Goal: Task Accomplishment & Management: Complete application form

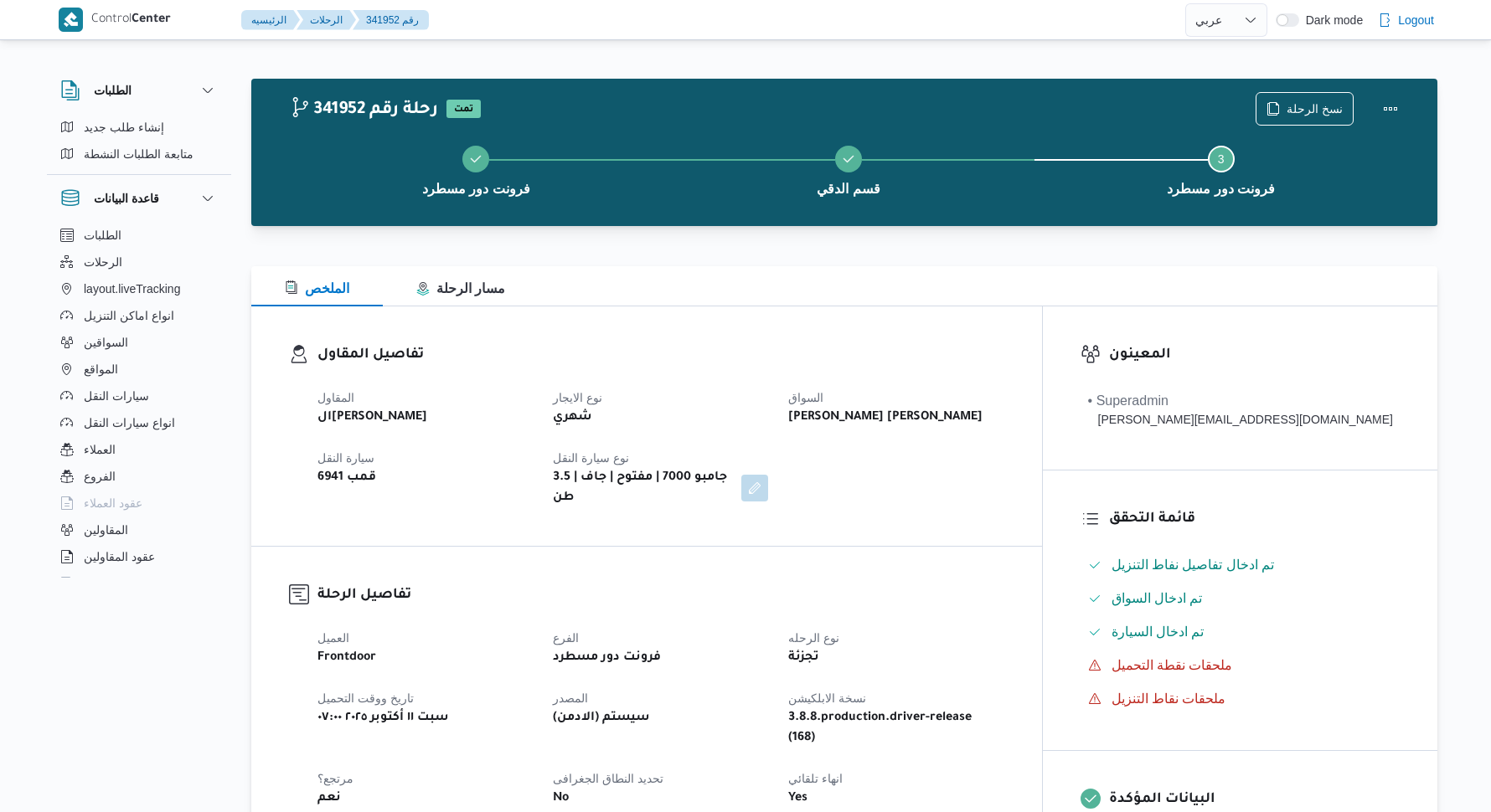
select select "ar"
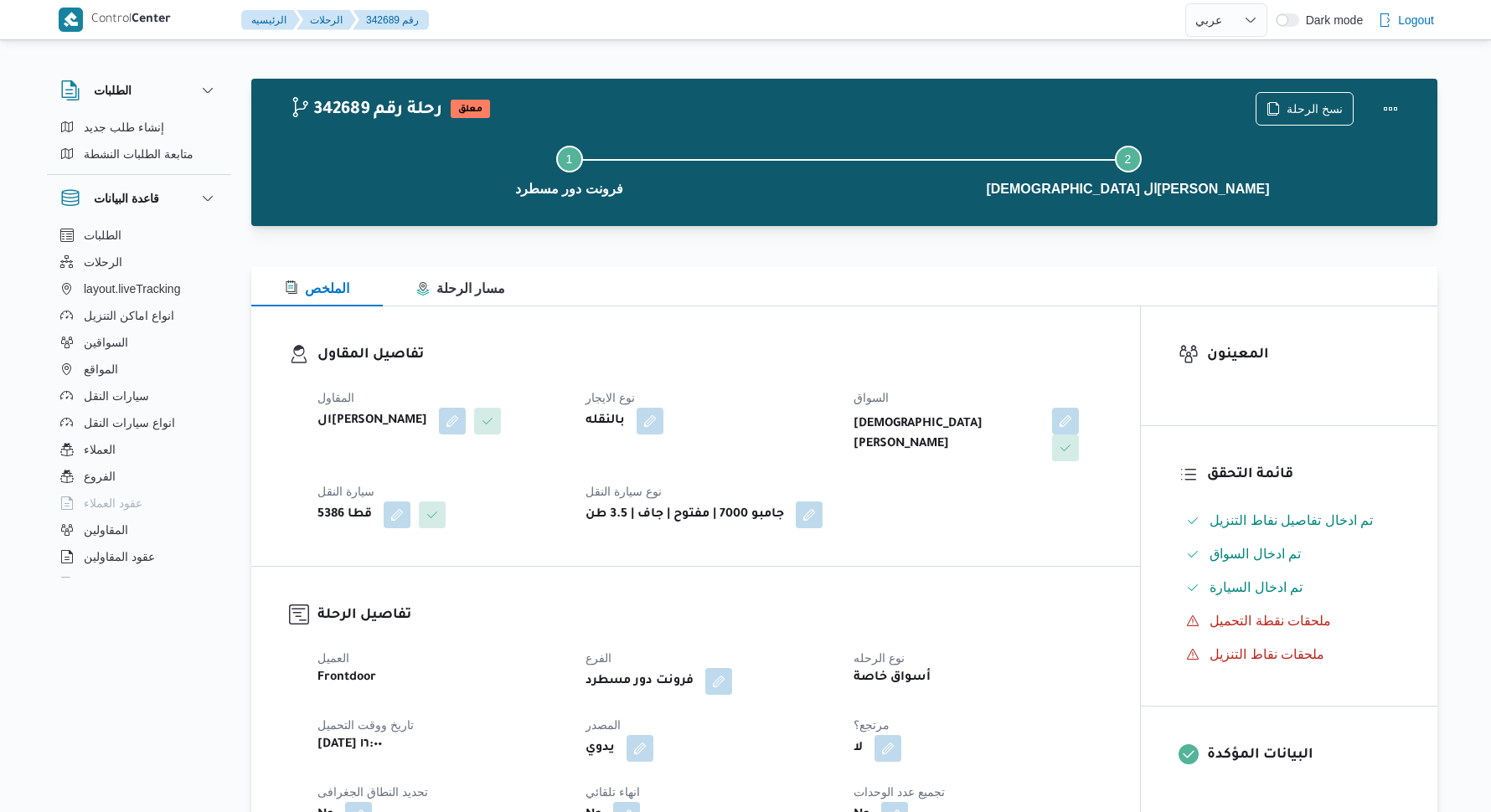
select select "ar"
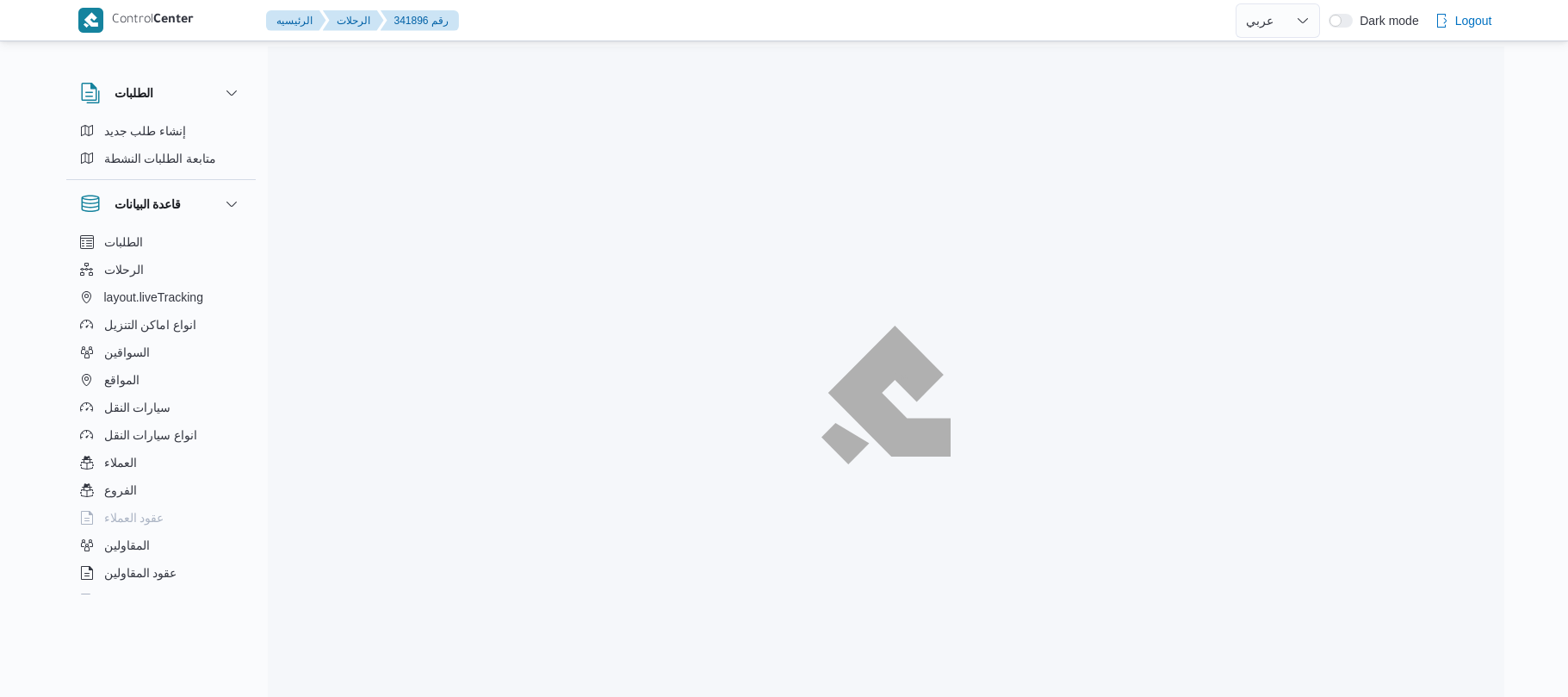
select select "ar"
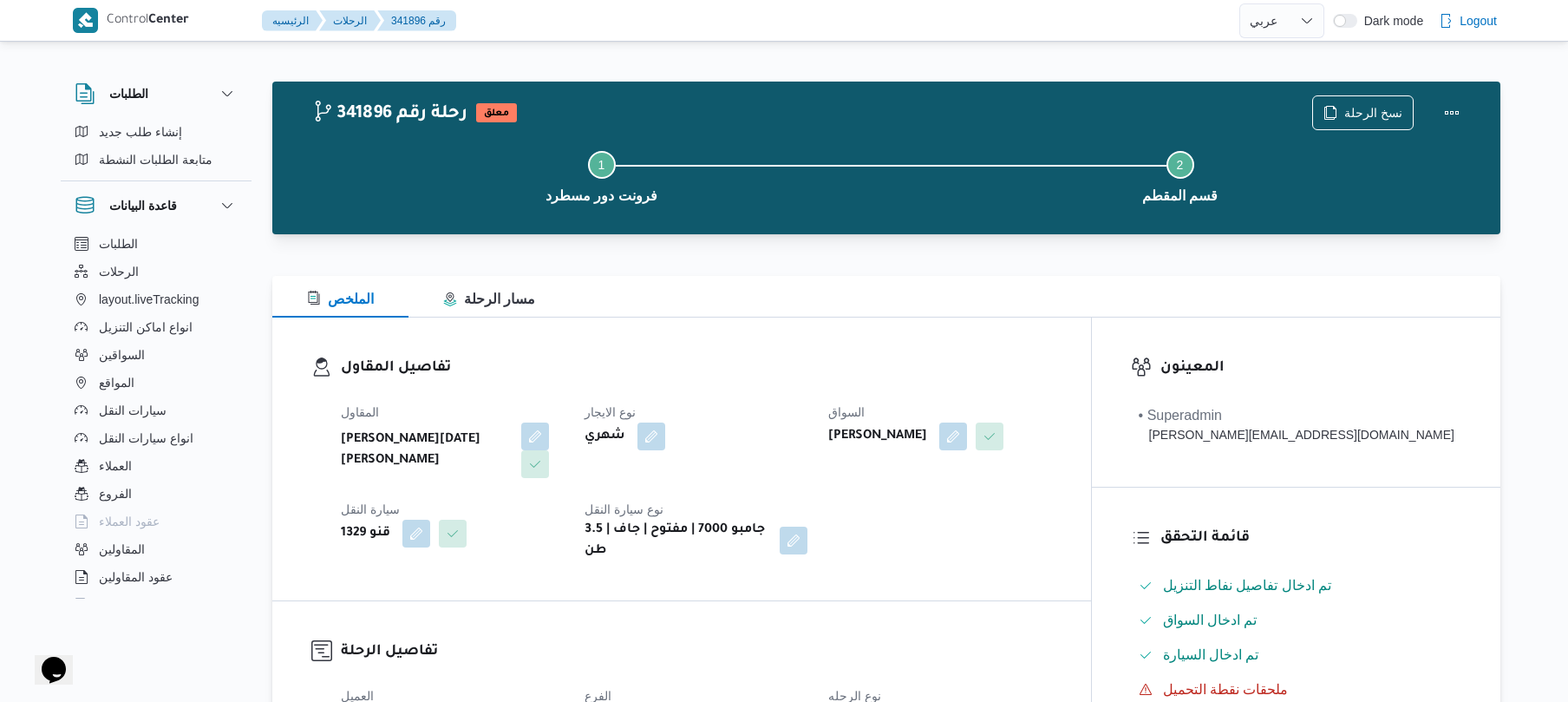
click at [845, 328] on div "تفاصيل المقاول المقاول ابراهيم رمضان ابراهيم عثمان ابوباشا نوع الايجار شهري الس…" at bounding box center [681, 458] width 818 height 283
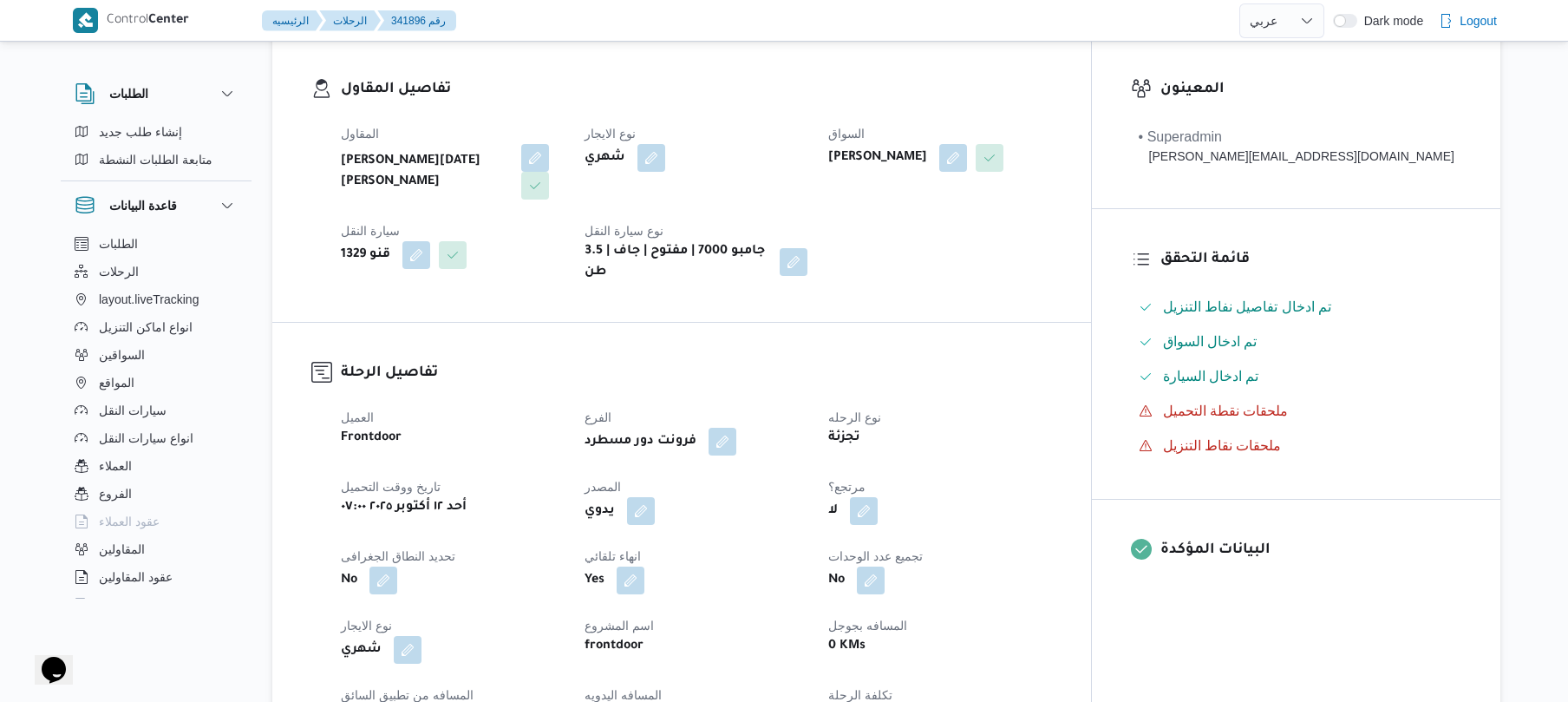
scroll to position [278, 0]
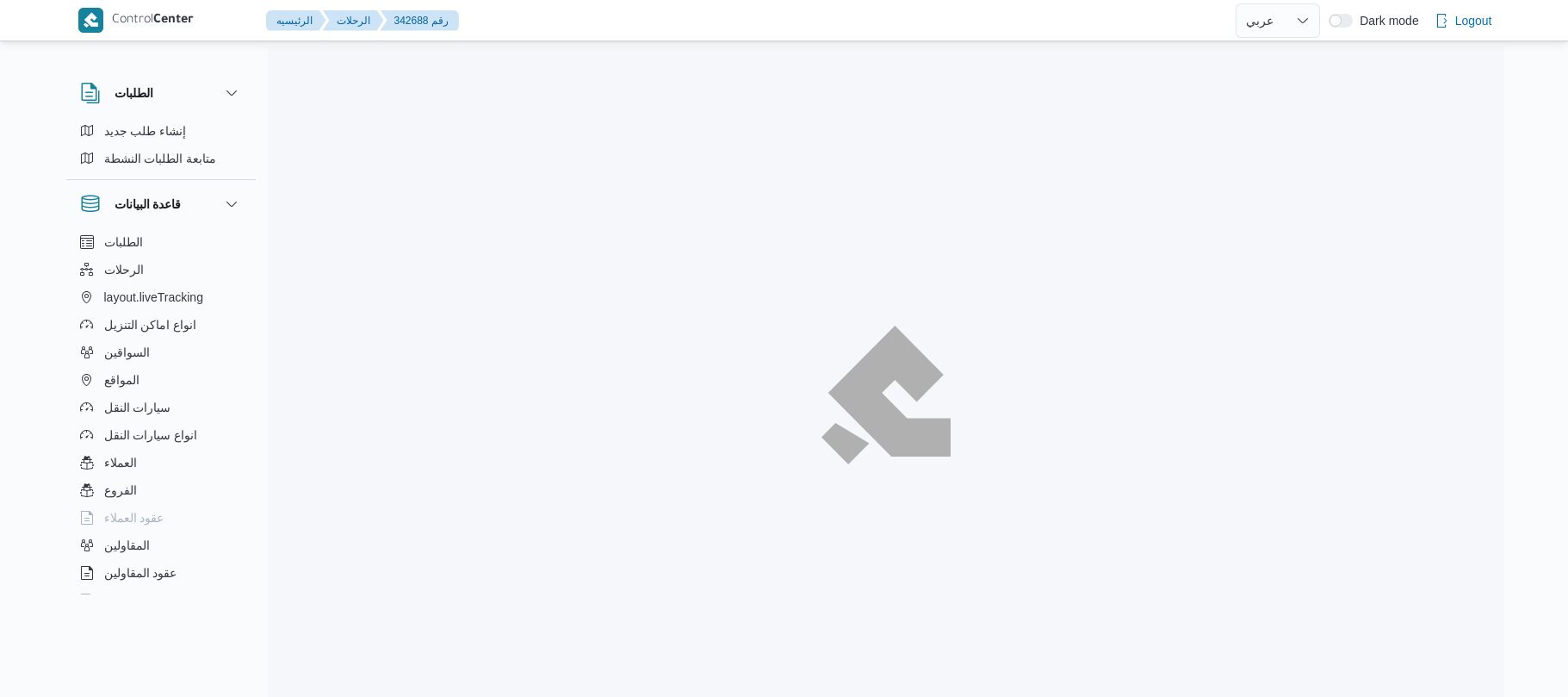
select select "ar"
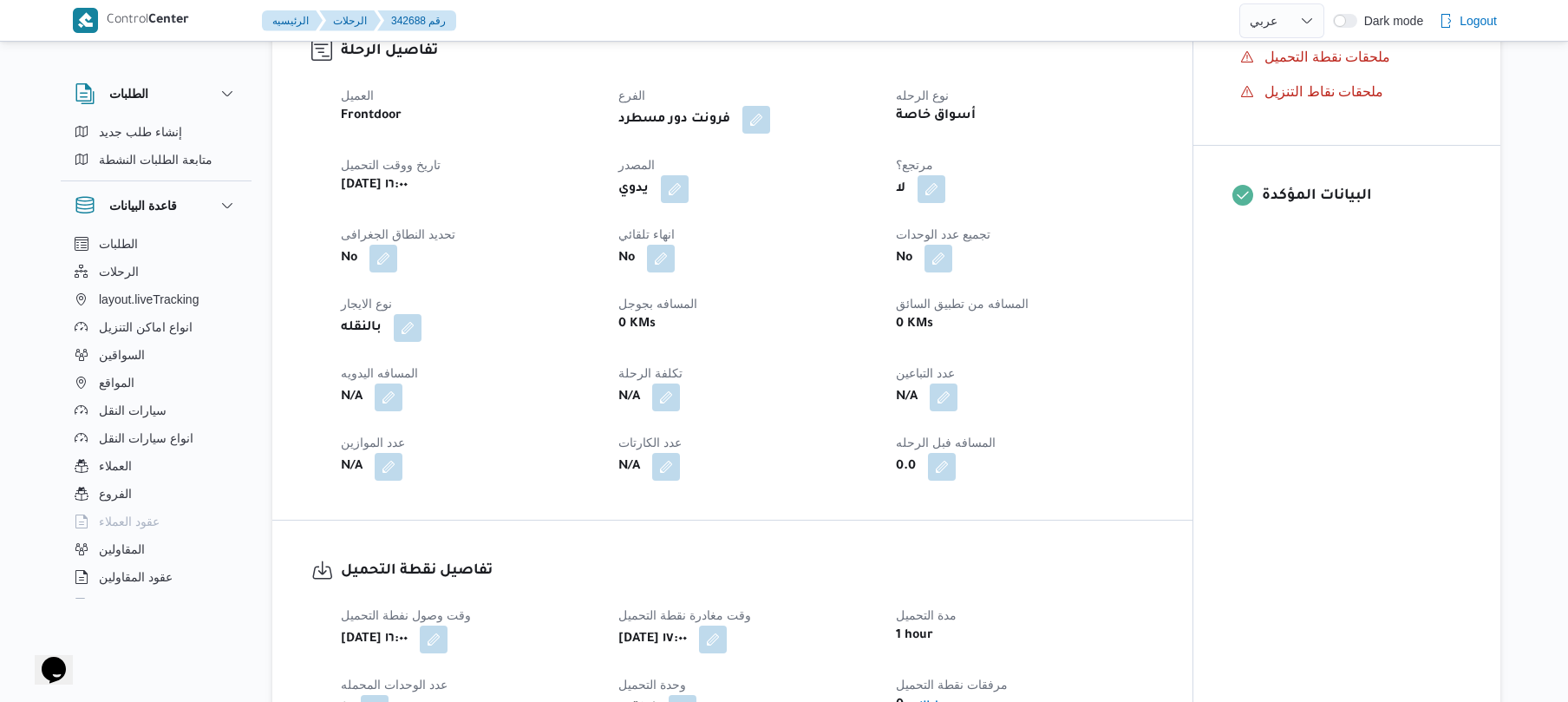
scroll to position [601, 0]
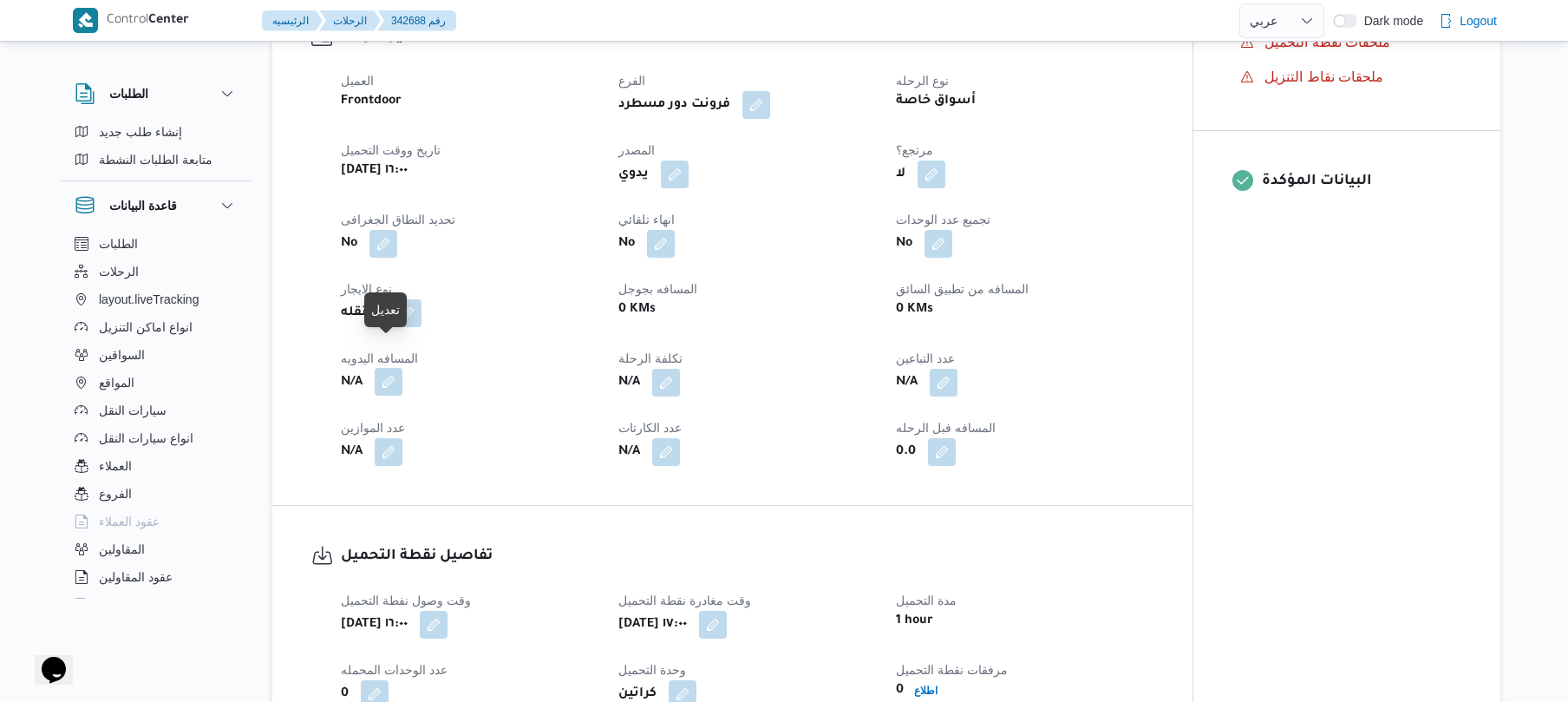
click at [389, 368] on button "button" at bounding box center [389, 382] width 27 height 27
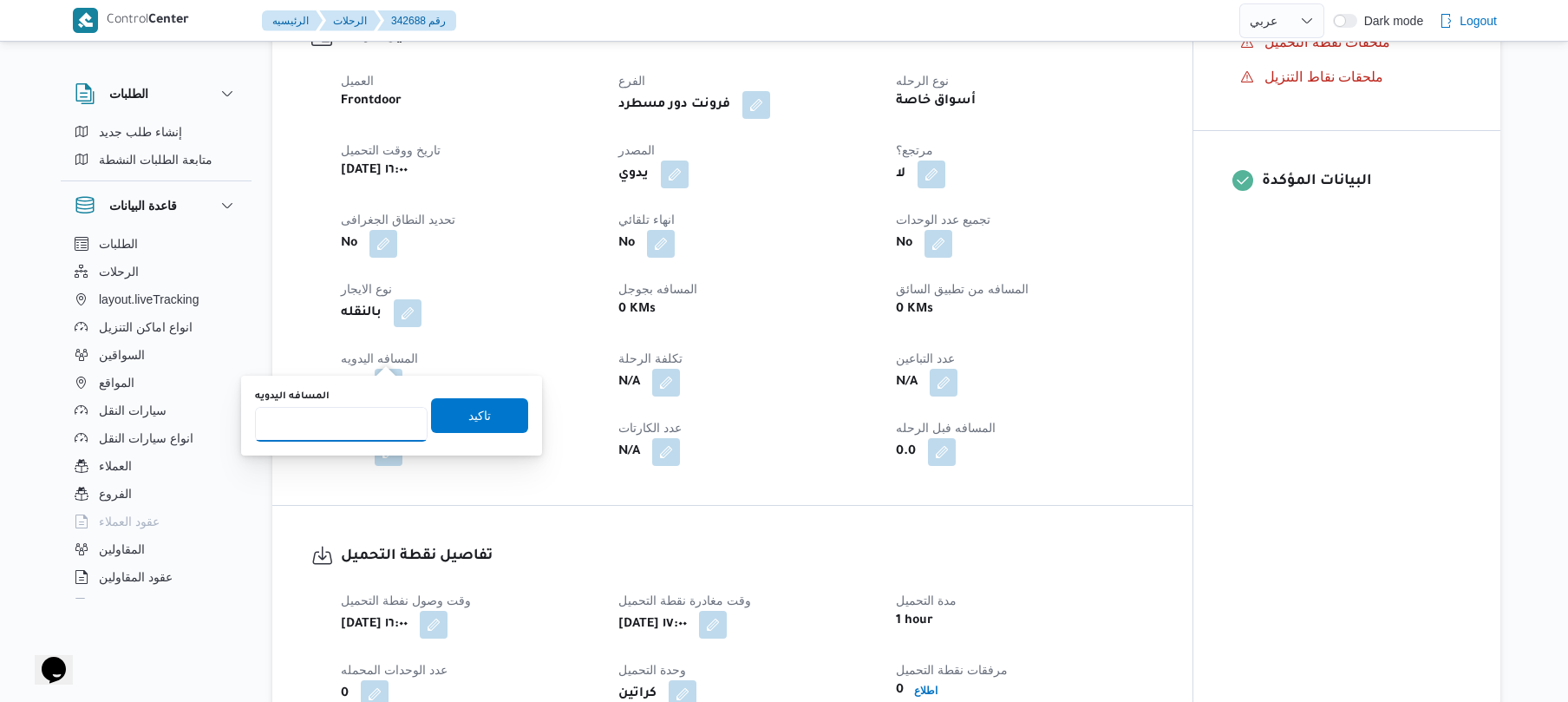
click at [358, 428] on input "المسافه اليدويه" at bounding box center [341, 424] width 172 height 34
type input "50"
click at [440, 423] on span "تاكيد" at bounding box center [479, 415] width 97 height 34
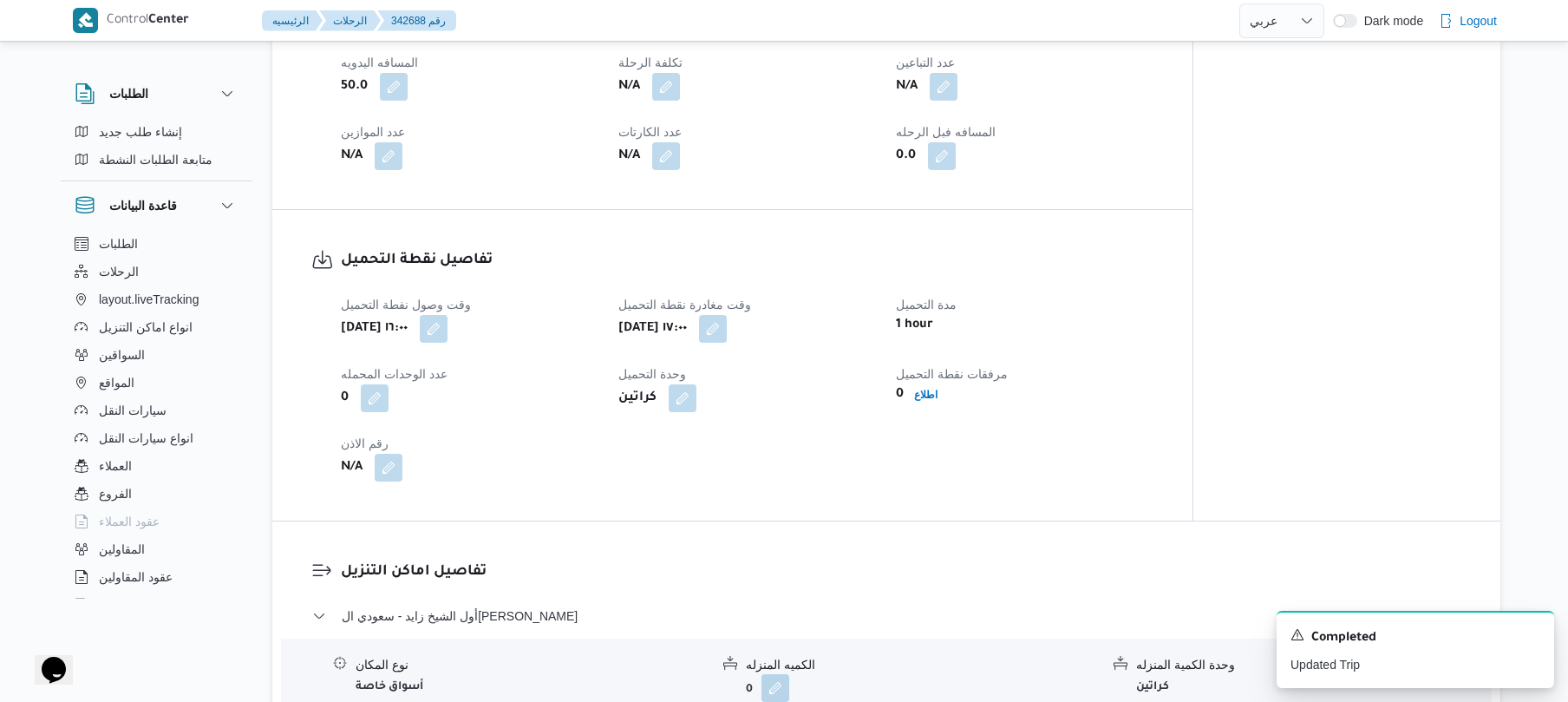
scroll to position [1156, 0]
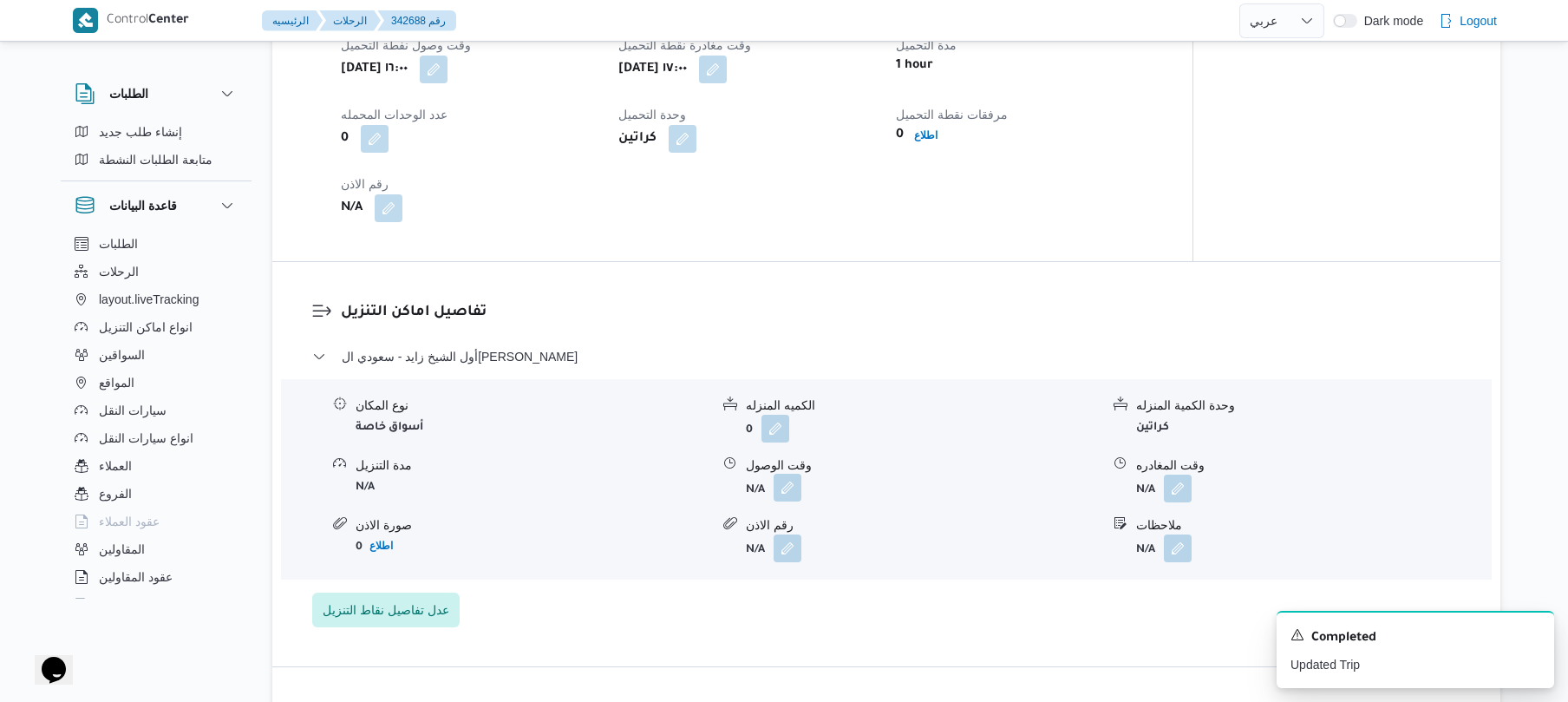
click at [786, 474] on button "button" at bounding box center [787, 488] width 27 height 27
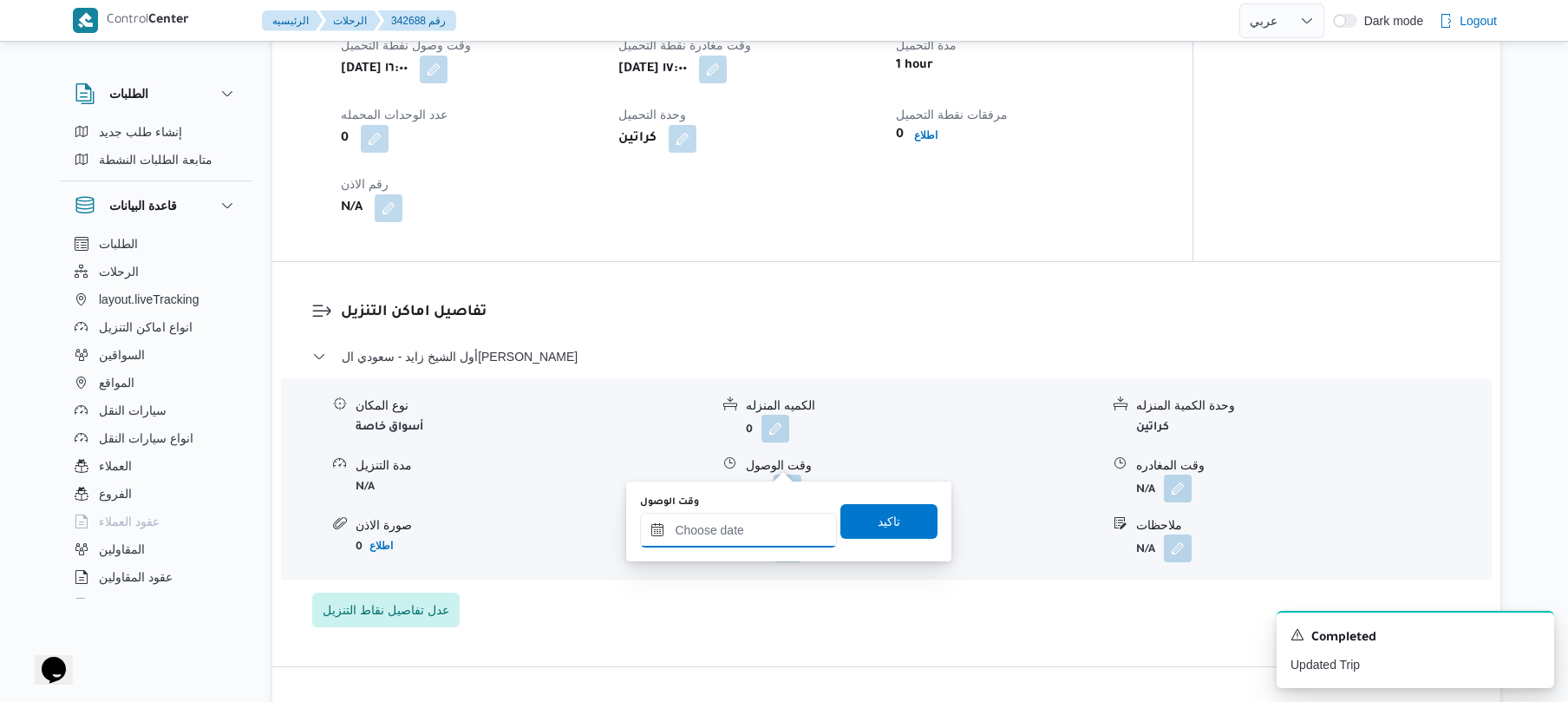
click at [726, 525] on input "وقت الوصول" at bounding box center [738, 530] width 197 height 34
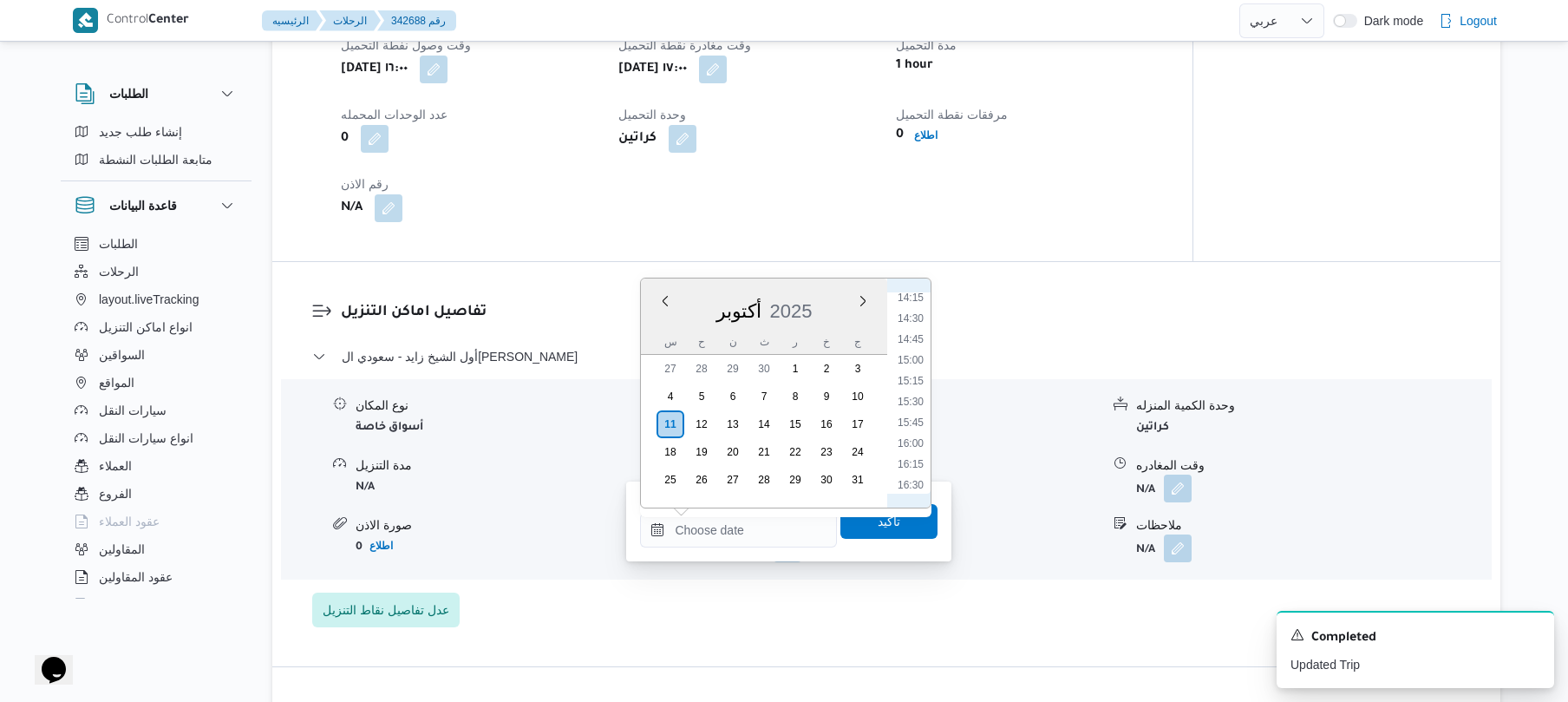
scroll to position [1237, 0]
click at [919, 479] on li "17:00" at bounding box center [910, 481] width 40 height 18
type input "١١/١٠/٢٠٢٥ ١٧:٠٠"
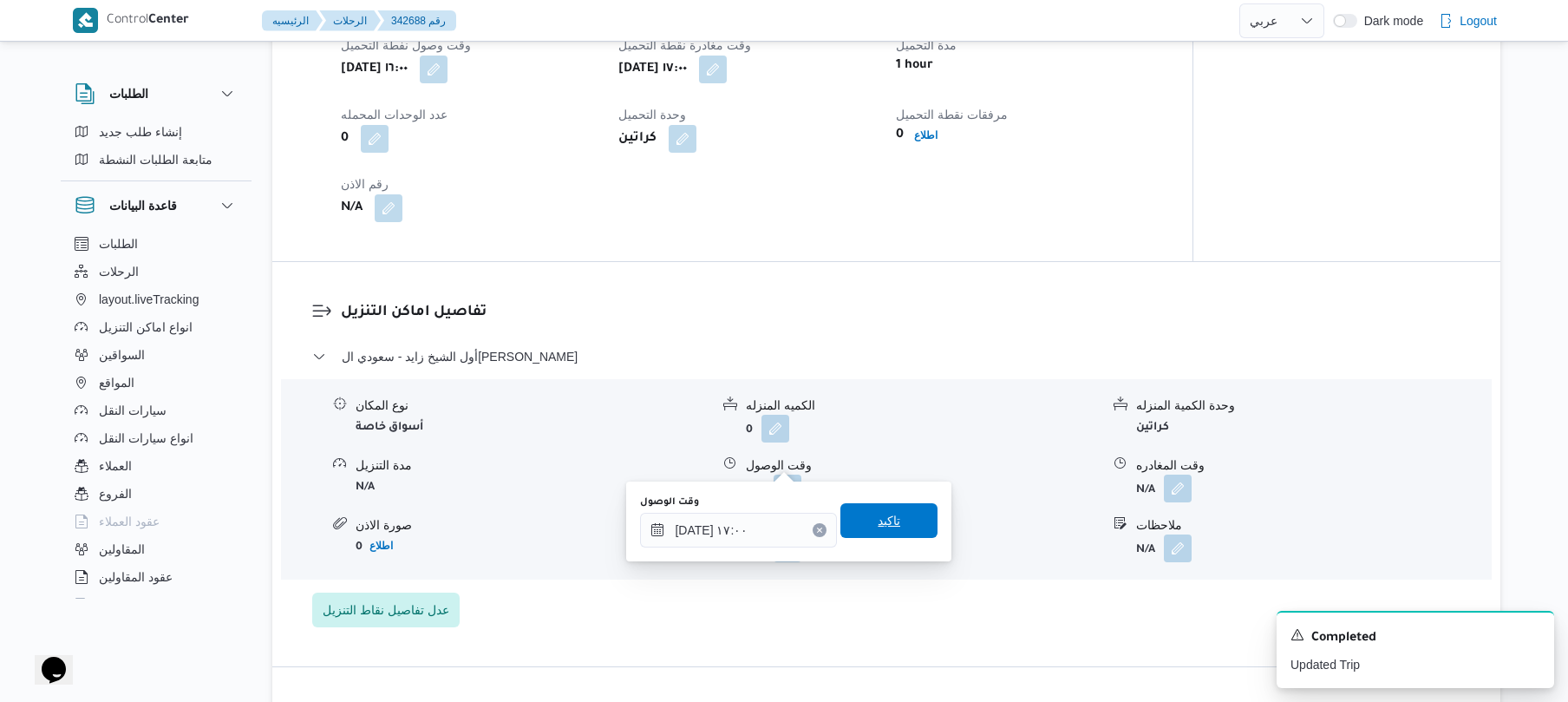
click at [878, 515] on span "تاكيد" at bounding box center [889, 520] width 23 height 21
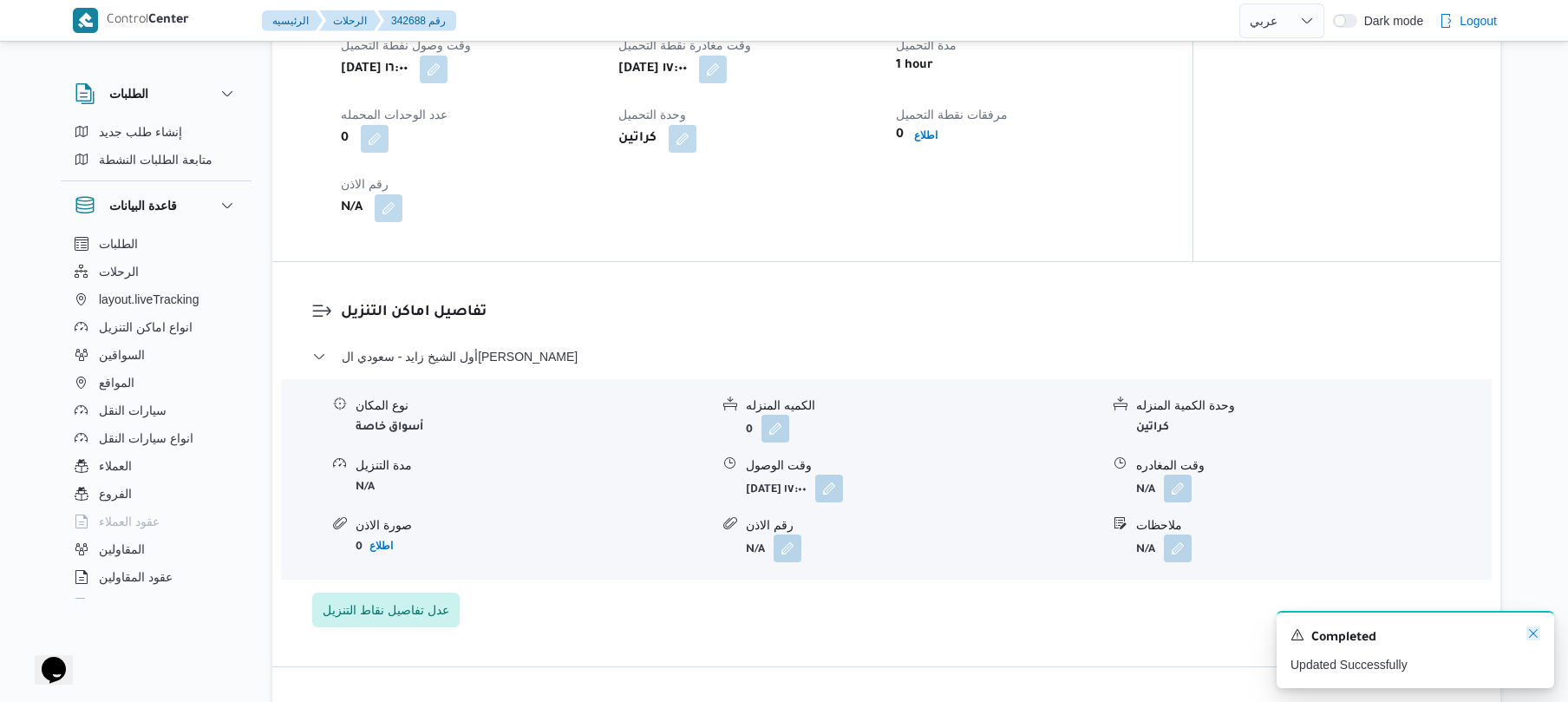
click at [1535, 640] on icon "Dismiss toast" at bounding box center [1533, 633] width 14 height 14
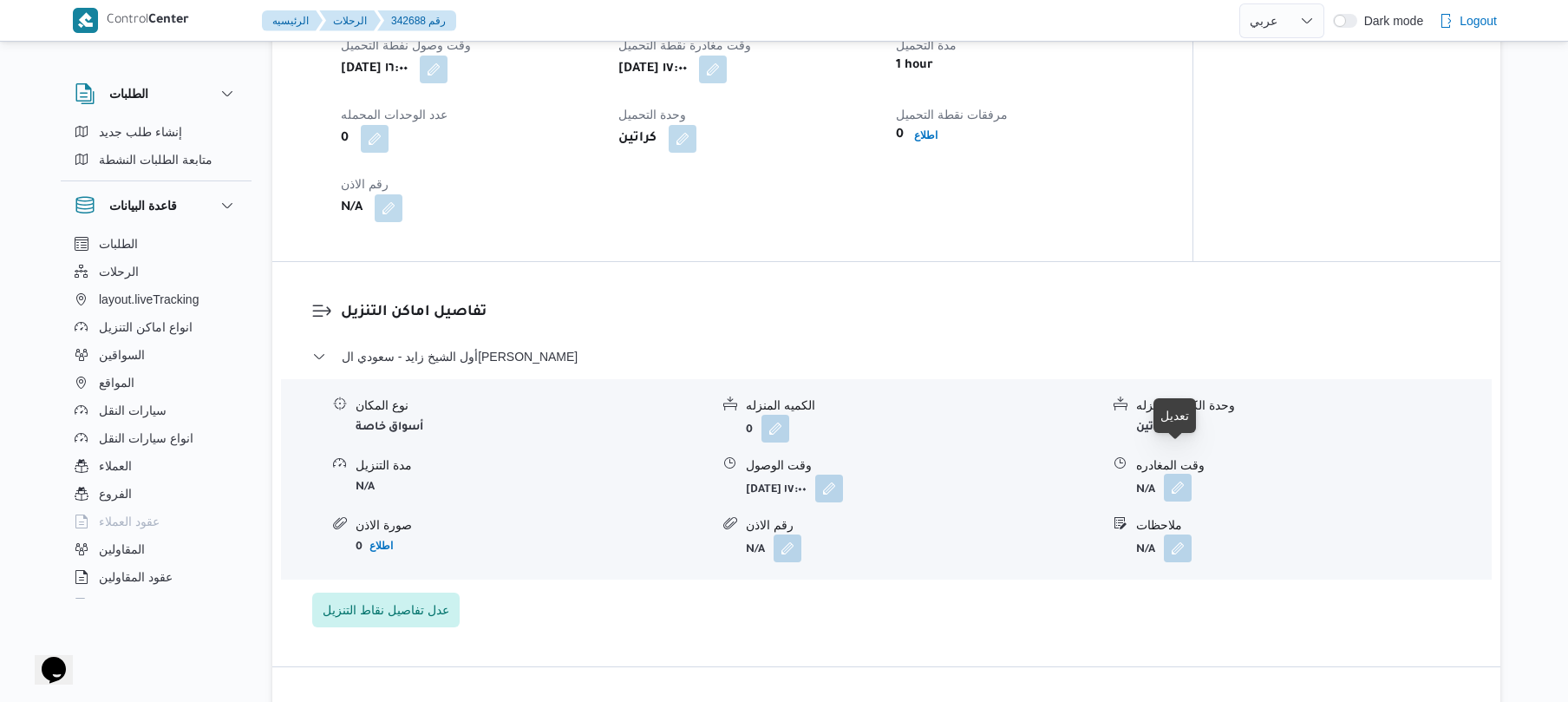
click at [1176, 474] on button "button" at bounding box center [1177, 488] width 27 height 27
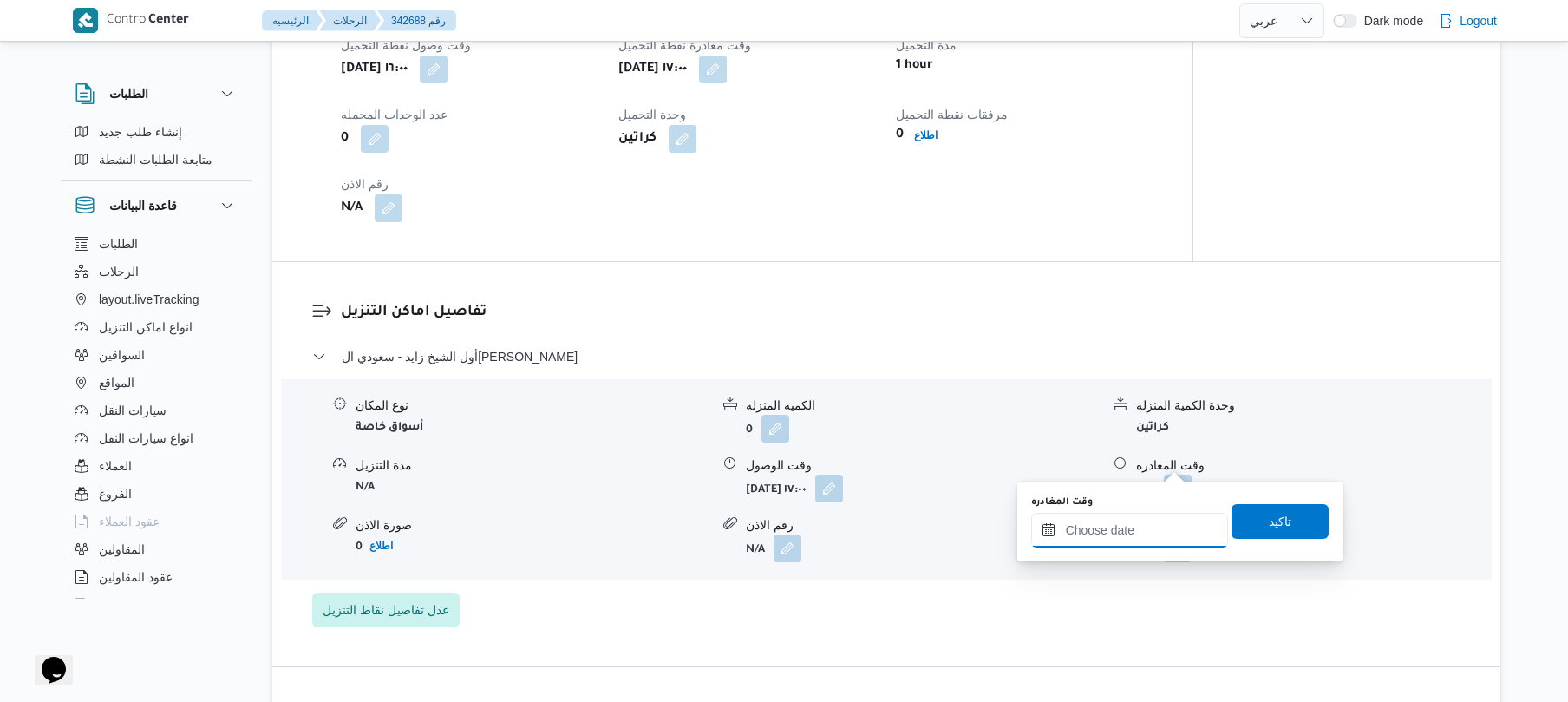
click at [1104, 518] on div at bounding box center [1129, 530] width 197 height 34
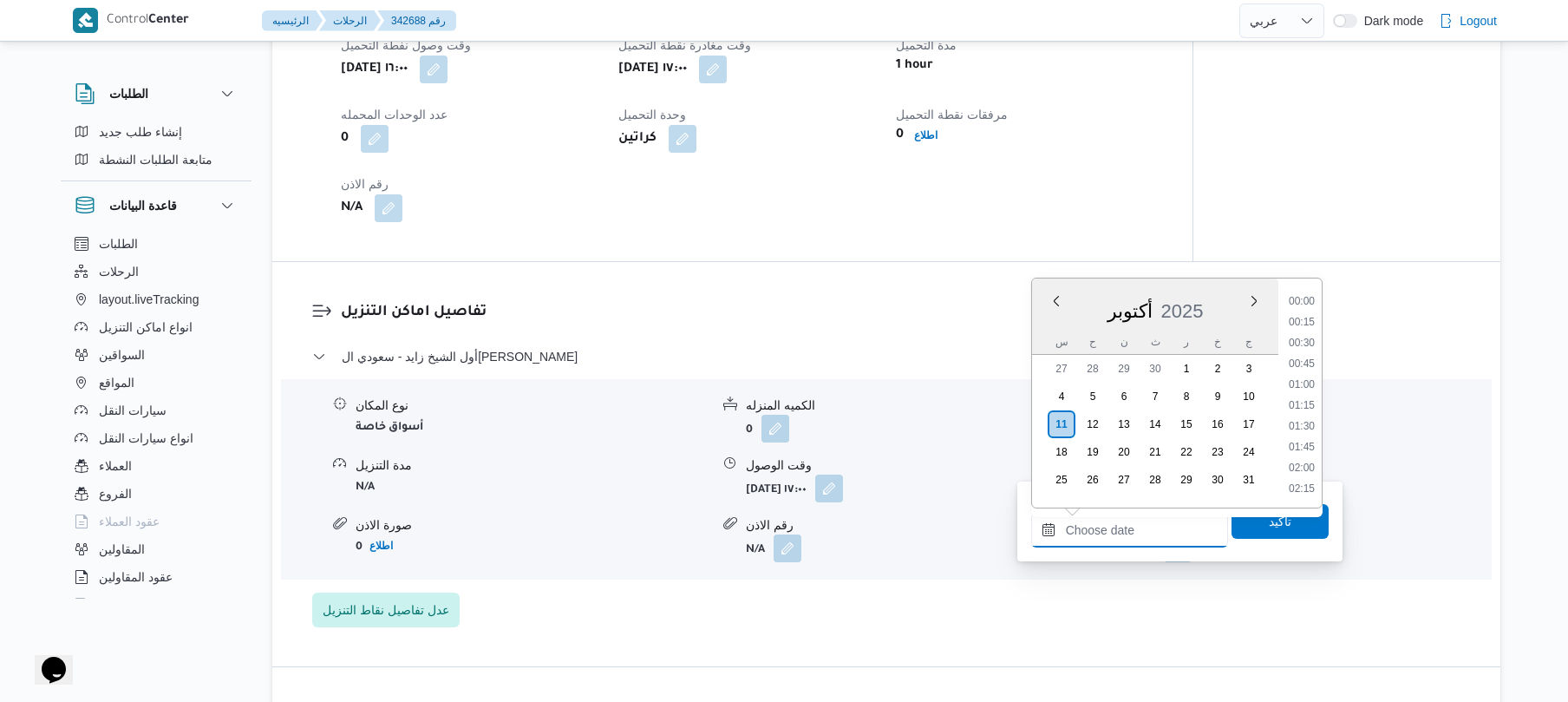
scroll to position [1750, 0]
click at [1299, 429] on li "22:30" at bounding box center [1301, 425] width 40 height 18
type input "١١/١٠/٢٠٢٥ ٢٢:٣٠"
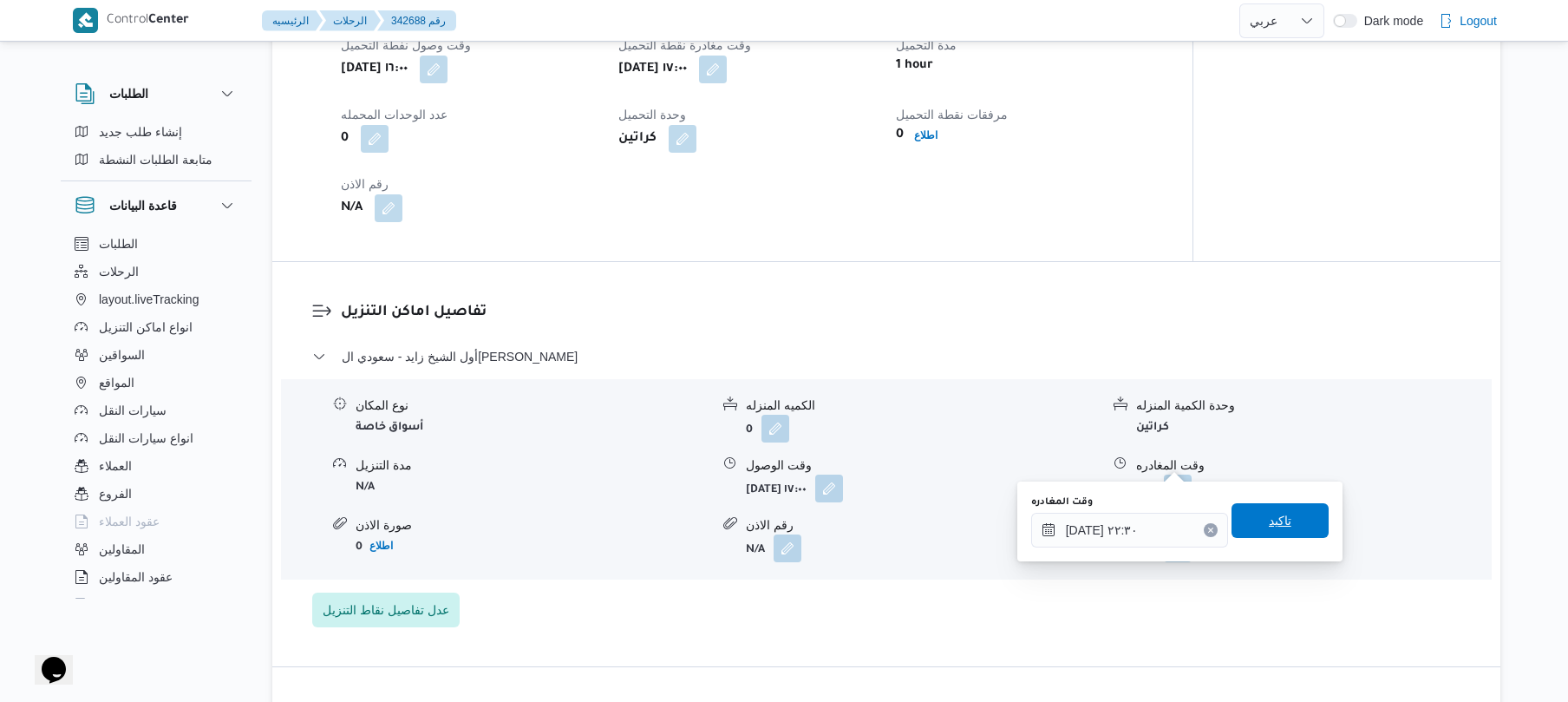
click at [1271, 517] on span "تاكيد" at bounding box center [1279, 520] width 23 height 21
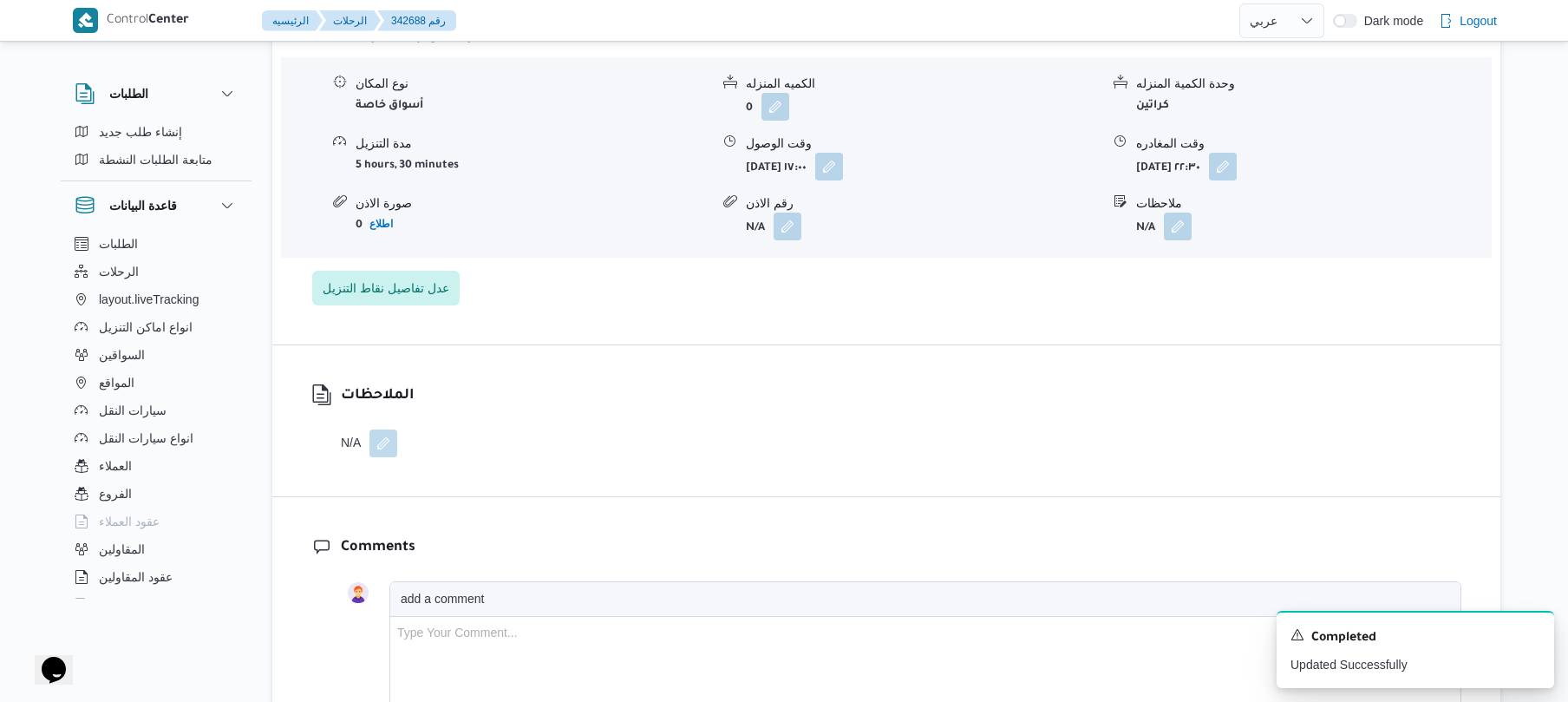
scroll to position [1479, 0]
click at [843, 150] on button "button" at bounding box center [829, 164] width 27 height 27
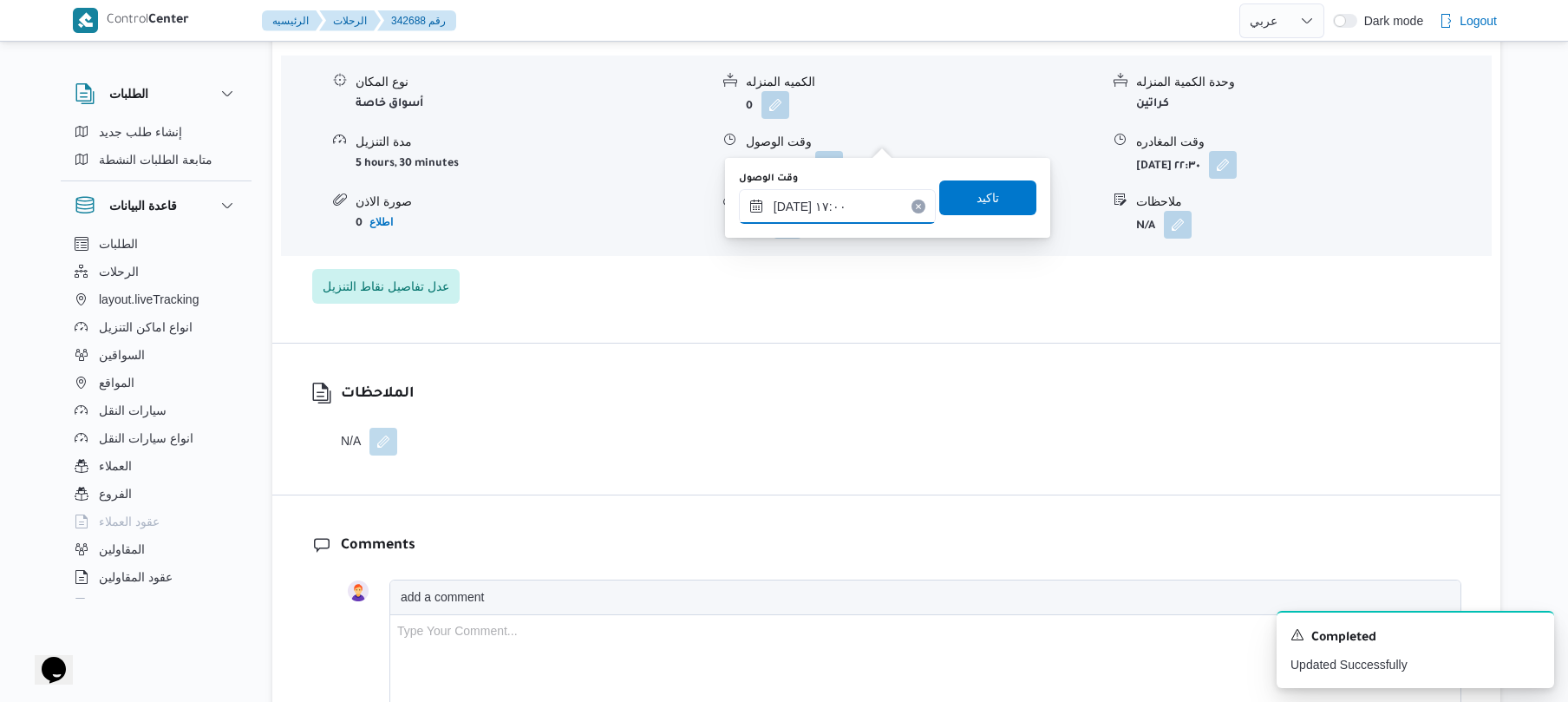
click at [823, 196] on input "١١/١٠/٢٠٢٥ ١٧:٠٠" at bounding box center [837, 206] width 197 height 34
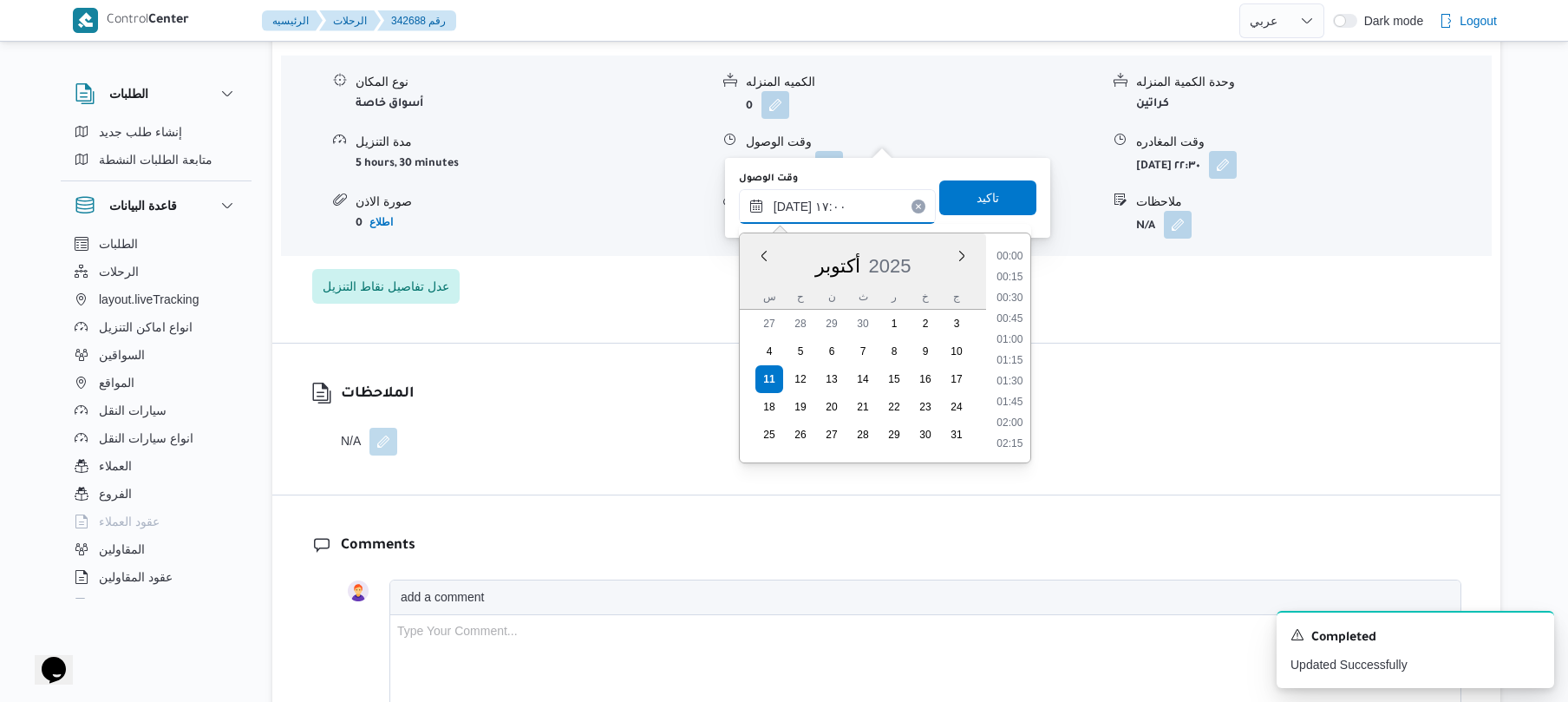
scroll to position [1312, 0]
click at [1014, 420] on li "17:45" at bounding box center [1009, 423] width 40 height 18
type input "١١/١٠/٢٠٢٥ ١٧:٤٥"
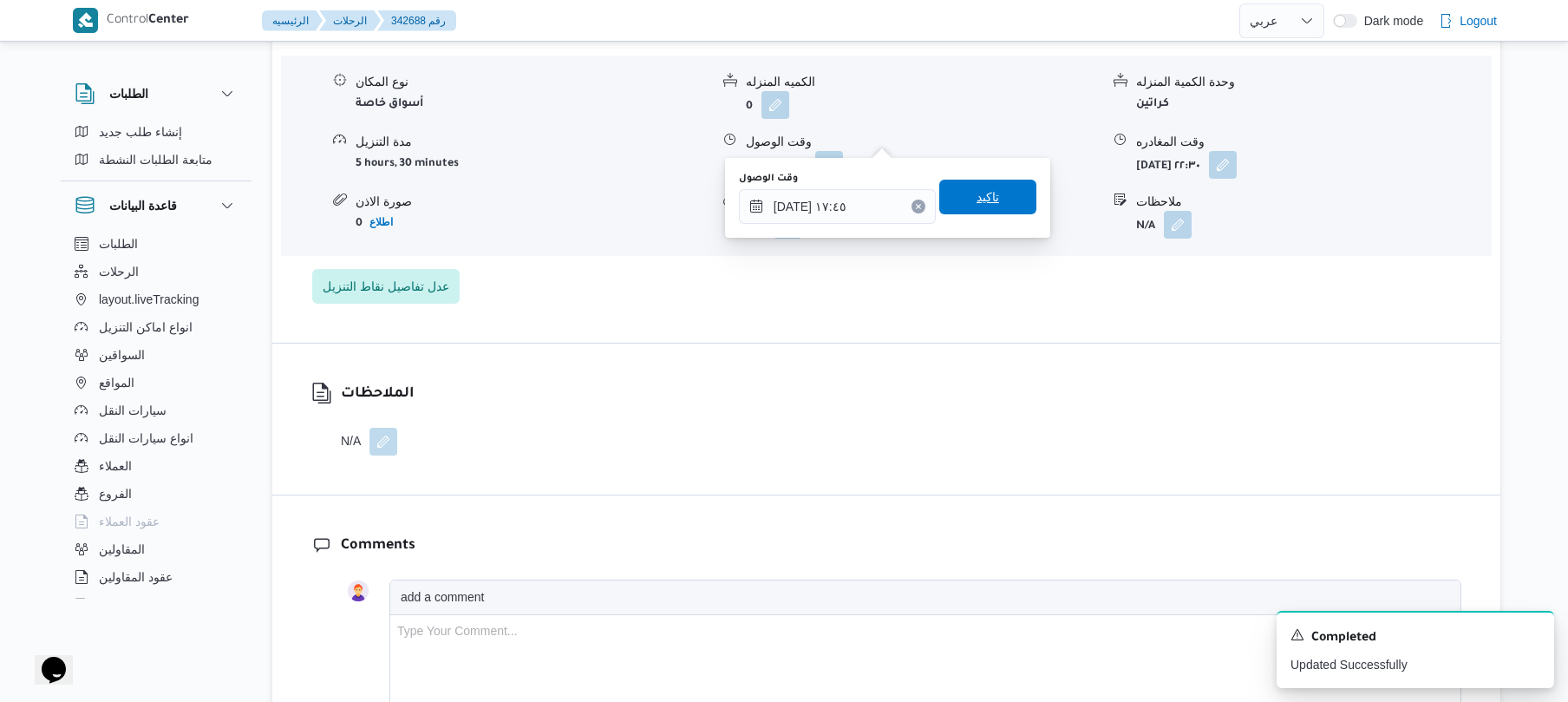
click at [1018, 196] on span "تاكيد" at bounding box center [988, 196] width 97 height 34
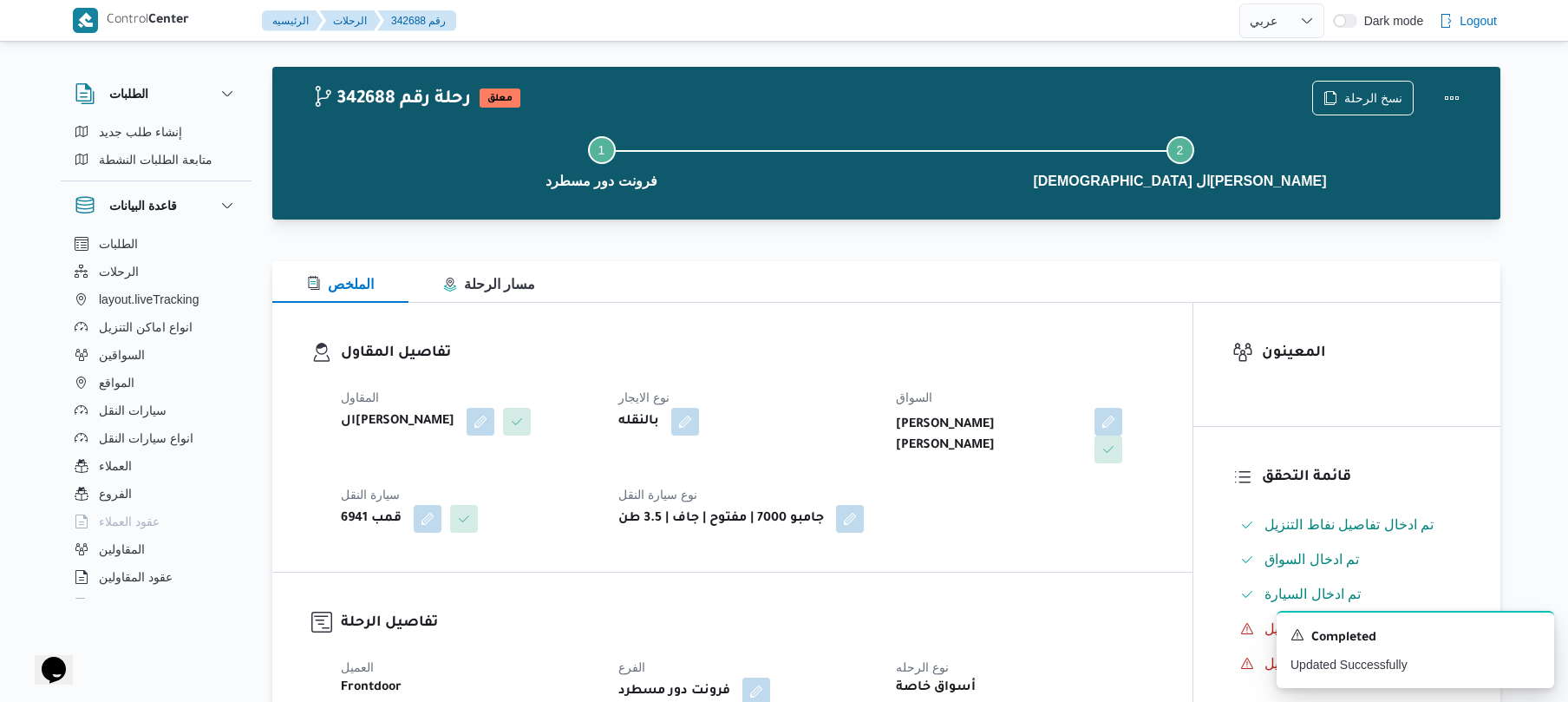
scroll to position [0, 0]
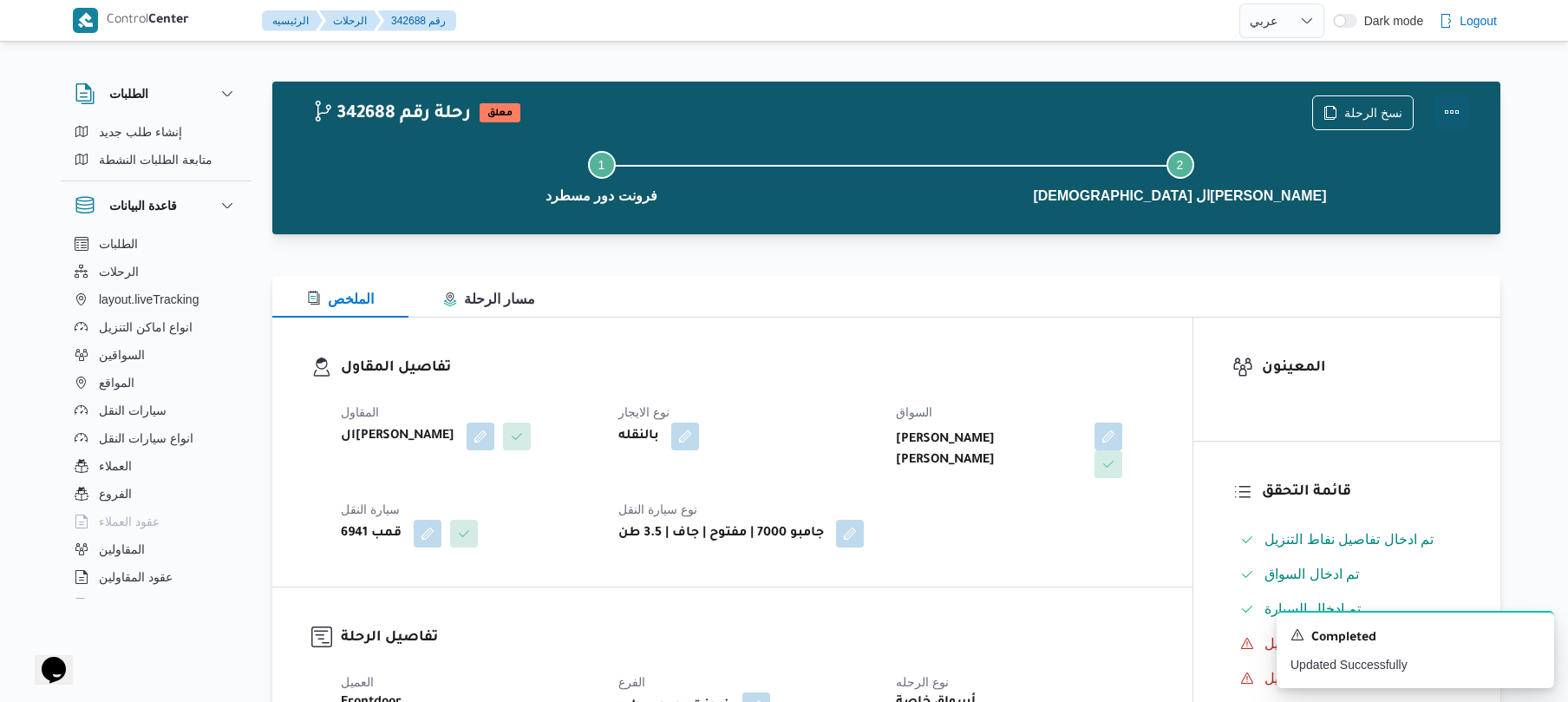
click at [1450, 111] on button "Actions" at bounding box center [1451, 112] width 34 height 34
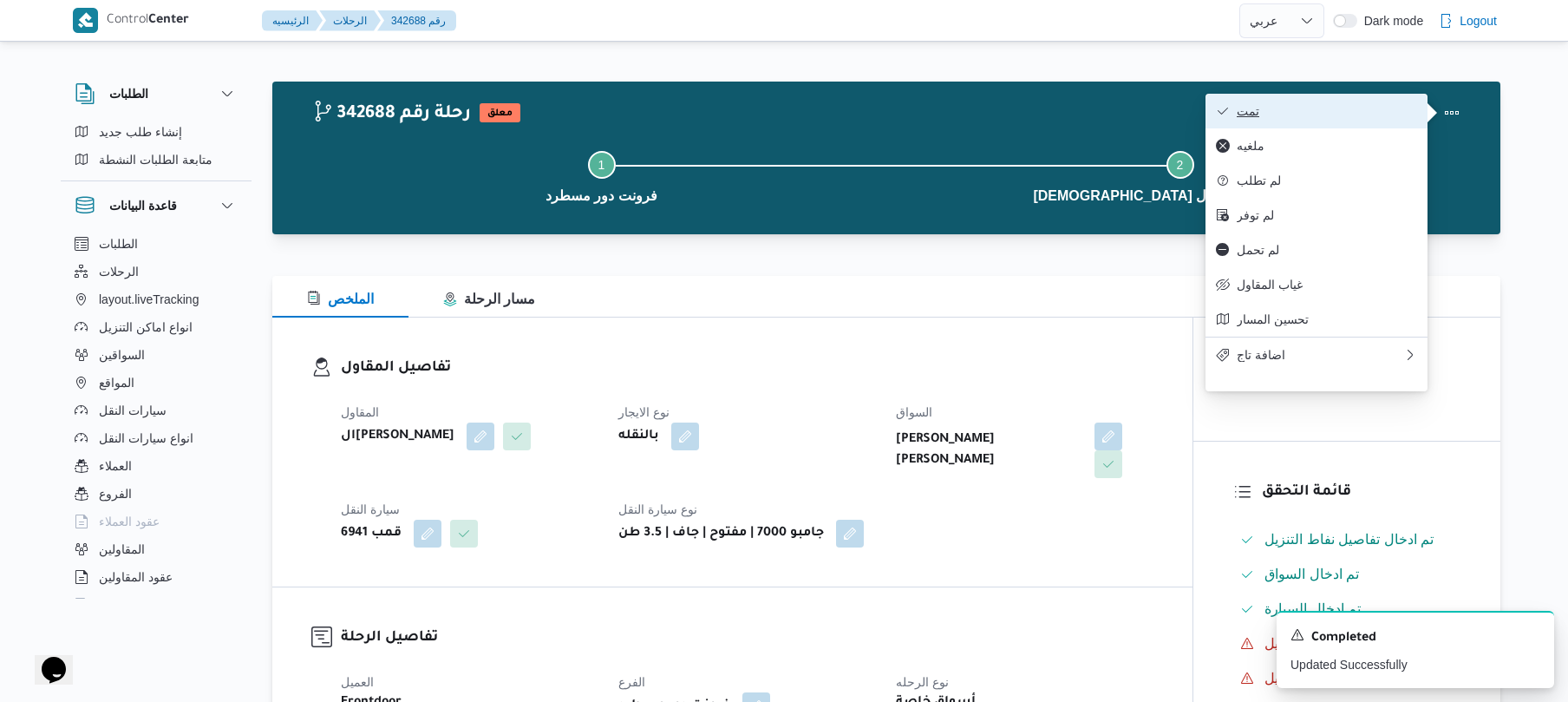
click at [1321, 98] on button "تمت" at bounding box center [1316, 111] width 222 height 34
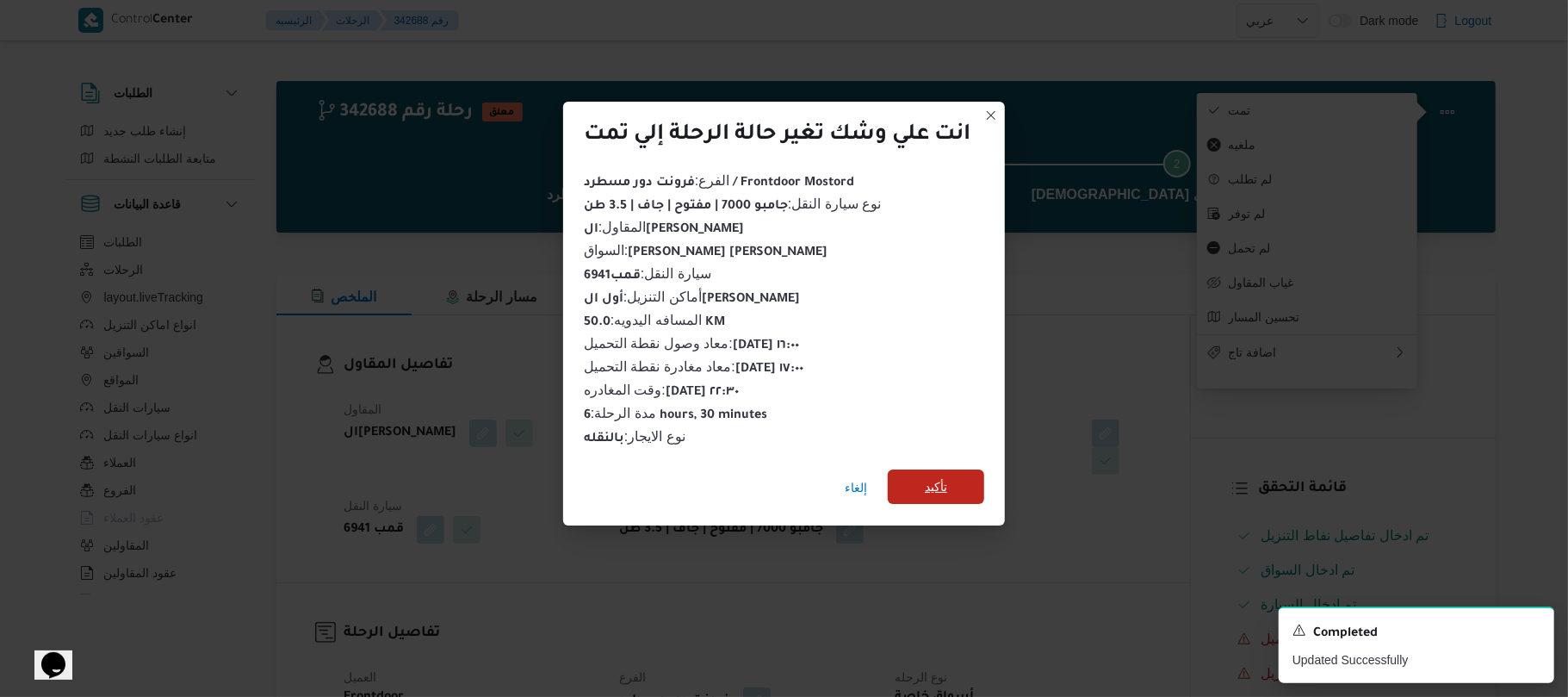
click at [948, 476] on span "تأكيد" at bounding box center [936, 486] width 22 height 20
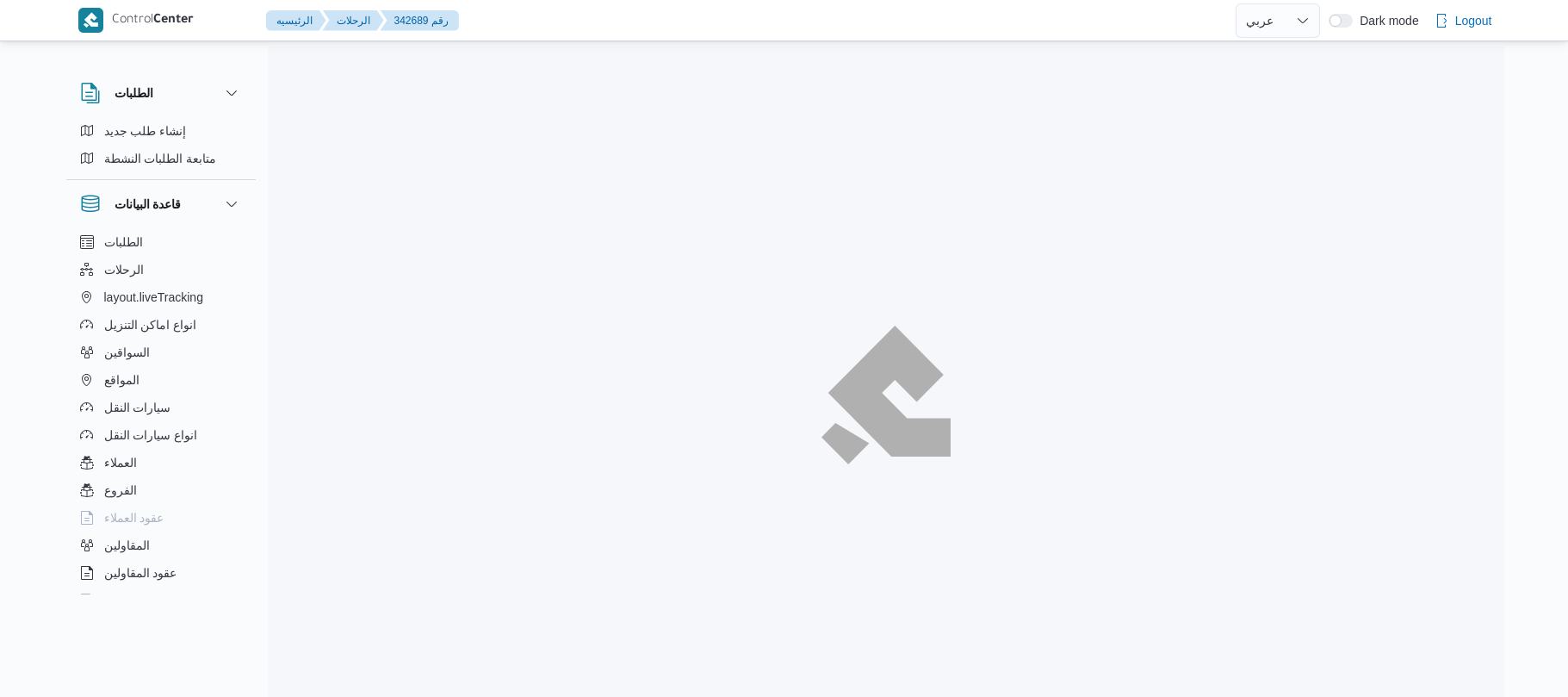
select select "ar"
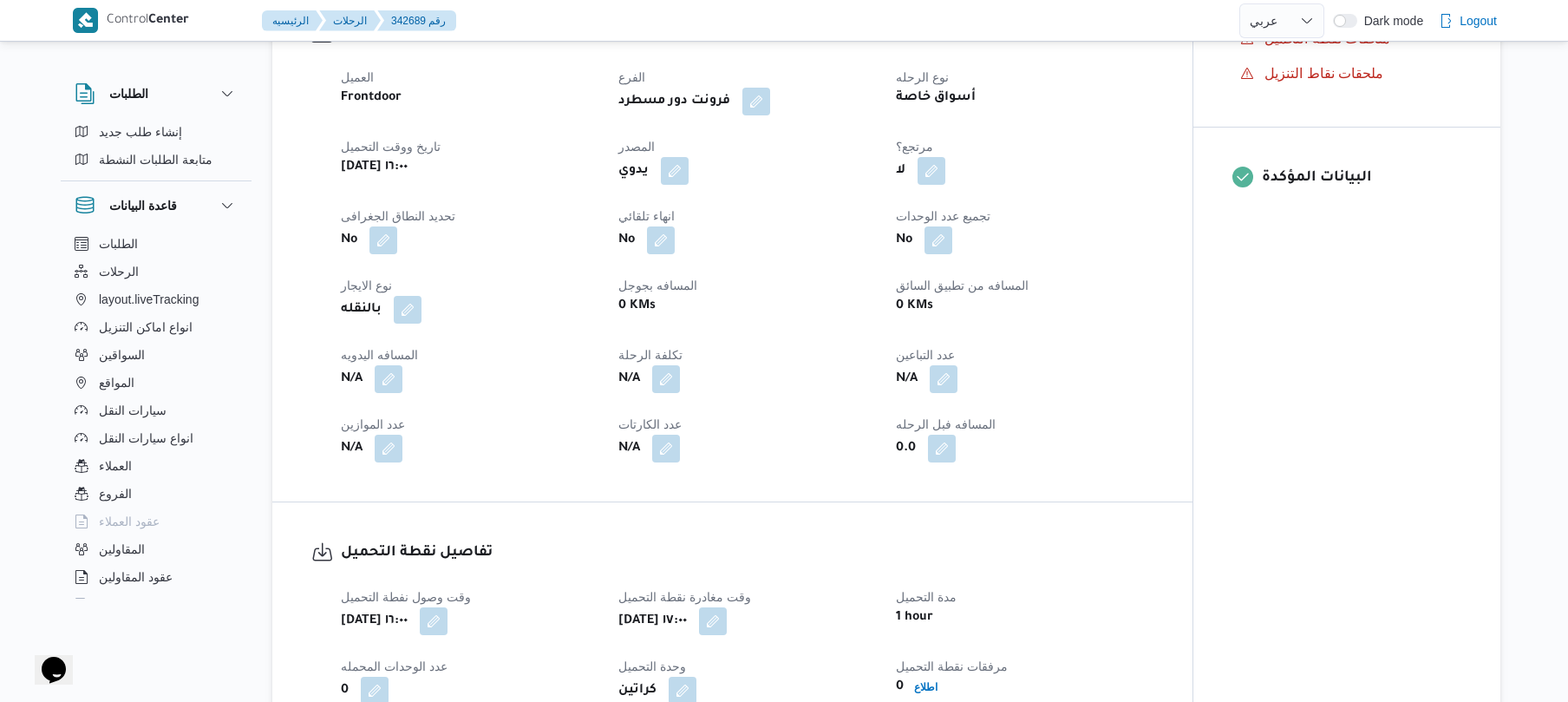
scroll to position [647, 0]
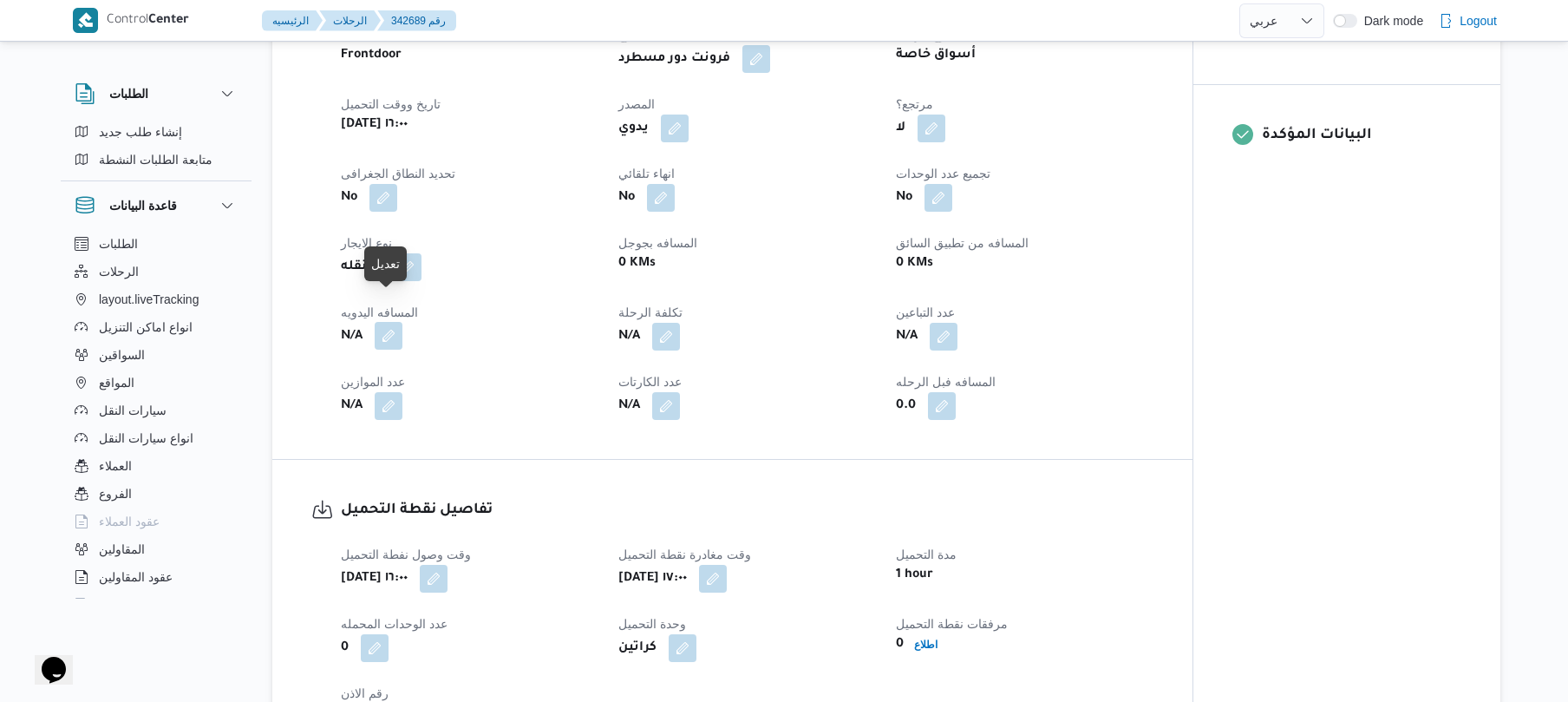
click at [391, 322] on button "button" at bounding box center [389, 336] width 27 height 27
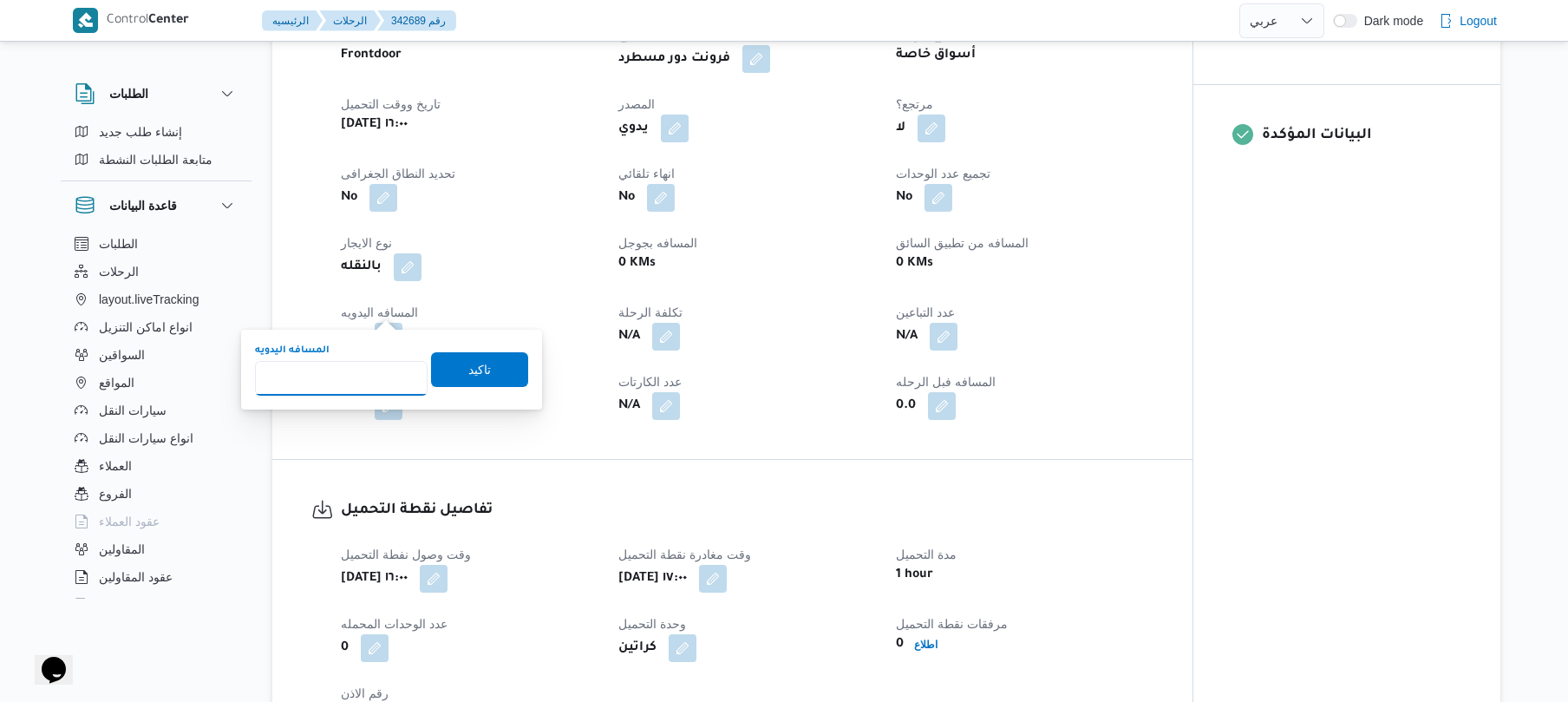
click at [352, 371] on input "المسافه اليدويه" at bounding box center [341, 378] width 172 height 34
type input "50"
click at [447, 372] on span "تاكيد" at bounding box center [479, 368] width 97 height 34
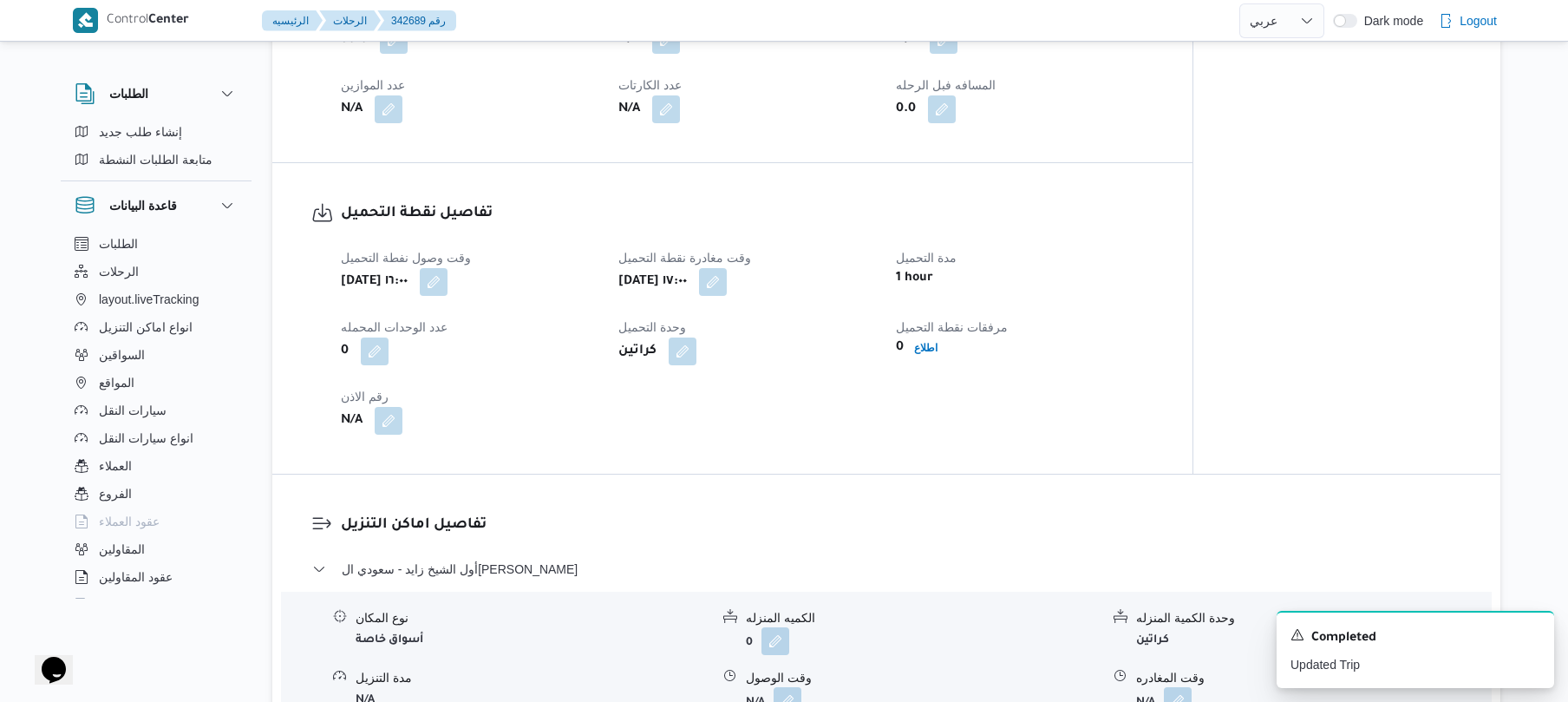
scroll to position [1202, 0]
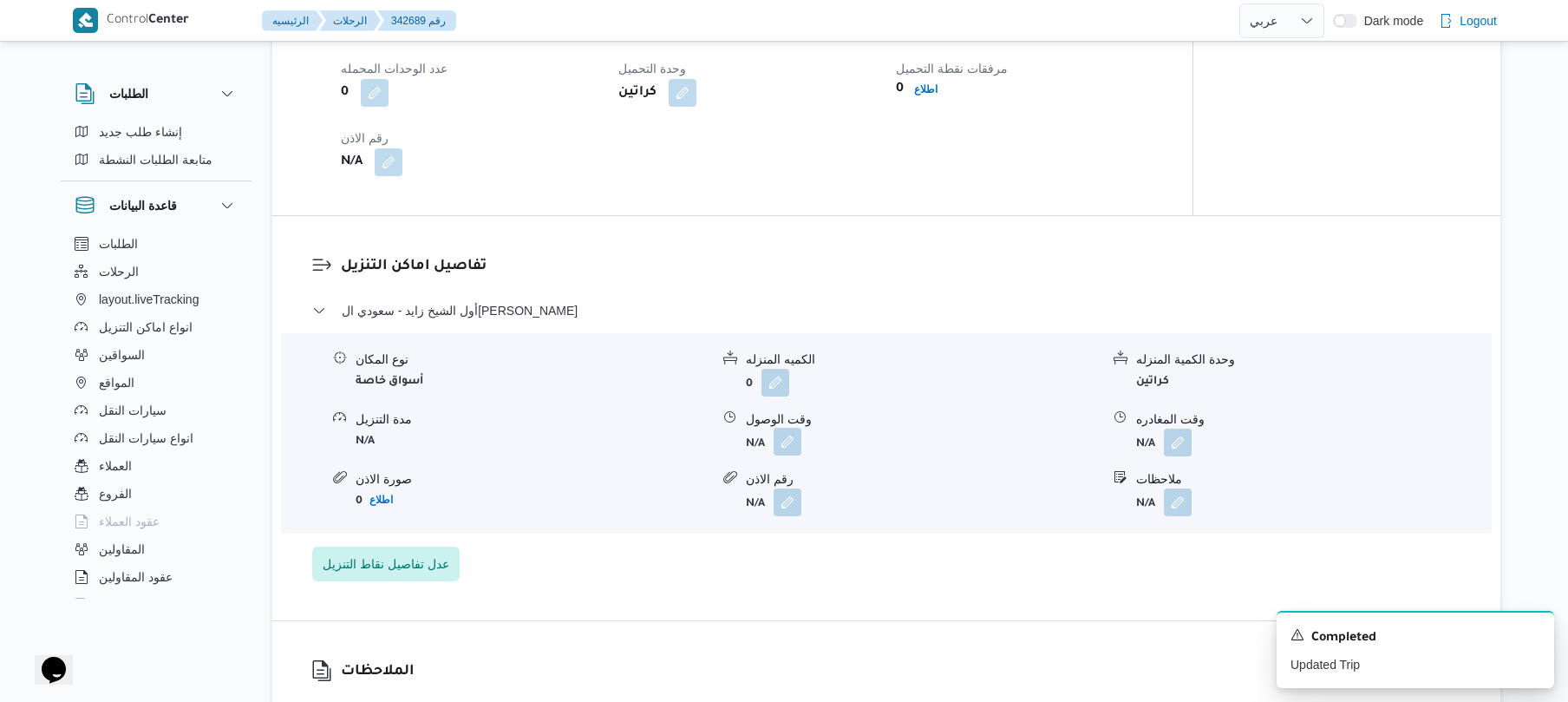
click at [789, 428] on button "button" at bounding box center [787, 442] width 27 height 27
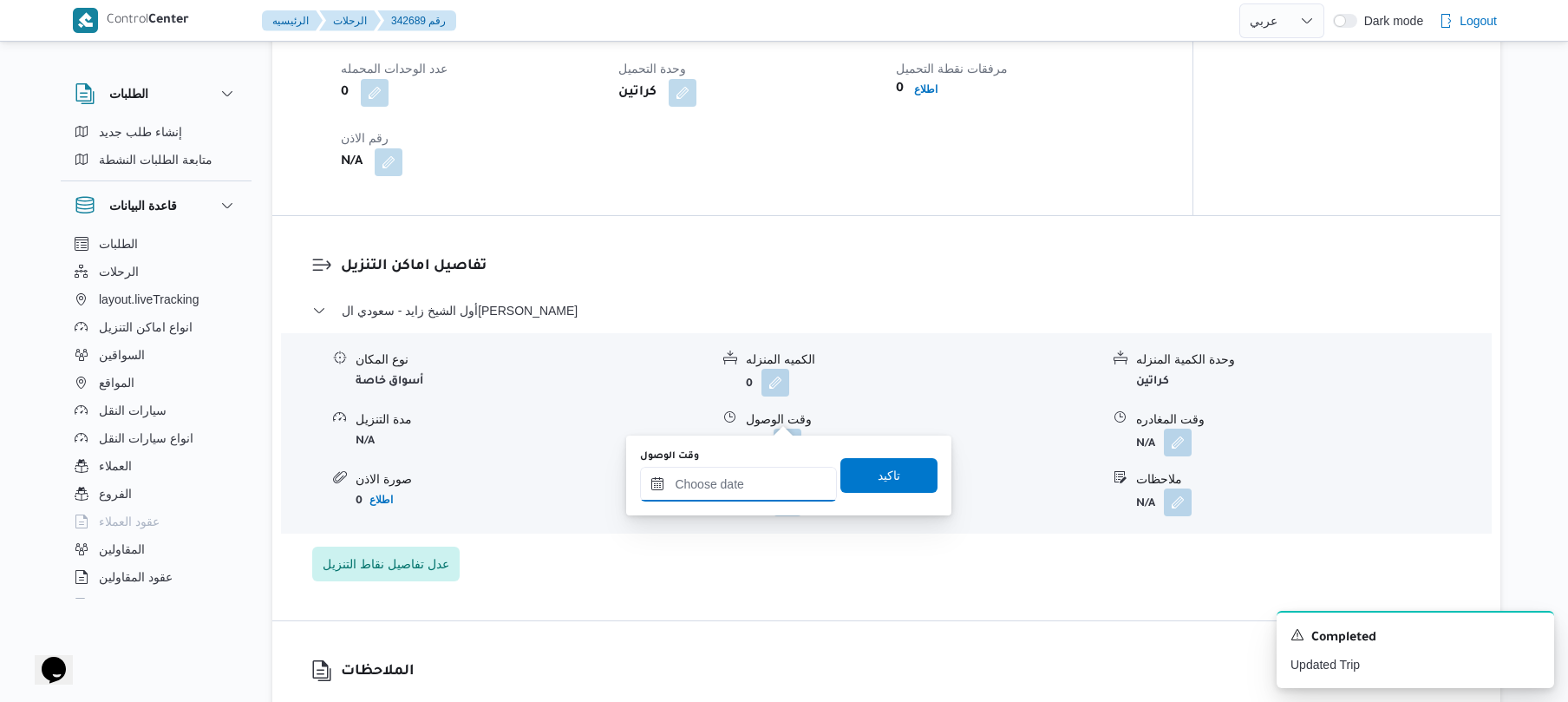
click at [701, 496] on input "وقت الوصول" at bounding box center [738, 484] width 197 height 34
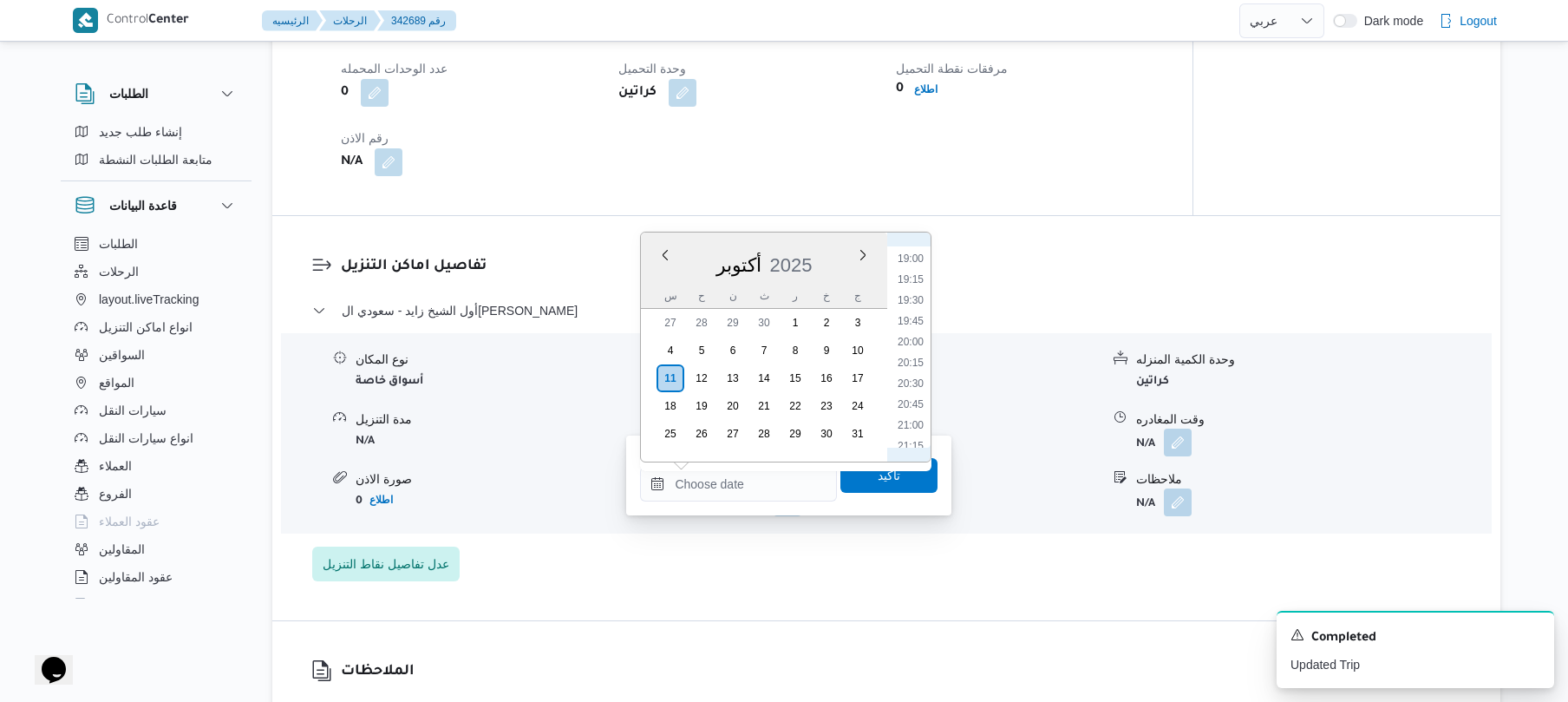
scroll to position [1407, 0]
click at [1007, 216] on div "تفاصيل اماكن التنزيل أول الشيخ زايد - سعودي الشيخ زايد نوع المكان أسواق خاصة ال…" at bounding box center [886, 418] width 1228 height 404
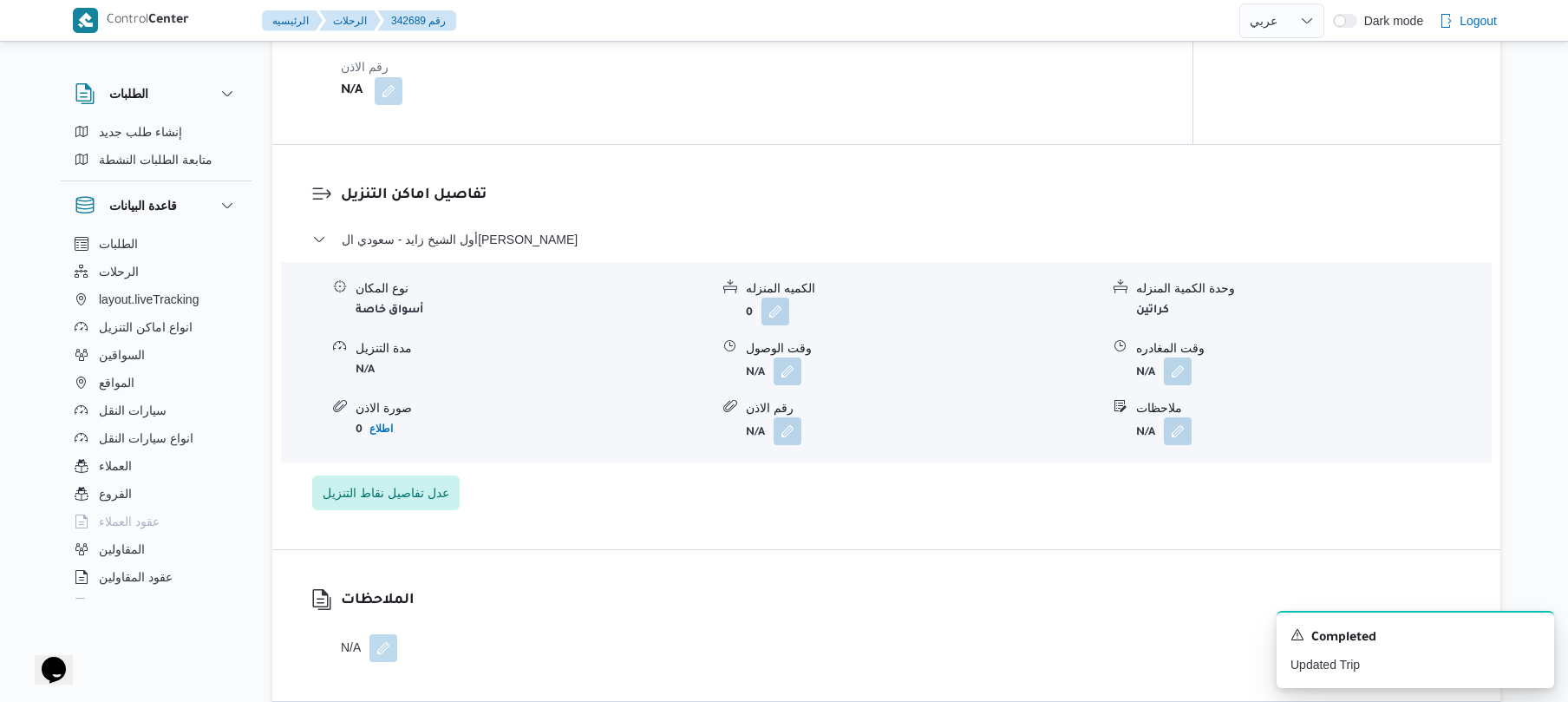
scroll to position [1295, 0]
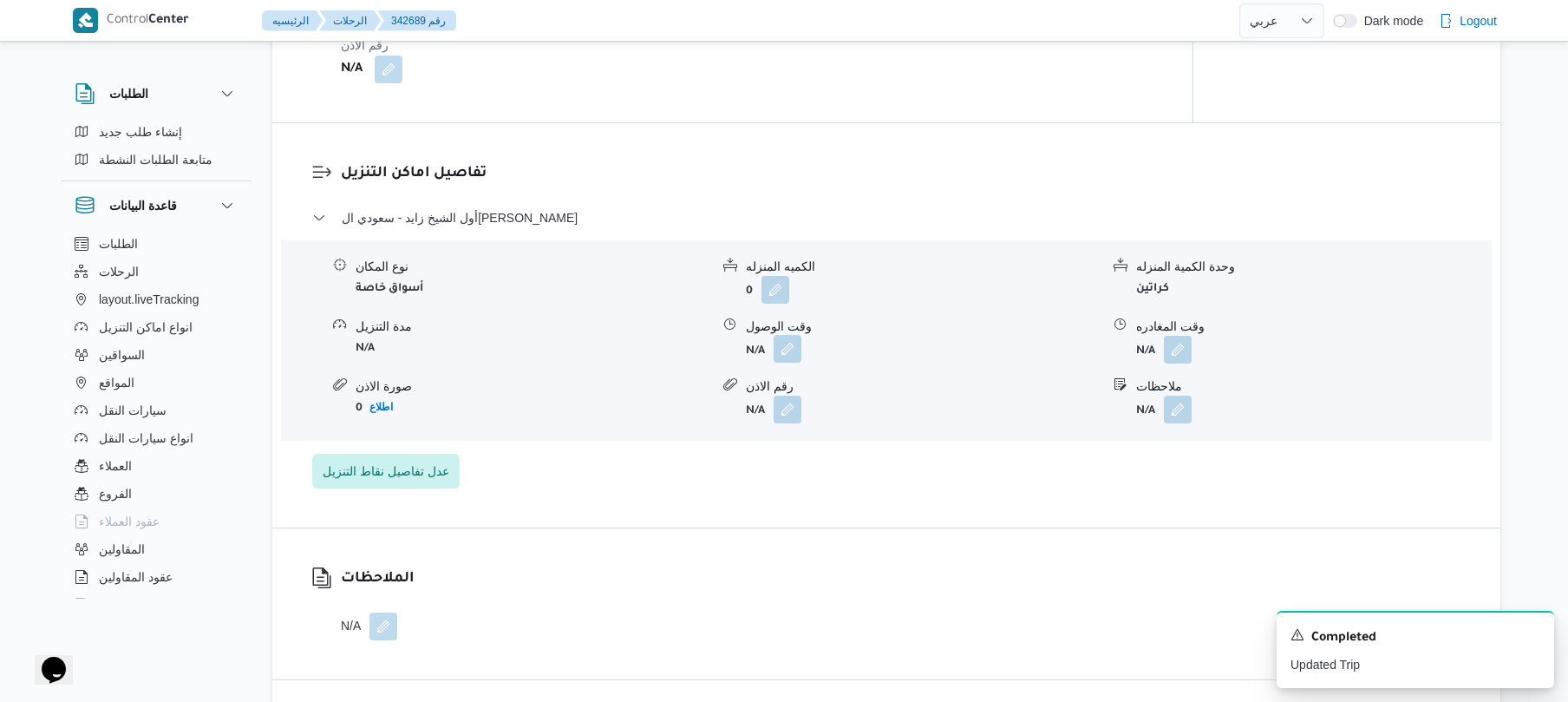
click at [785, 335] on button "button" at bounding box center [787, 349] width 27 height 27
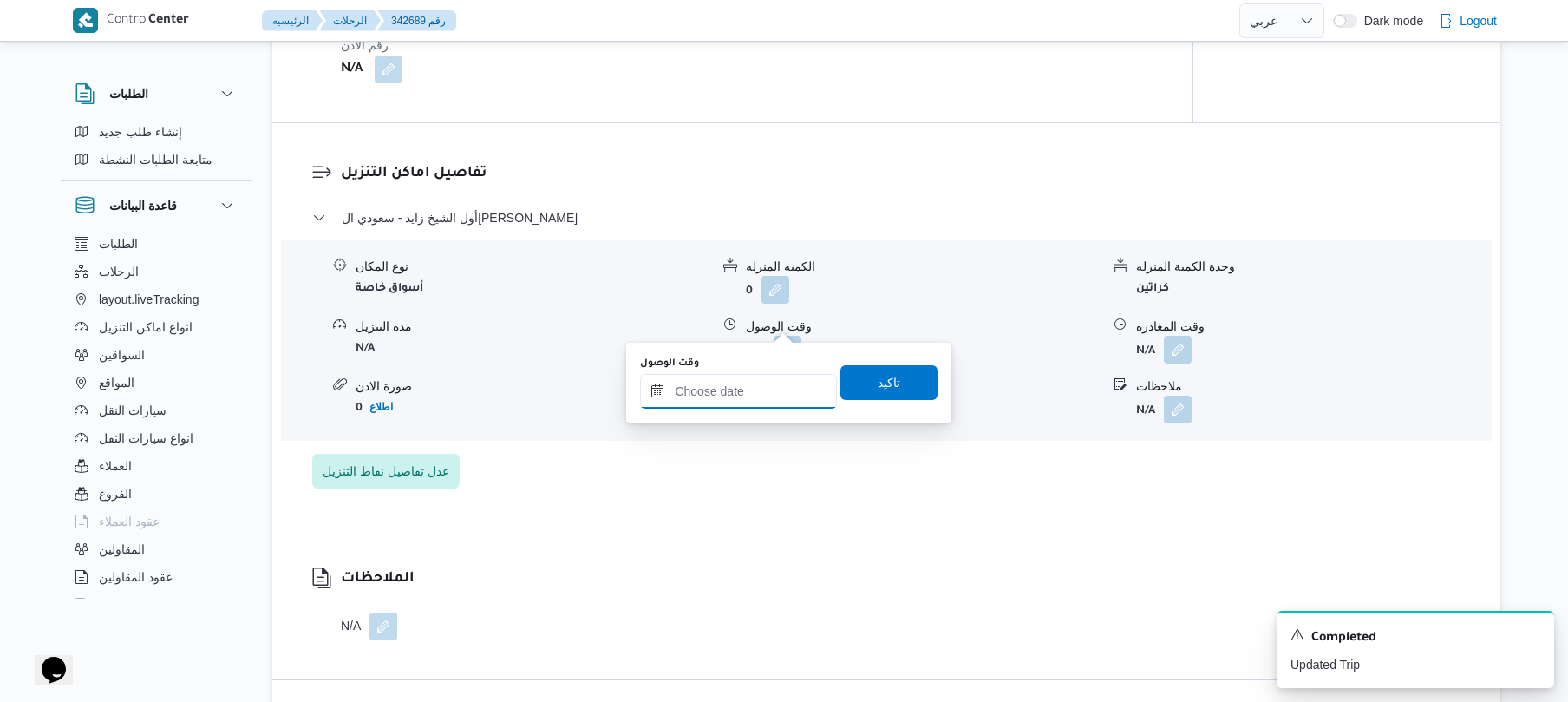
click at [739, 385] on input "وقت الوصول" at bounding box center [738, 391] width 197 height 34
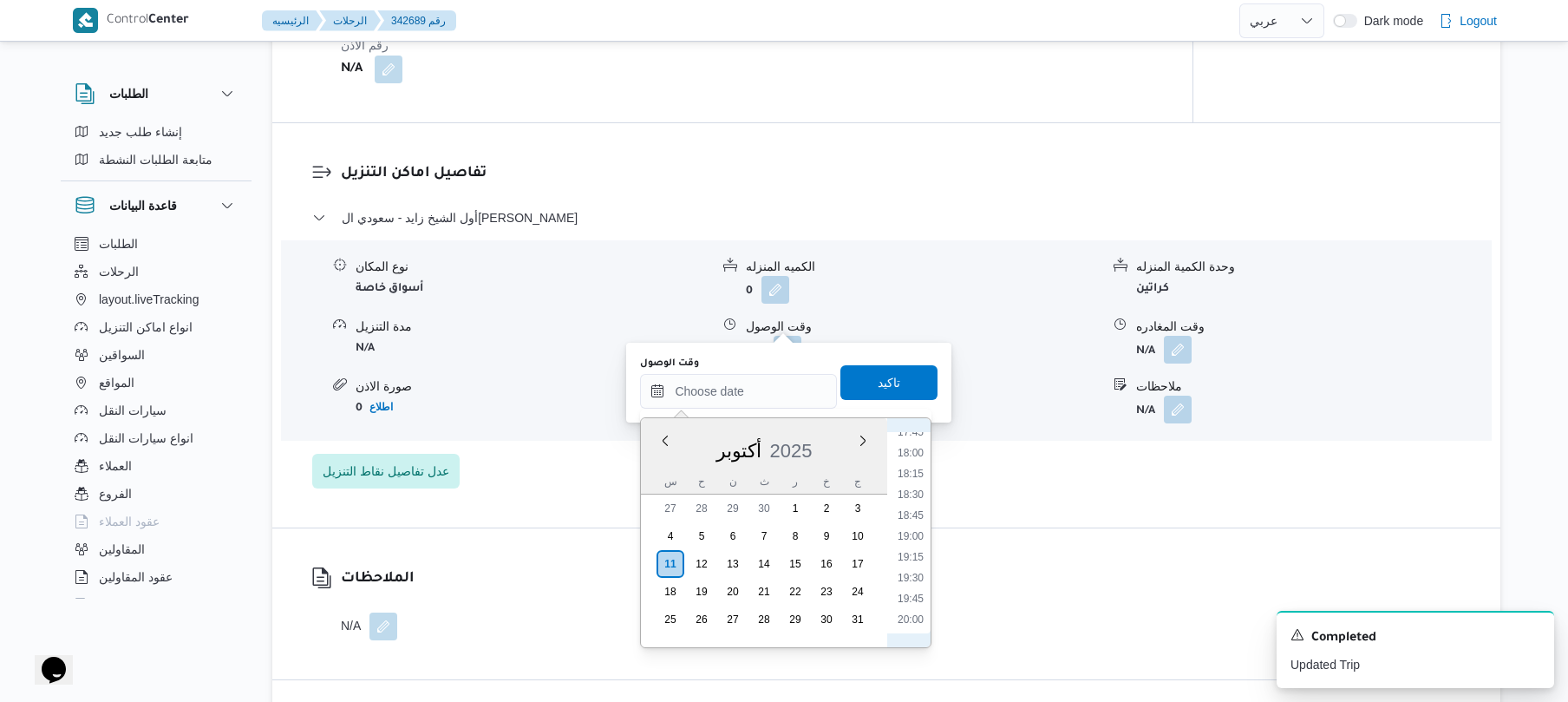
scroll to position [1410, 0]
click at [1060, 456] on div "أول الشيخ زايد - سعودي الشيخ زايد نوع المكان أسواق خاصة الكميه المنزله 0 وحدة ا…" at bounding box center [887, 348] width 1149 height 281
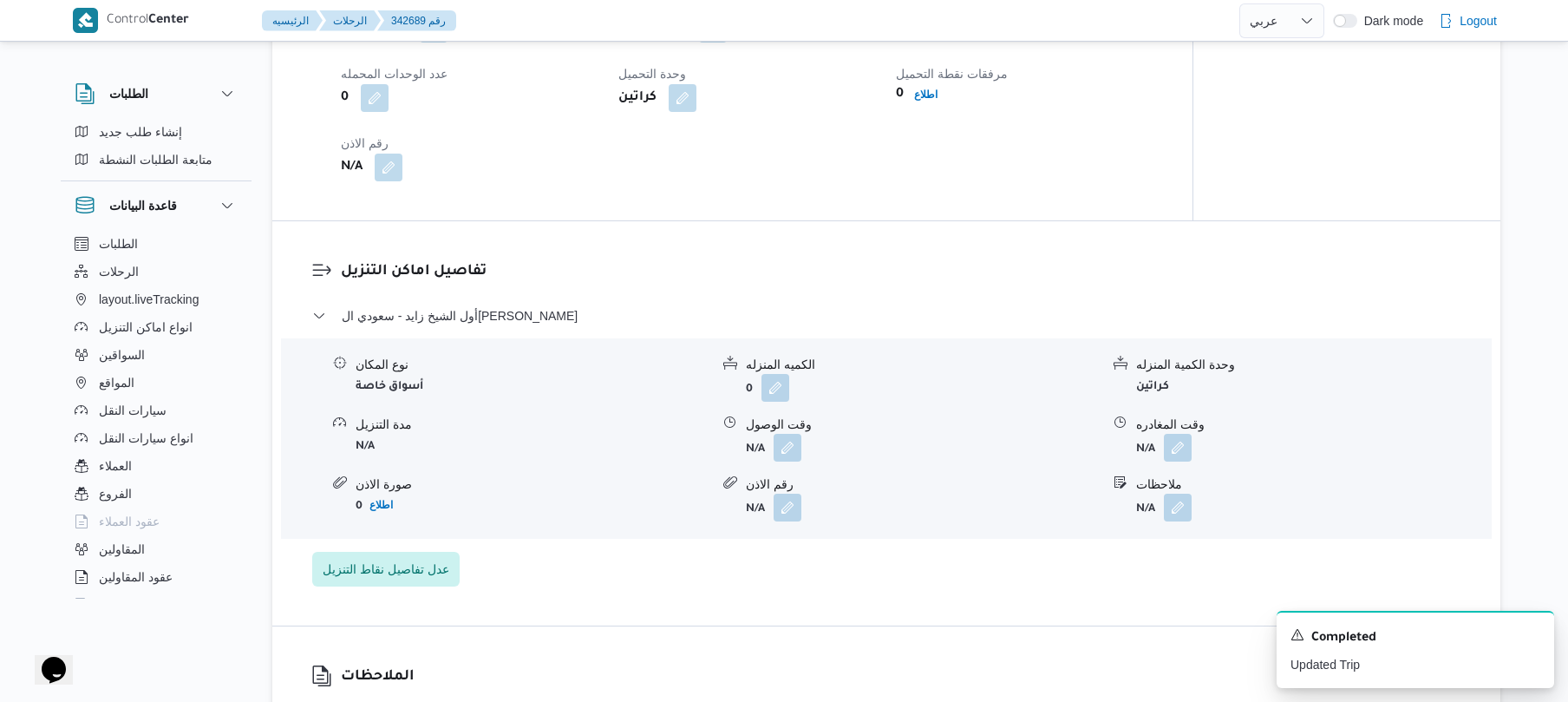
scroll to position [1249, 0]
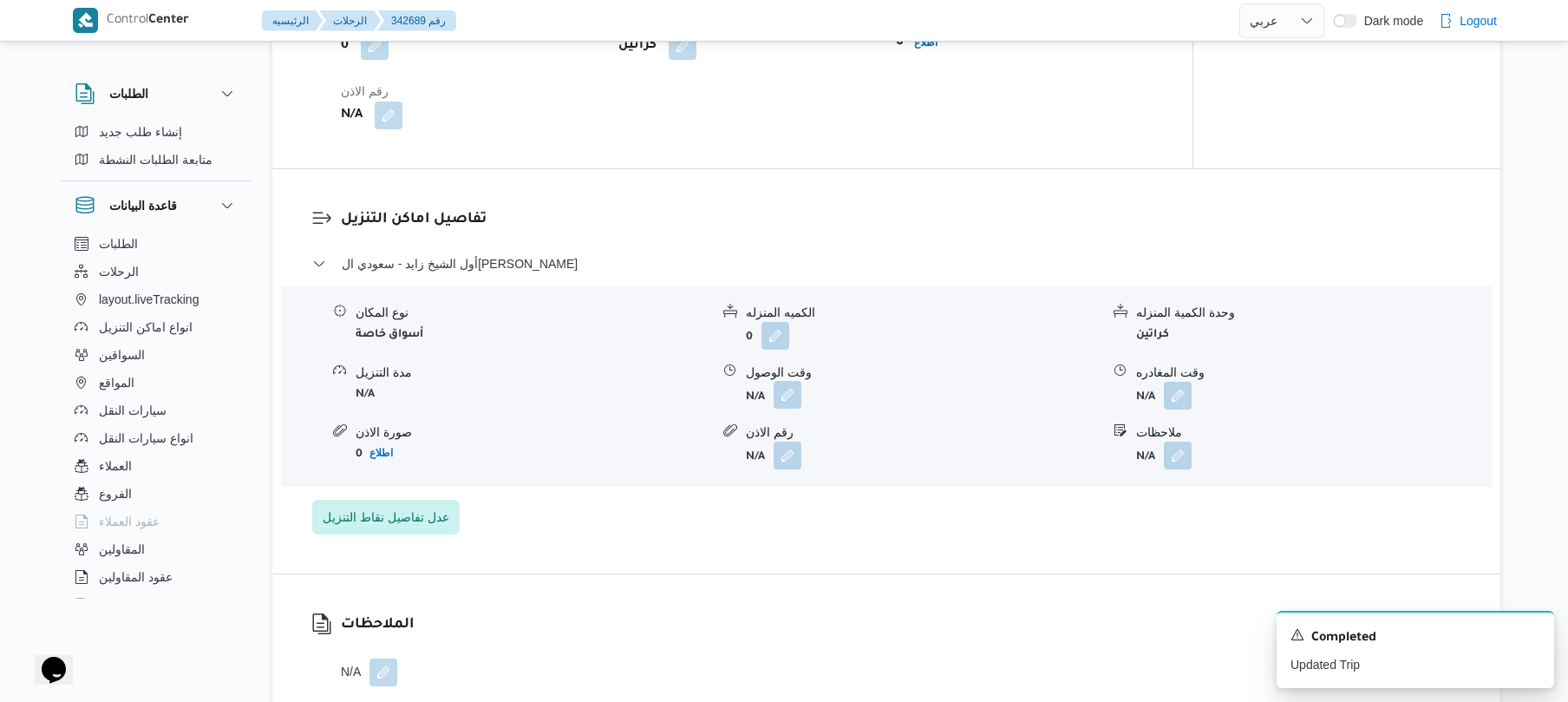
click at [795, 381] on button "button" at bounding box center [787, 395] width 27 height 27
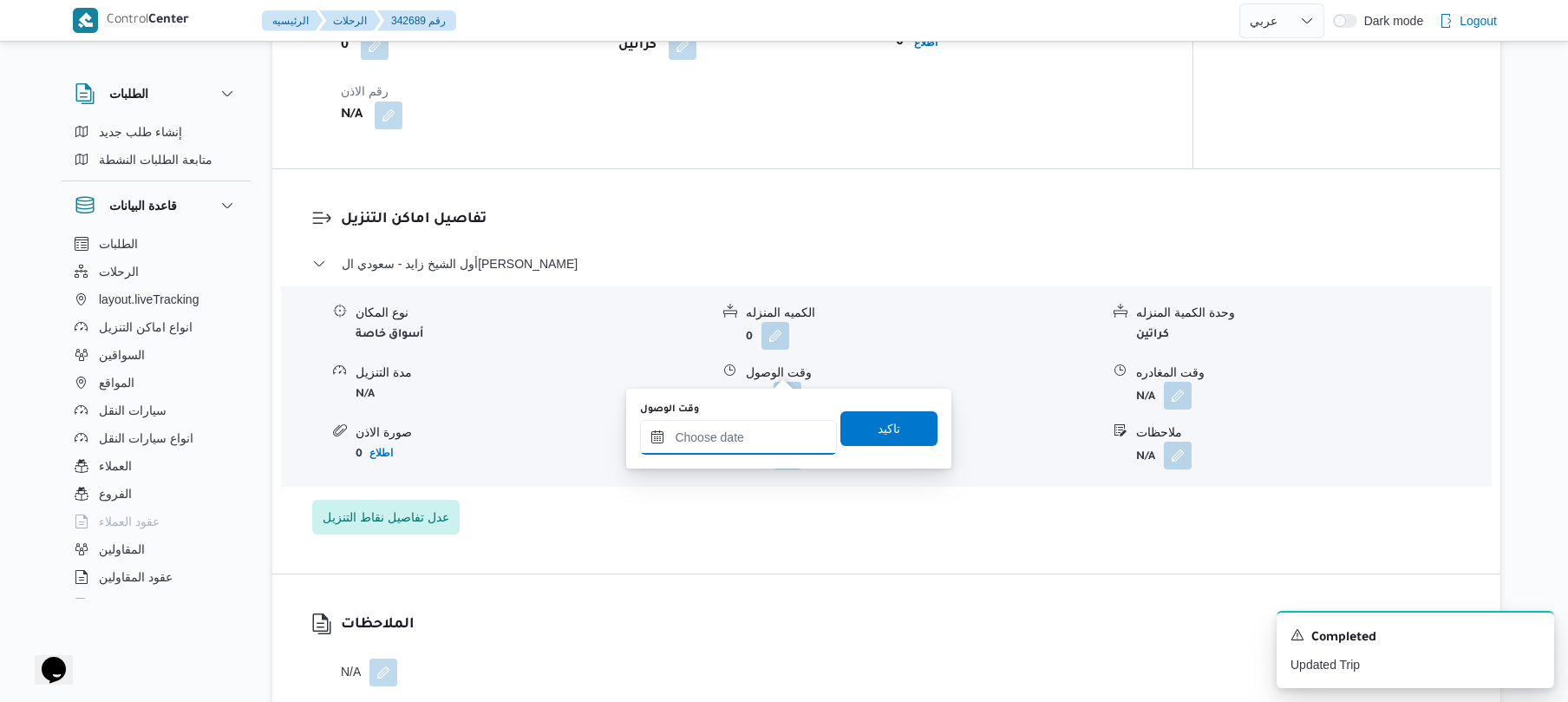
click at [708, 445] on input "وقت الوصول" at bounding box center [738, 437] width 197 height 34
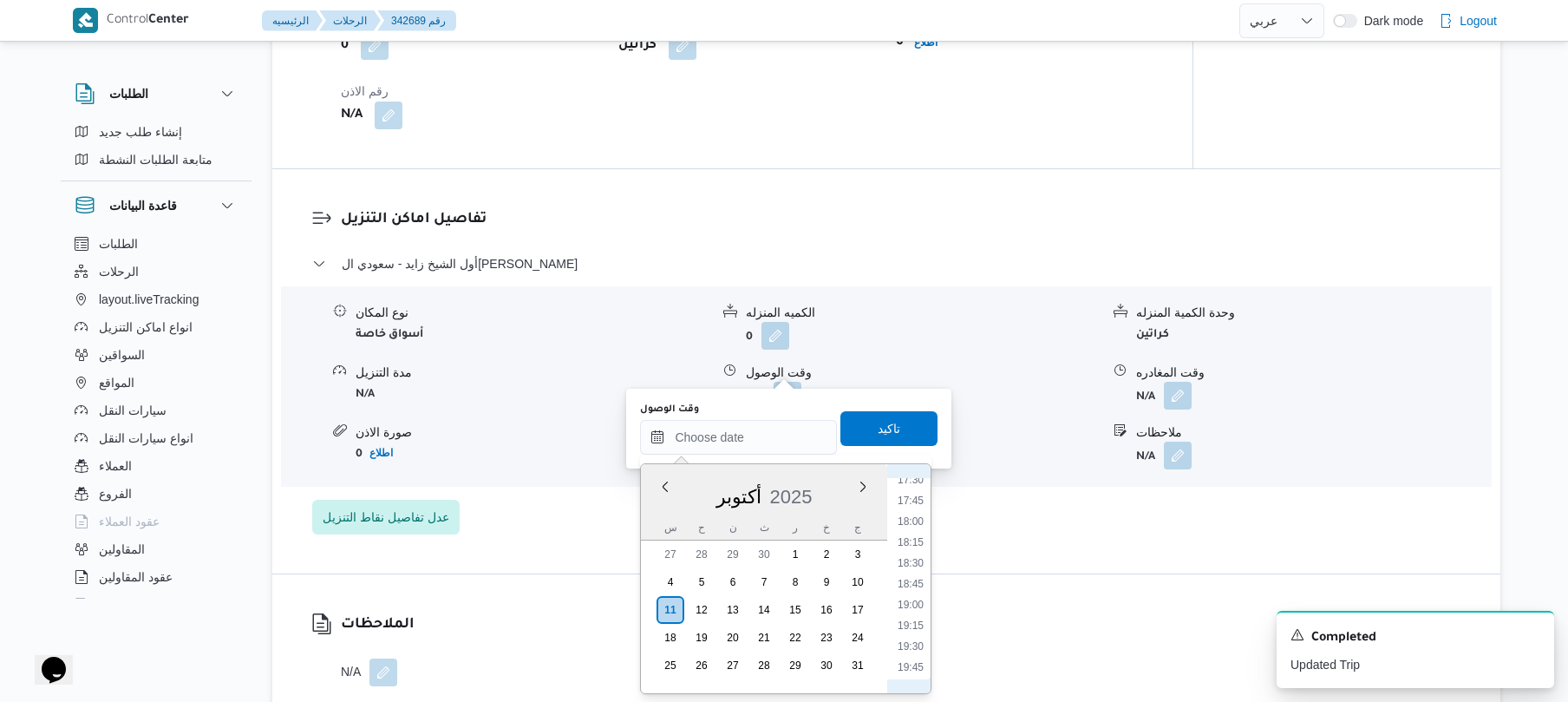
scroll to position [1410, 0]
click at [909, 559] on li "17:45" at bounding box center [910, 555] width 40 height 18
type input "١١/١٠/٢٠٢٥ ١٧:٤٥"
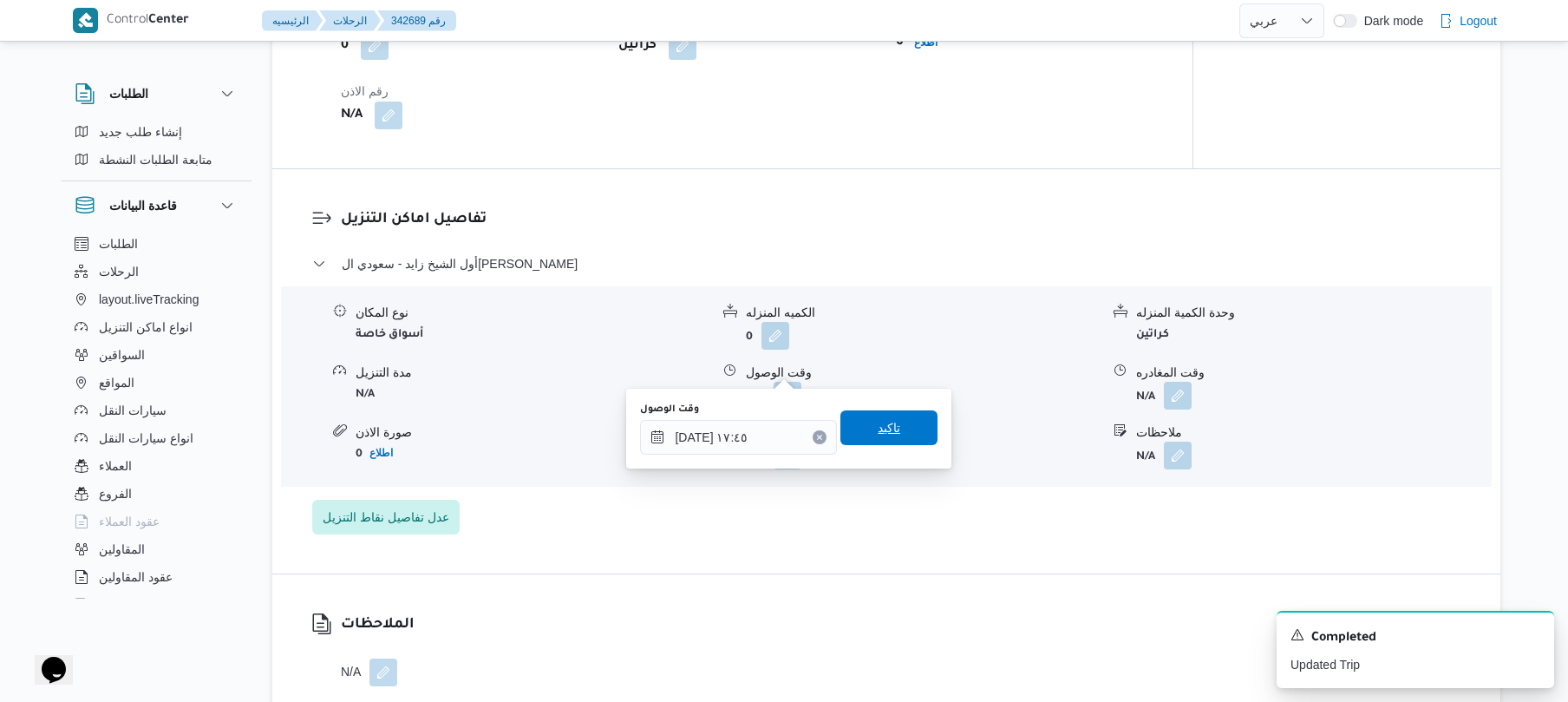
click at [899, 424] on span "تاكيد" at bounding box center [889, 427] width 97 height 34
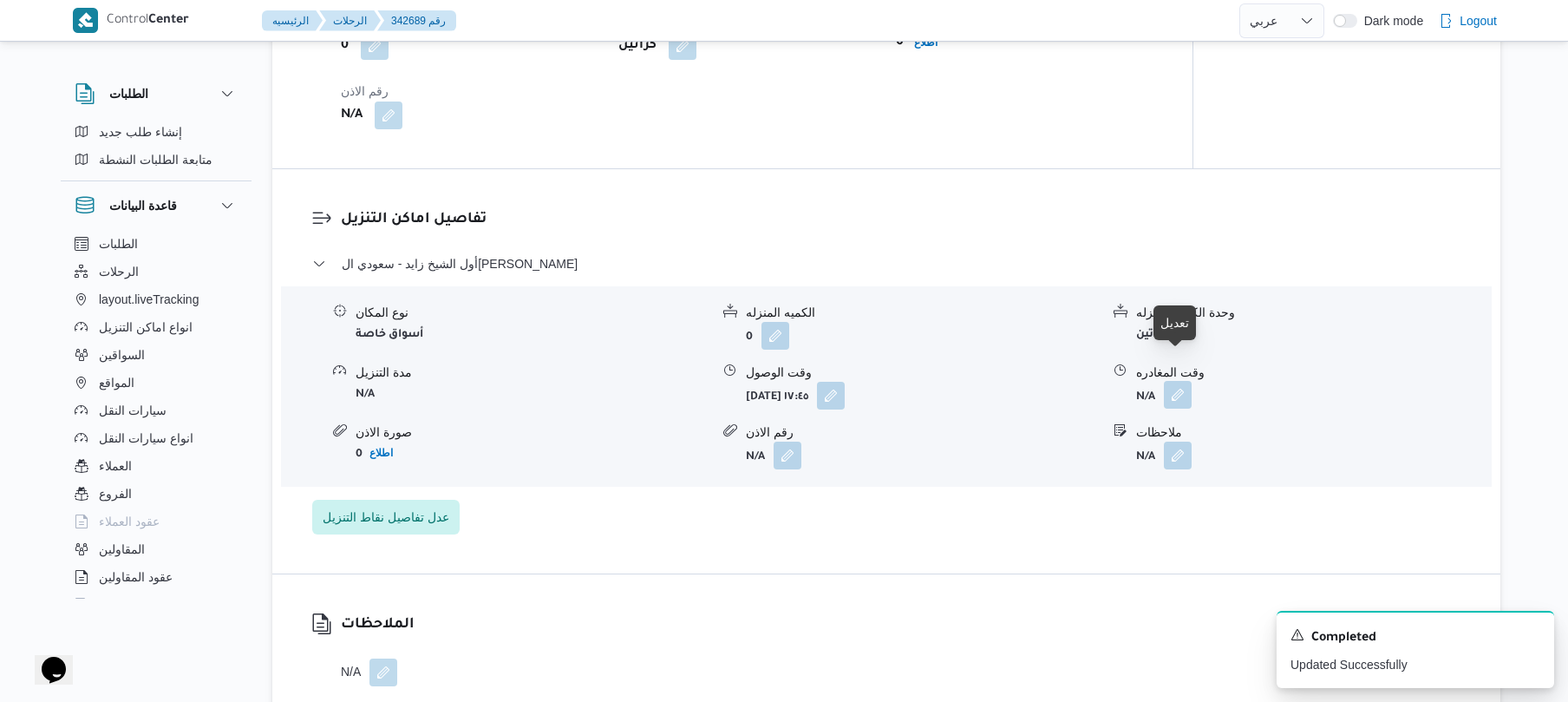
click at [1181, 381] on button "button" at bounding box center [1177, 395] width 27 height 27
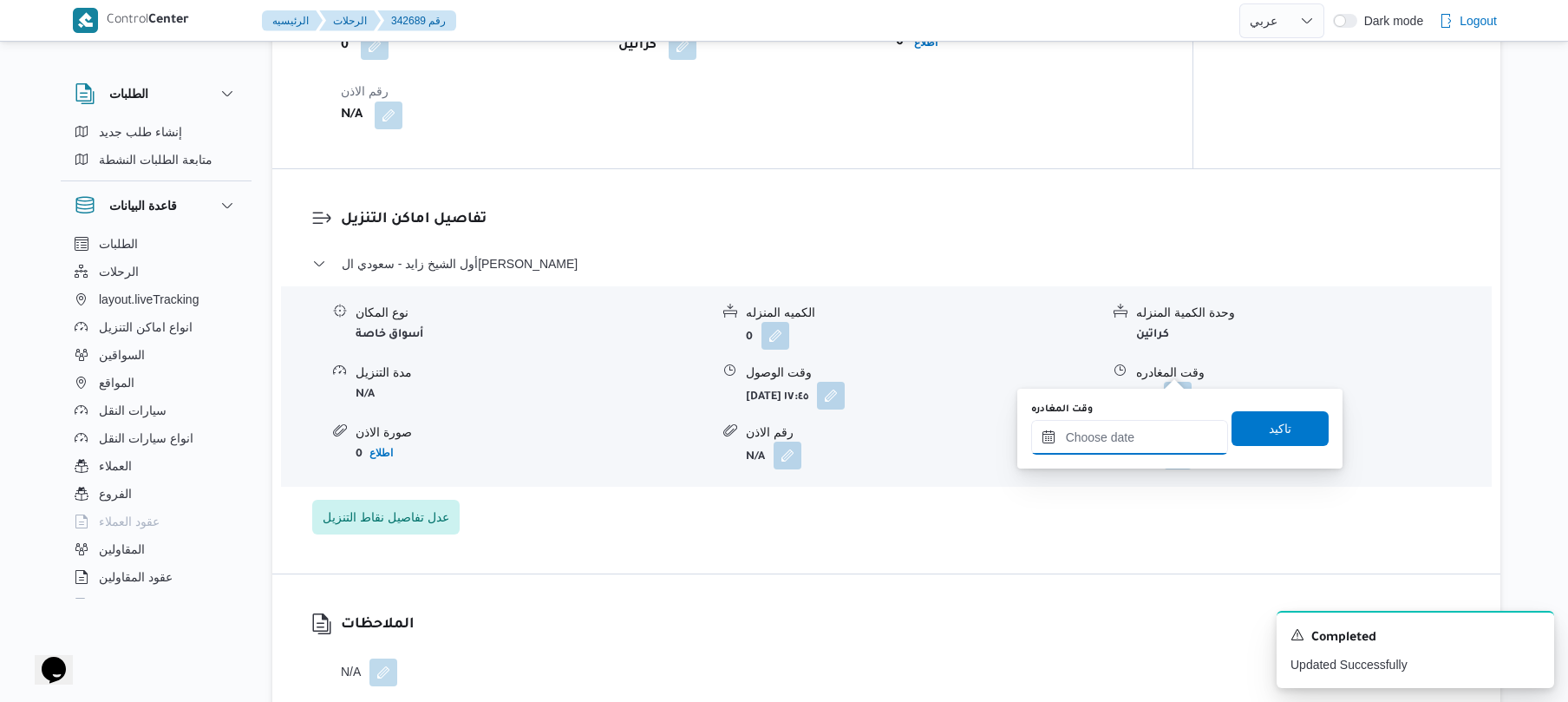
click at [1128, 447] on input "وقت المغادره" at bounding box center [1129, 437] width 197 height 34
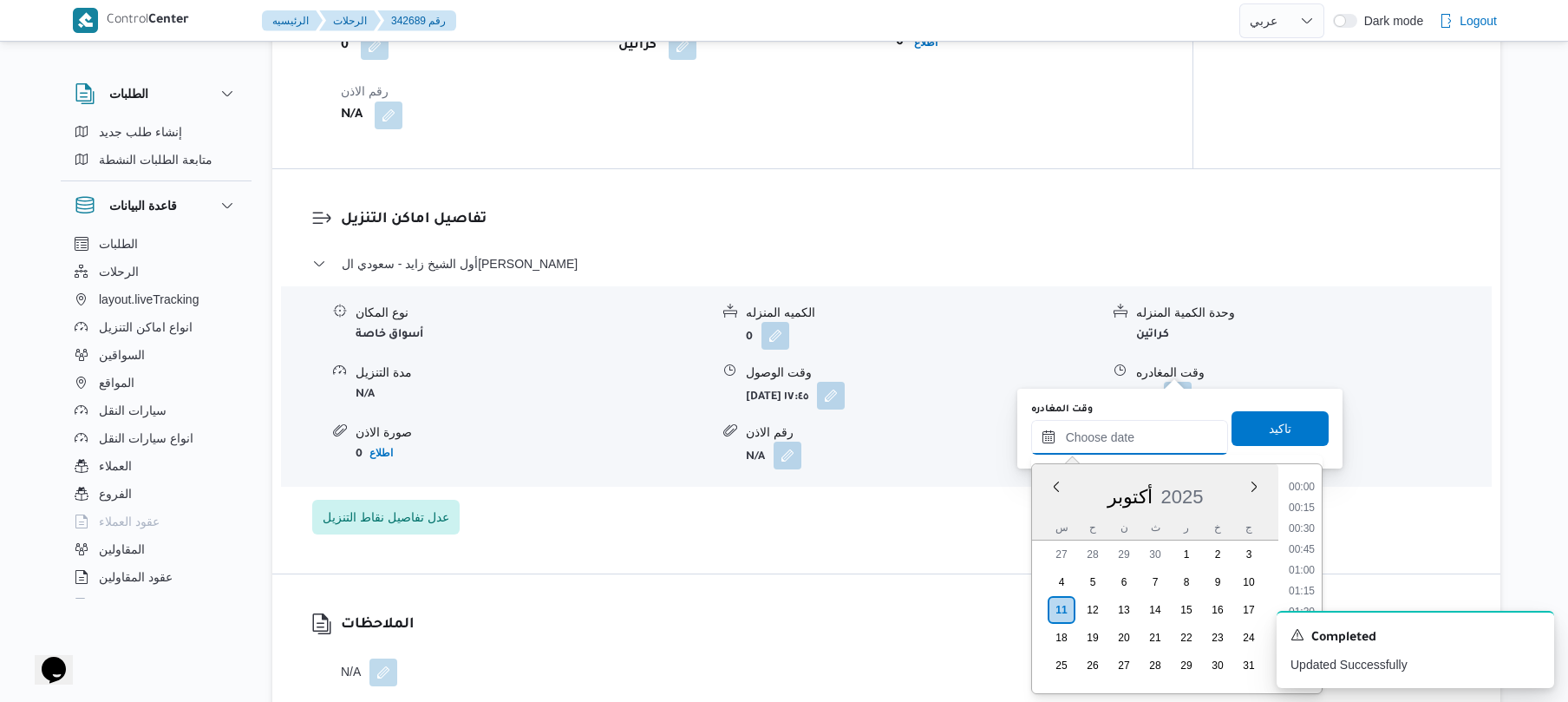
scroll to position [1750, 0]
click at [1309, 595] on li "22:15" at bounding box center [1301, 590] width 40 height 18
type input "١١/١٠/٢٠٢٥ ٢٢:١٥"
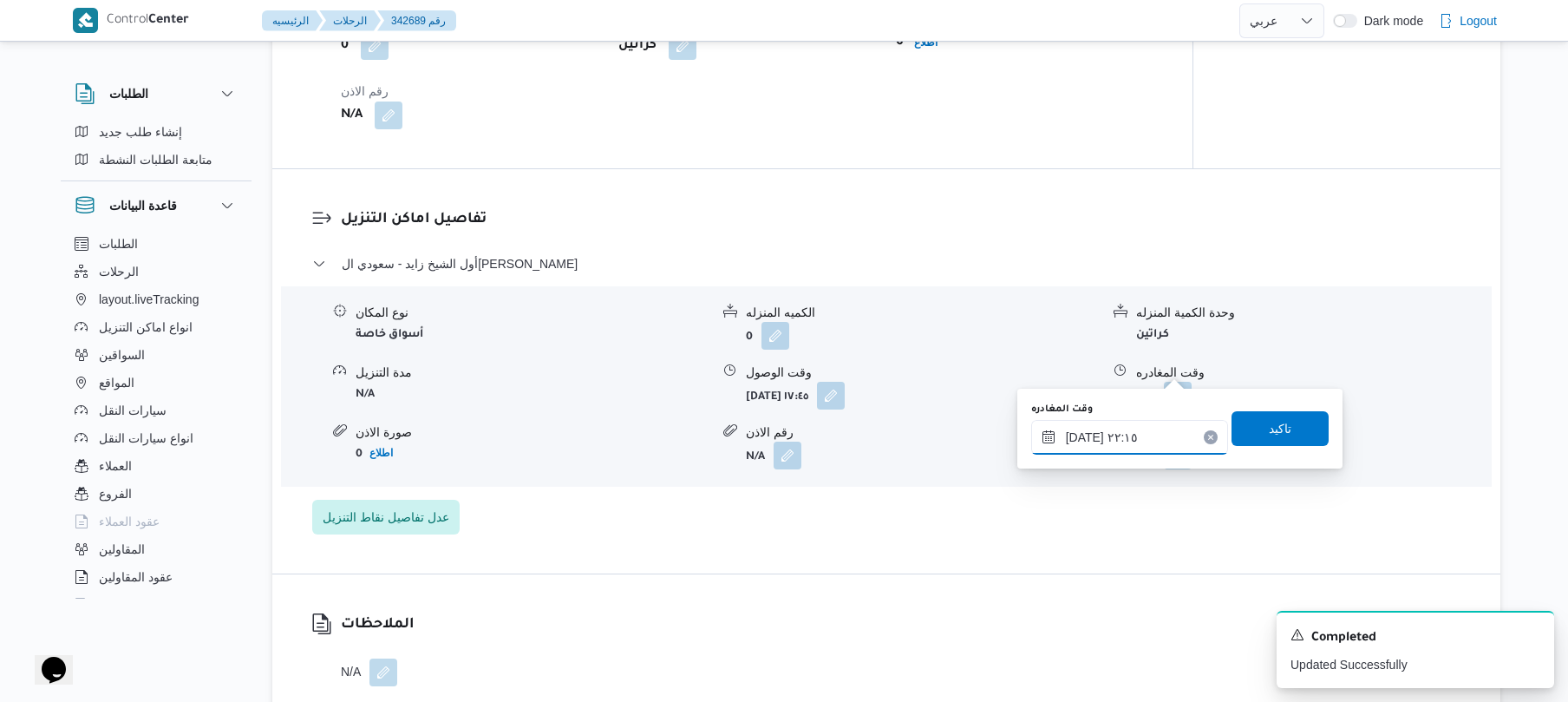
click at [1157, 434] on input "١١/١٠/٢٠٢٥ ٢٢:١٥" at bounding box center [1129, 437] width 197 height 34
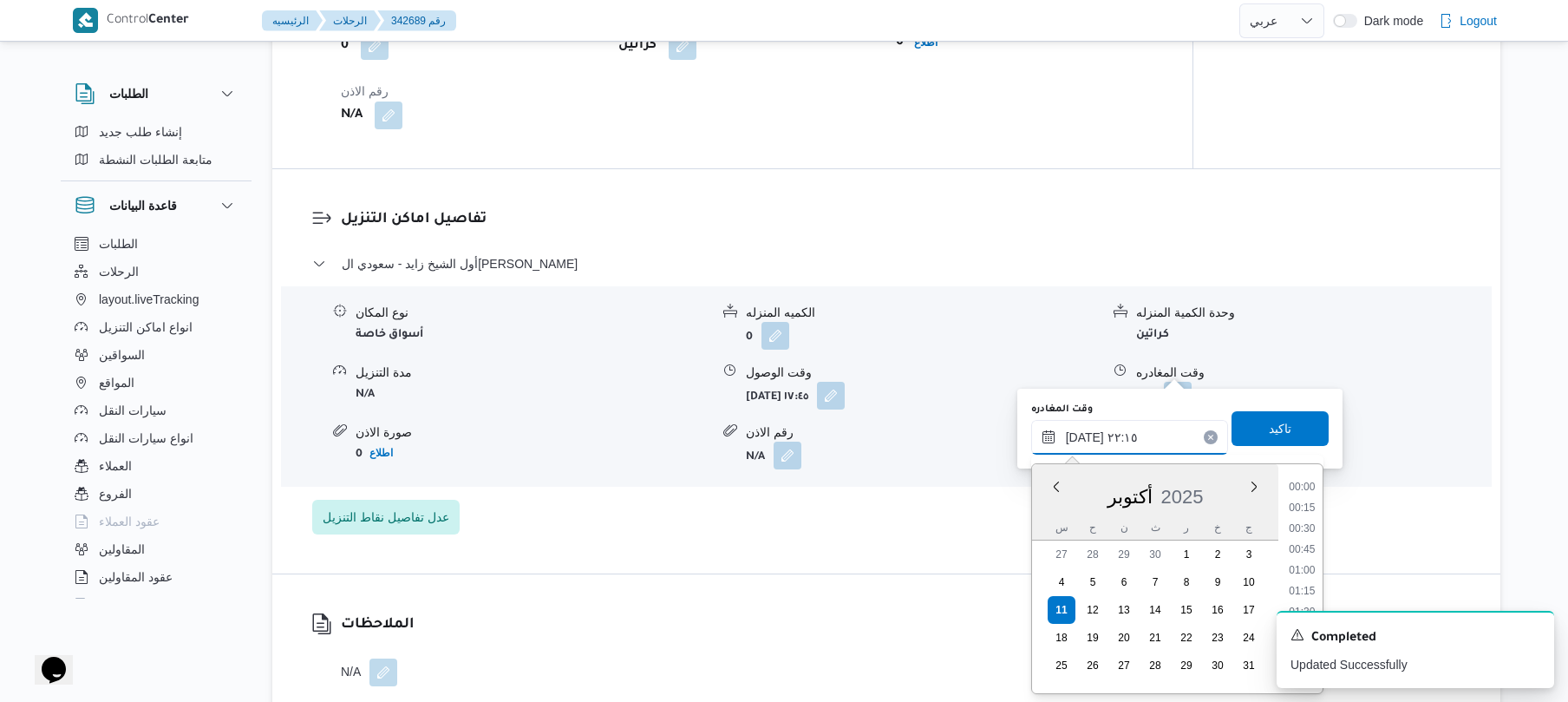
scroll to position [1749, 0]
click at [1530, 635] on icon "Dismiss toast" at bounding box center [1533, 633] width 14 height 14
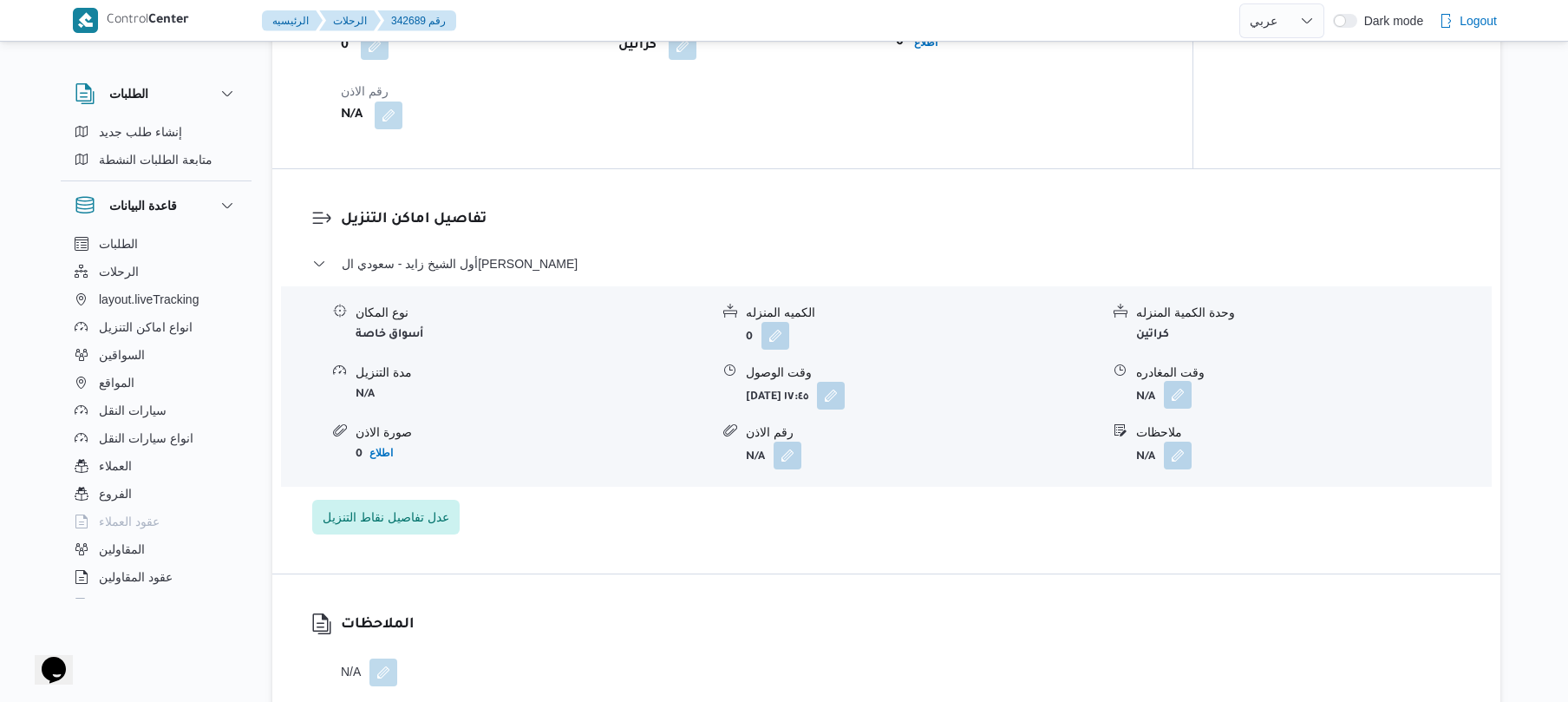
click at [1179, 381] on button "button" at bounding box center [1177, 395] width 27 height 27
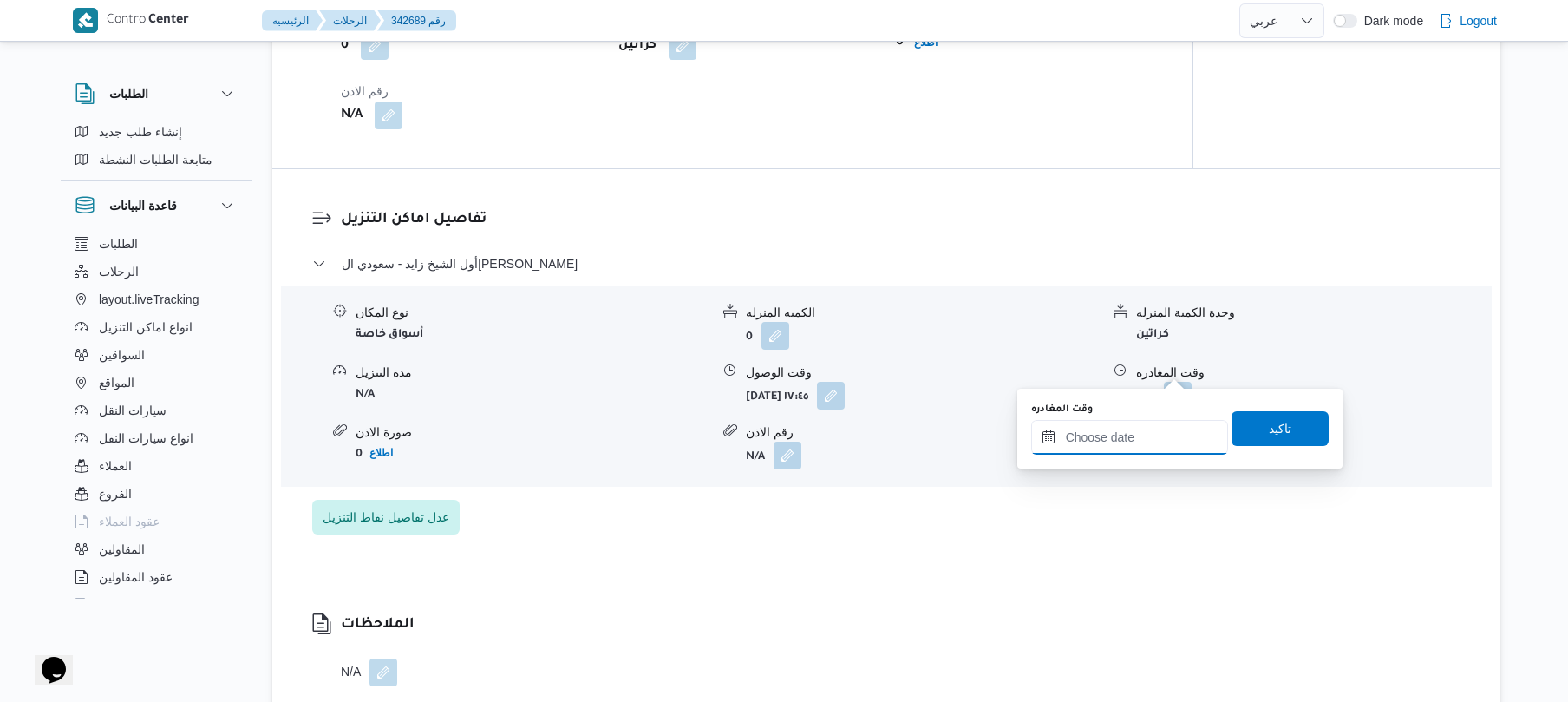
click at [1160, 428] on input "وقت المغادره" at bounding box center [1129, 437] width 197 height 34
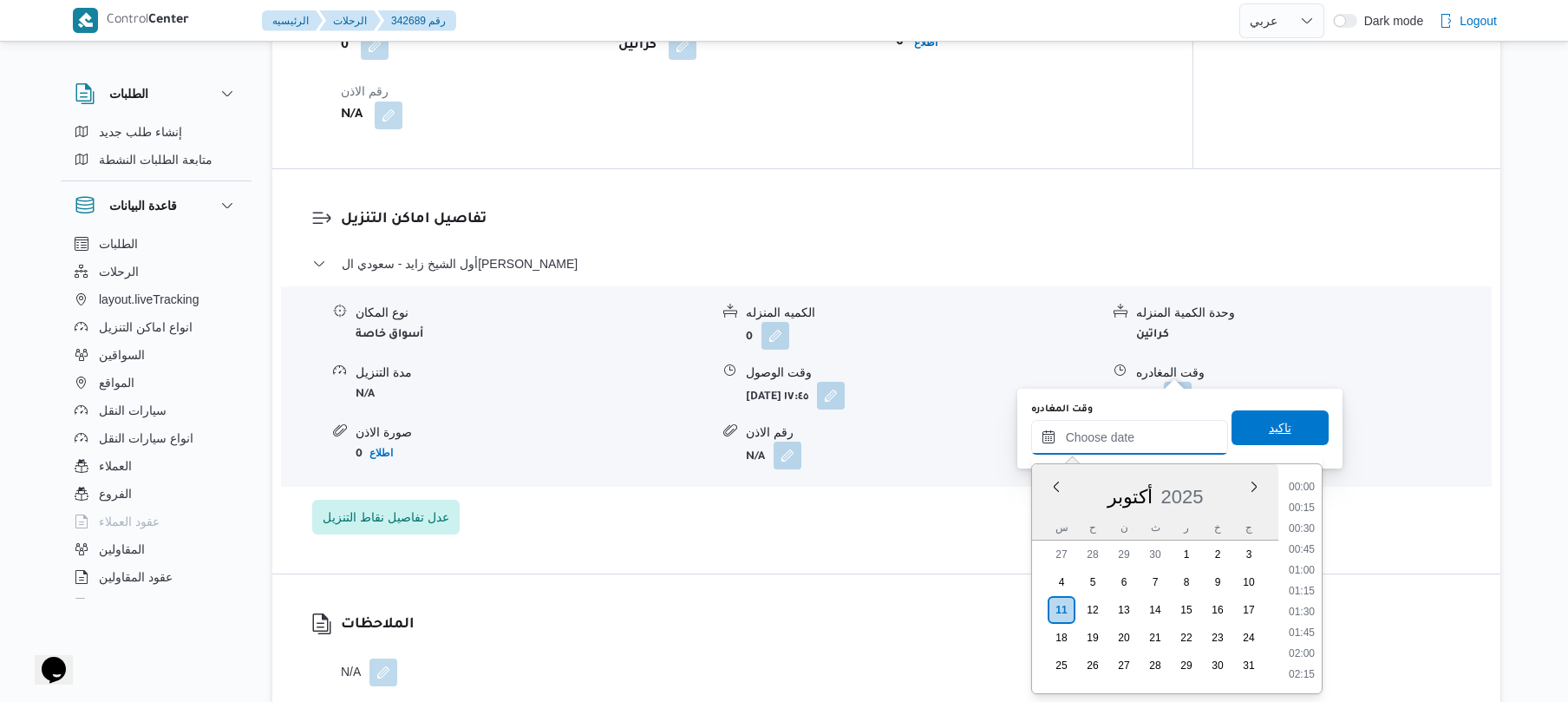
scroll to position [1750, 0]
click at [1309, 531] on li "21:30" at bounding box center [1301, 528] width 40 height 18
type input "١١/١٠/٢٠٢٥ ٢١:٣٠"
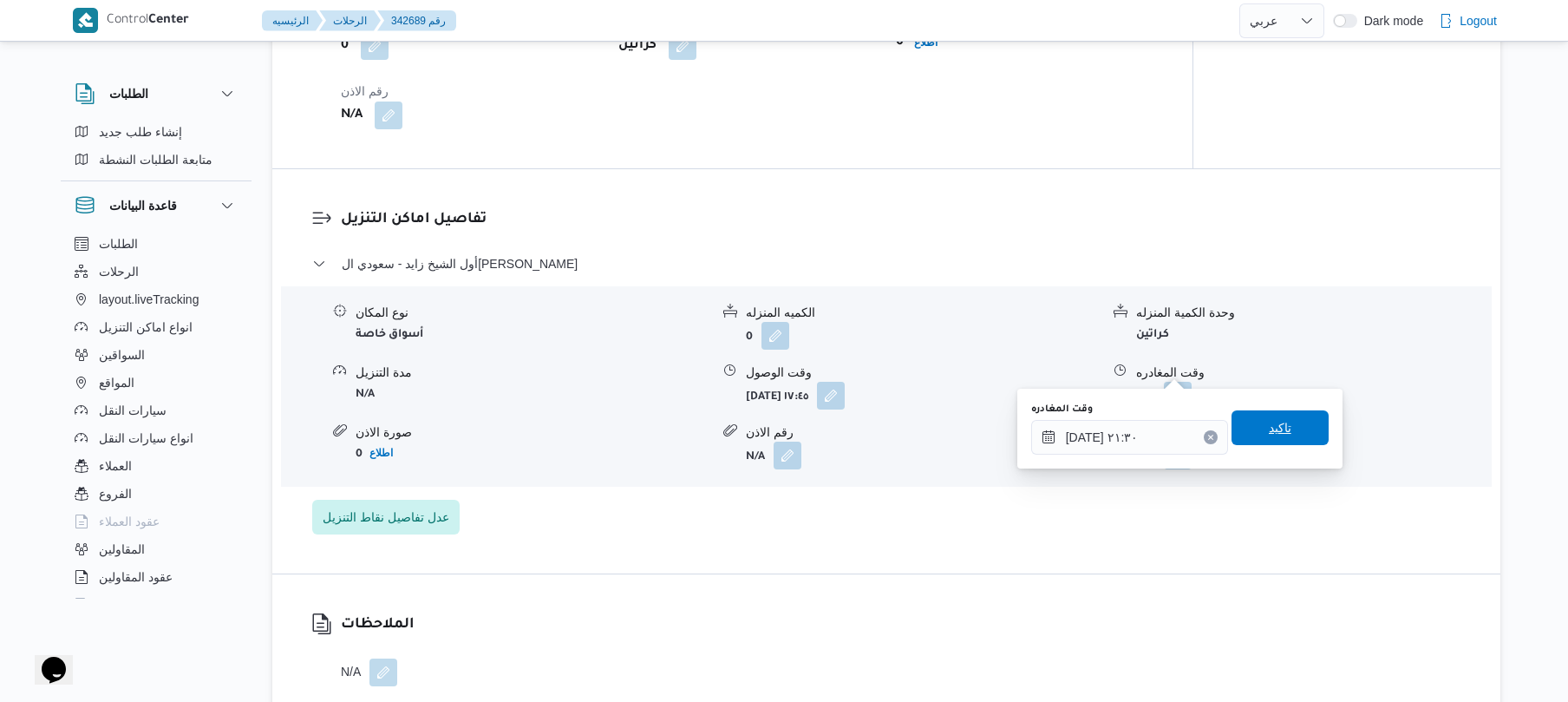
click at [1270, 438] on span "تاكيد" at bounding box center [1279, 427] width 23 height 21
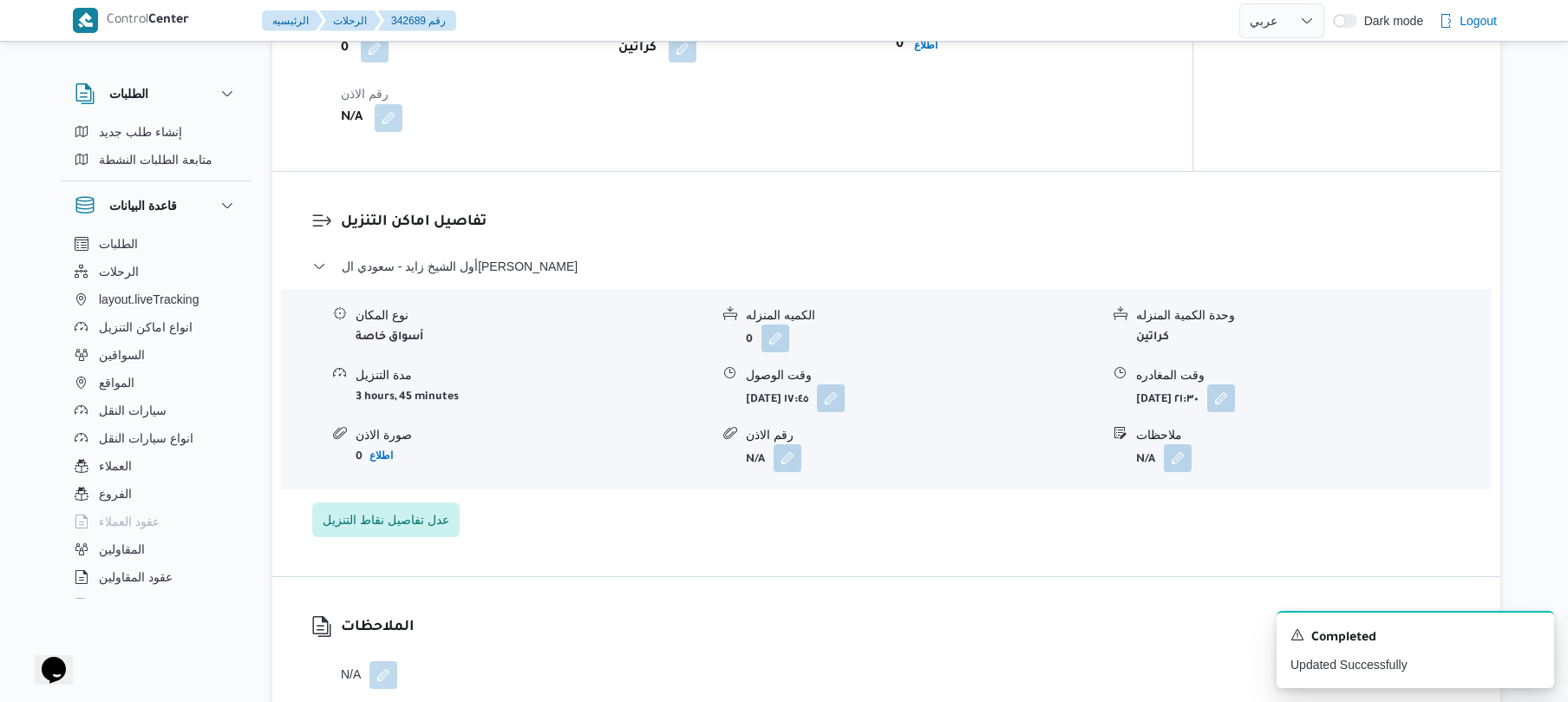
scroll to position [1249, 0]
click at [1235, 381] on button "button" at bounding box center [1221, 395] width 27 height 27
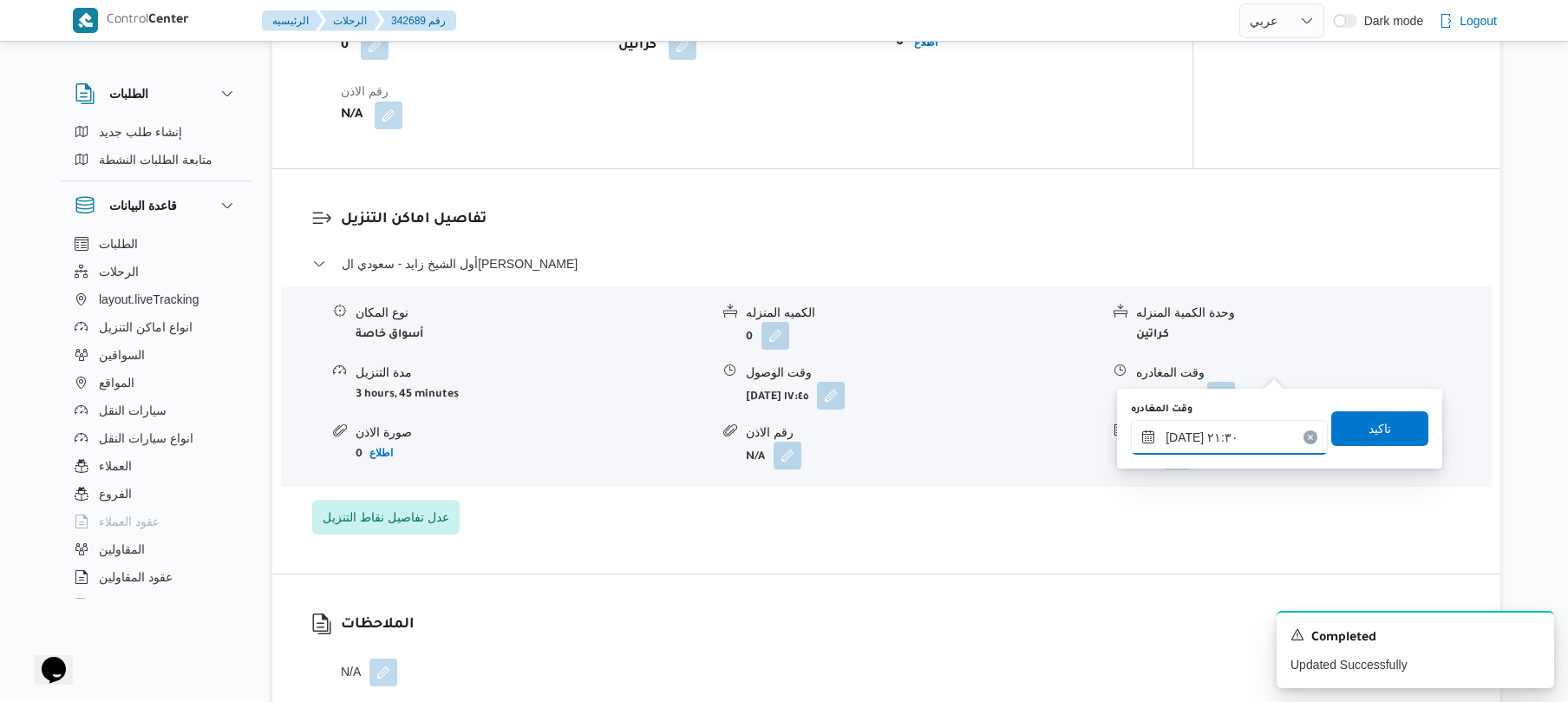
click at [1202, 430] on input "١١/١٠/٢٠٢٥ ٢١:٣٠" at bounding box center [1228, 437] width 197 height 34
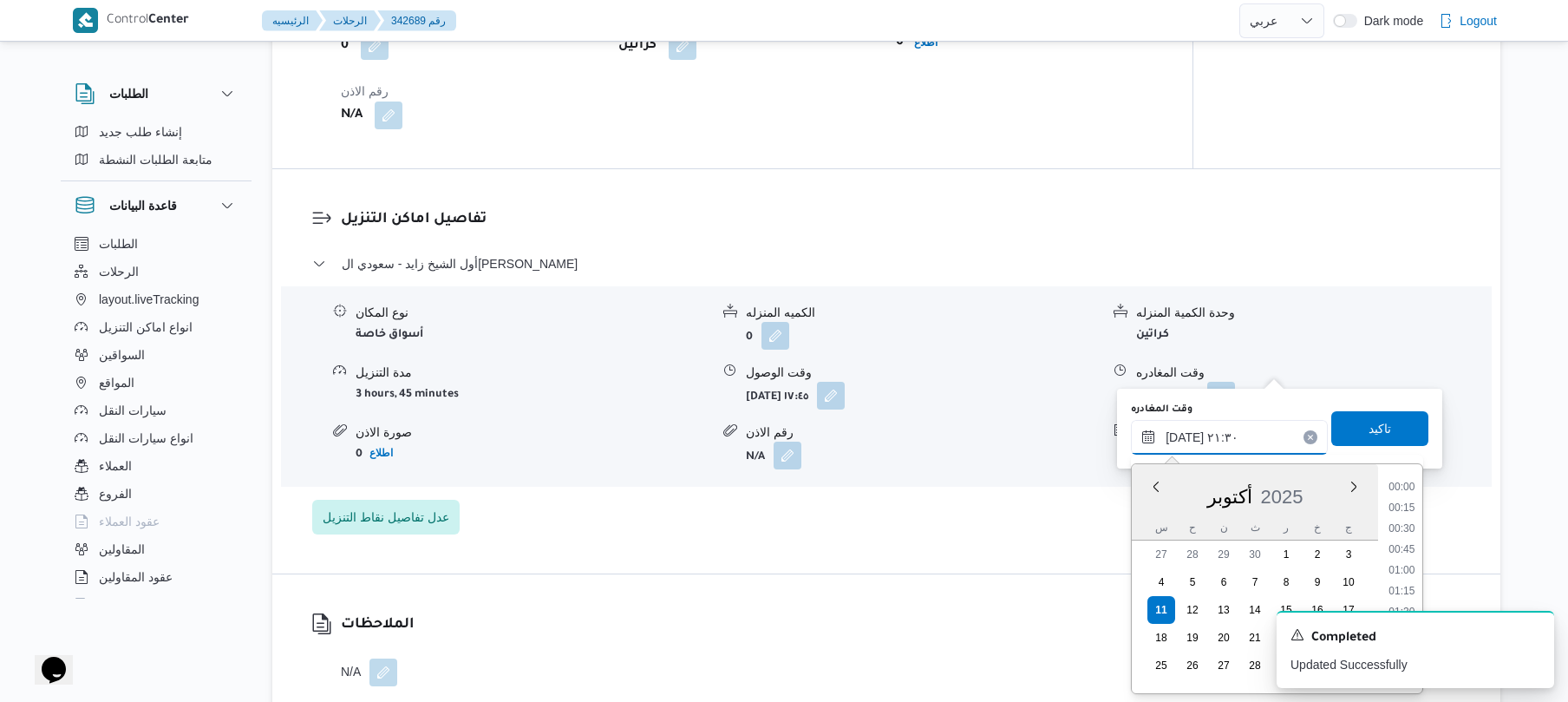
scroll to position [1686, 0]
click at [1531, 638] on icon "Dismiss toast" at bounding box center [1533, 633] width 14 height 14
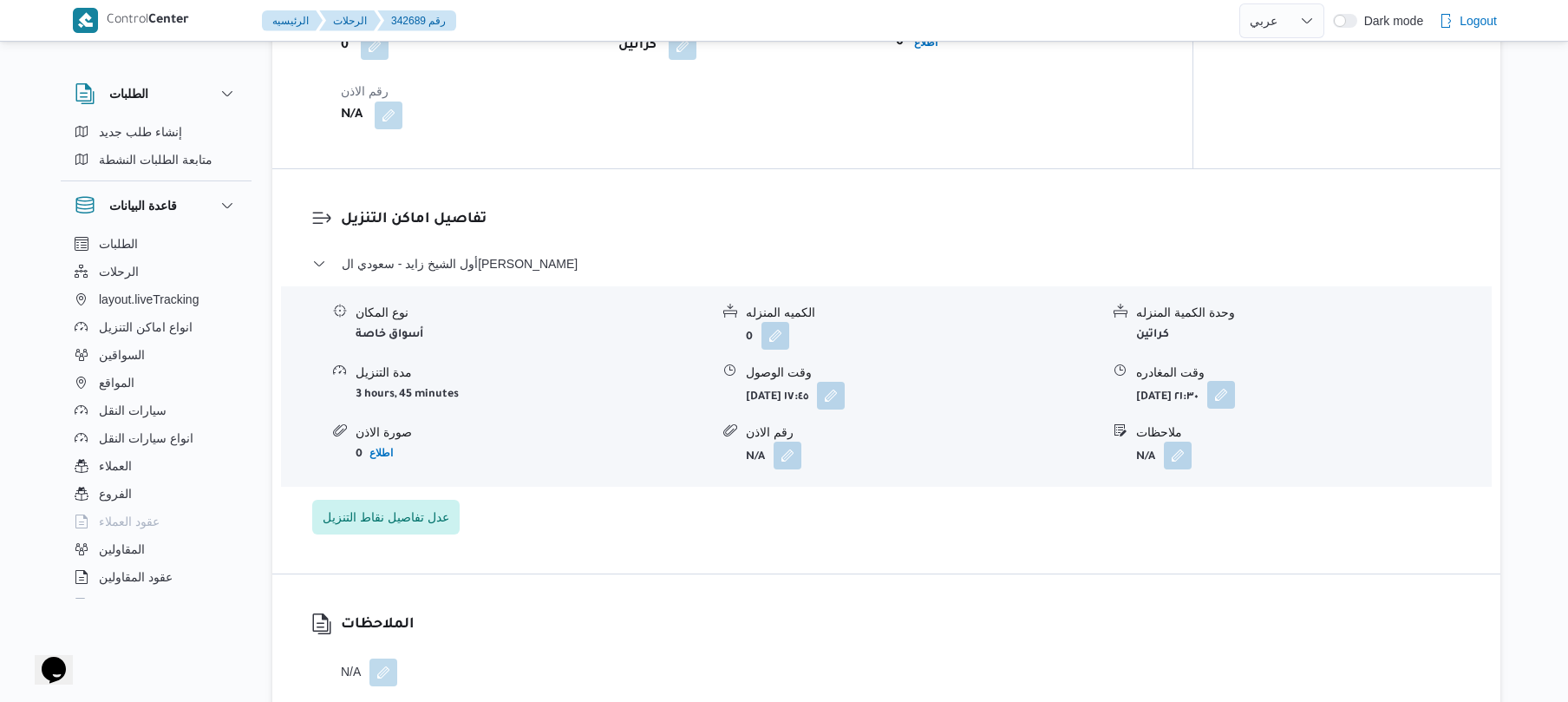
click at [1235, 381] on button "button" at bounding box center [1221, 395] width 27 height 27
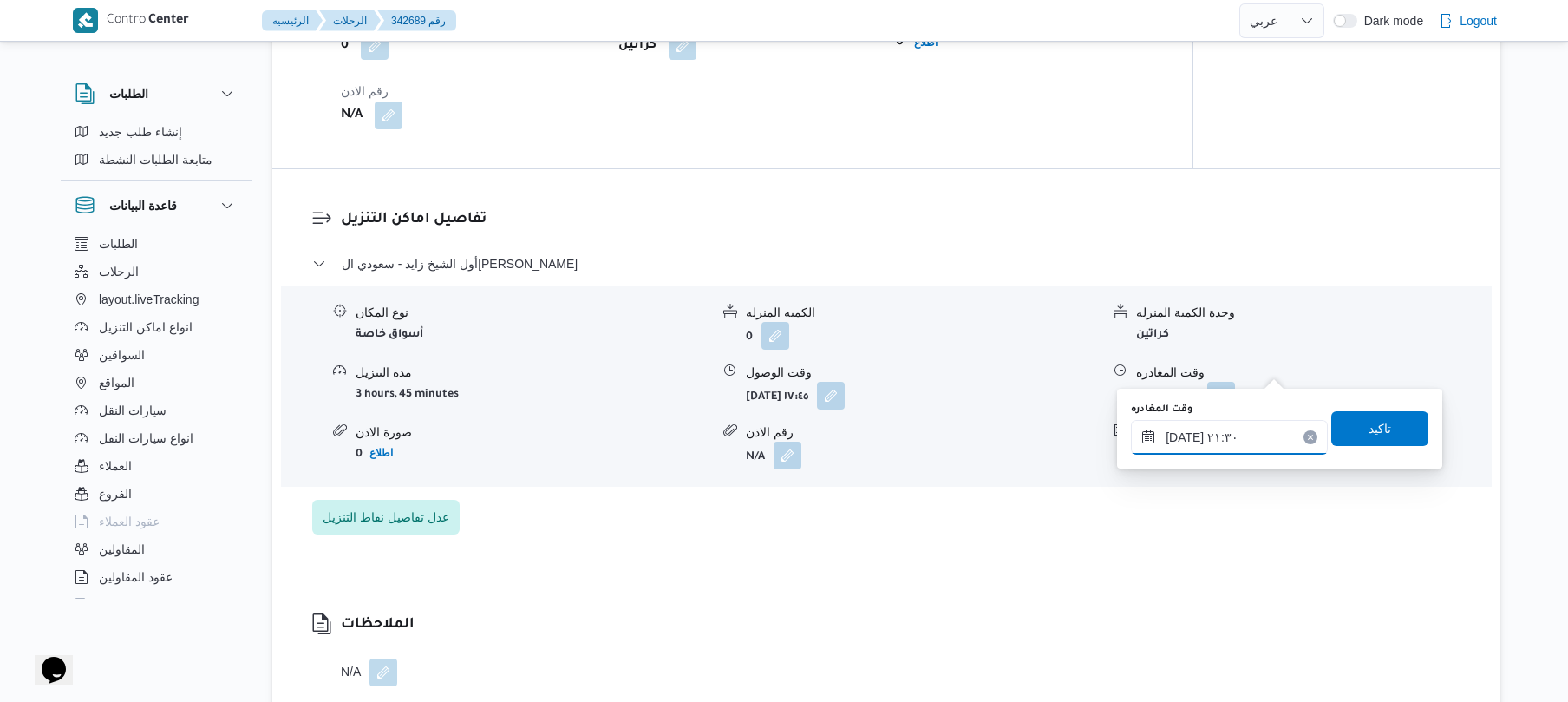
click at [1233, 442] on input "١١/١٠/٢٠٢٥ ٢١:٣٠" at bounding box center [1228, 437] width 197 height 34
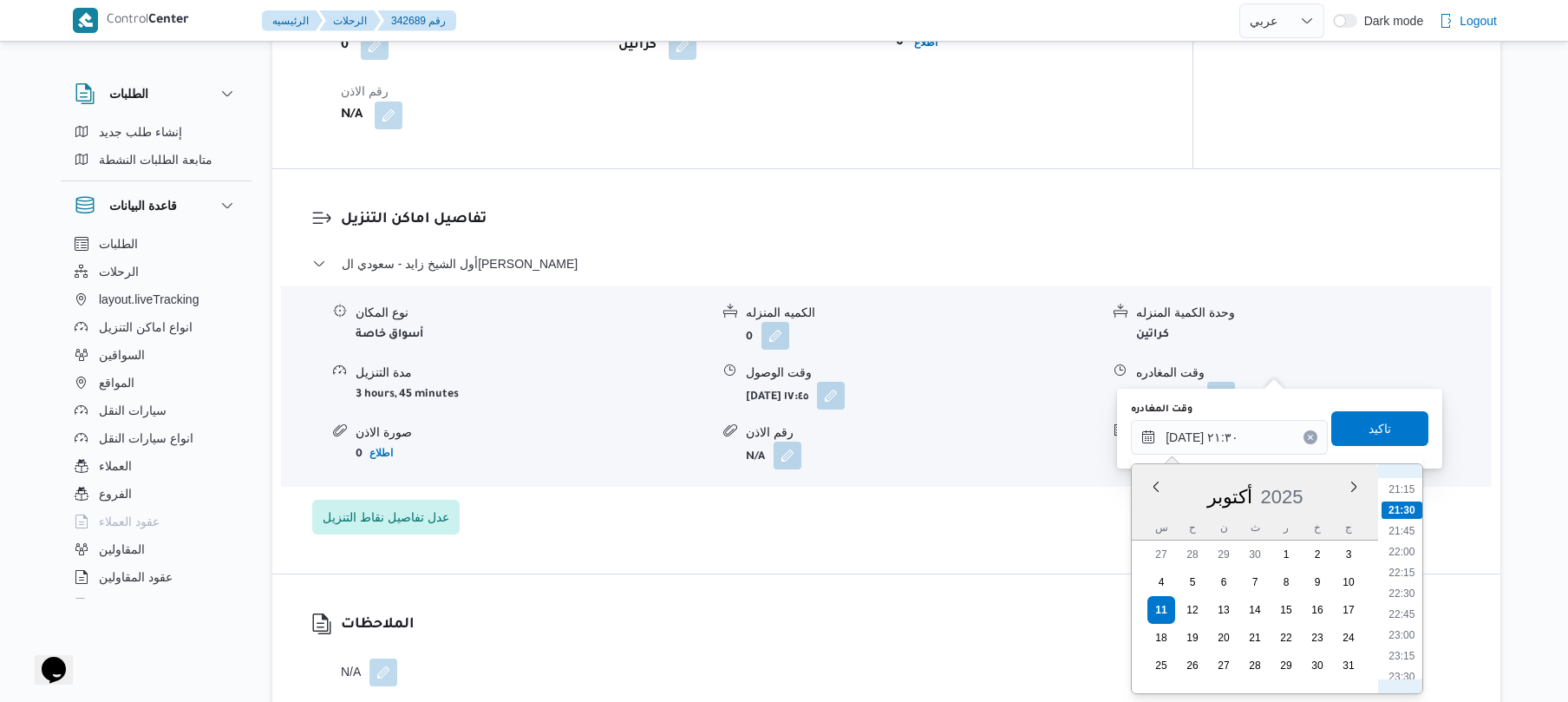
scroll to position [1801, 0]
click at [1405, 559] on li "22:30" at bounding box center [1401, 563] width 40 height 18
type input "١١/١٠/٢٠٢٥ ٢٢:٣٠"
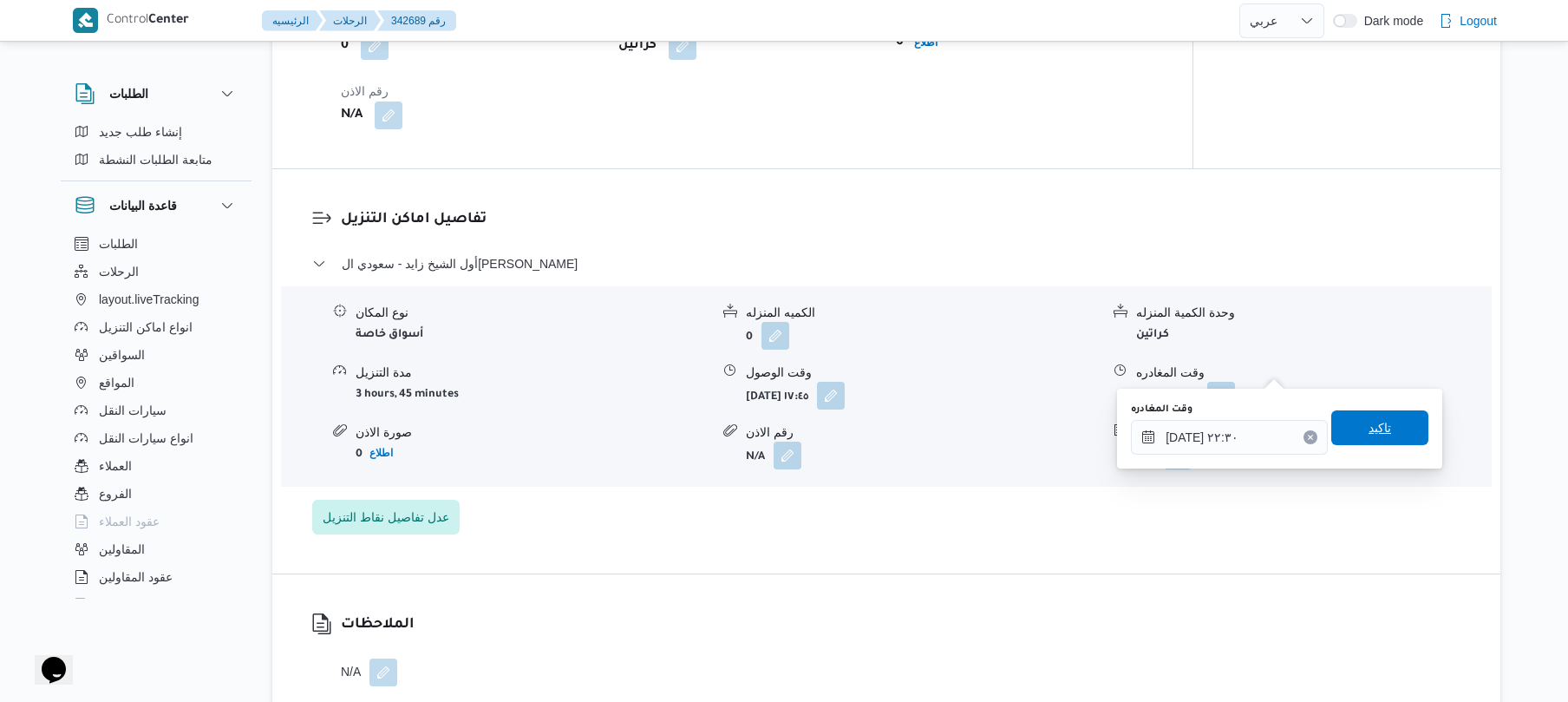
click at [1371, 436] on span "تاكيد" at bounding box center [1379, 427] width 23 height 21
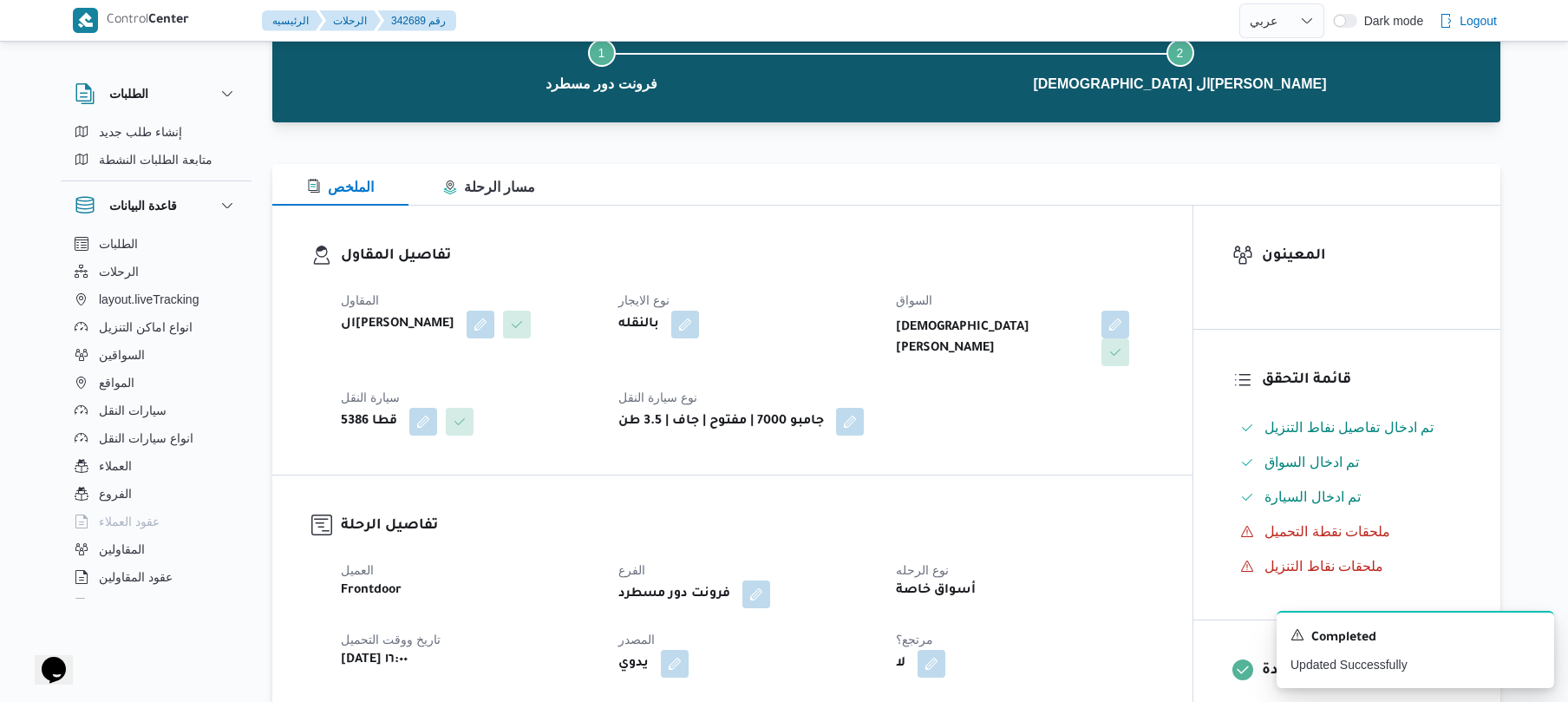
scroll to position [0, 0]
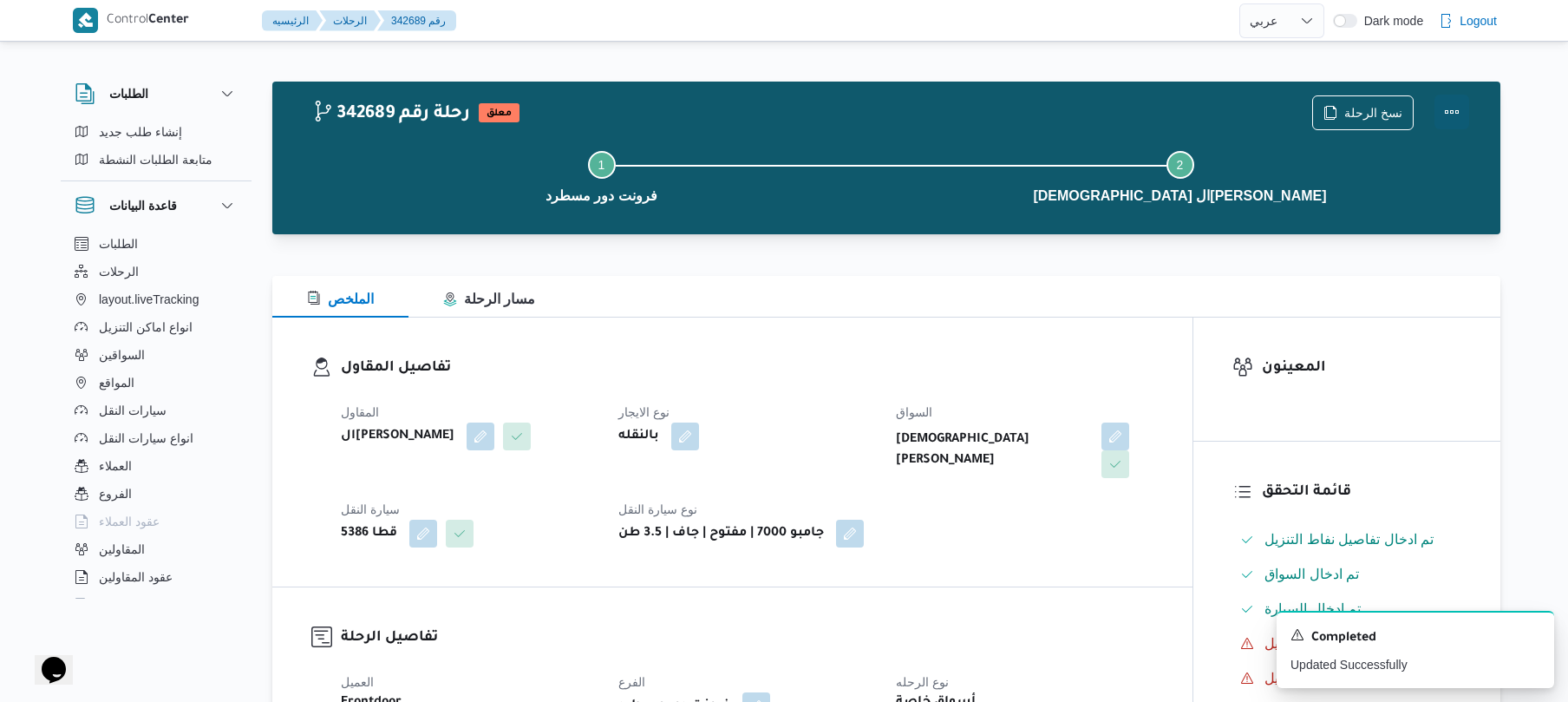
click at [1455, 112] on button "Actions" at bounding box center [1451, 112] width 34 height 34
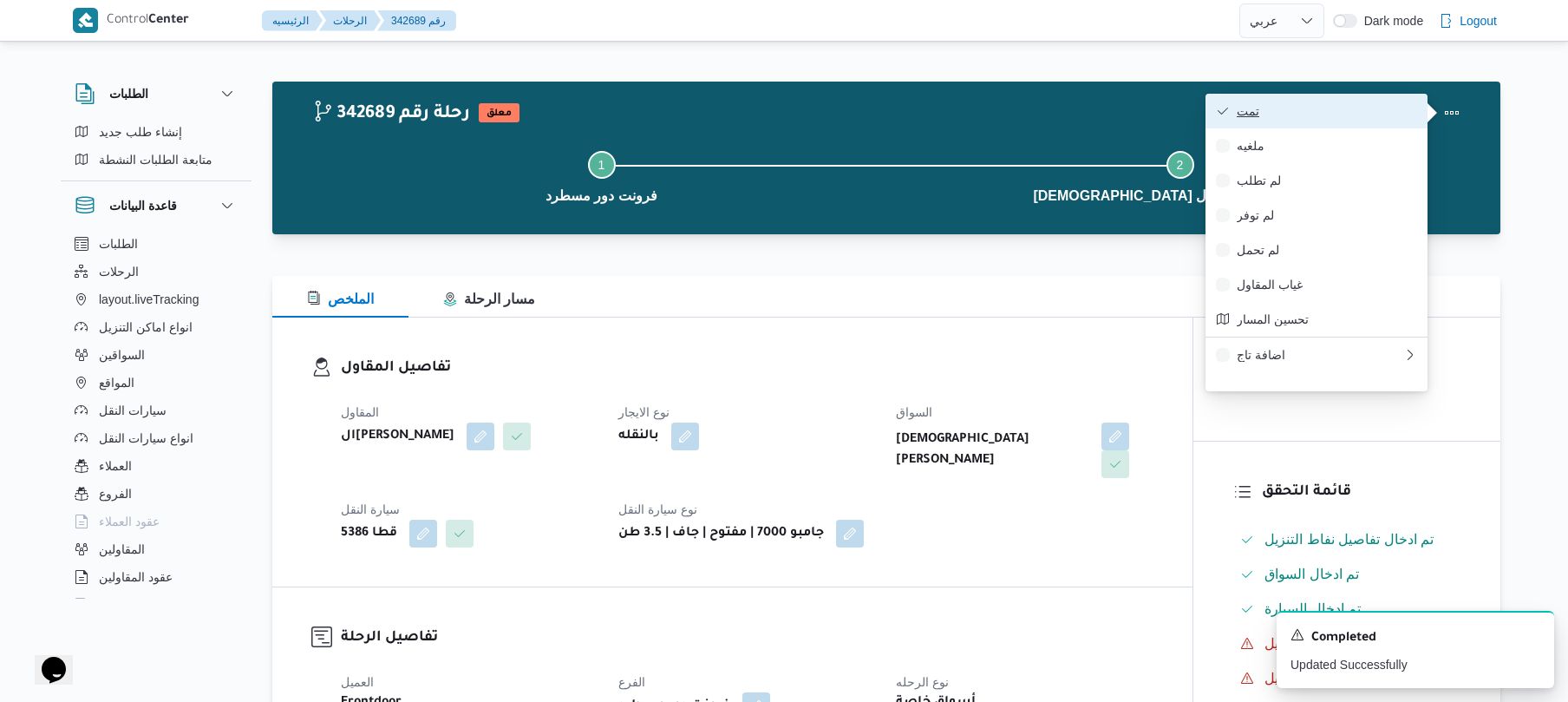
click at [1348, 112] on span "تمت" at bounding box center [1326, 111] width 180 height 14
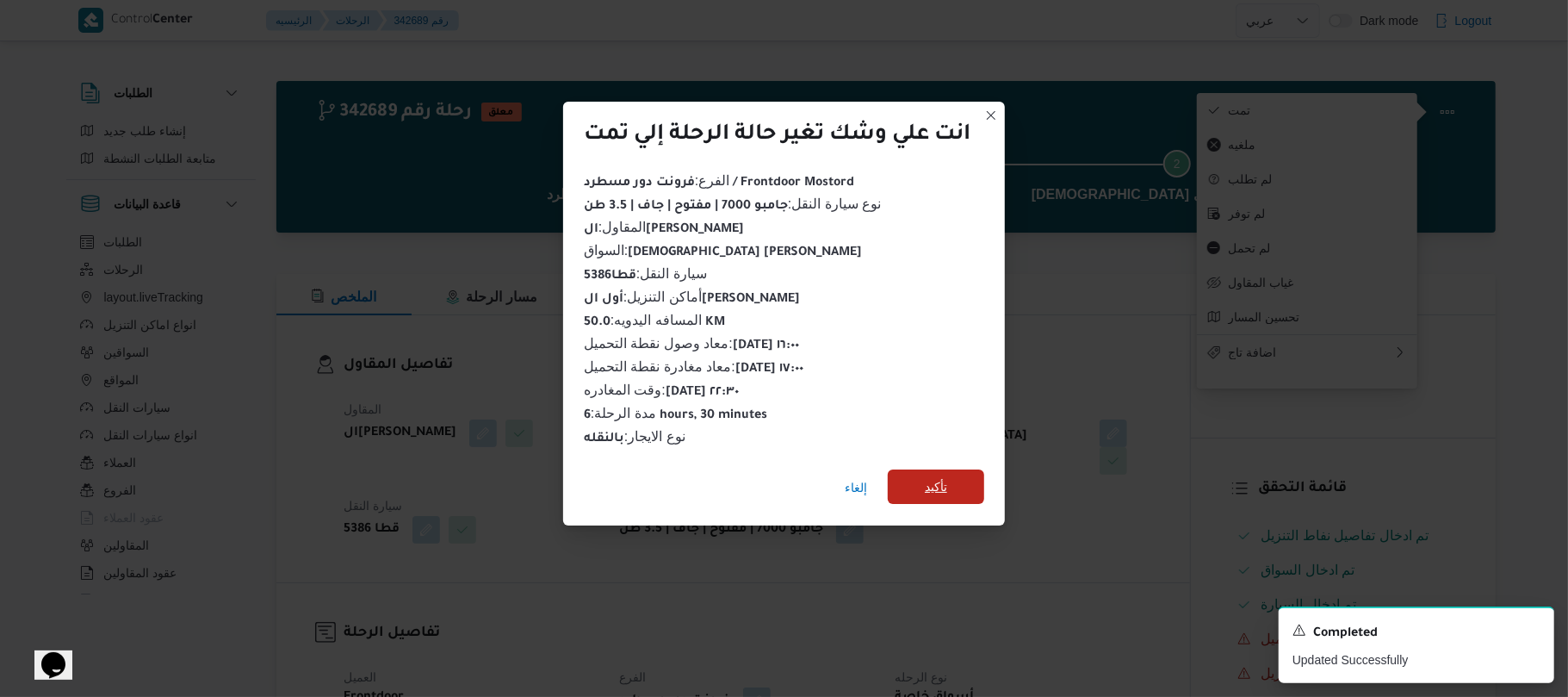
click at [931, 476] on span "تأكيد" at bounding box center [936, 486] width 22 height 20
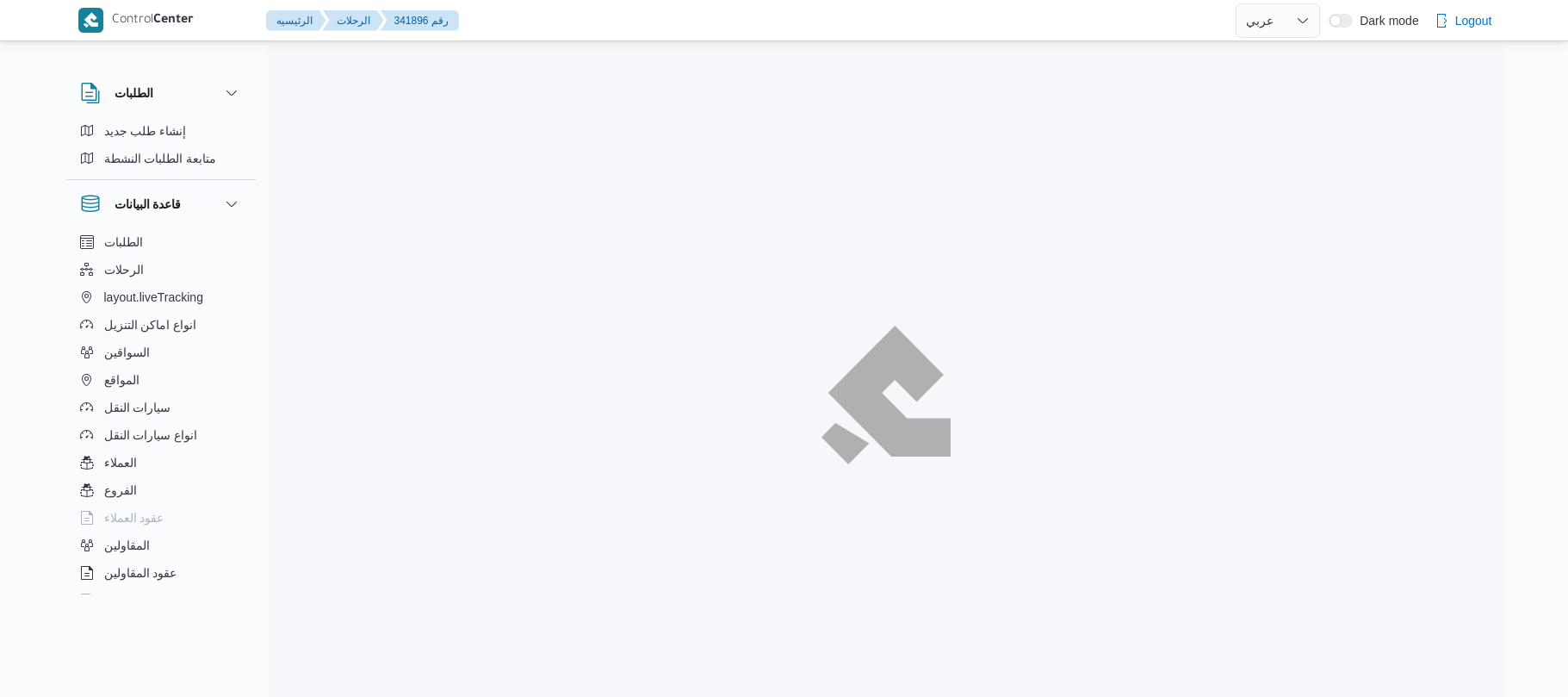
select select "ar"
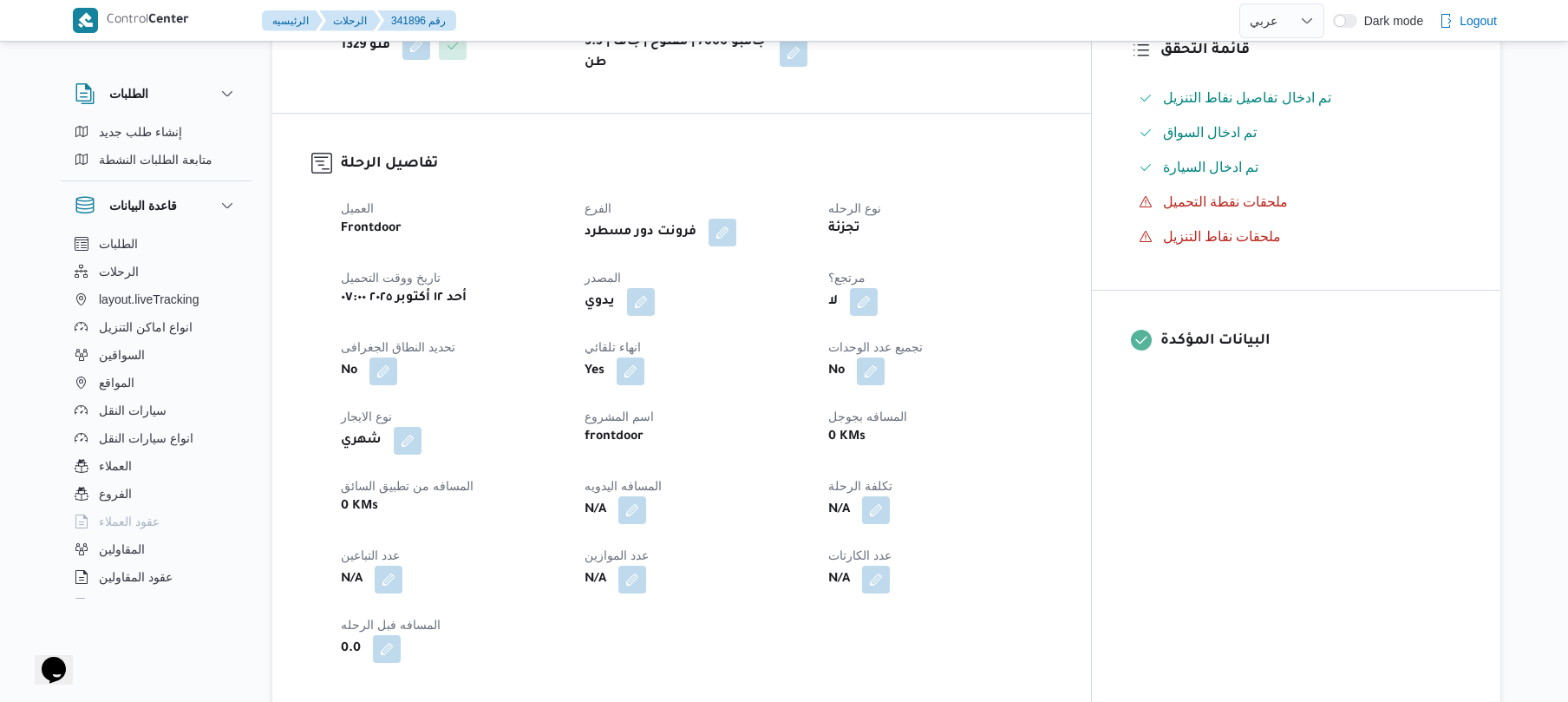
scroll to position [555, 0]
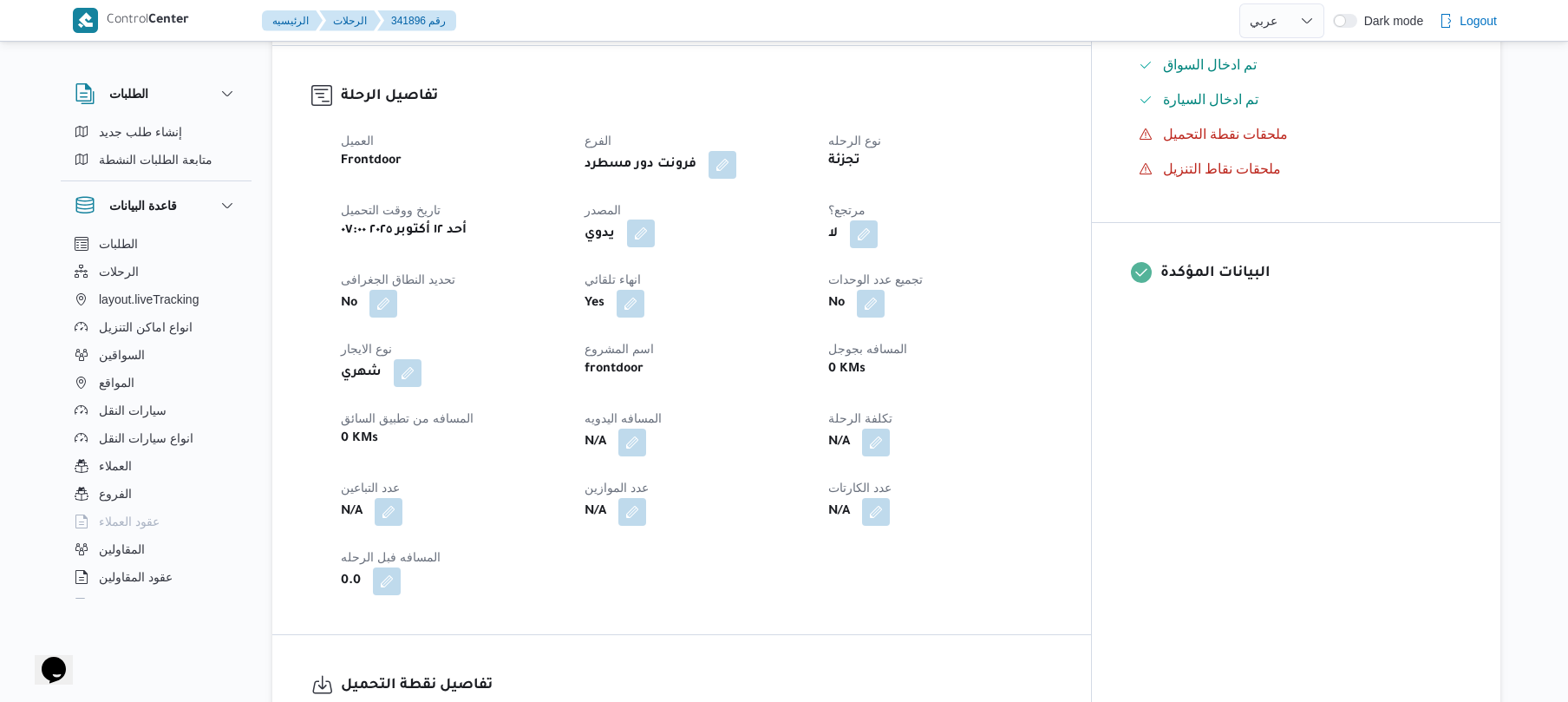
click at [655, 223] on button "button" at bounding box center [641, 233] width 27 height 27
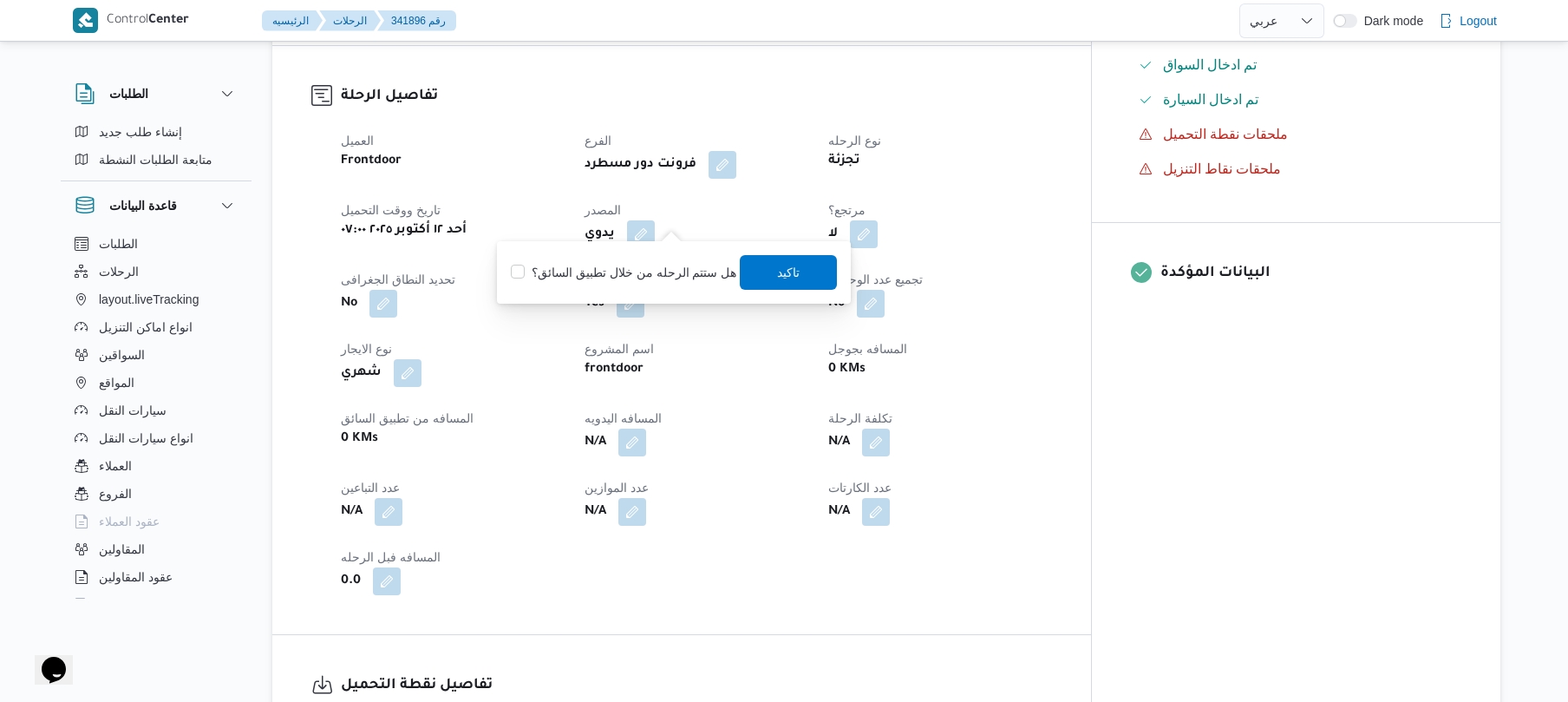
click at [677, 265] on label "هل ستتم الرحله من خلال تطبيق السائق؟" at bounding box center [623, 272] width 225 height 21
checkbox input "true"
click at [803, 267] on span "تاكيد" at bounding box center [789, 271] width 97 height 34
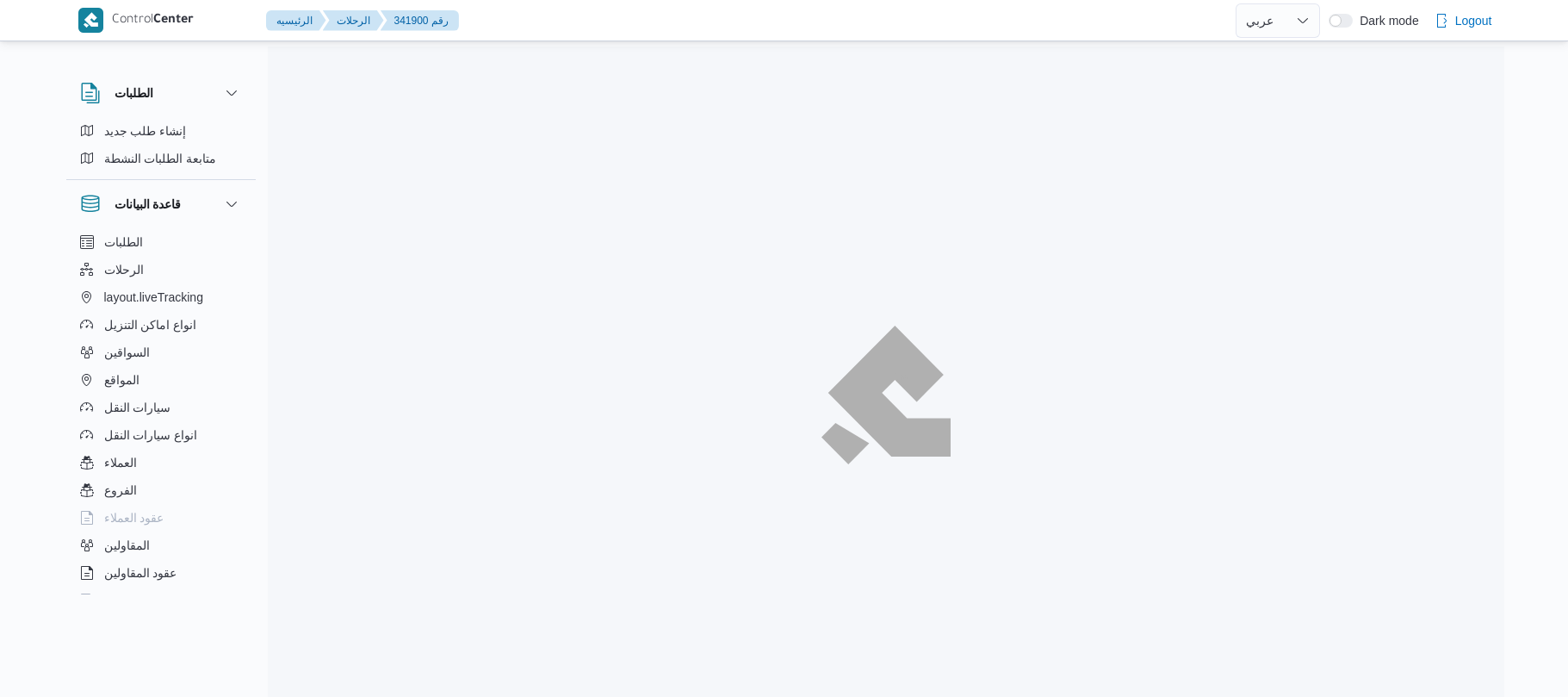
select select "ar"
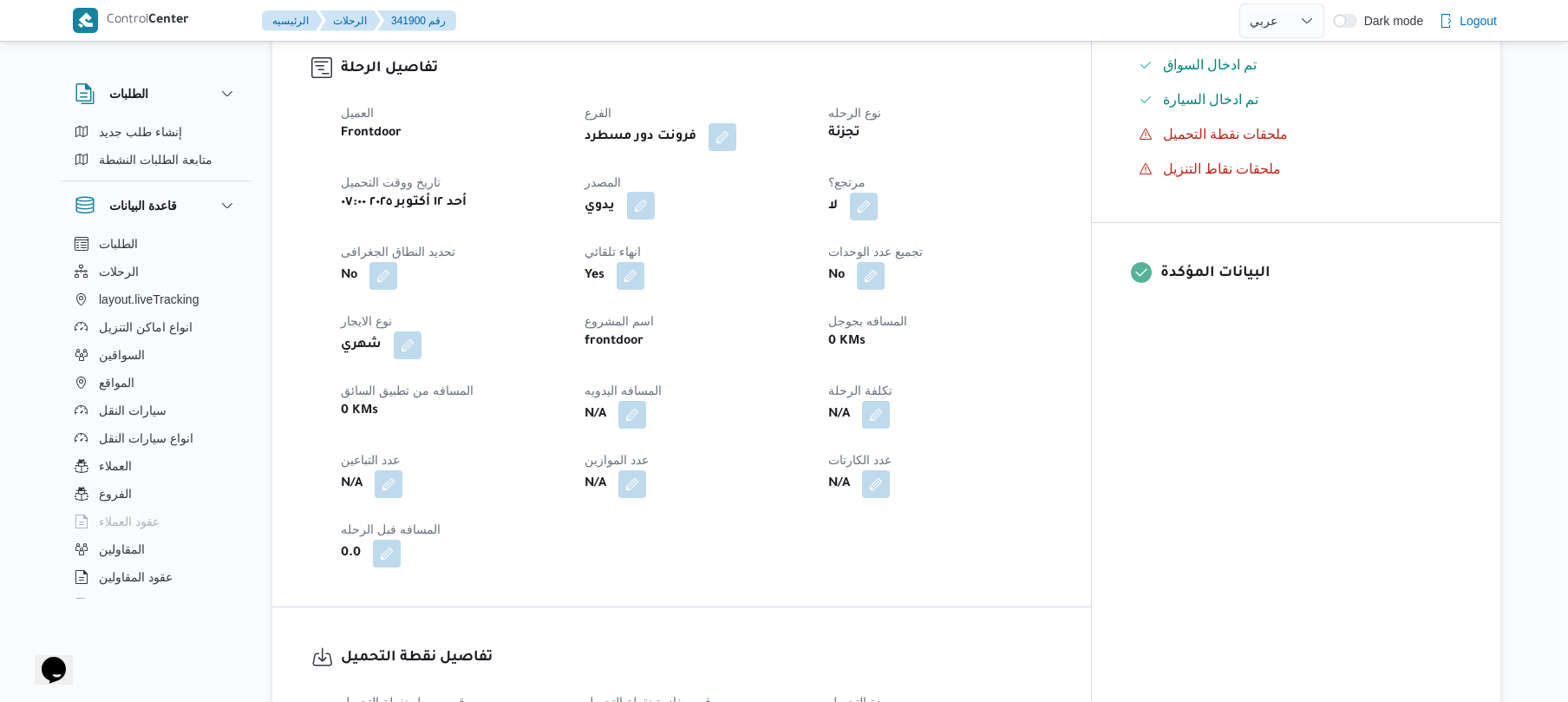
click at [655, 192] on button "button" at bounding box center [641, 206] width 27 height 27
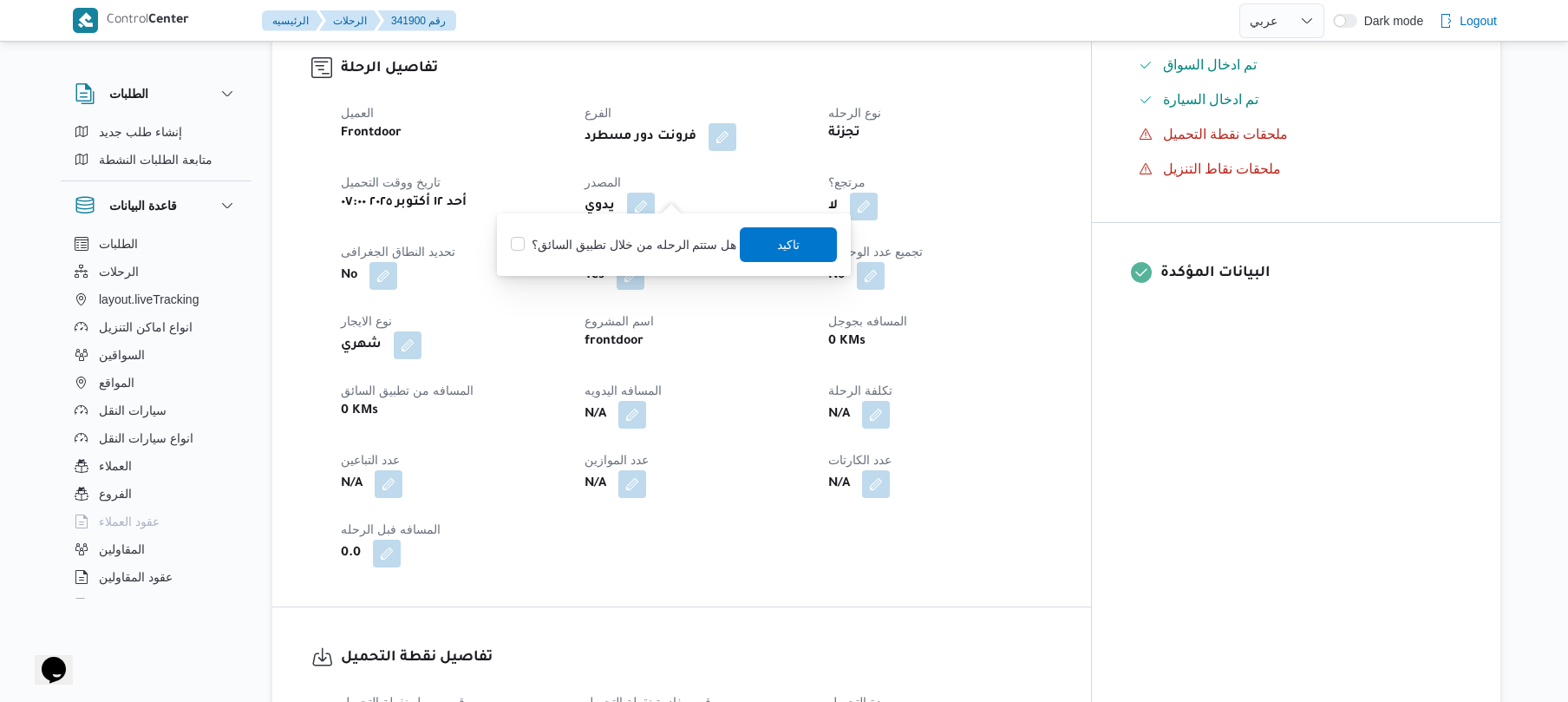
click at [640, 264] on div "You are in a dialog. To close this dialog, hit escape. هل ستتم الرحله من خلال ت…" at bounding box center [673, 245] width 353 height 63
click at [666, 243] on label "هل ستتم الرحله من خلال تطبيق السائق؟" at bounding box center [623, 244] width 225 height 21
checkbox input "true"
click at [792, 243] on span "تاكيد" at bounding box center [789, 243] width 23 height 21
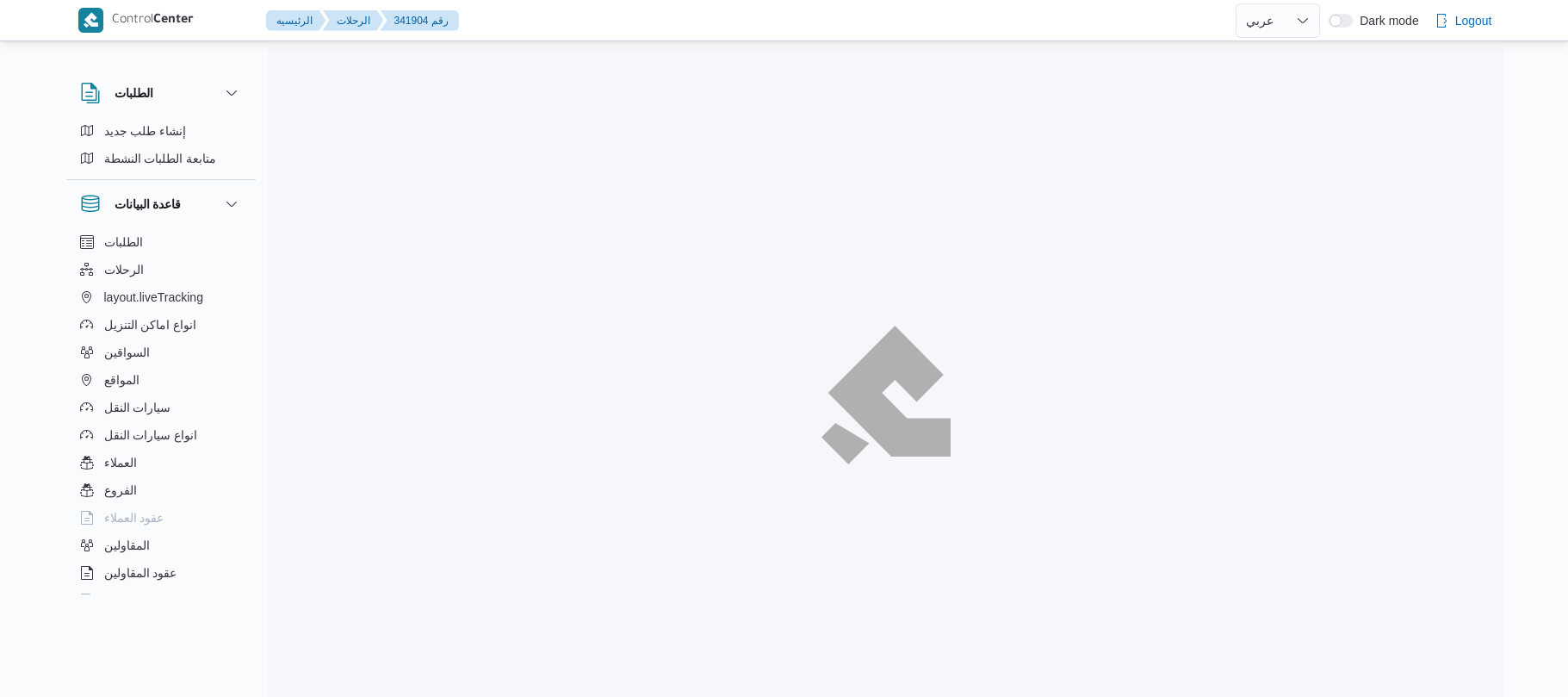
select select "ar"
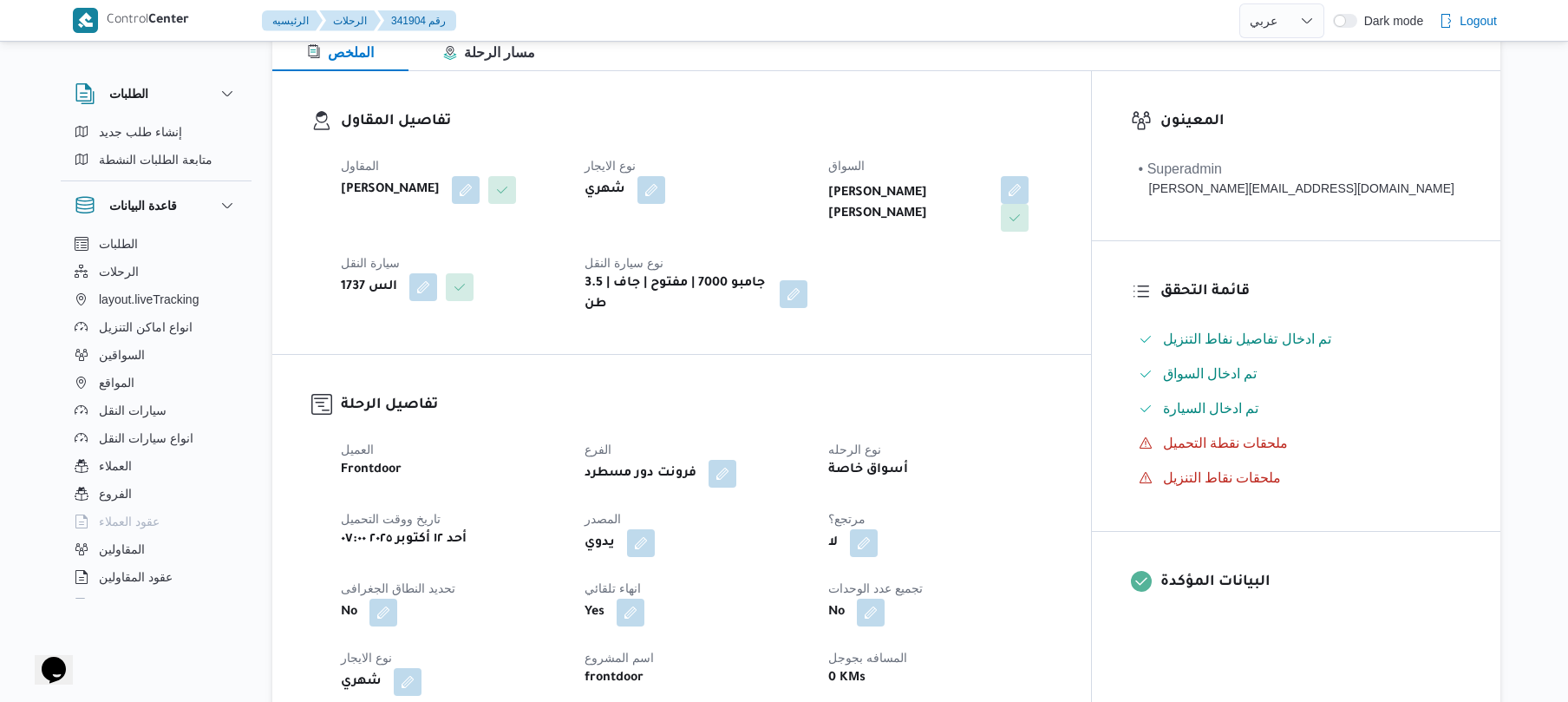
scroll to position [416, 0]
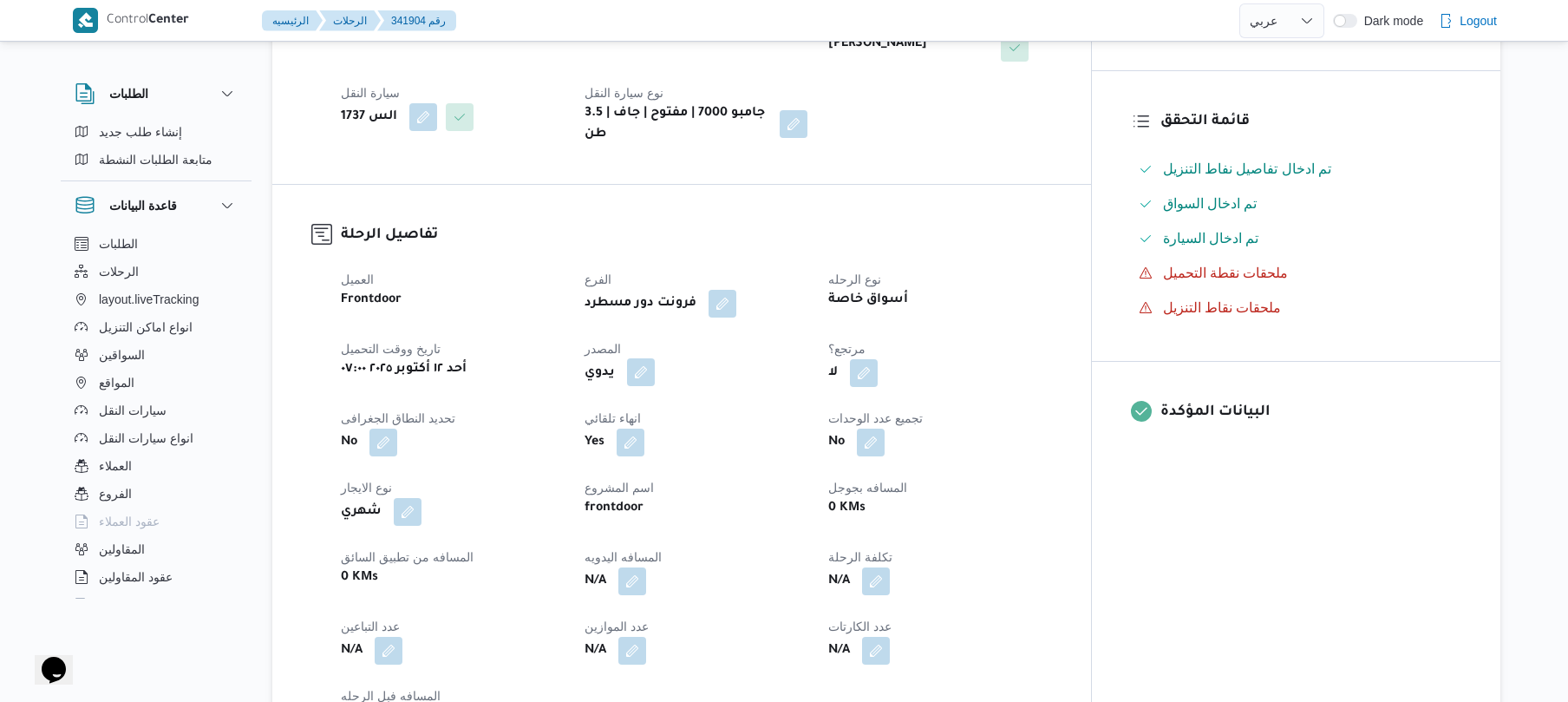
click at [655, 358] on button "button" at bounding box center [641, 372] width 27 height 27
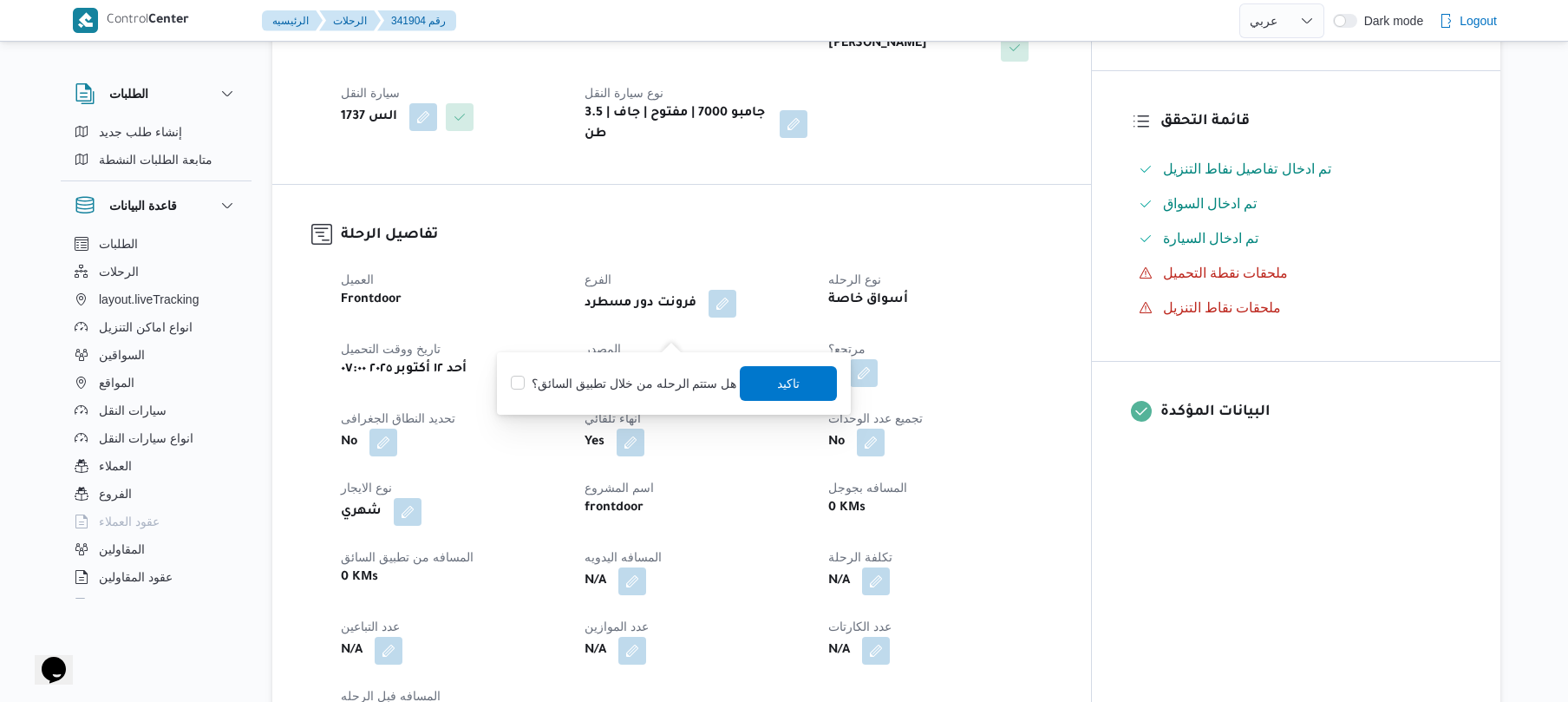
click at [638, 380] on label "هل ستتم الرحله من خلال تطبيق السائق؟" at bounding box center [623, 383] width 225 height 21
checkbox input "true"
click at [795, 386] on span "تاكيد" at bounding box center [789, 382] width 97 height 34
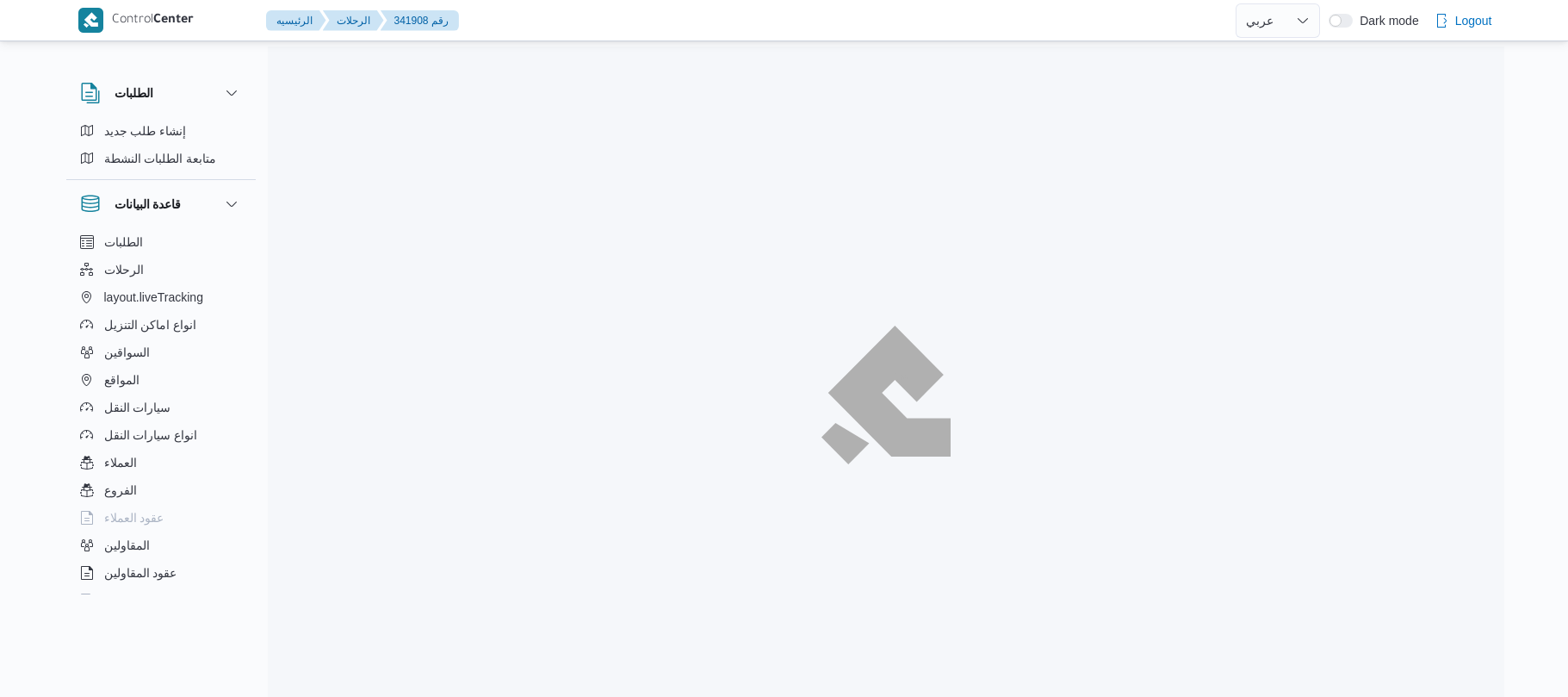
select select "ar"
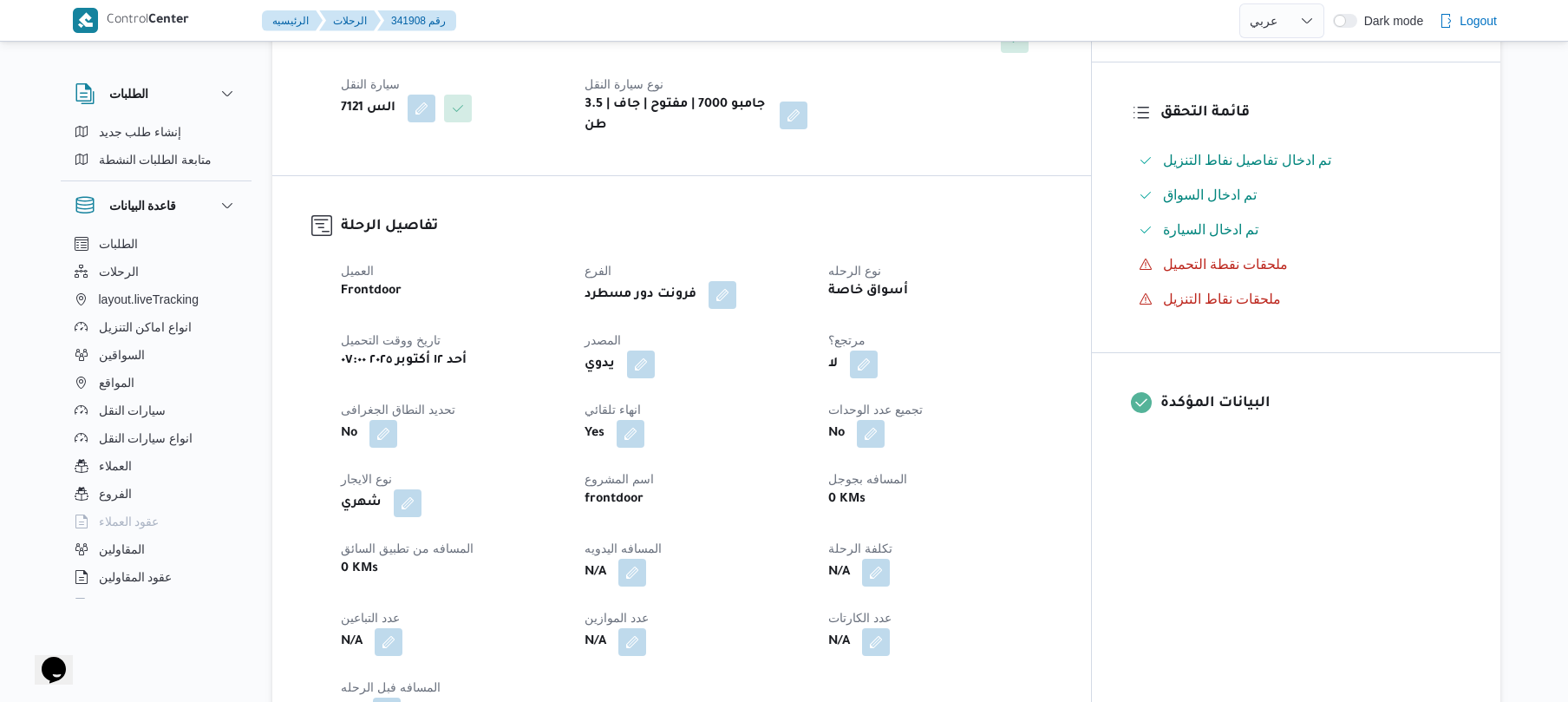
scroll to position [462, 0]
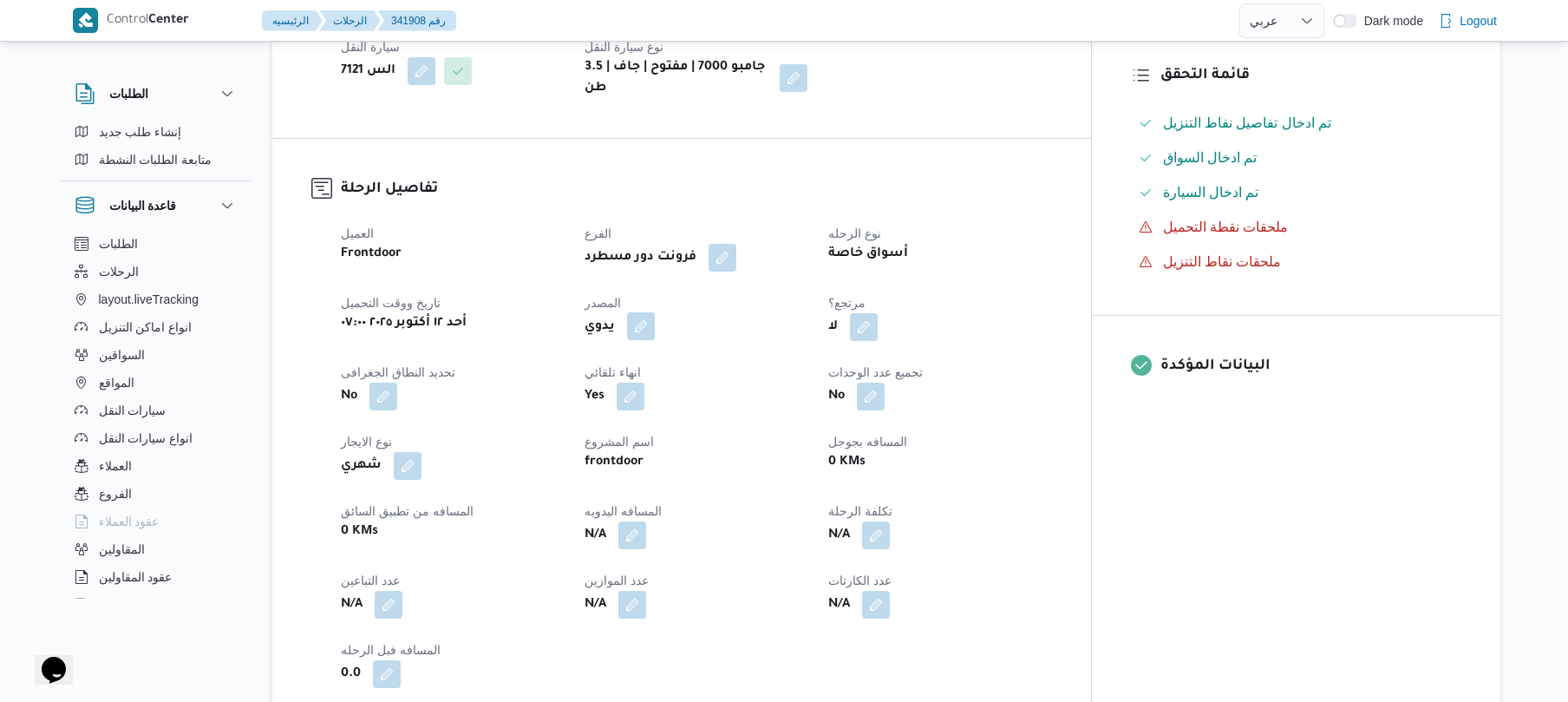
click at [655, 312] on button "button" at bounding box center [641, 326] width 27 height 27
click at [653, 366] on label "هل ستتم الرحله من خلال تطبيق السائق؟" at bounding box center [623, 364] width 225 height 21
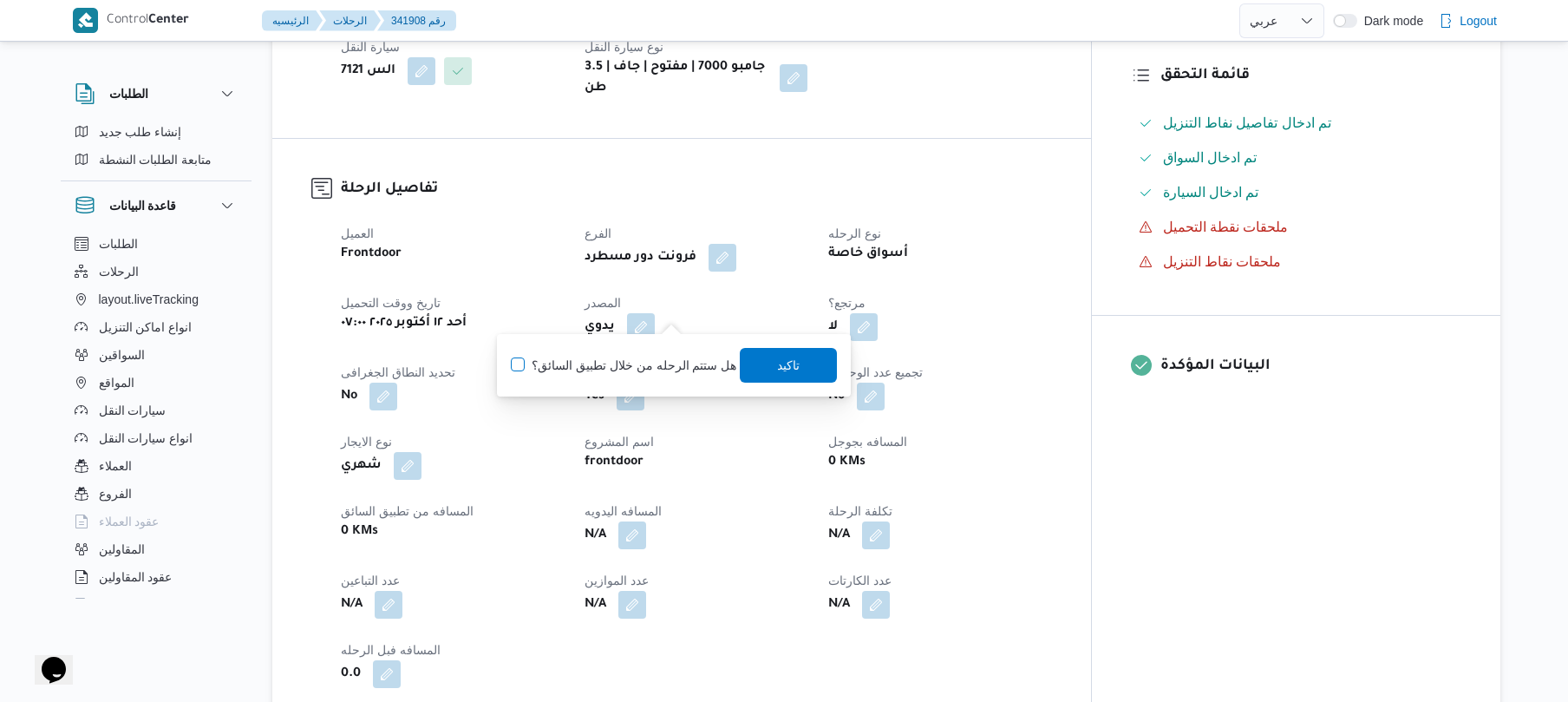
checkbox input "true"
click at [778, 371] on span "تاكيد" at bounding box center [789, 363] width 23 height 21
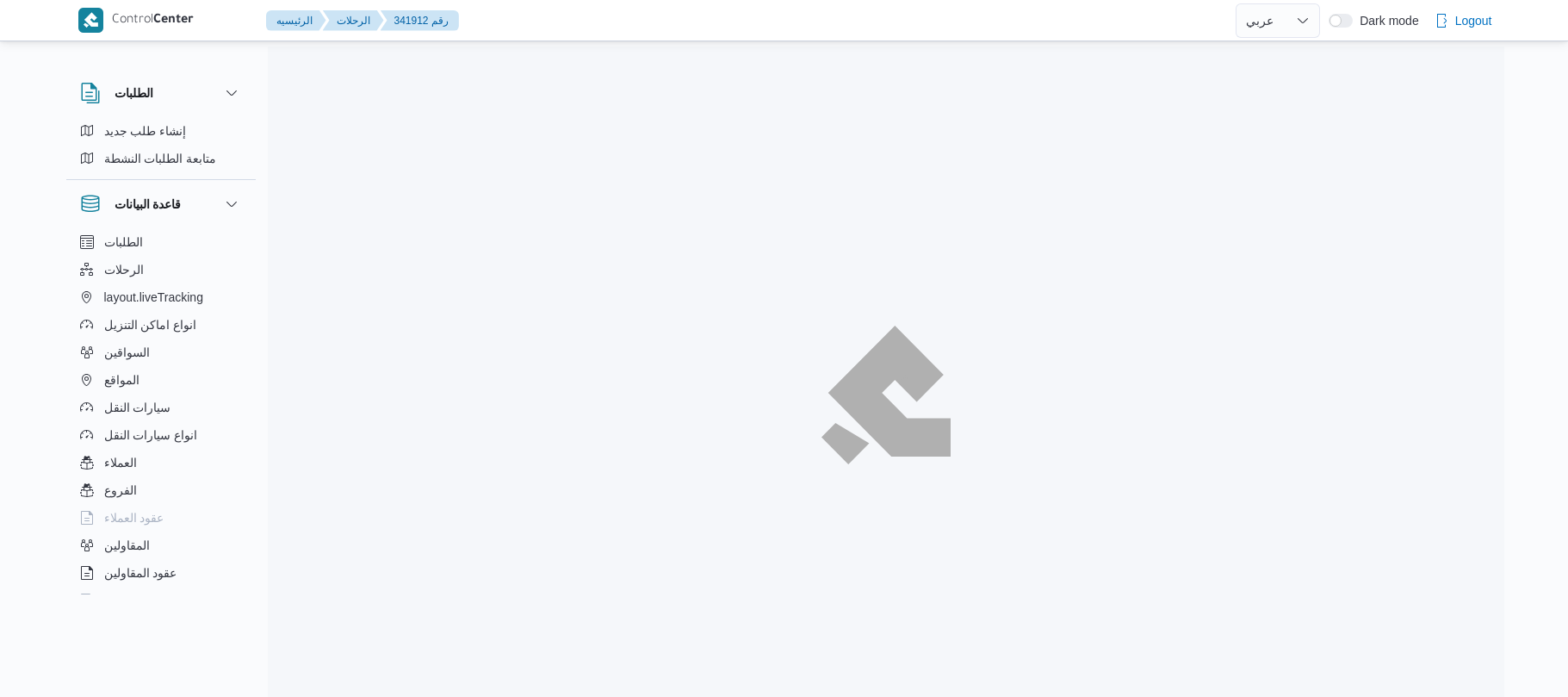
select select "ar"
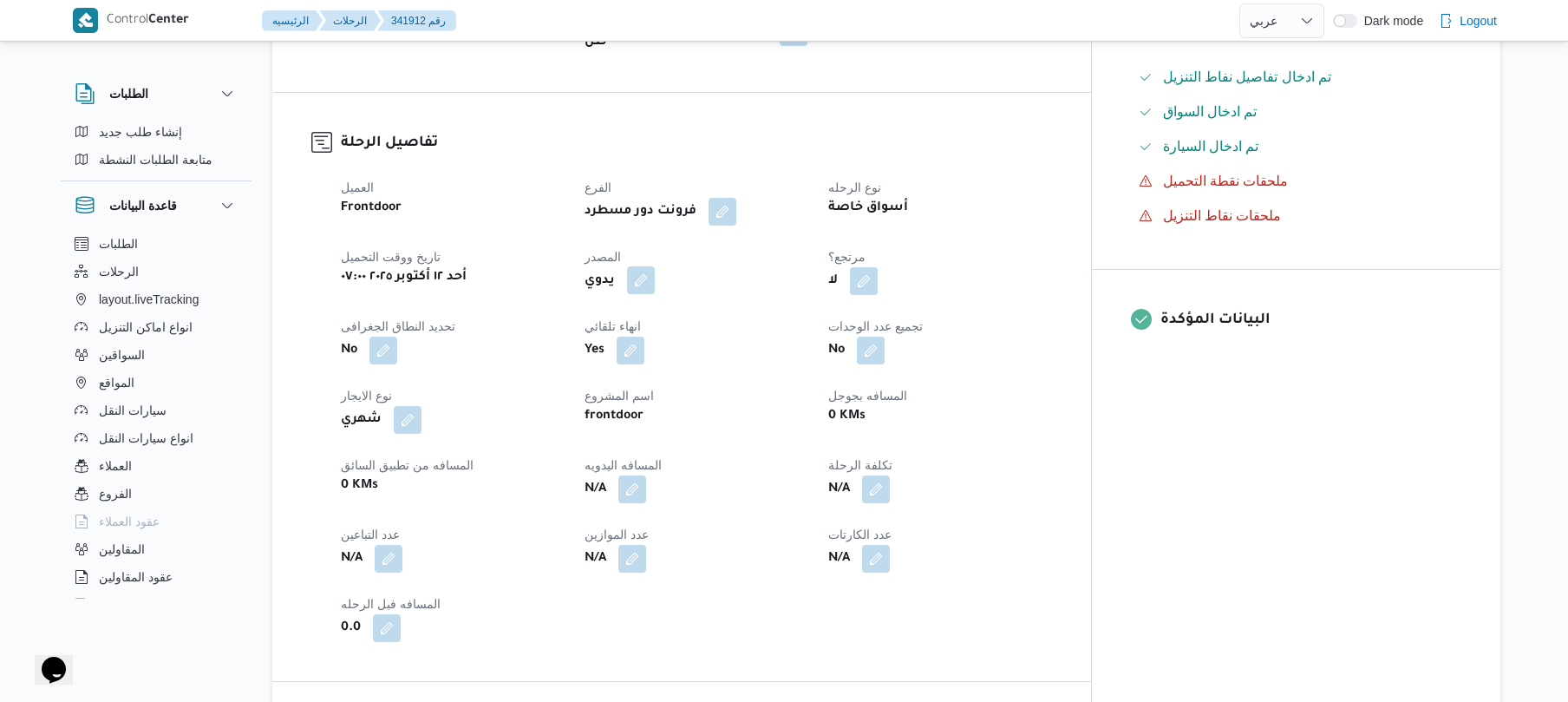
click at [655, 271] on button "button" at bounding box center [641, 280] width 27 height 27
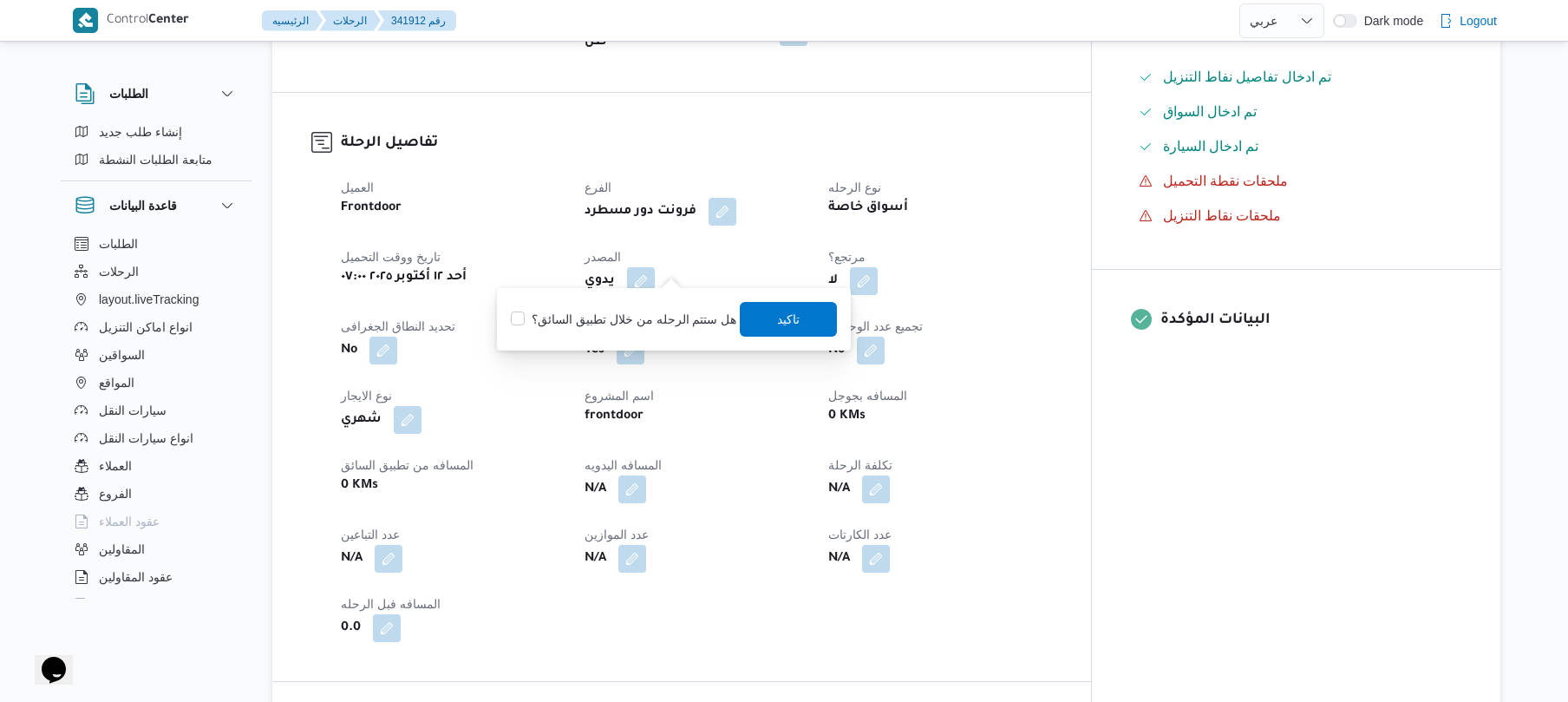
click at [636, 321] on label "هل ستتم الرحله من خلال تطبيق السائق؟" at bounding box center [623, 318] width 225 height 21
checkbox input "true"
click at [757, 323] on span "تاكيد" at bounding box center [789, 317] width 97 height 34
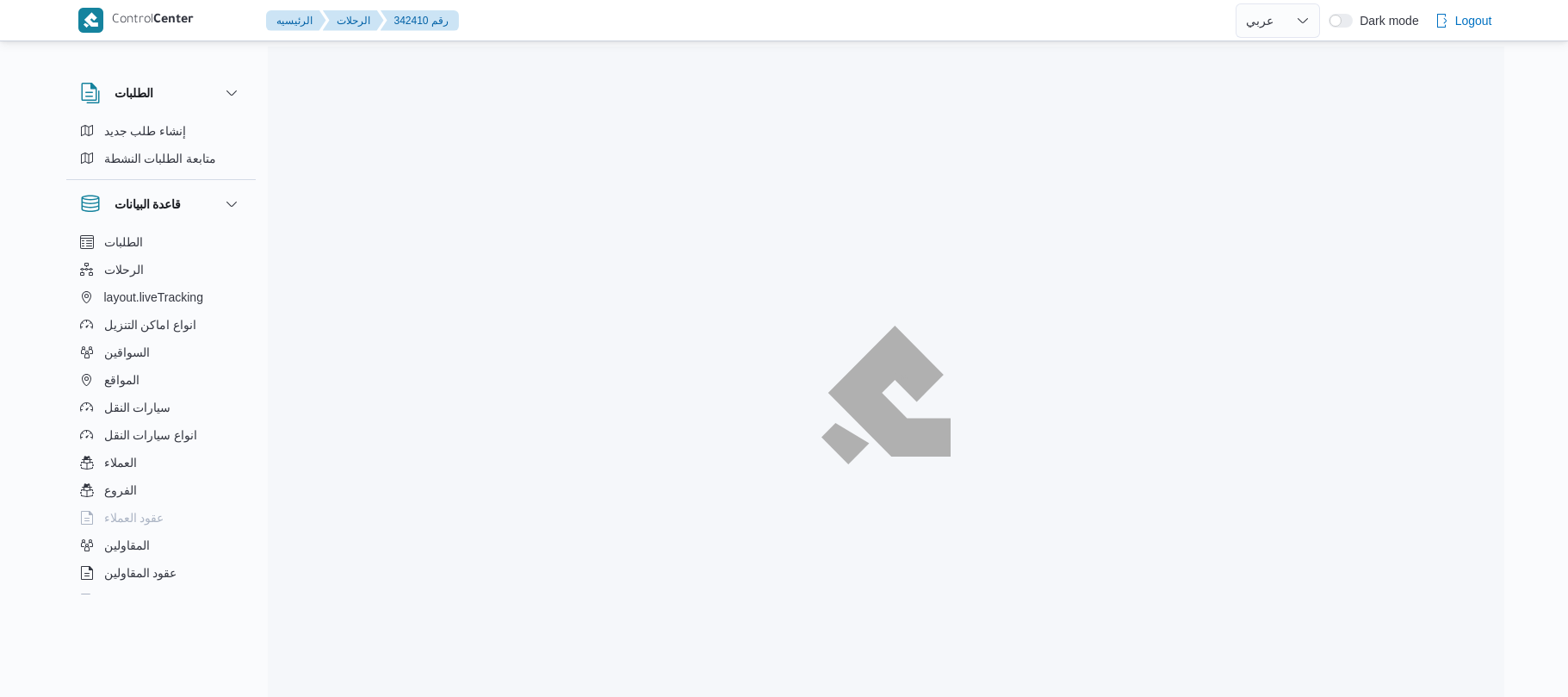
select select "ar"
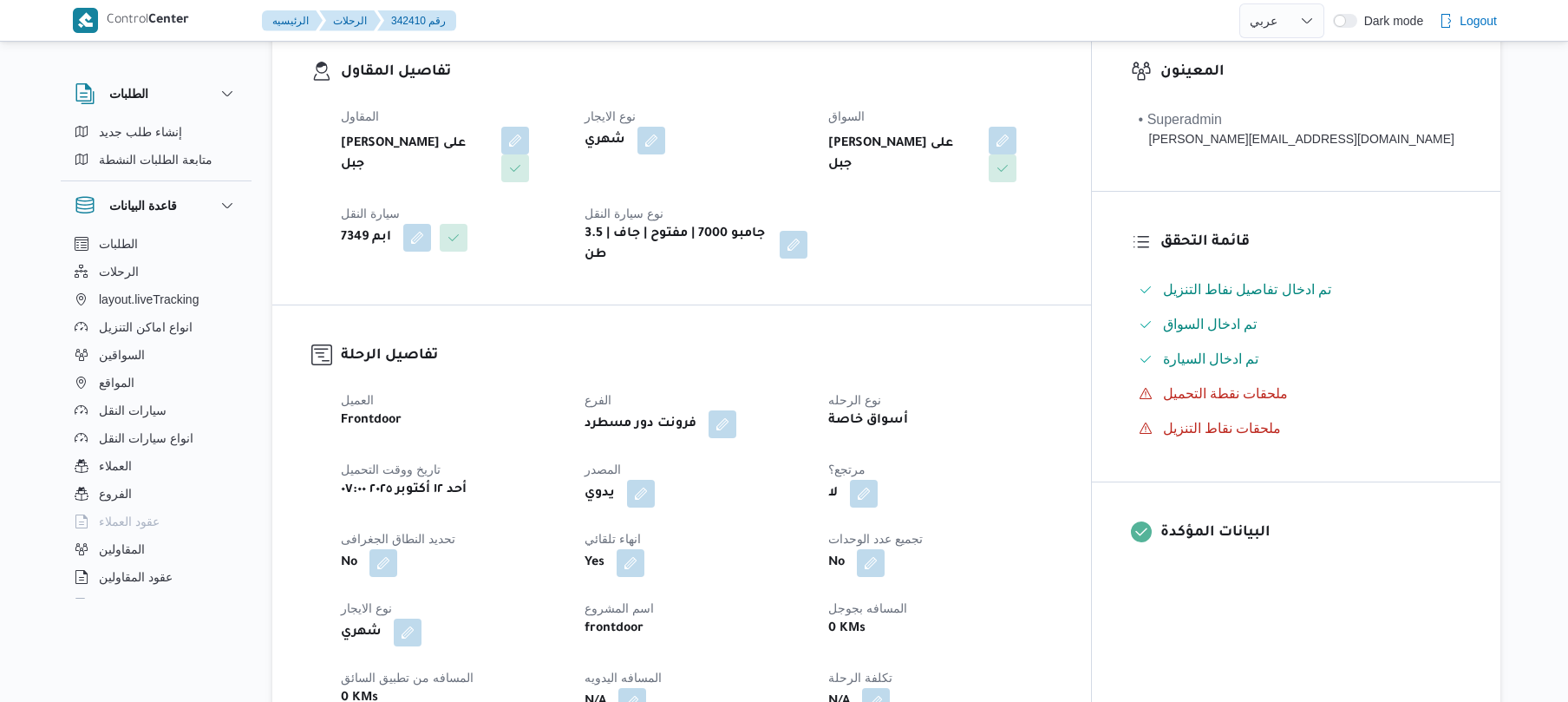
scroll to position [462, 0]
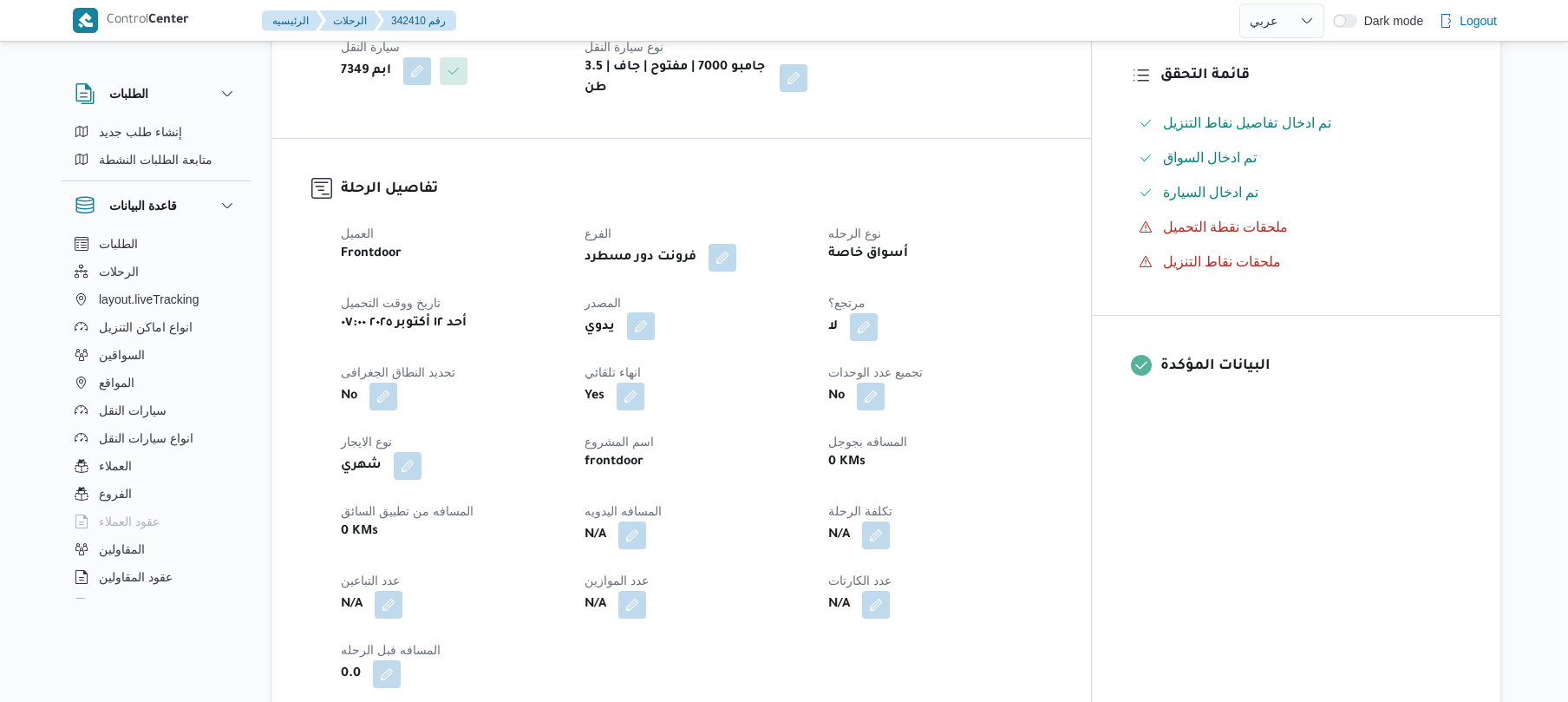
click at [655, 312] on button "button" at bounding box center [641, 326] width 27 height 27
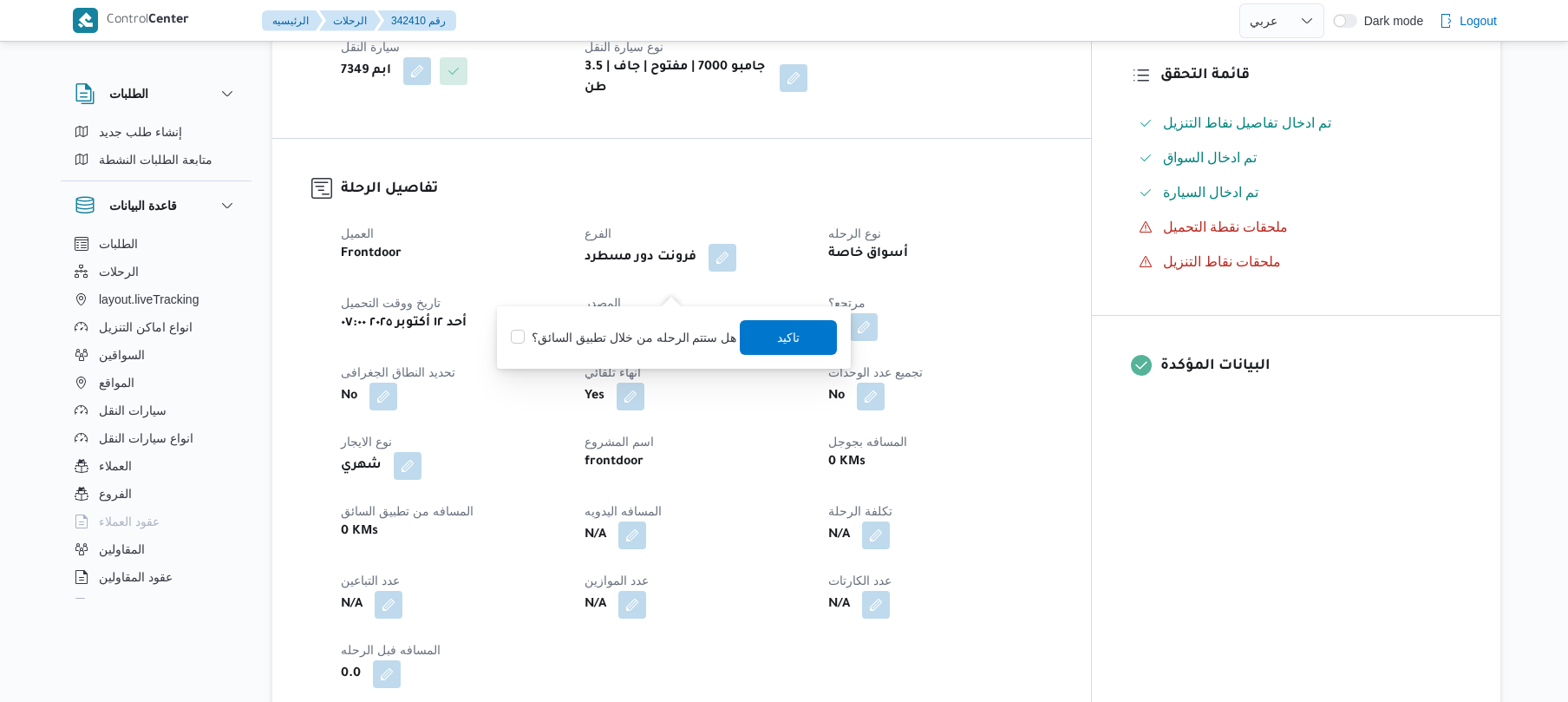
click at [643, 337] on label "هل ستتم الرحله من خلال تطبيق السائق؟" at bounding box center [623, 337] width 225 height 21
checkbox input "true"
click at [795, 349] on span "تاكيد" at bounding box center [789, 336] width 97 height 34
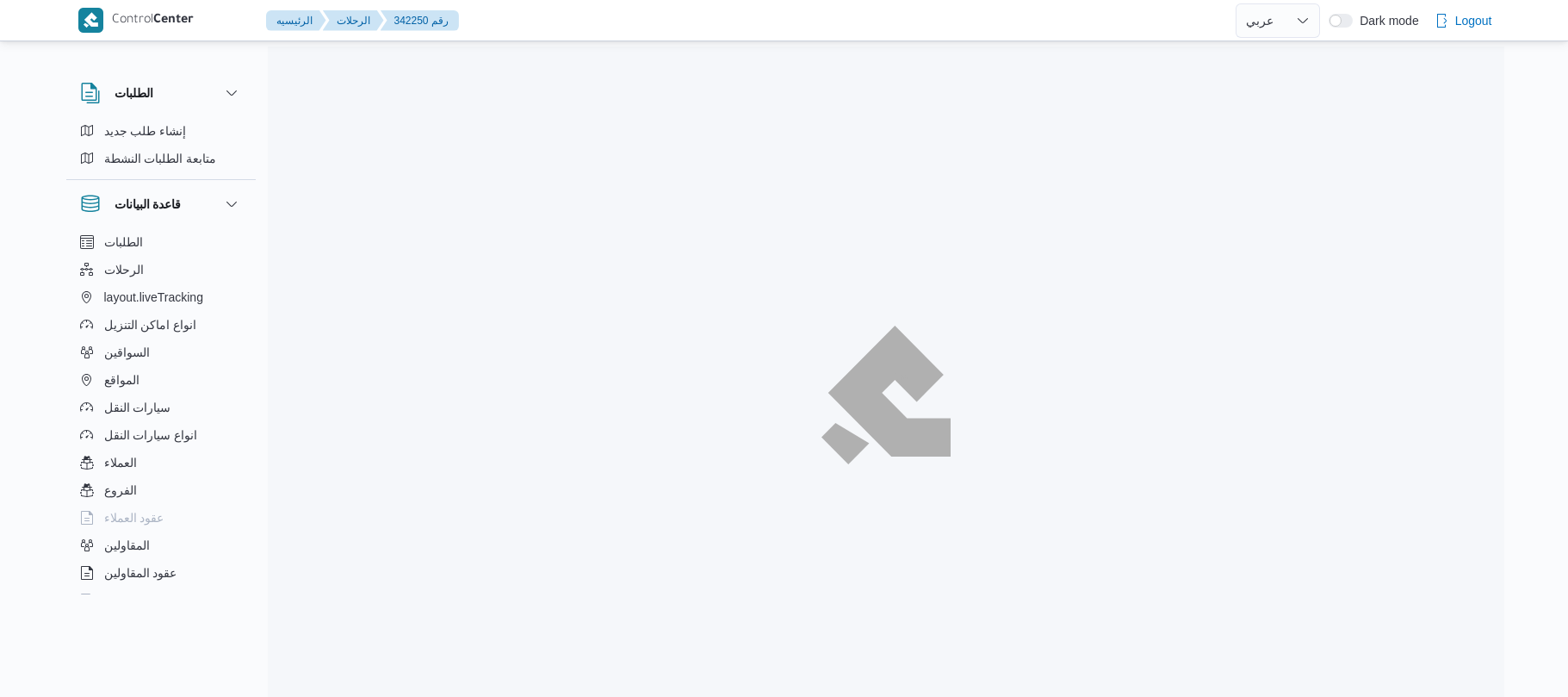
select select "ar"
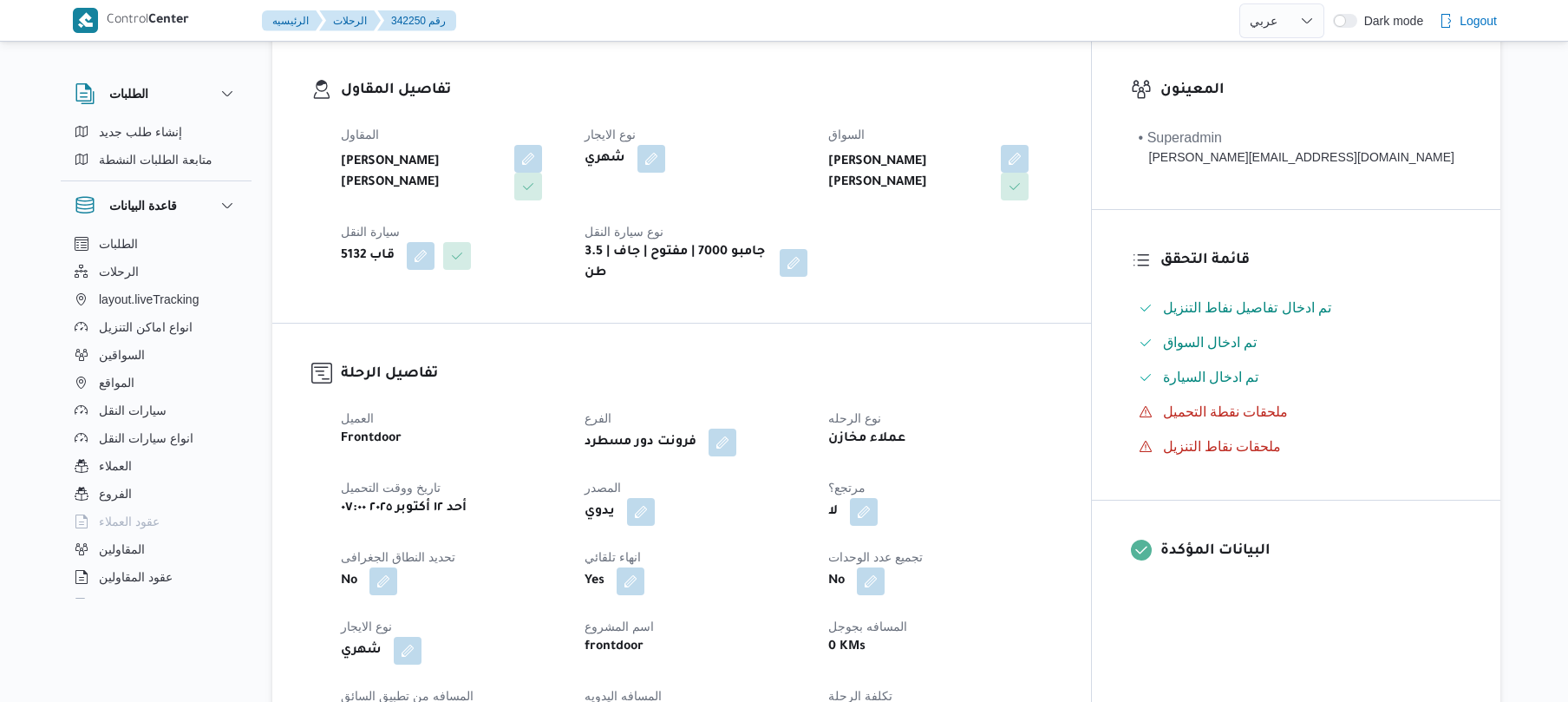
scroll to position [323, 0]
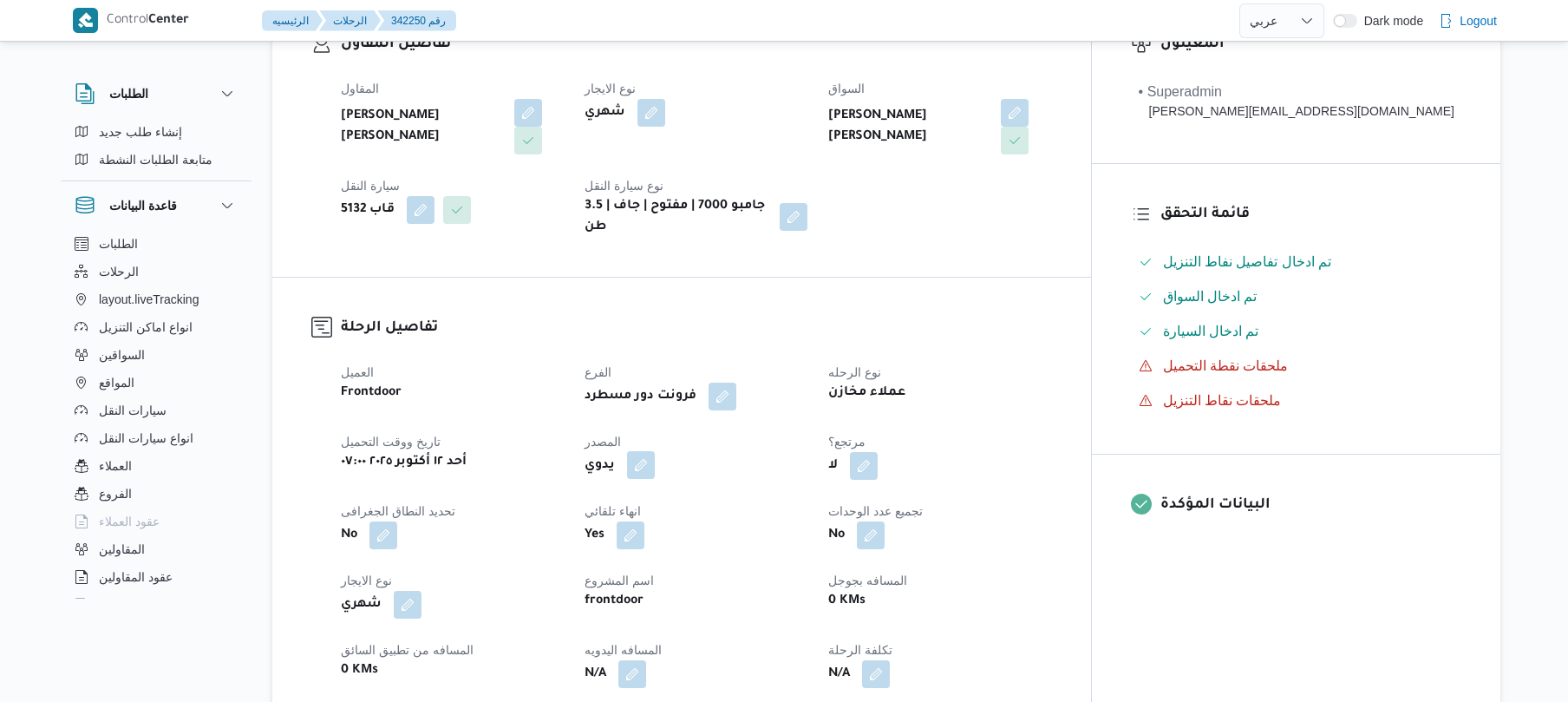
click at [655, 452] on span at bounding box center [636, 466] width 36 height 27
click at [655, 451] on button "button" at bounding box center [641, 465] width 27 height 27
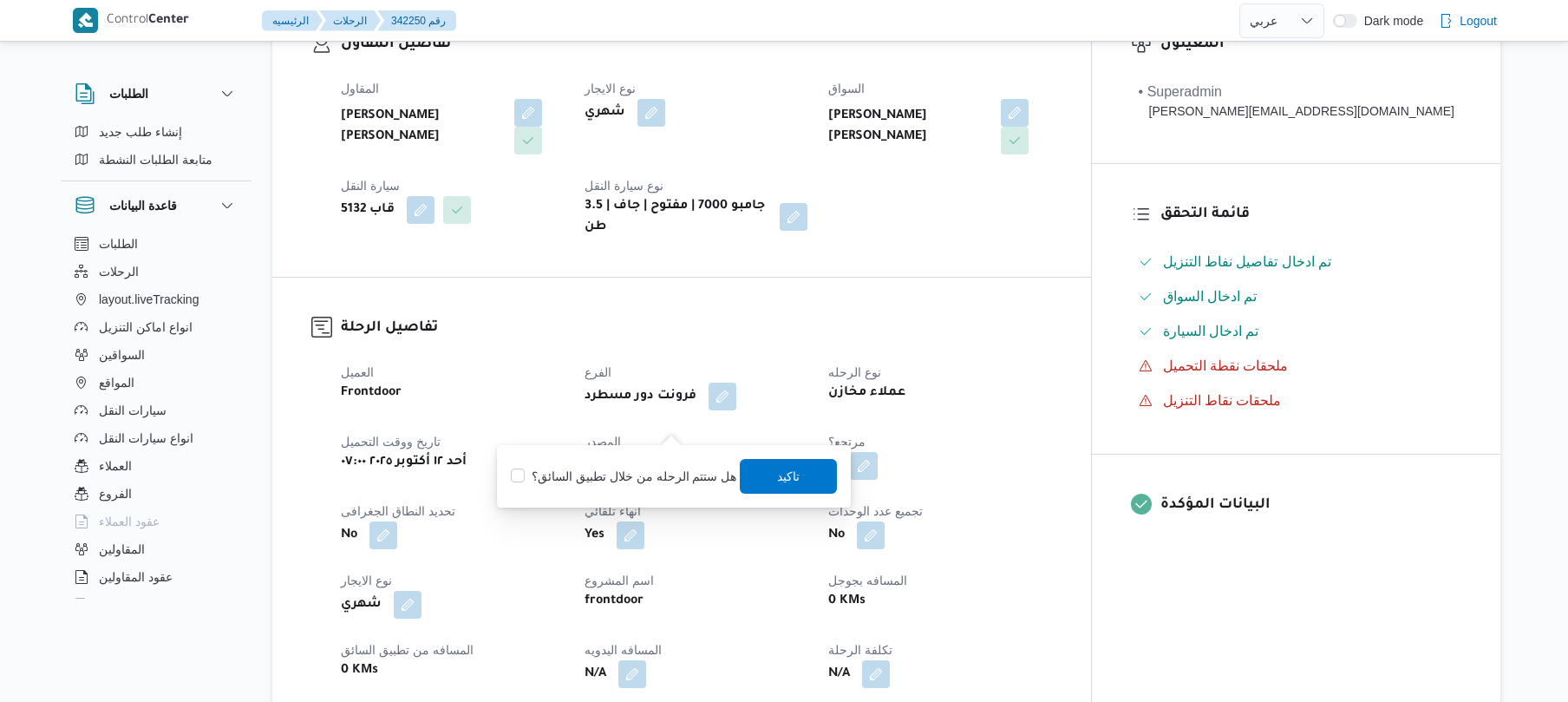
click at [643, 483] on label "هل ستتم الرحله من خلال تطبيق السائق؟" at bounding box center [623, 476] width 225 height 21
checkbox input "true"
click at [778, 476] on span "تاكيد" at bounding box center [789, 475] width 23 height 21
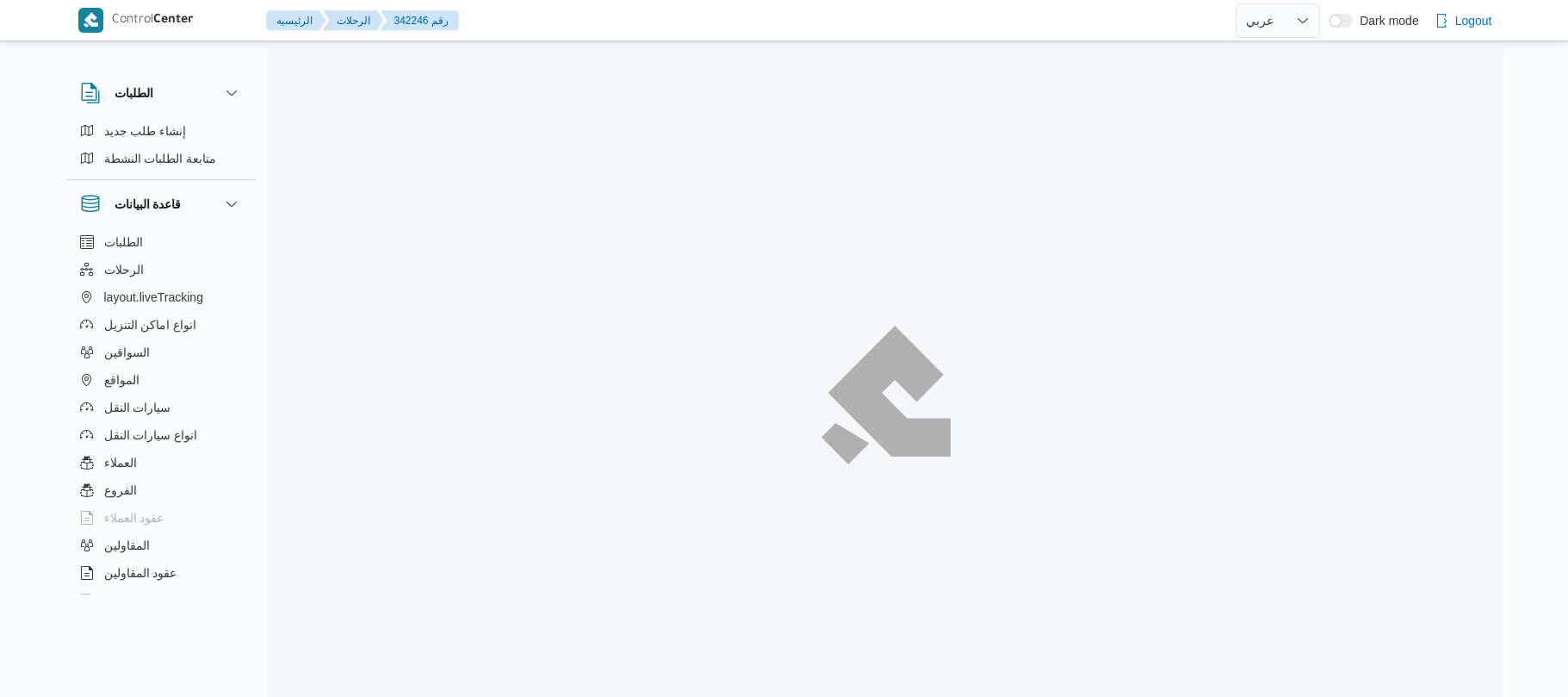
select select "ar"
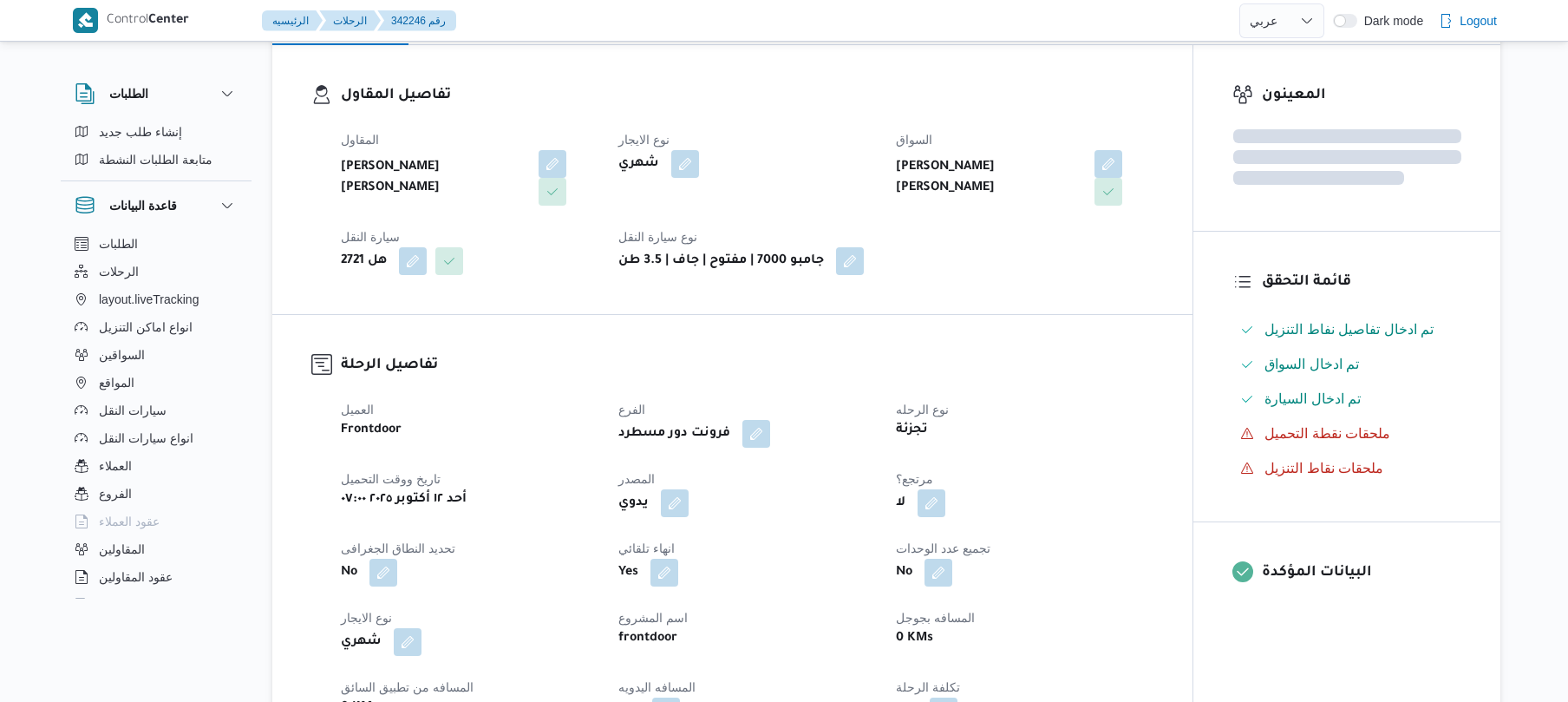
scroll to position [278, 0]
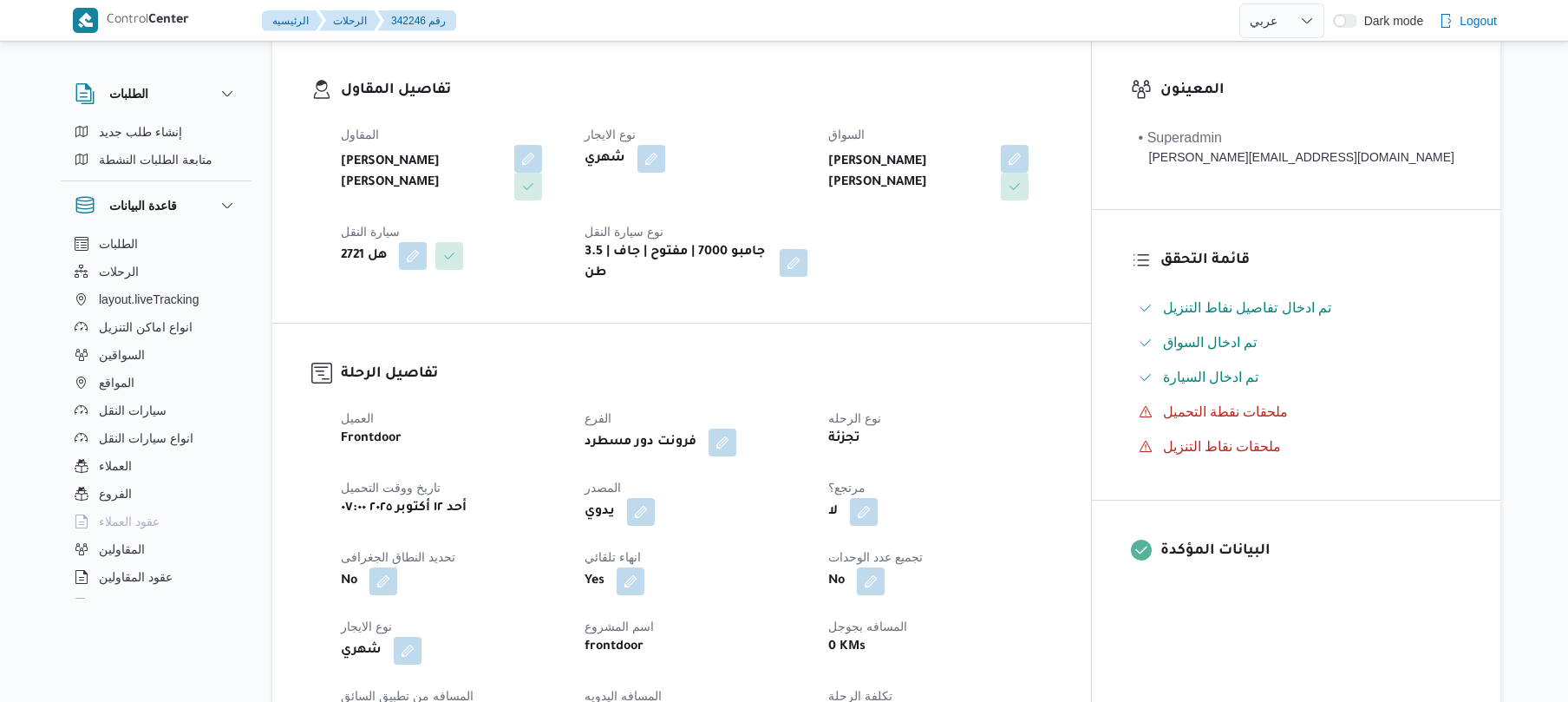
click at [665, 514] on div "العميل Frontdoor الفرع فرونت دور مسطرد نوع الرحله تجزئة تاريخ ووقت التحميل [DAT…" at bounding box center [697, 640] width 732 height 486
click at [655, 504] on button "button" at bounding box center [641, 511] width 27 height 27
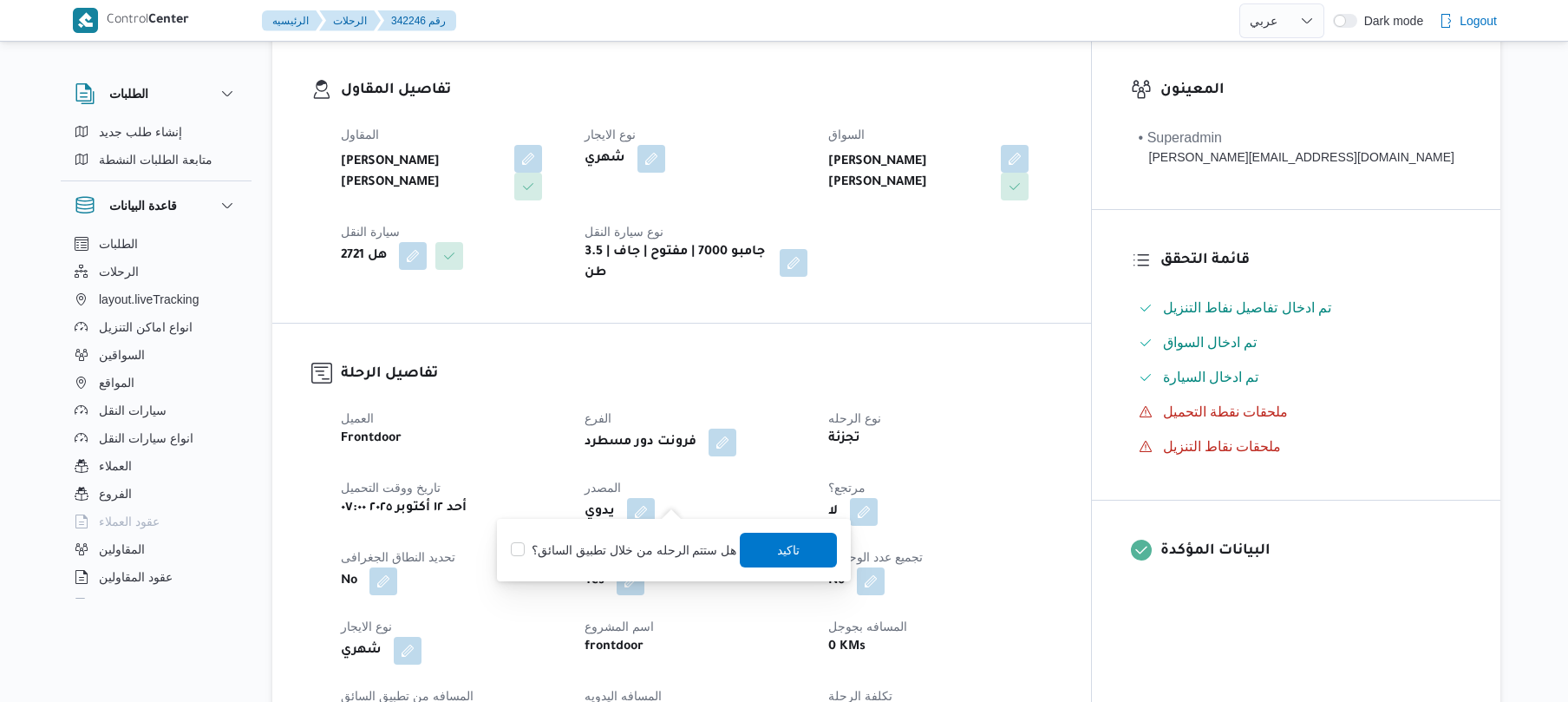
click at [649, 546] on label "هل ستتم الرحله من خلال تطبيق السائق؟" at bounding box center [623, 549] width 225 height 21
checkbox input "true"
click at [815, 550] on span "تاكيد" at bounding box center [789, 548] width 97 height 34
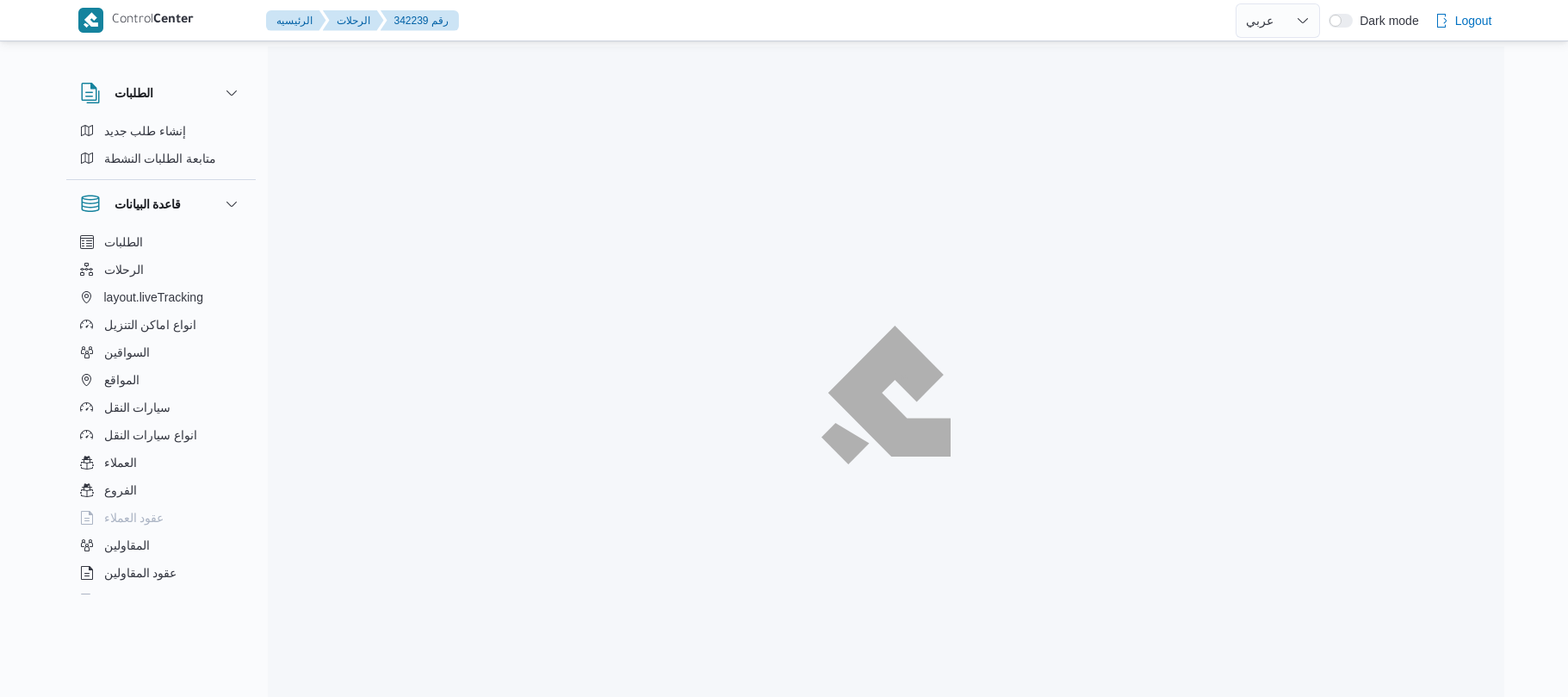
select select "ar"
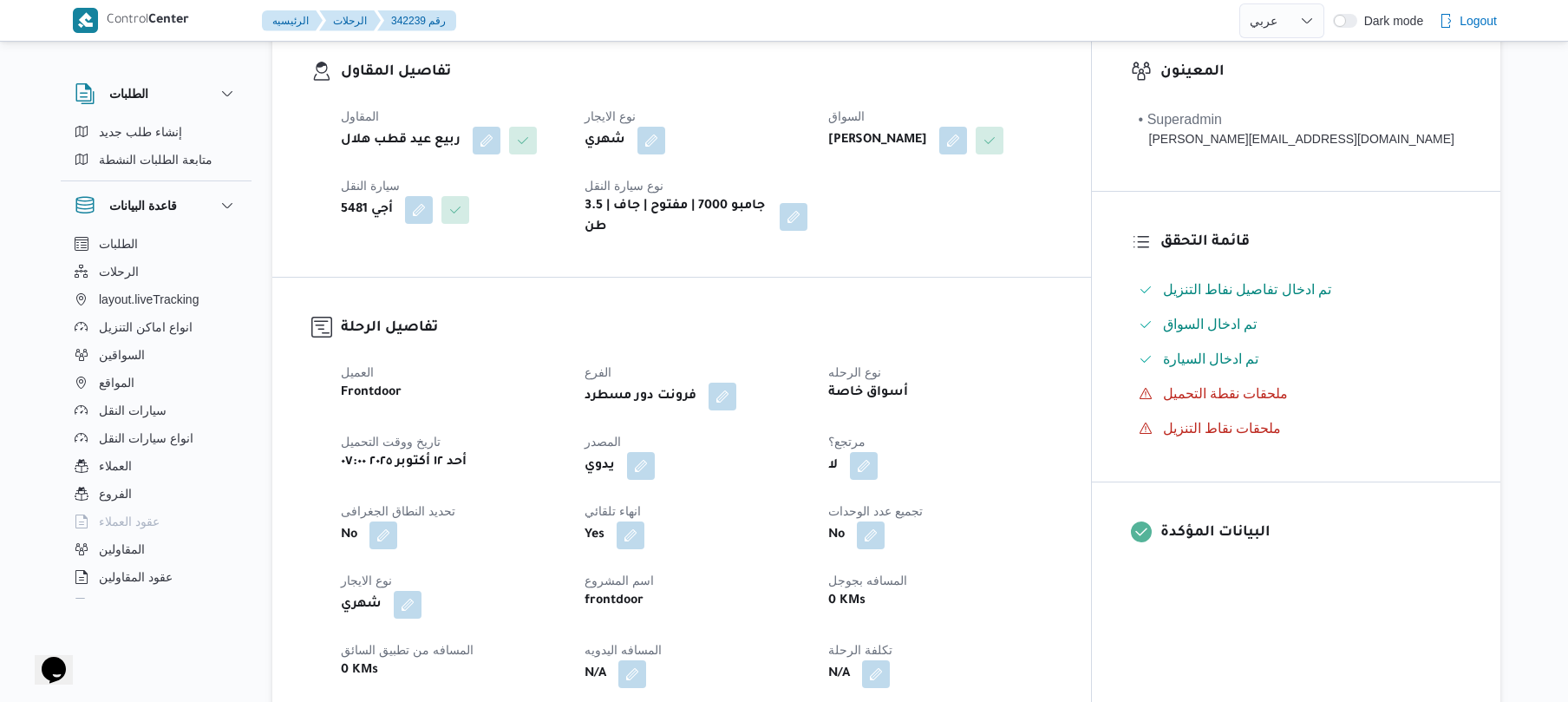
scroll to position [416, 0]
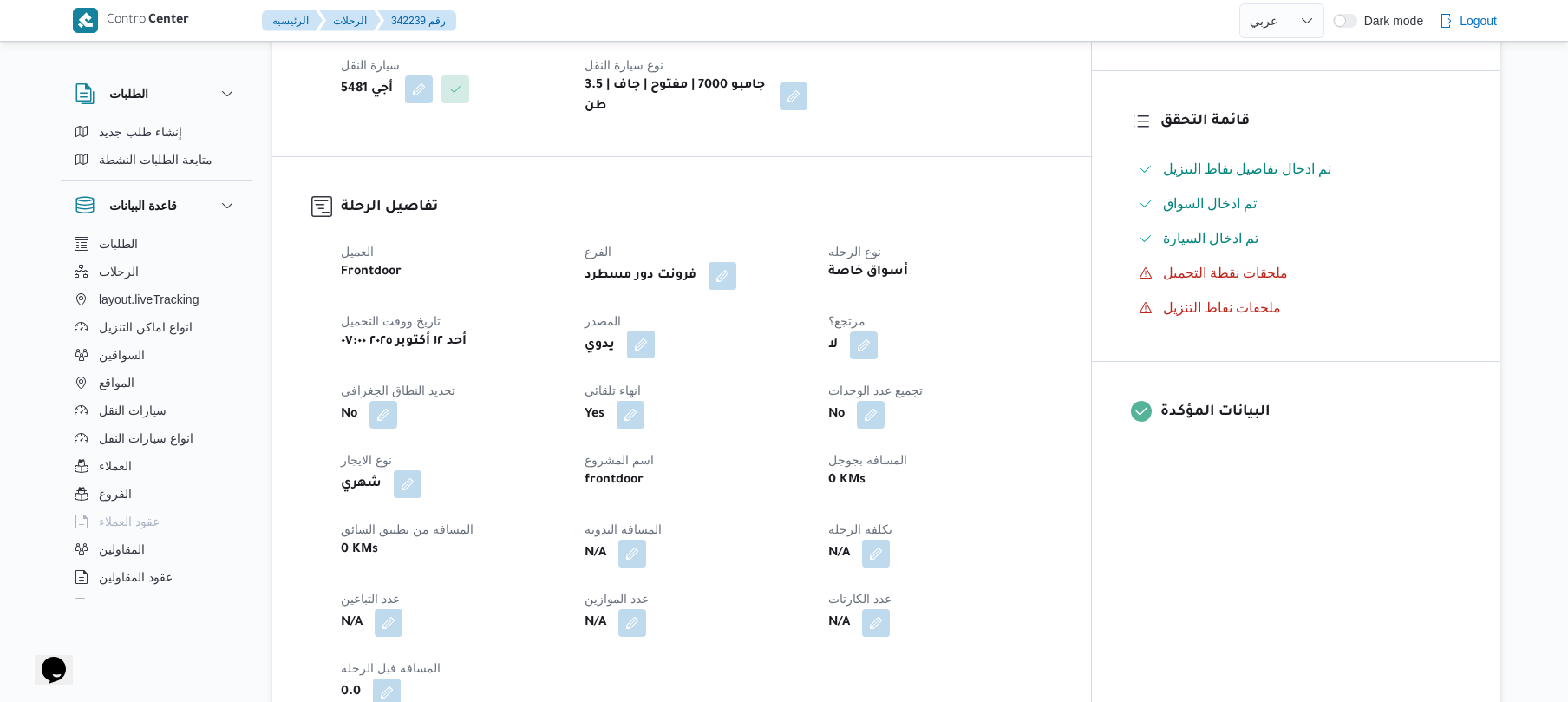
click at [655, 339] on button "button" at bounding box center [641, 345] width 27 height 27
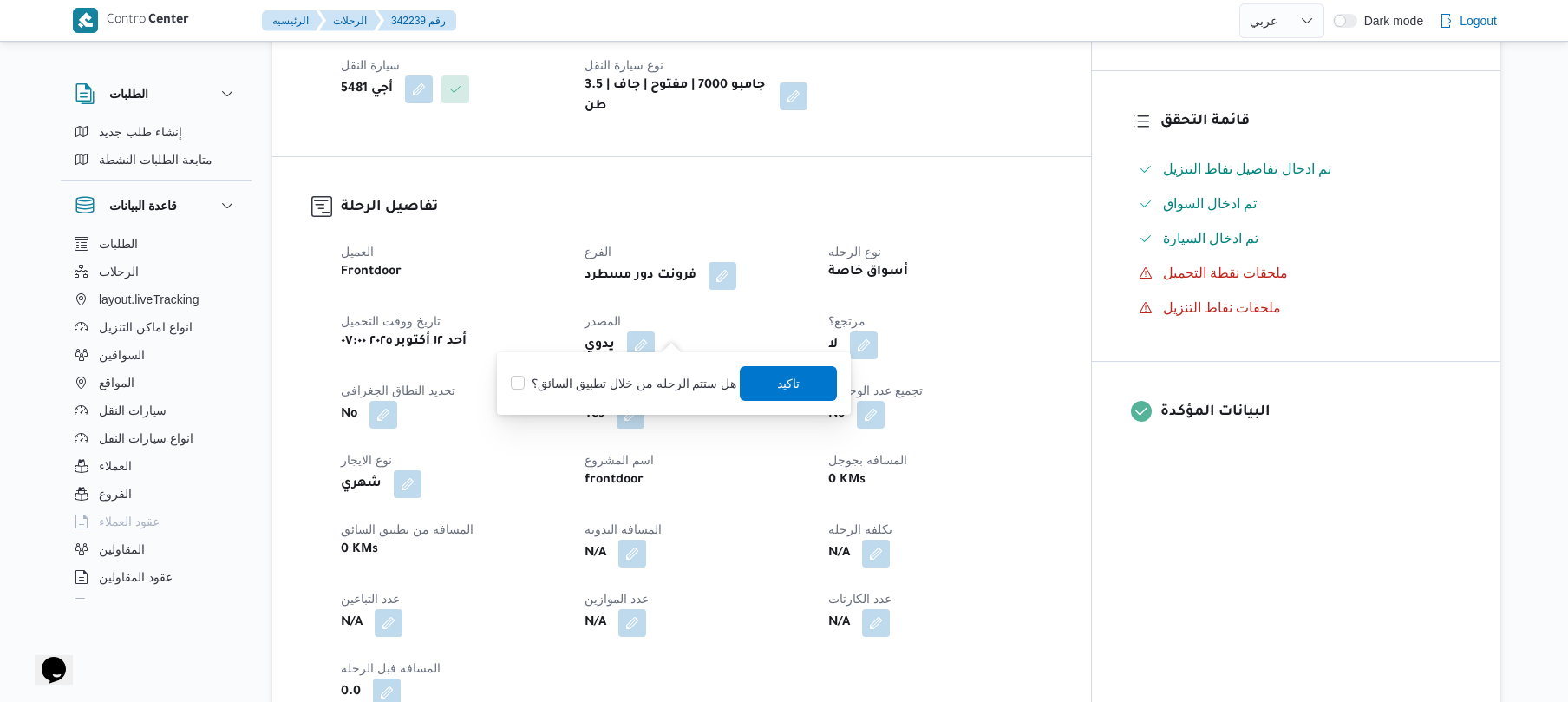
click at [687, 385] on label "هل ستتم الرحله من خلال تطبيق السائق؟" at bounding box center [623, 383] width 225 height 21
checkbox input "true"
click at [836, 371] on div "You are in a dialog. To close this dialog, hit escape. هل ستتم الرحله من خلال ت…" at bounding box center [673, 384] width 353 height 63
click at [784, 392] on span "تاكيد" at bounding box center [789, 382] width 23 height 21
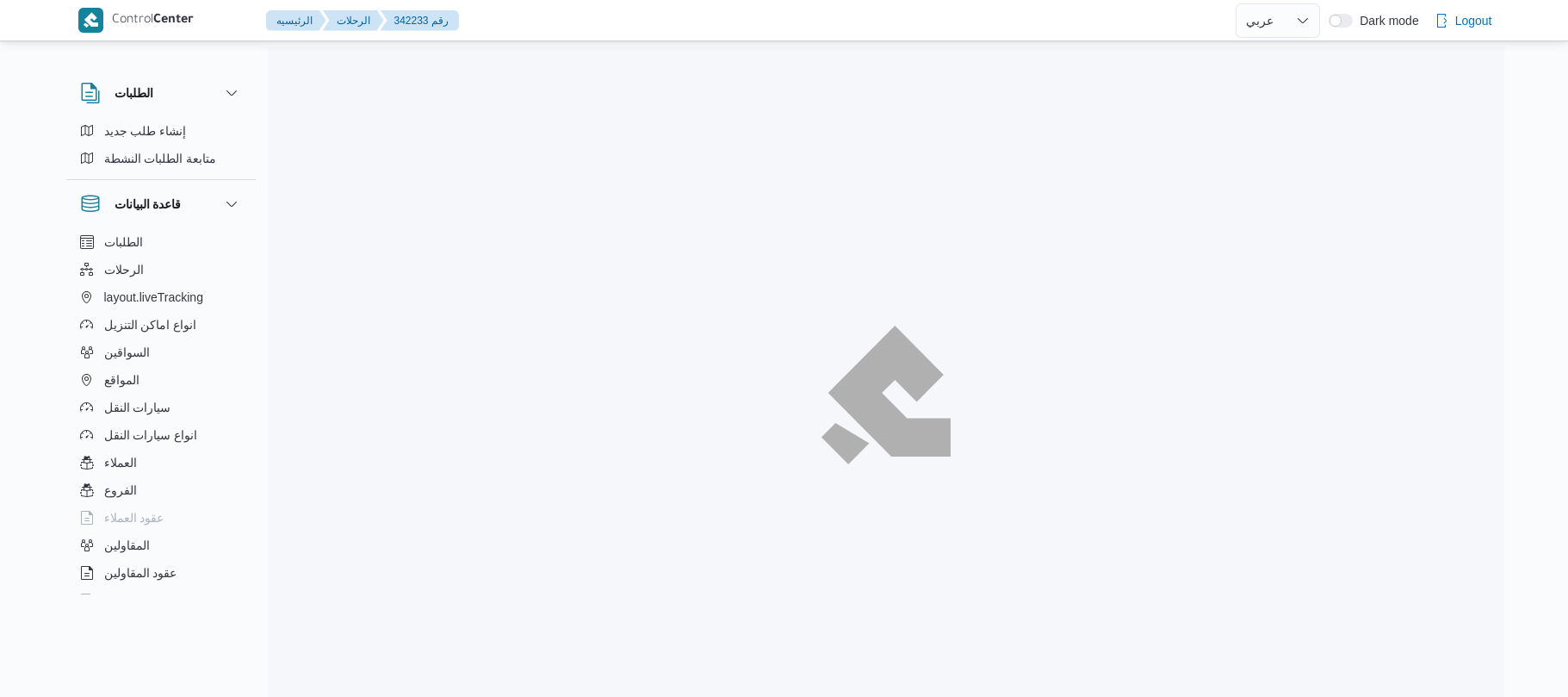
select select "ar"
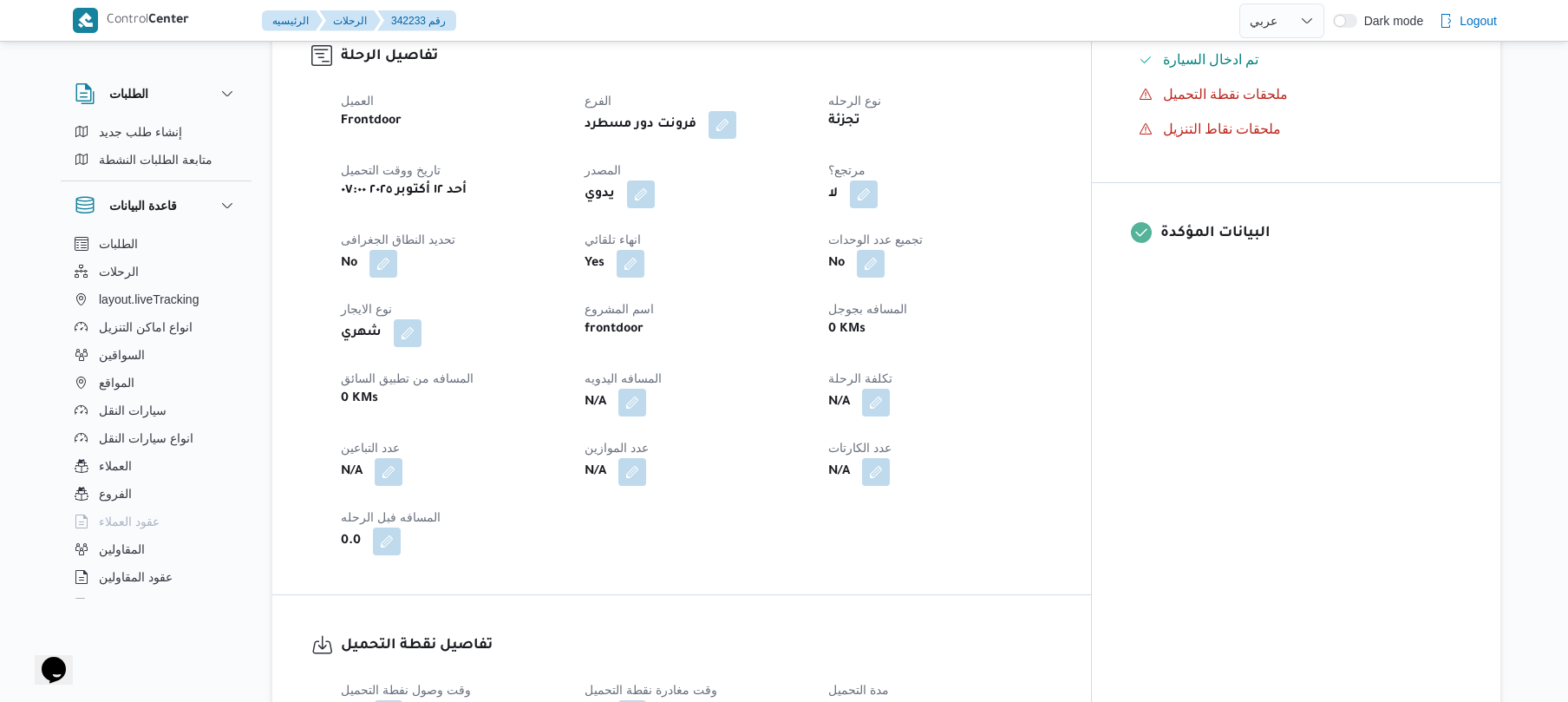
scroll to position [601, 0]
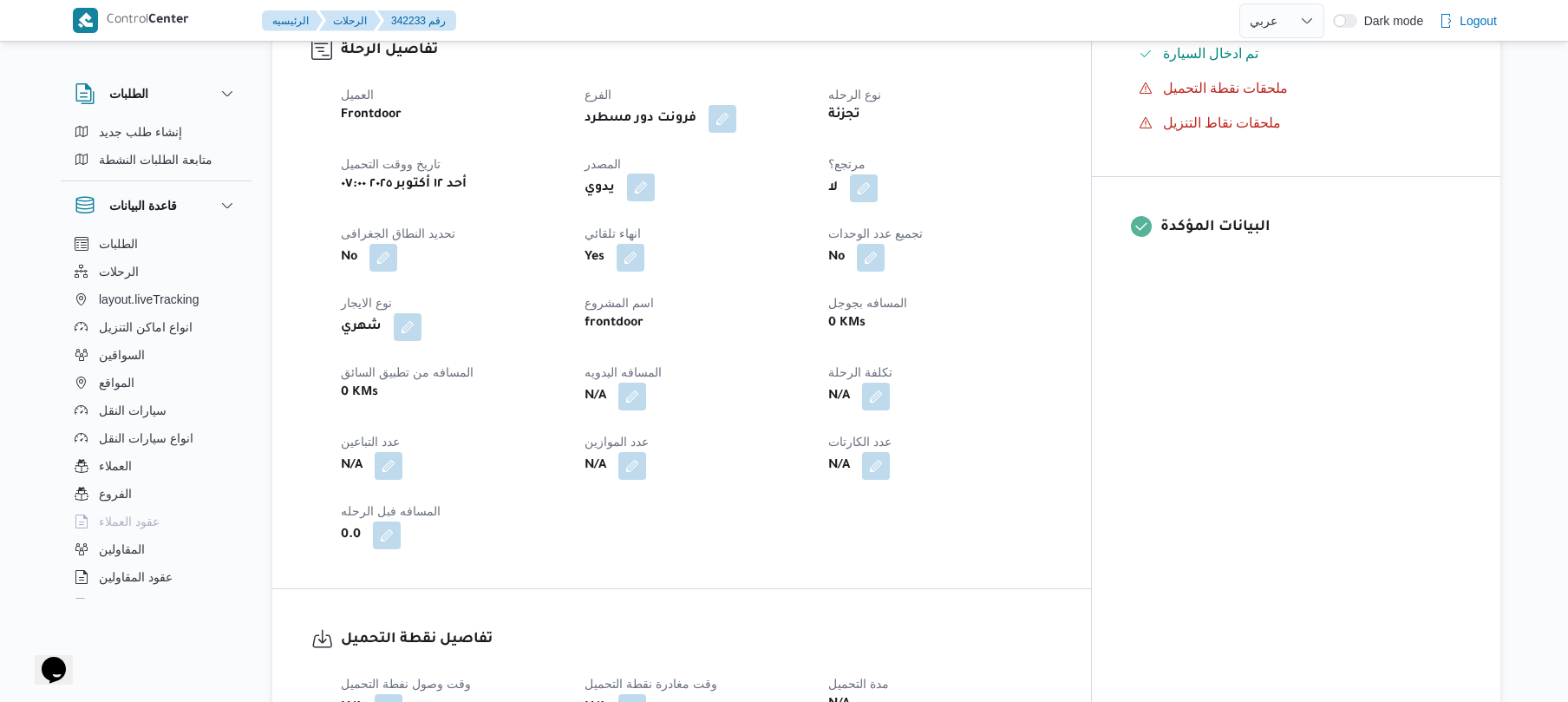
click at [655, 180] on button "button" at bounding box center [641, 187] width 27 height 27
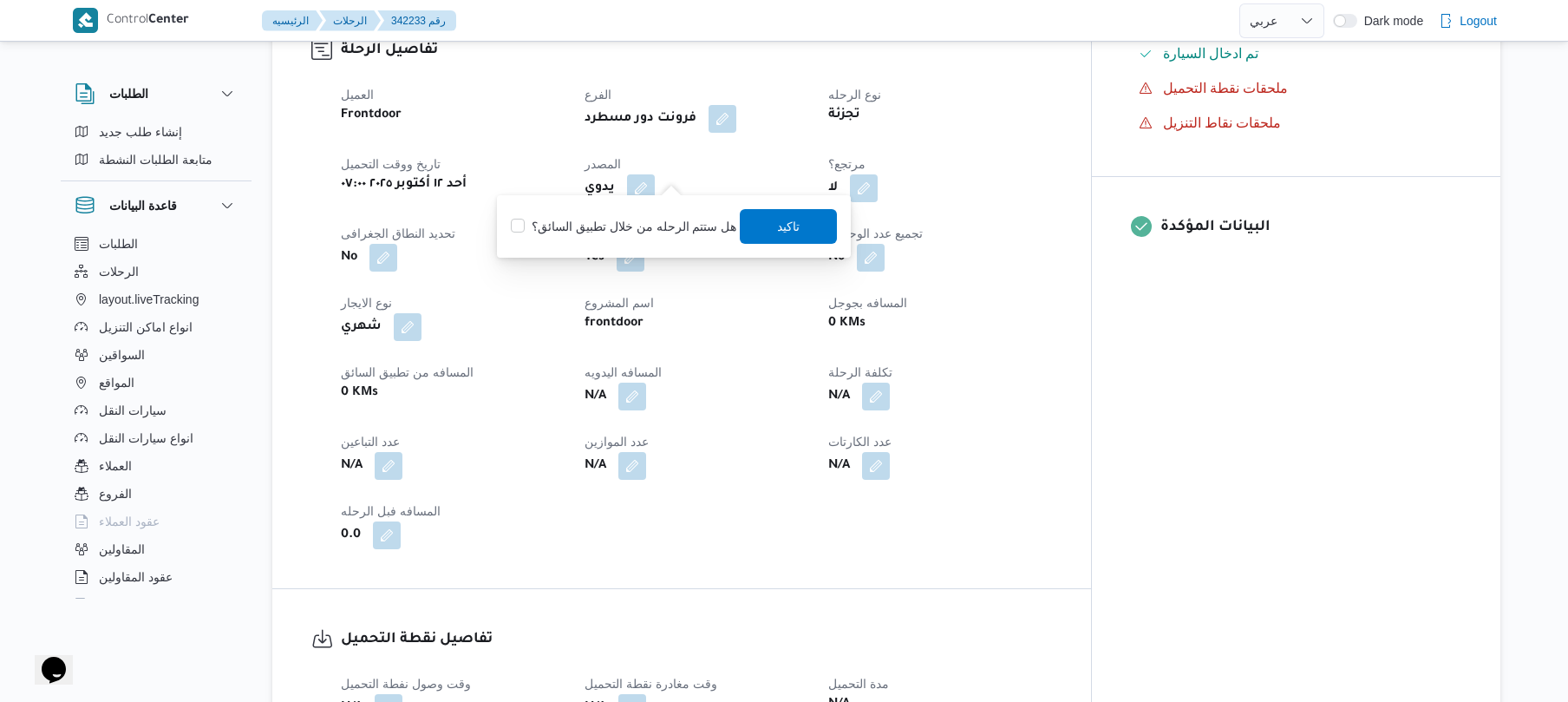
click at [623, 227] on label "هل ستتم الرحله من خلال تطبيق السائق؟" at bounding box center [623, 226] width 225 height 21
checkbox input "true"
click at [791, 229] on span "تاكيد" at bounding box center [789, 225] width 23 height 21
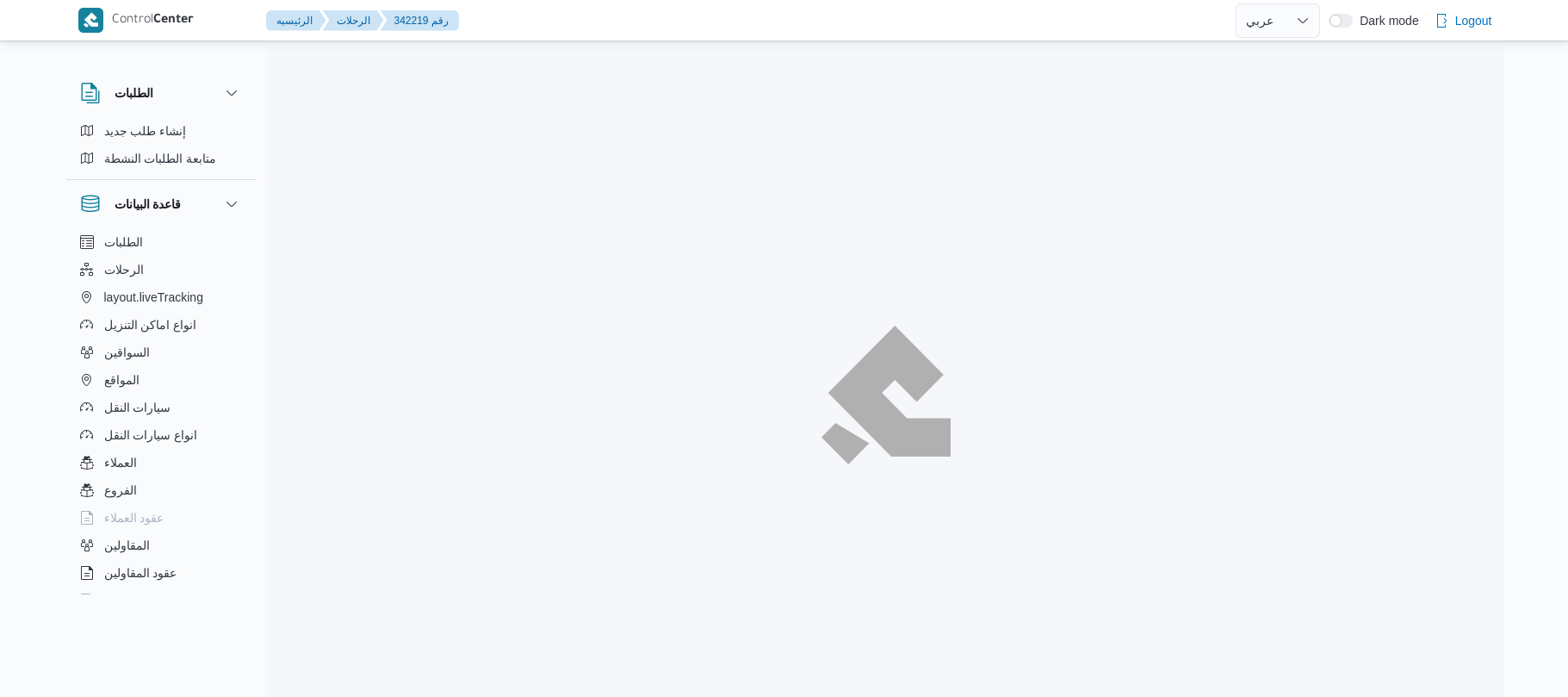
select select "ar"
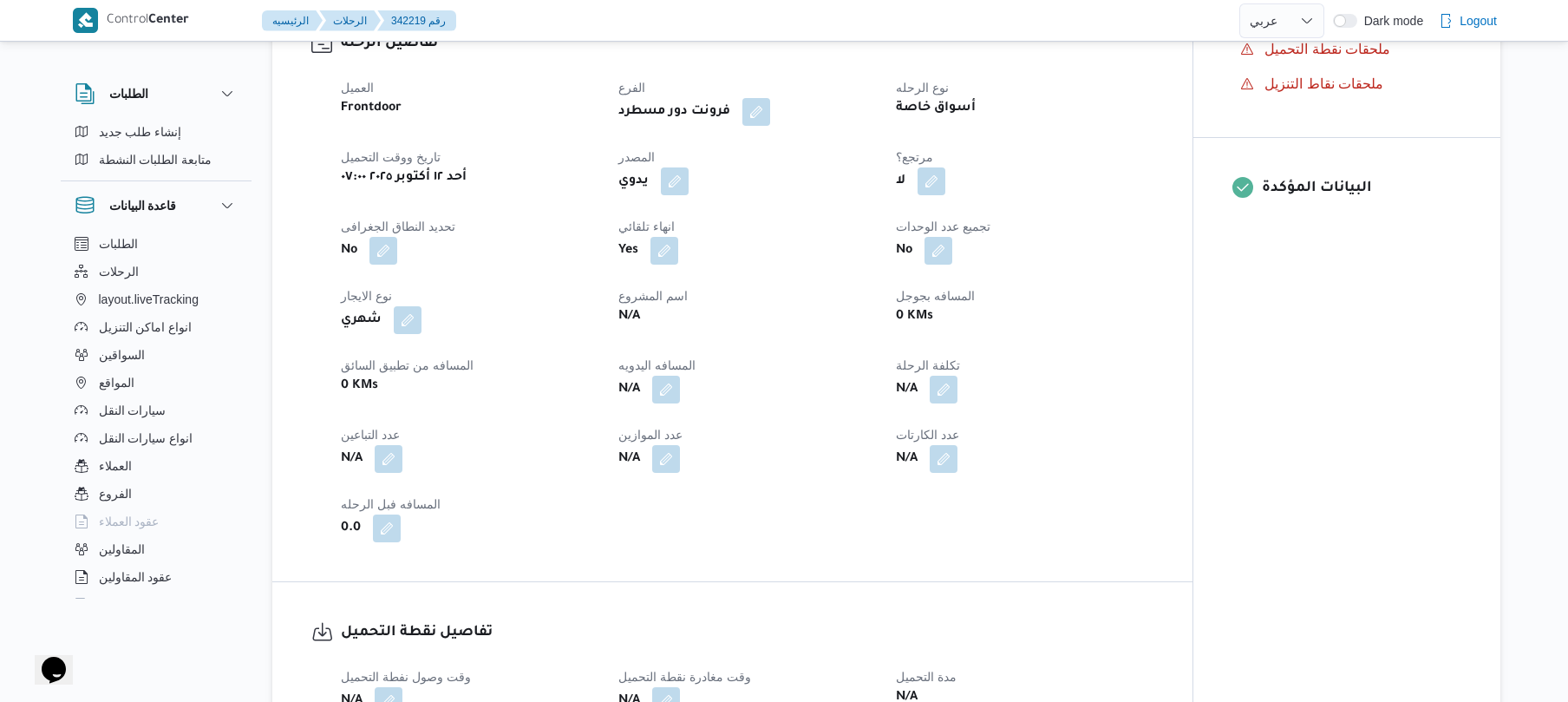
scroll to position [601, 0]
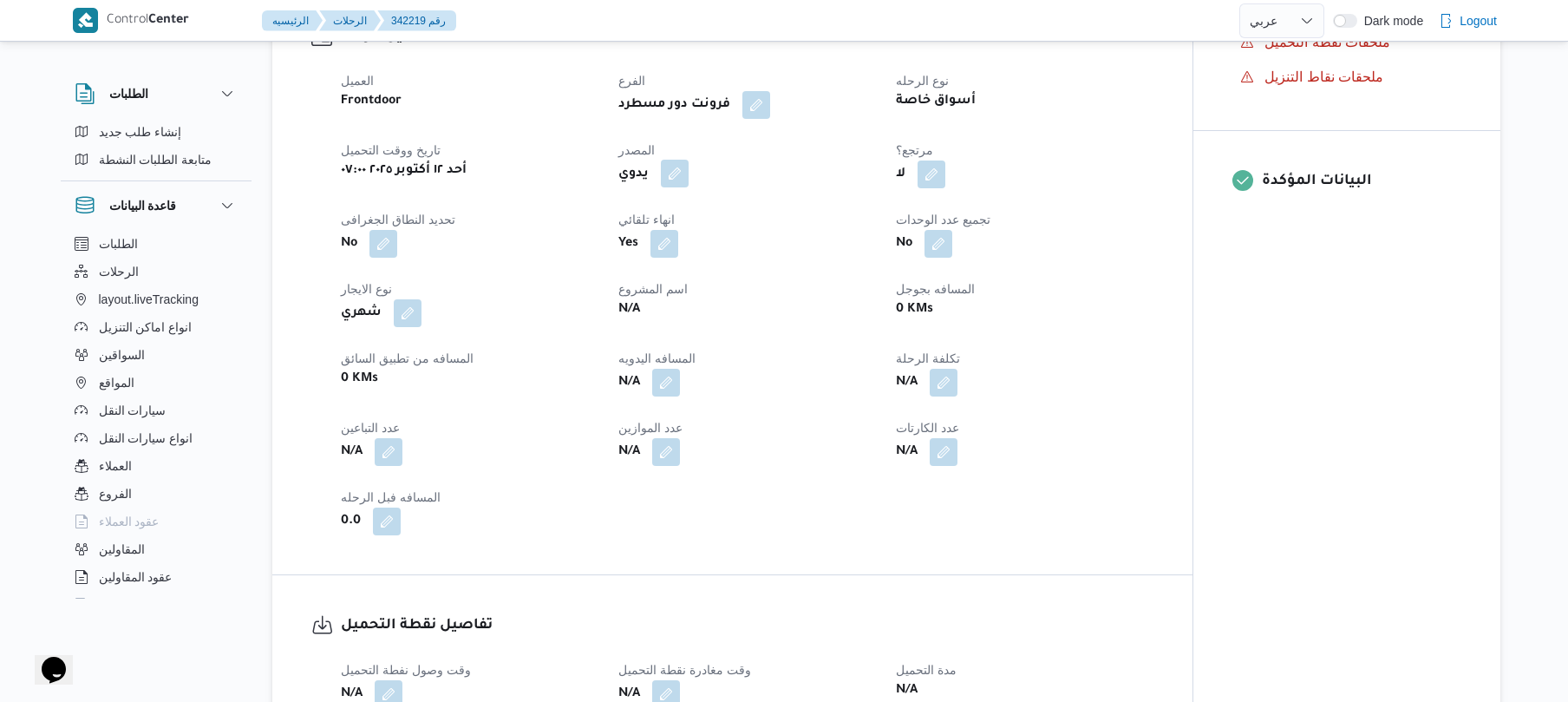
click at [678, 173] on button "button" at bounding box center [674, 173] width 27 height 27
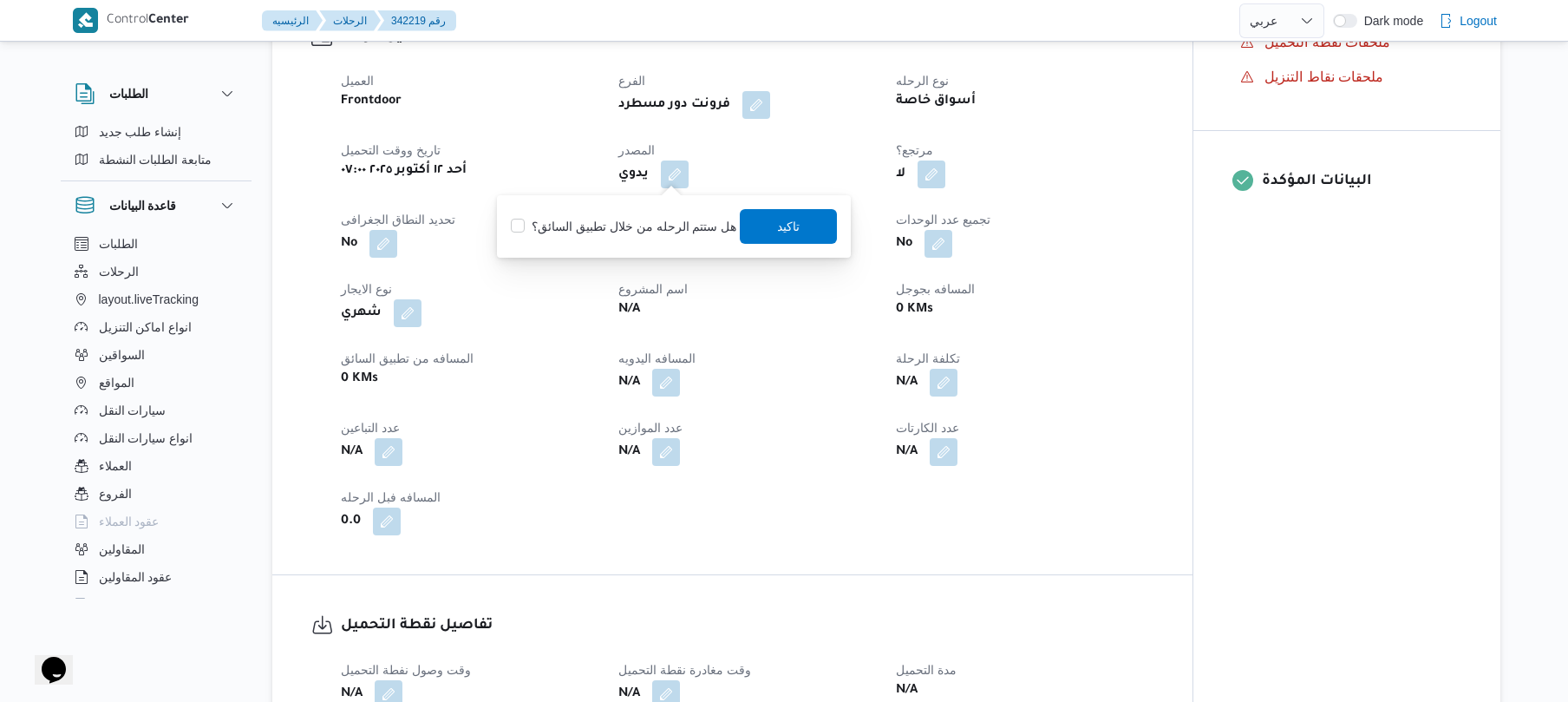
click at [625, 230] on label "هل ستتم الرحله من خلال تطبيق السائق؟" at bounding box center [623, 226] width 225 height 21
checkbox input "true"
click at [754, 231] on span "تاكيد" at bounding box center [789, 225] width 97 height 34
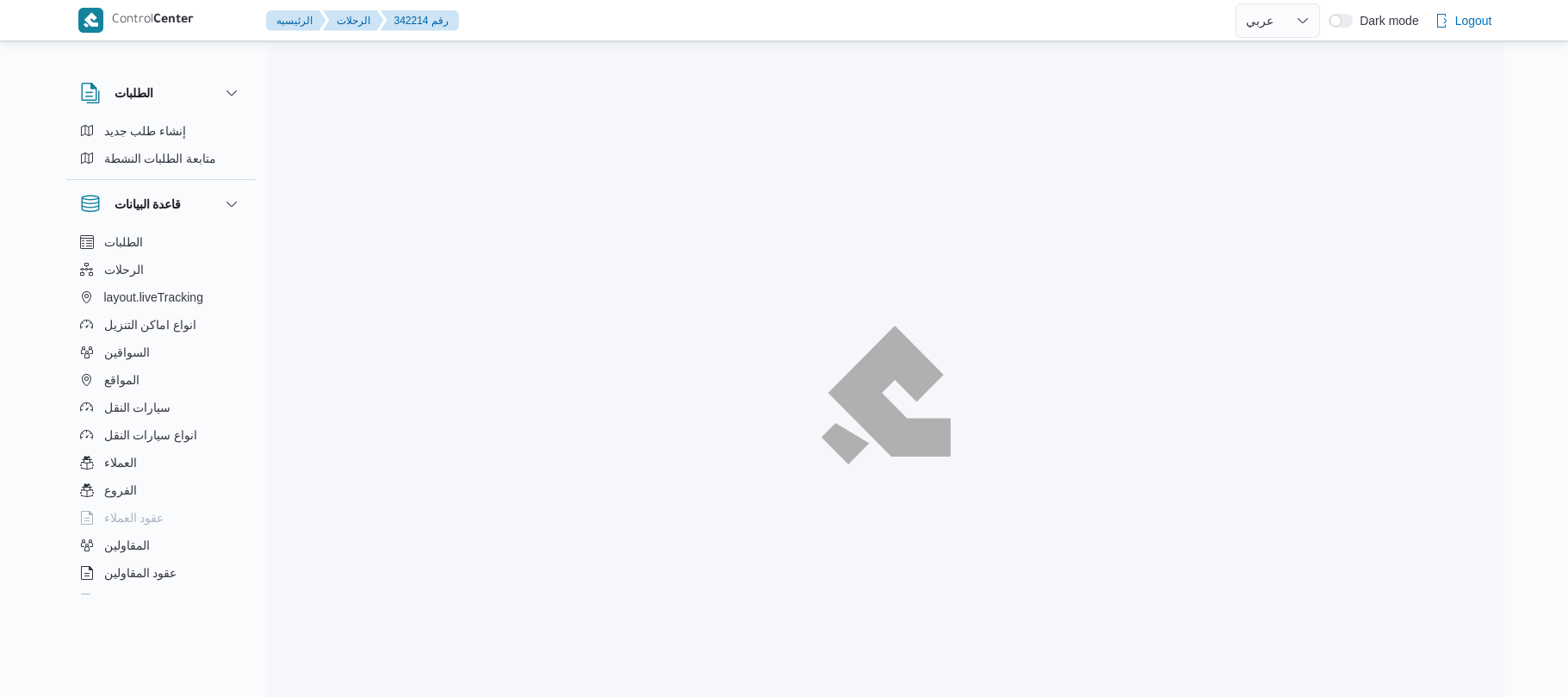
select select "ar"
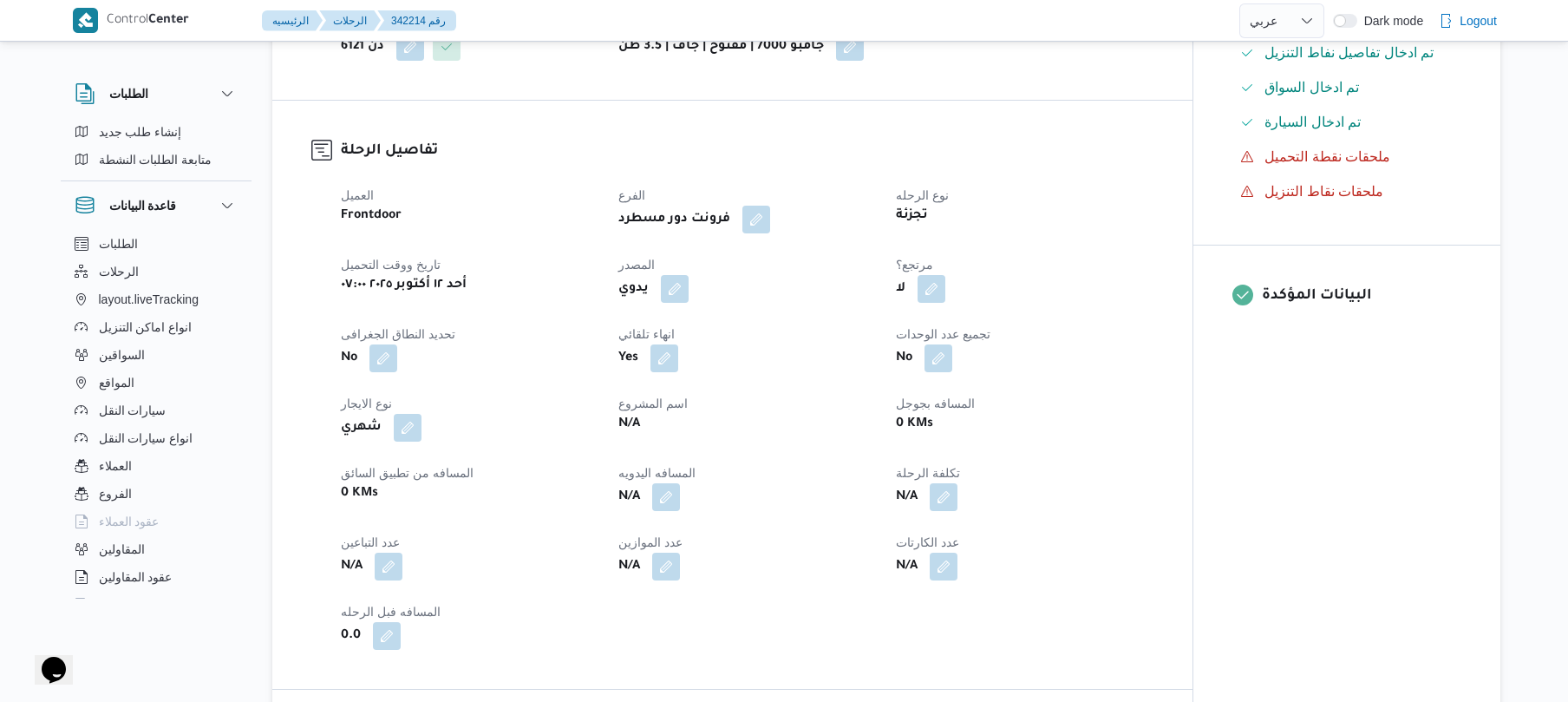
scroll to position [508, 0]
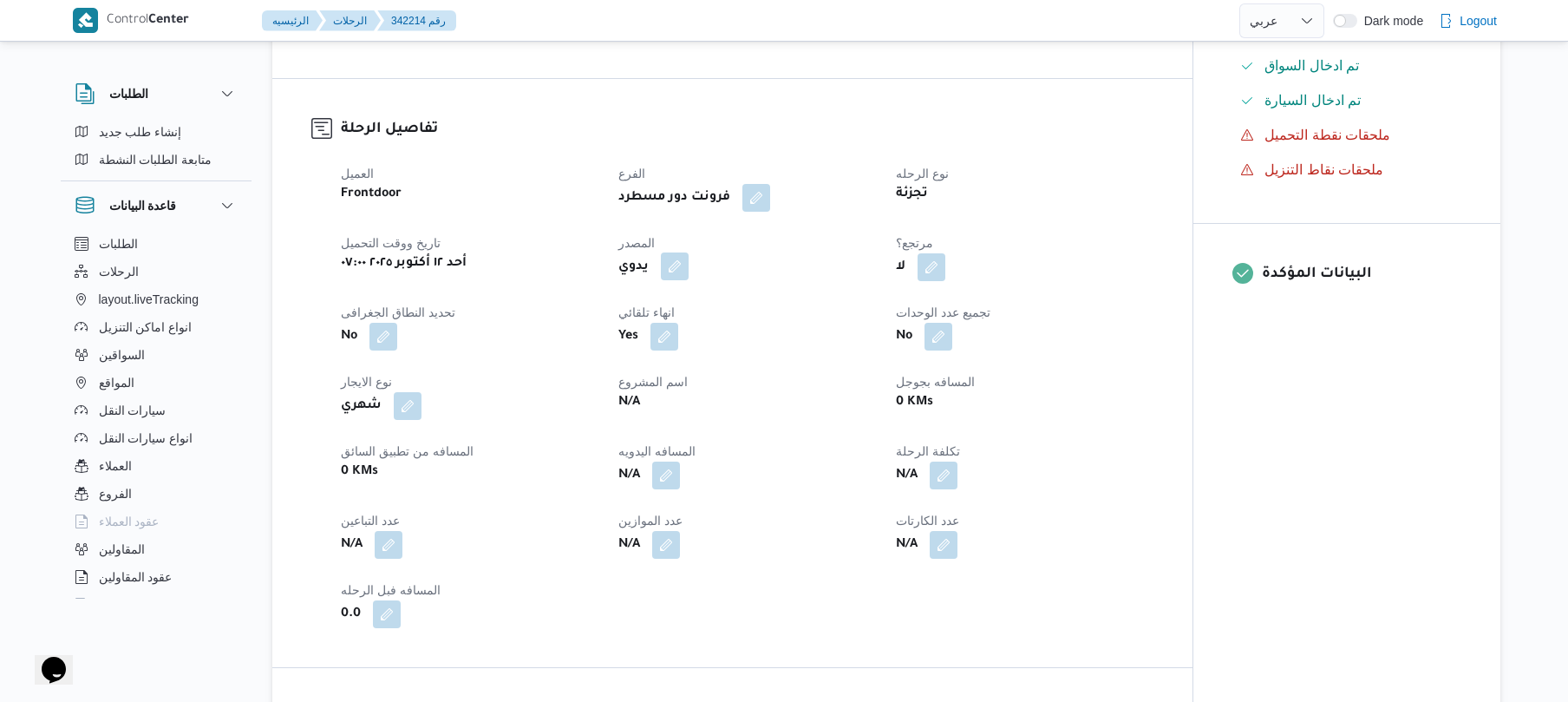
click at [677, 268] on button "button" at bounding box center [674, 266] width 27 height 27
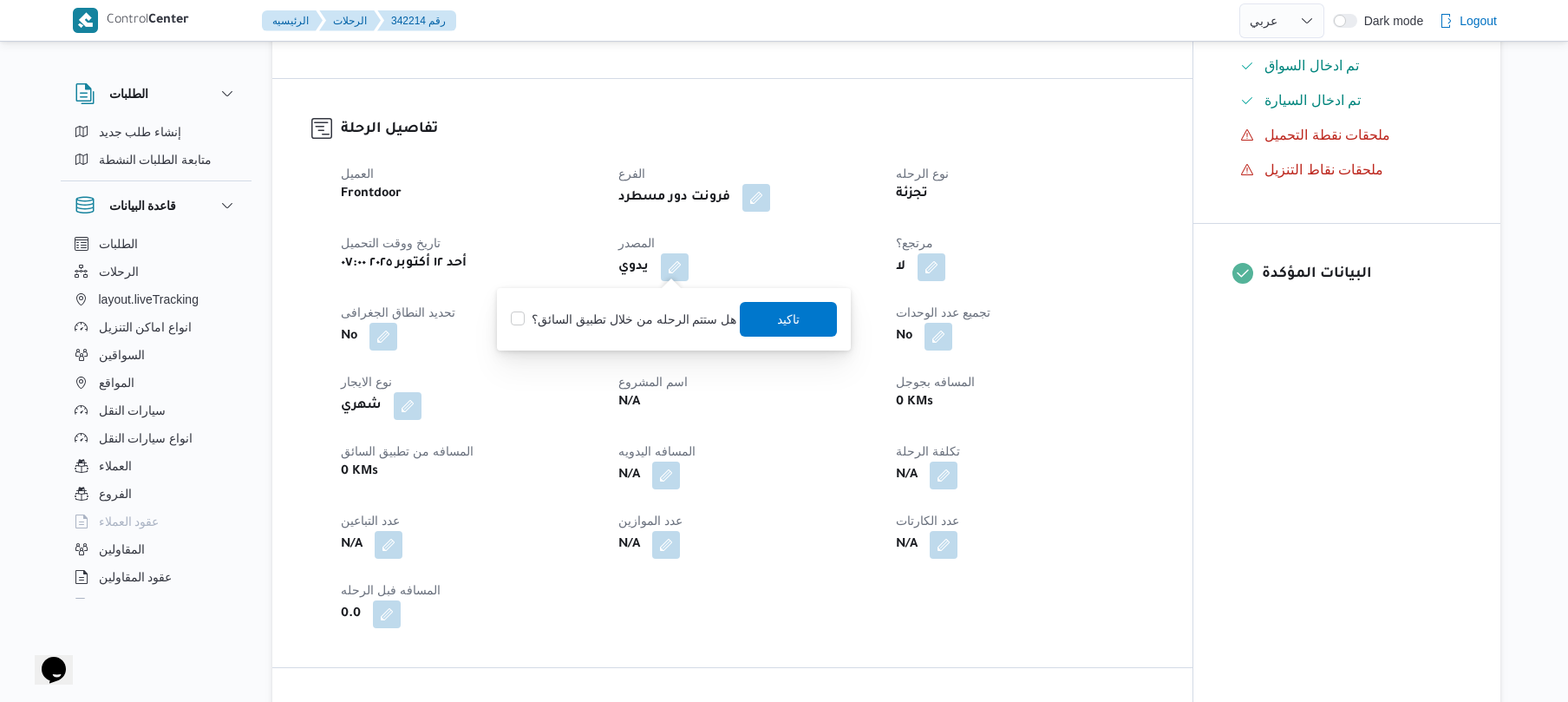
click at [639, 309] on label "هل ستتم الرحله من خلال تطبيق السائق؟" at bounding box center [623, 318] width 225 height 21
checkbox input "true"
click at [782, 315] on span "تاكيد" at bounding box center [789, 318] width 23 height 21
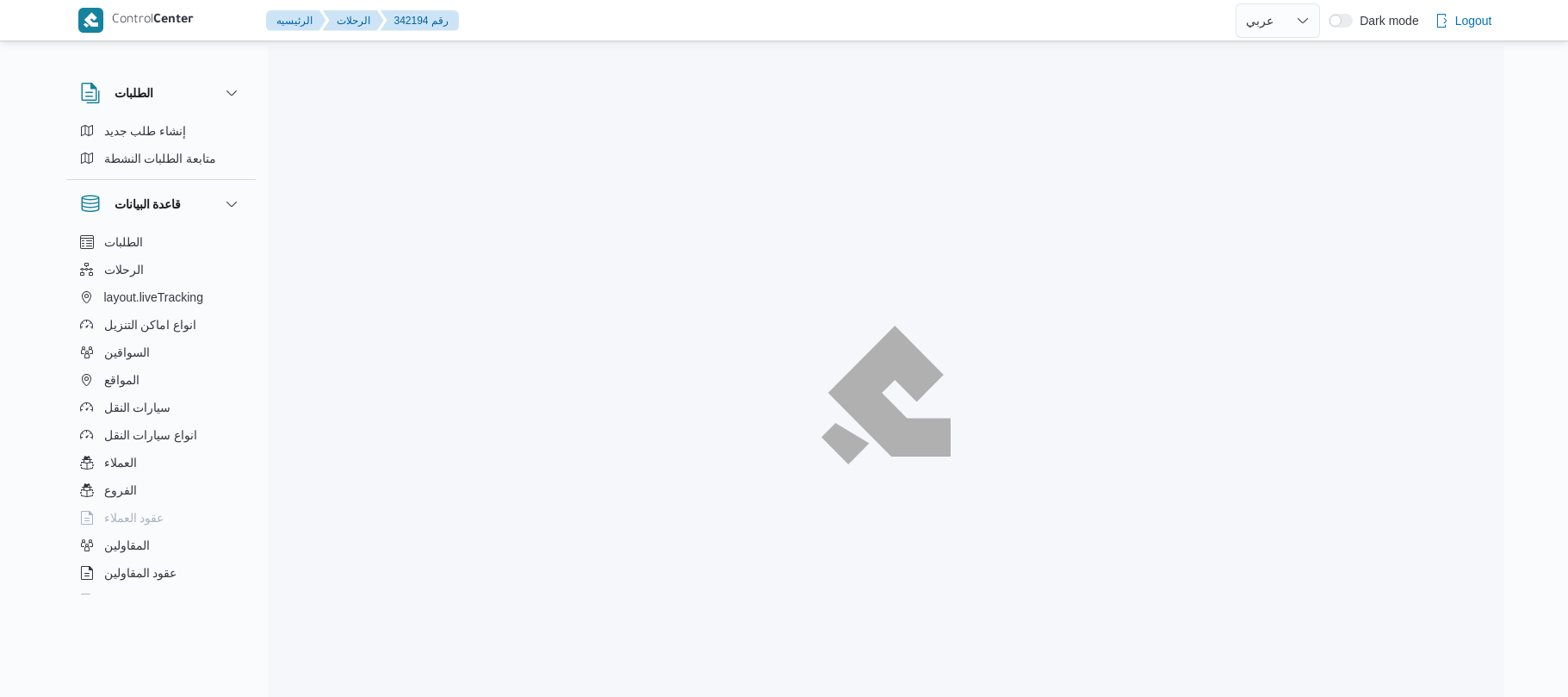
select select "ar"
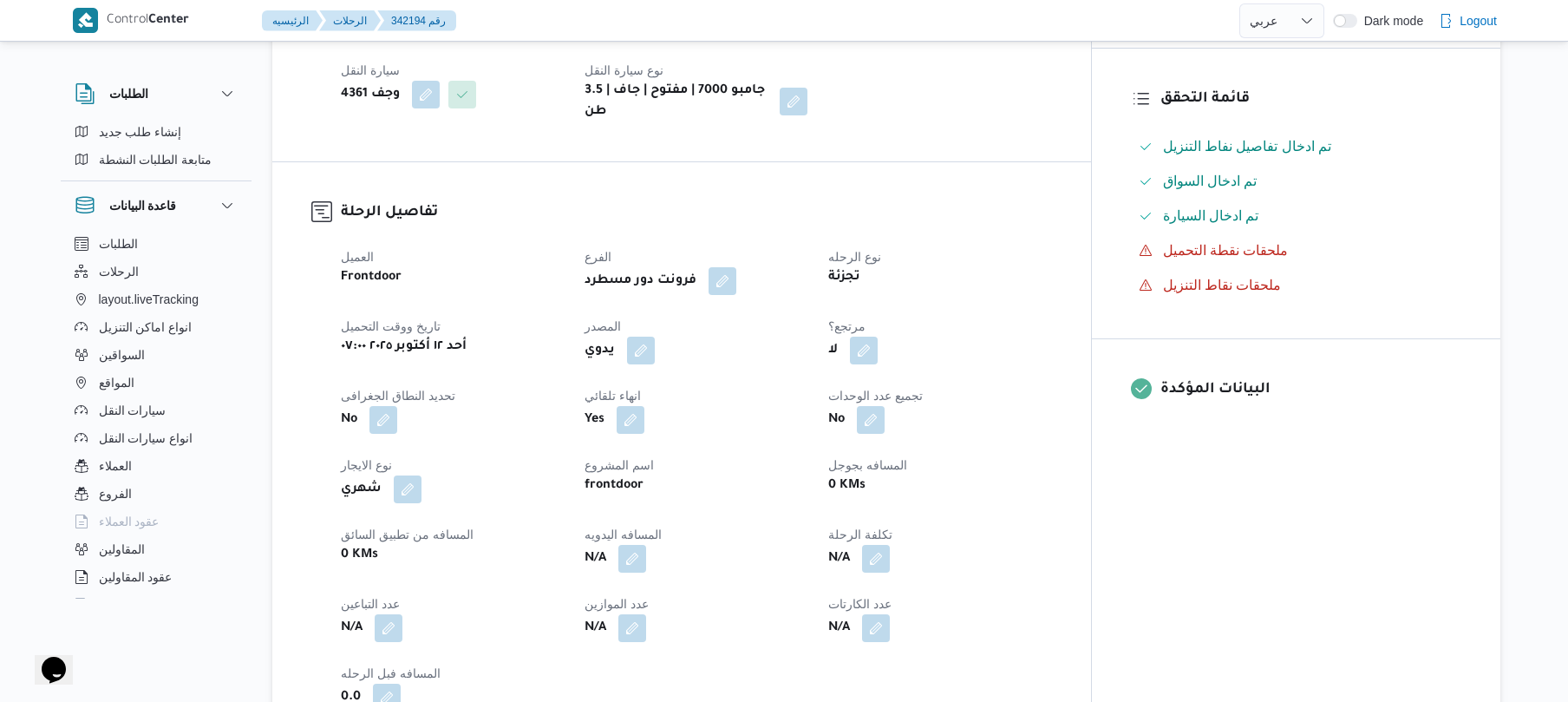
scroll to position [508, 0]
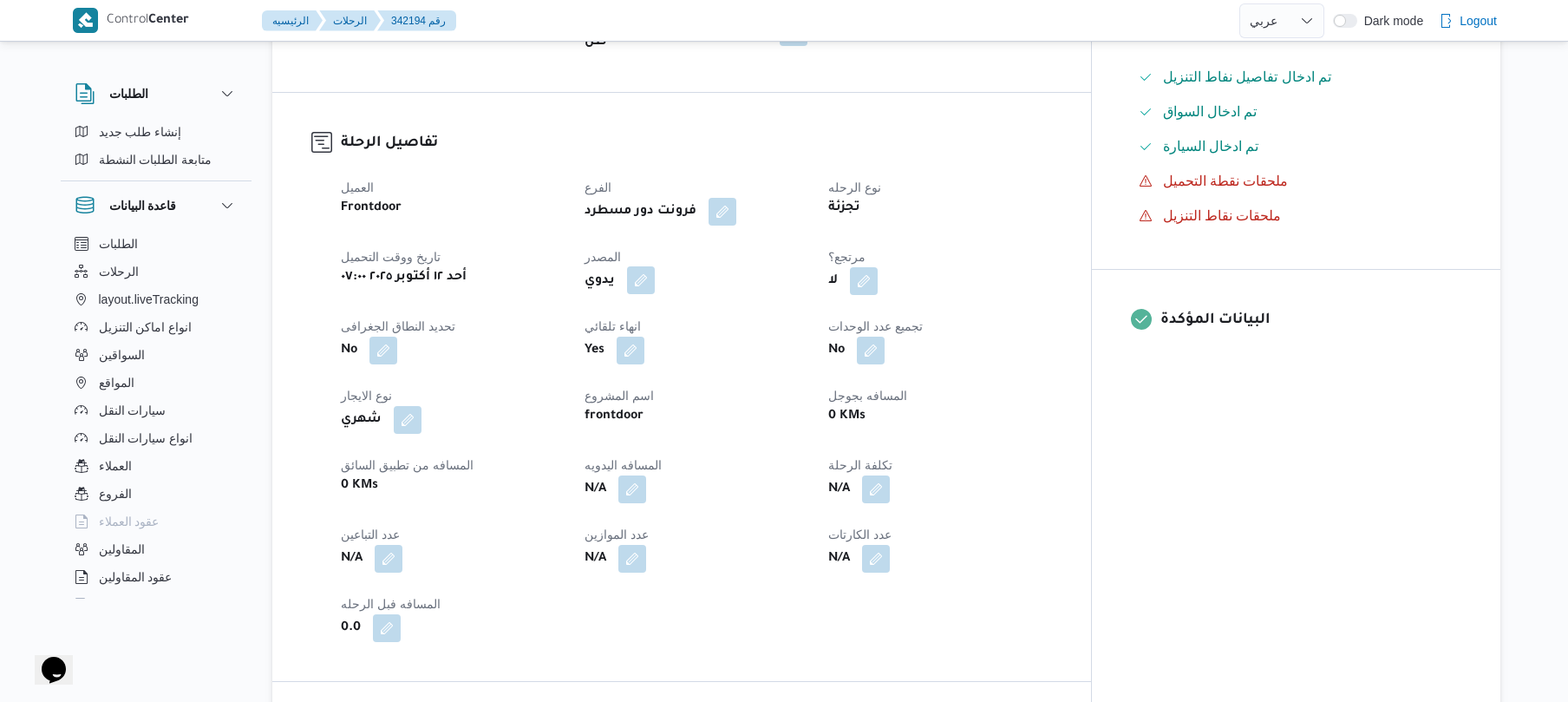
click at [655, 266] on button "button" at bounding box center [641, 280] width 27 height 27
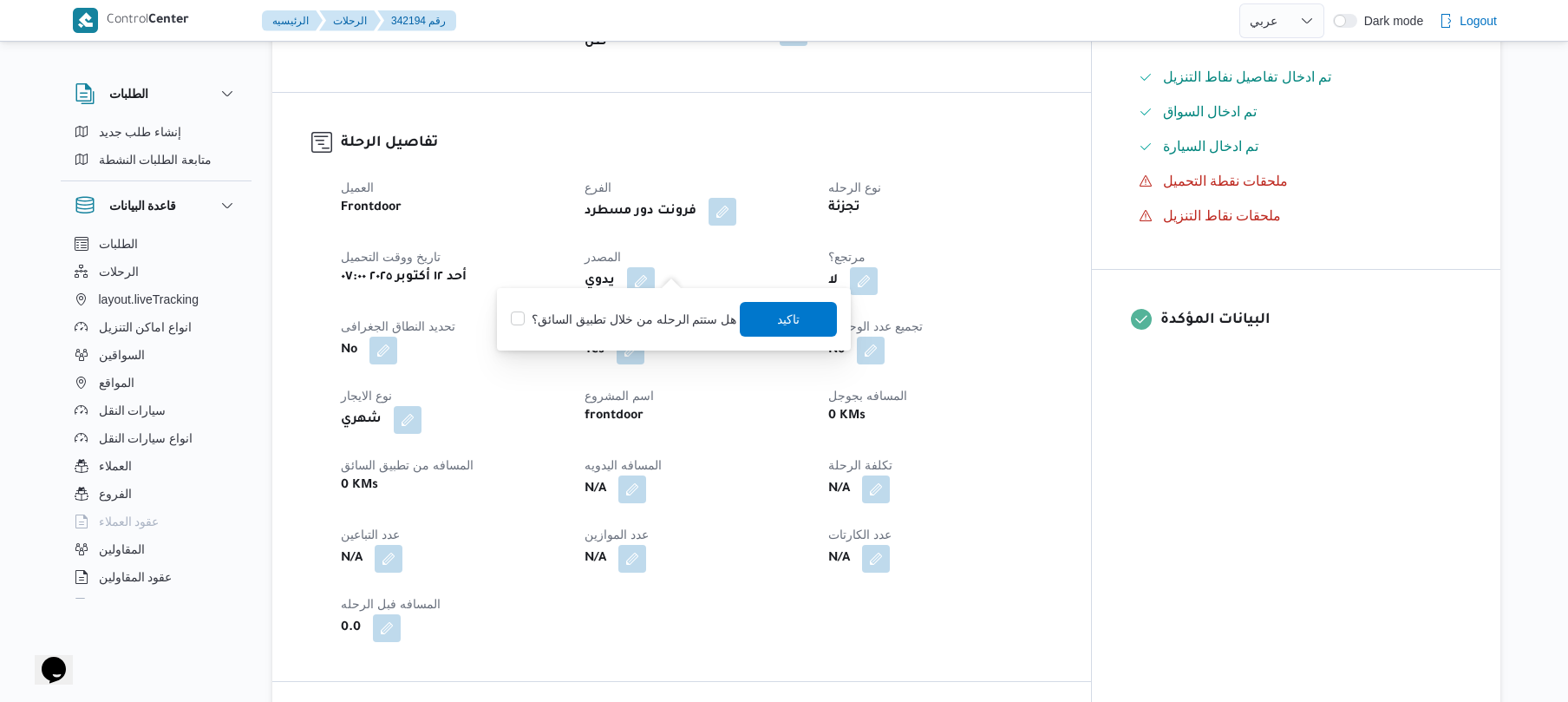
click at [632, 313] on label "هل ستتم الرحله من خلال تطبيق السائق؟" at bounding box center [623, 318] width 225 height 21
checkbox input "true"
click at [760, 317] on span "تاكيد" at bounding box center [789, 317] width 97 height 34
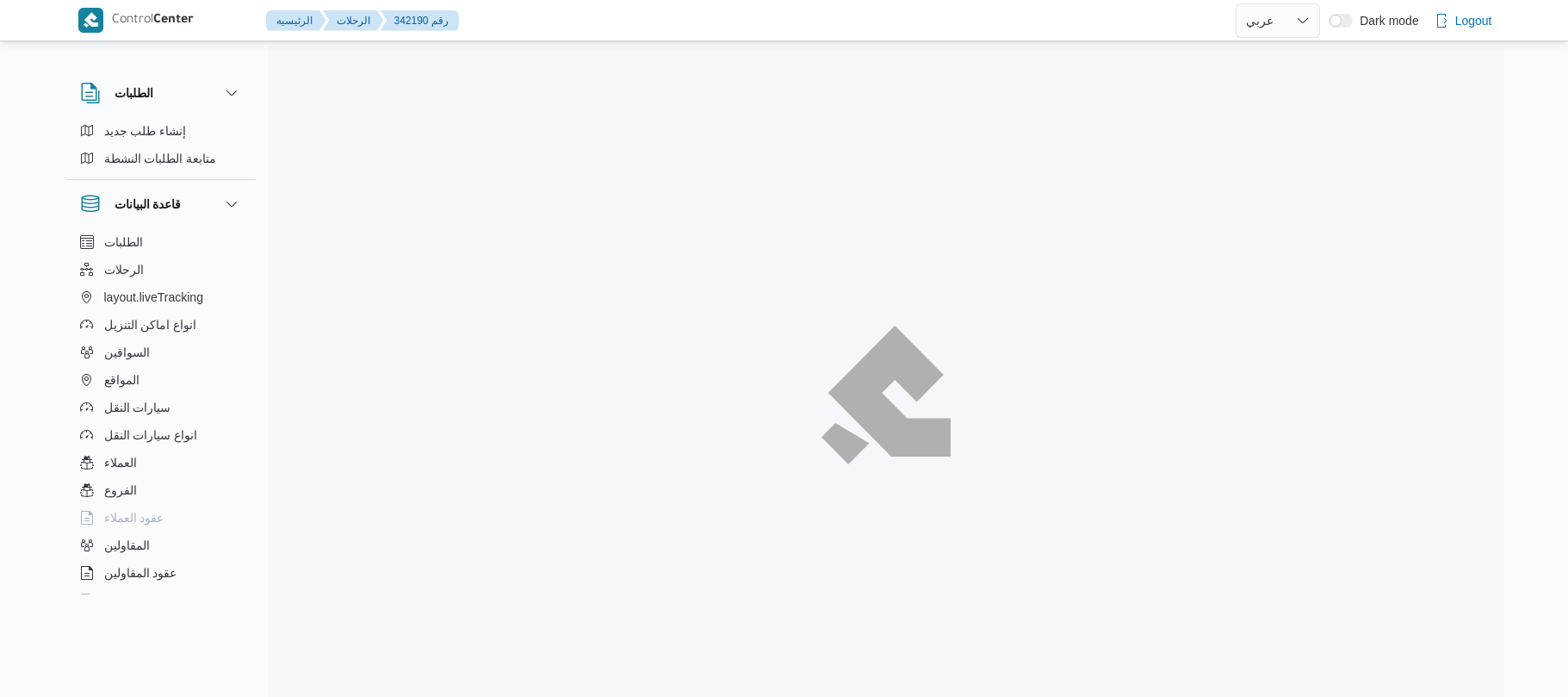
select select "ar"
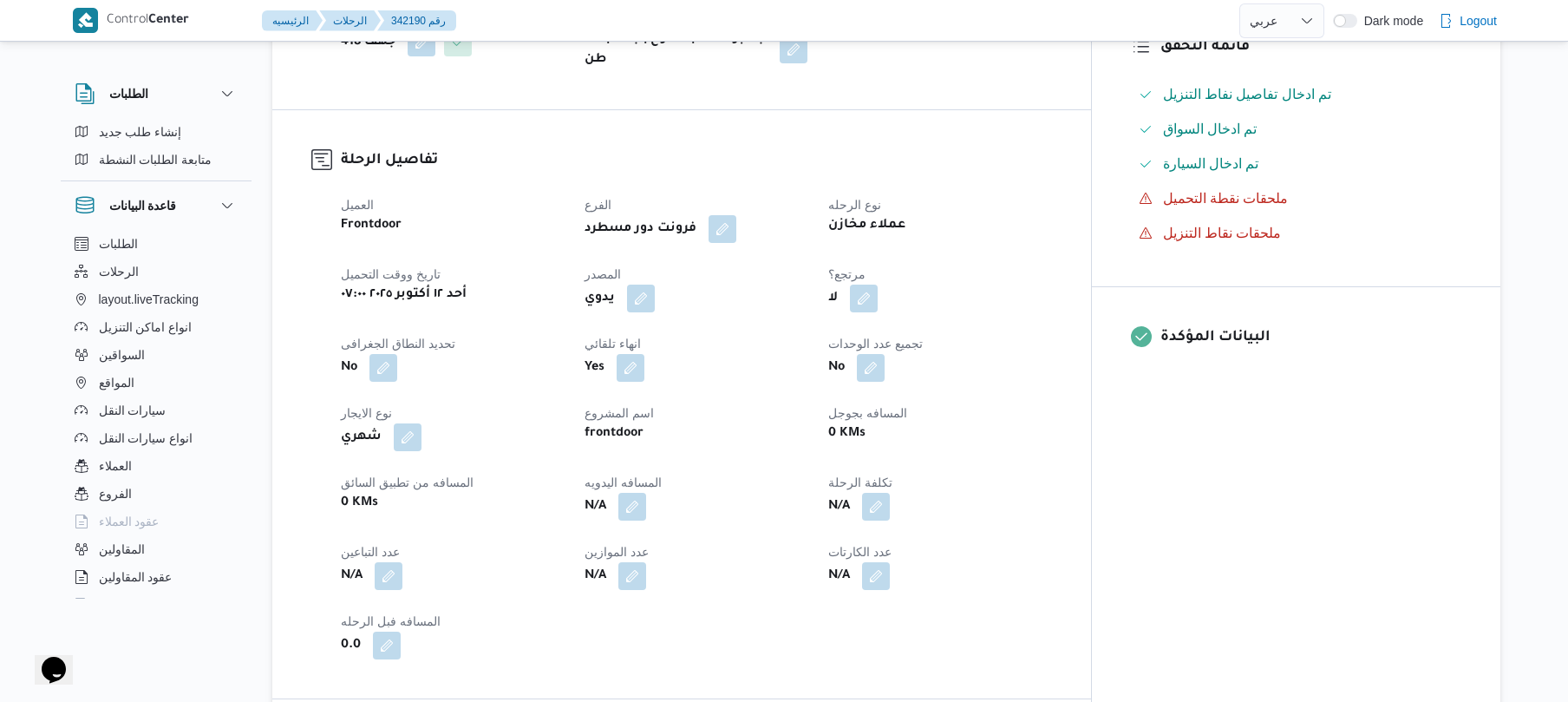
scroll to position [555, 0]
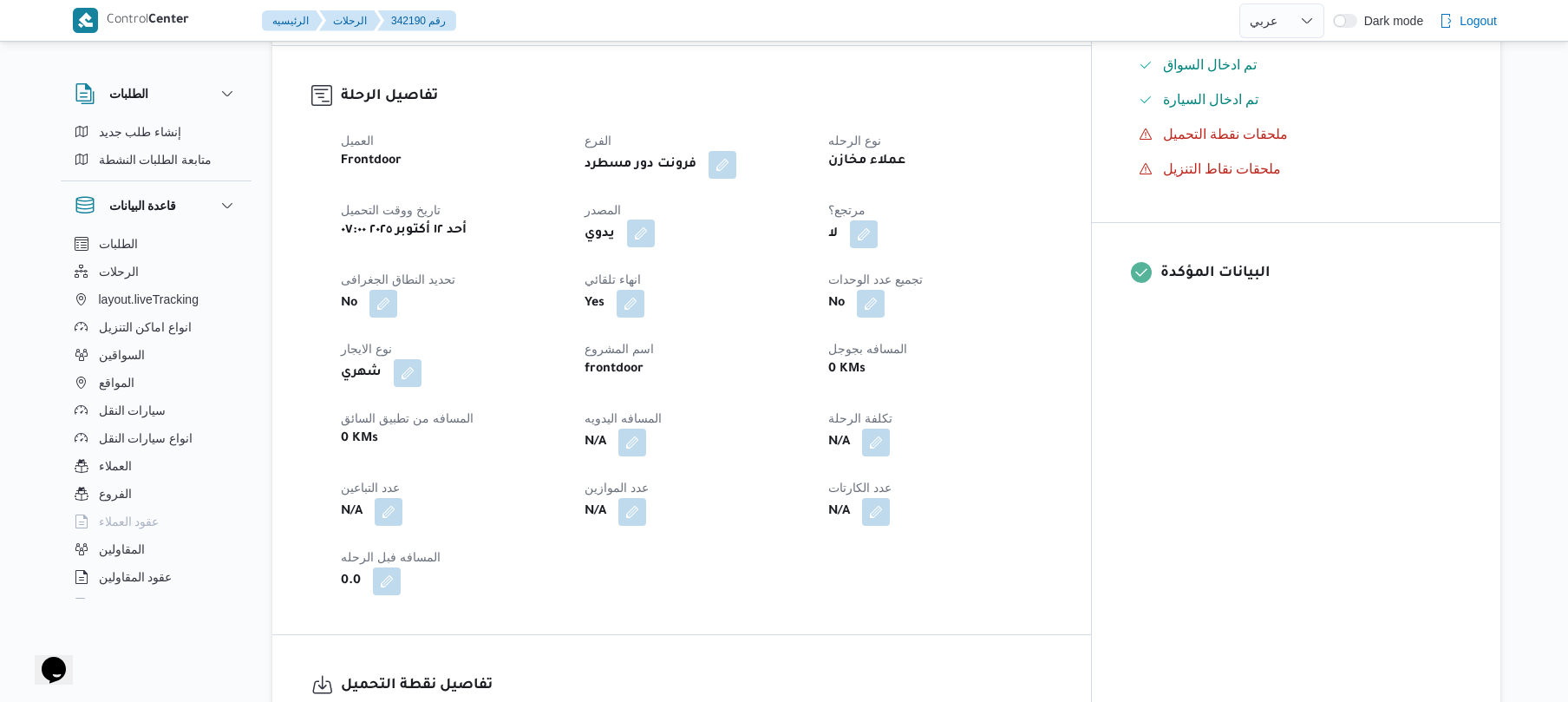
click at [655, 227] on button "button" at bounding box center [641, 233] width 27 height 27
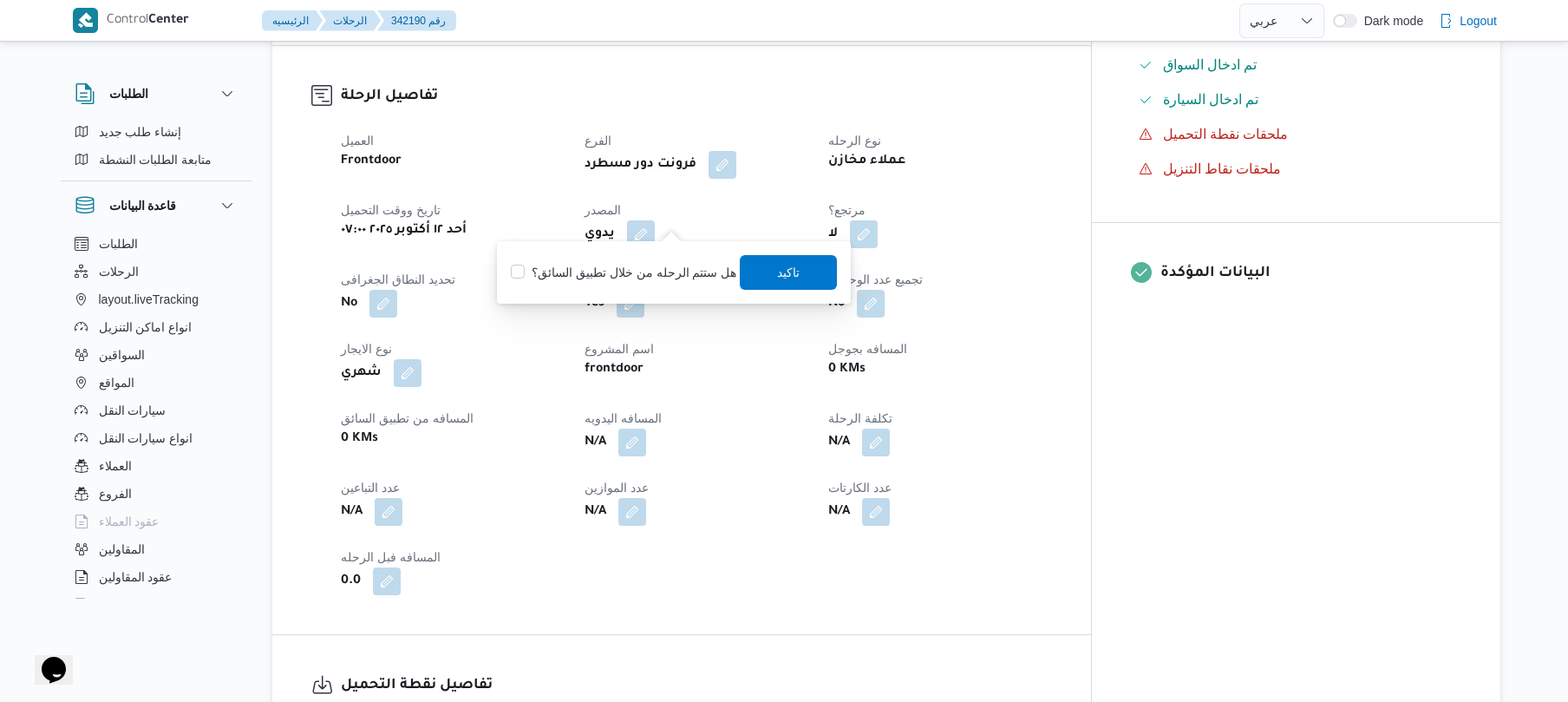
click at [636, 290] on div "هل ستتم الرحله من خلال تطبيق السائق؟ تاكيد" at bounding box center [673, 272] width 330 height 38
click at [656, 262] on label "هل ستتم الرحله من خلال تطبيق السائق؟" at bounding box center [623, 272] width 225 height 21
checkbox input "true"
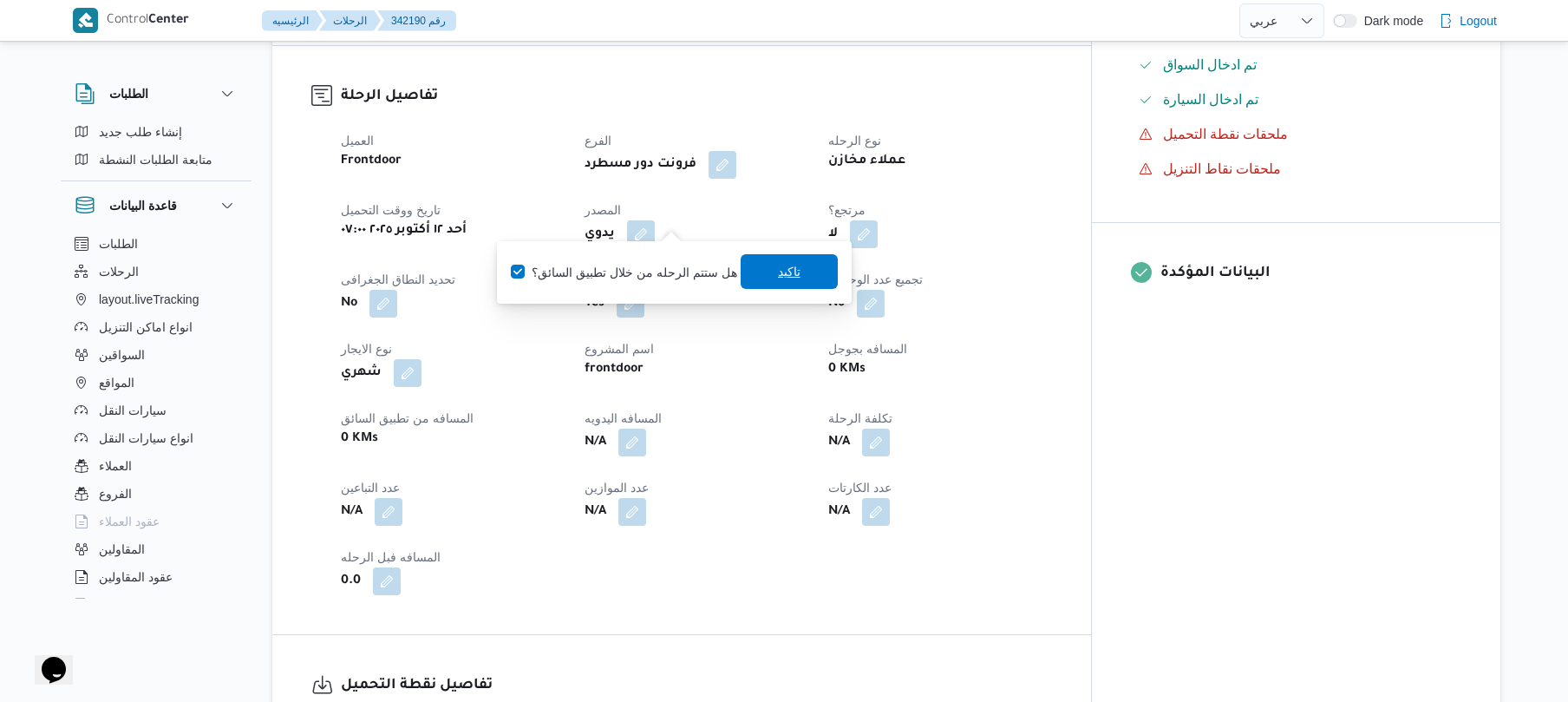
click at [793, 264] on span "تاكيد" at bounding box center [789, 271] width 23 height 21
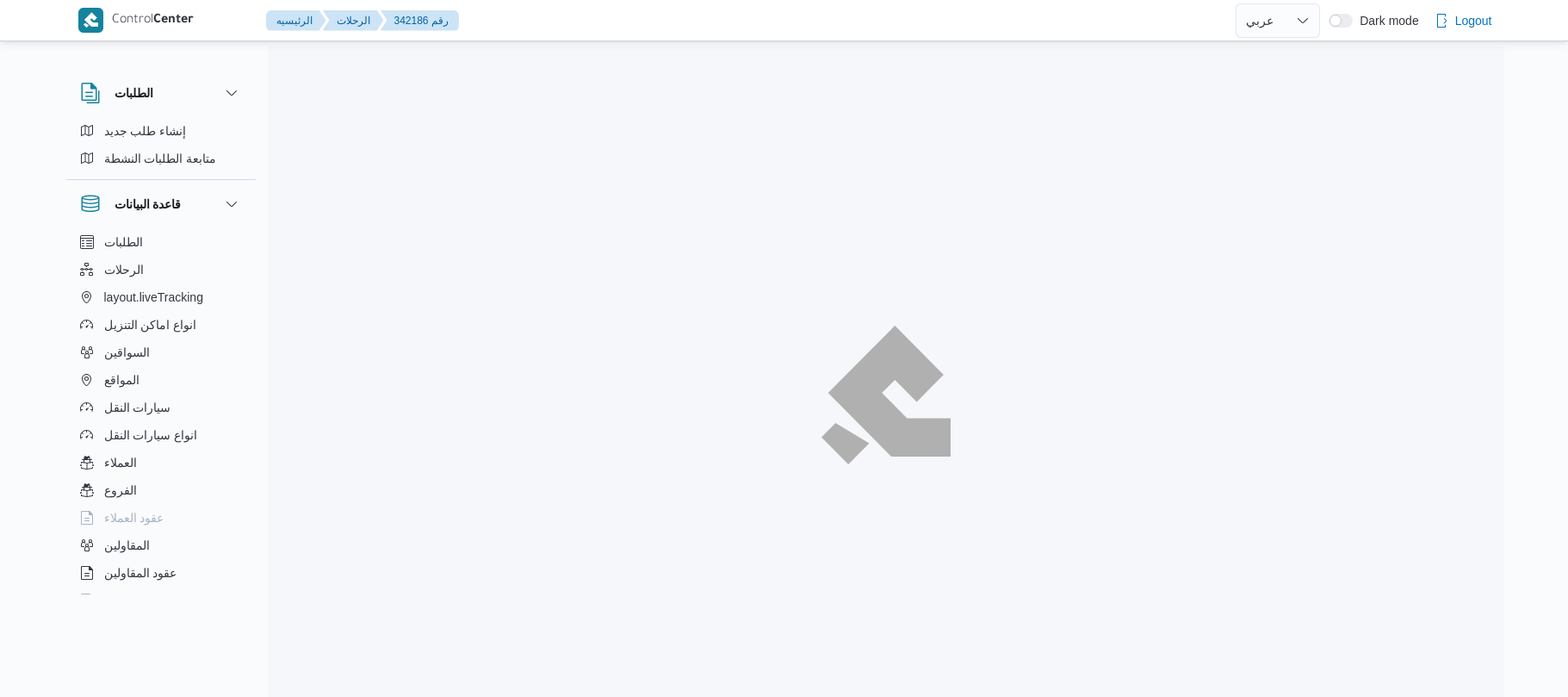
select select "ar"
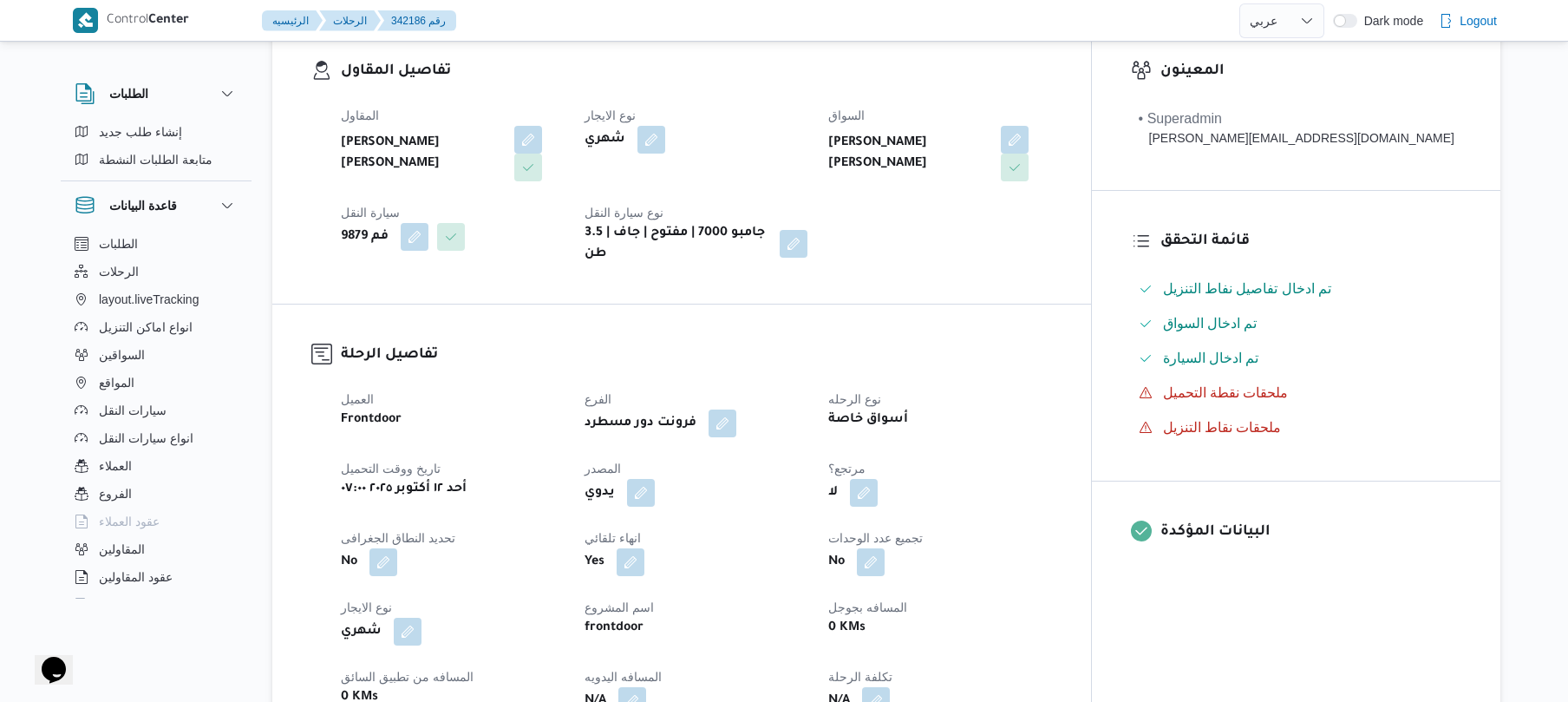
scroll to position [555, 0]
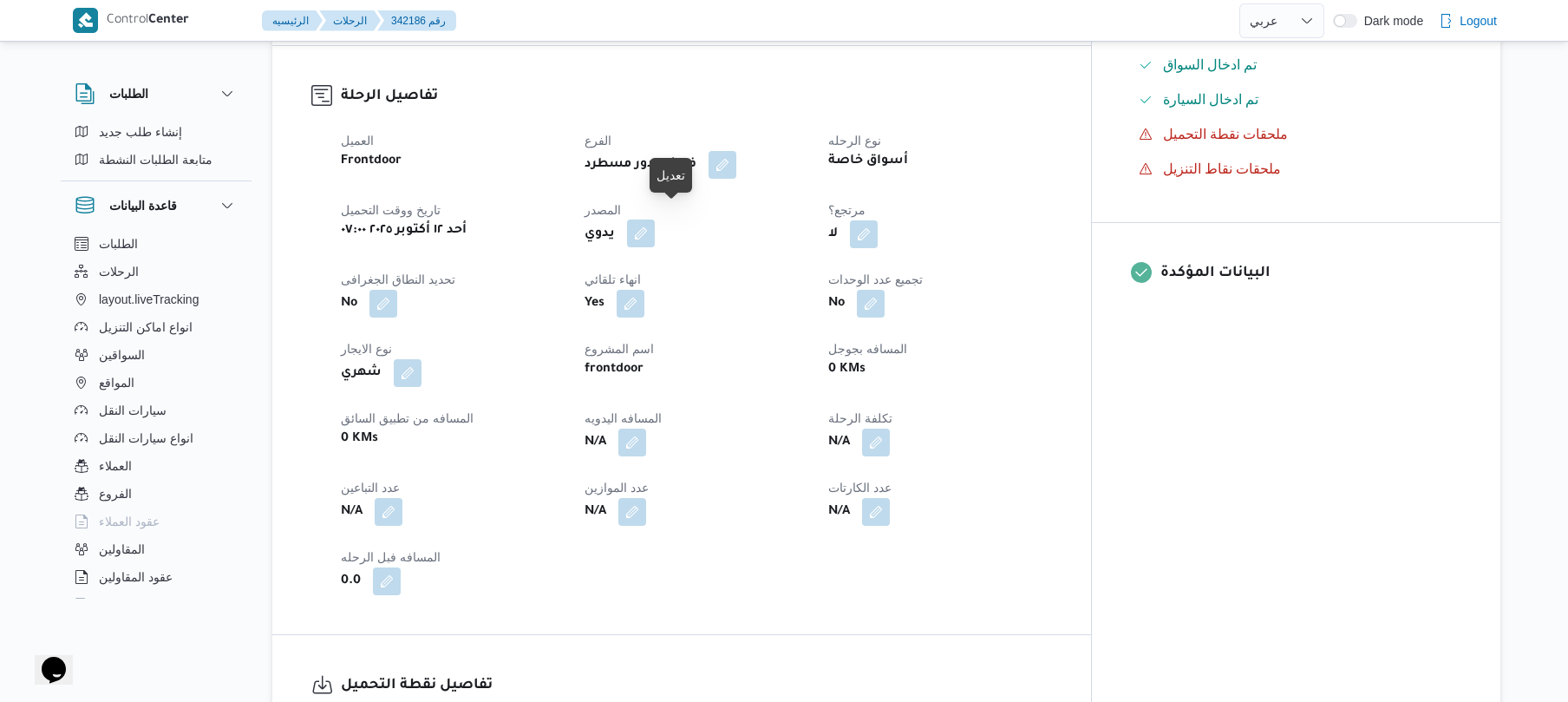
click at [655, 223] on button "button" at bounding box center [641, 233] width 27 height 27
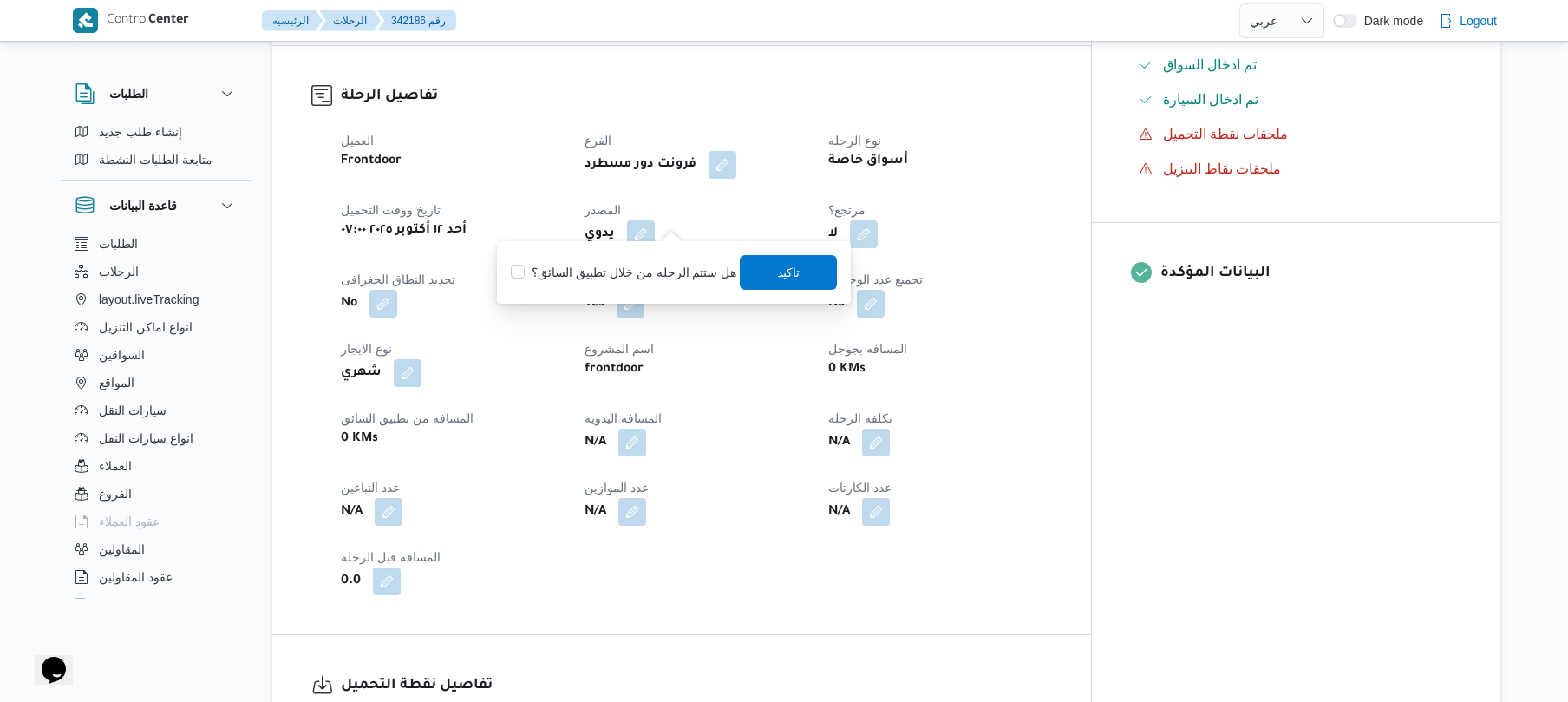
click at [612, 278] on label "هل ستتم الرحله من خلال تطبيق السائق؟" at bounding box center [623, 272] width 225 height 21
checkbox input "true"
click at [789, 281] on span "تاكيد" at bounding box center [789, 271] width 23 height 21
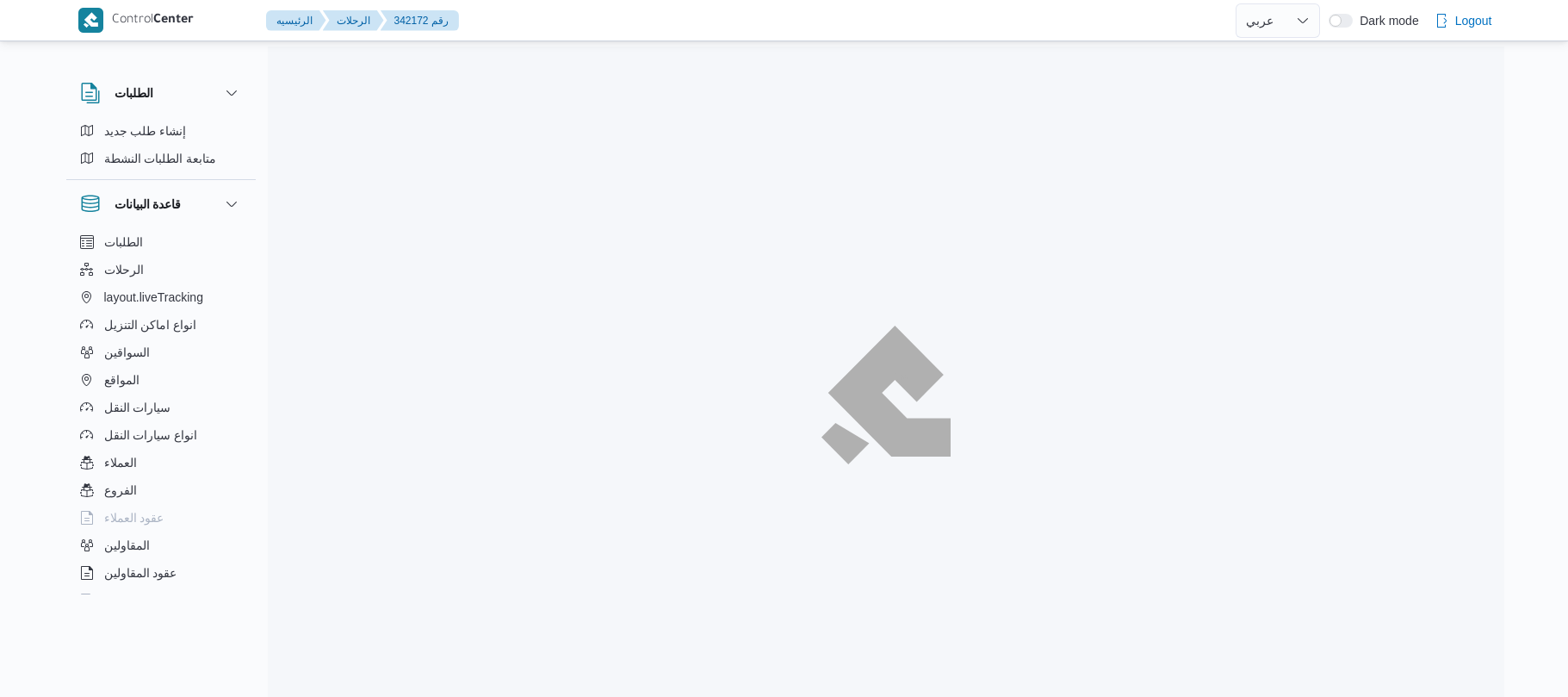
select select "ar"
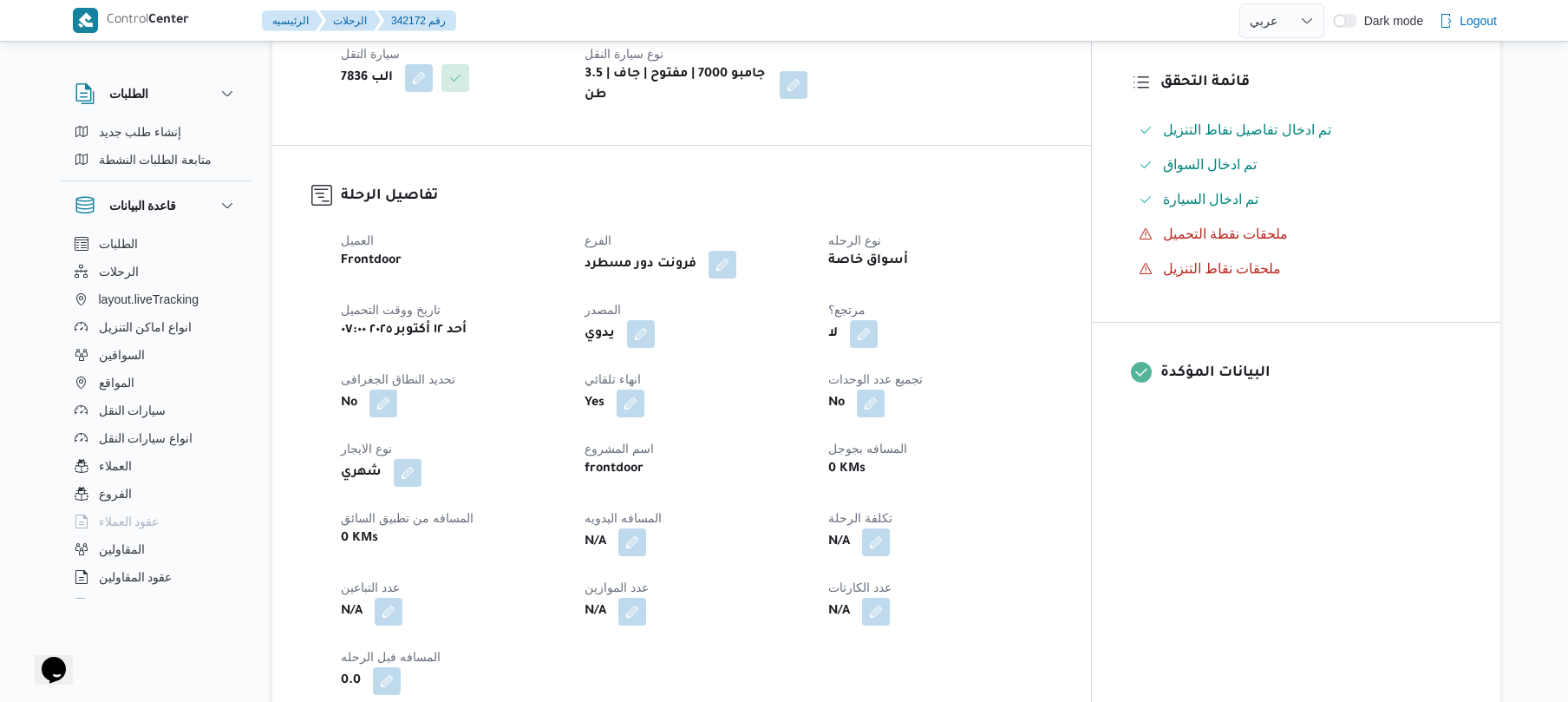
scroll to position [462, 0]
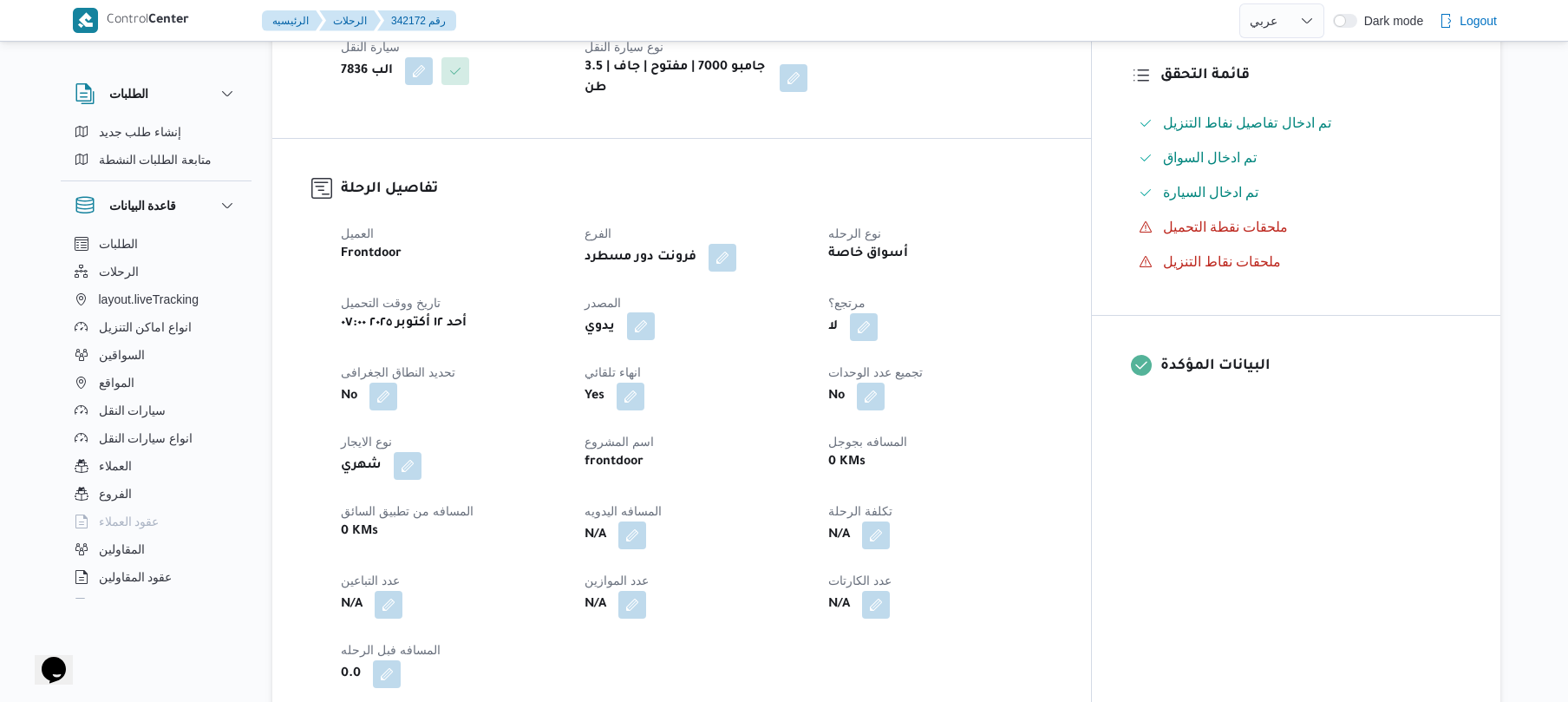
click at [655, 312] on button "button" at bounding box center [641, 326] width 27 height 27
click at [626, 361] on label "هل ستتم الرحله من خلال تطبيق السائق؟" at bounding box center [623, 364] width 225 height 21
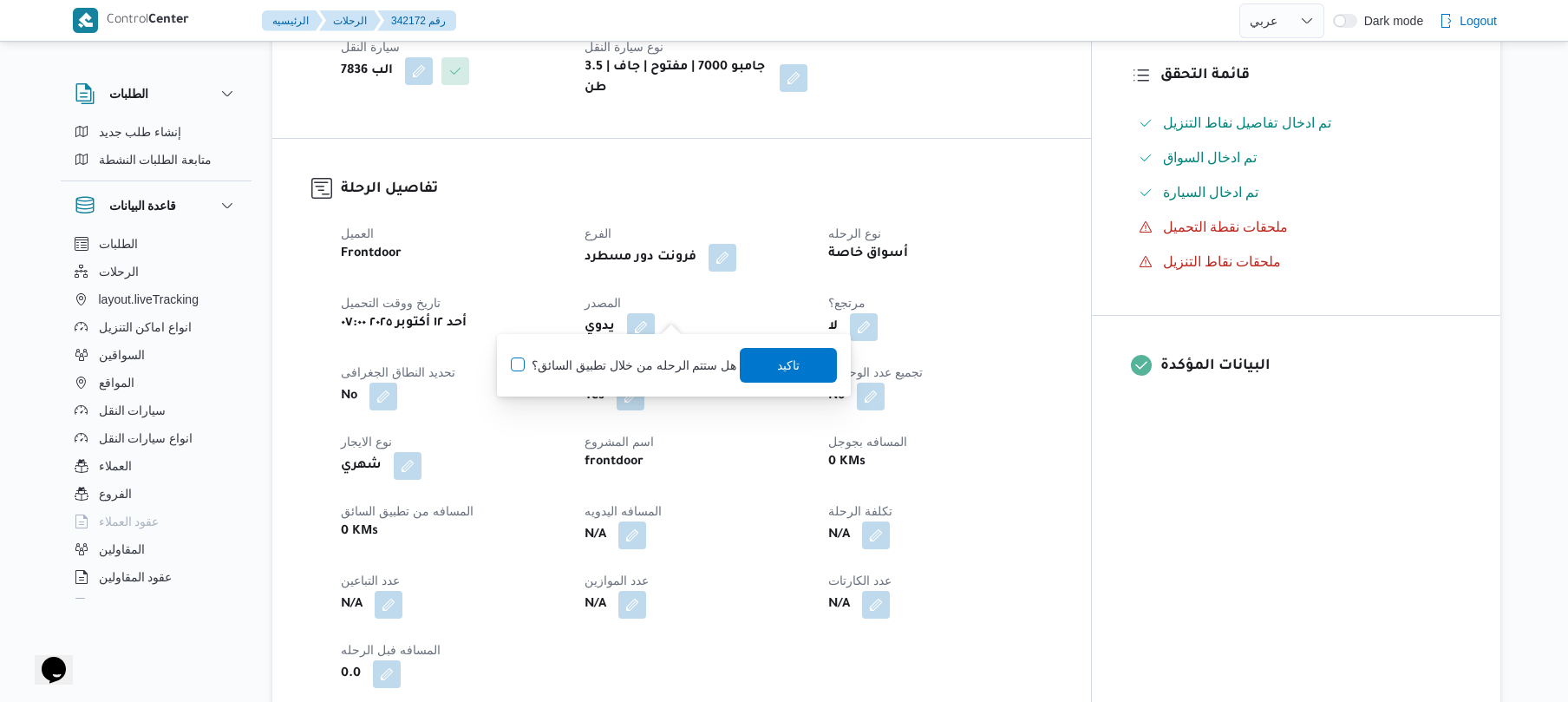
checkbox input "true"
click at [754, 369] on span "تاكيد" at bounding box center [789, 363] width 97 height 34
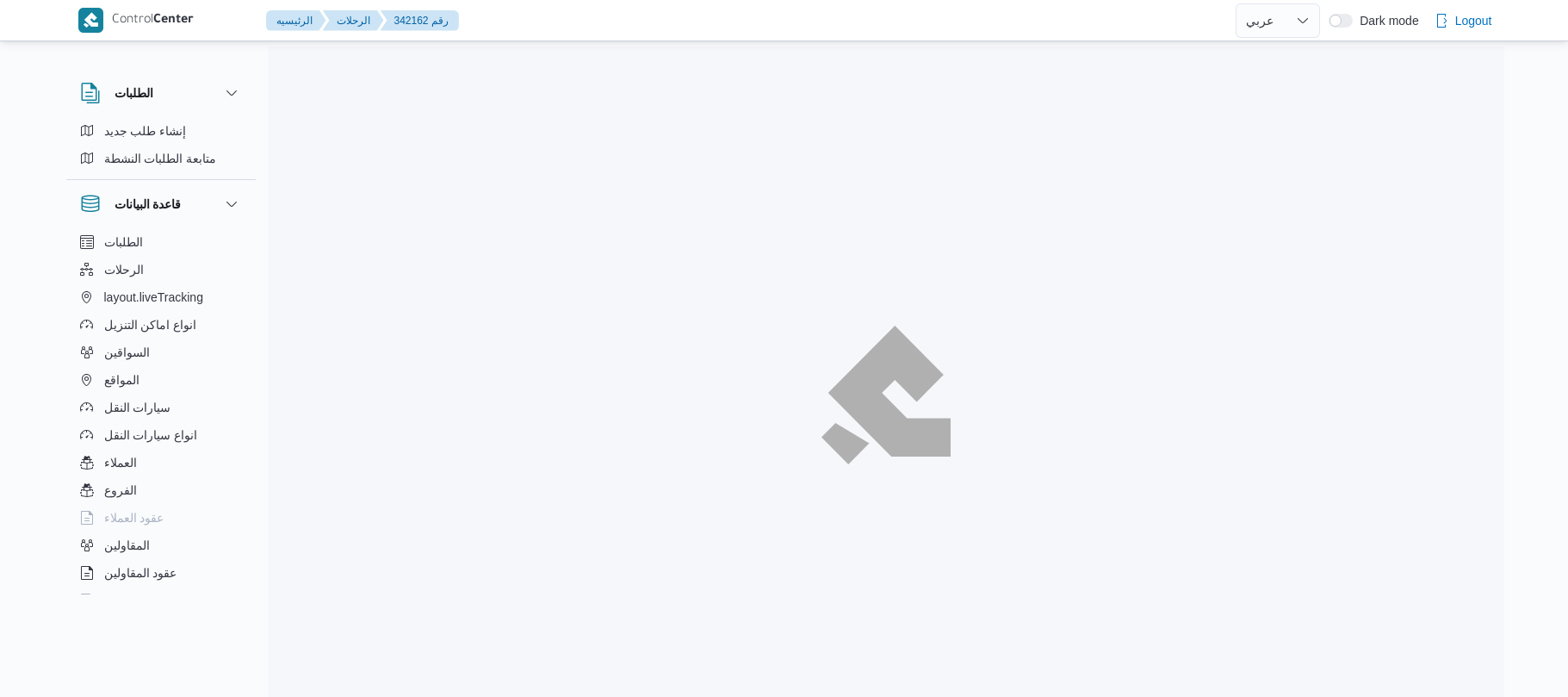
select select "ar"
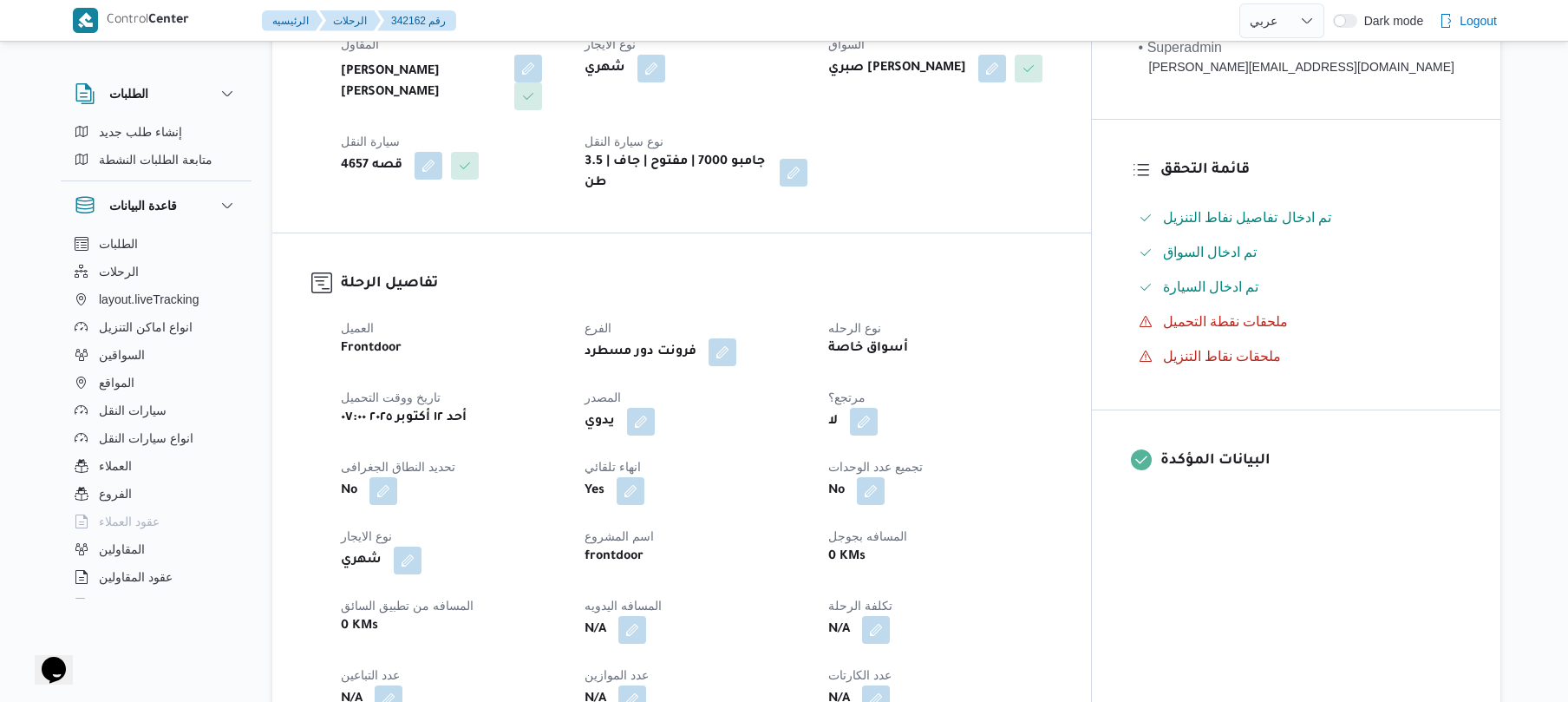
scroll to position [369, 0]
click at [655, 405] on button "button" at bounding box center [641, 419] width 27 height 27
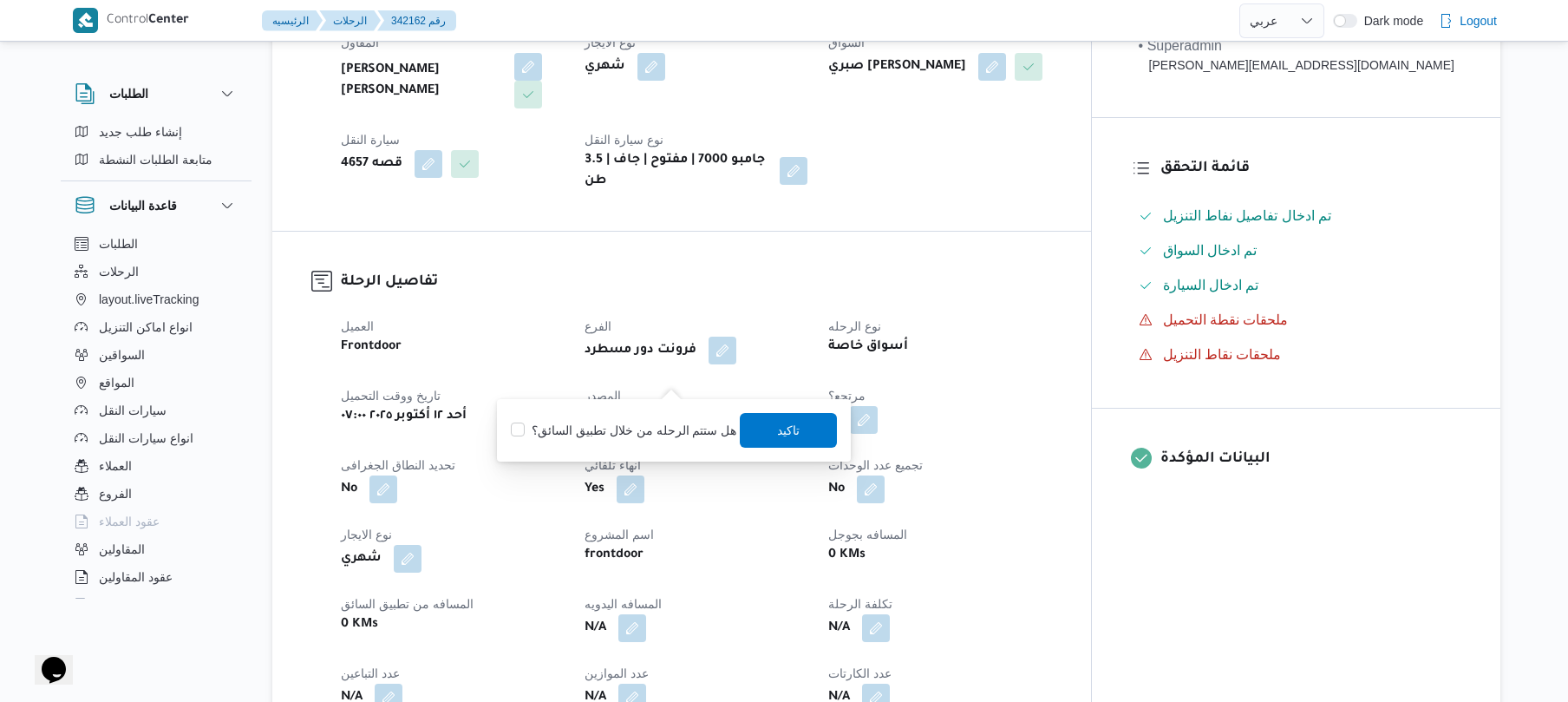
click at [588, 420] on label "هل ستتم الرحله من خلال تطبيق السائق؟" at bounding box center [623, 430] width 225 height 21
checkbox input "true"
click at [786, 431] on span "تاكيد" at bounding box center [789, 429] width 23 height 21
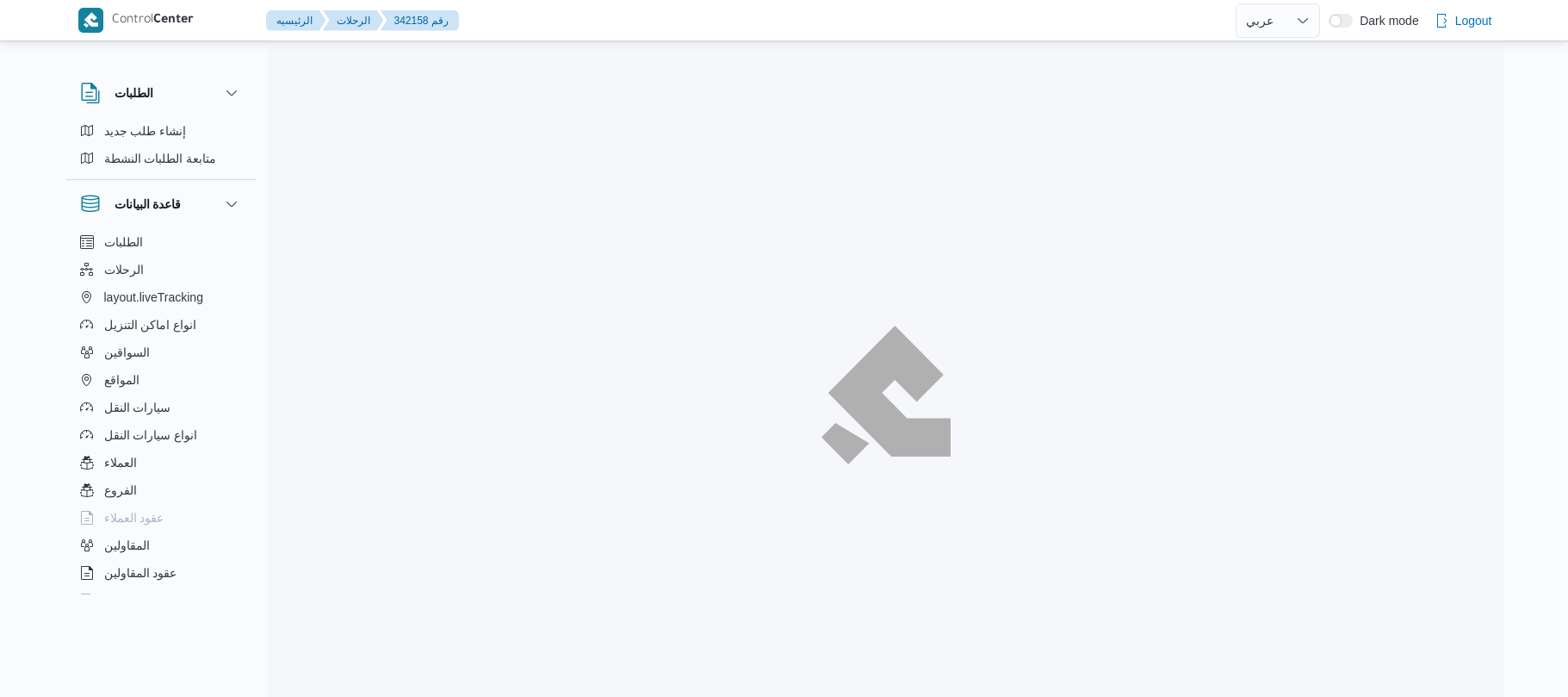
select select "ar"
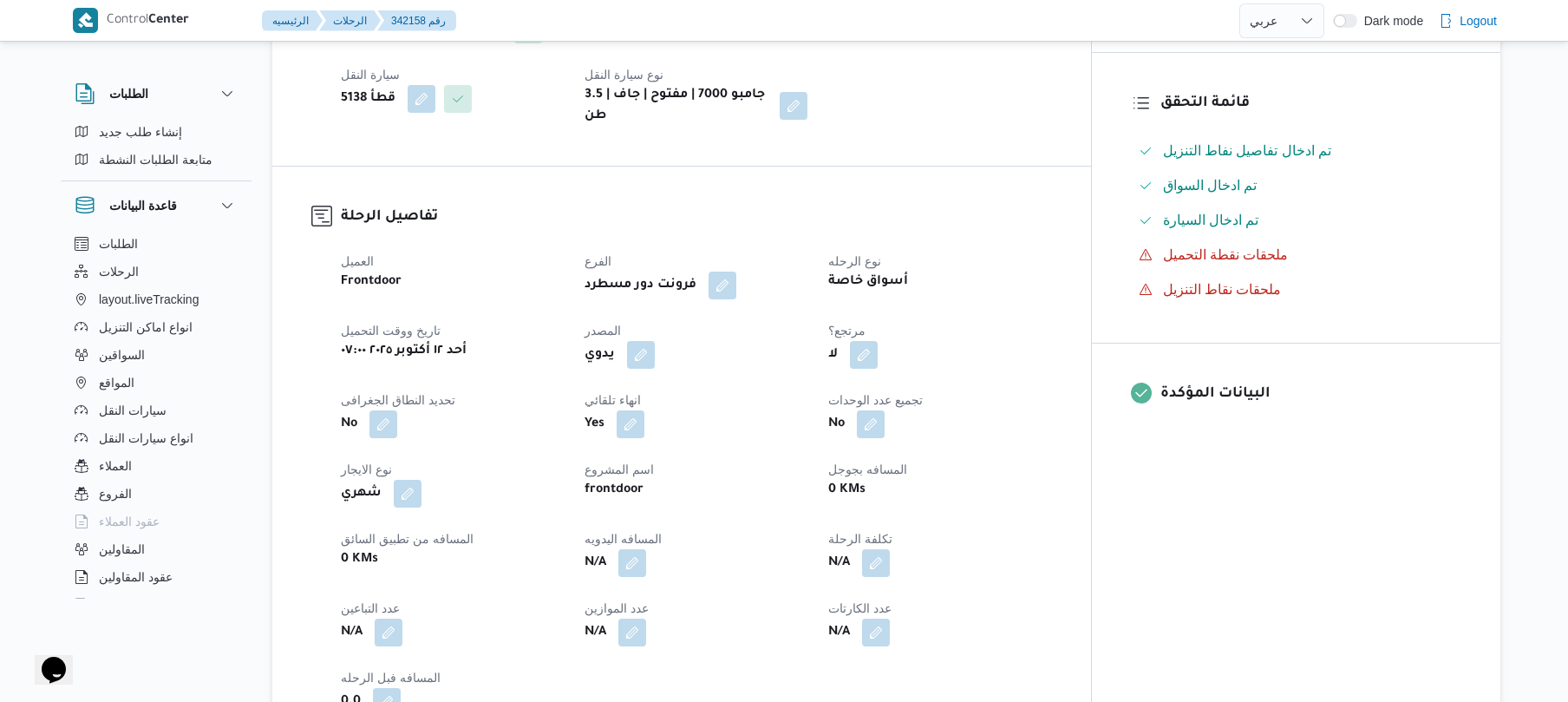
scroll to position [462, 0]
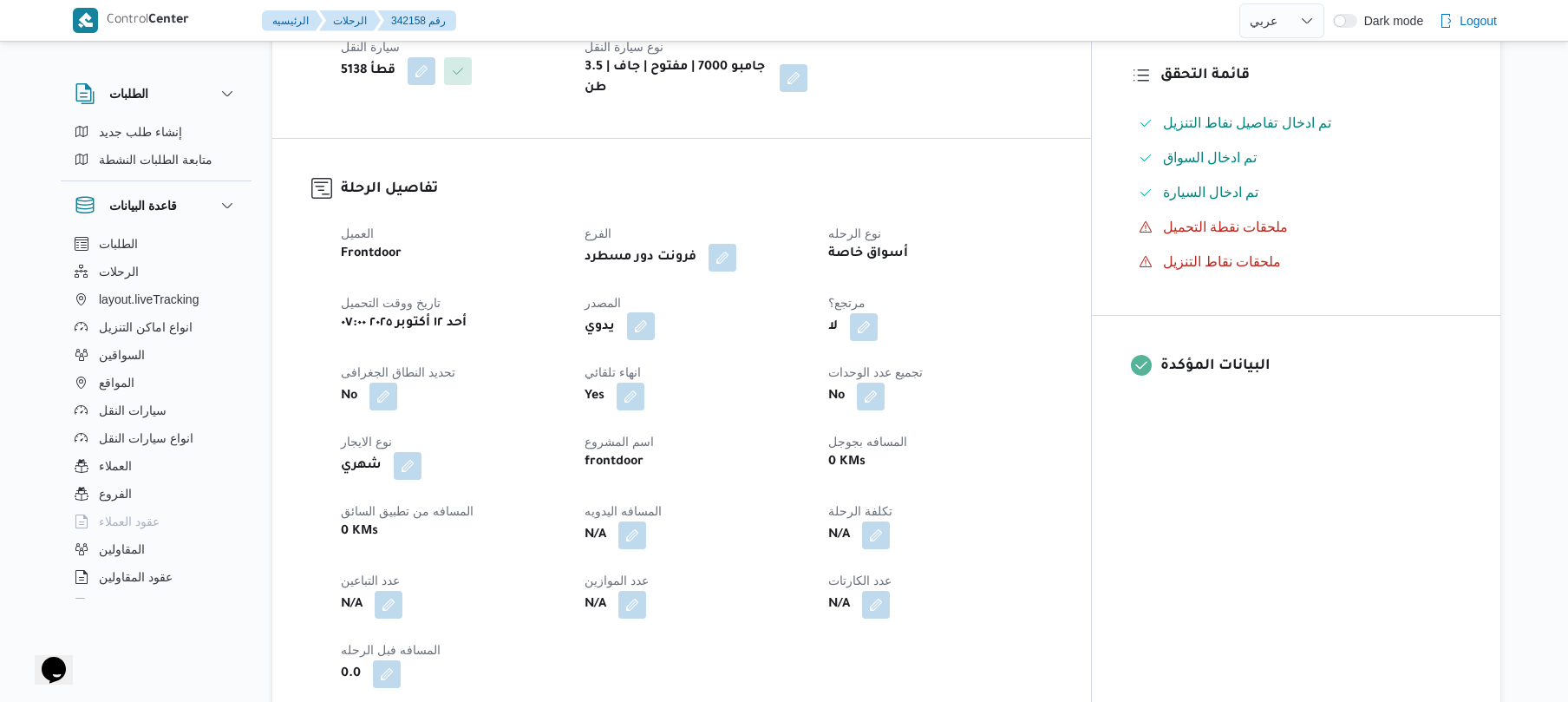
click at [655, 312] on button "button" at bounding box center [641, 326] width 27 height 27
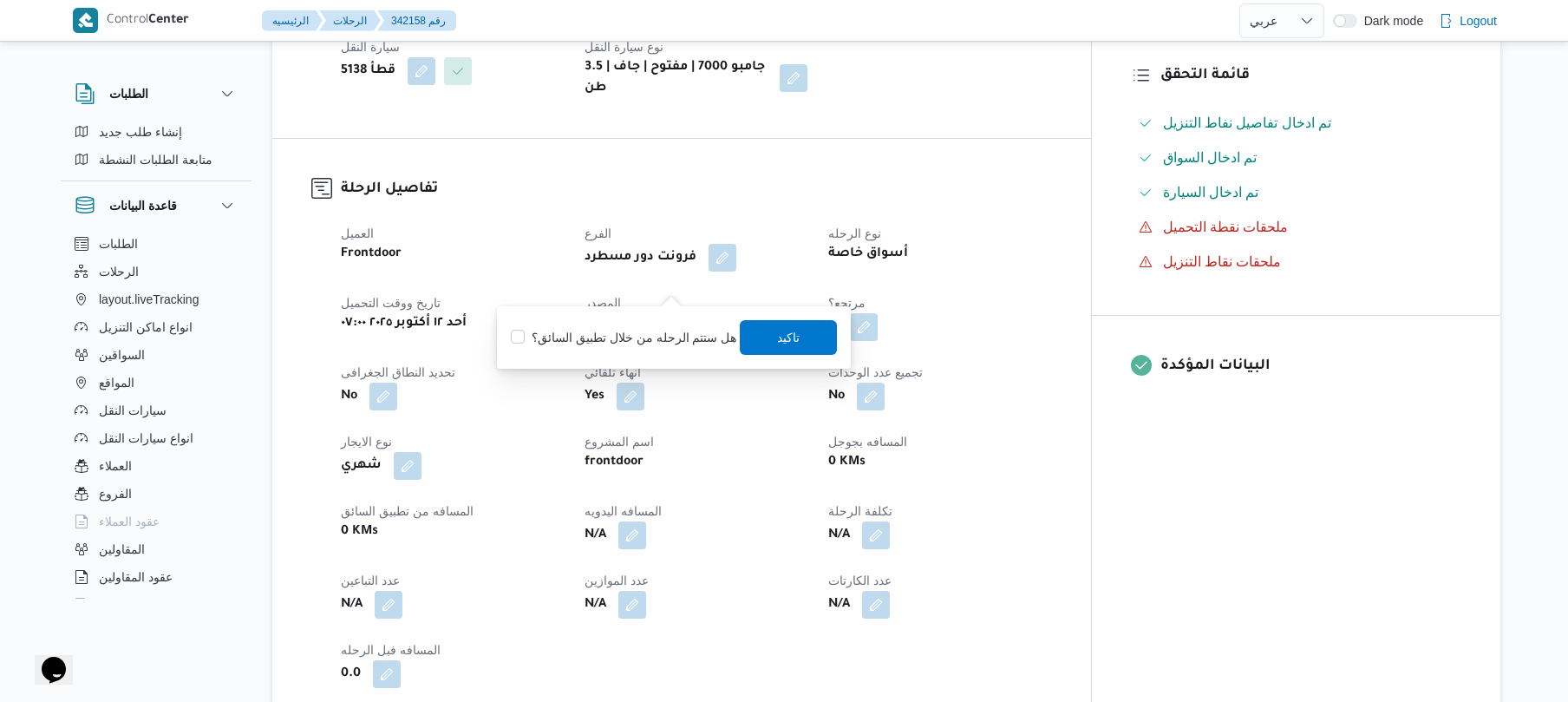
click at [626, 333] on label "هل ستتم الرحله من خلال تطبيق السائق؟" at bounding box center [623, 337] width 225 height 21
checkbox input "true"
click at [768, 331] on span "تاكيد" at bounding box center [789, 336] width 97 height 34
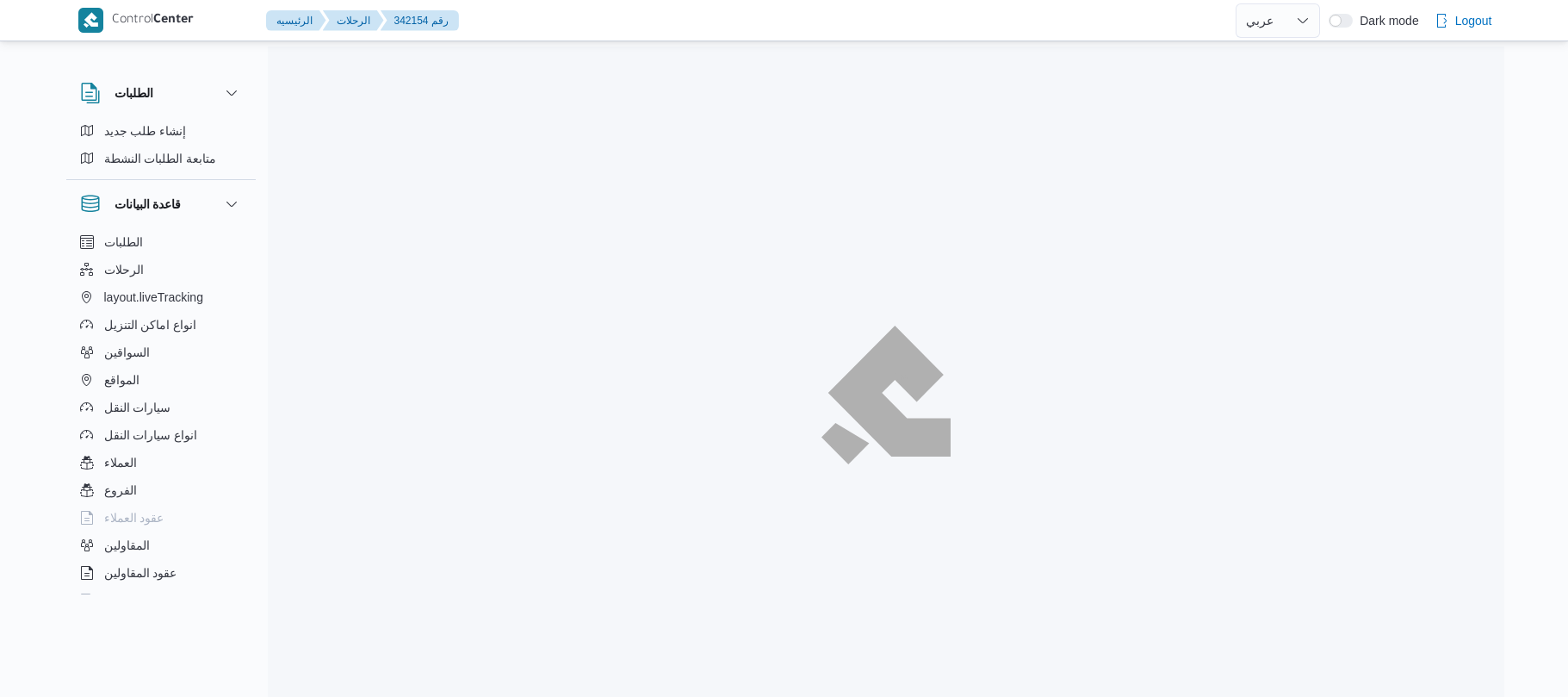
select select "ar"
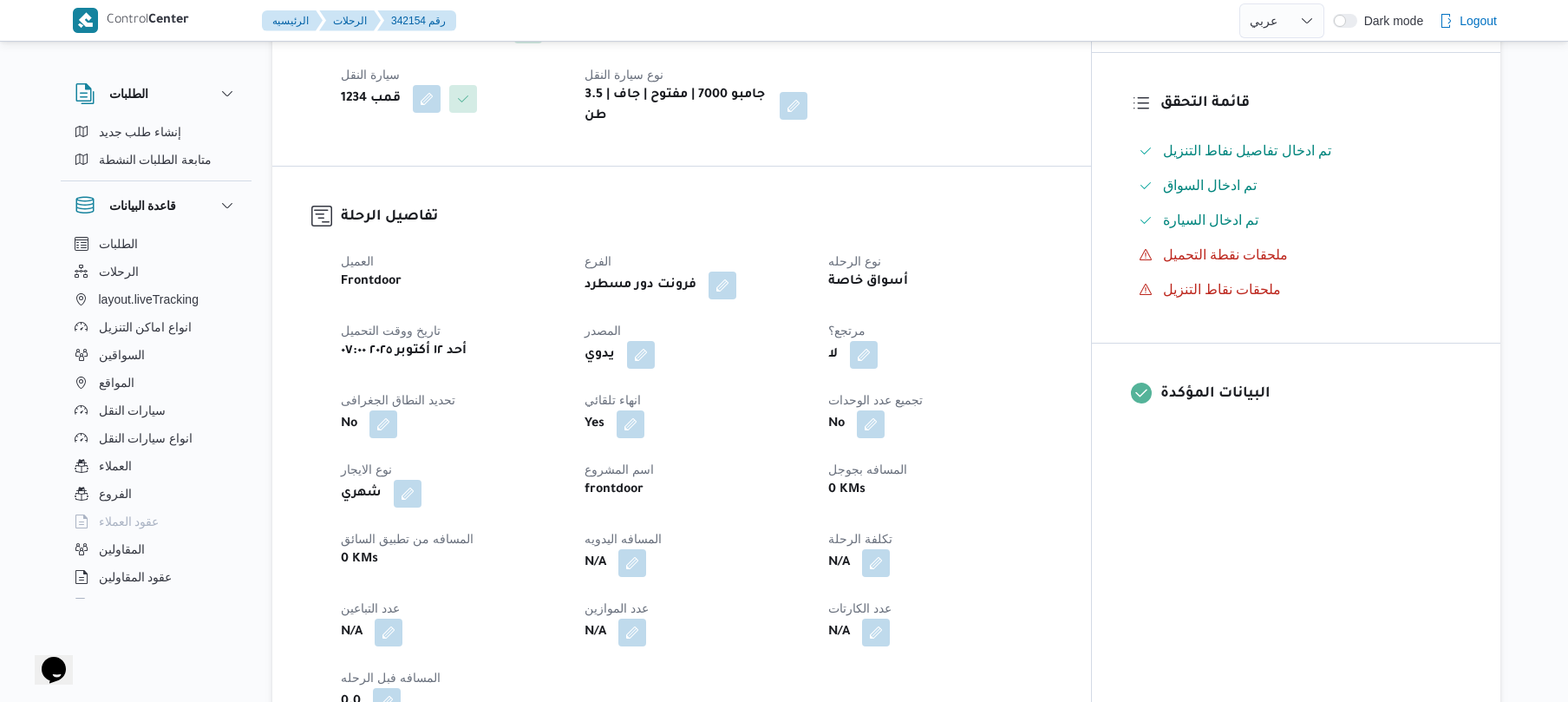
scroll to position [462, 0]
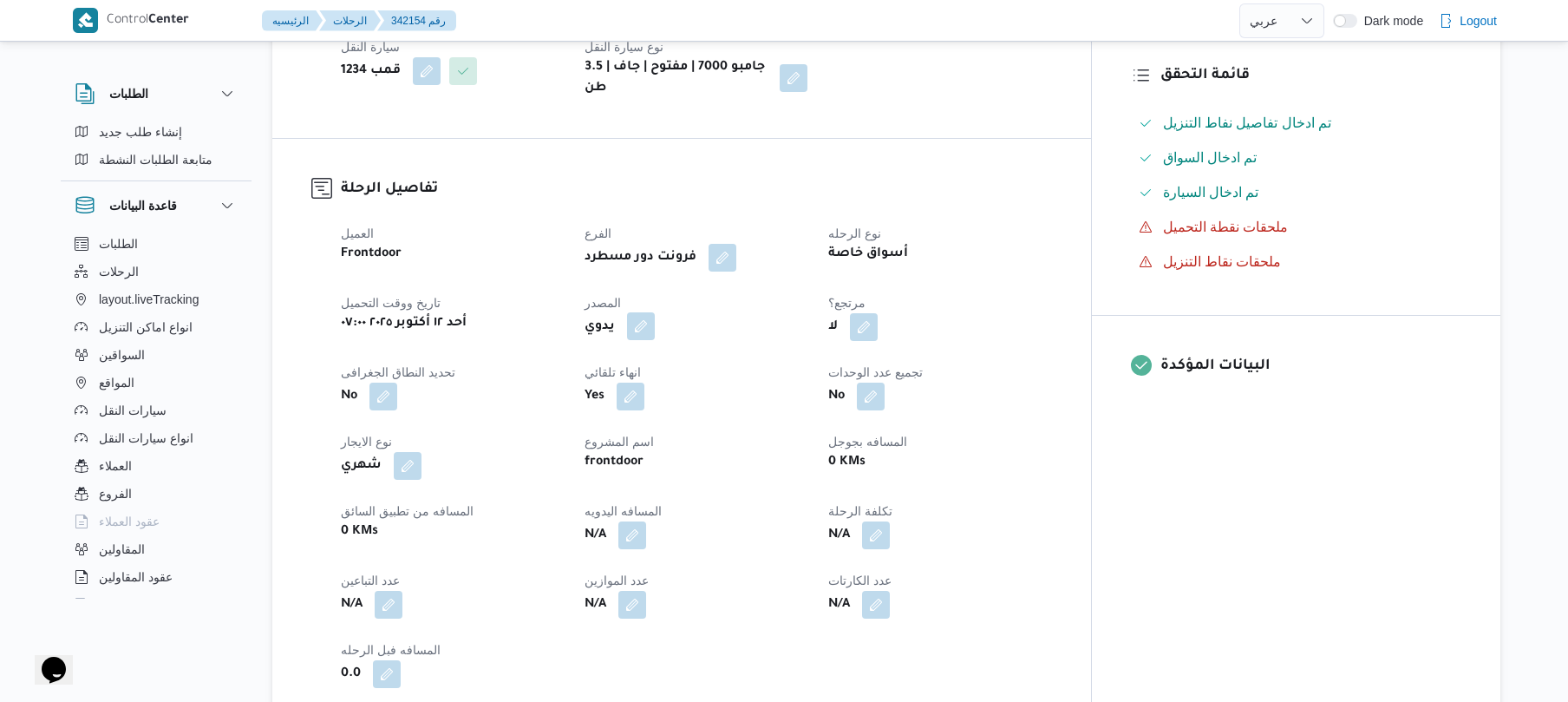
click at [655, 312] on button "button" at bounding box center [641, 326] width 27 height 27
click at [636, 358] on label "هل ستتم الرحله من خلال تطبيق السائق؟" at bounding box center [623, 364] width 225 height 21
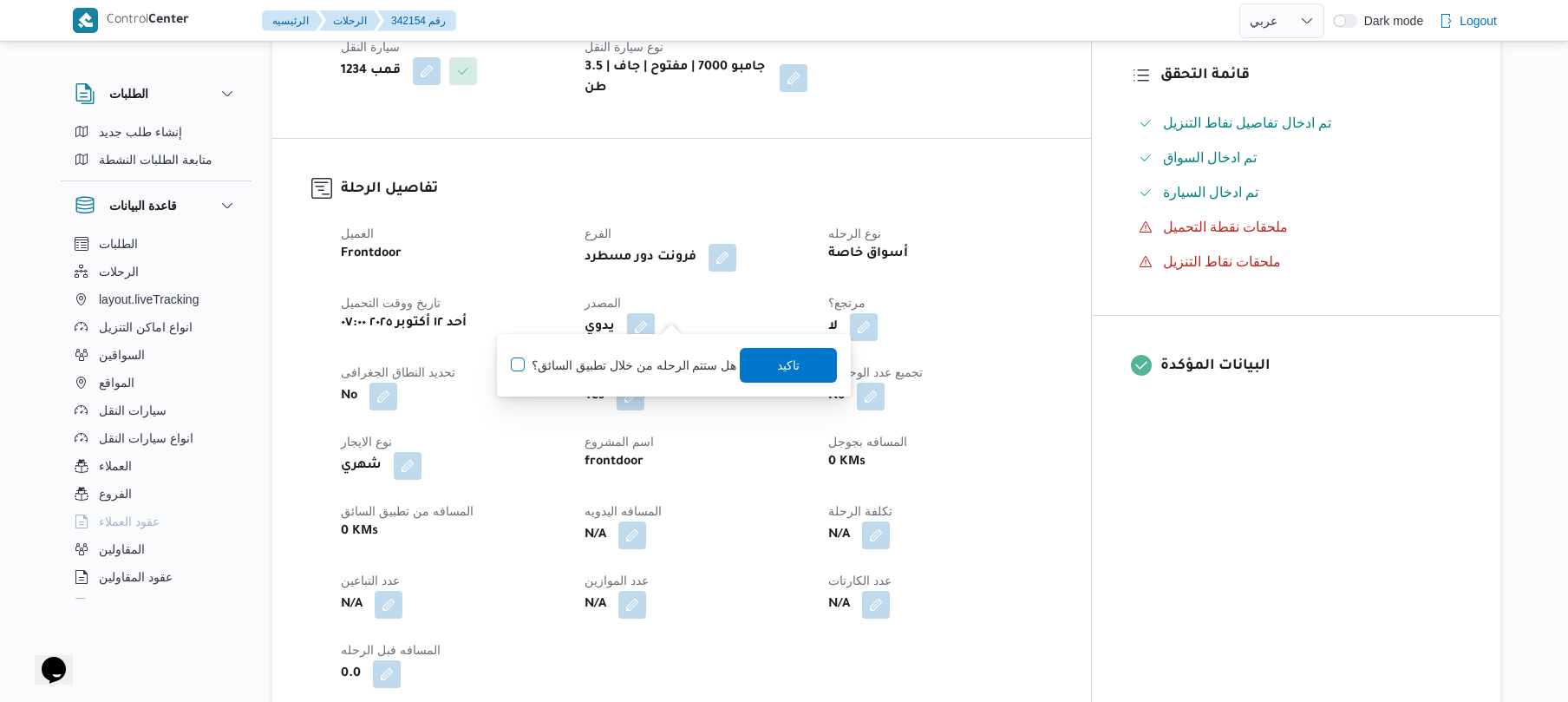
checkbox input "true"
click at [768, 377] on span "تاكيد" at bounding box center [789, 363] width 97 height 34
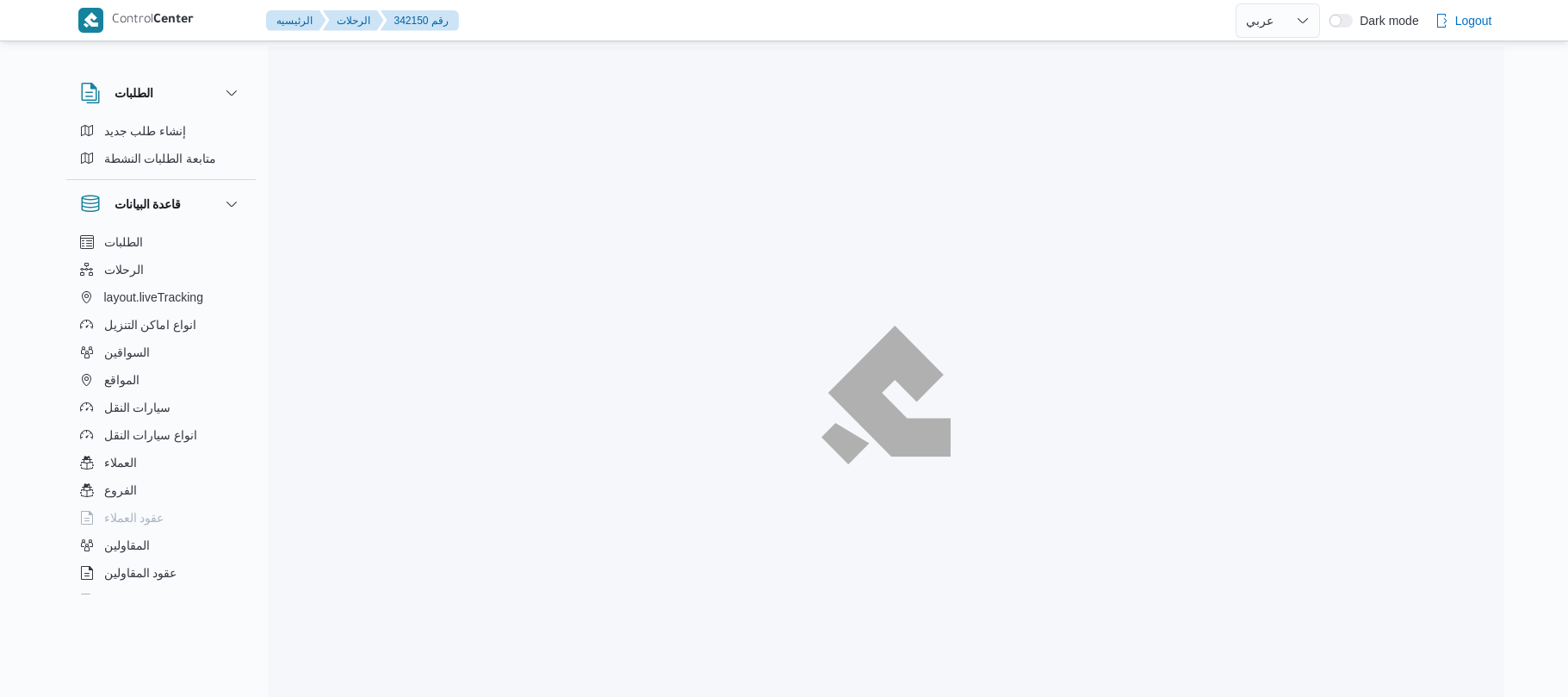
select select "ar"
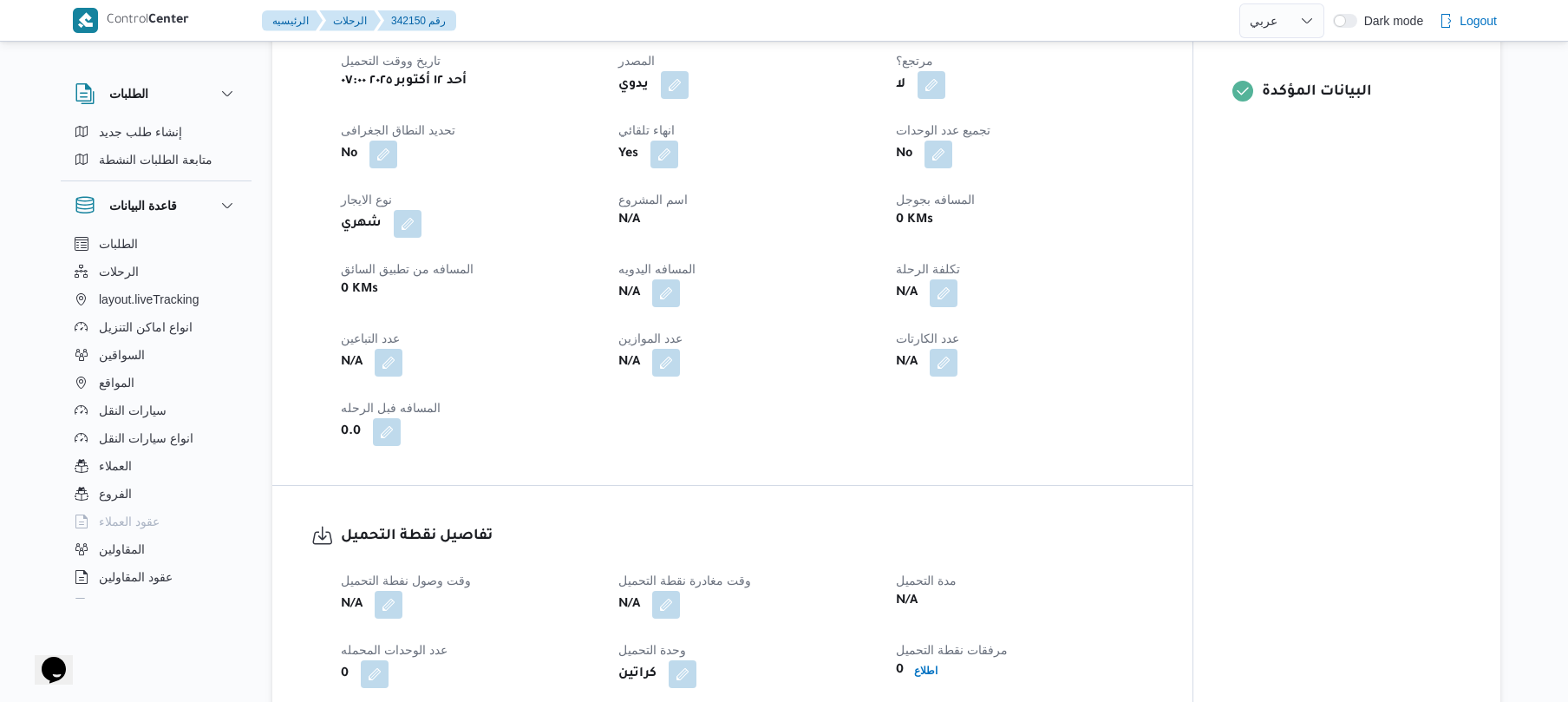
scroll to position [694, 0]
click at [677, 67] on button "button" at bounding box center [674, 80] width 27 height 27
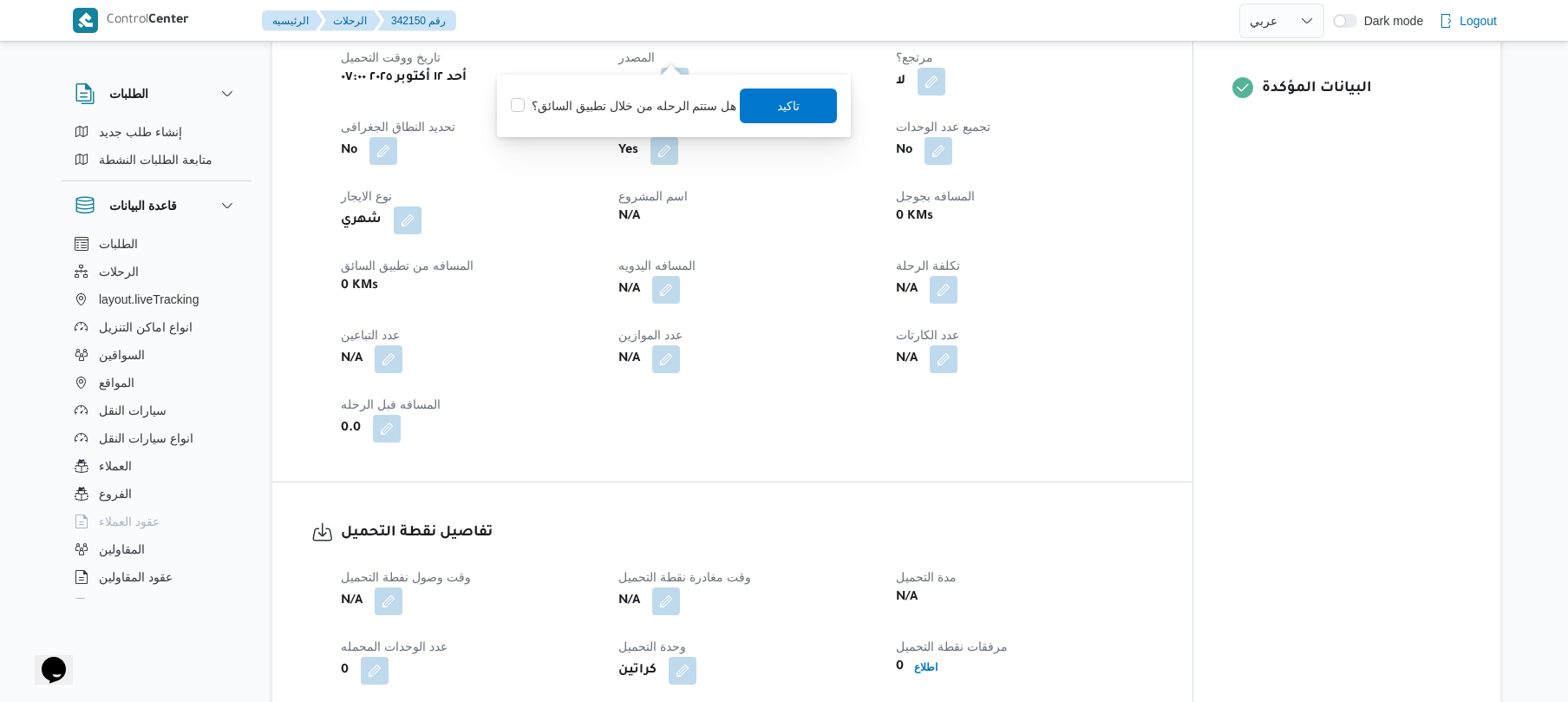
click at [646, 103] on label "هل ستتم الرحله من خلال تطبيق السائق؟" at bounding box center [623, 105] width 225 height 21
checkbox input "true"
click at [807, 108] on span "تاكيد" at bounding box center [789, 104] width 97 height 34
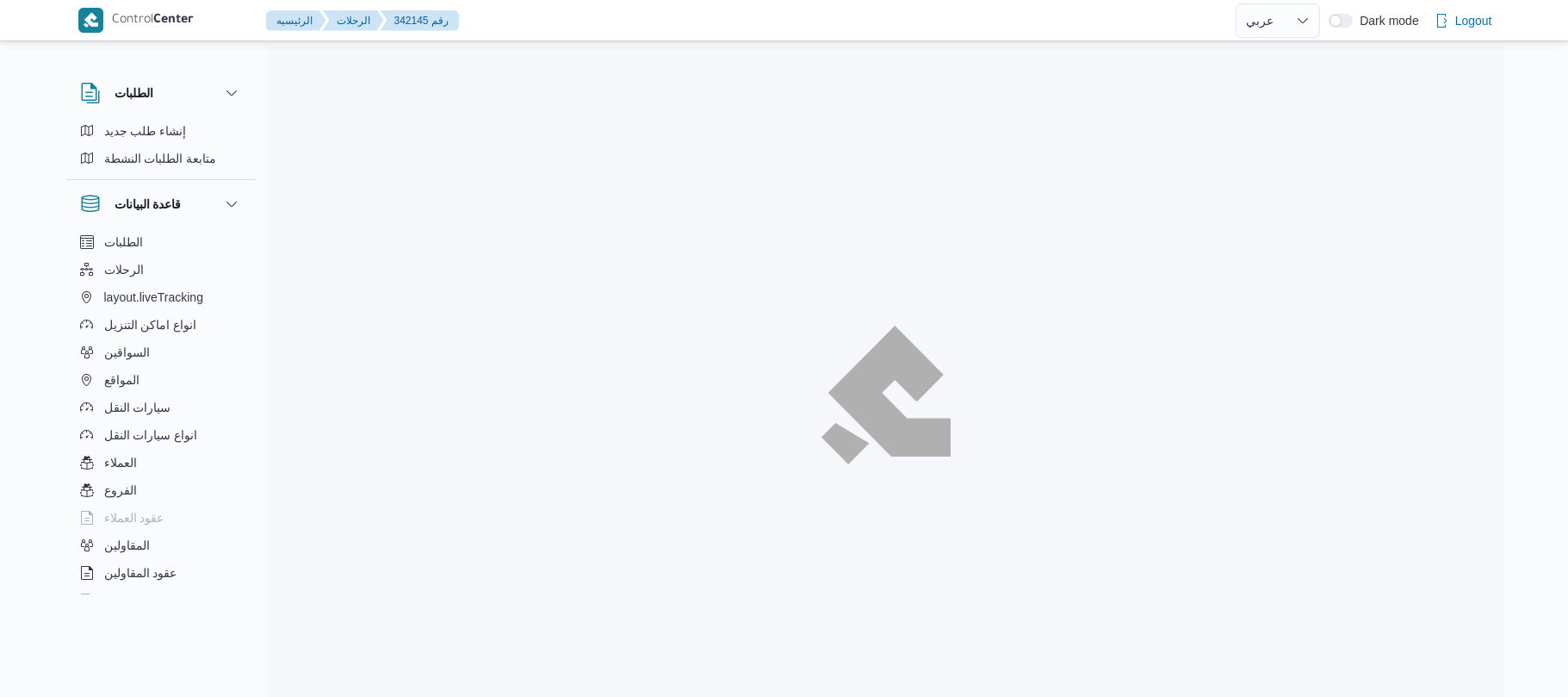
select select "ar"
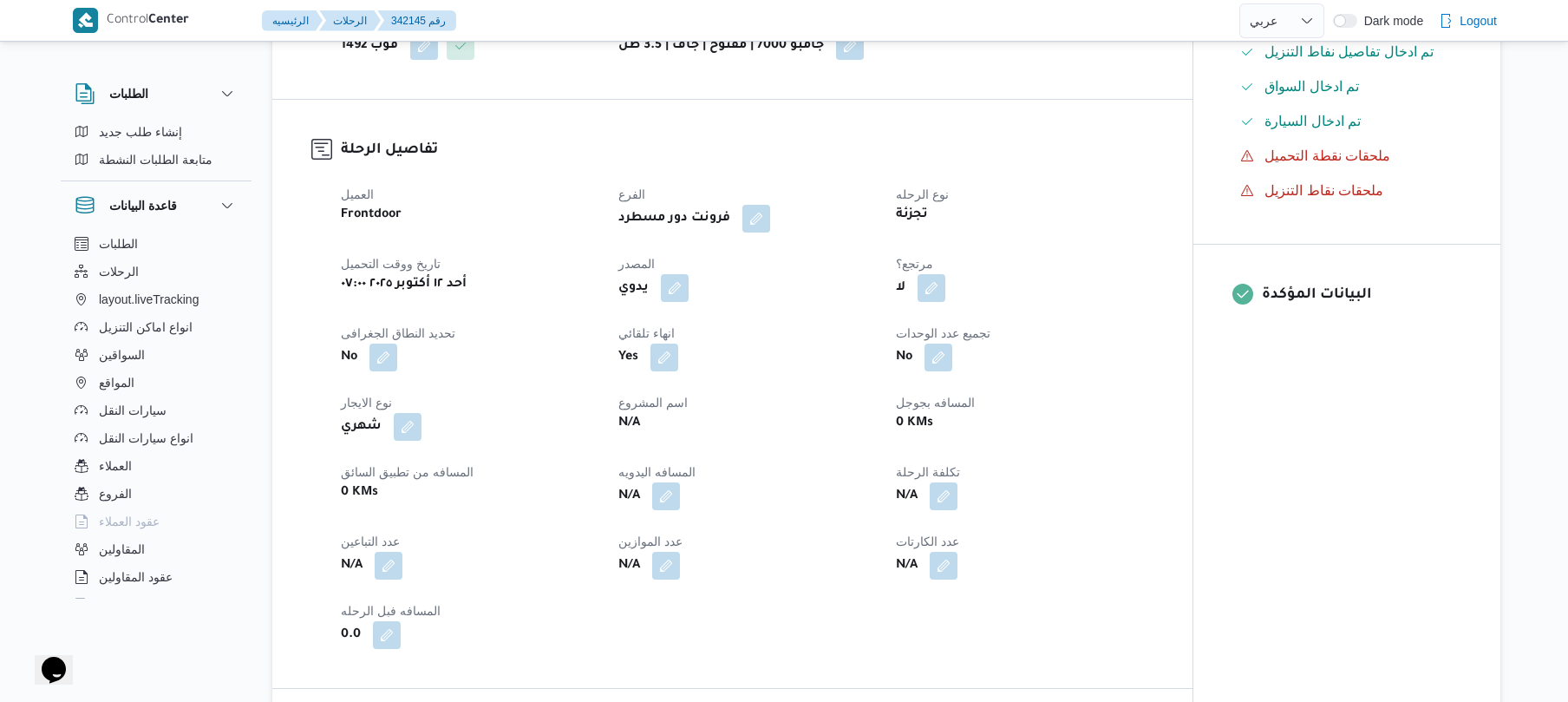
scroll to position [555, 0]
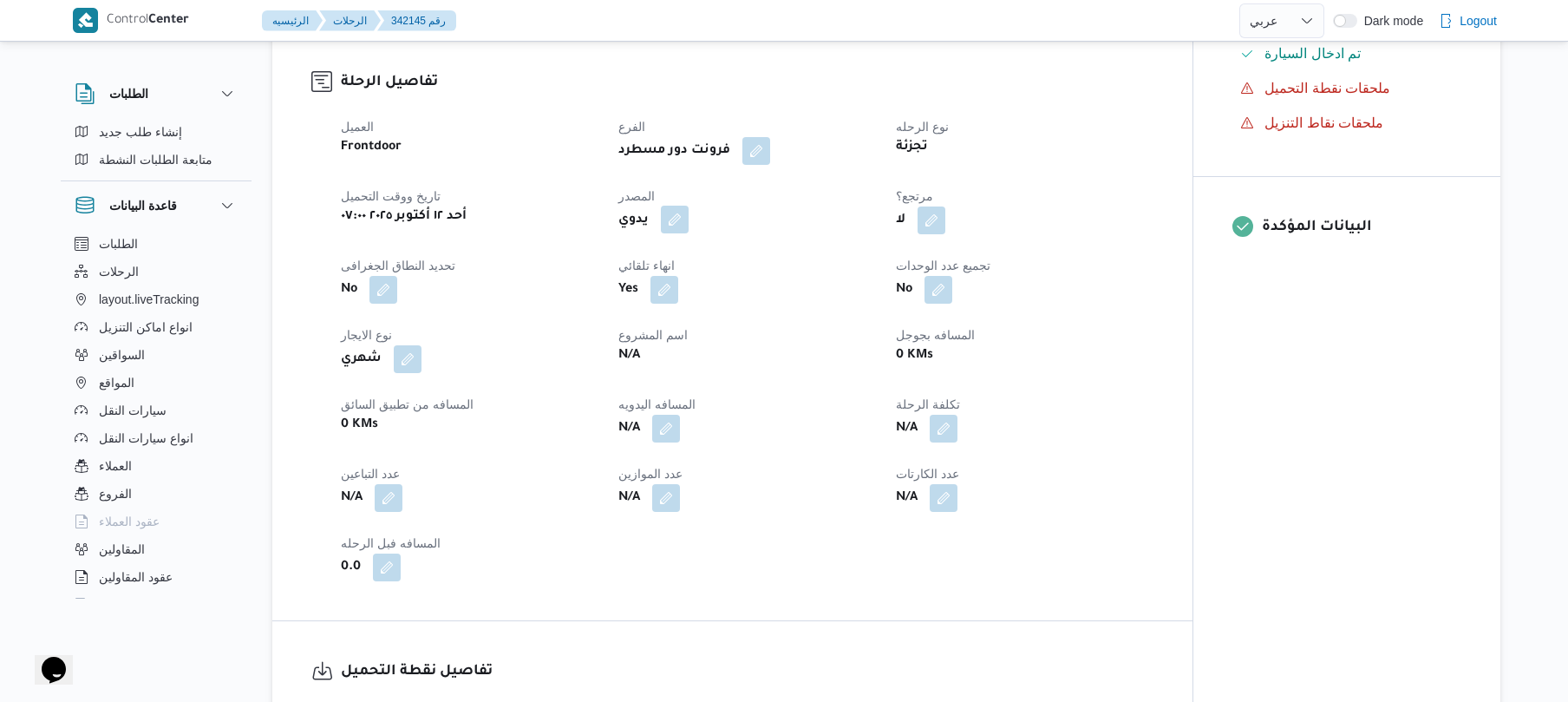
click at [670, 206] on button "button" at bounding box center [674, 219] width 27 height 27
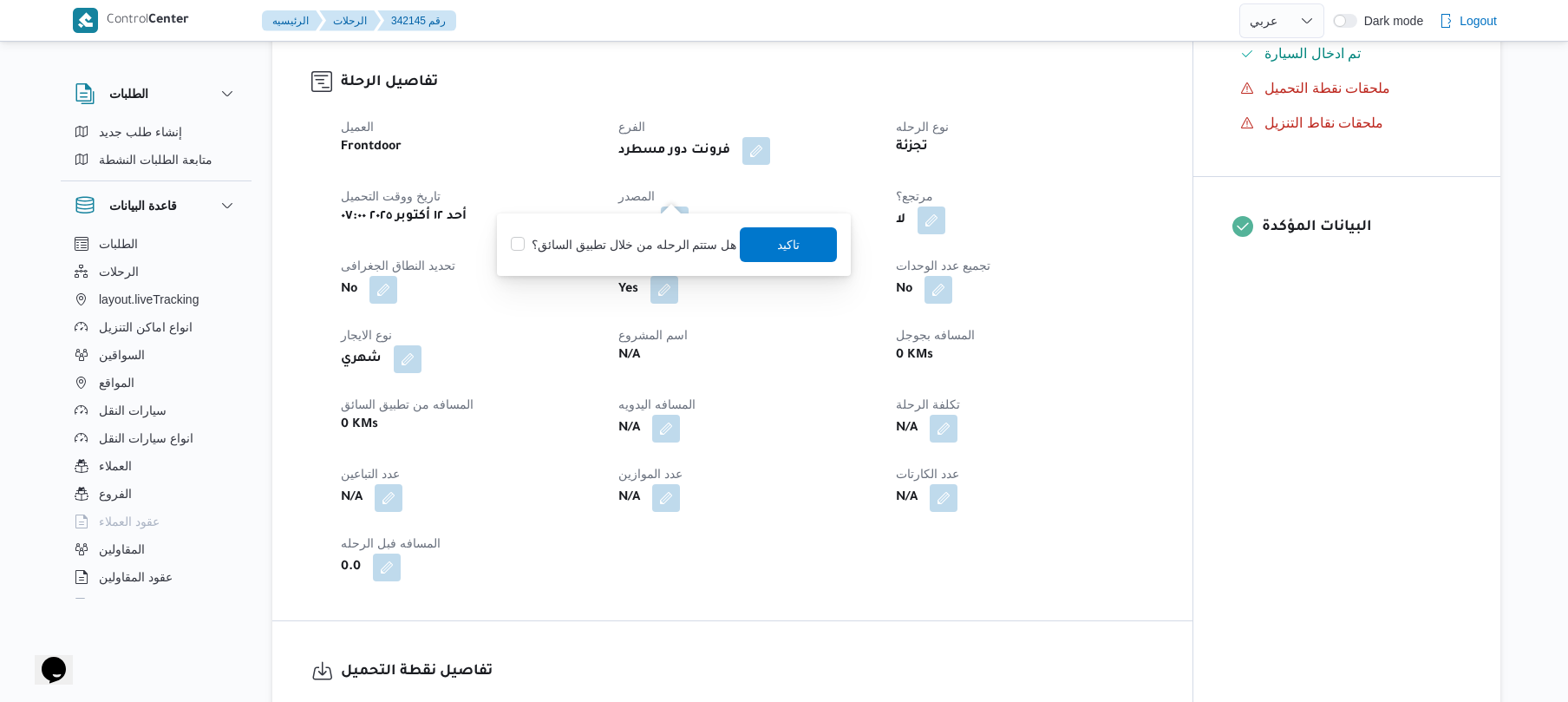
click at [635, 232] on div "هل ستتم الرحله من خلال تطبيق السائق؟ تاكيد" at bounding box center [673, 244] width 330 height 38
click at [653, 245] on label "هل ستتم الرحله من خلال تطبيق السائق؟" at bounding box center [623, 244] width 225 height 21
checkbox input "true"
click at [802, 241] on span "تاكيد" at bounding box center [789, 243] width 97 height 34
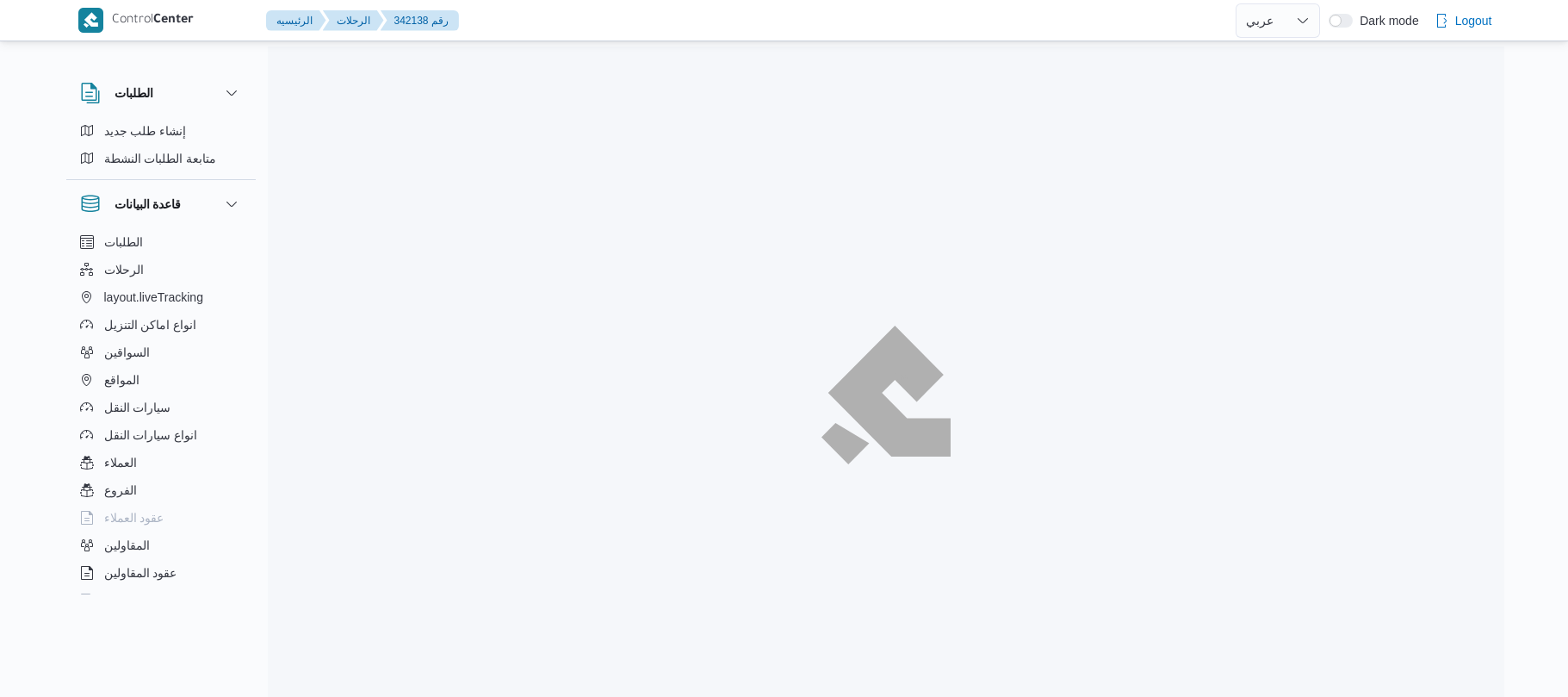
select select "ar"
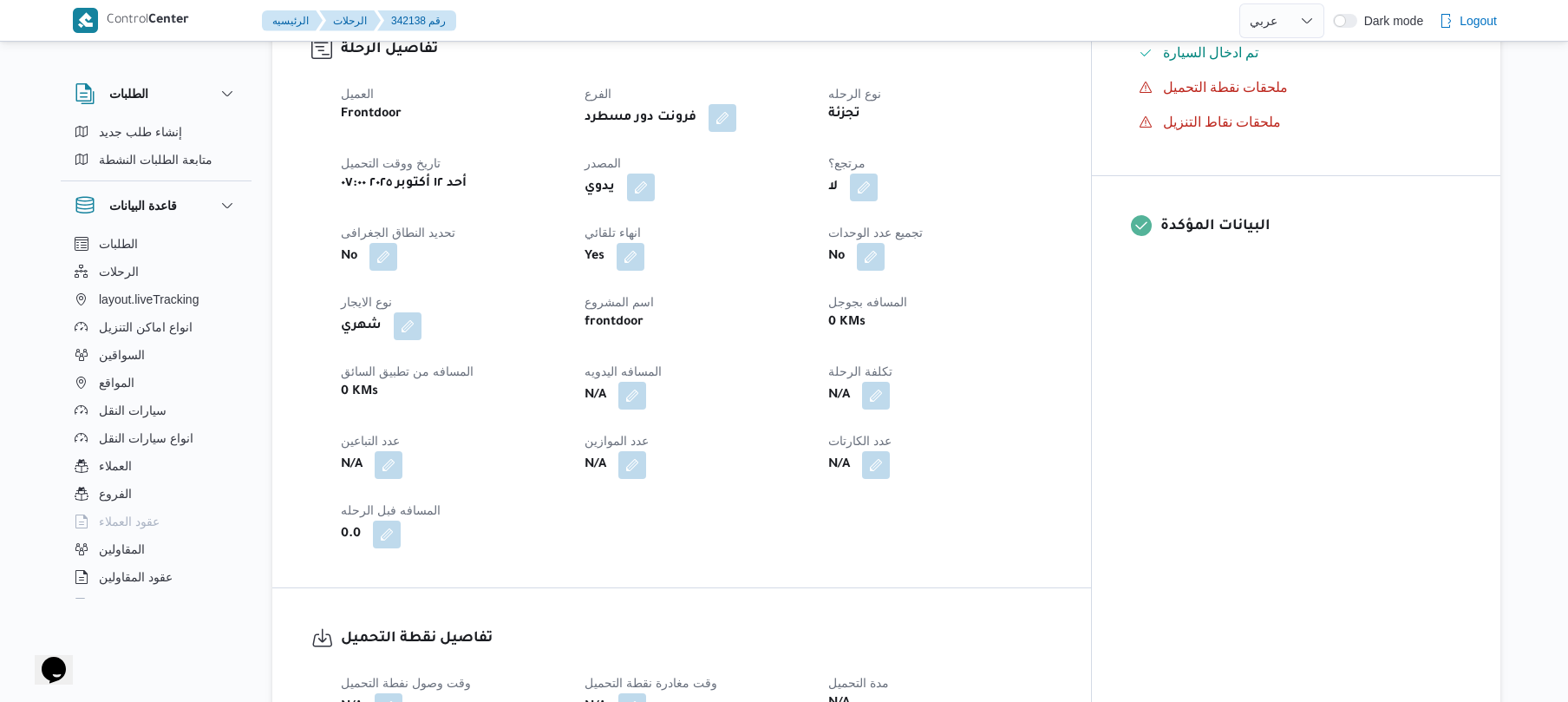
scroll to position [601, 0]
click at [655, 173] on button "button" at bounding box center [641, 187] width 27 height 27
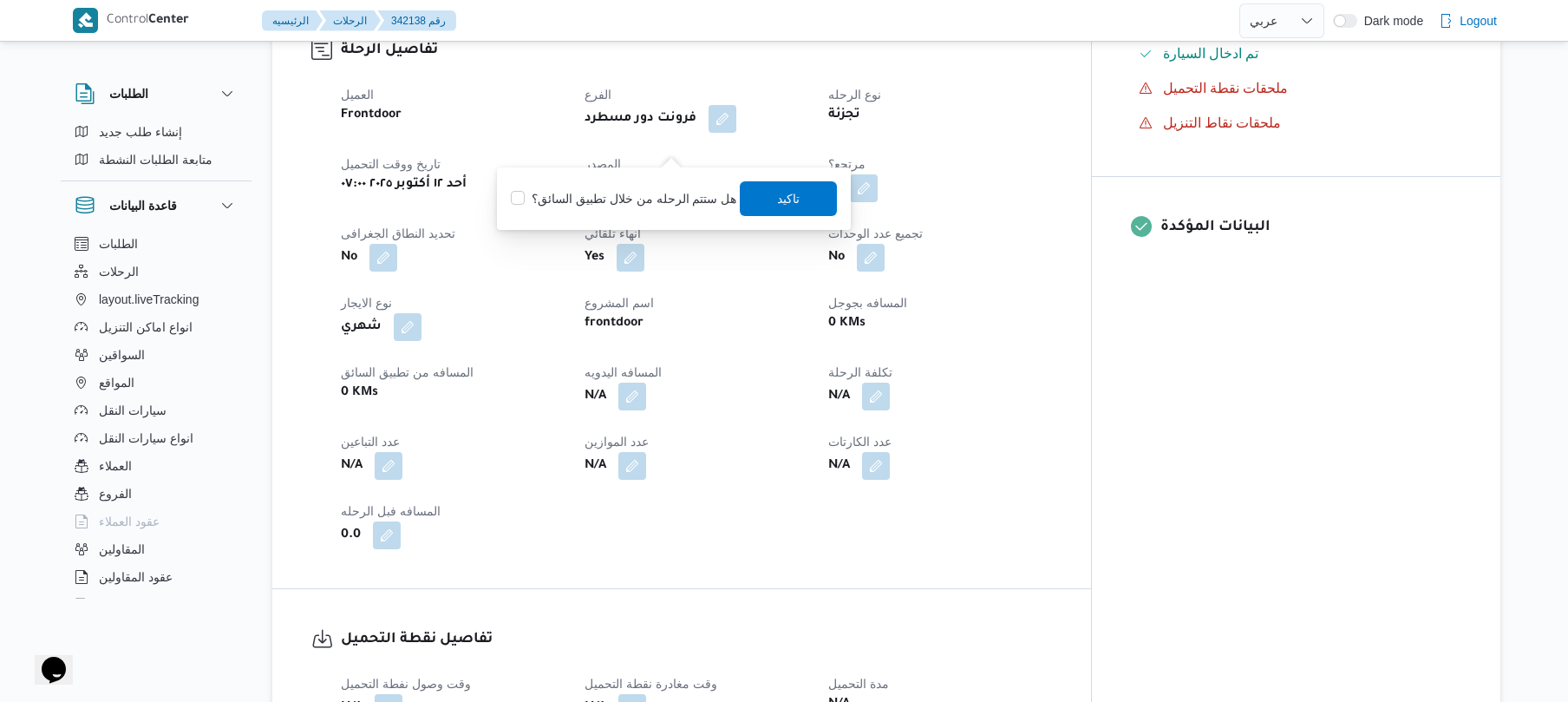
click at [656, 193] on label "هل ستتم الرحله من خلال تطبيق السائق؟" at bounding box center [623, 198] width 225 height 21
checkbox input "true"
click at [789, 203] on span "تاكيد" at bounding box center [789, 197] width 23 height 21
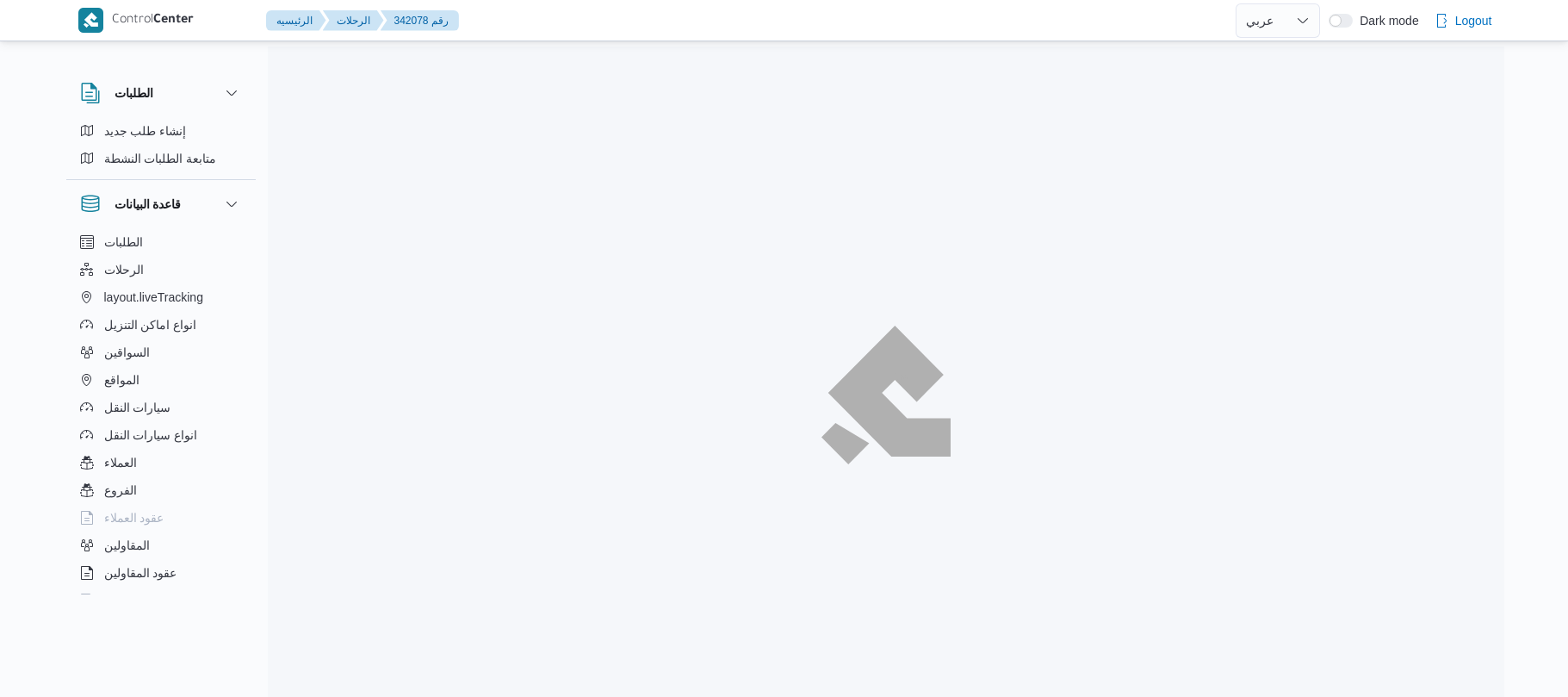
select select "ar"
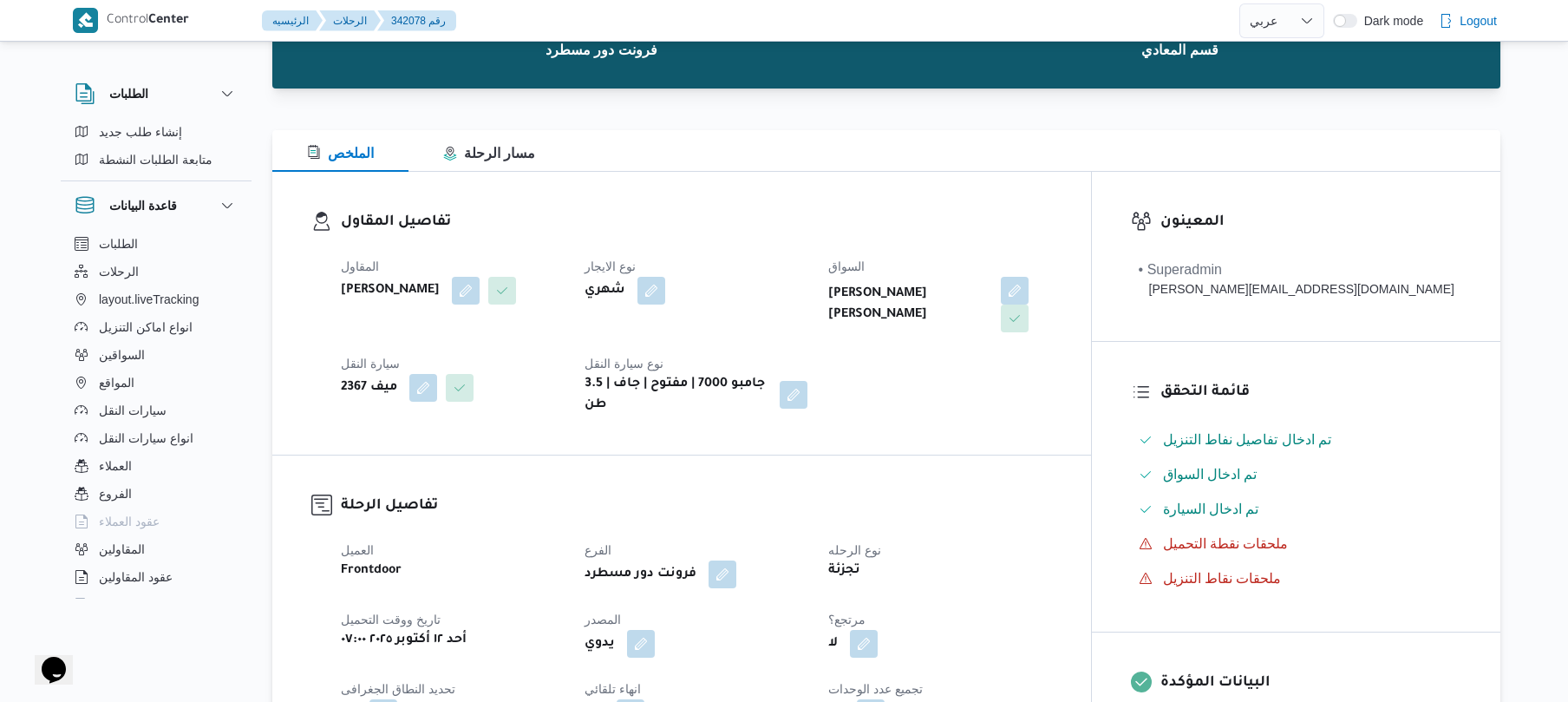
scroll to position [185, 0]
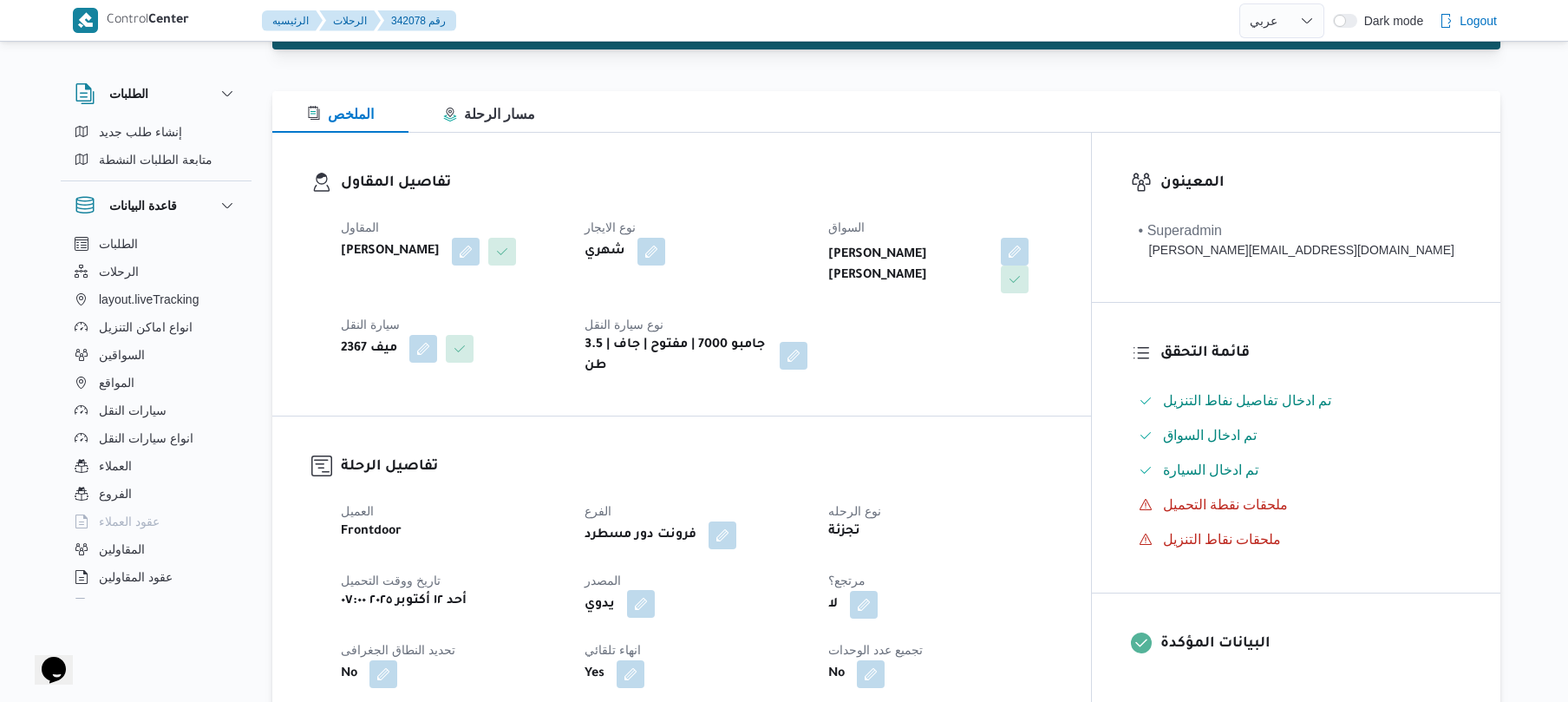
click at [655, 595] on button "button" at bounding box center [641, 603] width 27 height 27
click at [667, 632] on label "هل ستتم الرحله من خلال تطبيق السائق؟" at bounding box center [623, 642] width 225 height 21
checkbox input "true"
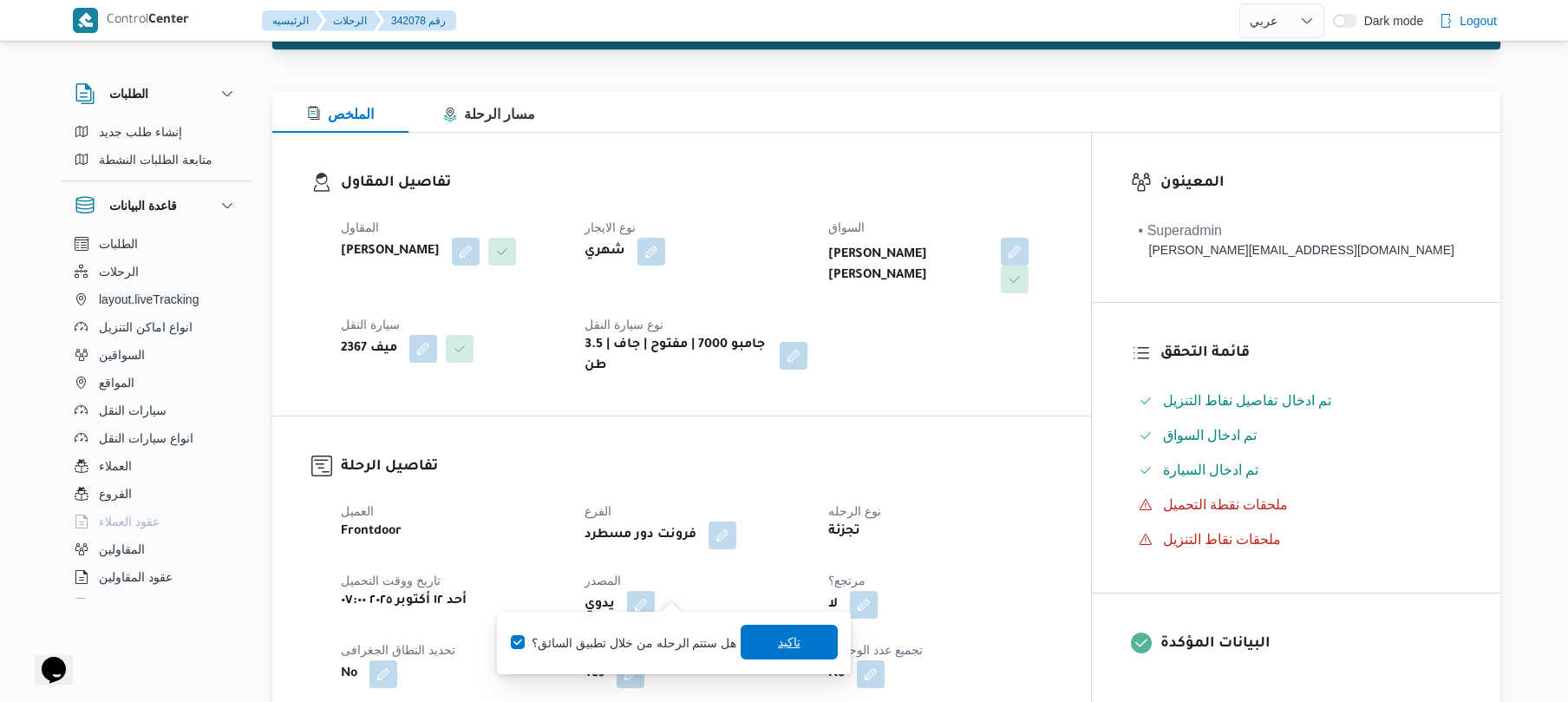
click at [764, 640] on span "تاكيد" at bounding box center [789, 641] width 97 height 34
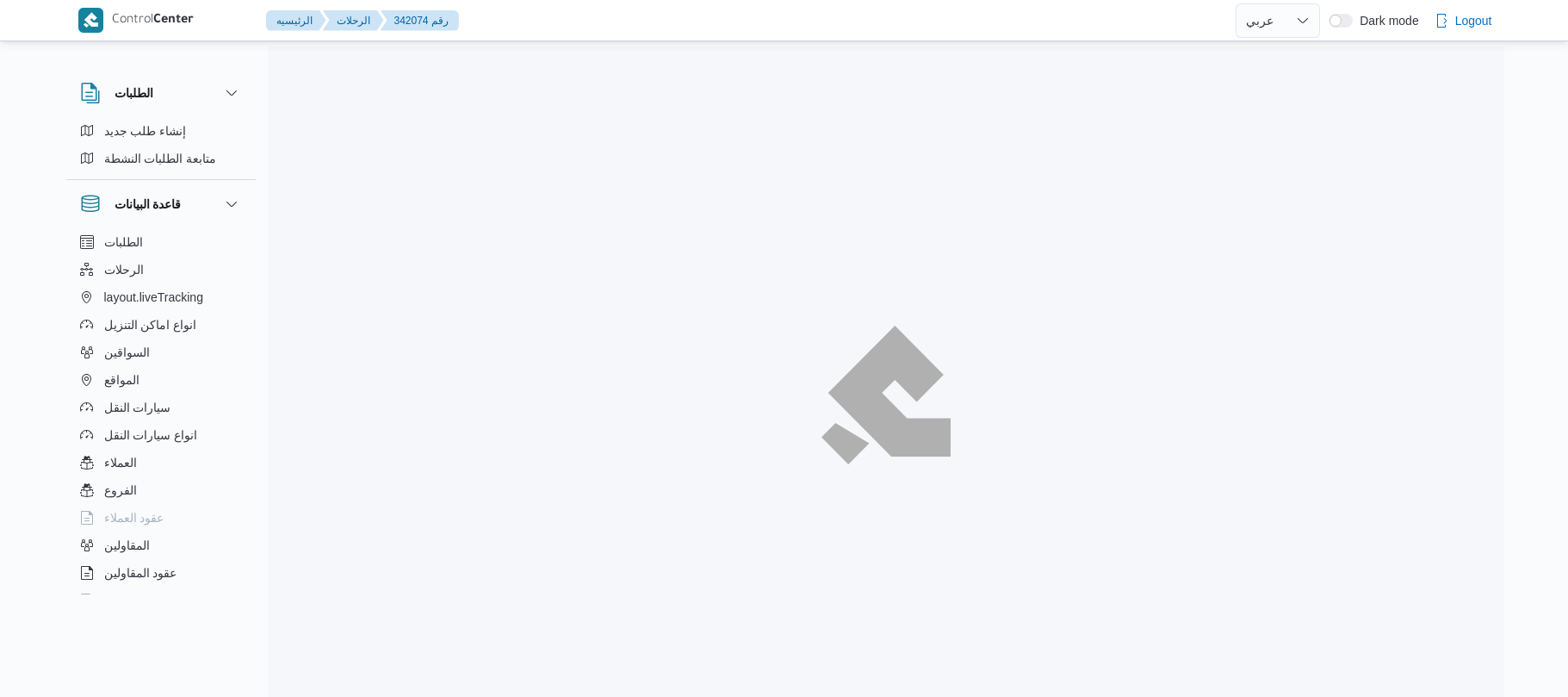
select select "ar"
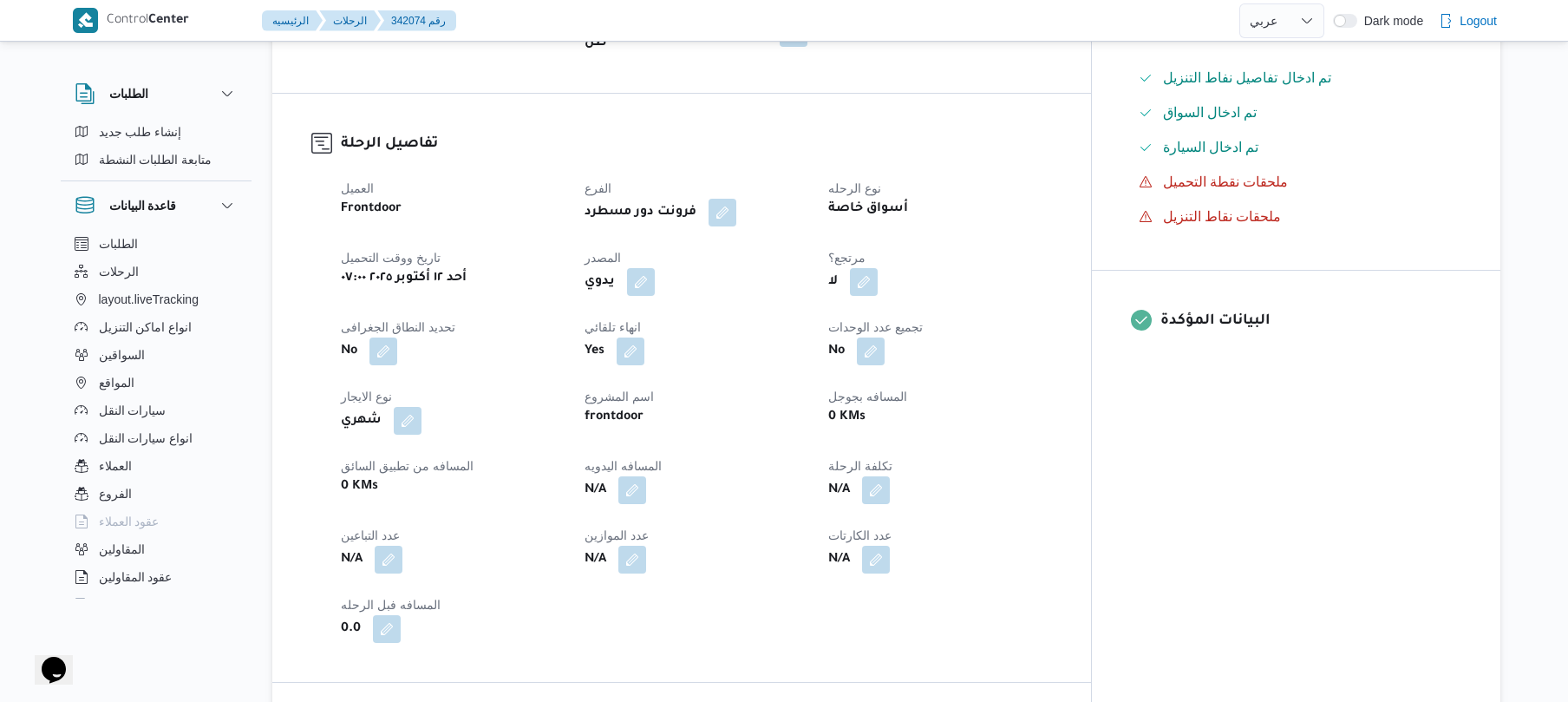
scroll to position [508, 0]
click at [655, 266] on button "button" at bounding box center [641, 280] width 27 height 27
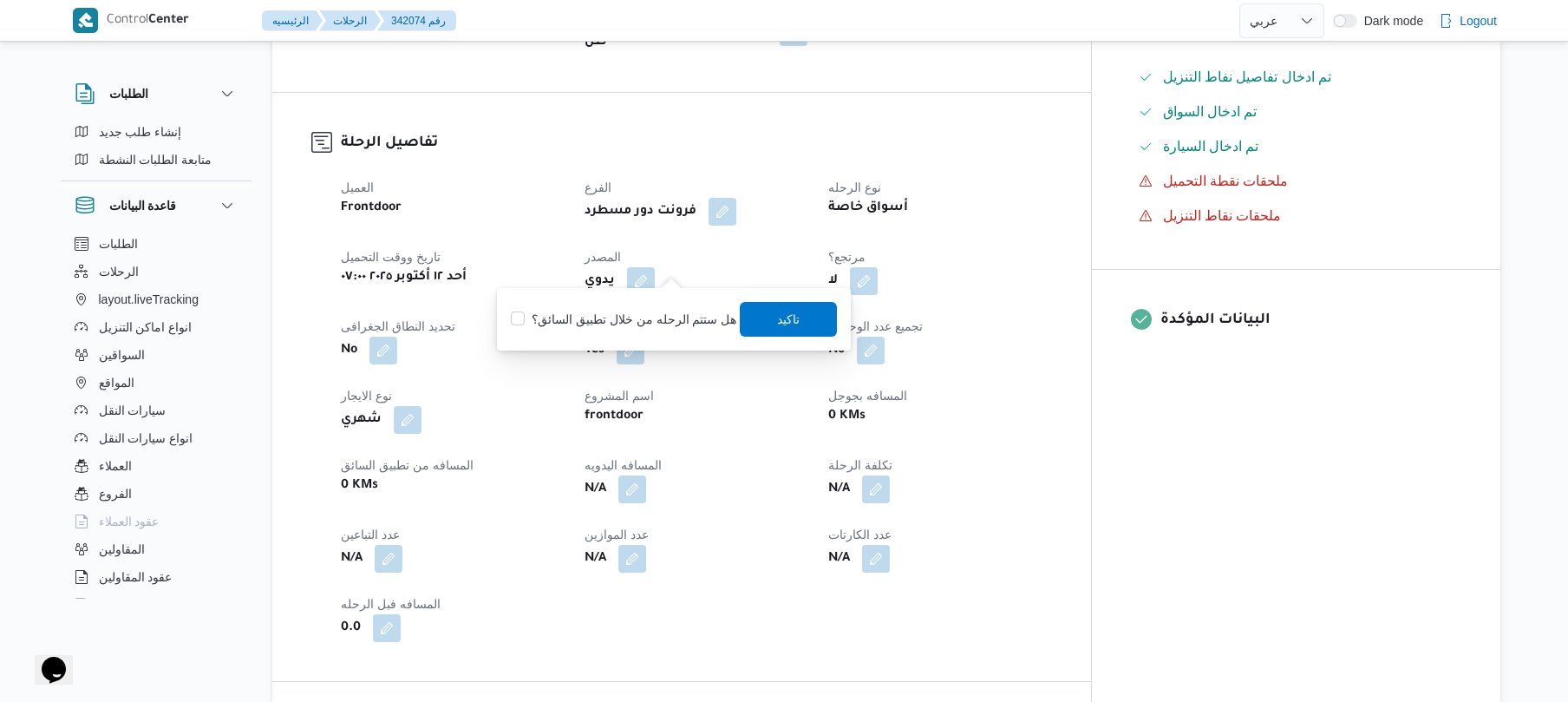
click at [626, 319] on label "هل ستتم الرحله من خلال تطبيق السائق؟" at bounding box center [623, 318] width 225 height 21
checkbox input "true"
click at [800, 310] on span "تاكيد" at bounding box center [789, 317] width 97 height 34
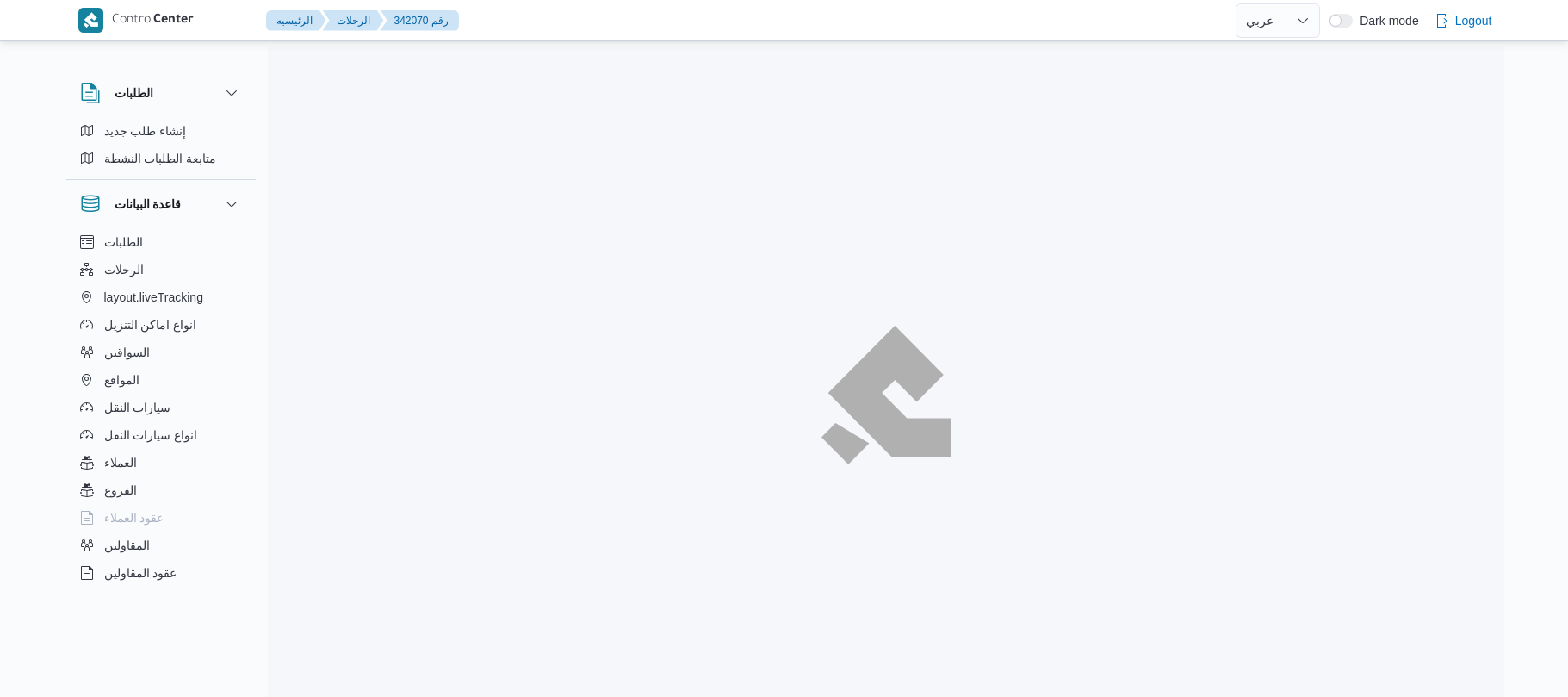
select select "ar"
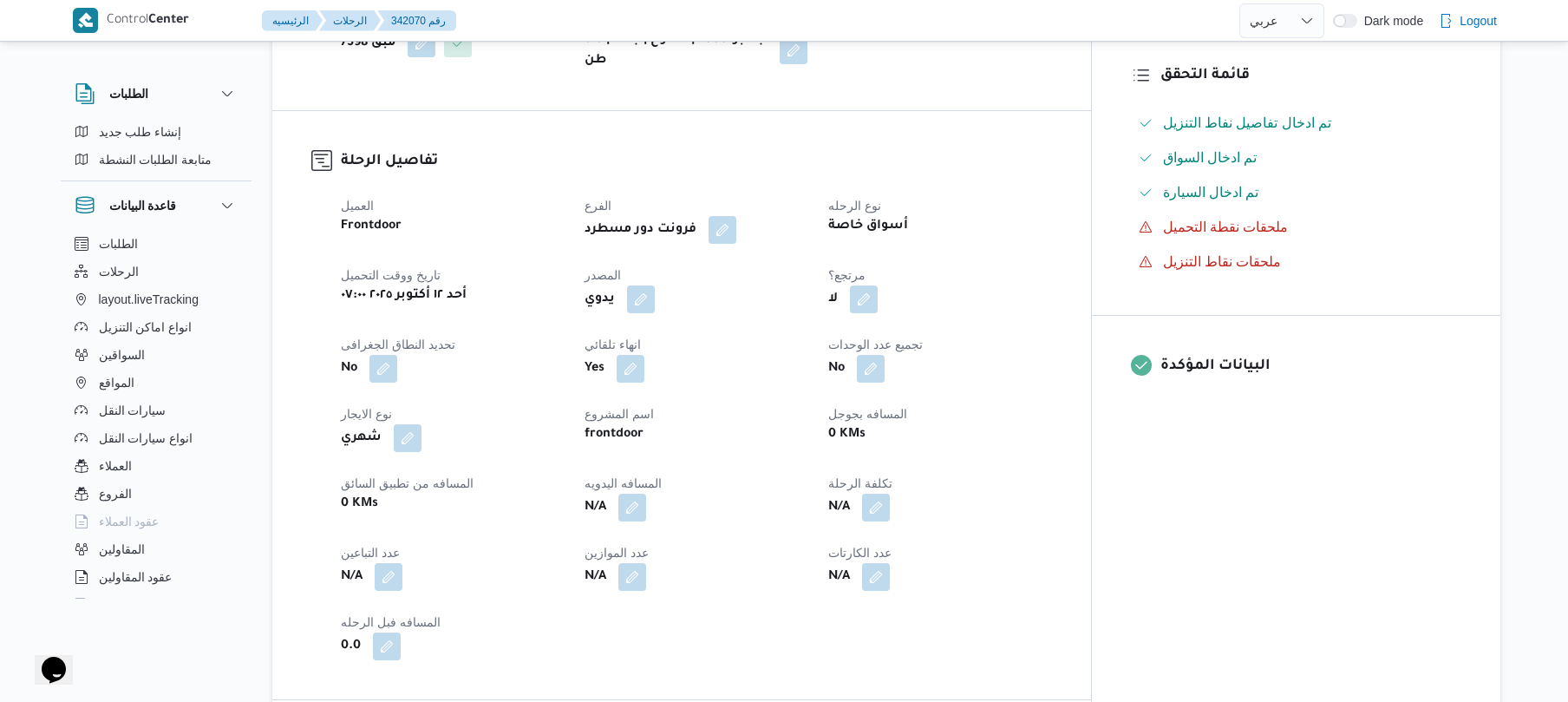
scroll to position [508, 0]
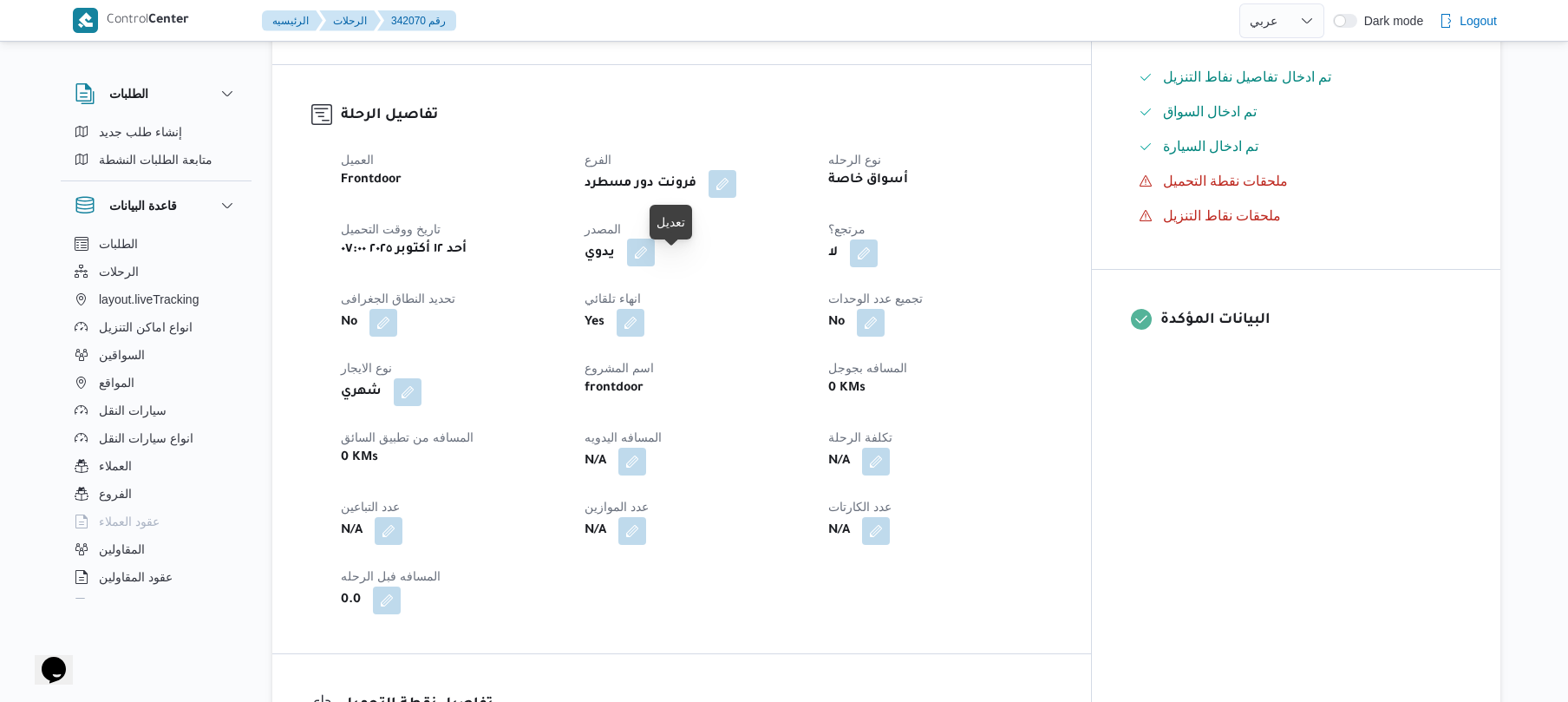
click at [655, 264] on button "button" at bounding box center [641, 253] width 27 height 27
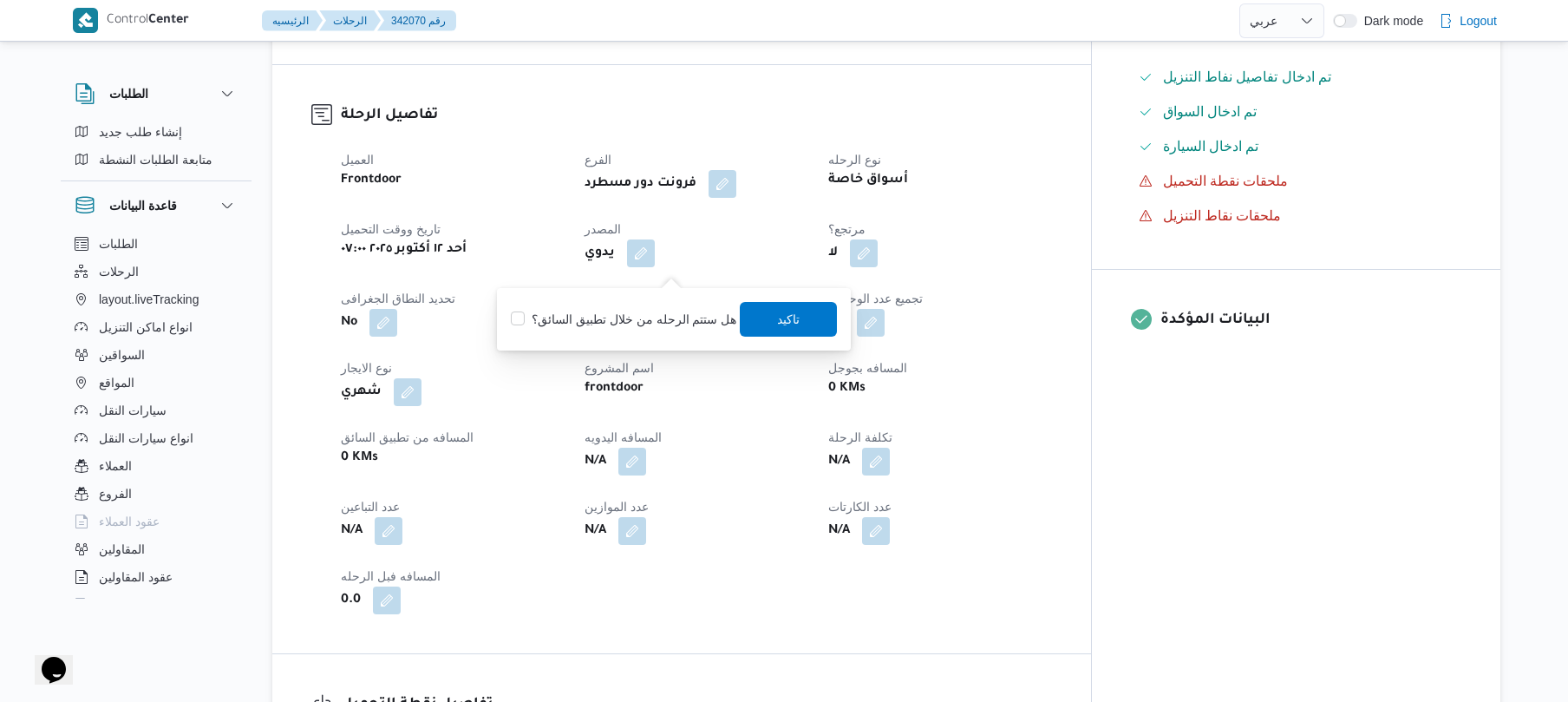
click at [625, 319] on label "هل ستتم الرحله من خلال تطبيق السائق؟" at bounding box center [623, 318] width 225 height 21
checkbox input "true"
click at [766, 316] on span "تاكيد" at bounding box center [789, 317] width 97 height 34
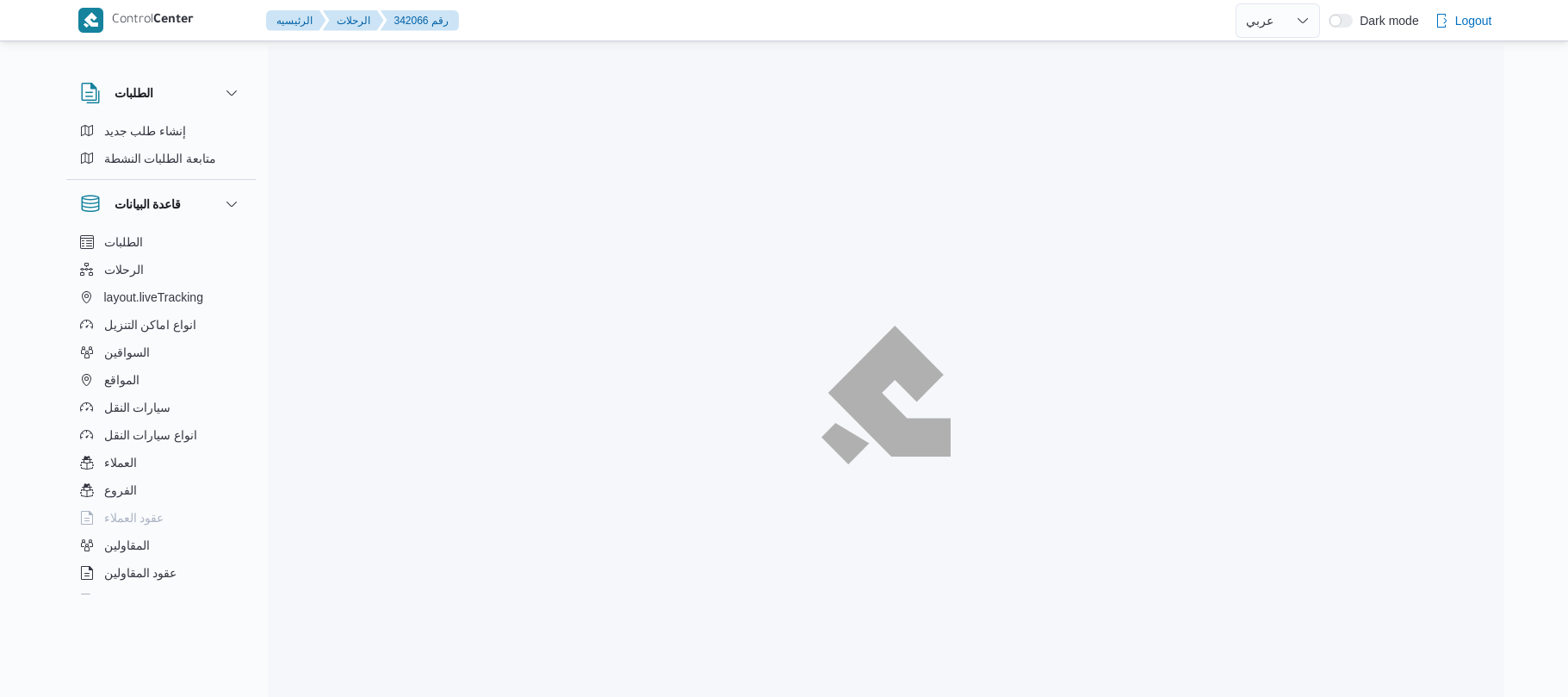
select select "ar"
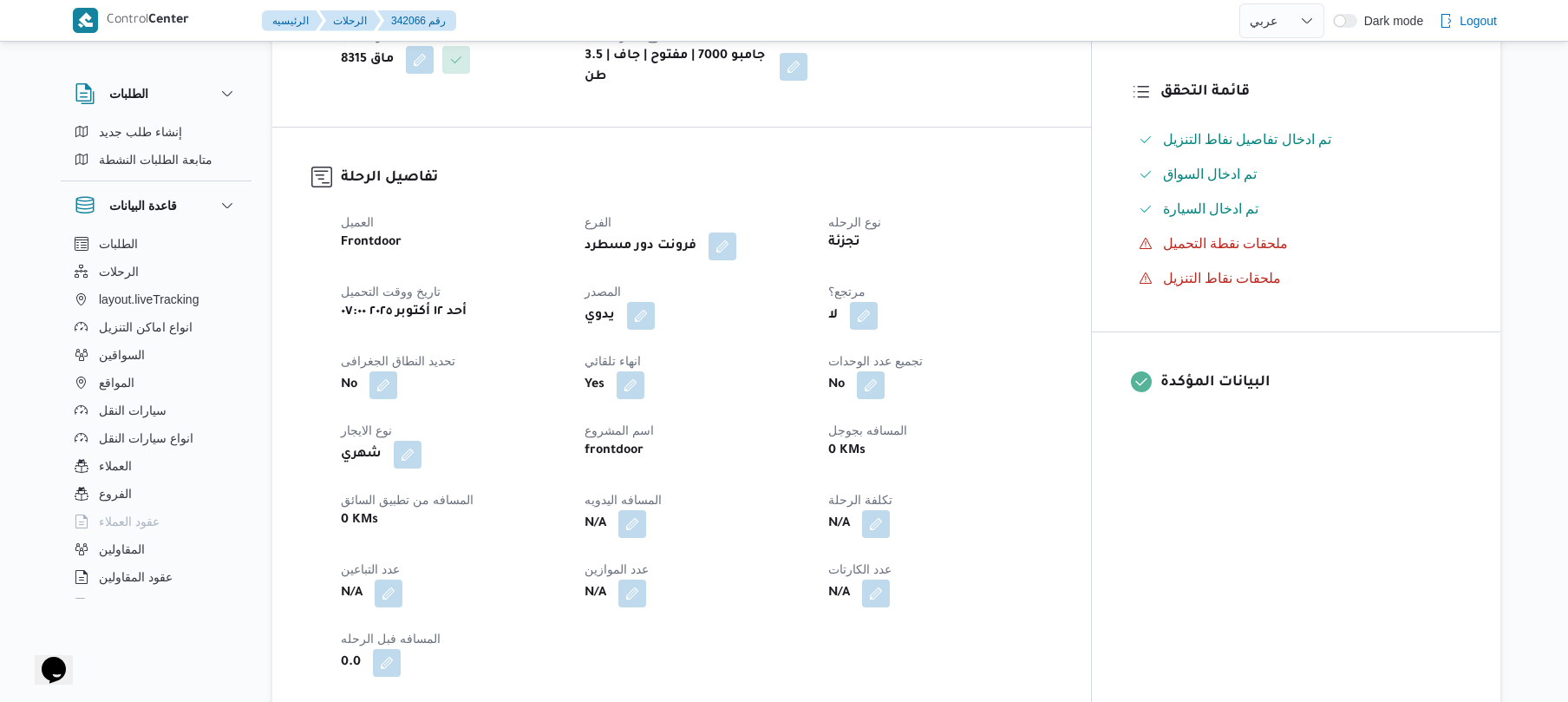
scroll to position [462, 0]
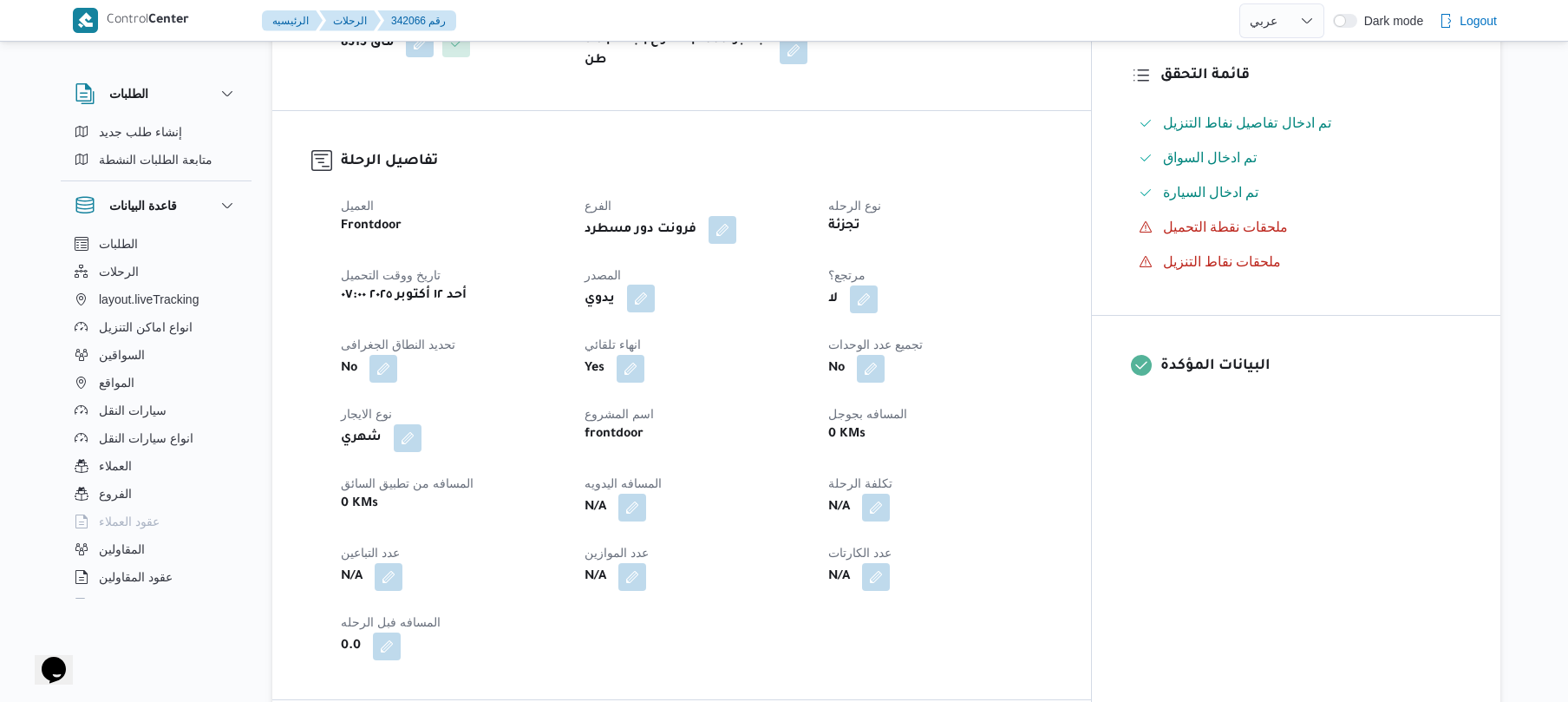
click at [655, 308] on button "button" at bounding box center [641, 299] width 27 height 27
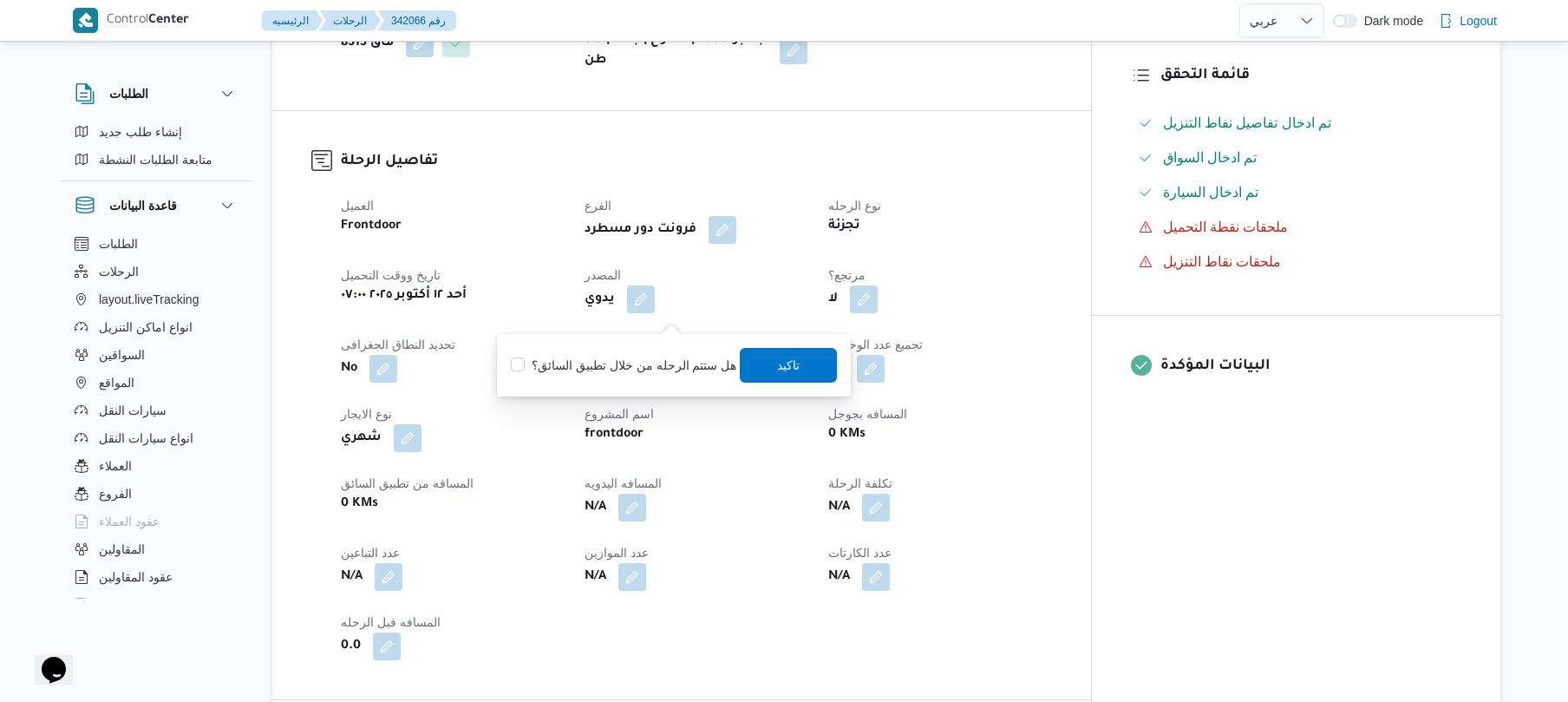
click at [622, 354] on label "هل ستتم الرحله من خلال تطبيق السائق؟" at bounding box center [623, 364] width 225 height 21
checkbox input "true"
click at [766, 366] on span "تاكيد" at bounding box center [789, 363] width 97 height 34
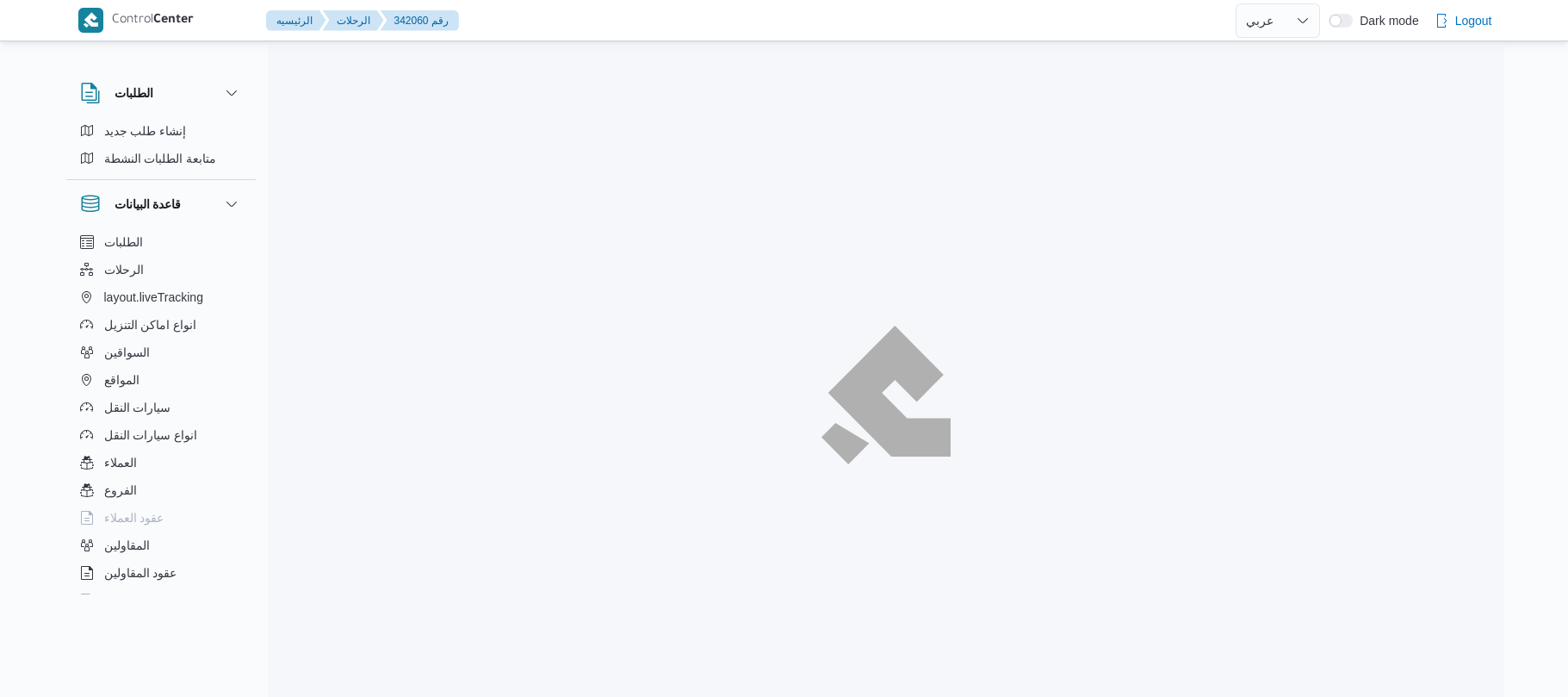
select select "ar"
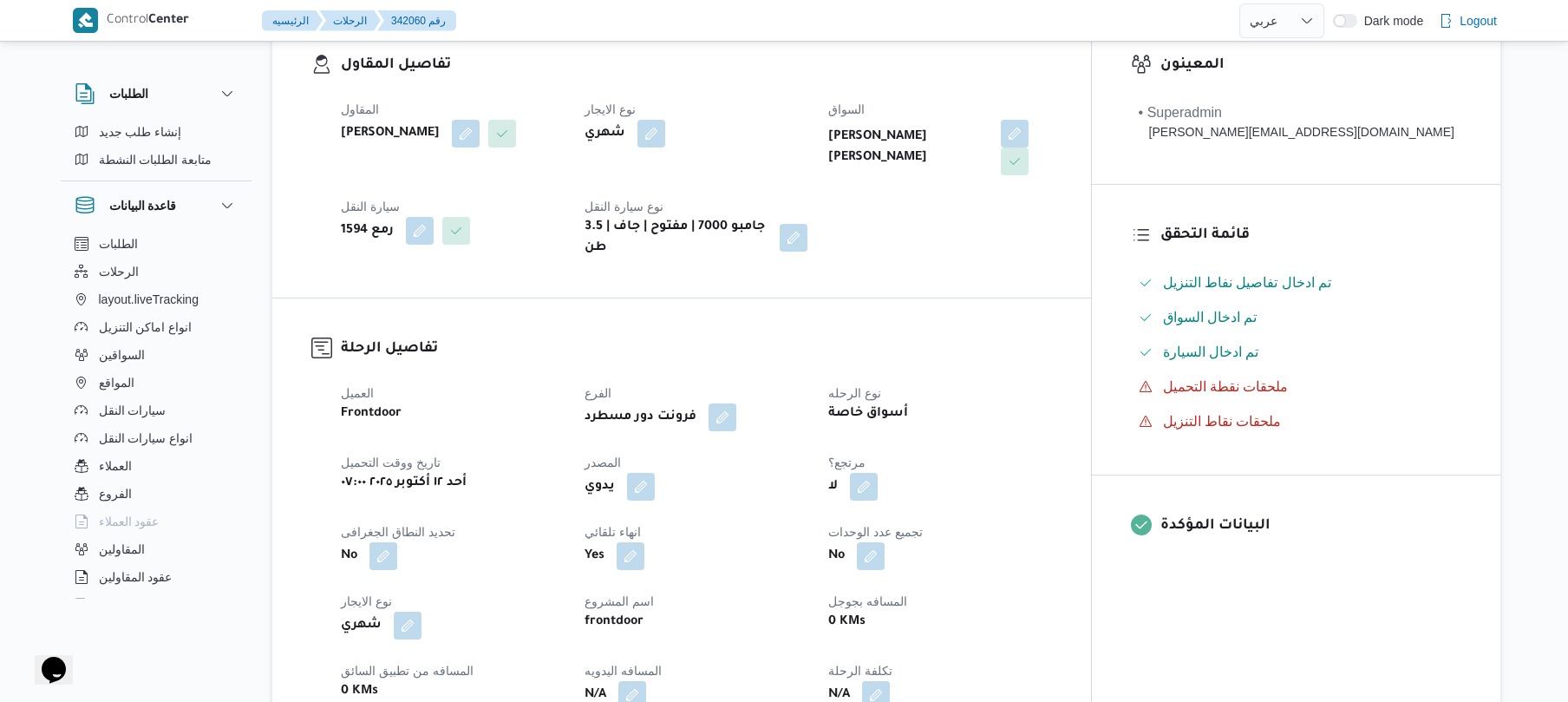
scroll to position [508, 0]
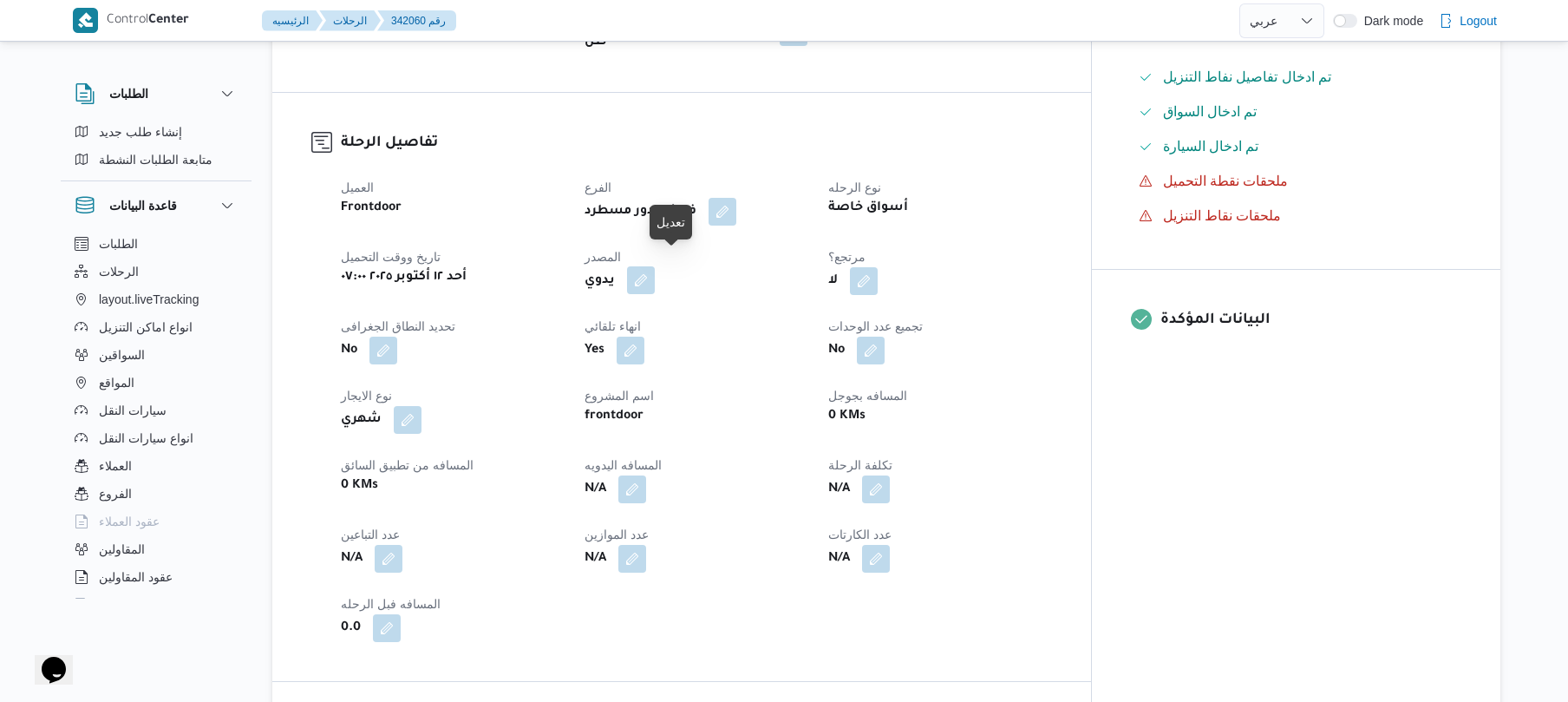
click at [655, 269] on button "button" at bounding box center [641, 280] width 27 height 27
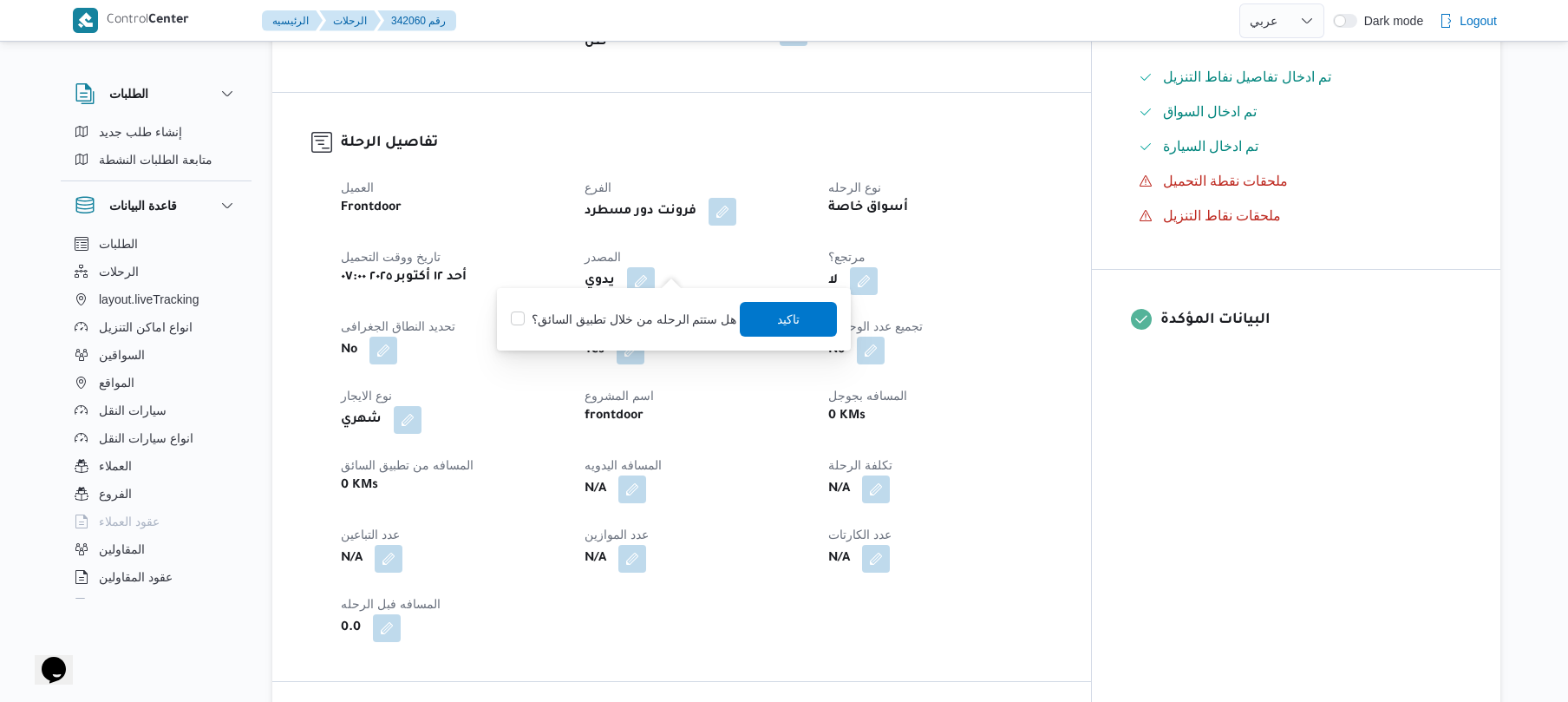
click at [627, 306] on div "هل ستتم الرحله من خلال تطبيق السائق؟ تاكيد" at bounding box center [673, 319] width 330 height 38
click at [628, 308] on label "هل ستتم الرحله من خلال تطبيق السائق؟" at bounding box center [623, 318] width 225 height 21
checkbox input "true"
click at [781, 323] on span "تاكيد" at bounding box center [789, 318] width 23 height 21
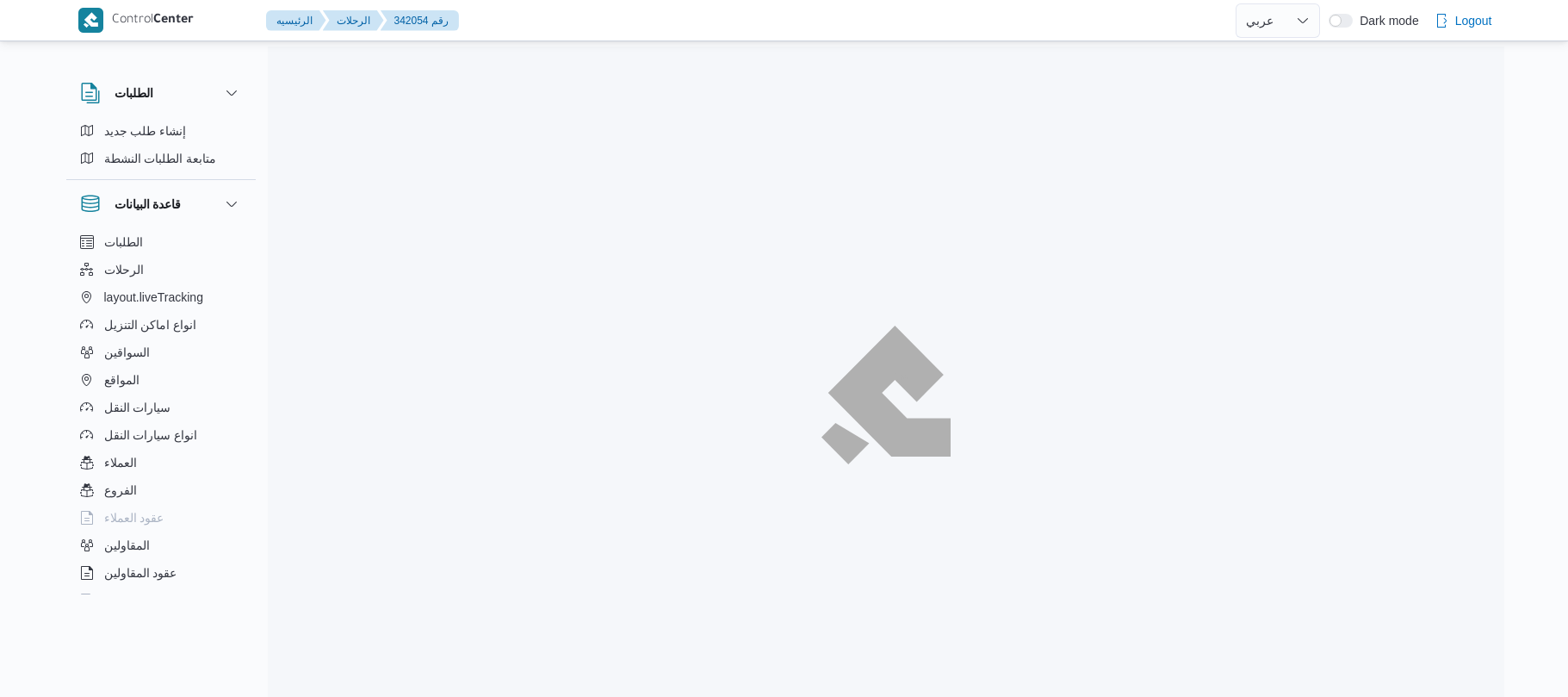
select select "ar"
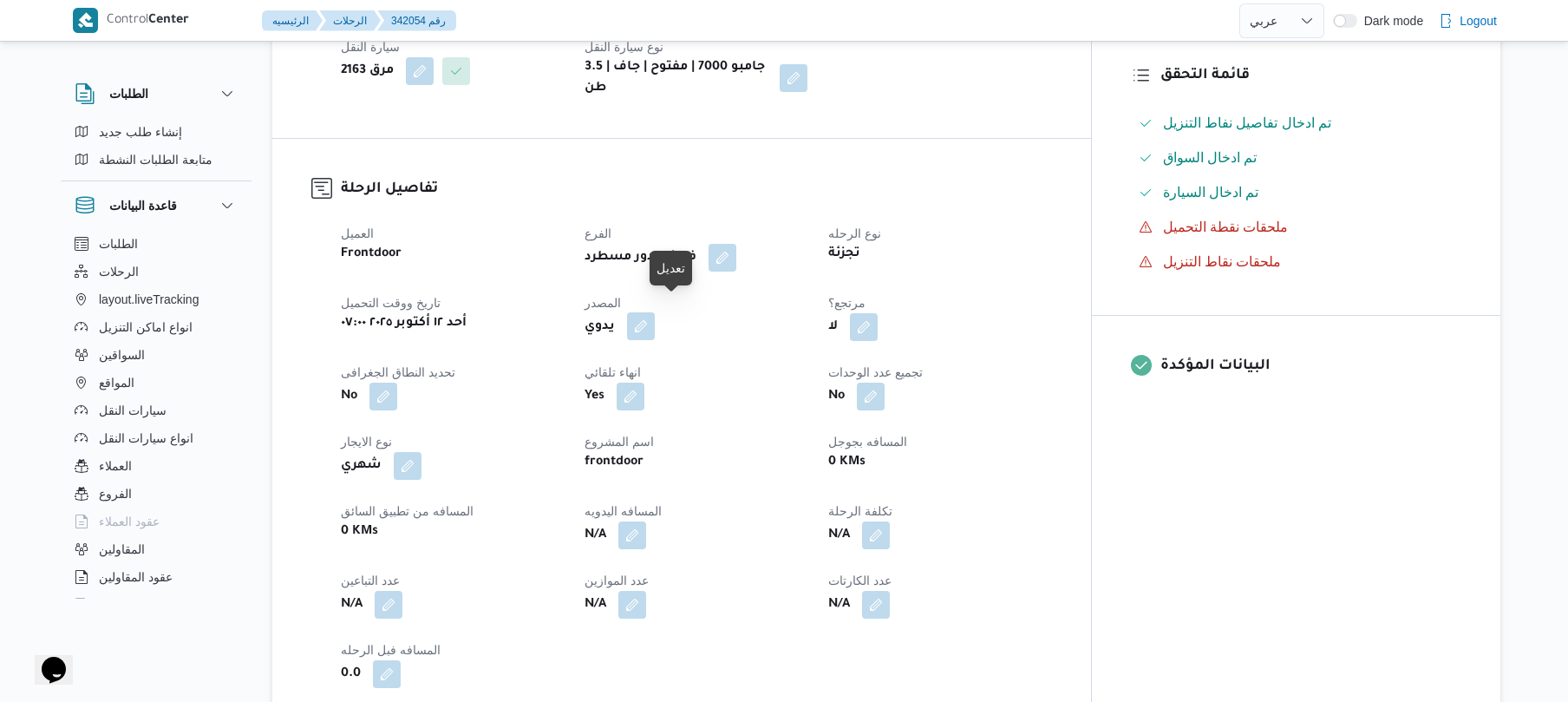
click at [655, 312] on button "button" at bounding box center [641, 326] width 27 height 27
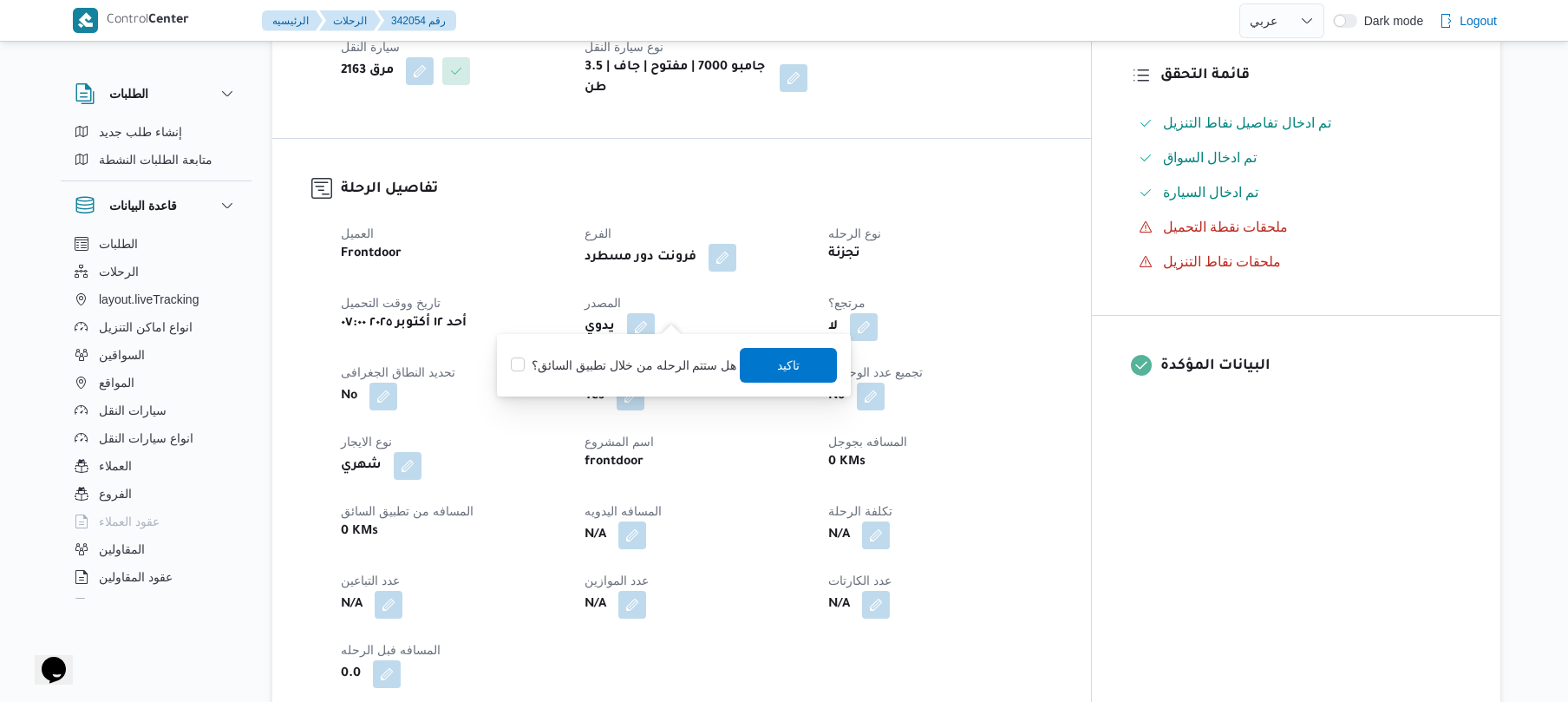
click at [628, 357] on label "هل ستتم الرحله من خلال تطبيق السائق؟" at bounding box center [623, 364] width 225 height 21
checkbox input "true"
click at [786, 369] on span "تاكيد" at bounding box center [789, 363] width 23 height 21
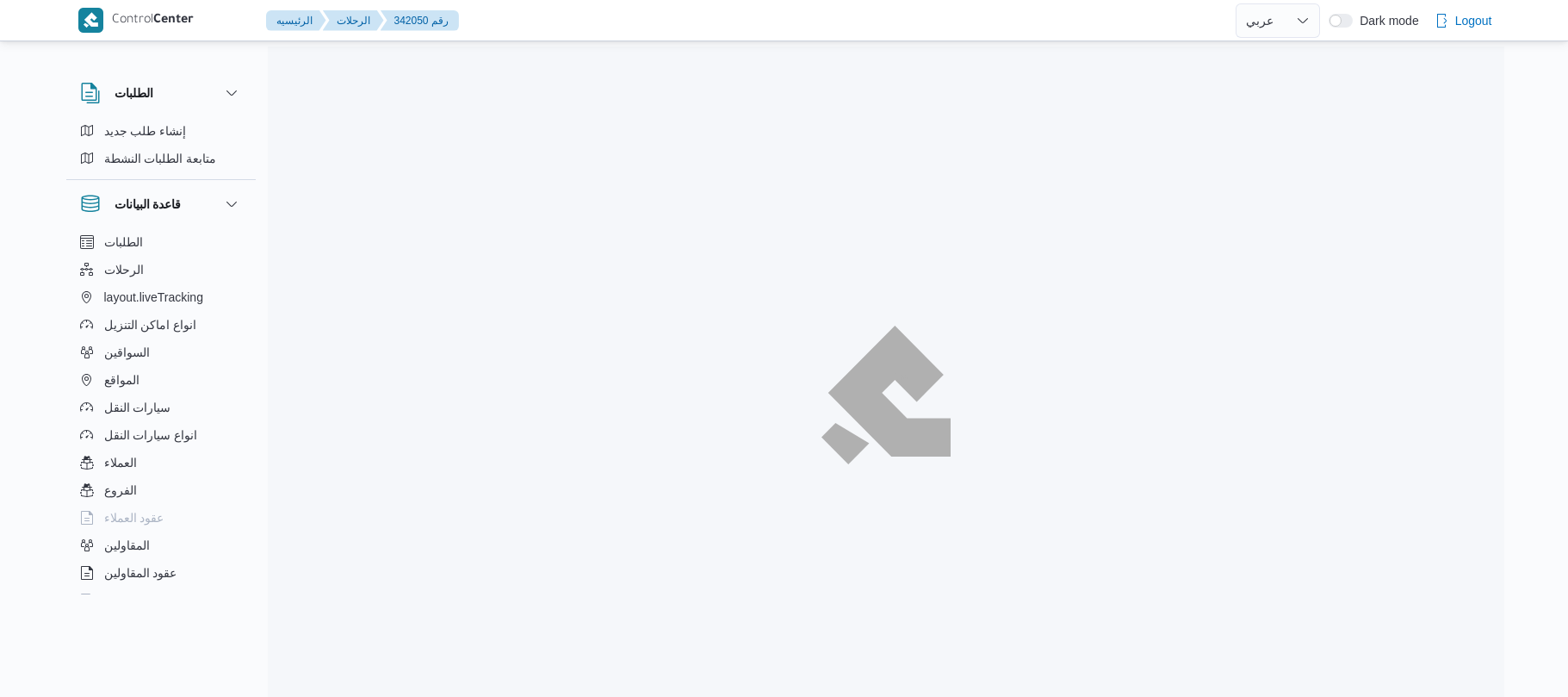
select select "ar"
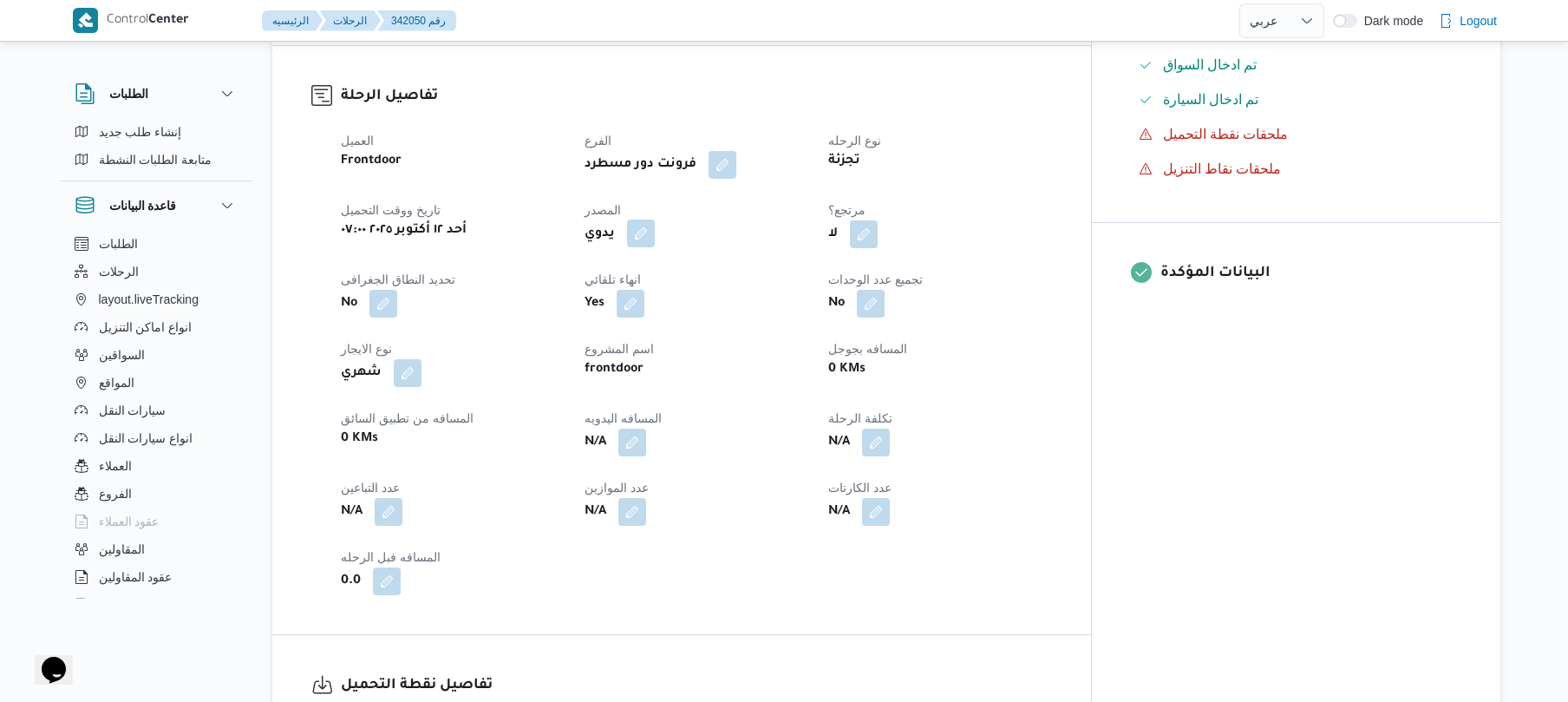
click at [655, 230] on button "button" at bounding box center [641, 233] width 27 height 27
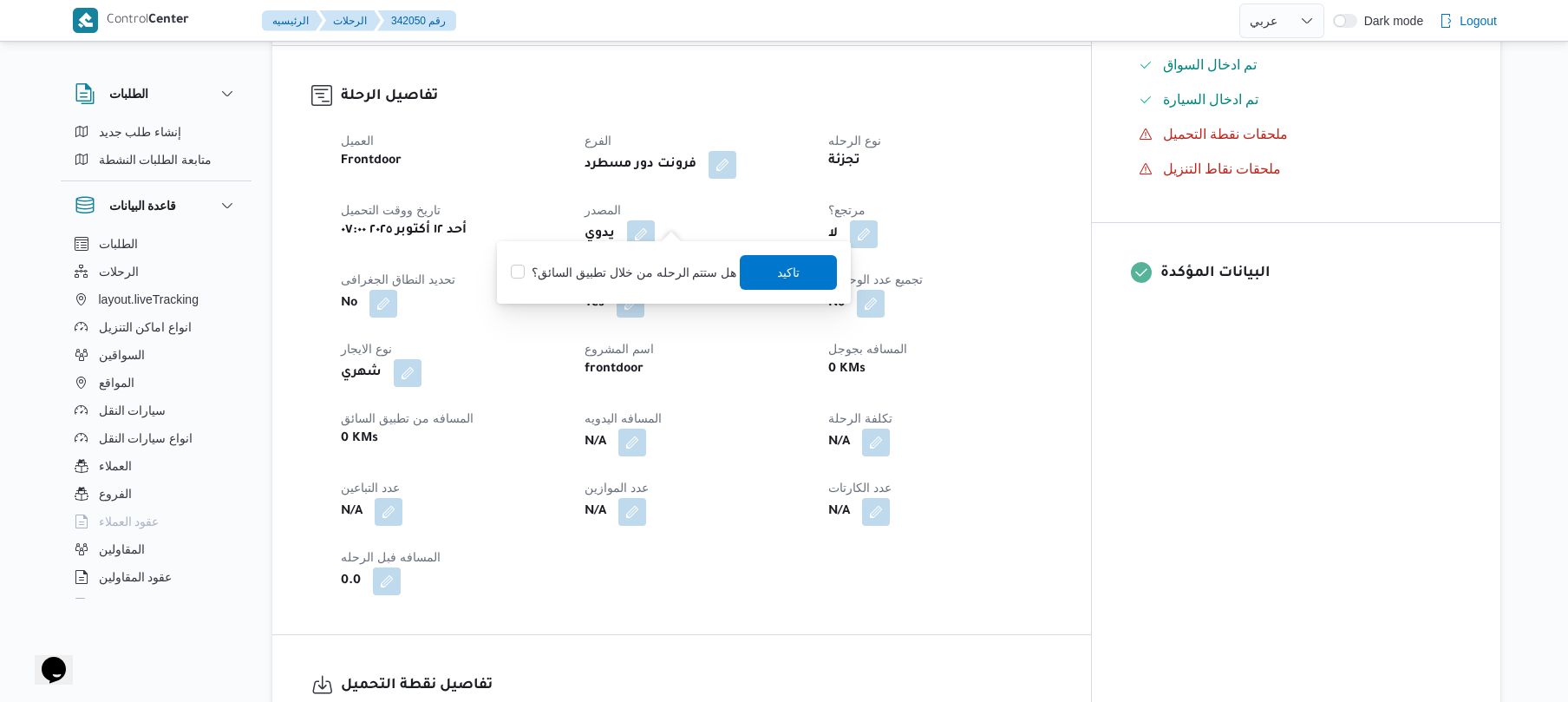
click at [633, 278] on label "هل ستتم الرحله من خلال تطبيق السائق؟" at bounding box center [623, 272] width 225 height 21
checkbox input "true"
click at [770, 276] on span "تاكيد" at bounding box center [789, 271] width 97 height 34
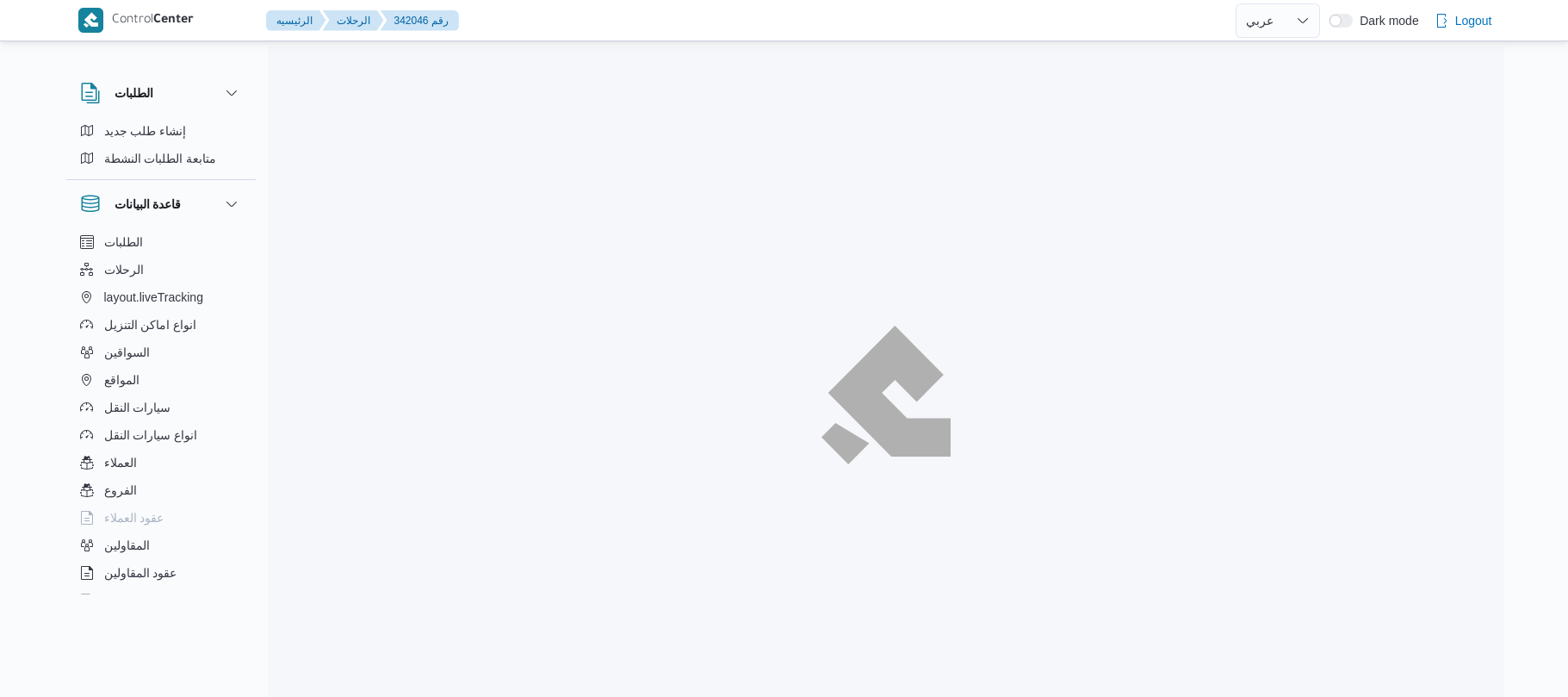
select select "ar"
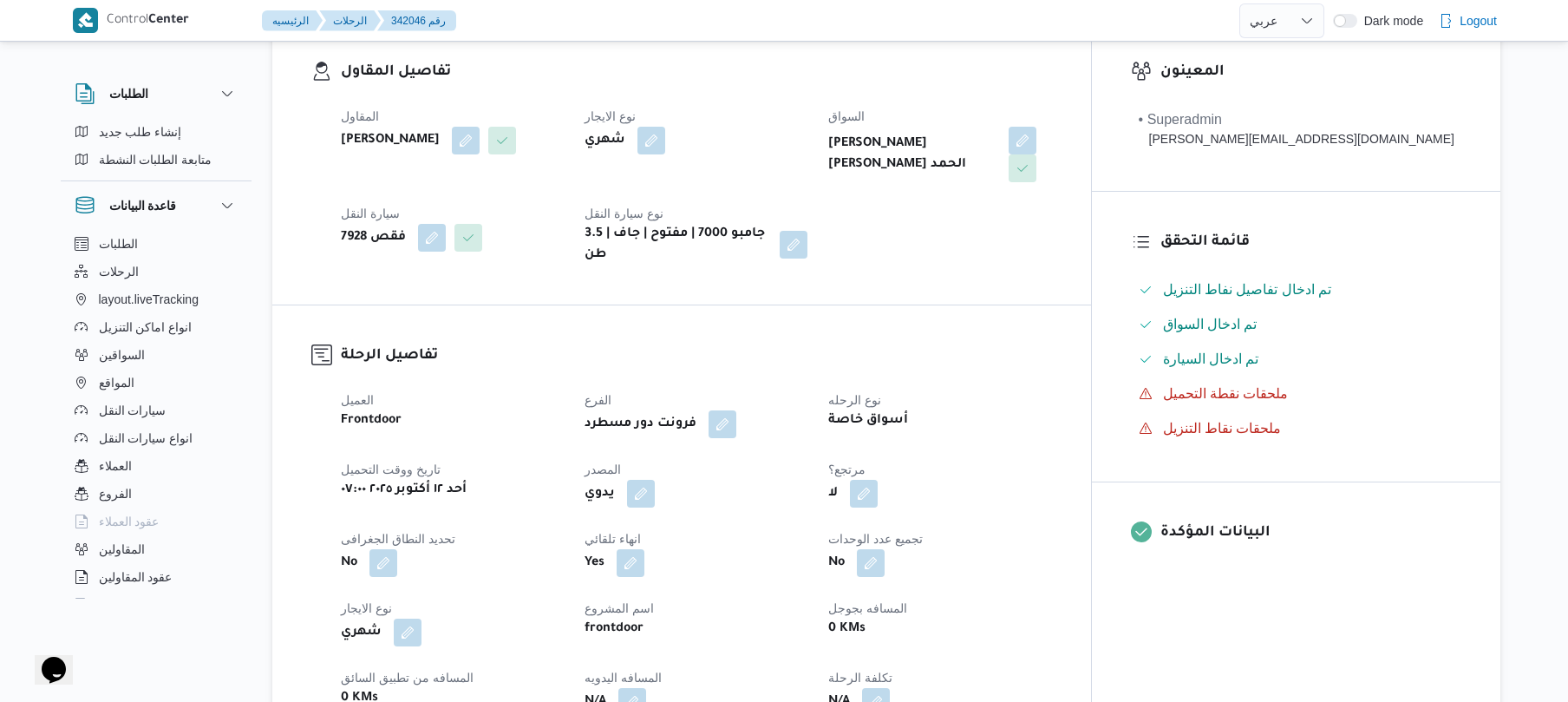
scroll to position [508, 0]
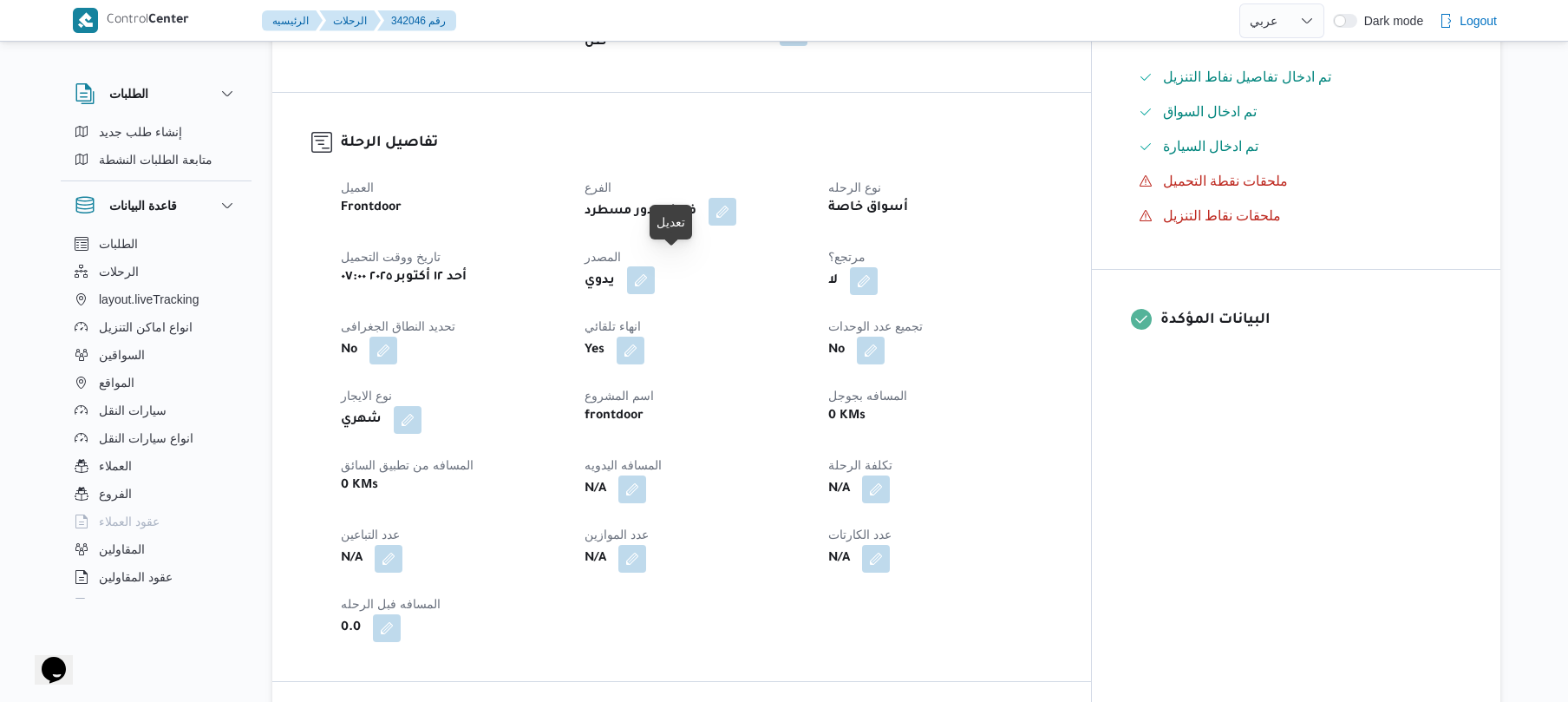
click at [655, 266] on button "button" at bounding box center [641, 280] width 27 height 27
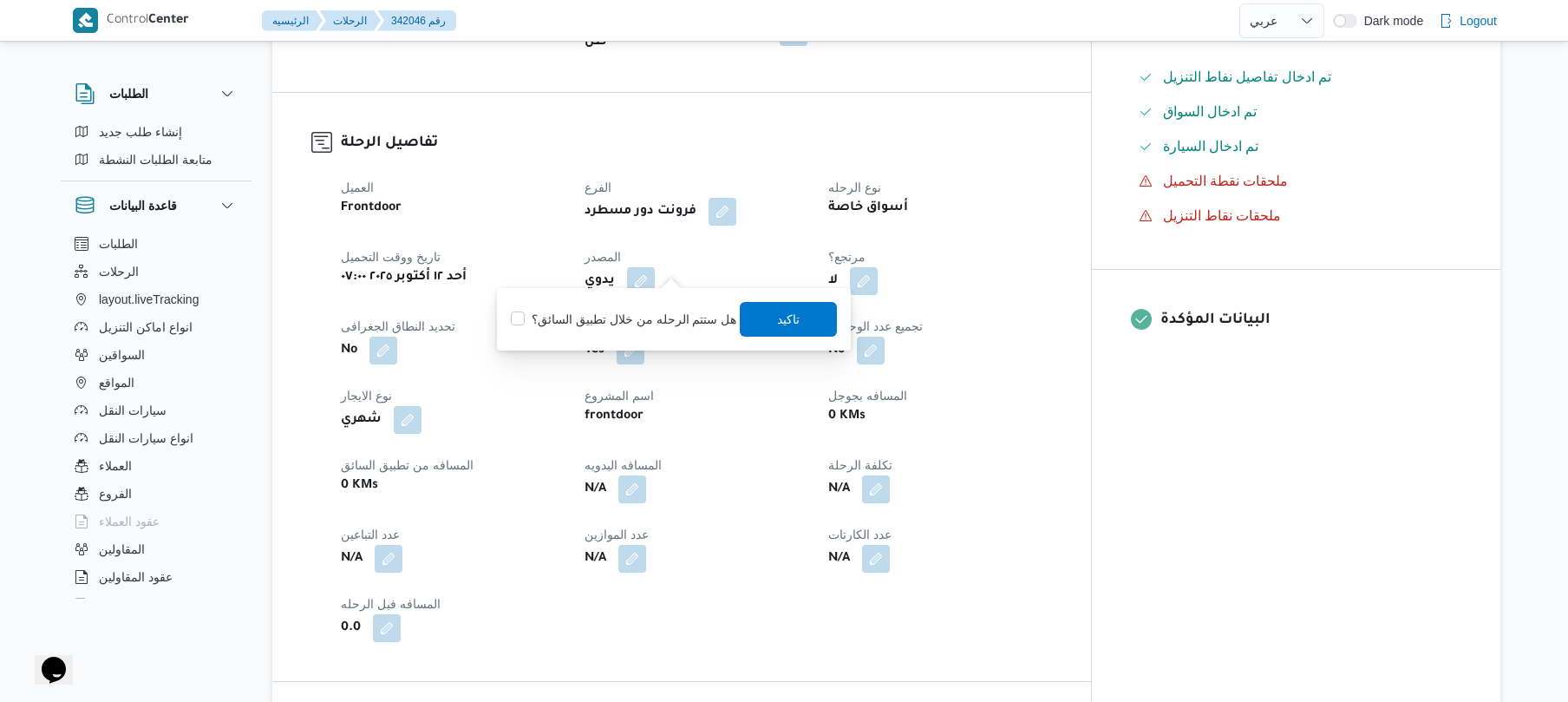
click at [620, 319] on label "هل ستتم الرحله من خلال تطبيق السائق؟" at bounding box center [623, 318] width 225 height 21
checkbox input "true"
click at [781, 323] on span "تاكيد" at bounding box center [789, 318] width 23 height 21
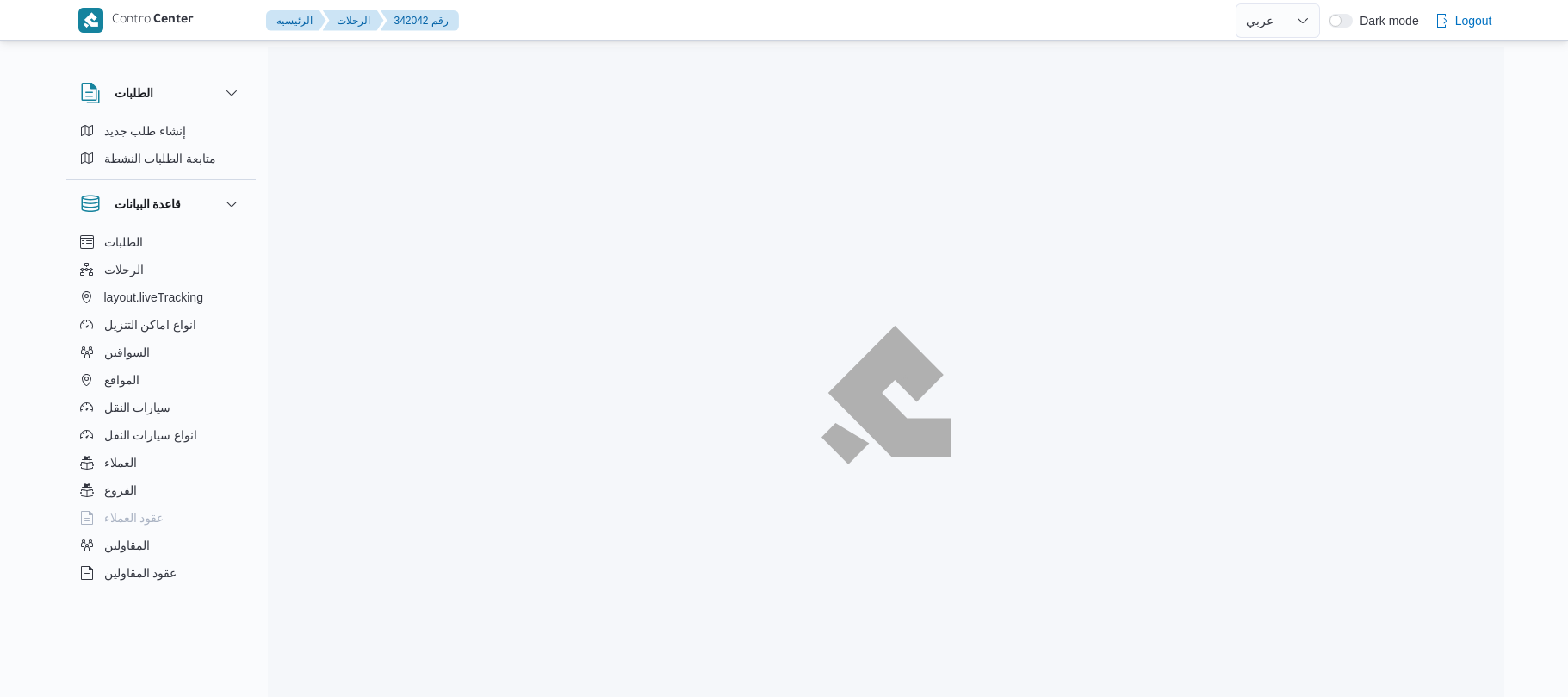
select select "ar"
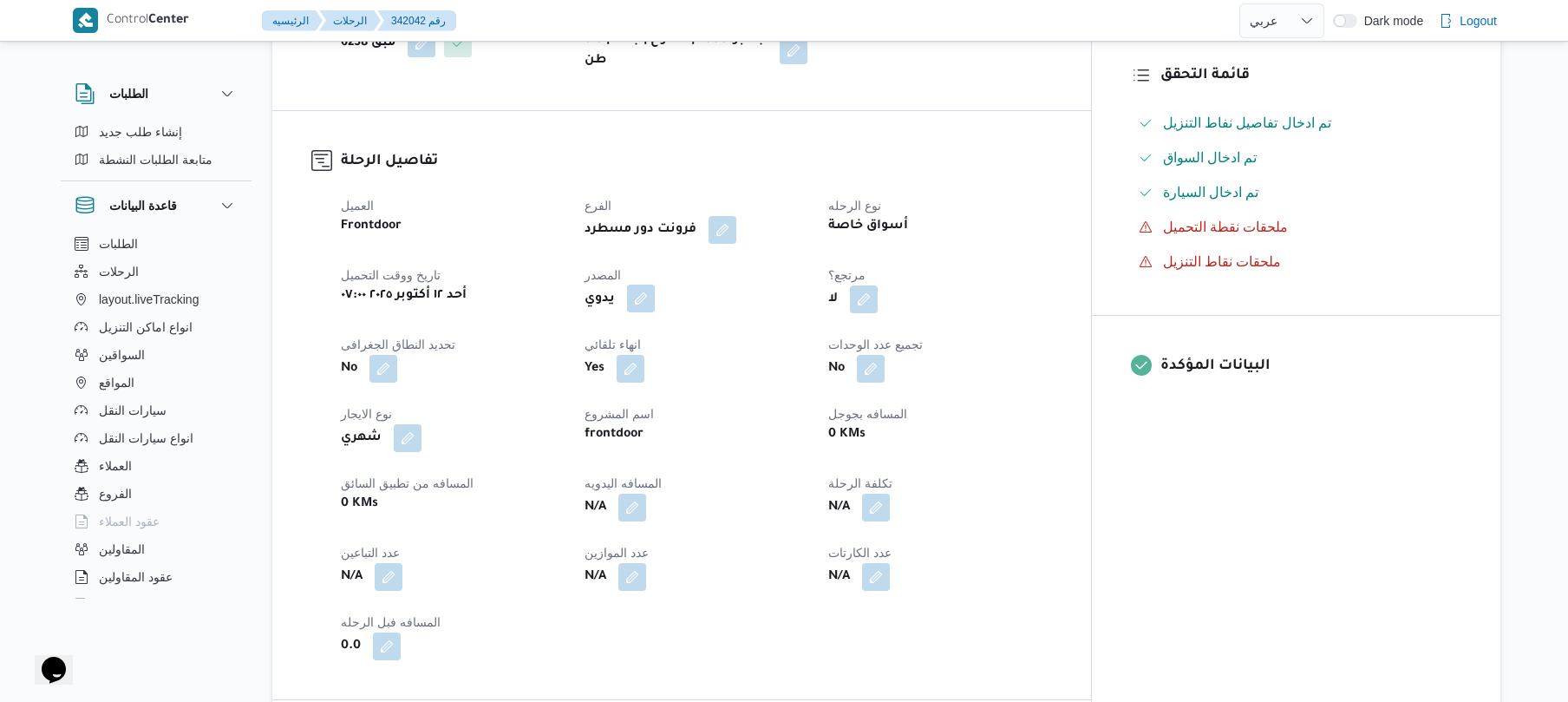
click at [655, 308] on button "button" at bounding box center [641, 299] width 27 height 27
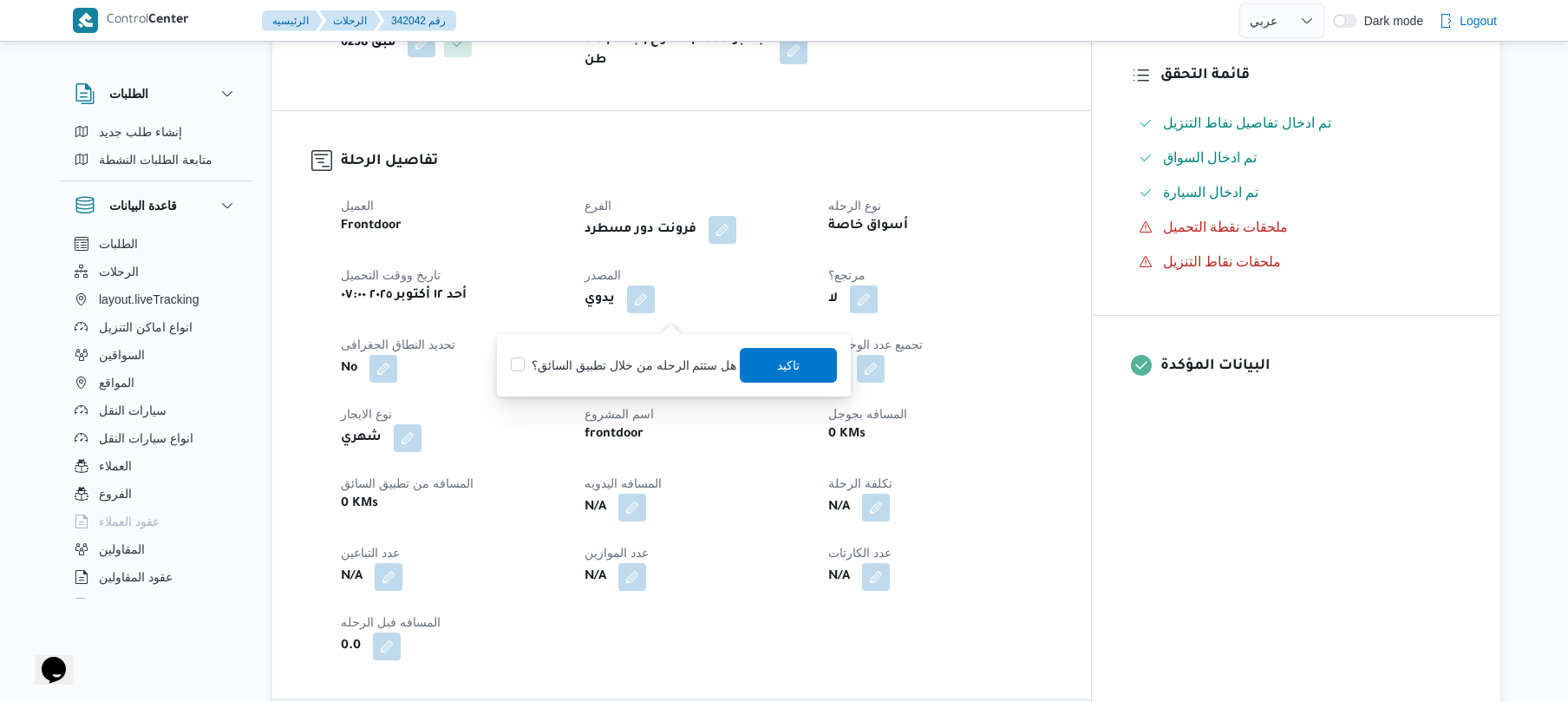
click at [629, 366] on label "هل ستتم الرحله من خلال تطبيق السائق؟" at bounding box center [623, 364] width 225 height 21
checkbox input "true"
click at [766, 359] on span "تاكيد" at bounding box center [789, 363] width 97 height 34
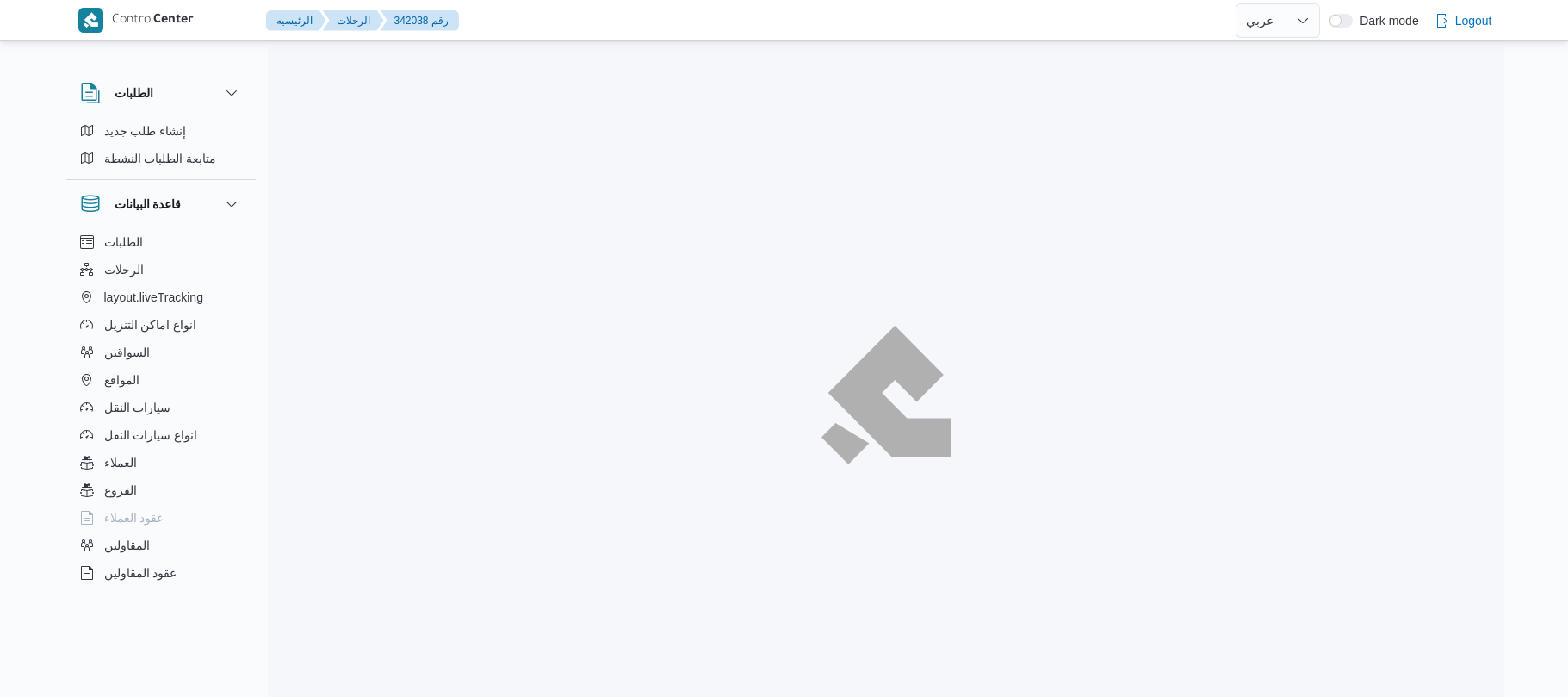
select select "ar"
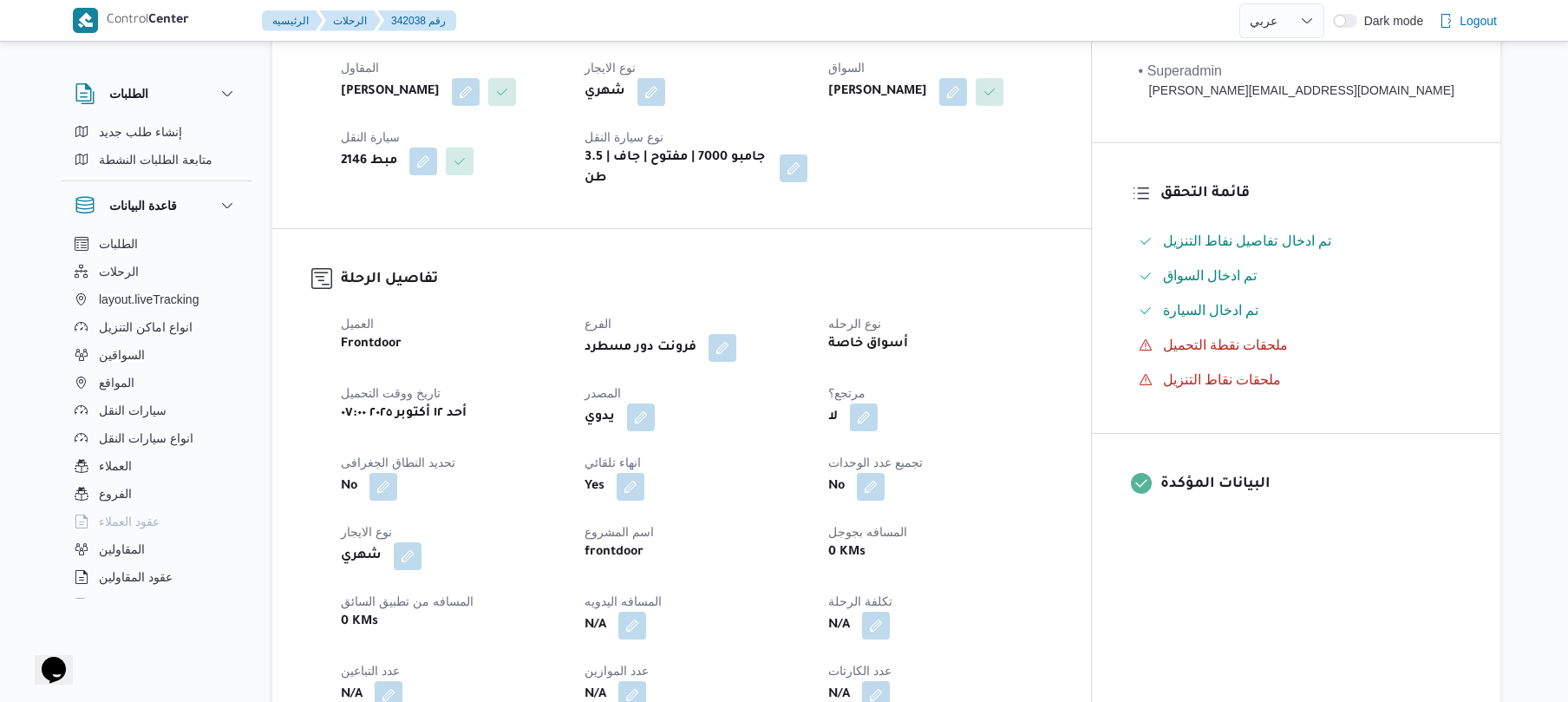
scroll to position [462, 0]
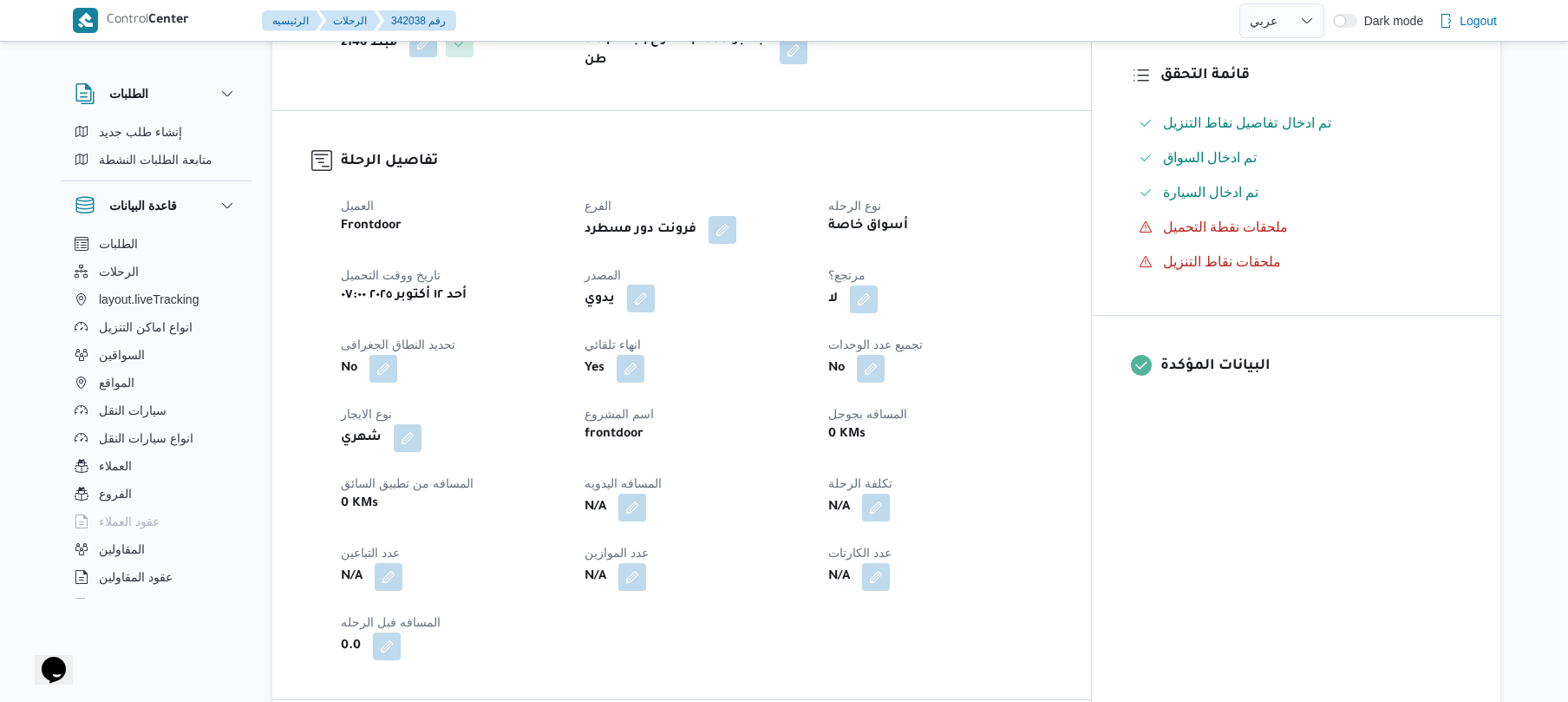
click at [655, 312] on button "button" at bounding box center [641, 299] width 27 height 27
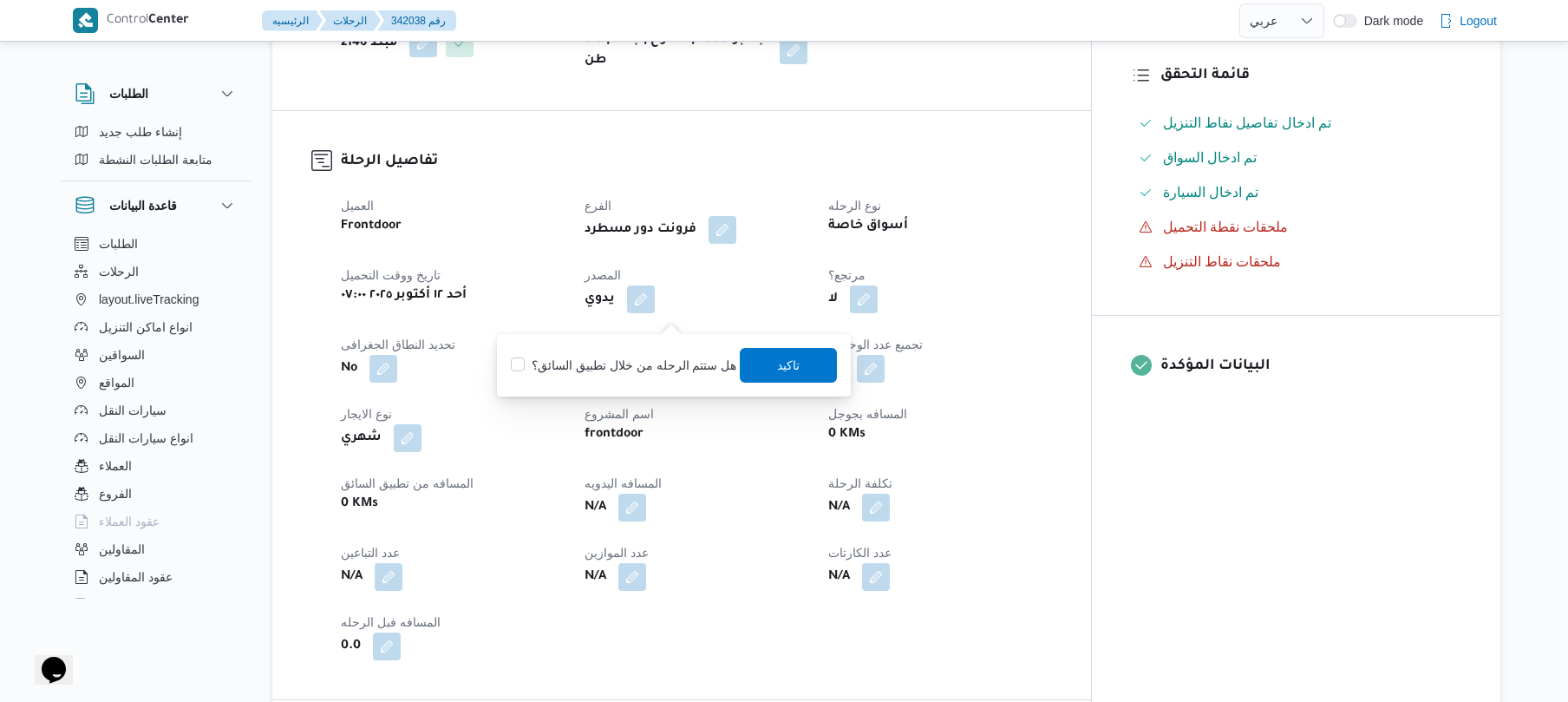
click at [647, 369] on label "هل ستتم الرحله من خلال تطبيق السائق؟" at bounding box center [623, 364] width 225 height 21
checkbox input "true"
click at [796, 359] on span "تاكيد" at bounding box center [789, 363] width 97 height 34
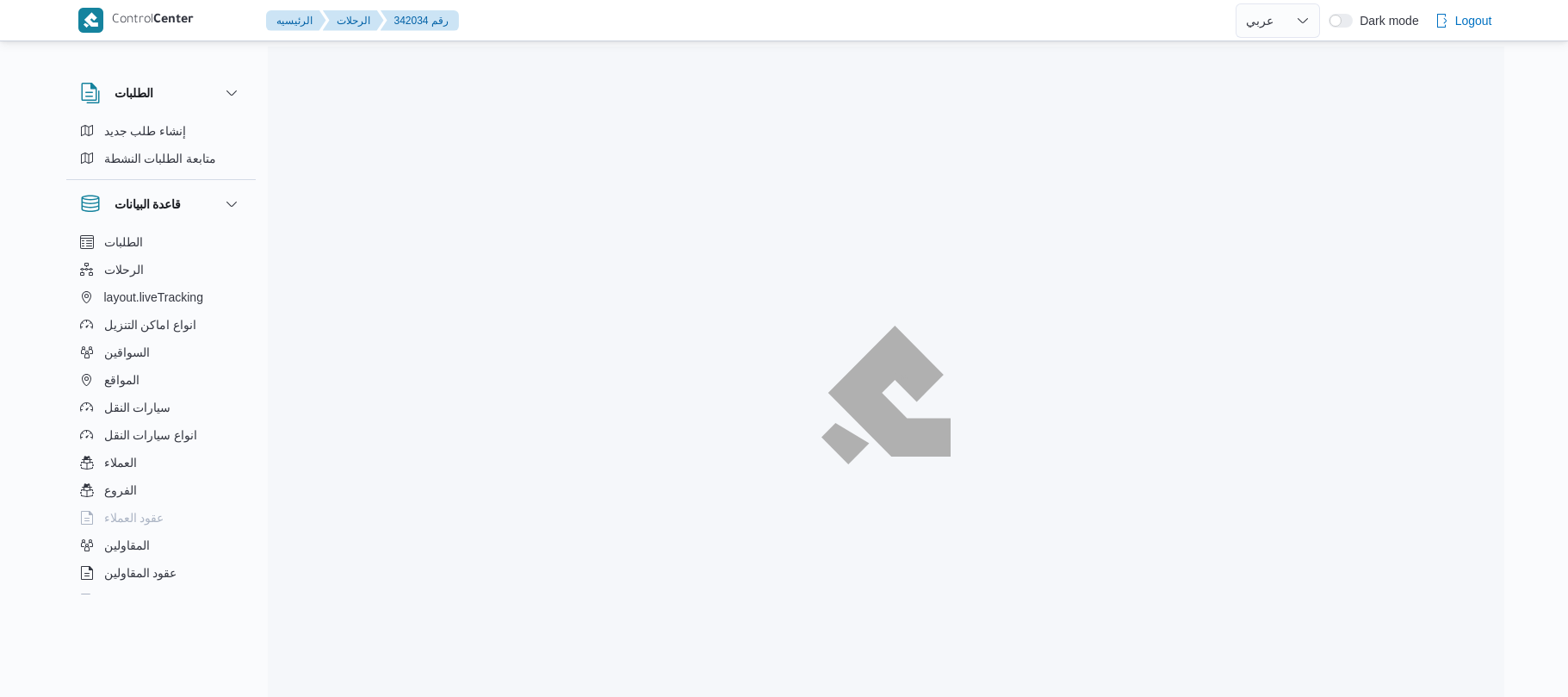
select select "ar"
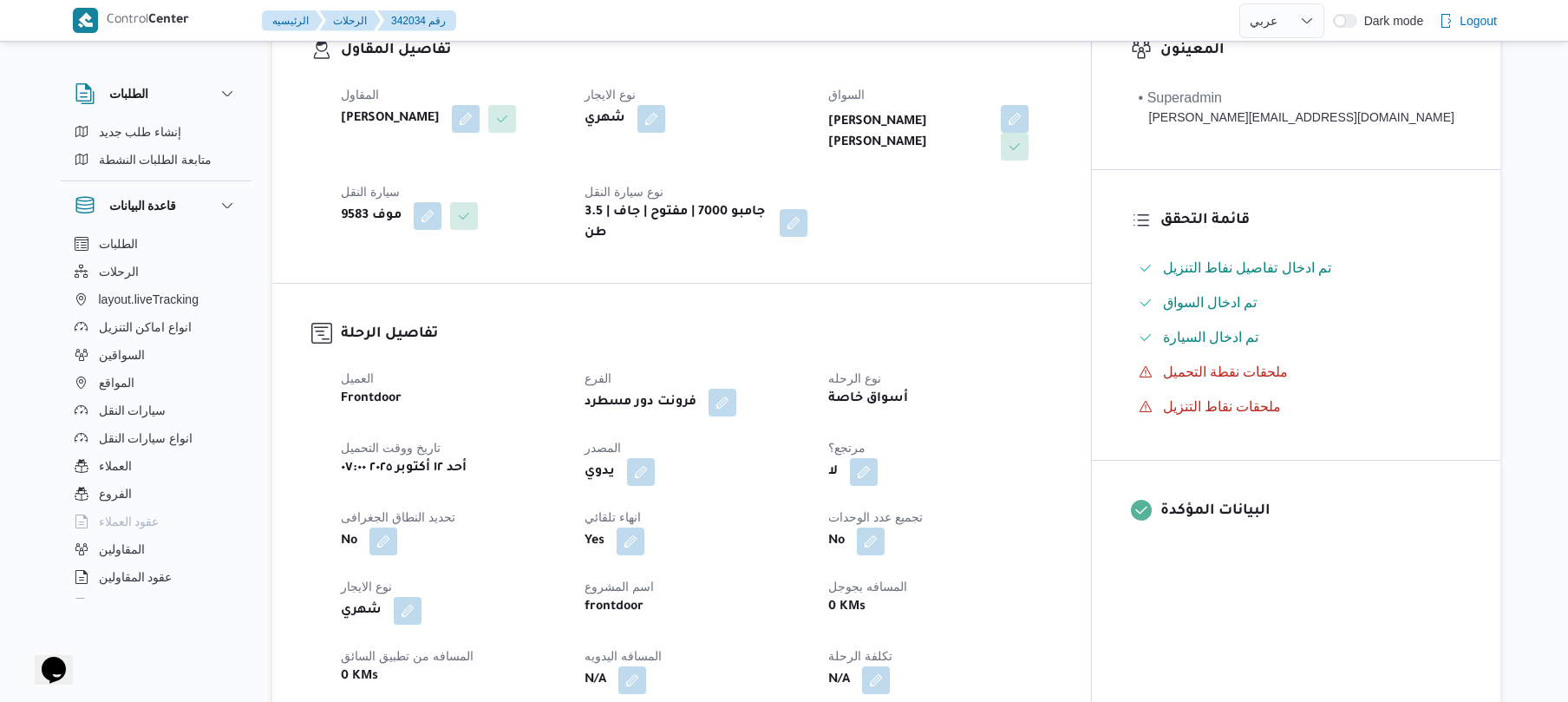
scroll to position [323, 0]
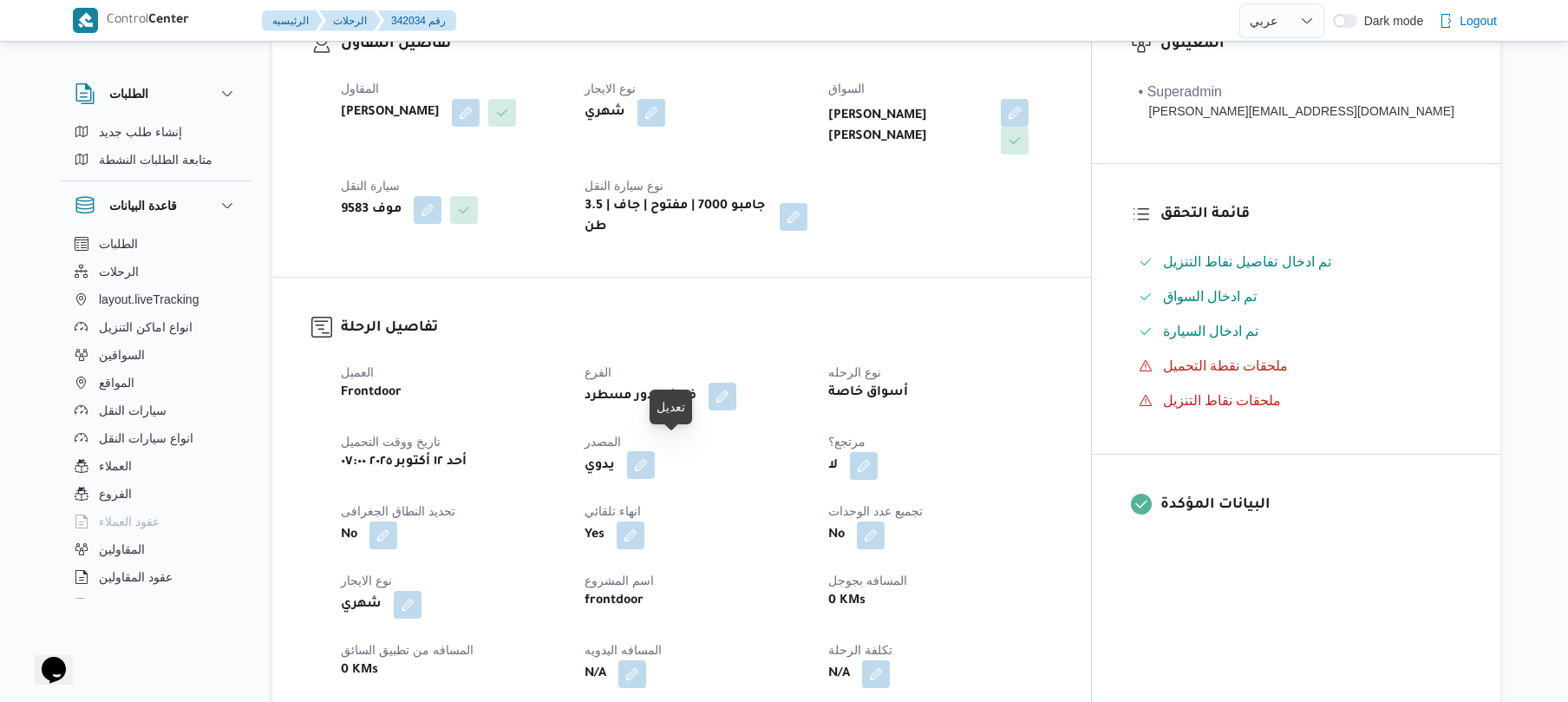
click at [655, 456] on button "button" at bounding box center [641, 465] width 27 height 27
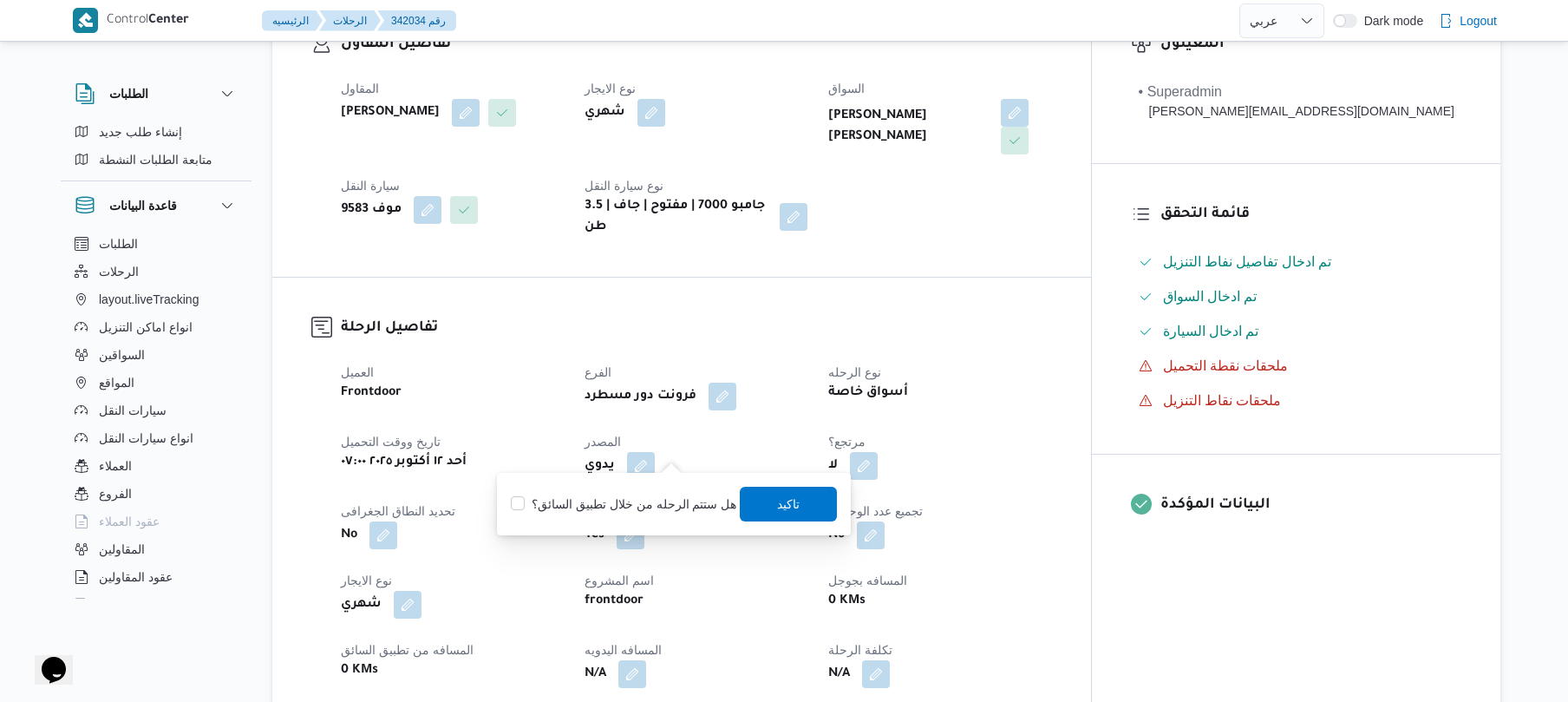
click at [619, 510] on label "هل ستتم الرحله من خلال تطبيق السائق؟" at bounding box center [623, 503] width 225 height 21
checkbox input "true"
click at [822, 500] on span "تاكيد" at bounding box center [789, 502] width 97 height 34
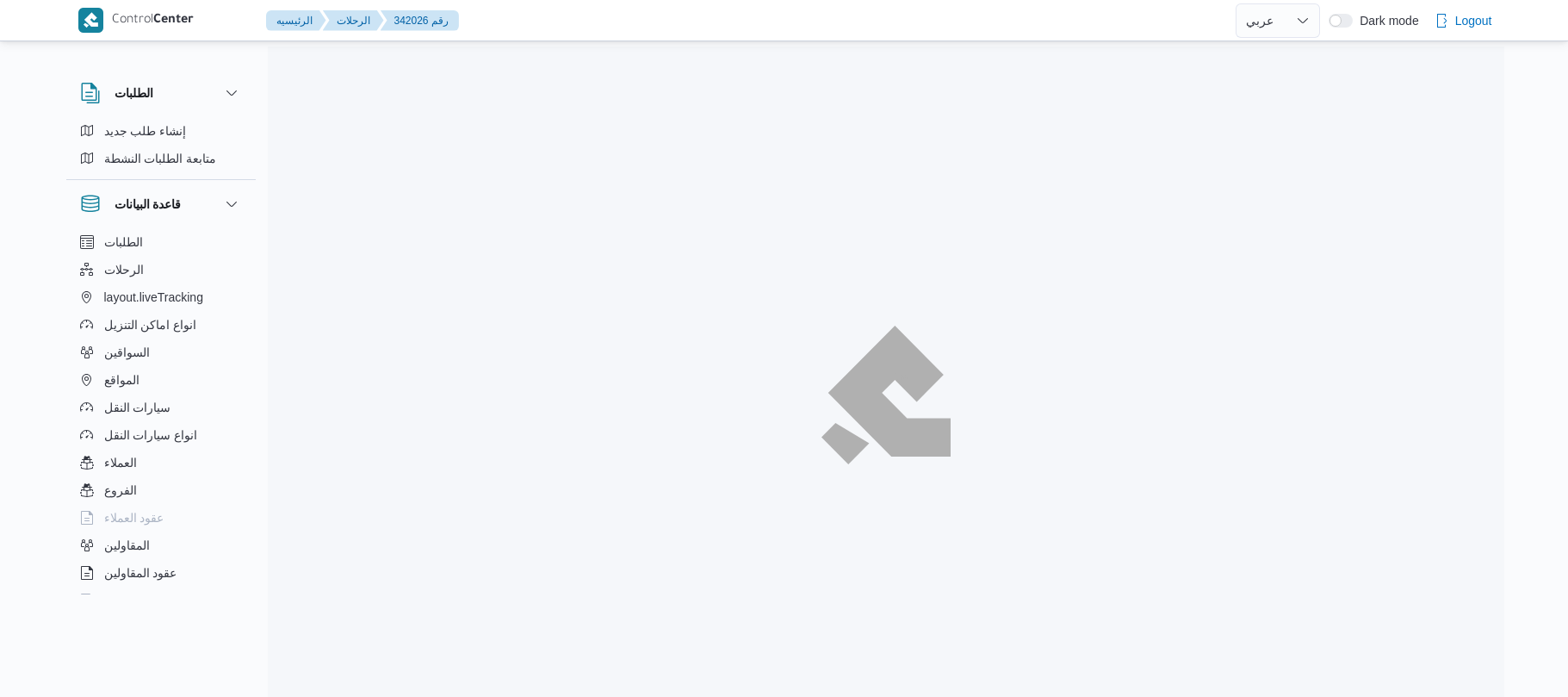
select select "ar"
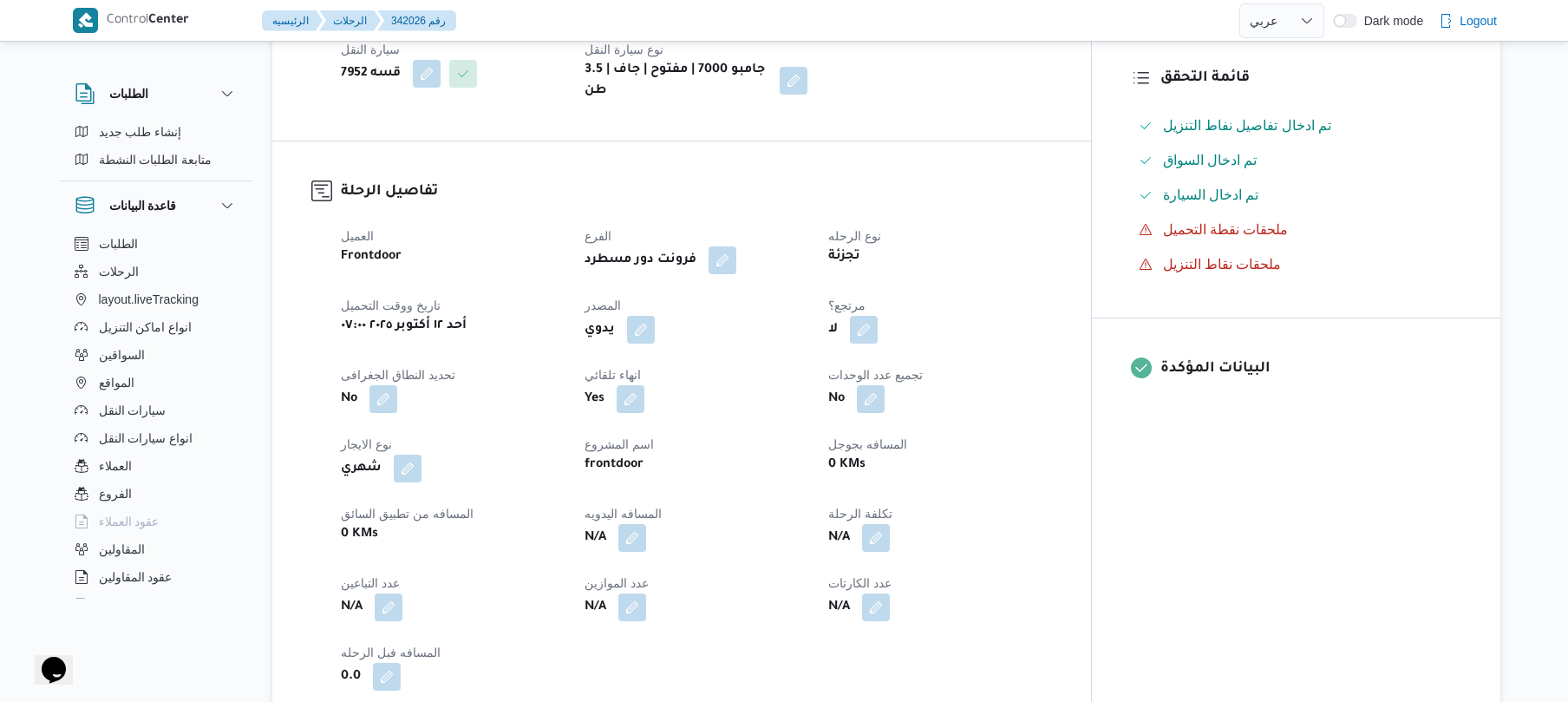
scroll to position [462, 0]
click at [655, 312] on button "button" at bounding box center [641, 326] width 27 height 27
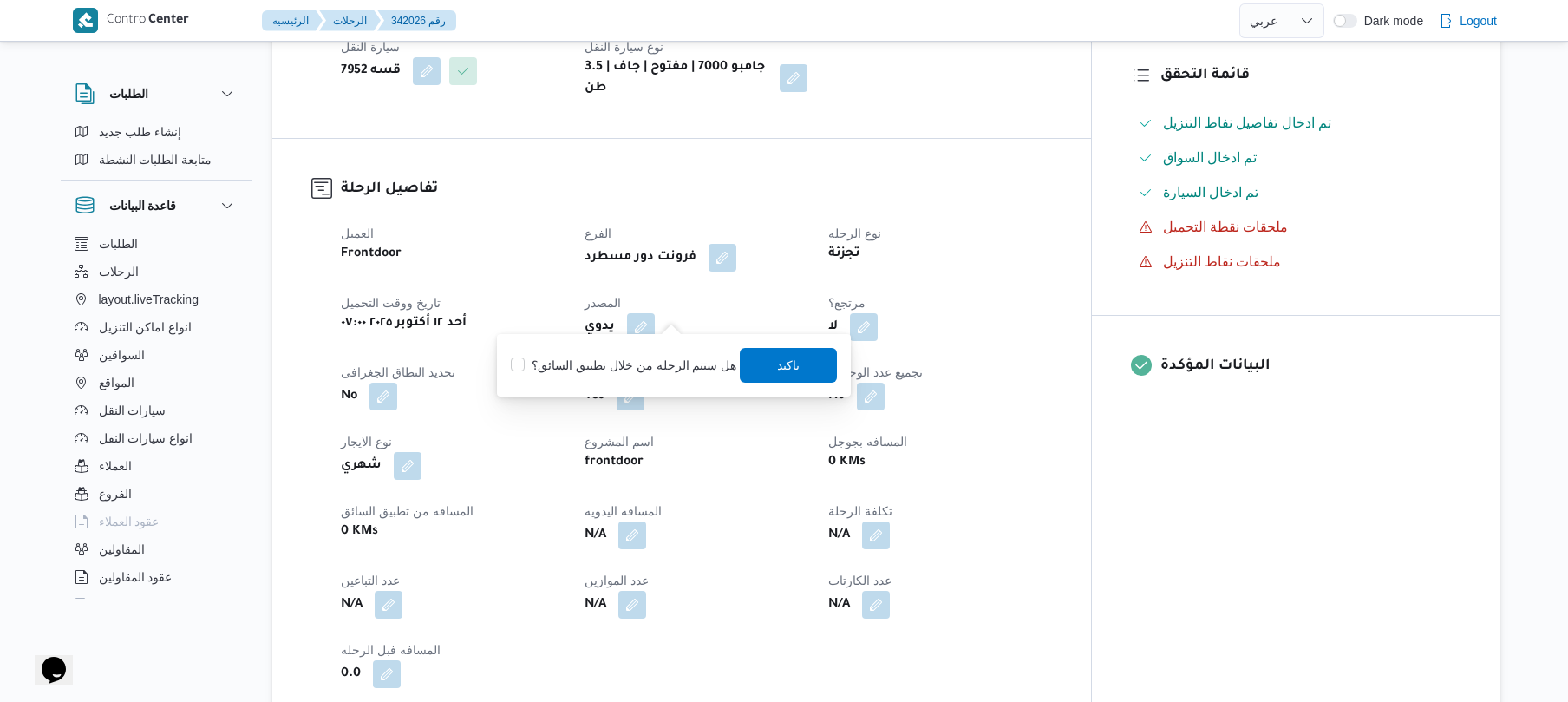
click at [614, 354] on label "هل ستتم الرحله من خلال تطبيق السائق؟" at bounding box center [623, 364] width 225 height 21
checkbox input "true"
click at [784, 365] on span "تاكيد" at bounding box center [789, 363] width 23 height 21
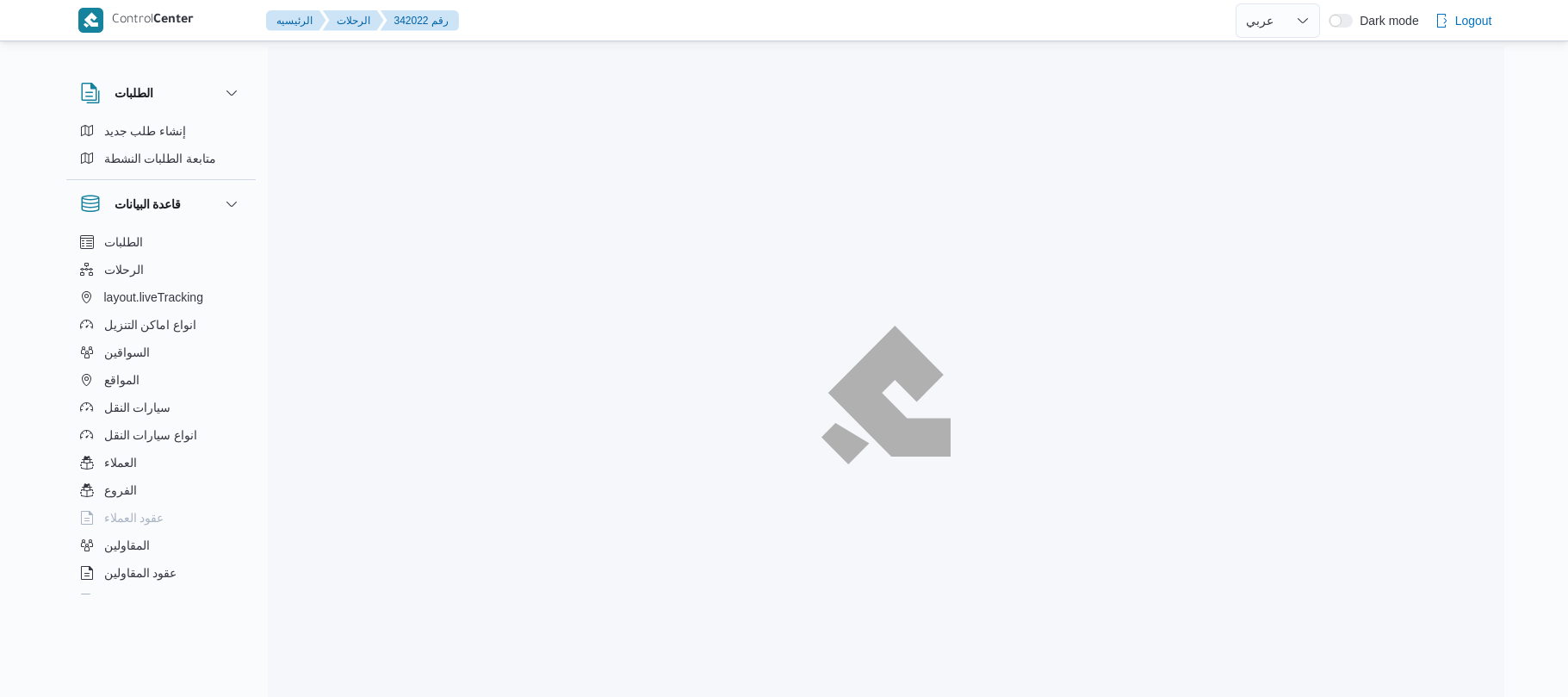
select select "ar"
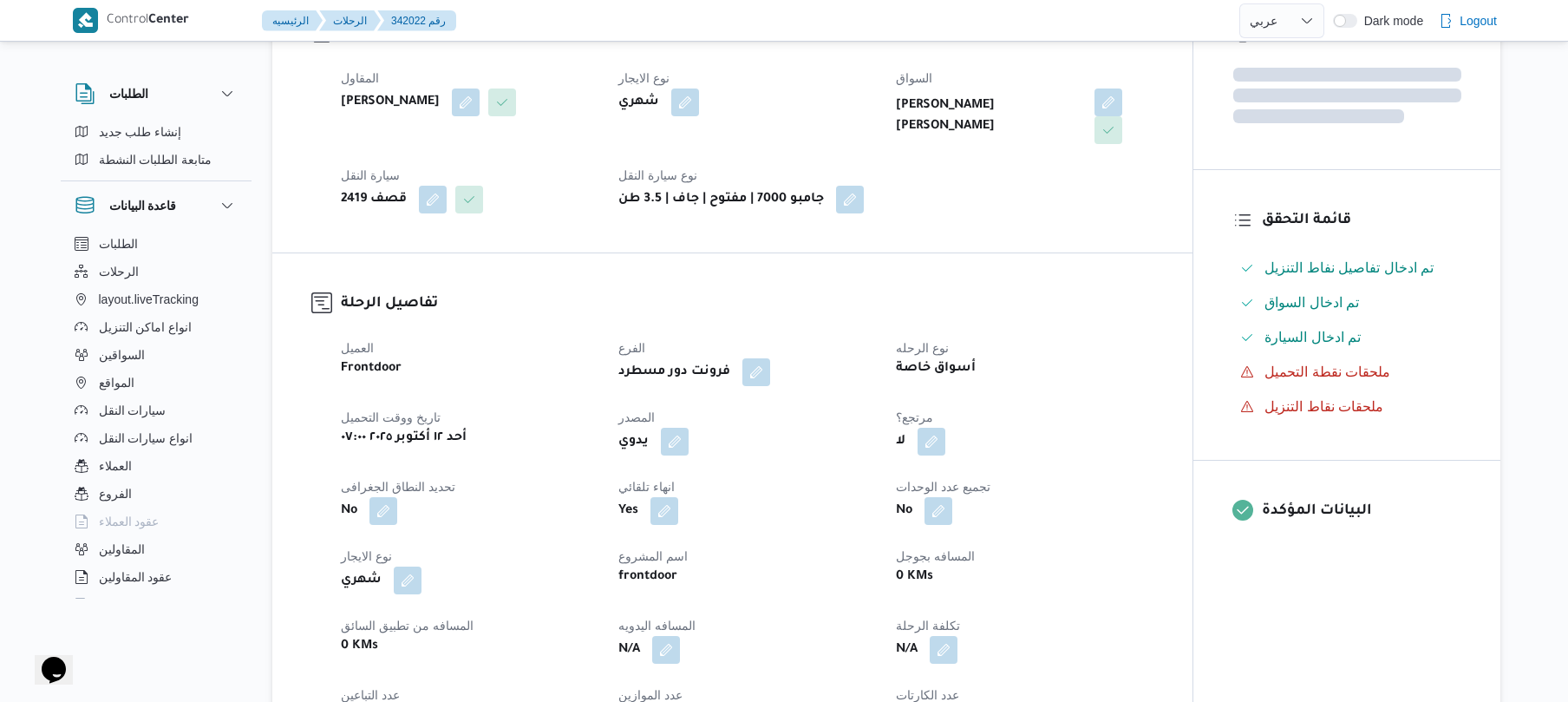
scroll to position [416, 0]
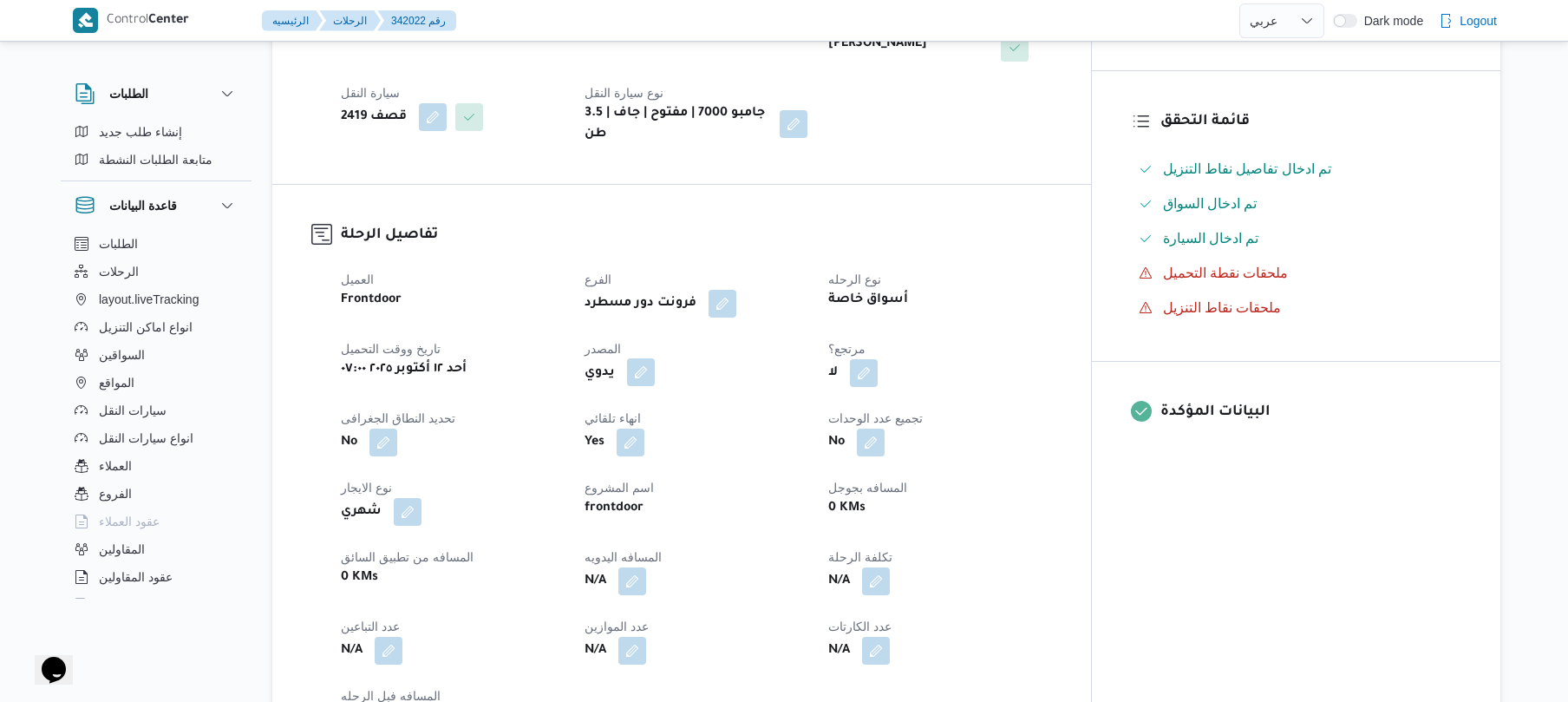
click at [655, 358] on button "button" at bounding box center [641, 372] width 27 height 27
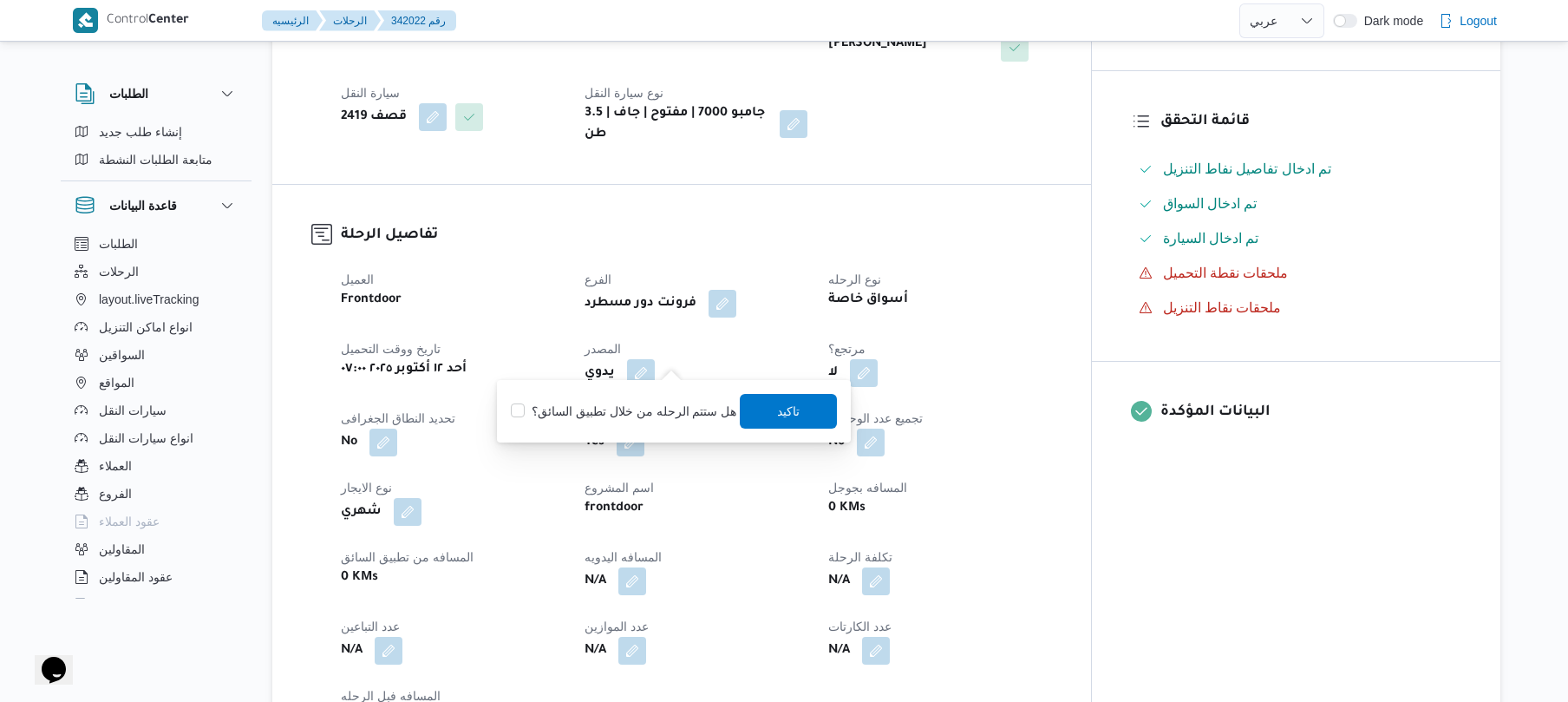
click at [635, 399] on div "هل ستتم الرحله من خلال تطبيق السائق؟ تاكيد" at bounding box center [673, 410] width 330 height 38
click at [636, 411] on label "هل ستتم الرحله من خلال تطبيق السائق؟" at bounding box center [623, 410] width 225 height 21
checkbox input "true"
click at [757, 413] on span "تاكيد" at bounding box center [789, 409] width 97 height 34
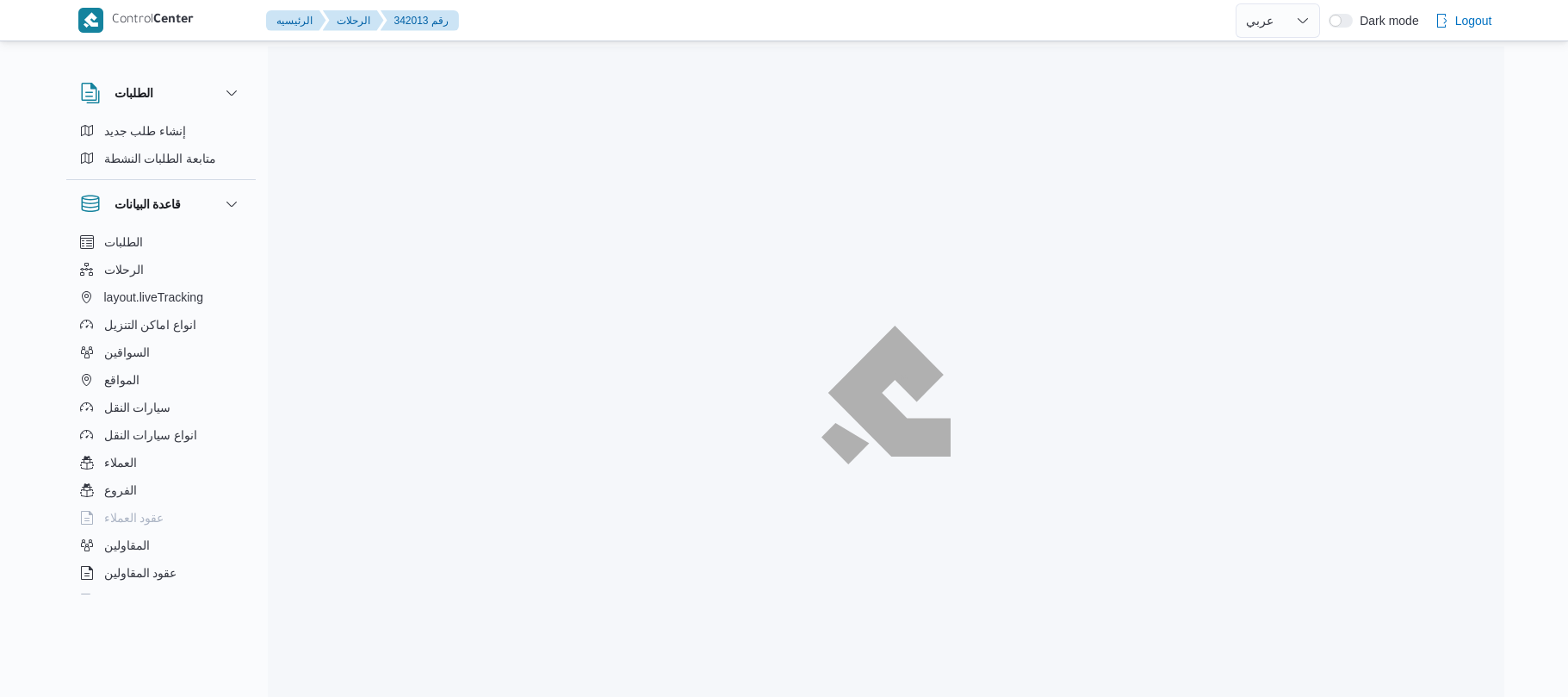
select select "ar"
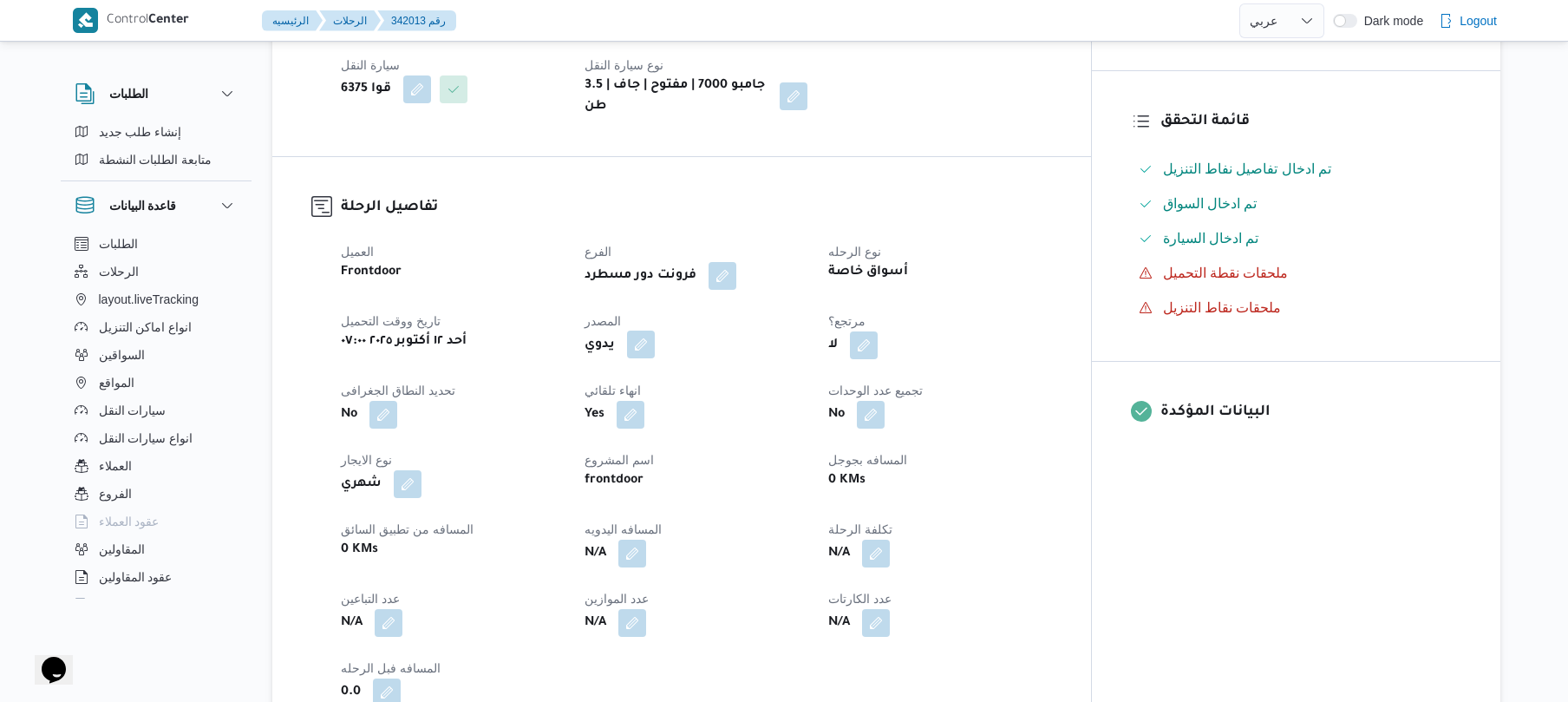
click at [655, 358] on button "button" at bounding box center [641, 345] width 27 height 27
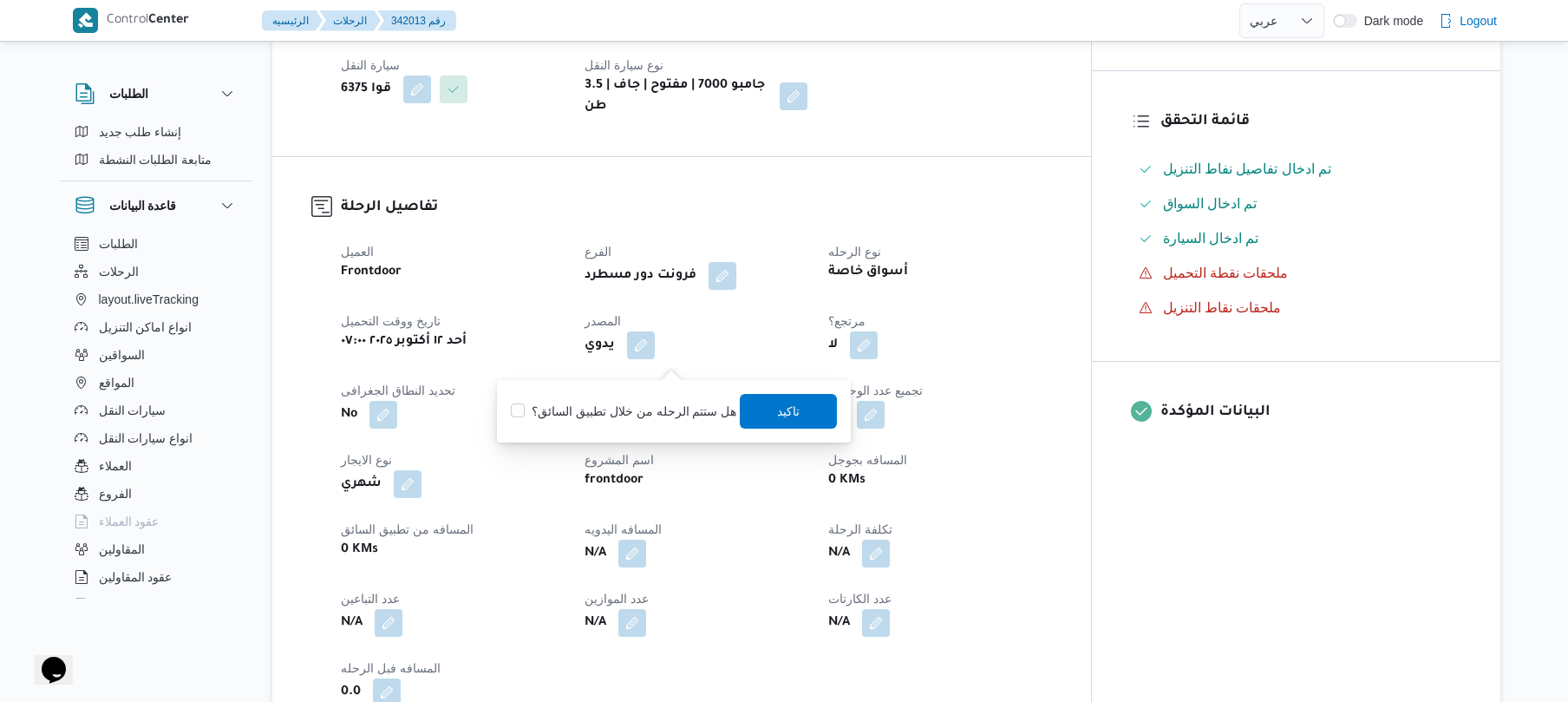
click at [624, 413] on label "هل ستتم الرحله من خلال تطبيق السائق؟" at bounding box center [623, 410] width 225 height 21
checkbox input "true"
click at [780, 404] on span "تاكيد" at bounding box center [789, 409] width 23 height 21
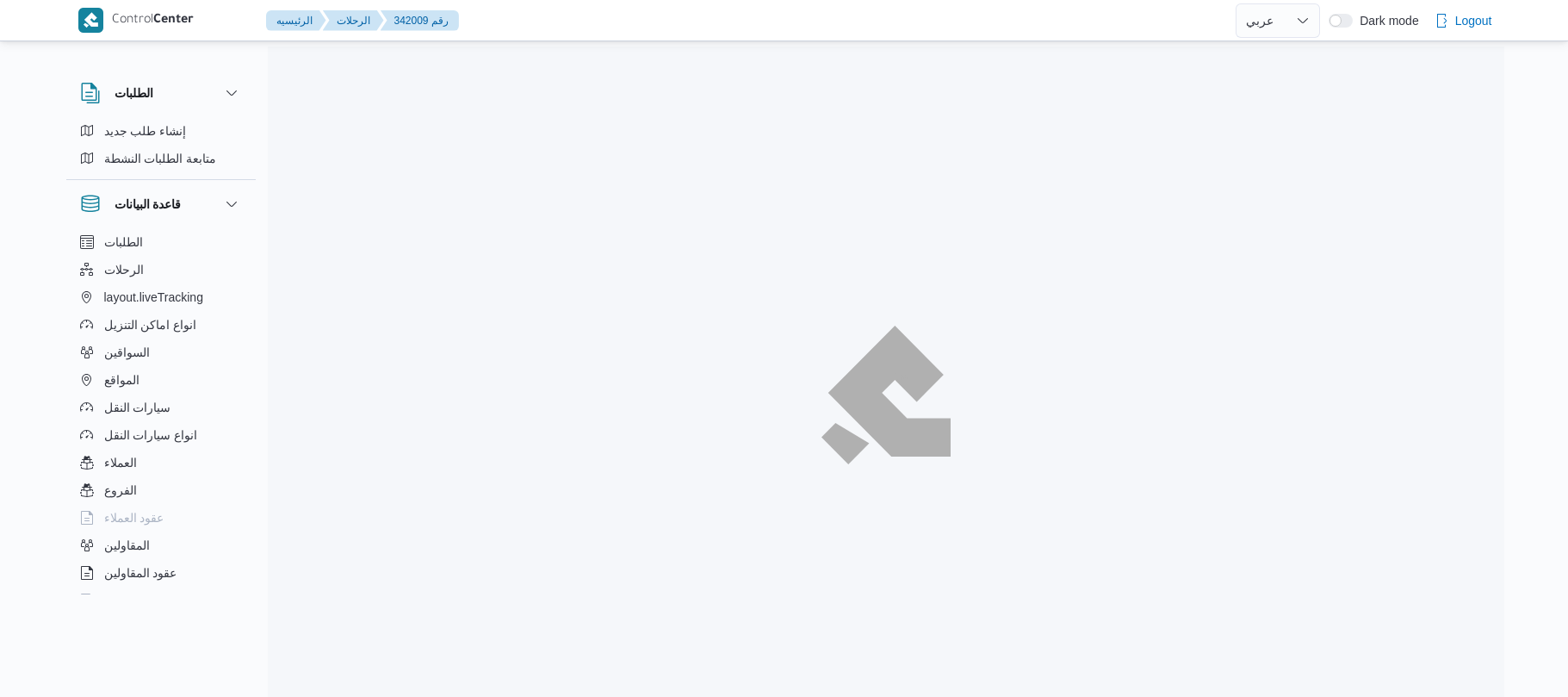
select select "ar"
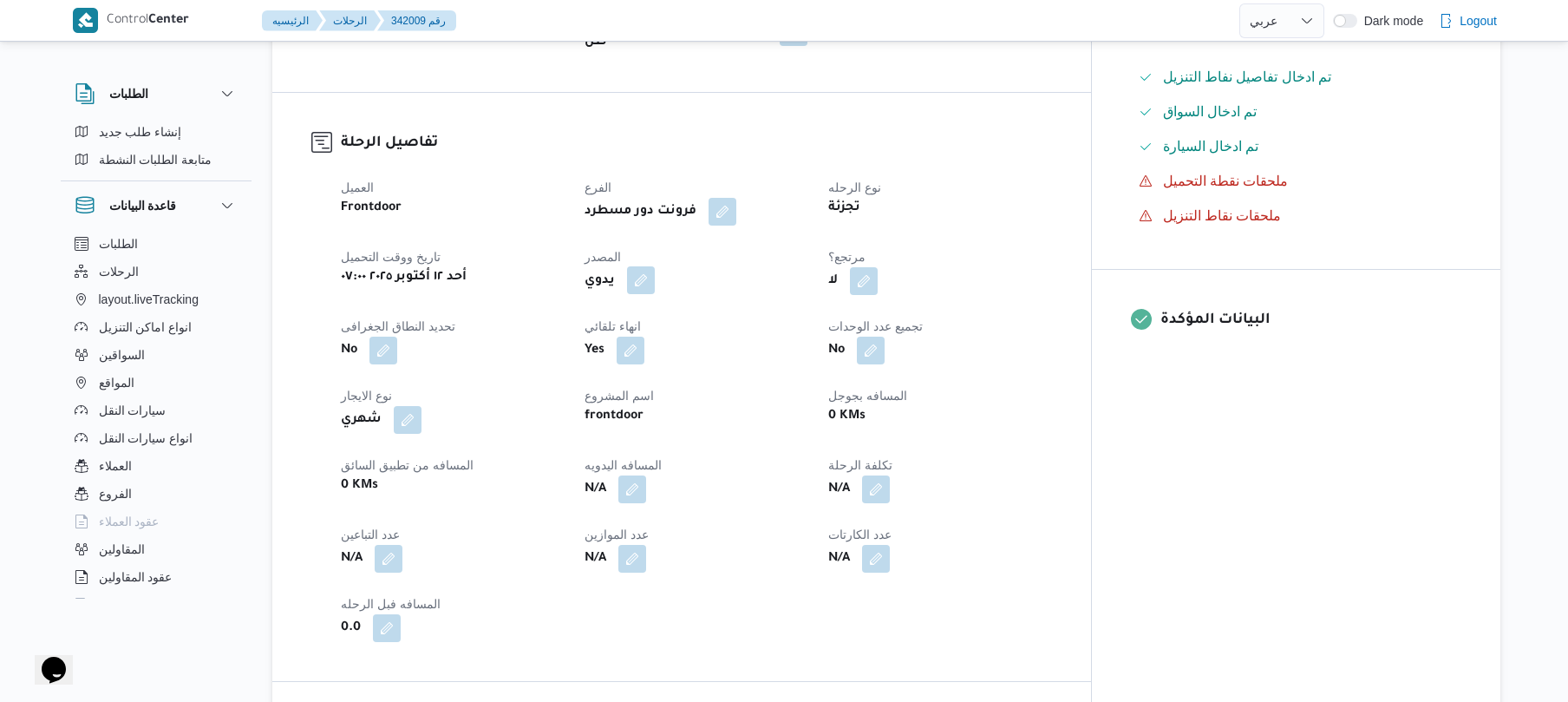
click at [655, 266] on button "button" at bounding box center [641, 280] width 27 height 27
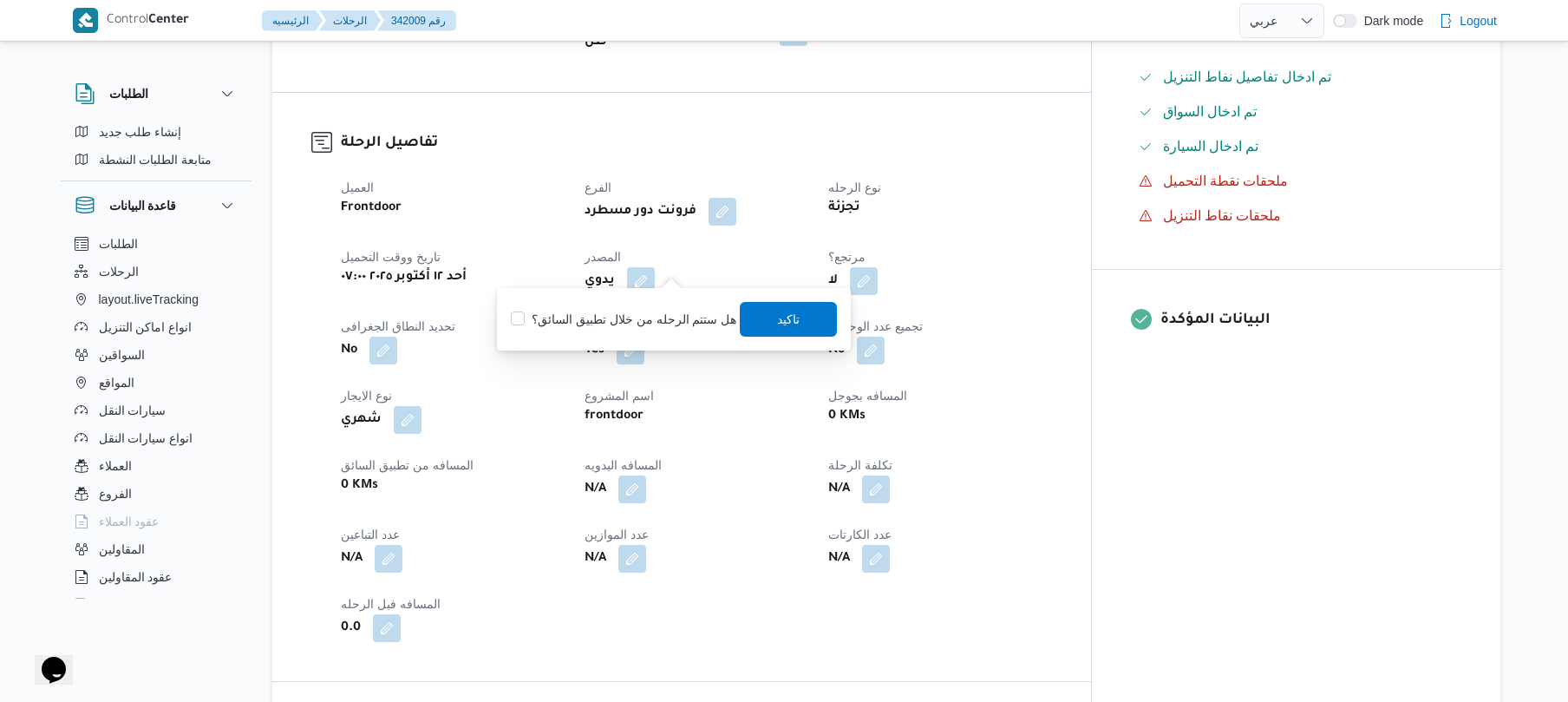
click at [659, 304] on div "هل ستتم الرحله من خلال تطبيق السائق؟ [GEOGRAPHIC_DATA]" at bounding box center [673, 319] width 330 height 38
click at [658, 310] on label "هل ستتم الرحله من خلال تطبيق السائق؟" at bounding box center [623, 318] width 225 height 21
checkbox input "true"
click at [784, 323] on span "تاكيد" at bounding box center [789, 318] width 23 height 21
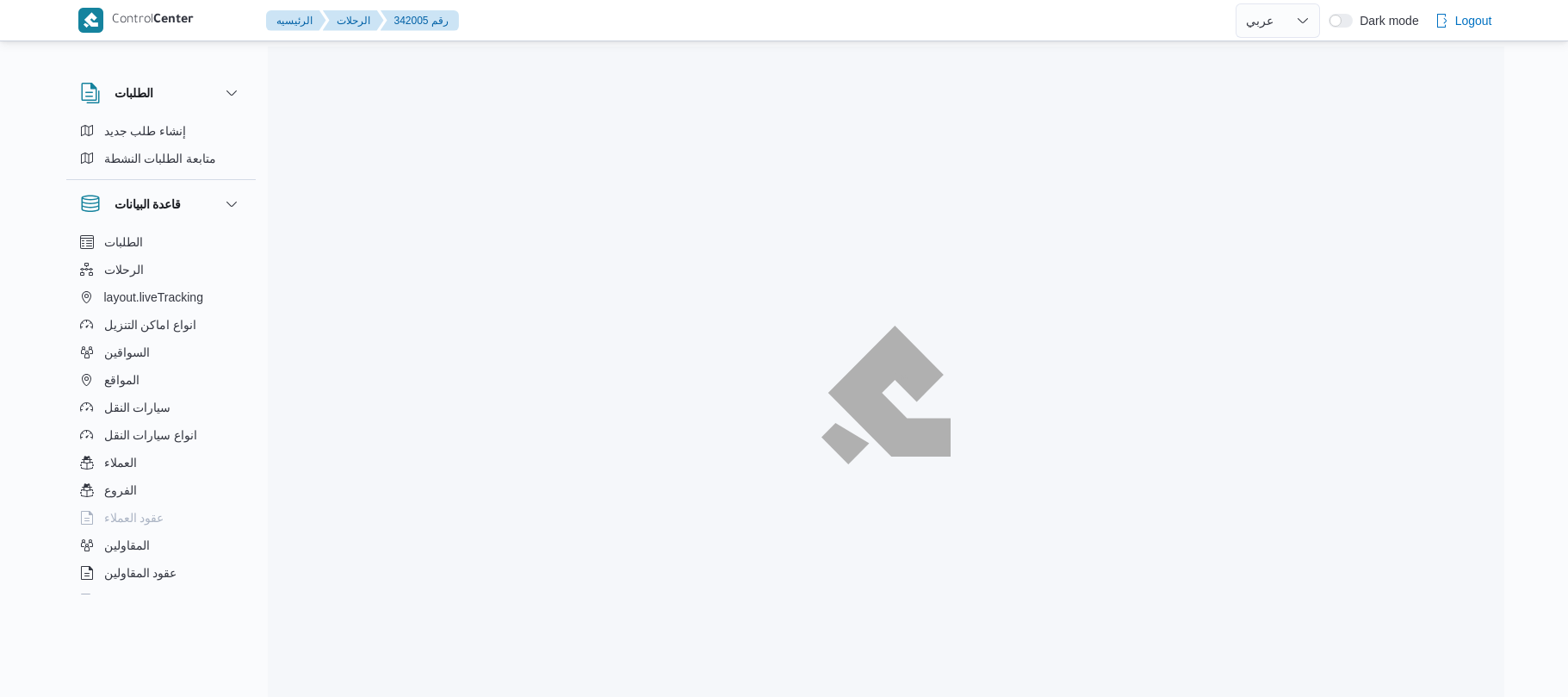
select select "ar"
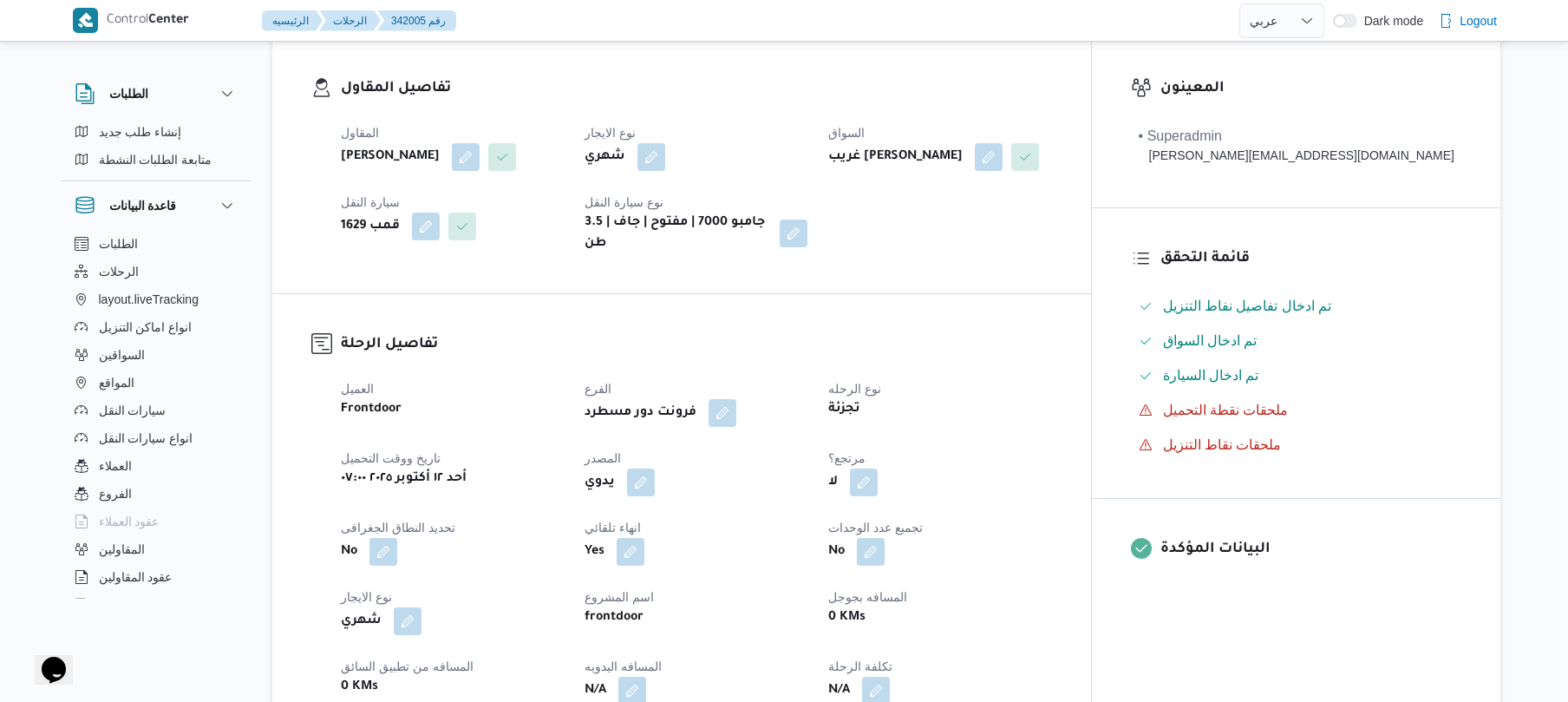
scroll to position [369, 0]
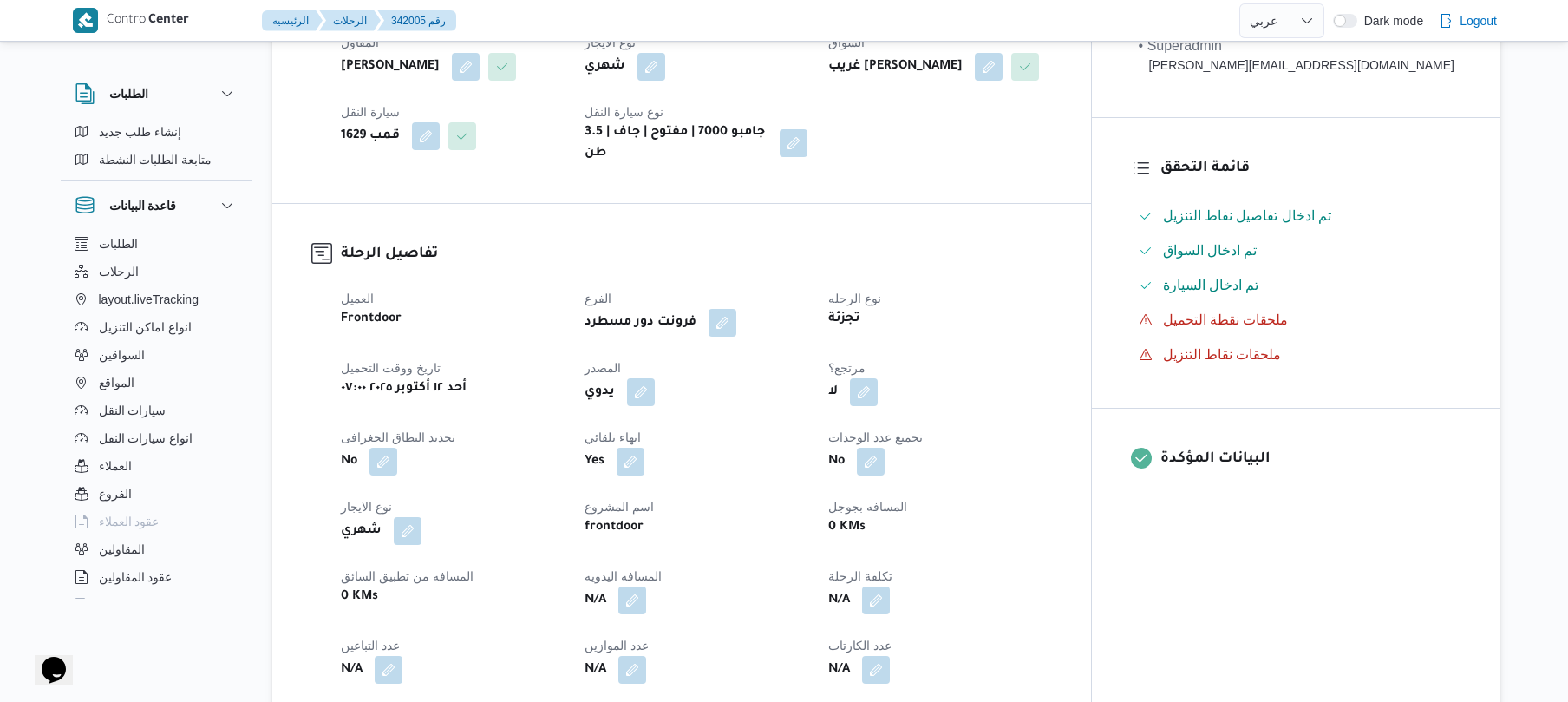
click at [676, 407] on div "يدوي" at bounding box center [695, 393] width 226 height 31
click at [655, 404] on button "button" at bounding box center [641, 391] width 27 height 27
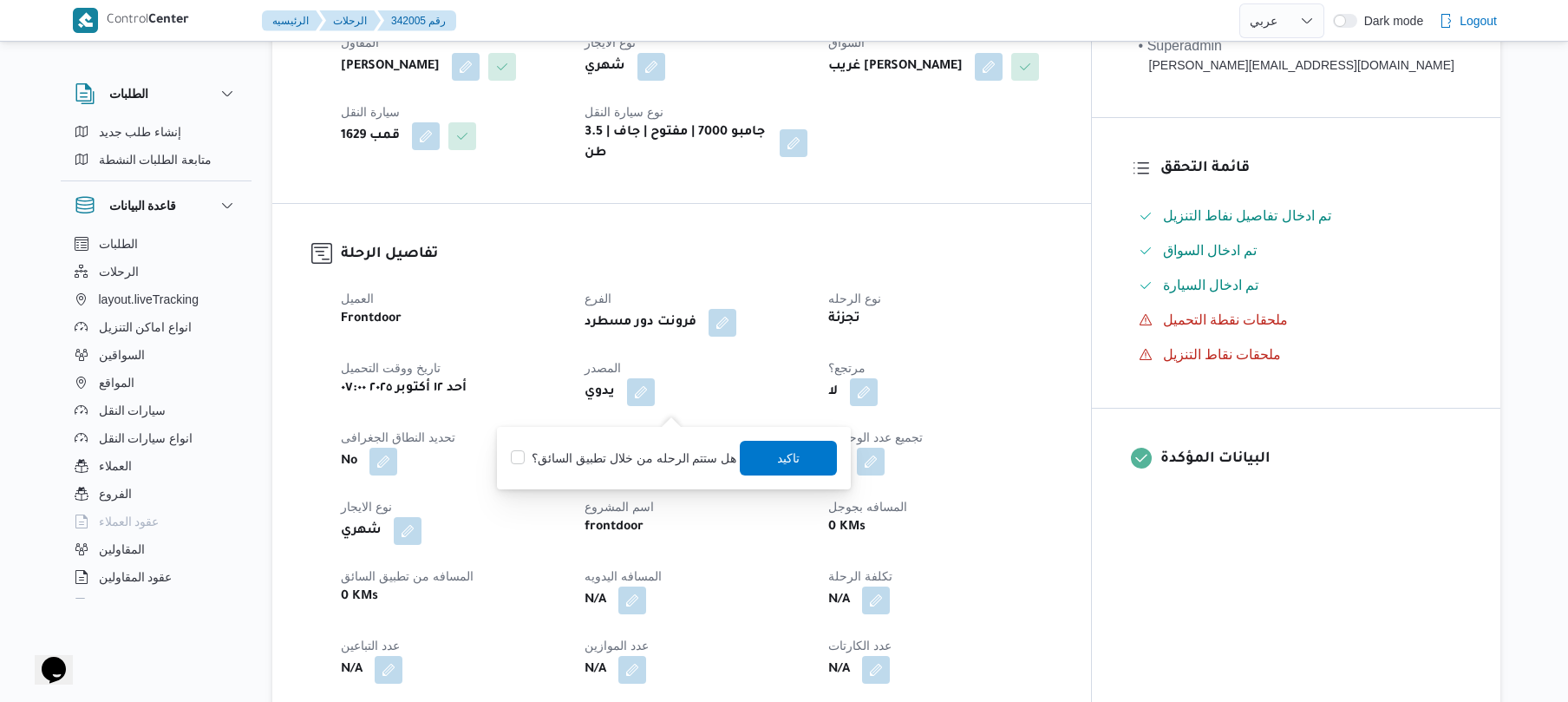
click at [614, 452] on label "هل ستتم الرحله من خلال تطبيق السائق؟" at bounding box center [623, 457] width 225 height 21
checkbox input "true"
click at [791, 456] on span "تاكيد" at bounding box center [789, 456] width 23 height 21
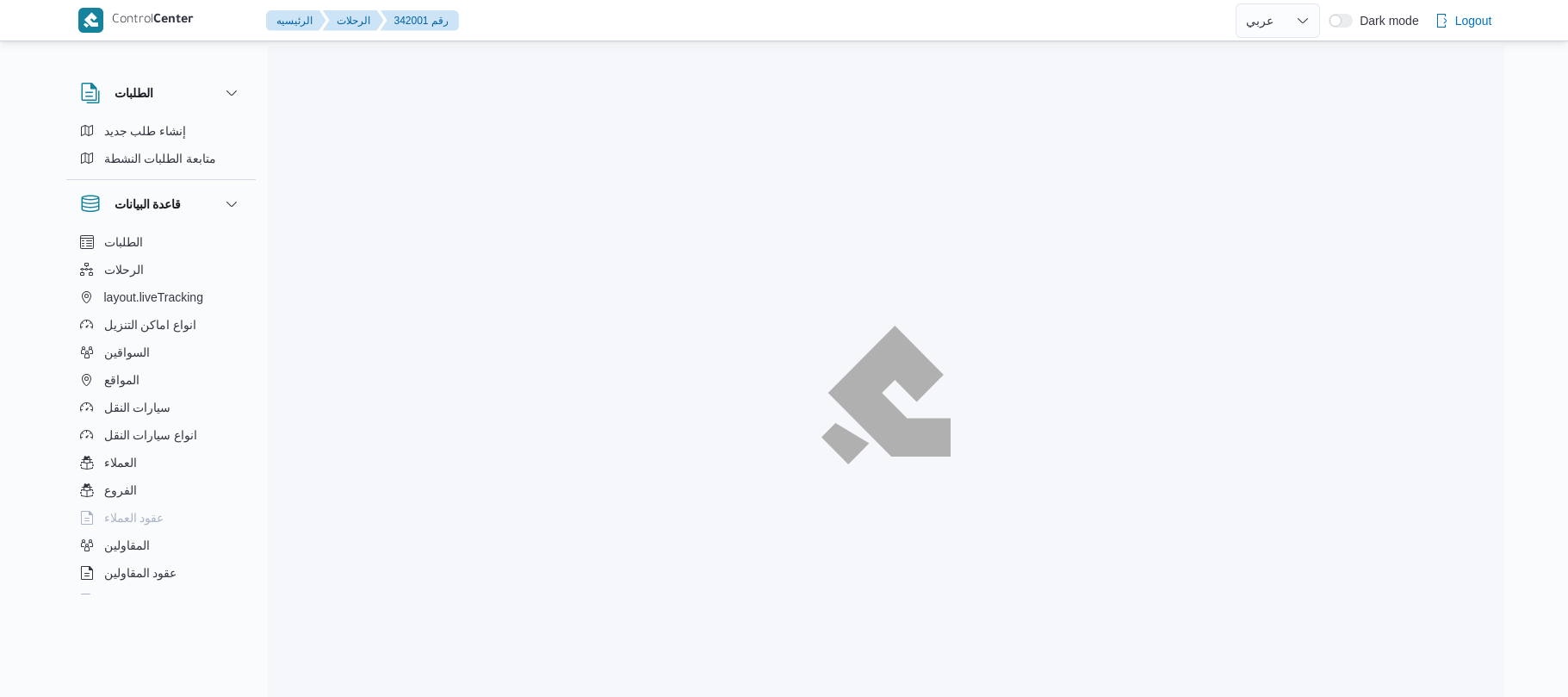
select select "ar"
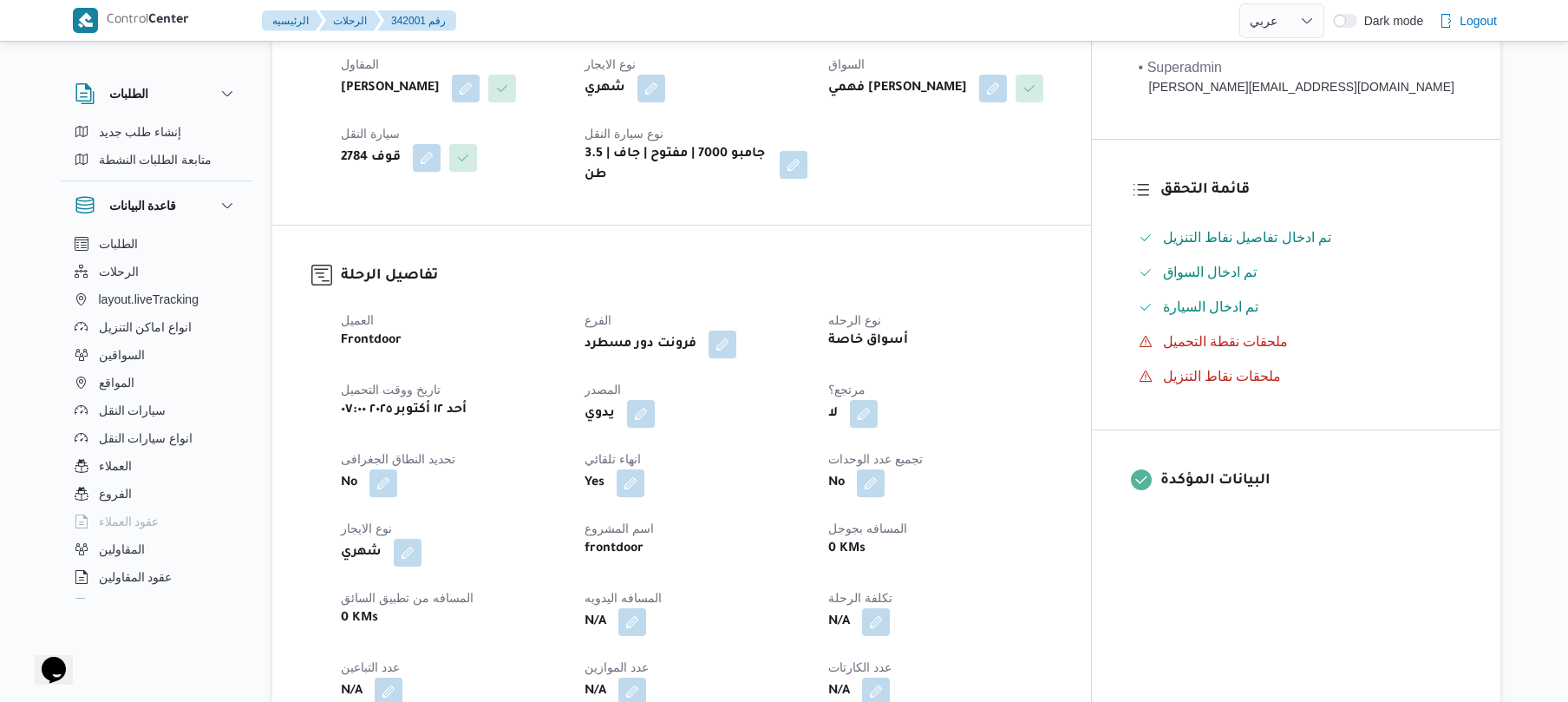
scroll to position [416, 0]
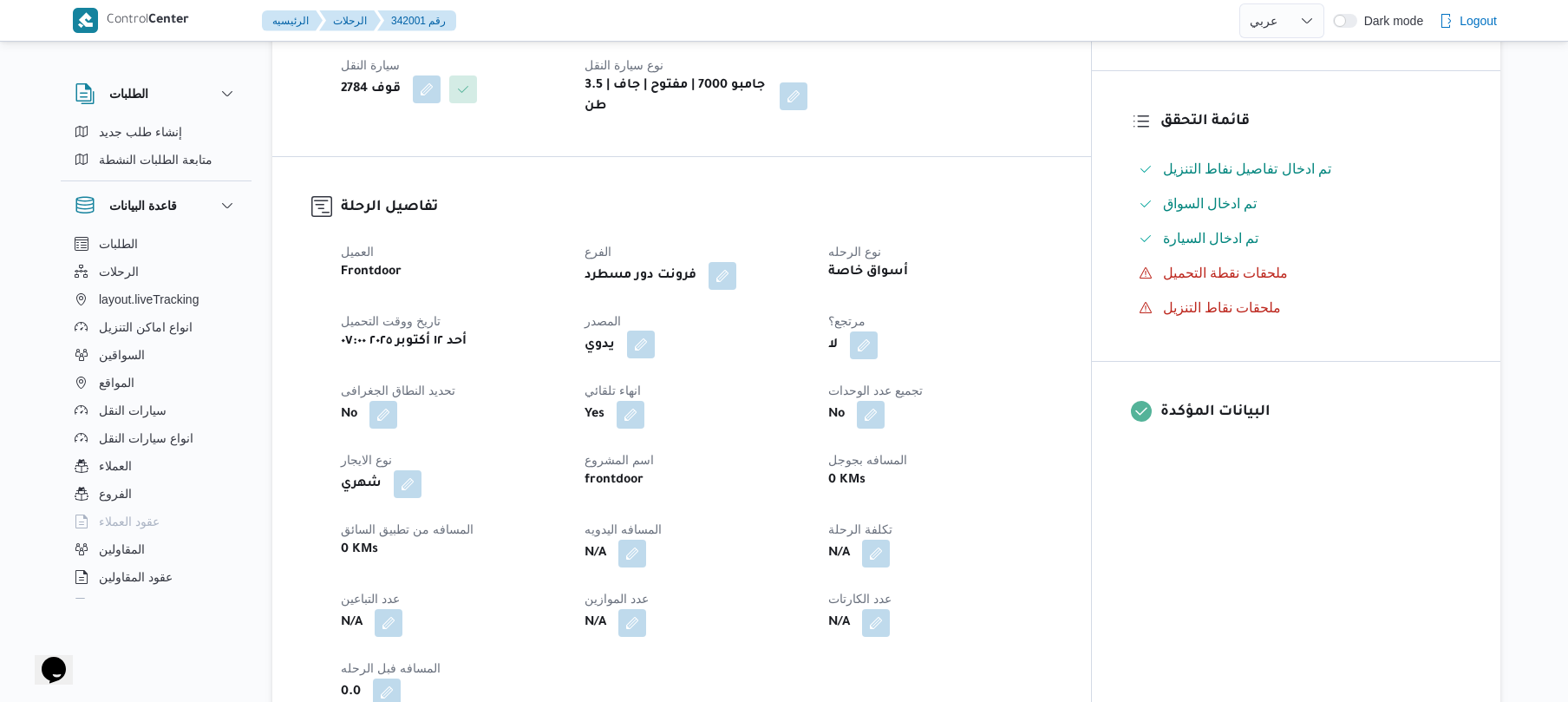
click at [655, 358] on button "button" at bounding box center [641, 345] width 27 height 27
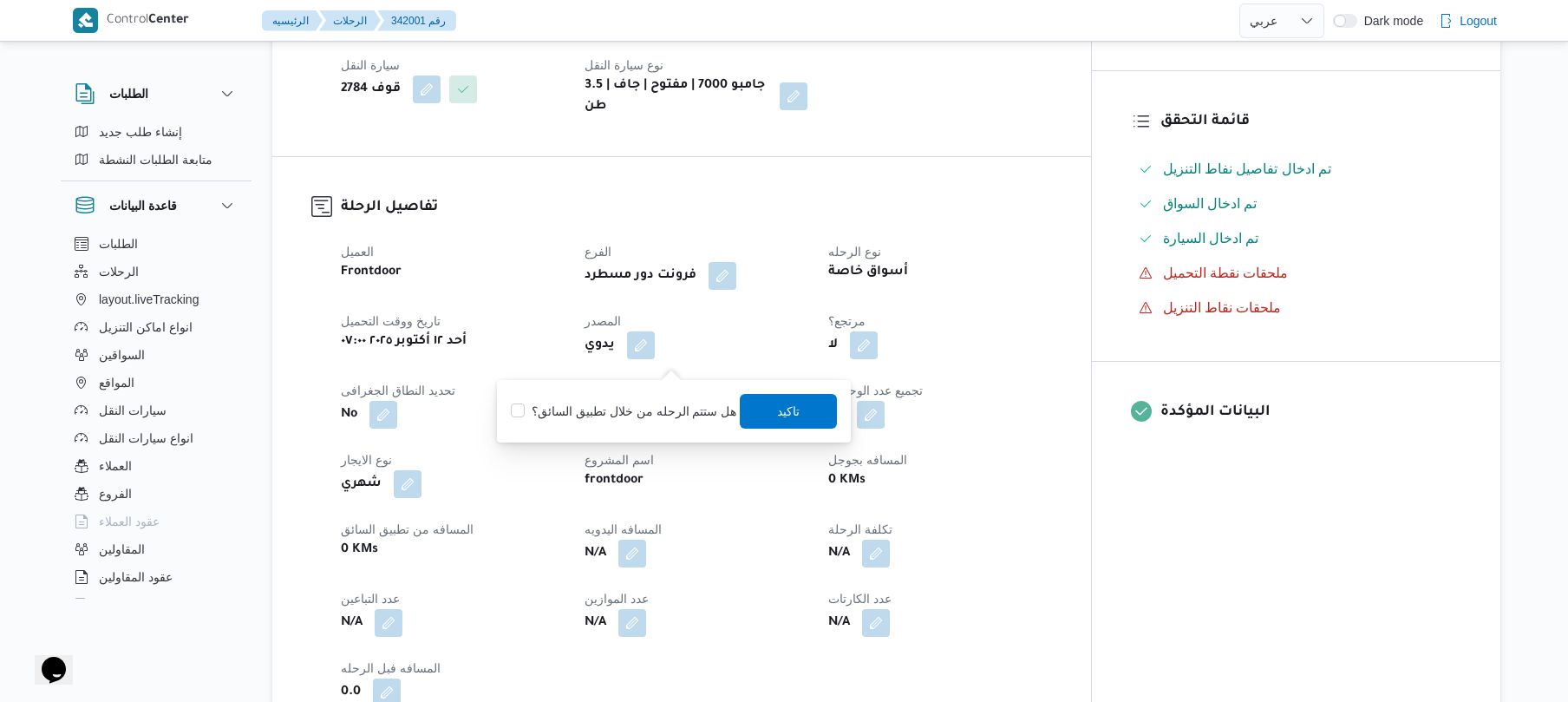
click at [615, 403] on label "هل ستتم الرحله من خلال تطبيق السائق؟" at bounding box center [623, 410] width 225 height 21
checkbox input "true"
click at [789, 414] on span "تاكيد" at bounding box center [789, 409] width 23 height 21
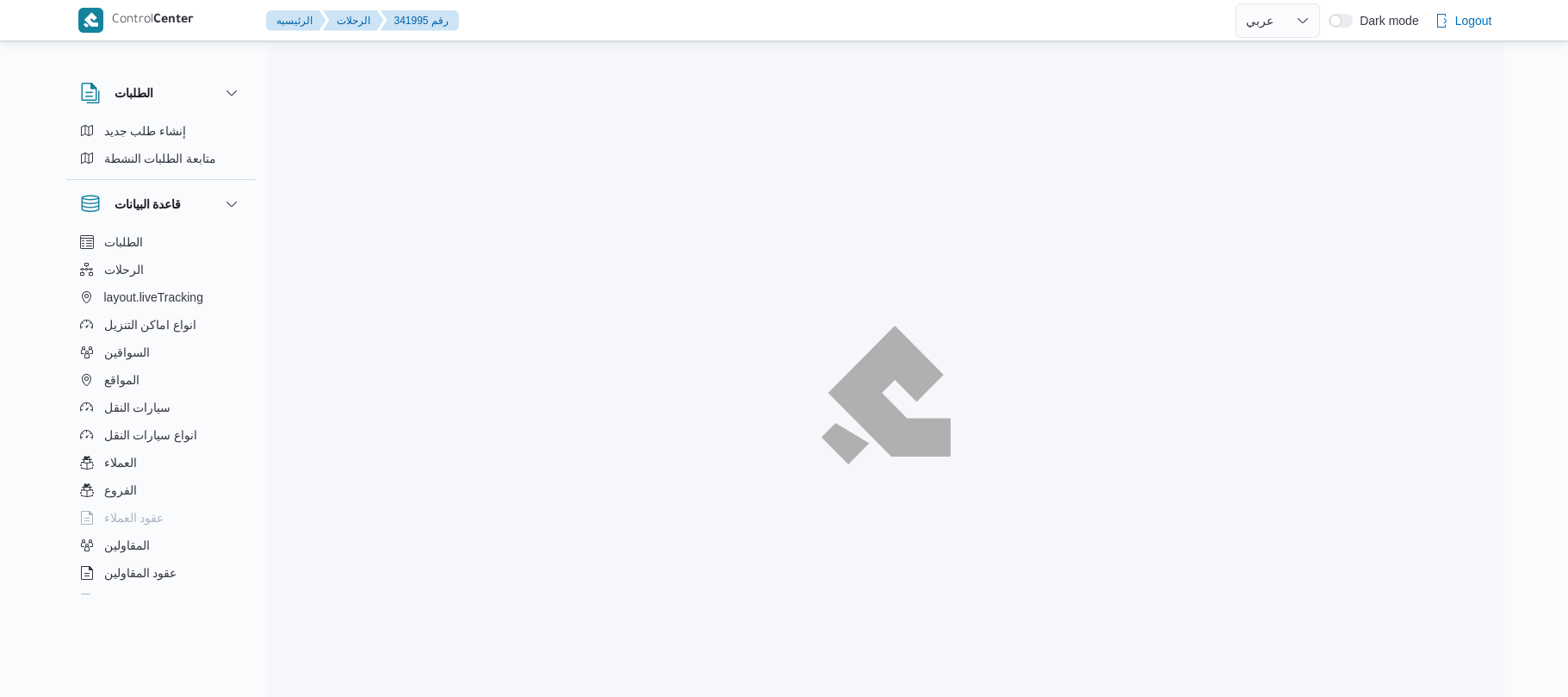
select select "ar"
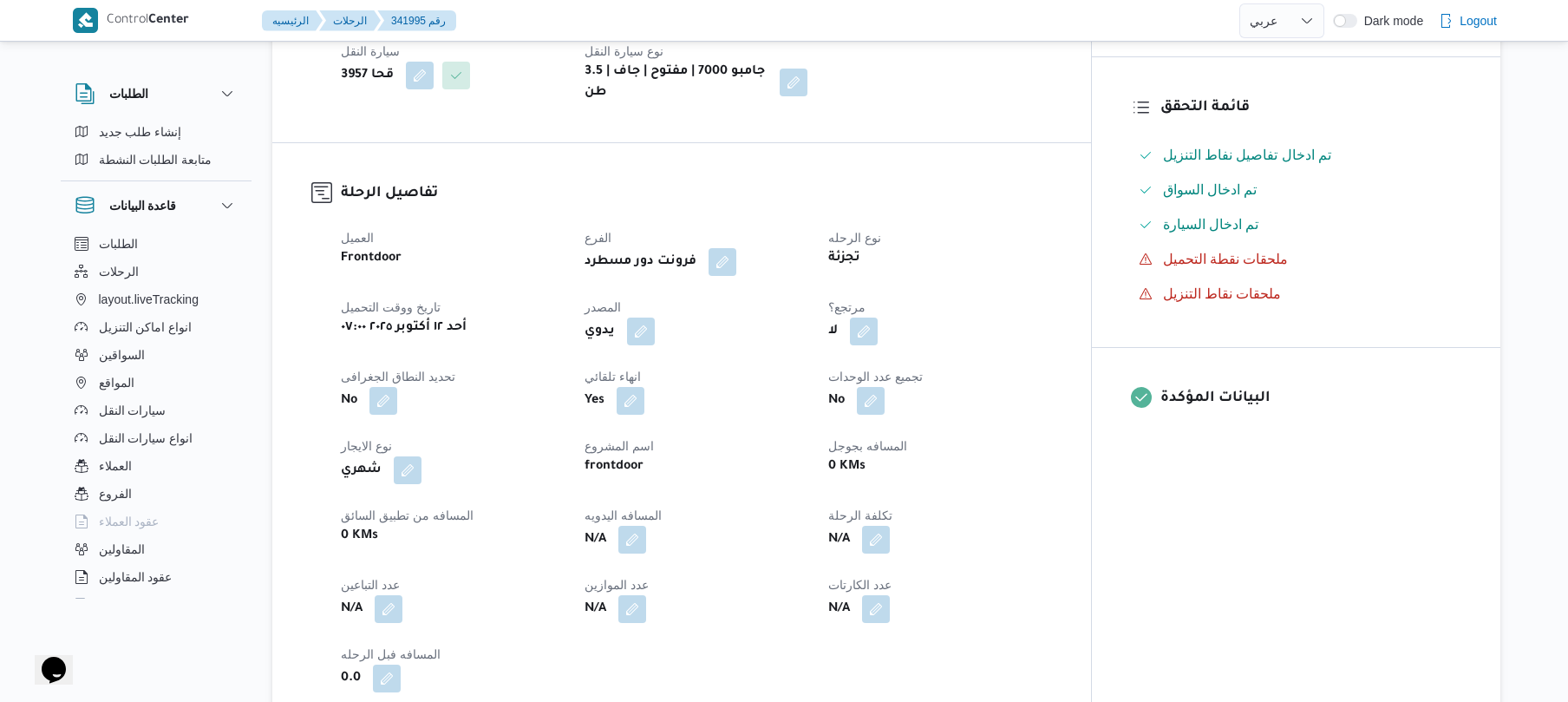
scroll to position [508, 0]
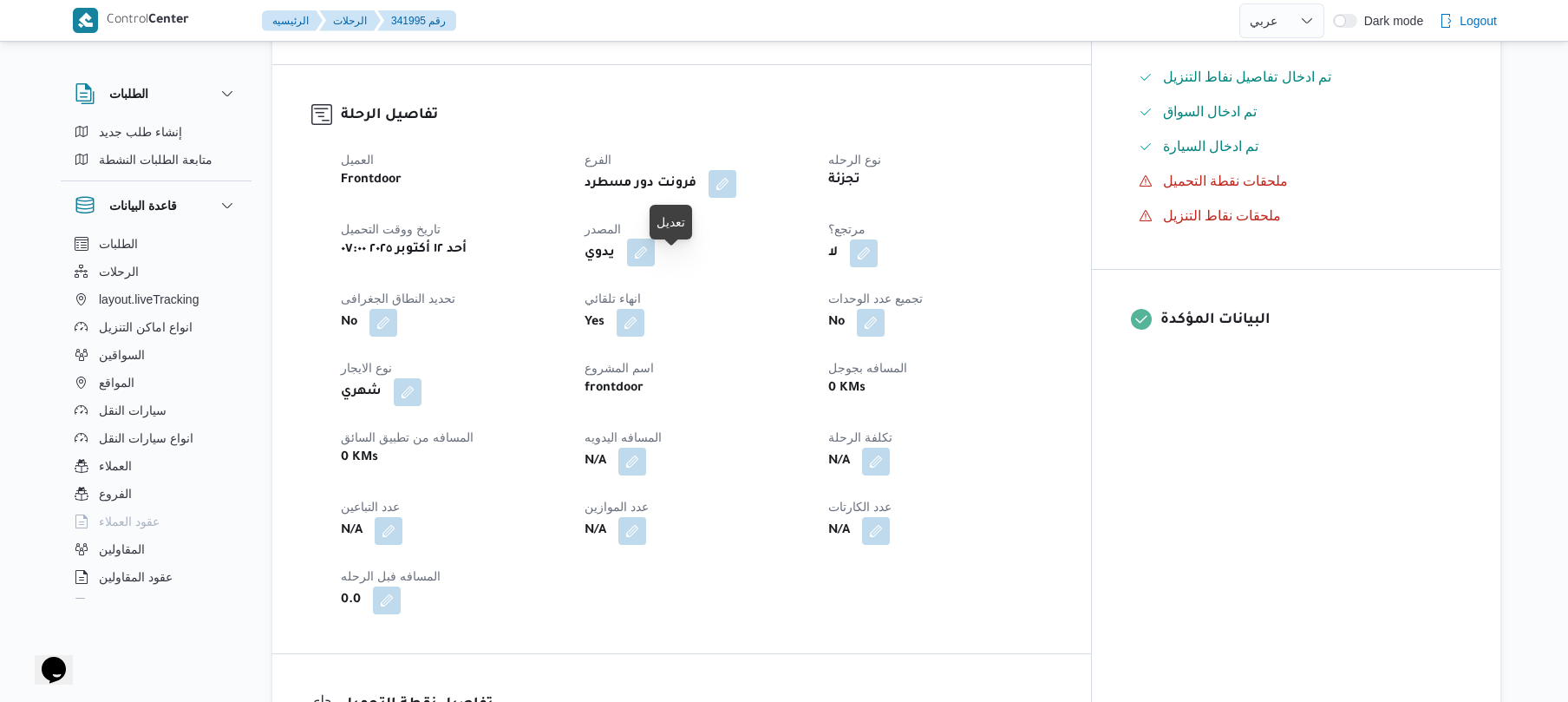
click at [655, 266] on button "button" at bounding box center [641, 253] width 27 height 27
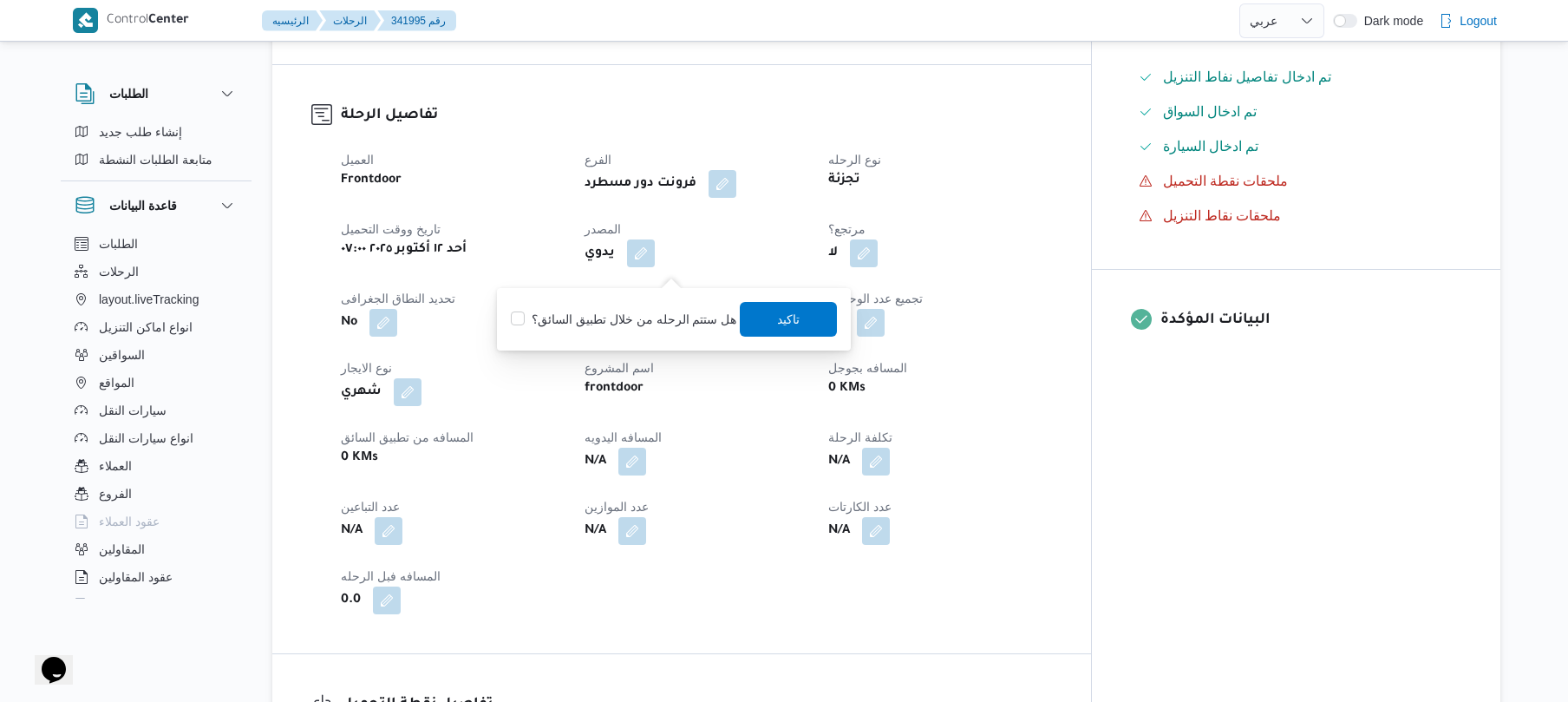
click at [650, 312] on label "هل ستتم الرحله من خلال تطبيق السائق؟" at bounding box center [623, 318] width 225 height 21
checkbox input "true"
click at [795, 321] on span "تاكيد" at bounding box center [789, 318] width 23 height 21
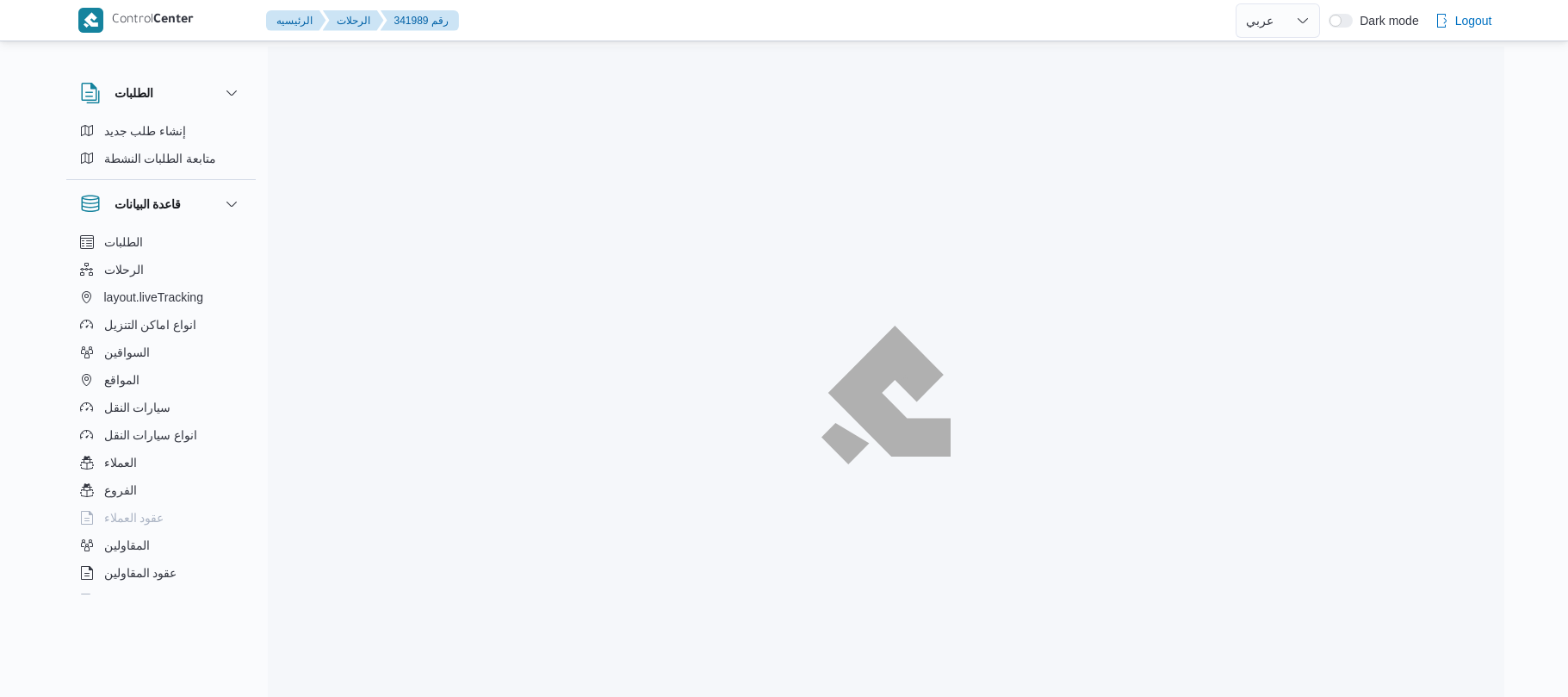
select select "ar"
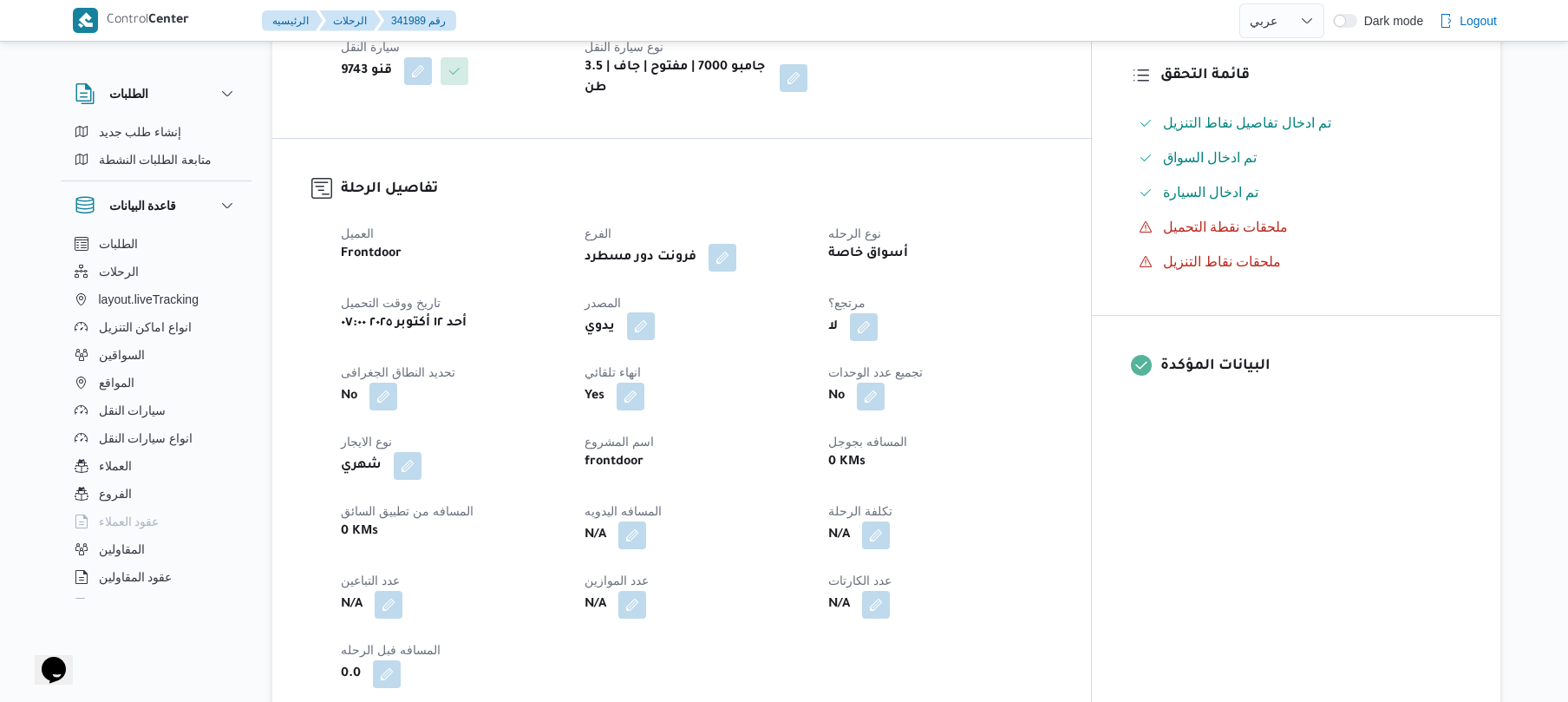
click at [655, 316] on button "button" at bounding box center [641, 326] width 27 height 27
click at [647, 366] on label "هل ستتم الرحله من خلال تطبيق السائق؟" at bounding box center [623, 364] width 225 height 21
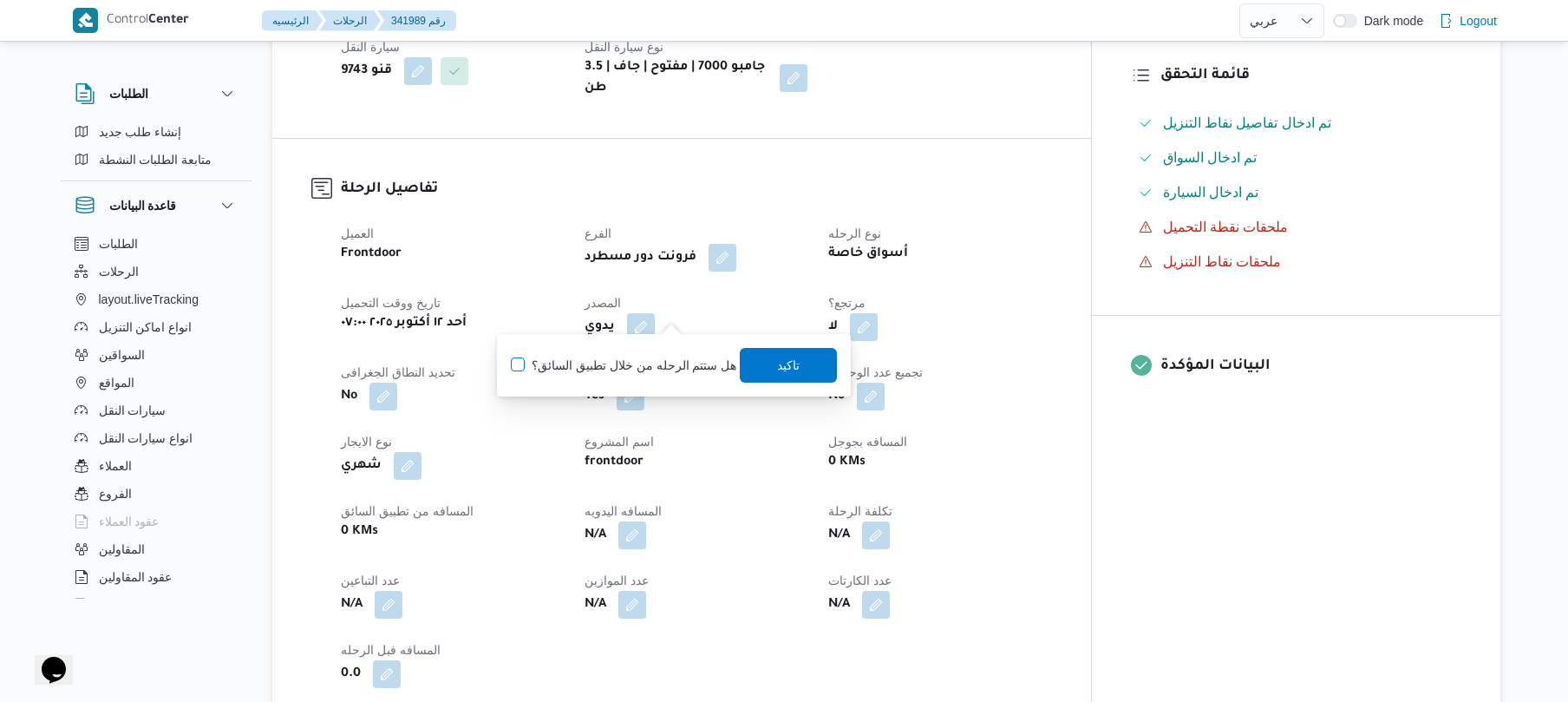
checkbox input "true"
click at [782, 364] on span "تاكيد" at bounding box center [789, 363] width 23 height 21
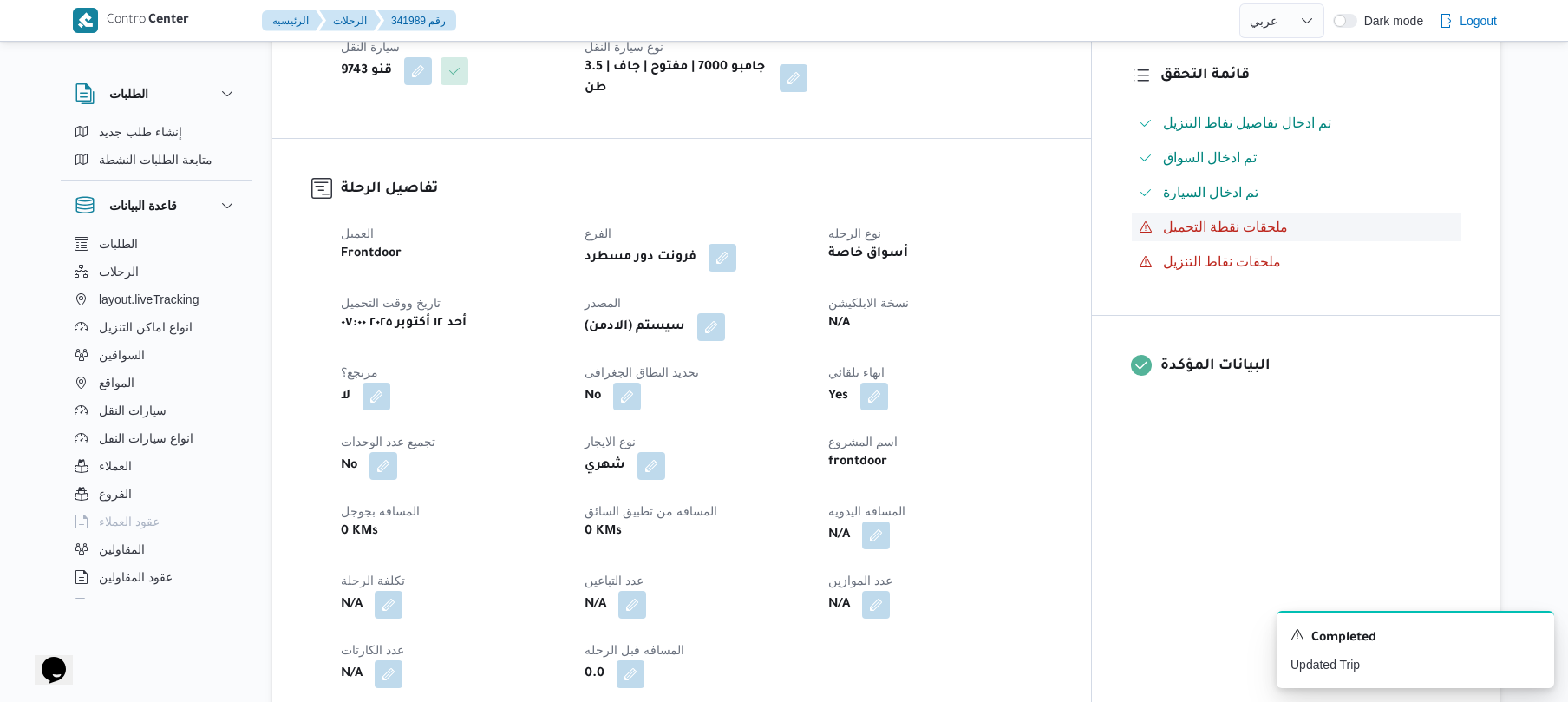
scroll to position [508, 0]
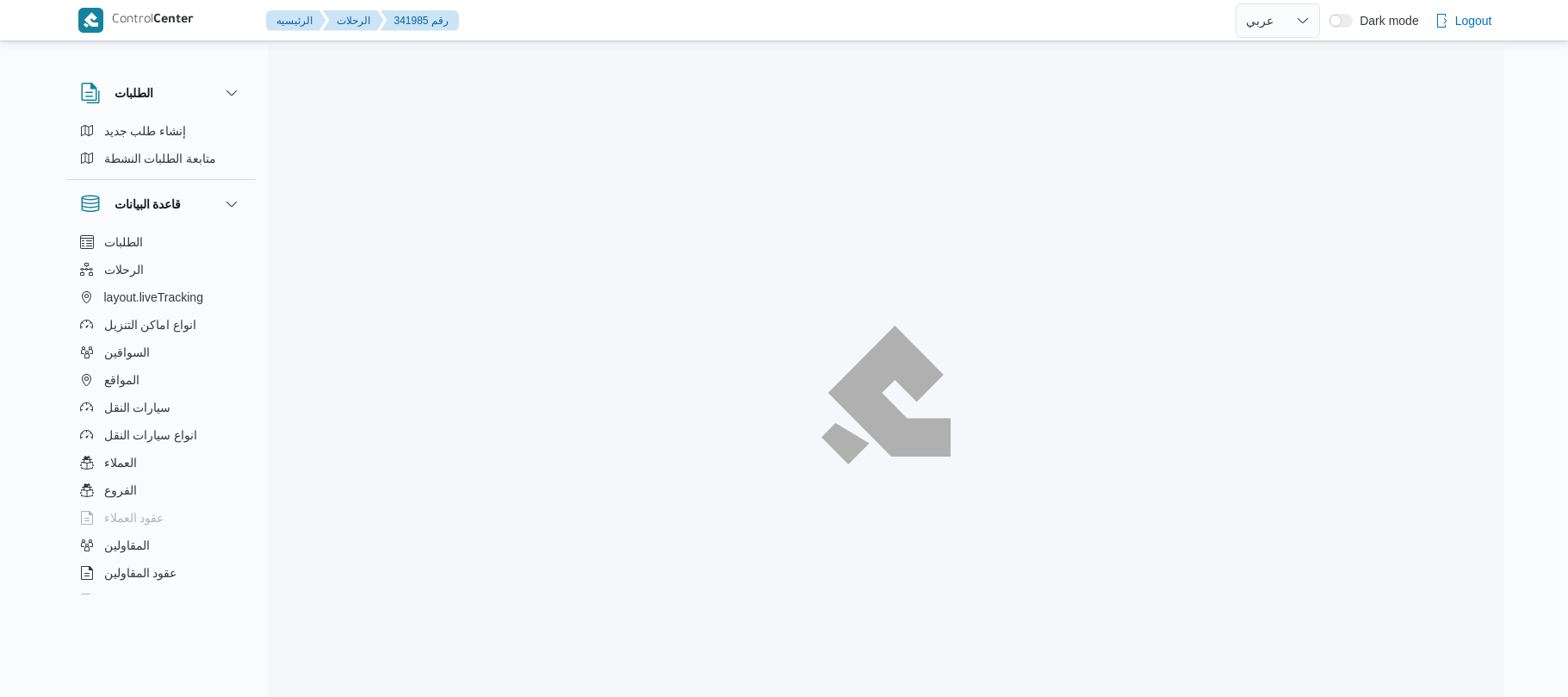
select select "ar"
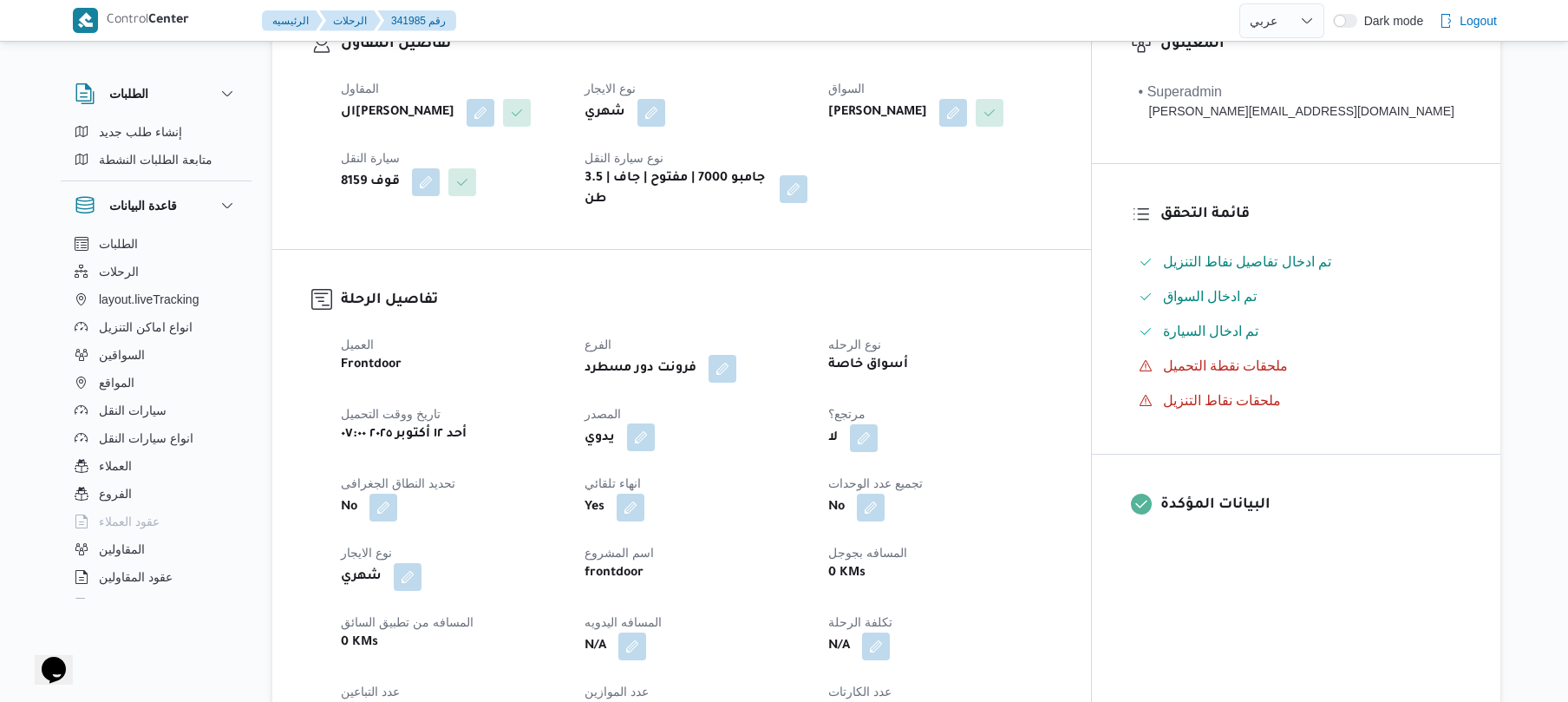
click at [655, 424] on button "button" at bounding box center [641, 437] width 27 height 27
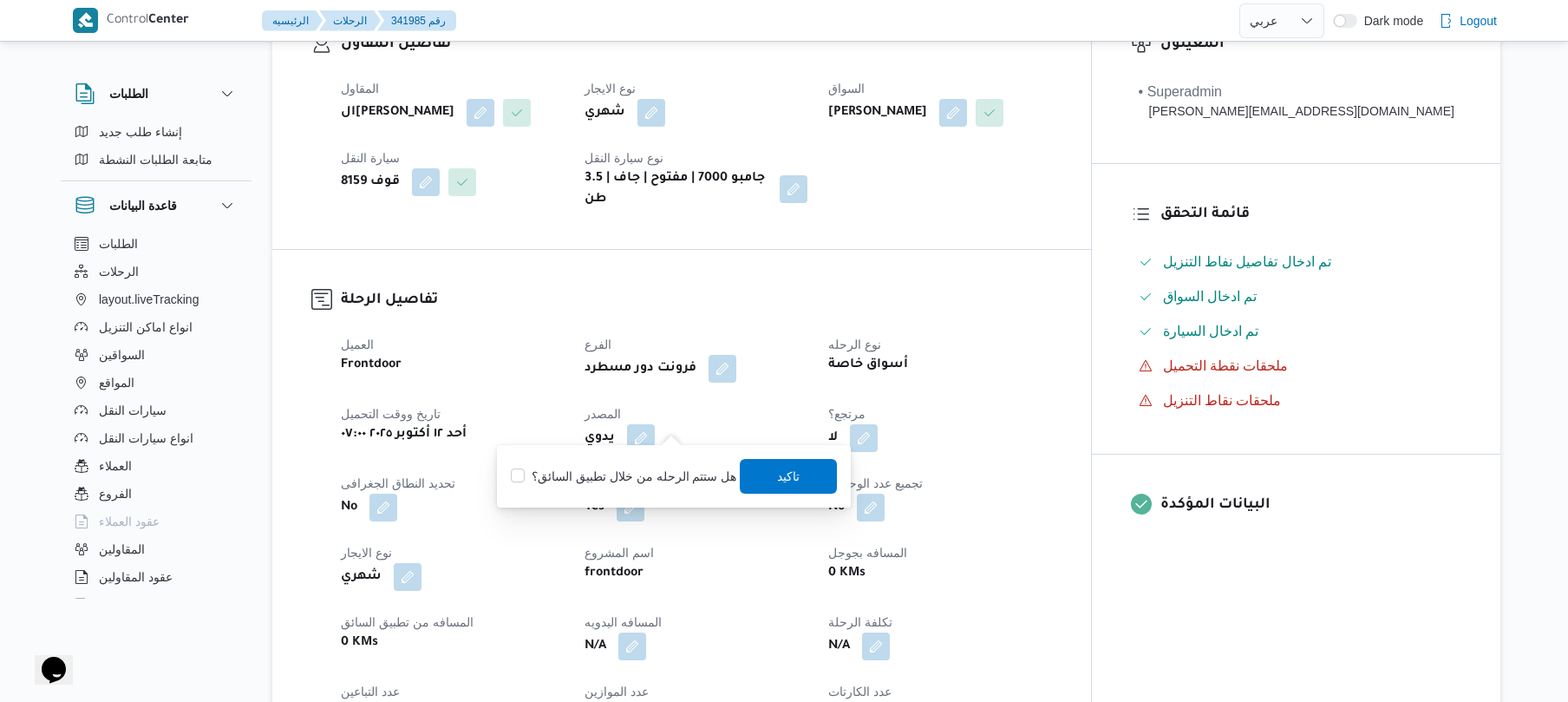
click at [650, 473] on label "هل ستتم الرحله من خلال تطبيق السائق؟" at bounding box center [623, 476] width 225 height 21
checkbox input "true"
click at [761, 477] on span "تاكيد" at bounding box center [789, 475] width 97 height 34
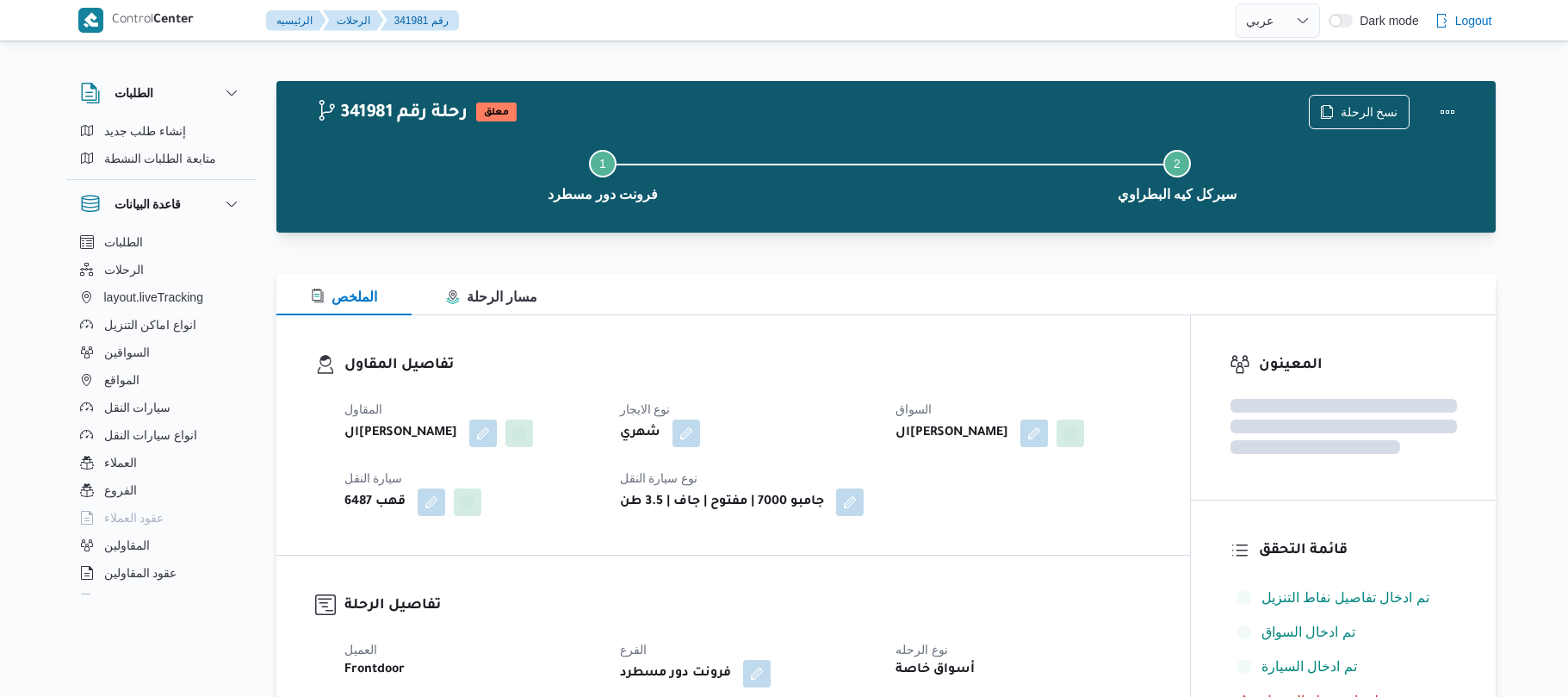
select select "ar"
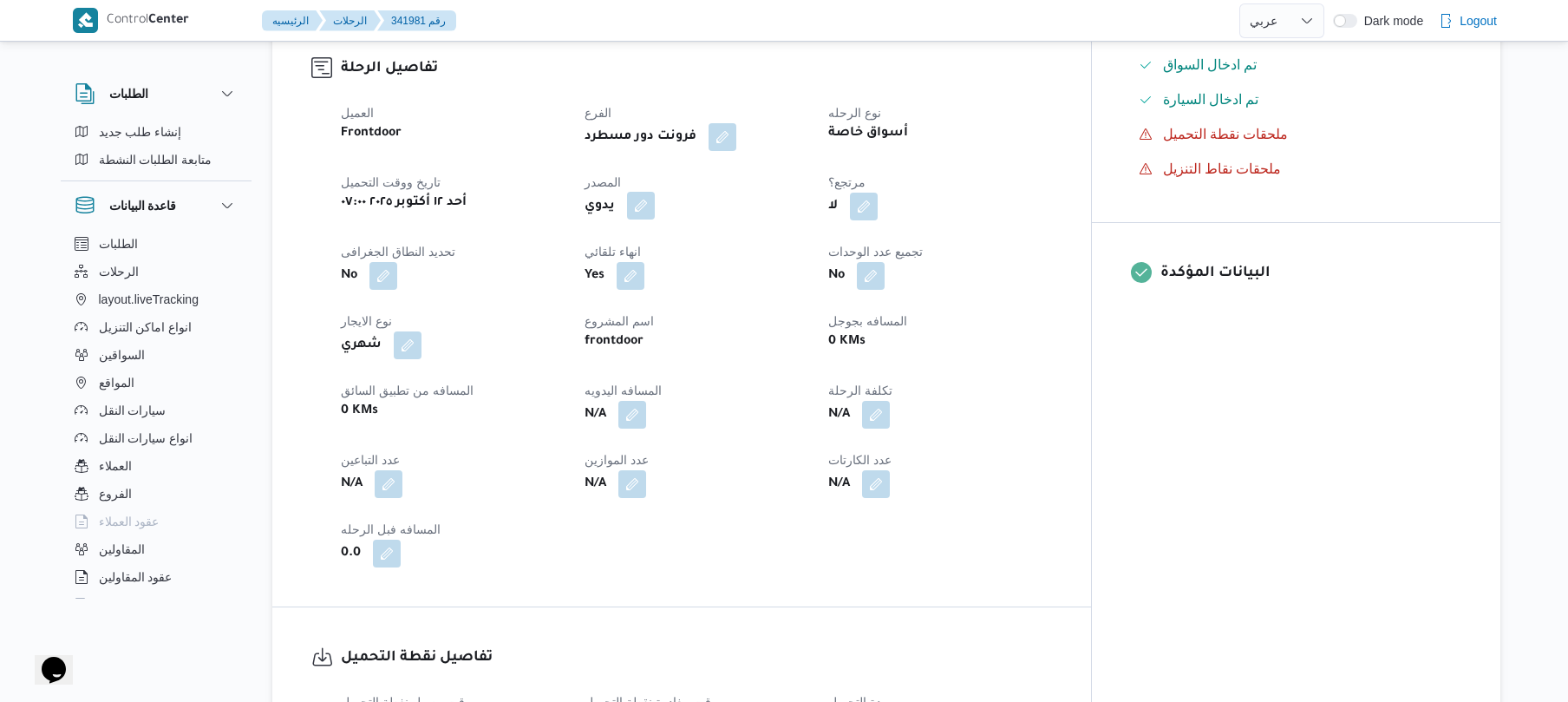
click at [655, 203] on button "button" at bounding box center [641, 206] width 27 height 27
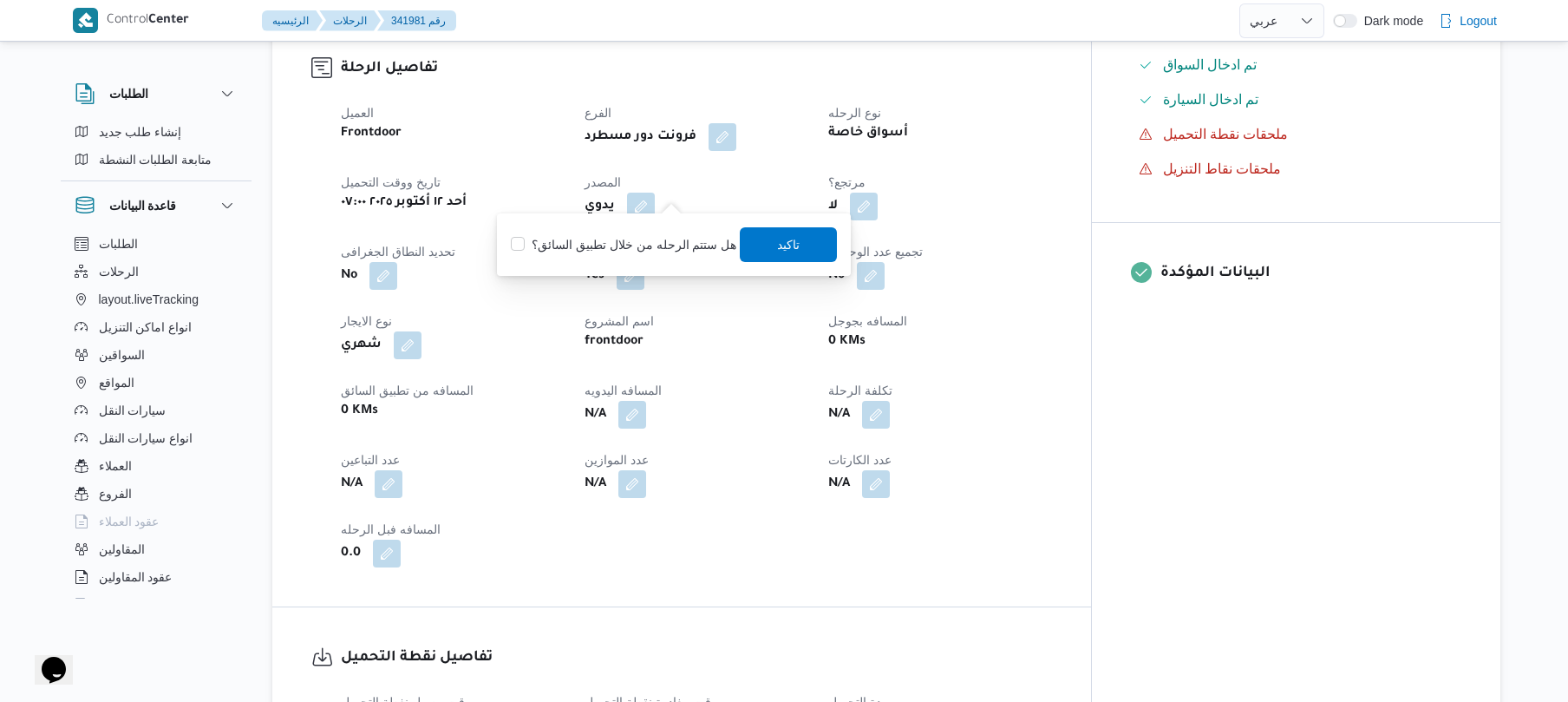
click at [656, 241] on label "هل ستتم الرحله من خلال تطبيق السائق؟" at bounding box center [623, 244] width 225 height 21
checkbox input "true"
click at [786, 247] on span "تاكيد" at bounding box center [789, 243] width 23 height 21
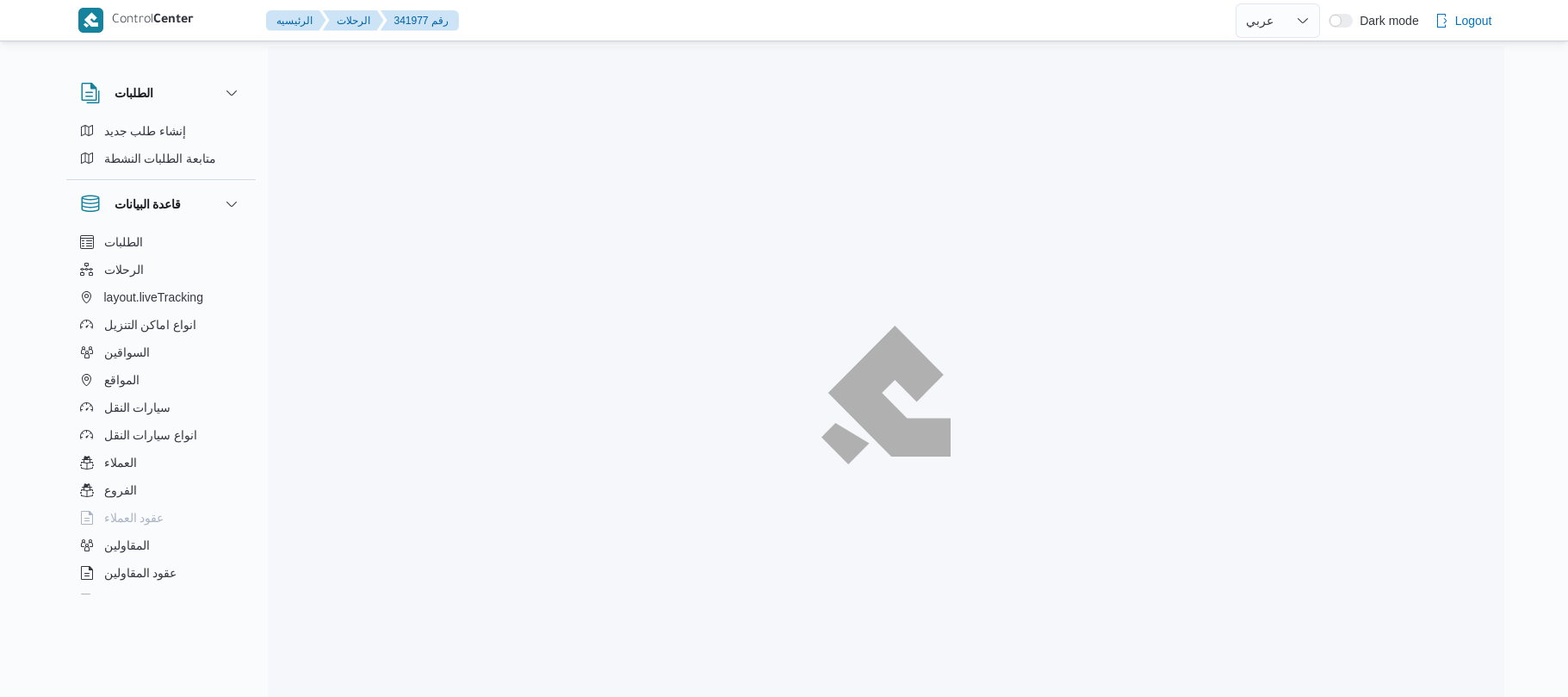
select select "ar"
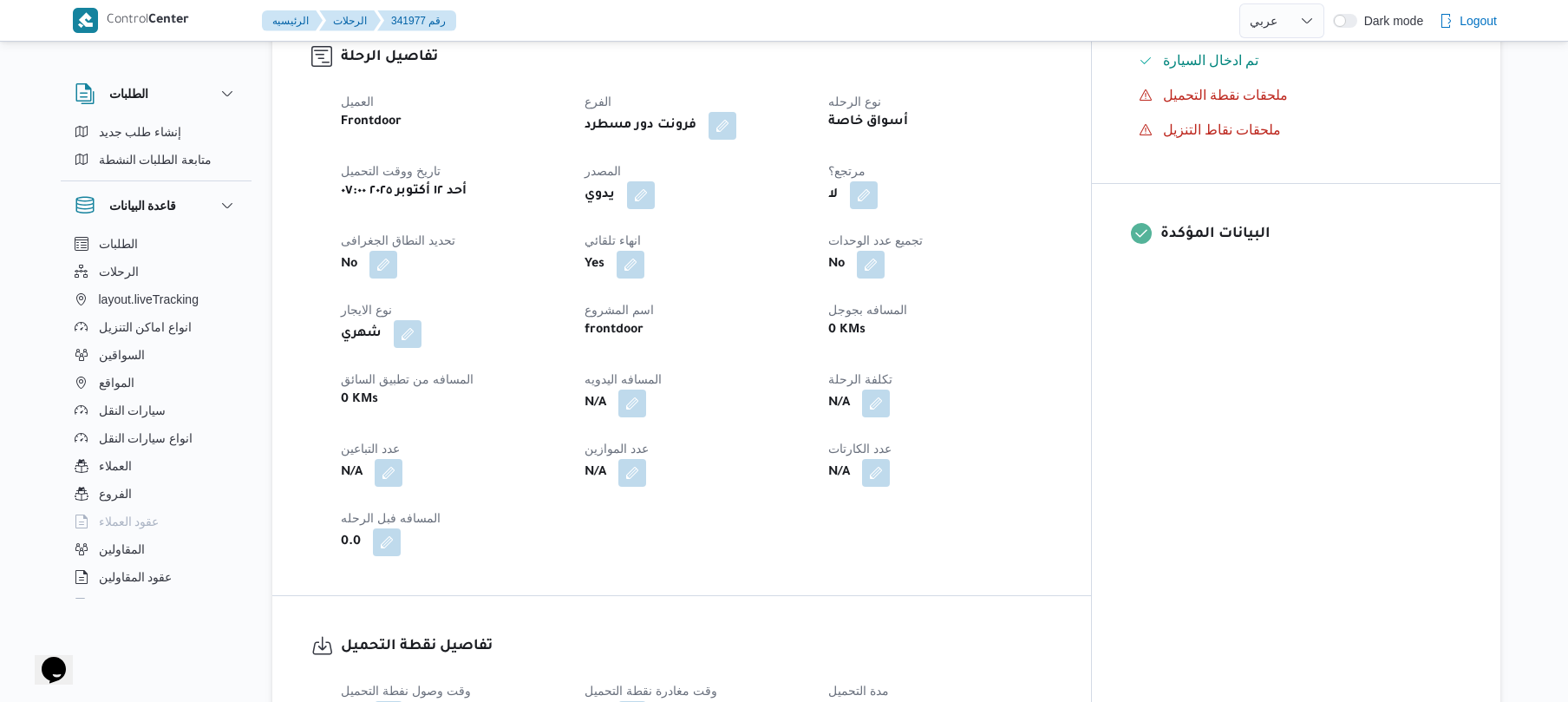
scroll to position [601, 0]
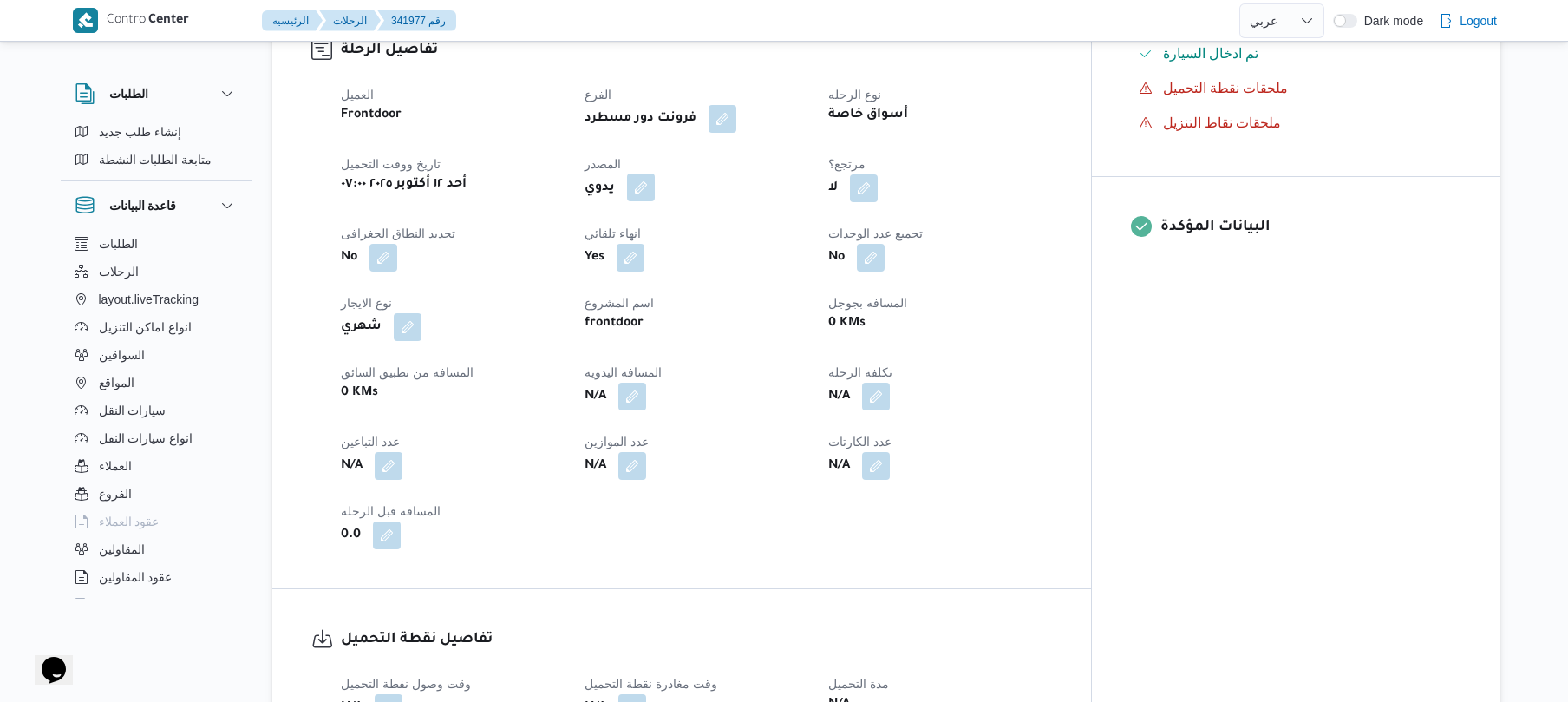
click at [655, 173] on button "button" at bounding box center [641, 187] width 27 height 27
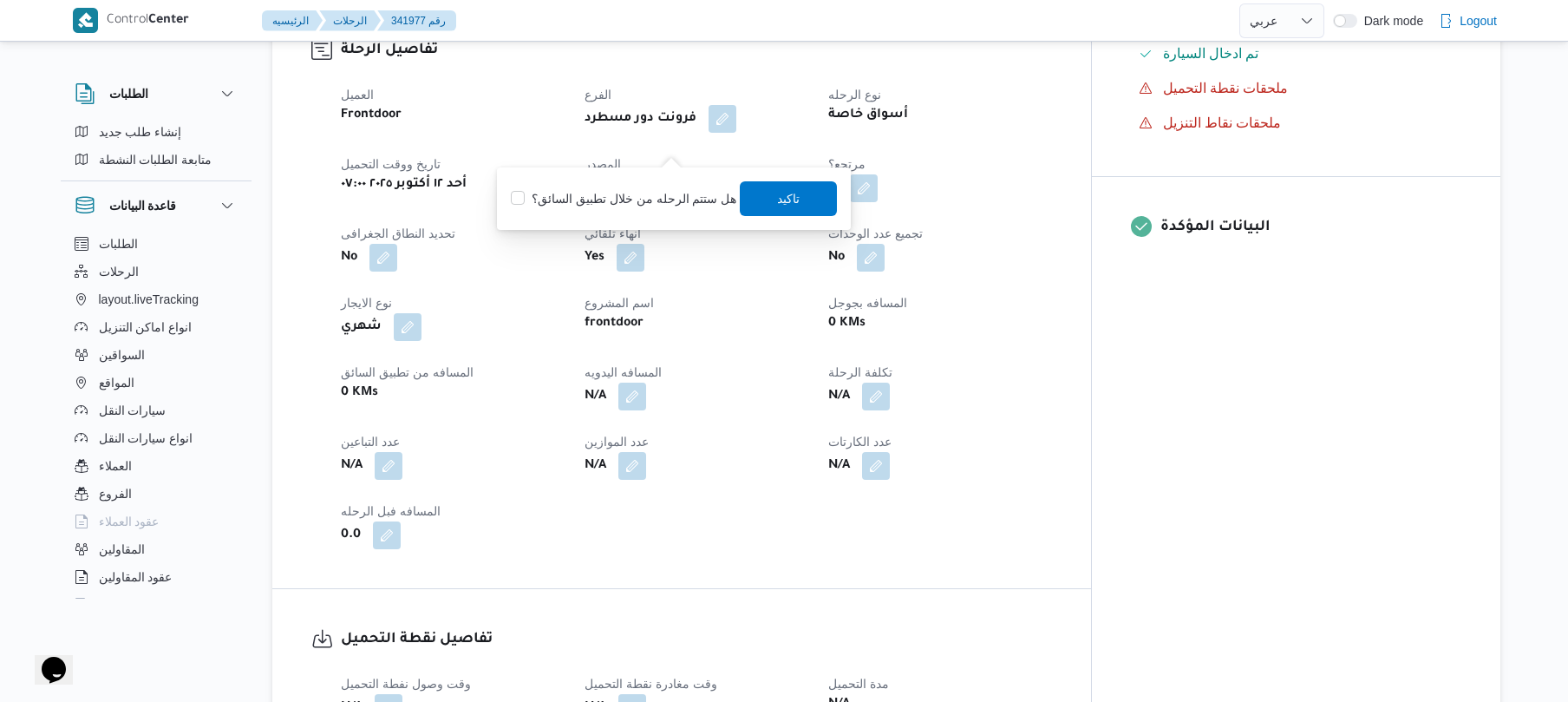
click at [654, 191] on label "هل ستتم الرحله من خلال تطبيق السائق؟" at bounding box center [623, 198] width 225 height 21
checkbox input "true"
click at [779, 200] on span "تاكيد" at bounding box center [789, 197] width 23 height 21
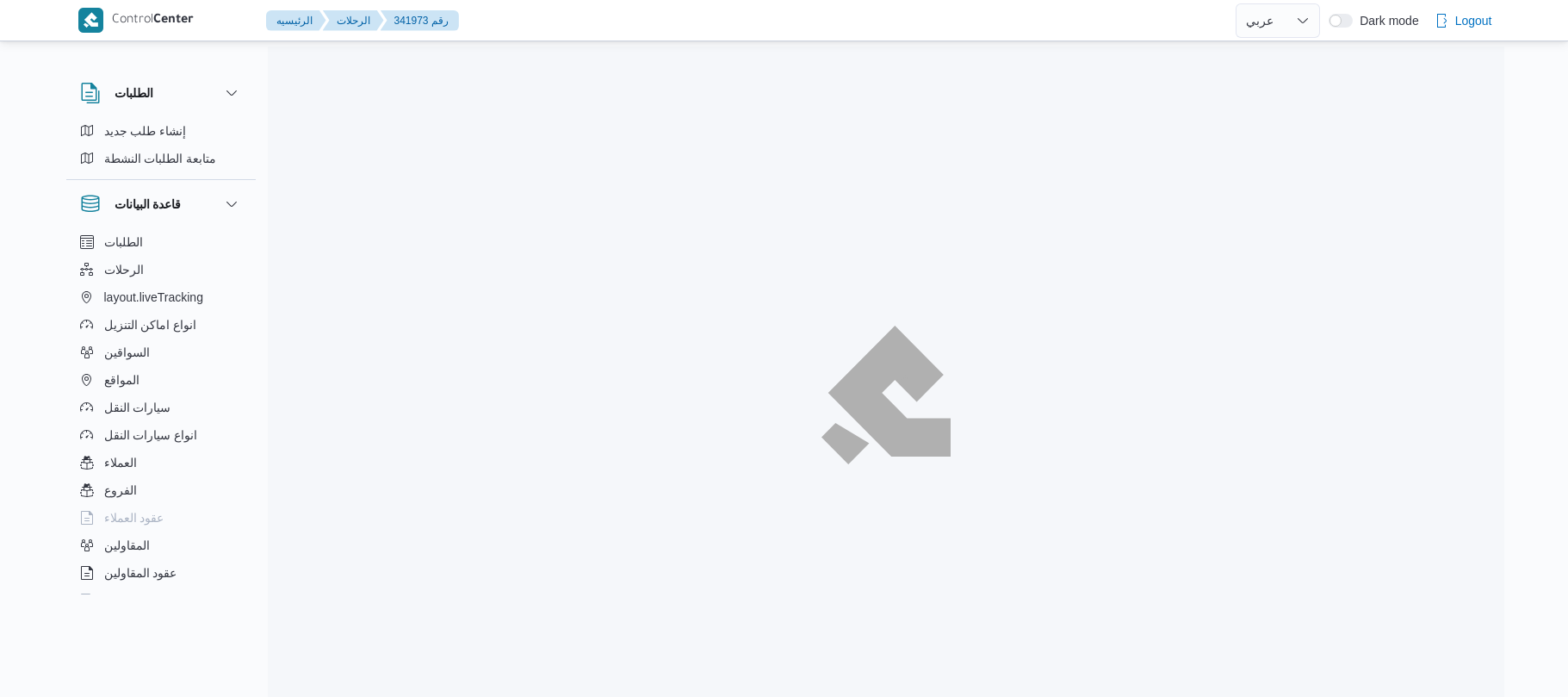
select select "ar"
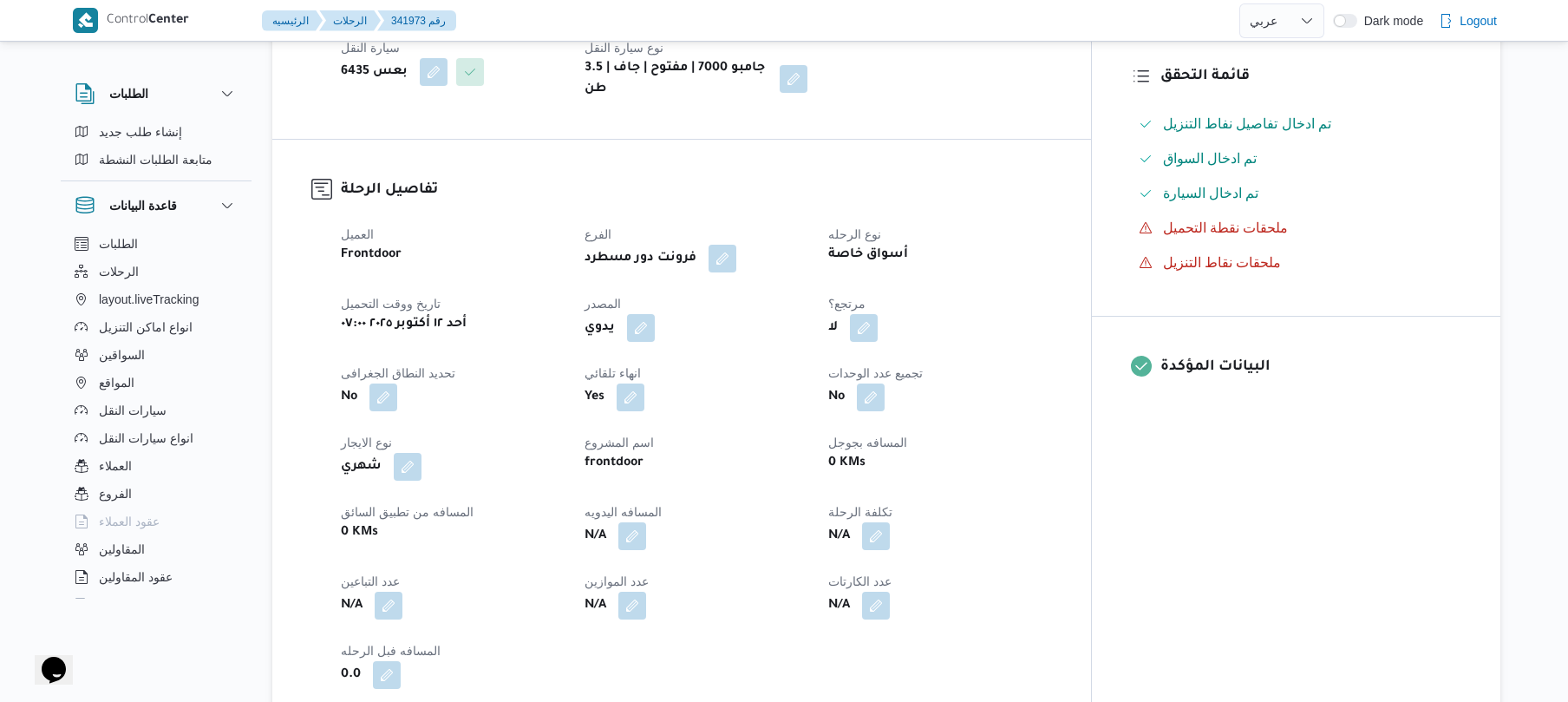
scroll to position [416, 0]
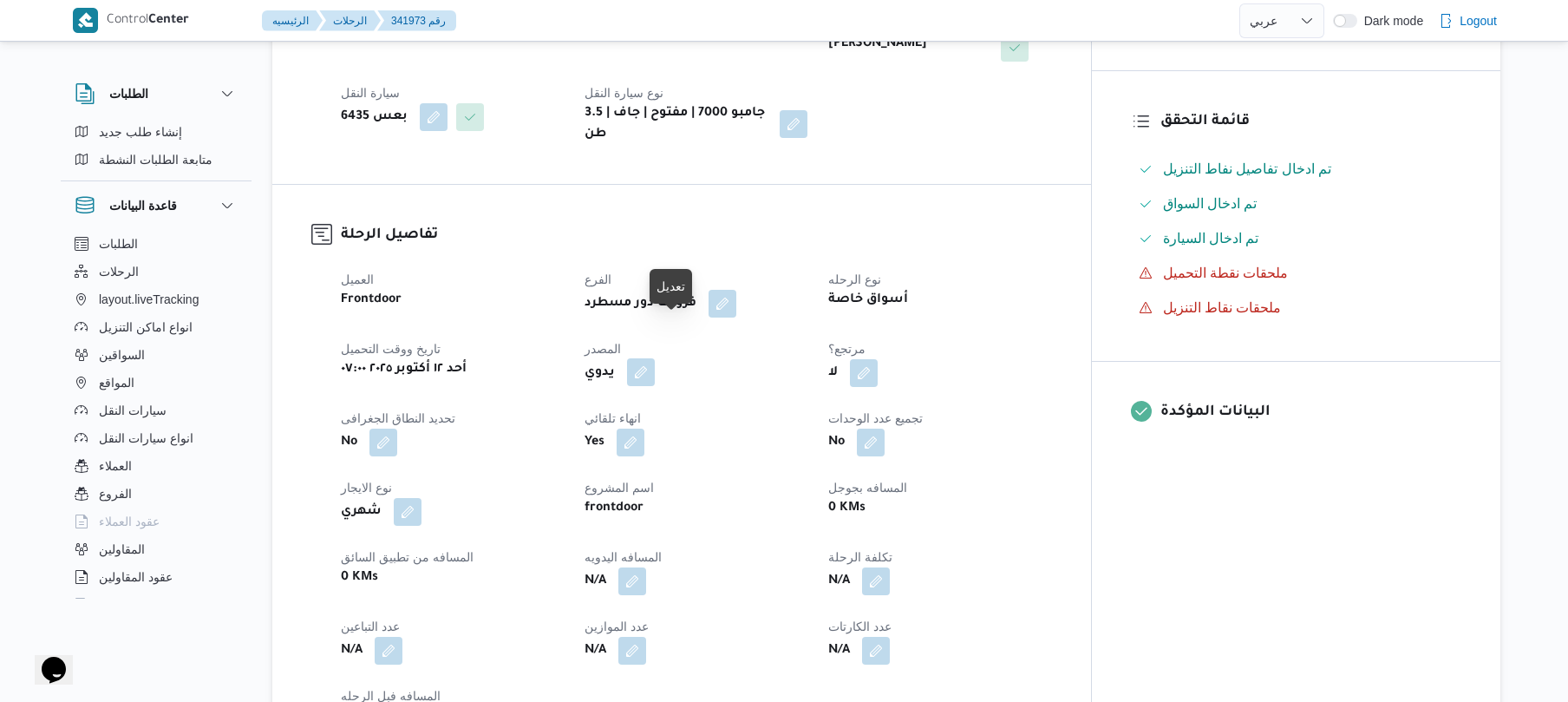
click at [655, 358] on button "button" at bounding box center [641, 372] width 27 height 27
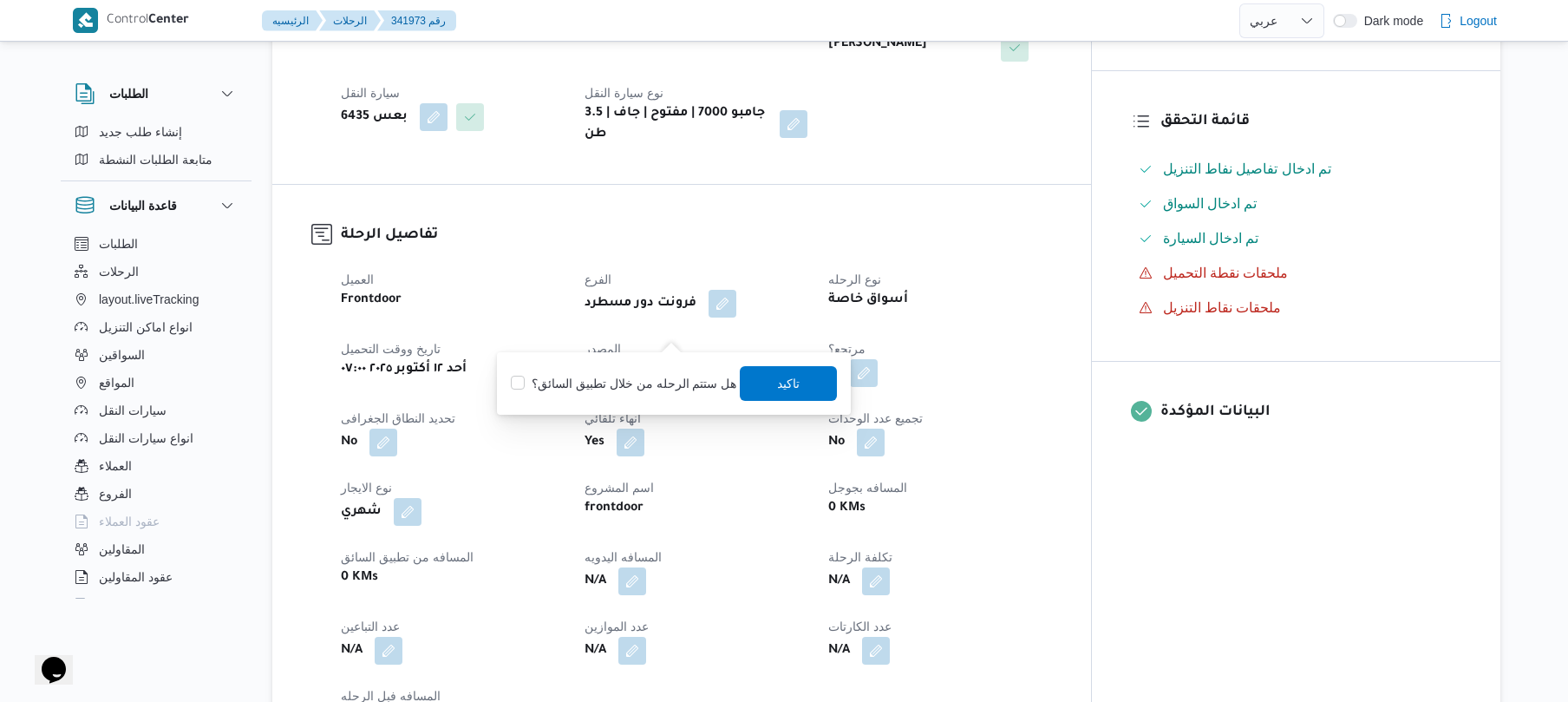
click at [647, 382] on label "هل ستتم الرحله من خلال تطبيق السائق؟" at bounding box center [623, 383] width 225 height 21
checkbox input "true"
click at [793, 387] on span "تاكيد" at bounding box center [789, 382] width 23 height 21
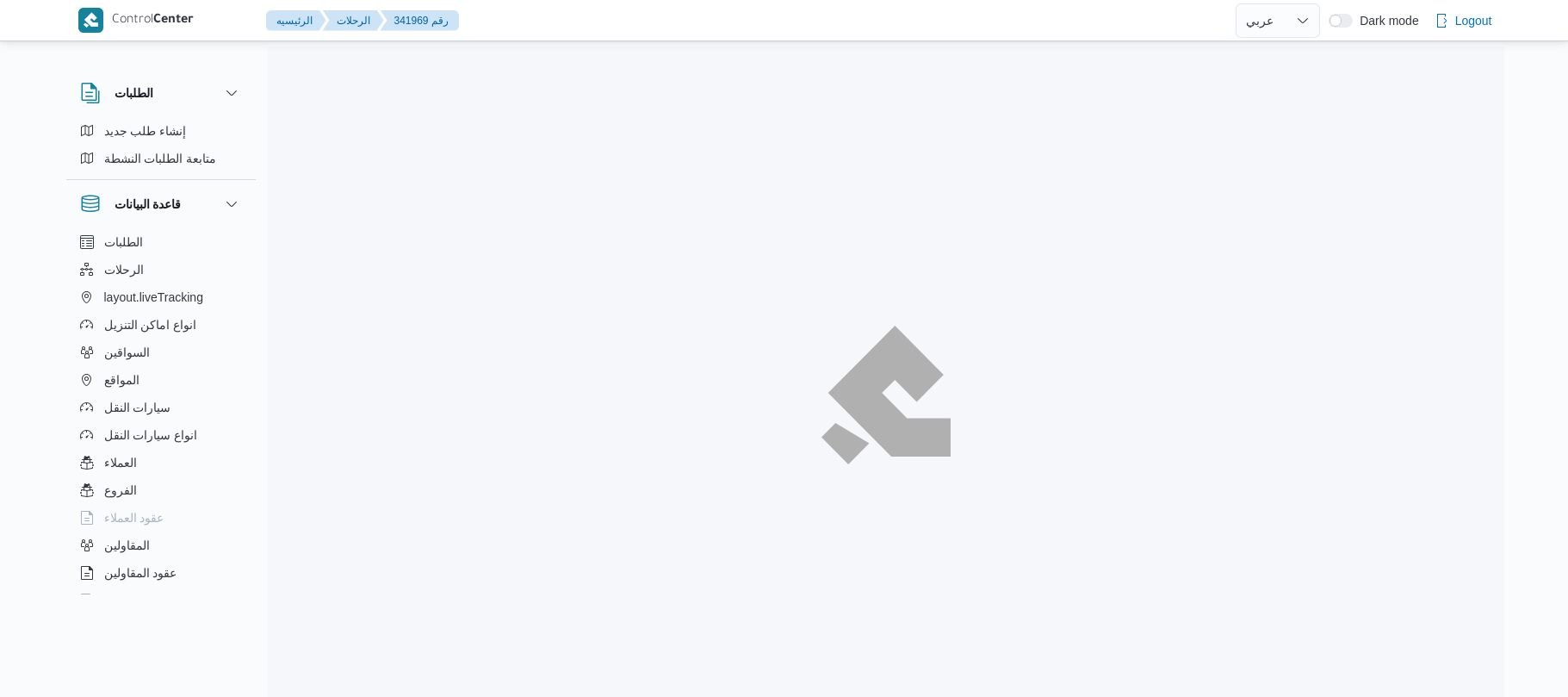
select select "ar"
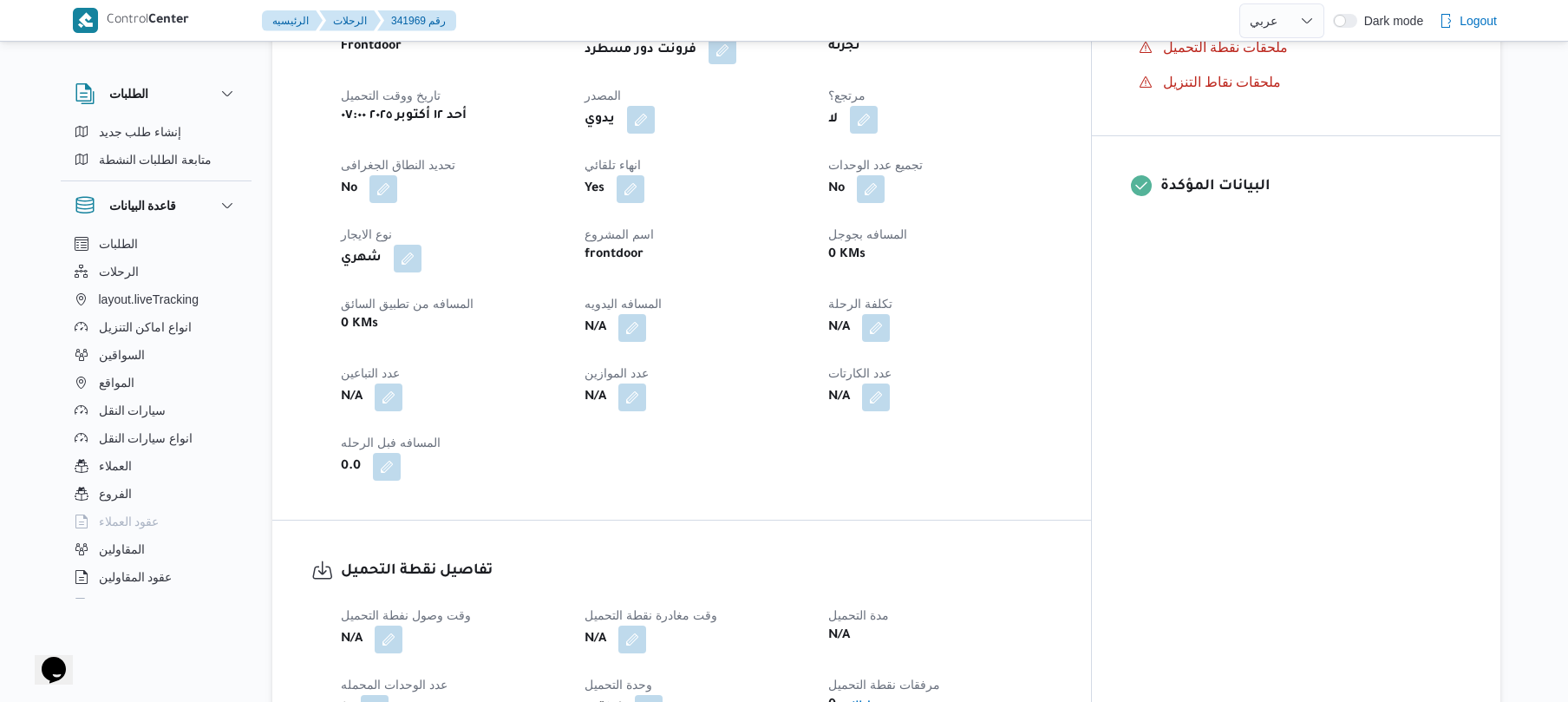
scroll to position [647, 0]
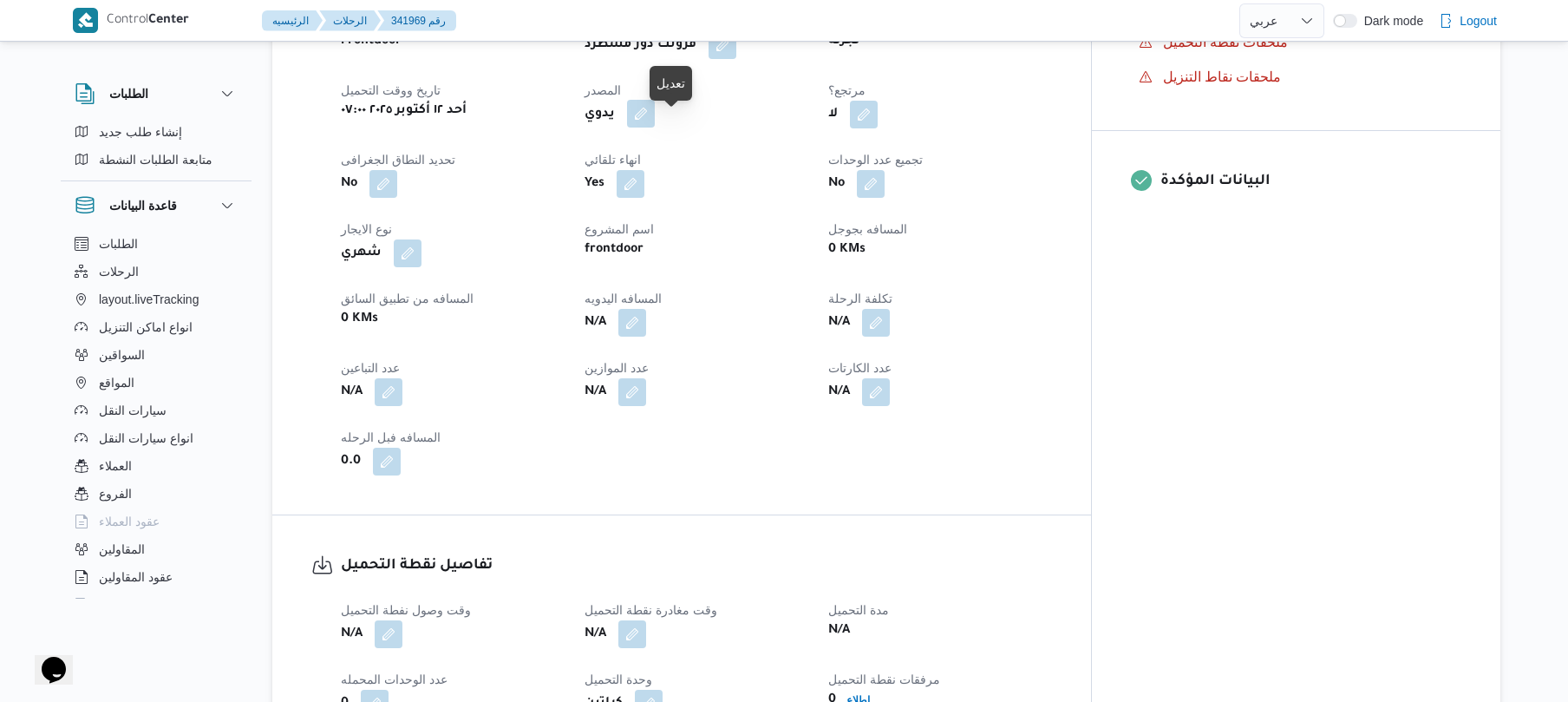
click at [655, 127] on button "button" at bounding box center [641, 114] width 27 height 27
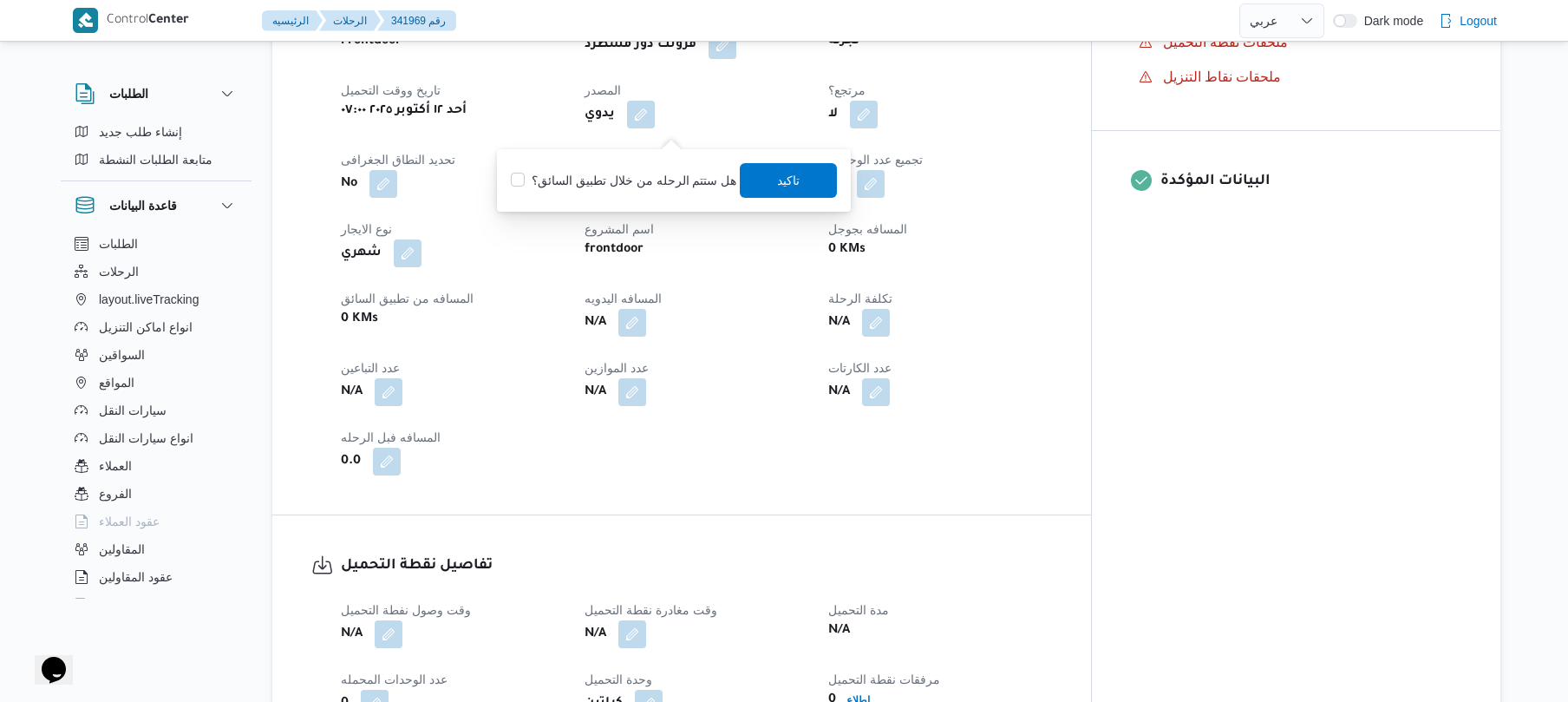
click at [666, 170] on label "هل ستتم الرحله من خلال تطبيق السائق؟" at bounding box center [623, 180] width 225 height 21
checkbox input "true"
click at [778, 182] on span "تاكيد" at bounding box center [789, 179] width 23 height 21
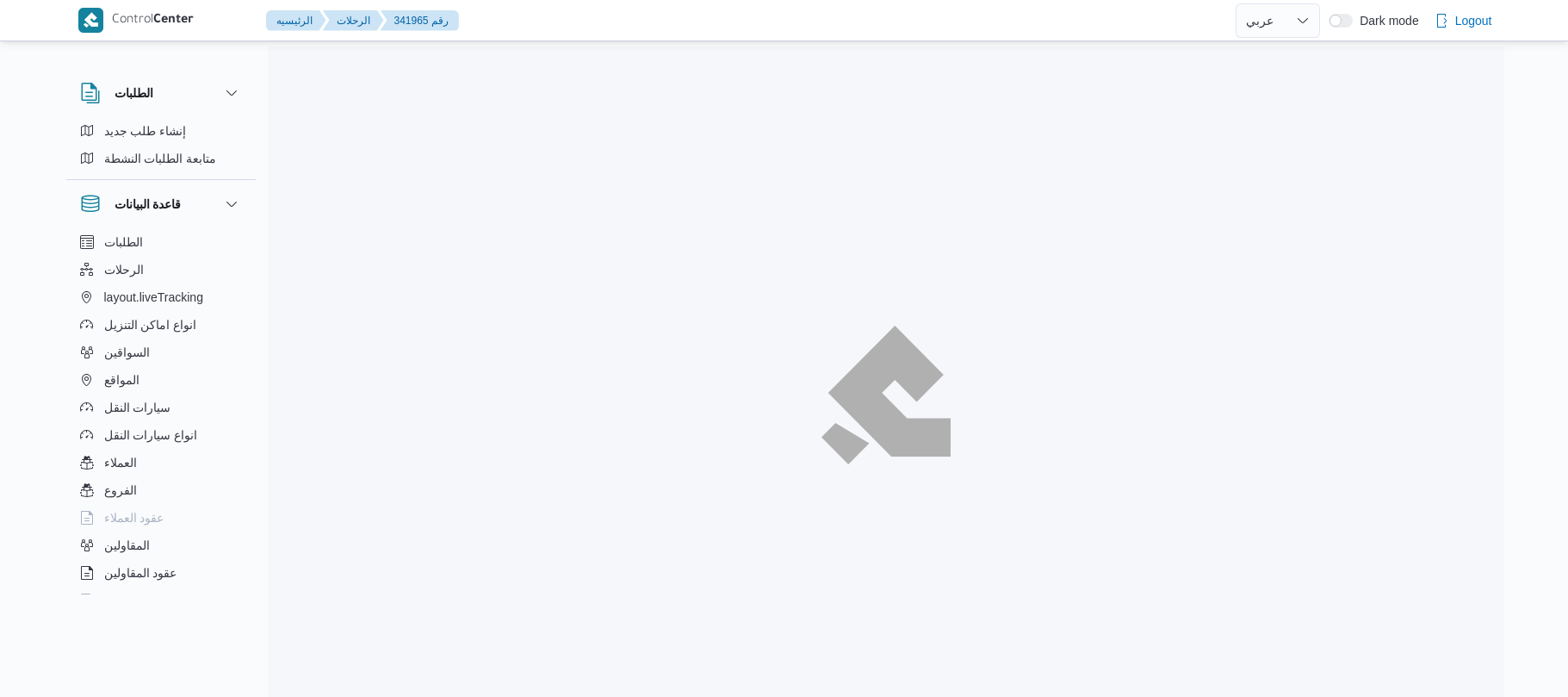
select select "ar"
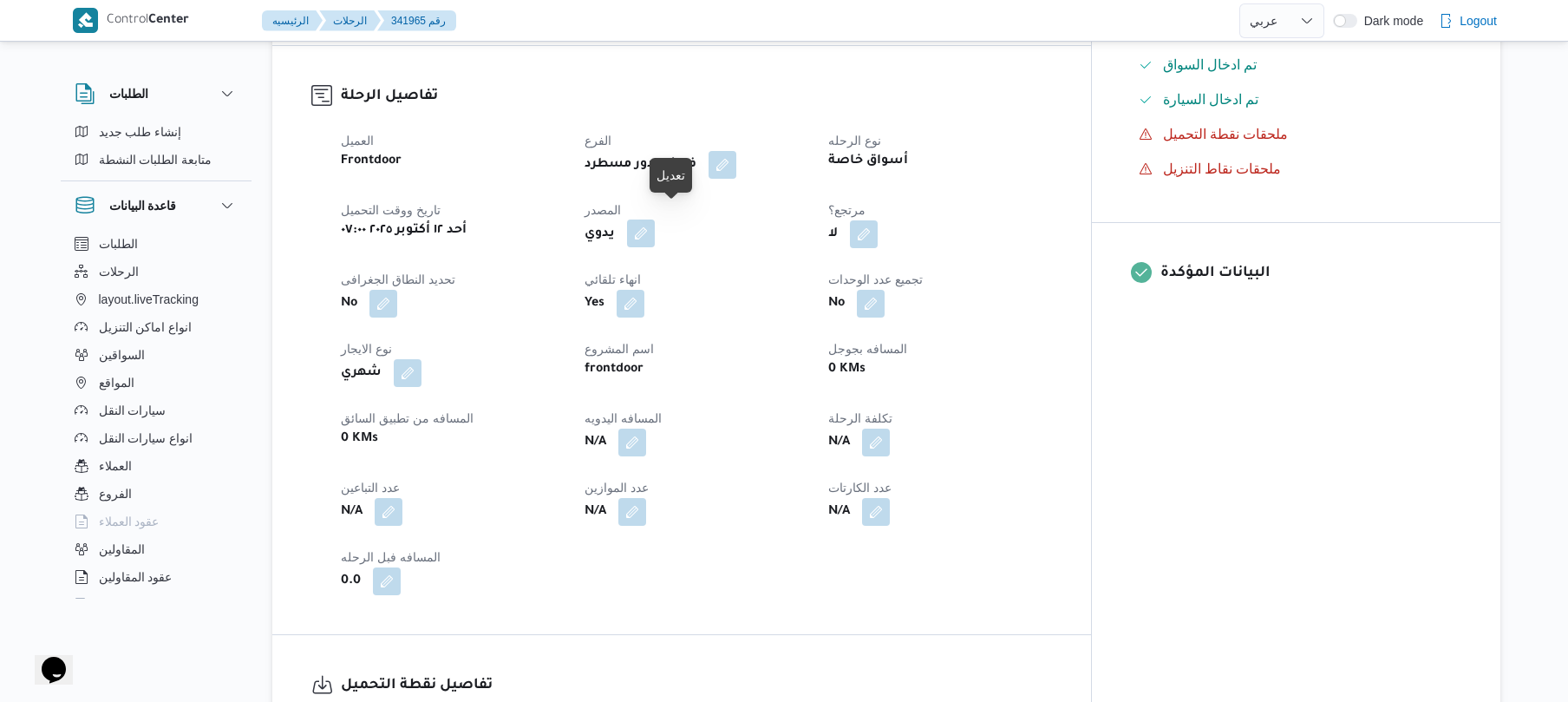
click at [655, 226] on button "button" at bounding box center [641, 233] width 27 height 27
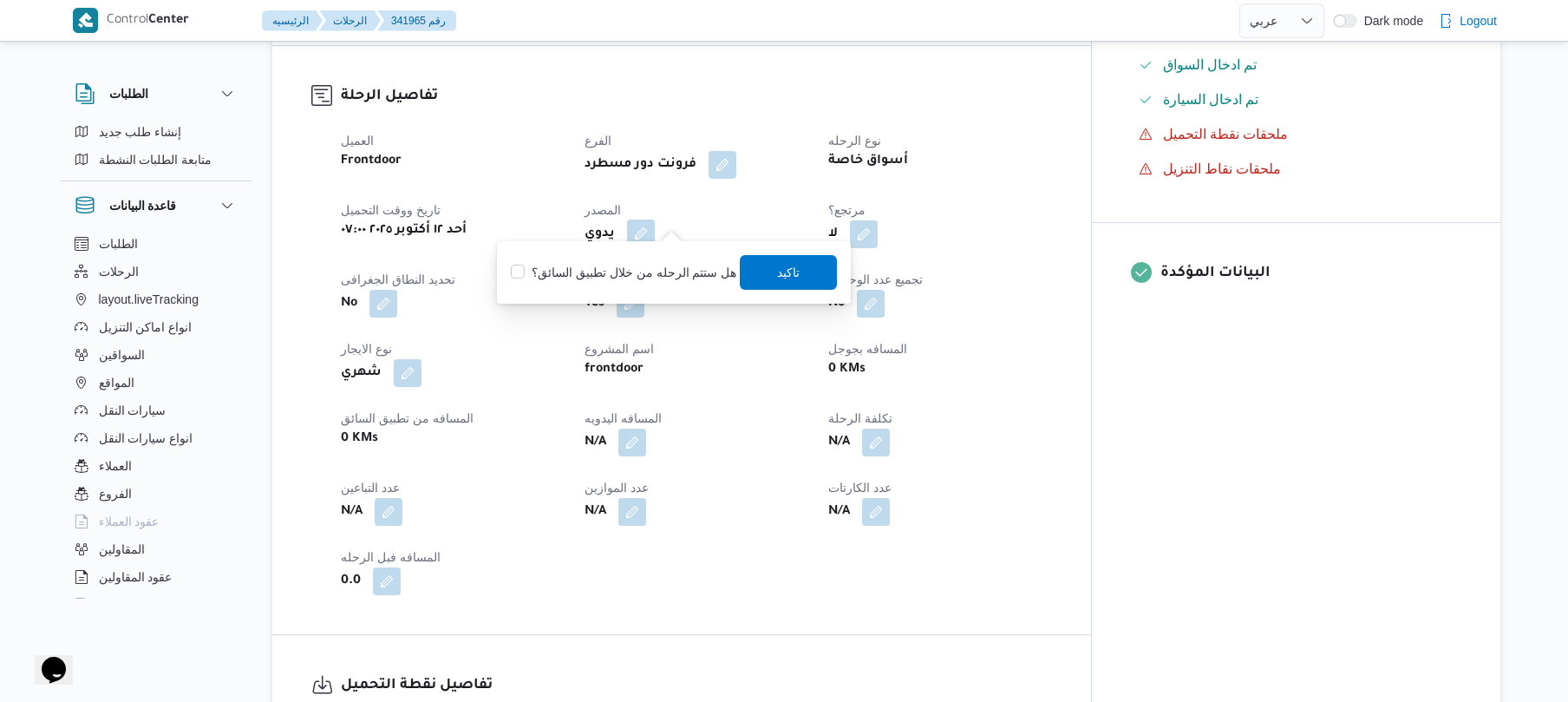
click at [659, 271] on label "هل ستتم الرحله من خلال تطبيق السائق؟" at bounding box center [623, 272] width 225 height 21
checkbox input "true"
click at [787, 268] on span "تاكيد" at bounding box center [789, 271] width 23 height 21
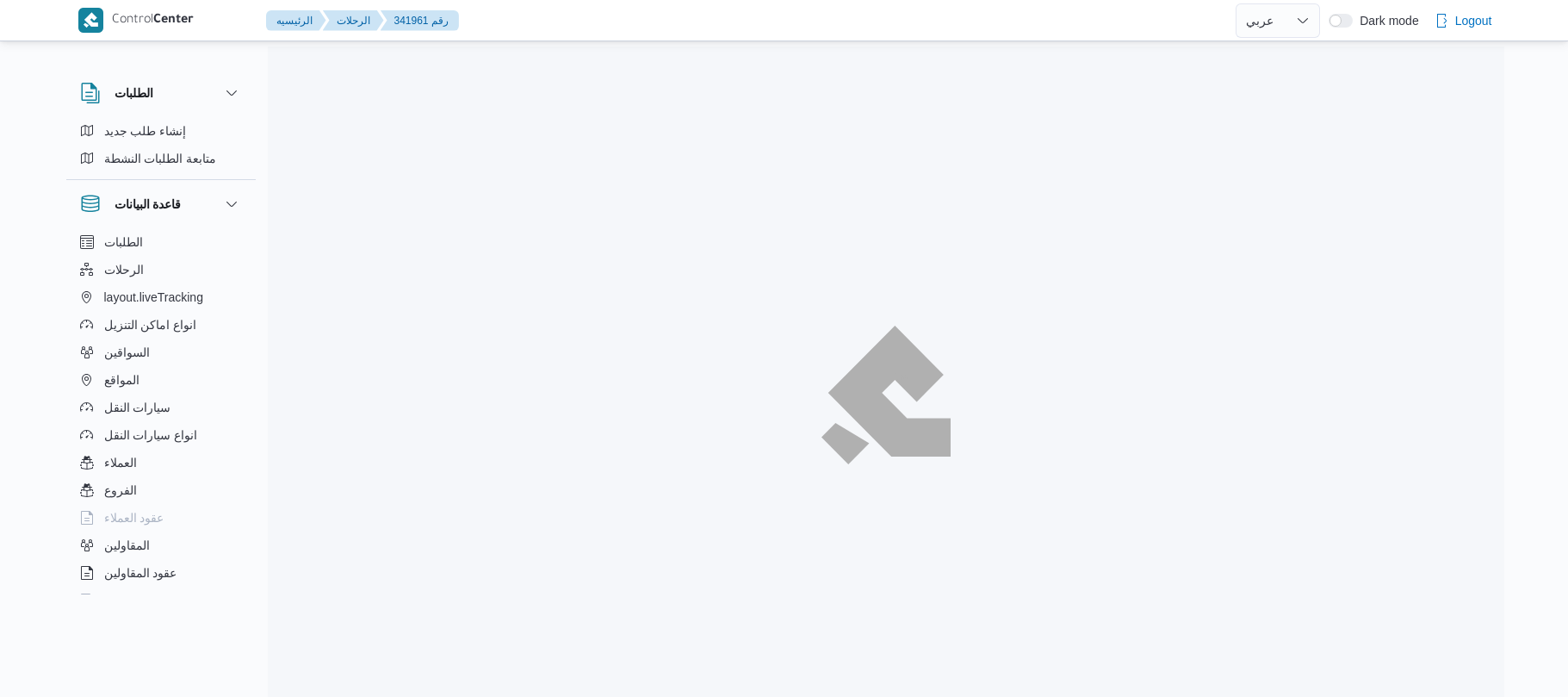
select select "ar"
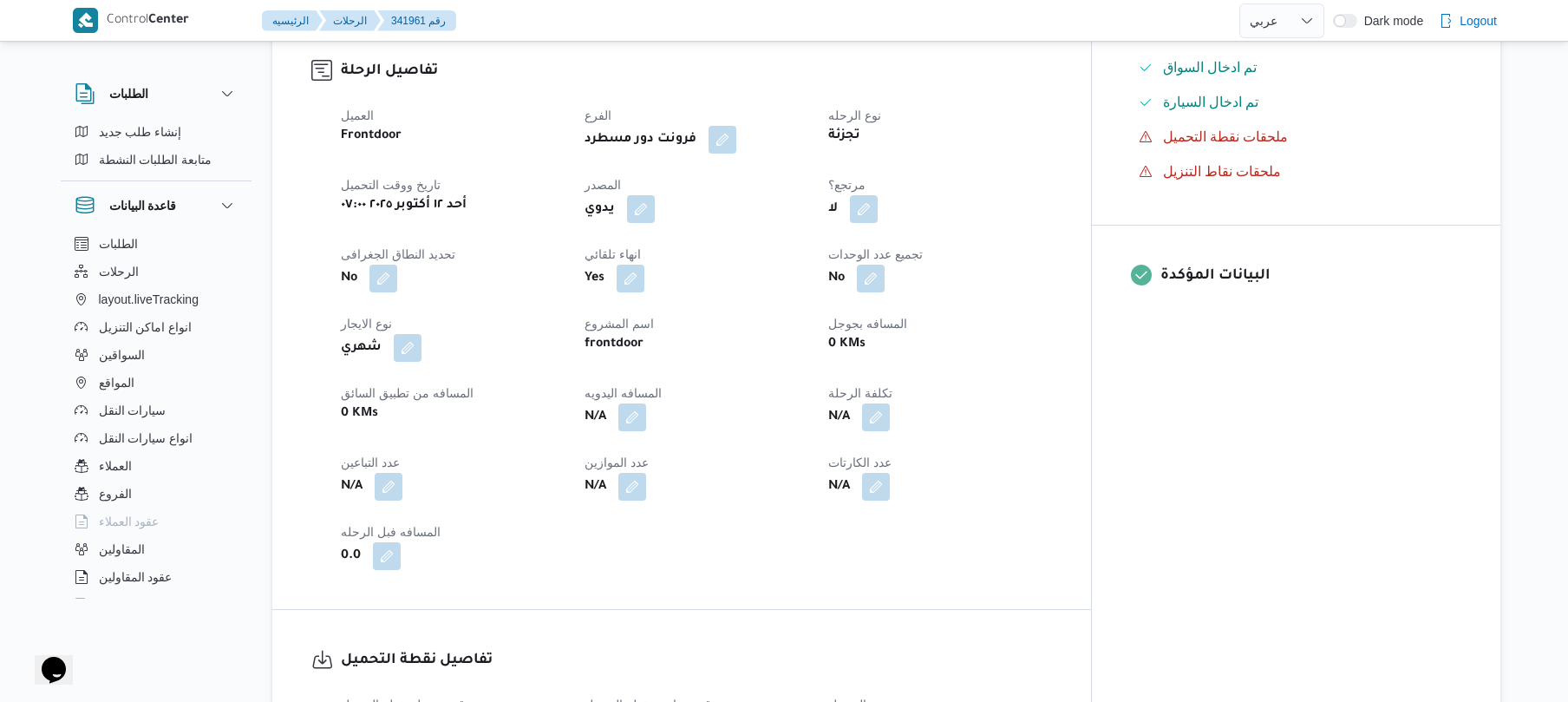
scroll to position [601, 0]
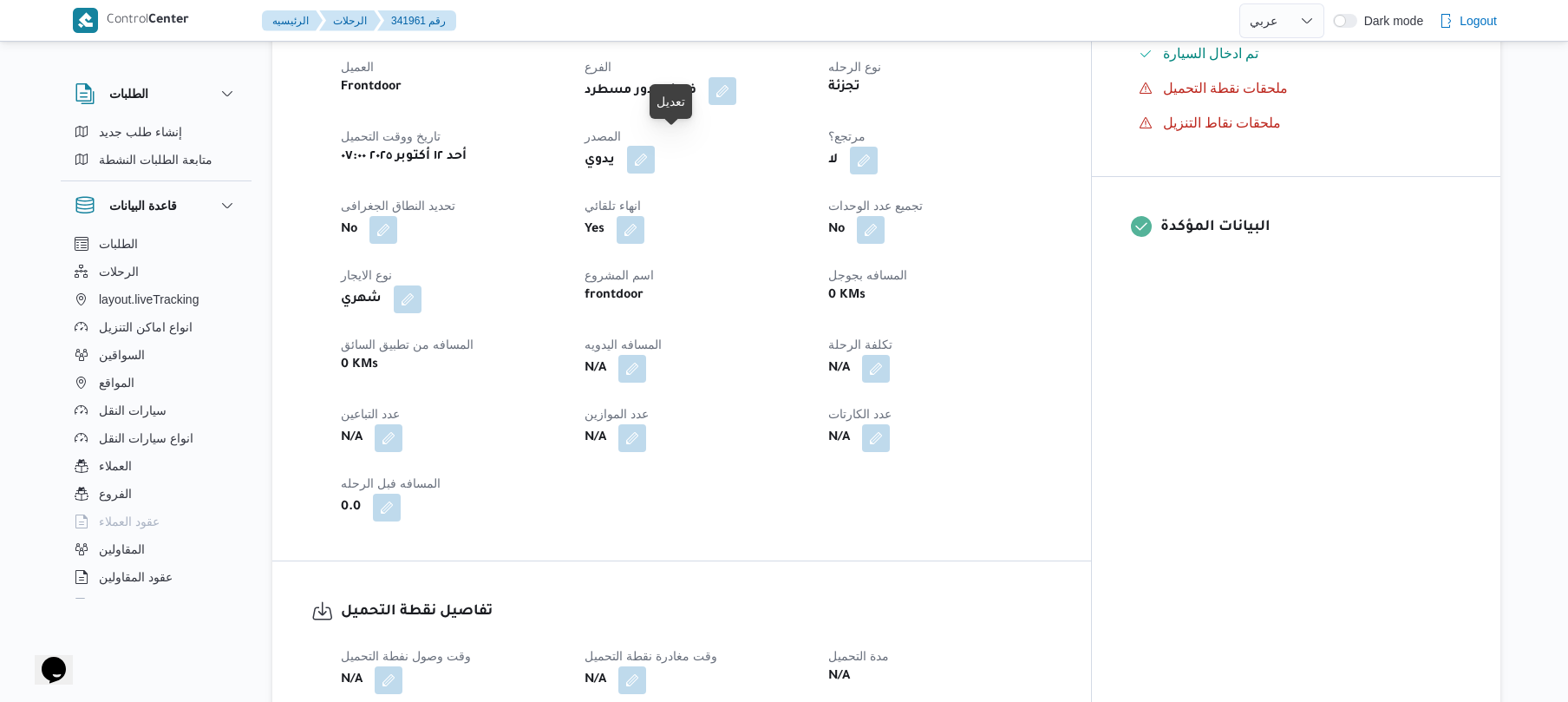
click at [655, 153] on button "button" at bounding box center [641, 160] width 27 height 27
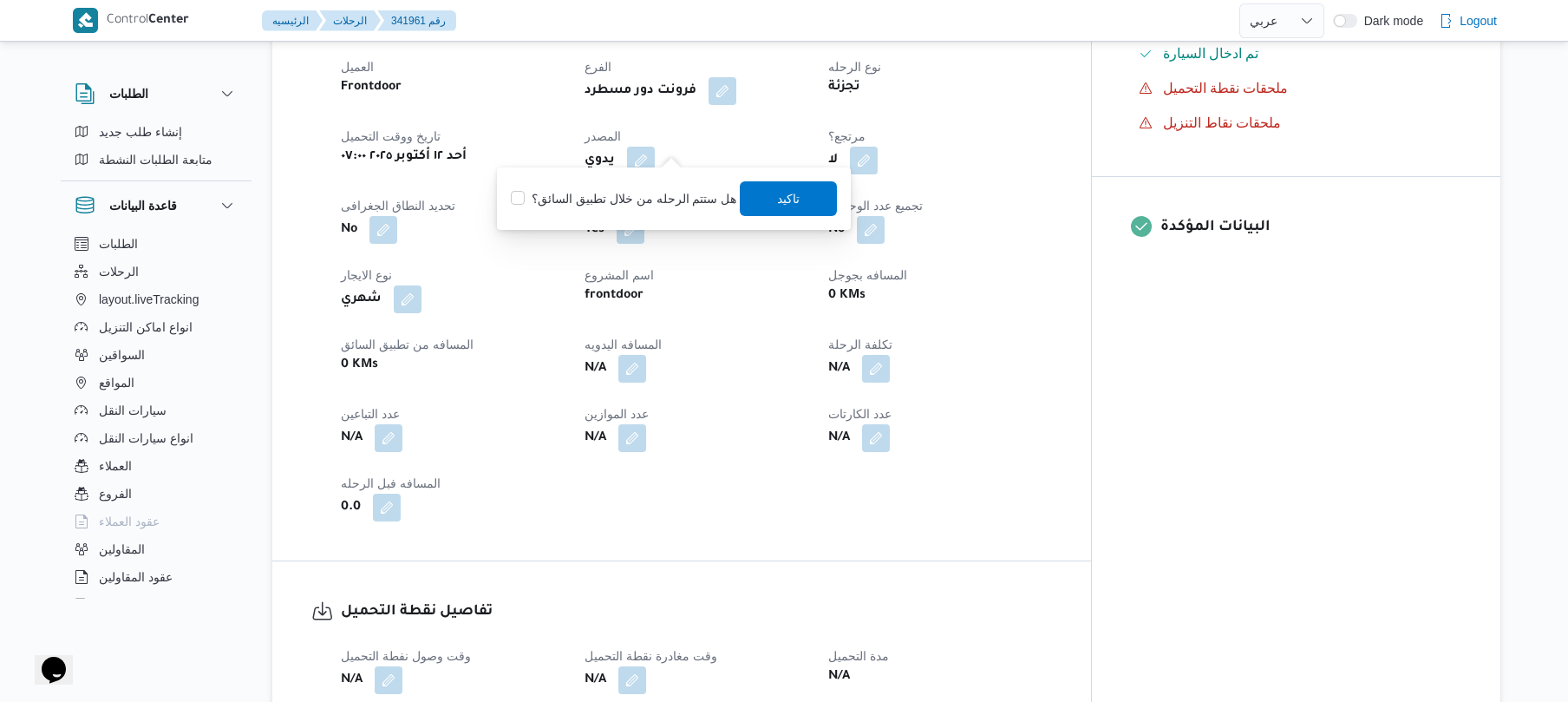
click at [645, 193] on label "هل ستتم الرحله من خلال تطبيق السائق؟" at bounding box center [623, 198] width 225 height 21
checkbox input "true"
click at [803, 198] on span "تاكيد" at bounding box center [789, 197] width 97 height 34
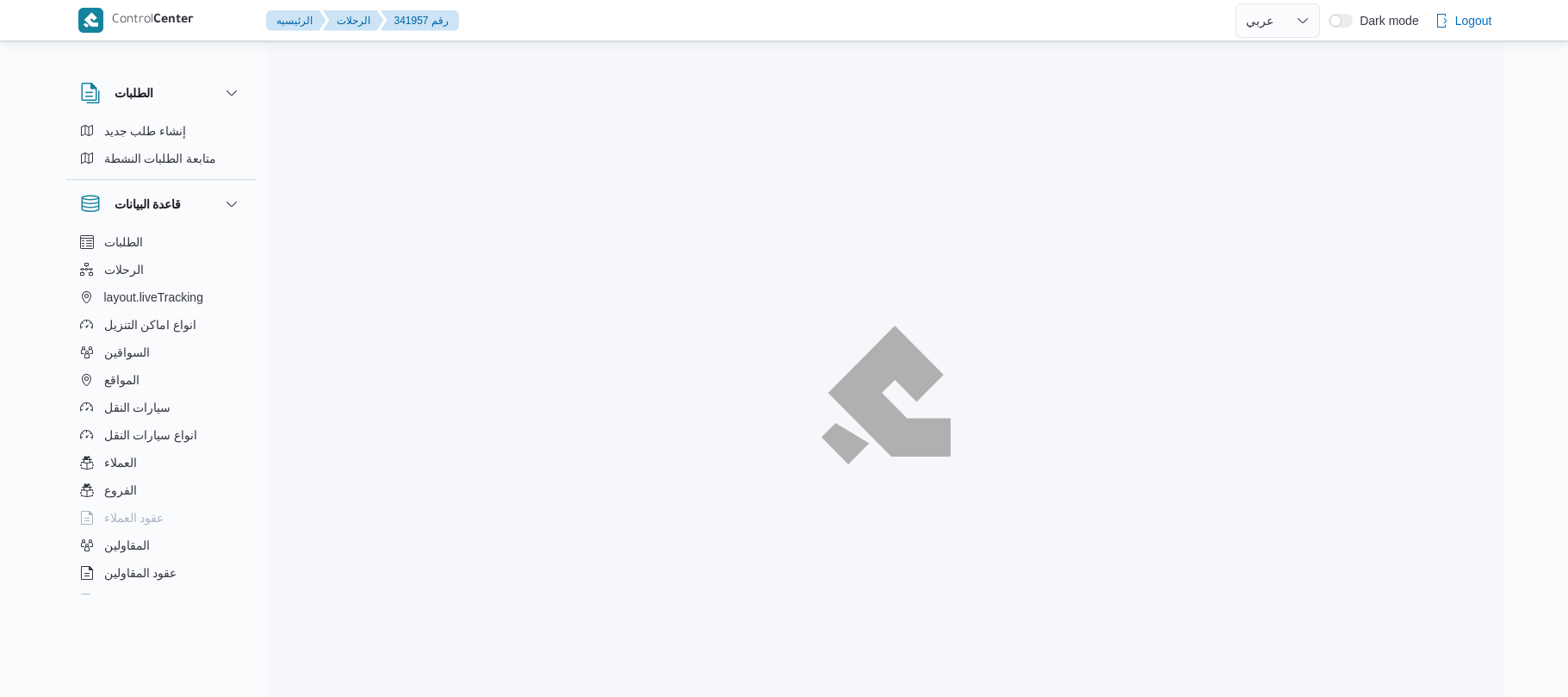
select select "ar"
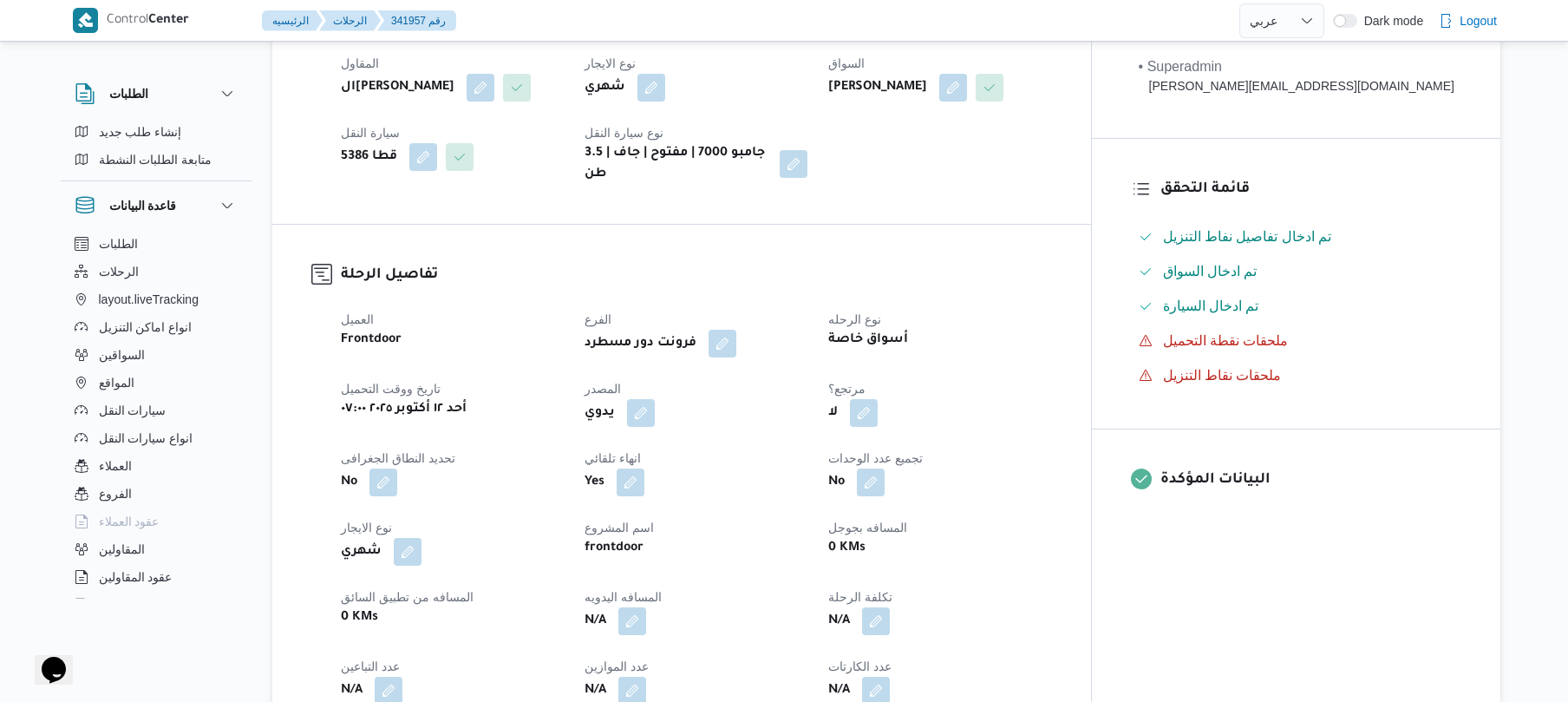
scroll to position [416, 0]
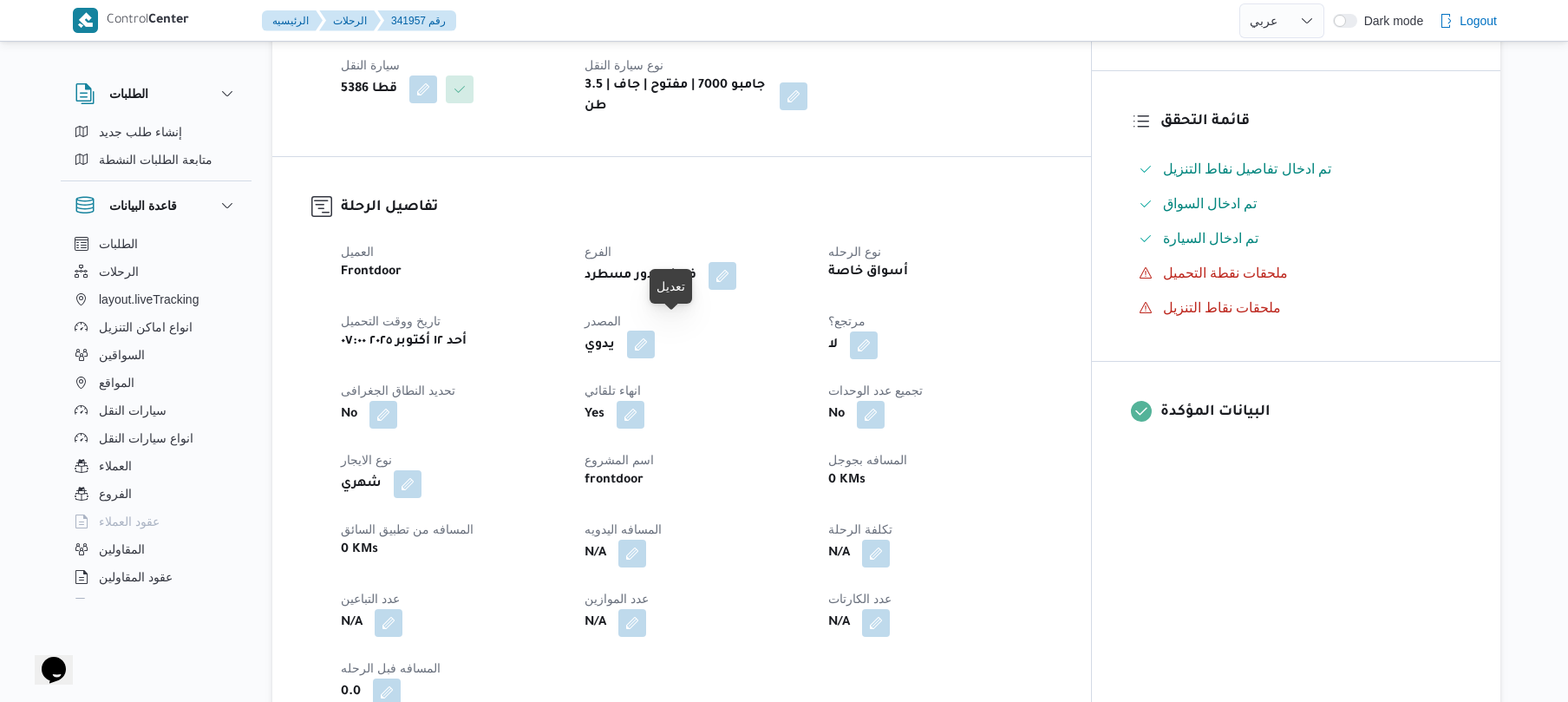
click at [655, 331] on button "button" at bounding box center [641, 345] width 27 height 27
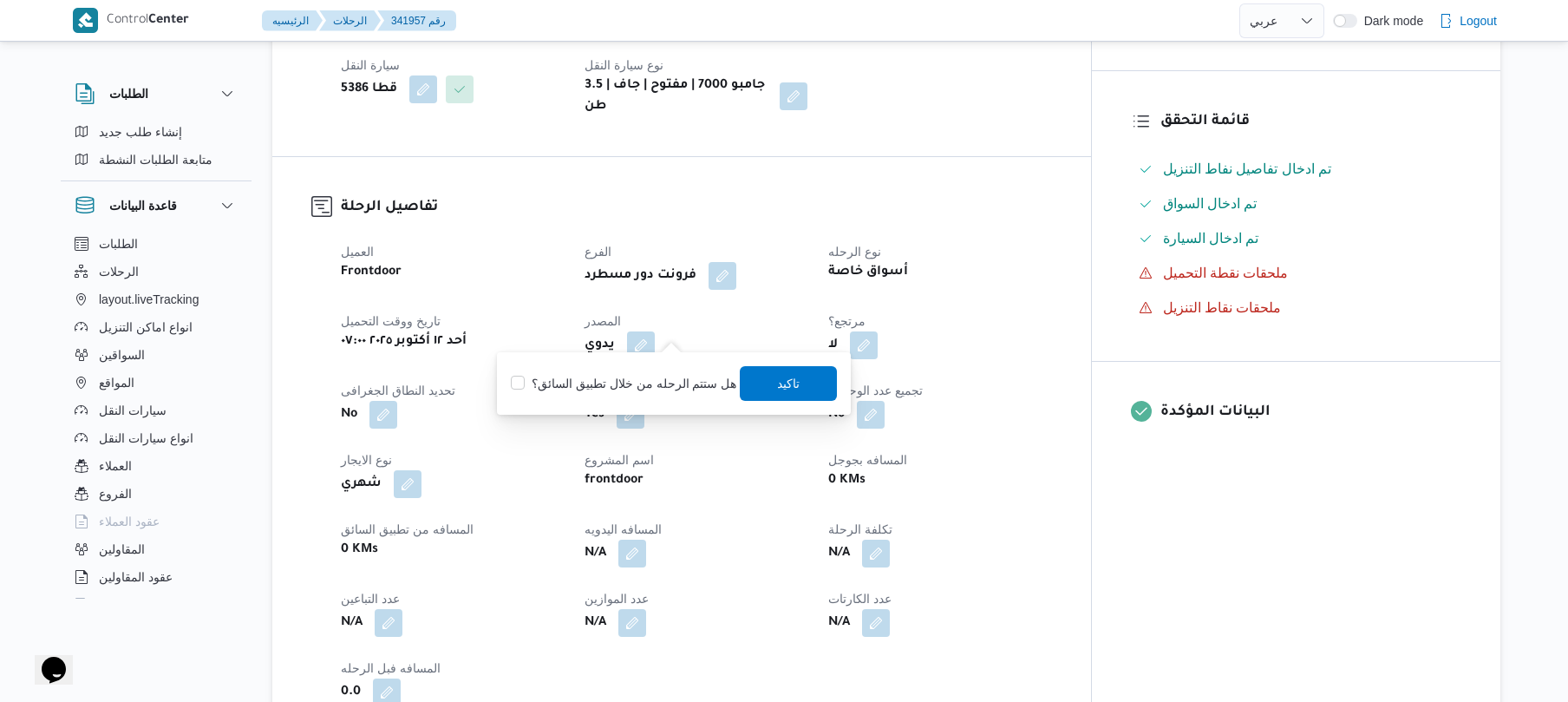
click at [600, 391] on label "هل ستتم الرحله من خلال تطبيق السائق؟" at bounding box center [623, 383] width 225 height 21
checkbox input "true"
click at [798, 394] on span "تاكيد" at bounding box center [789, 382] width 97 height 34
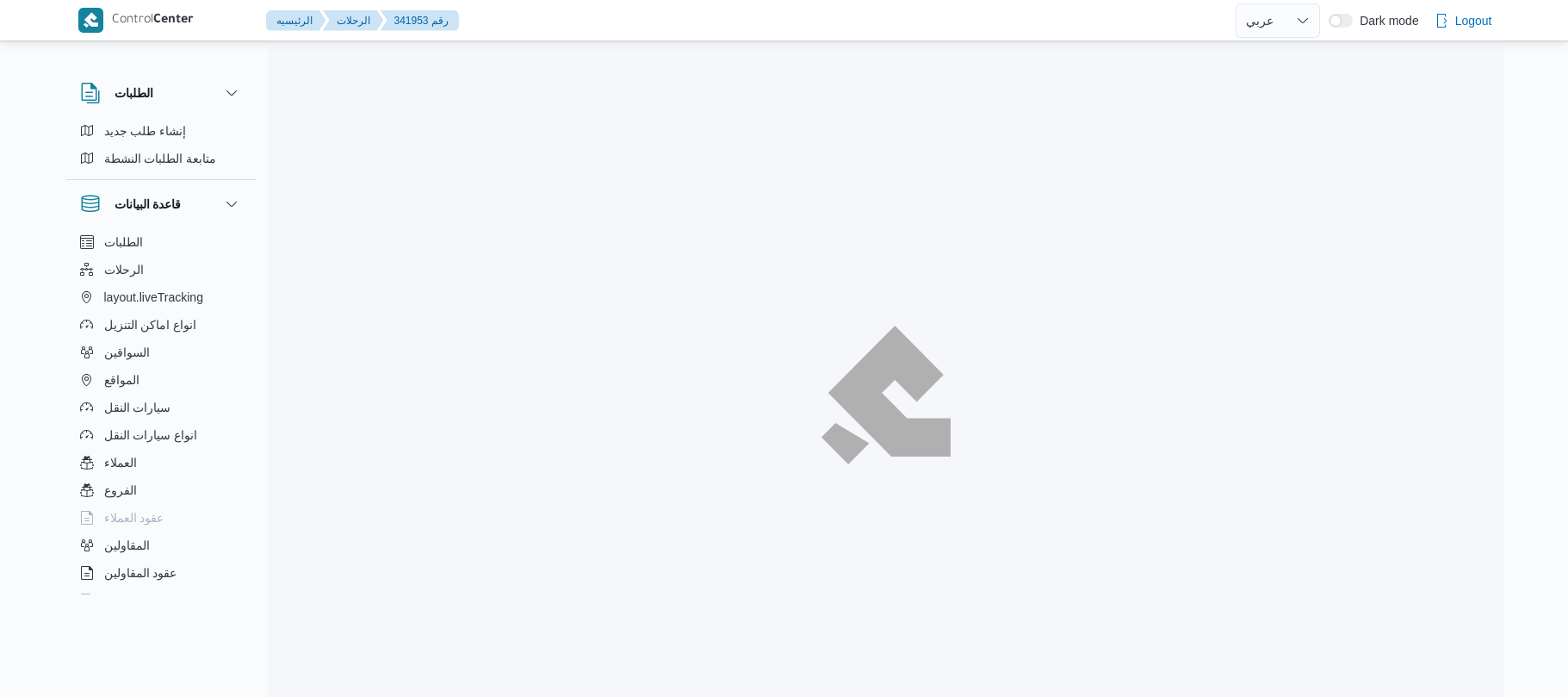
select select "ar"
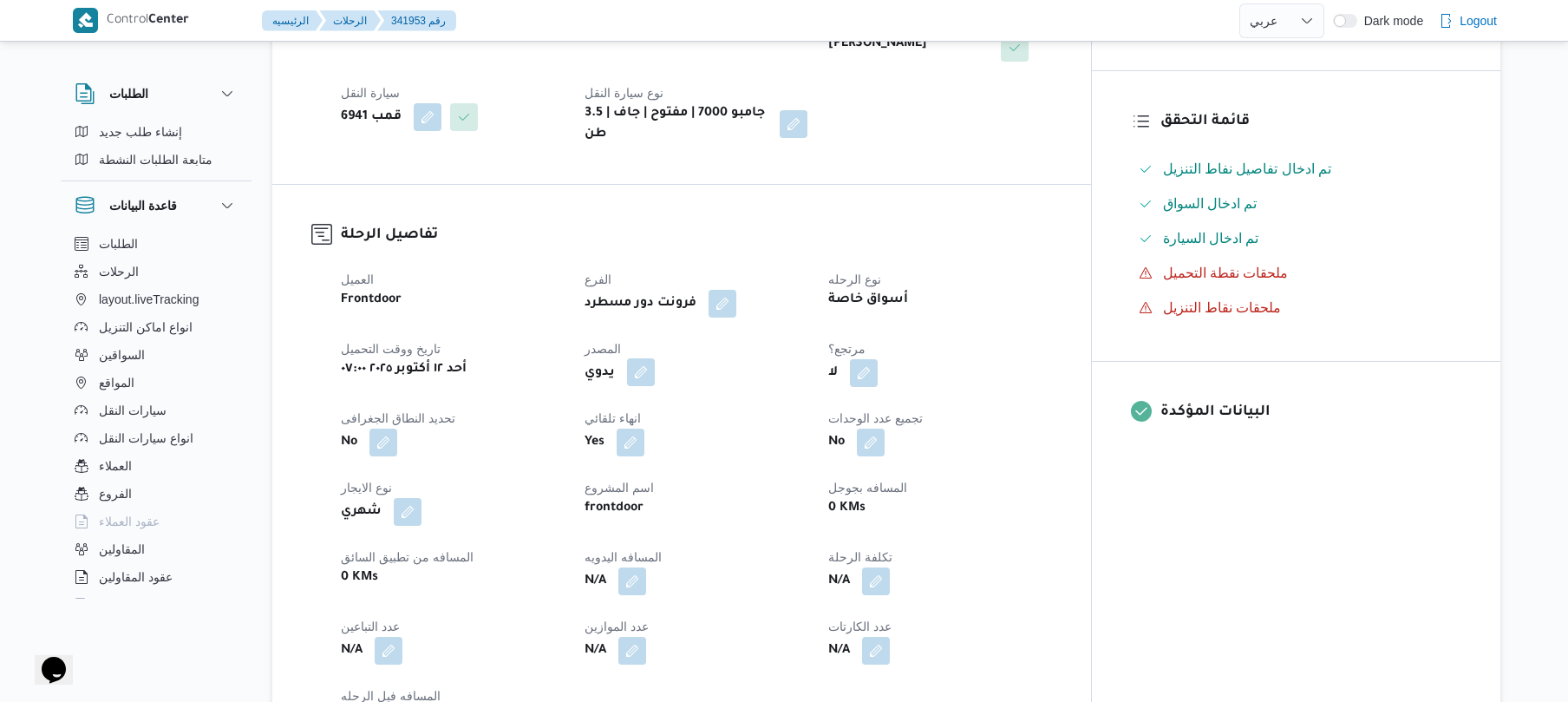
click at [655, 358] on button "button" at bounding box center [641, 372] width 27 height 27
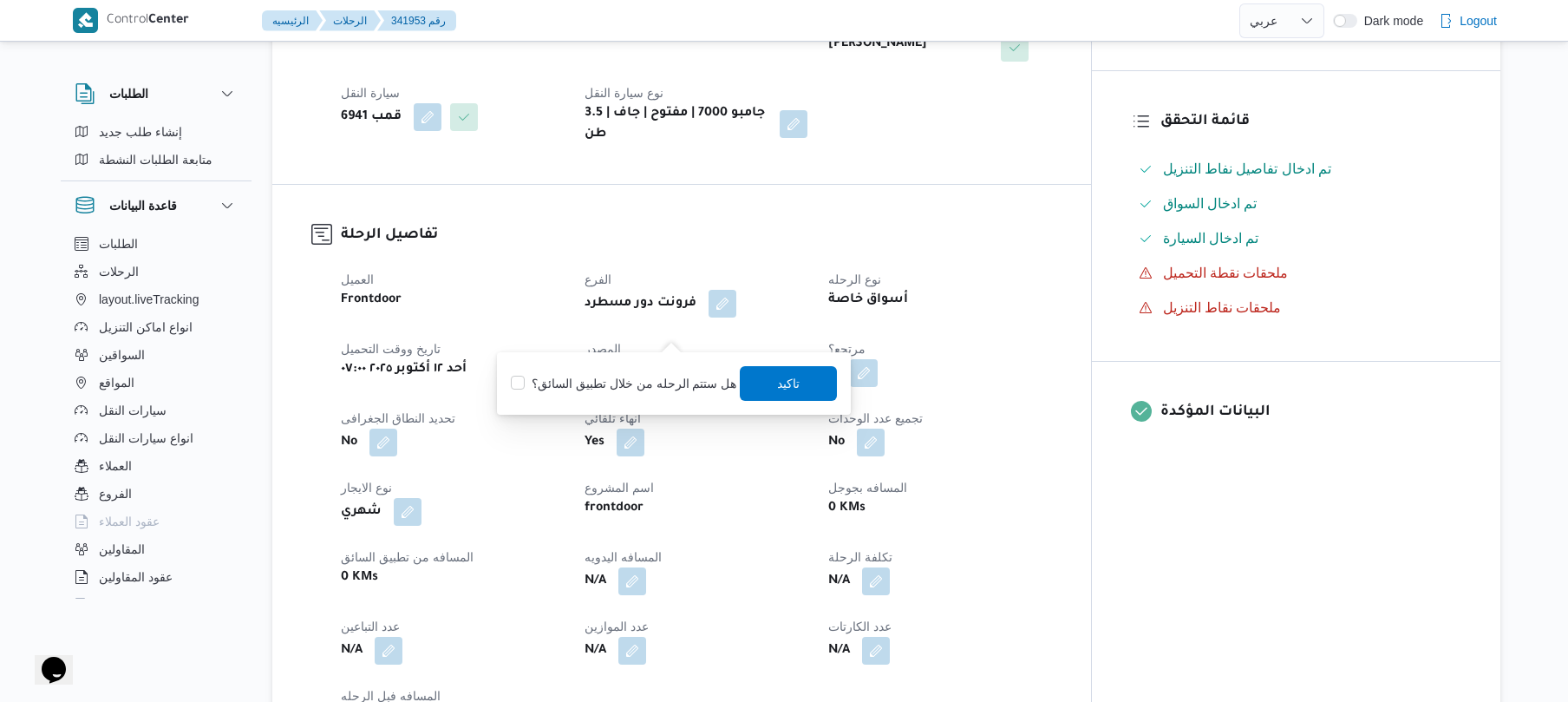
click at [656, 385] on label "هل ستتم الرحله من خلال تطبيق السائق؟" at bounding box center [623, 383] width 225 height 21
checkbox input "true"
click at [782, 378] on span "تاكيد" at bounding box center [789, 382] width 23 height 21
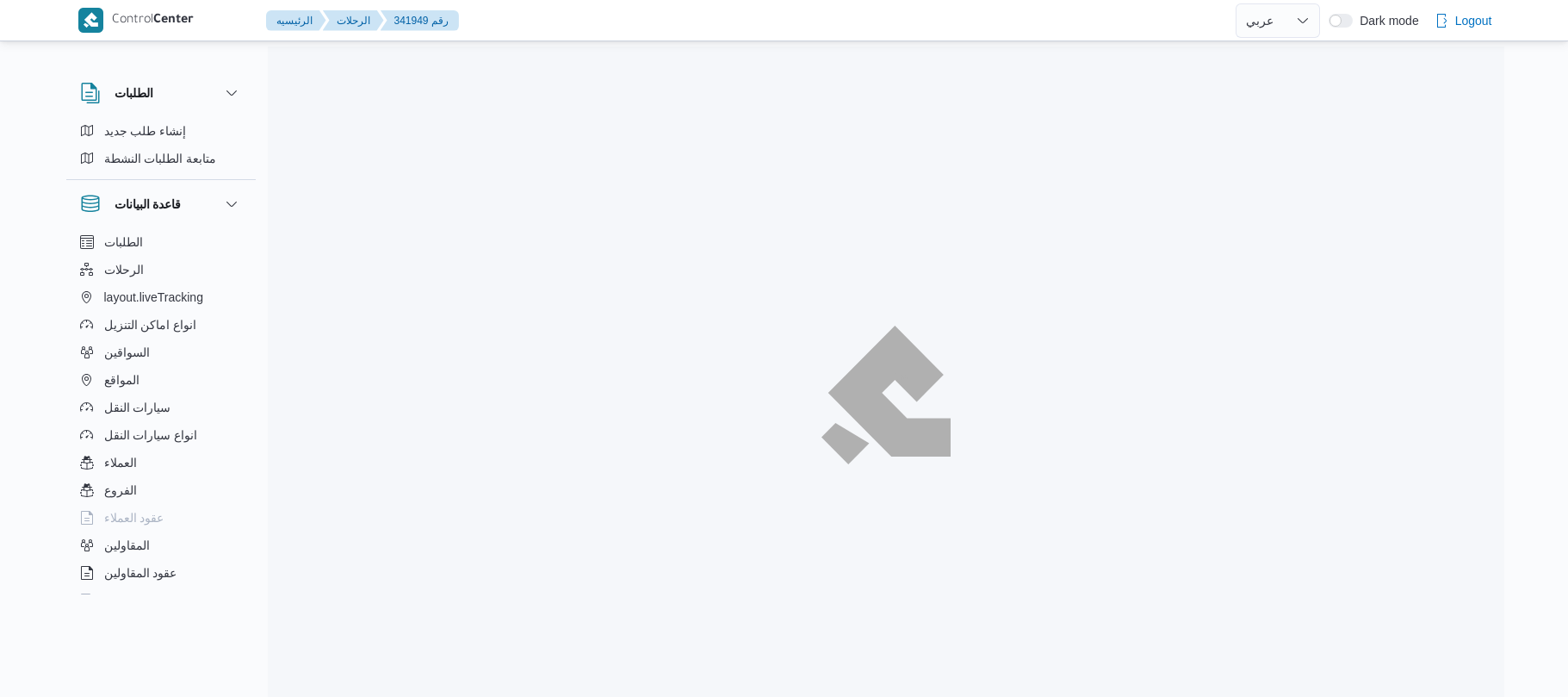
select select "ar"
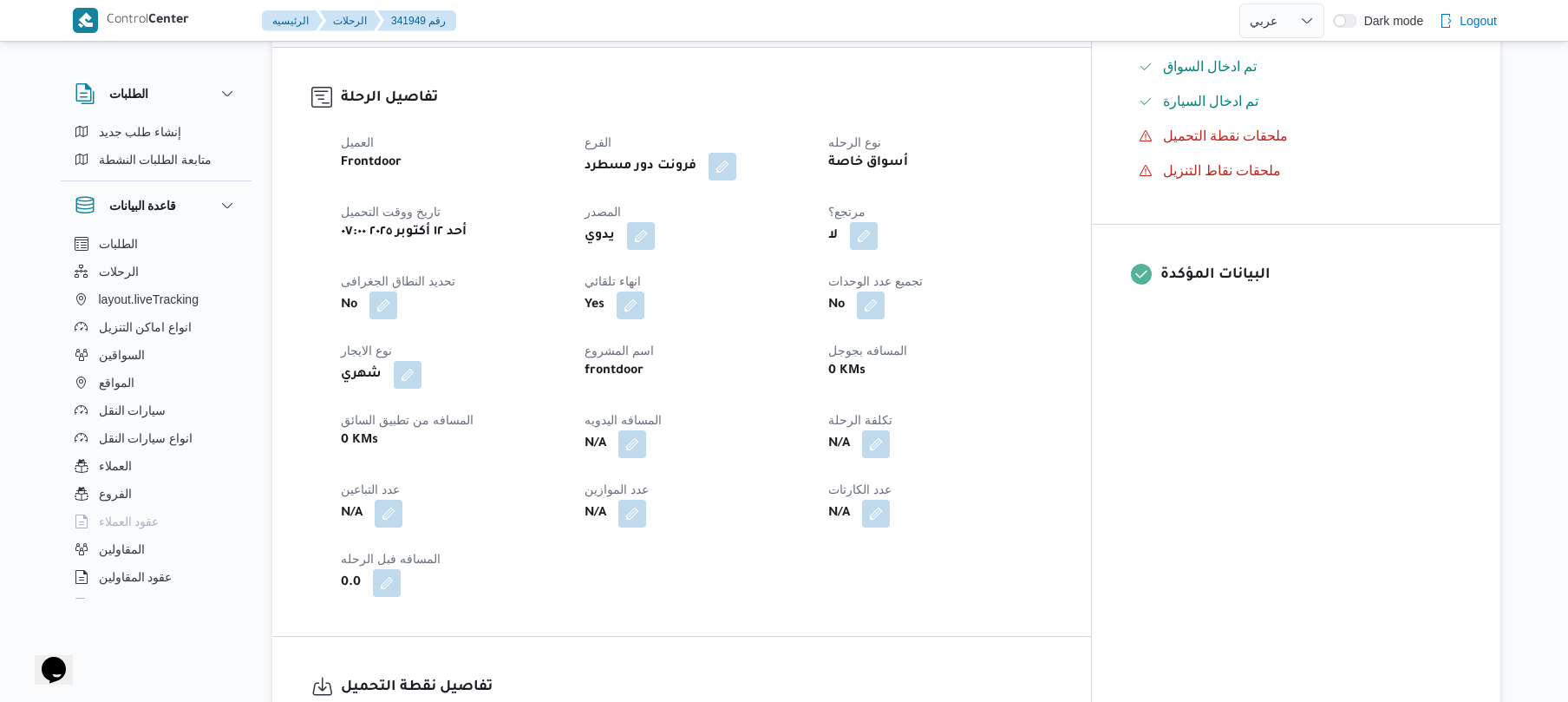
scroll to position [555, 0]
click at [655, 222] on button "button" at bounding box center [641, 233] width 27 height 27
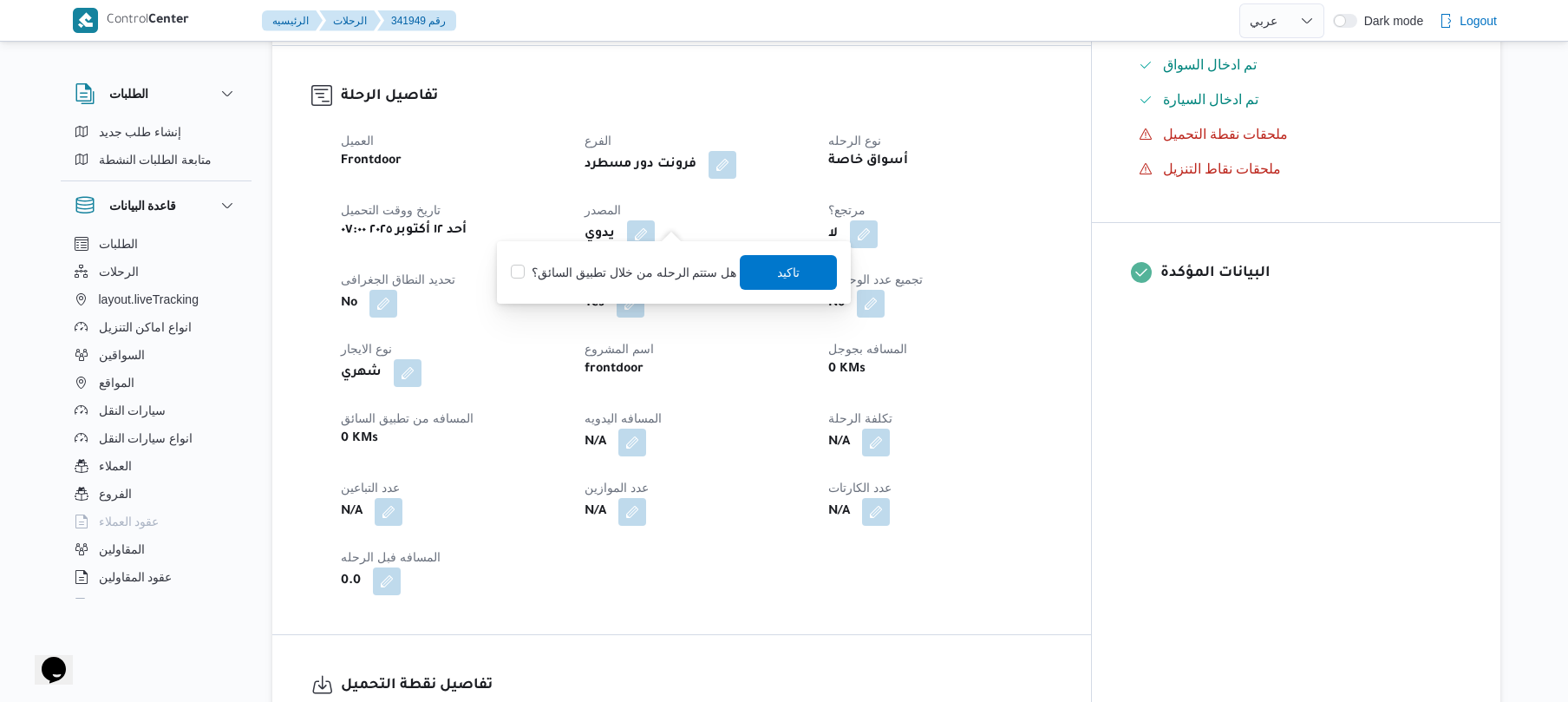
click at [666, 270] on label "هل ستتم الرحله من خلال تطبيق السائق؟" at bounding box center [623, 272] width 225 height 21
checkbox input "true"
click at [770, 271] on span "تاكيد" at bounding box center [789, 271] width 97 height 34
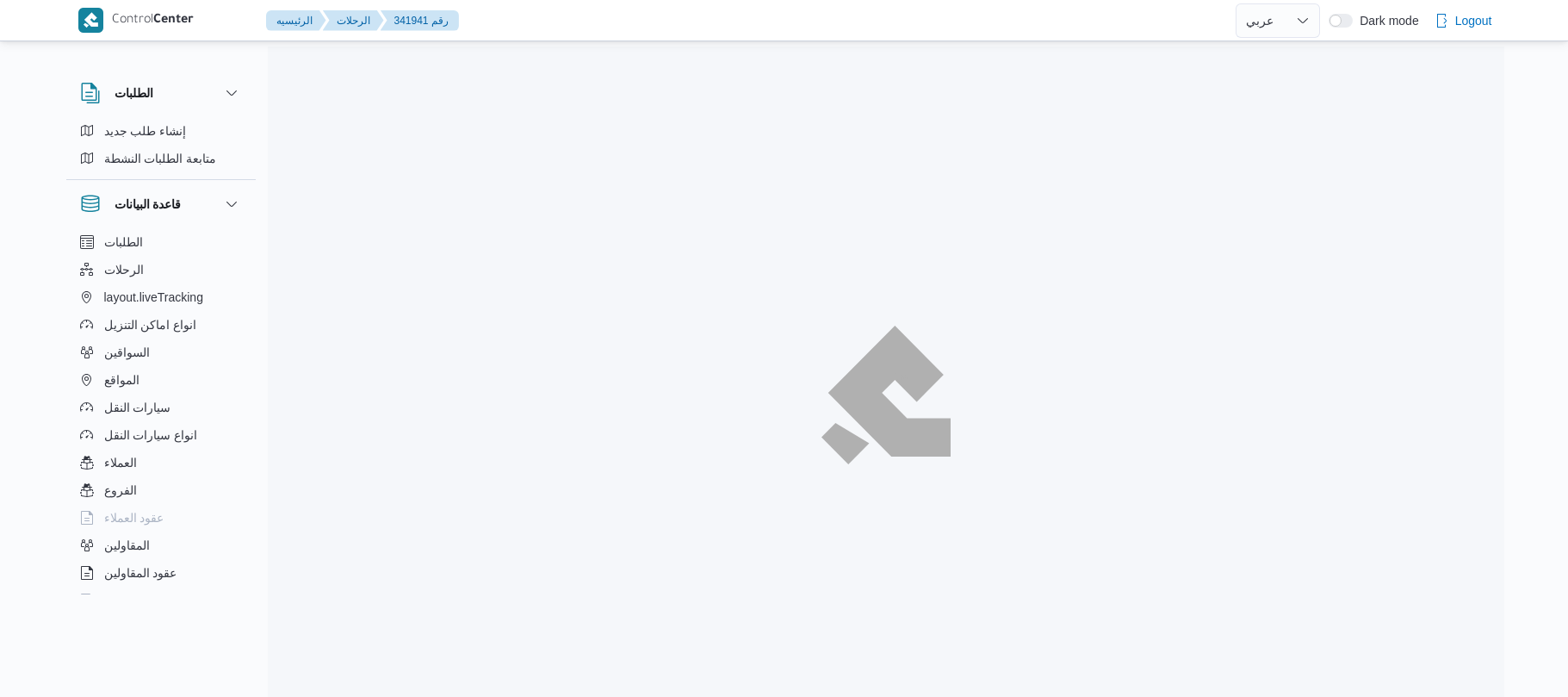
select select "ar"
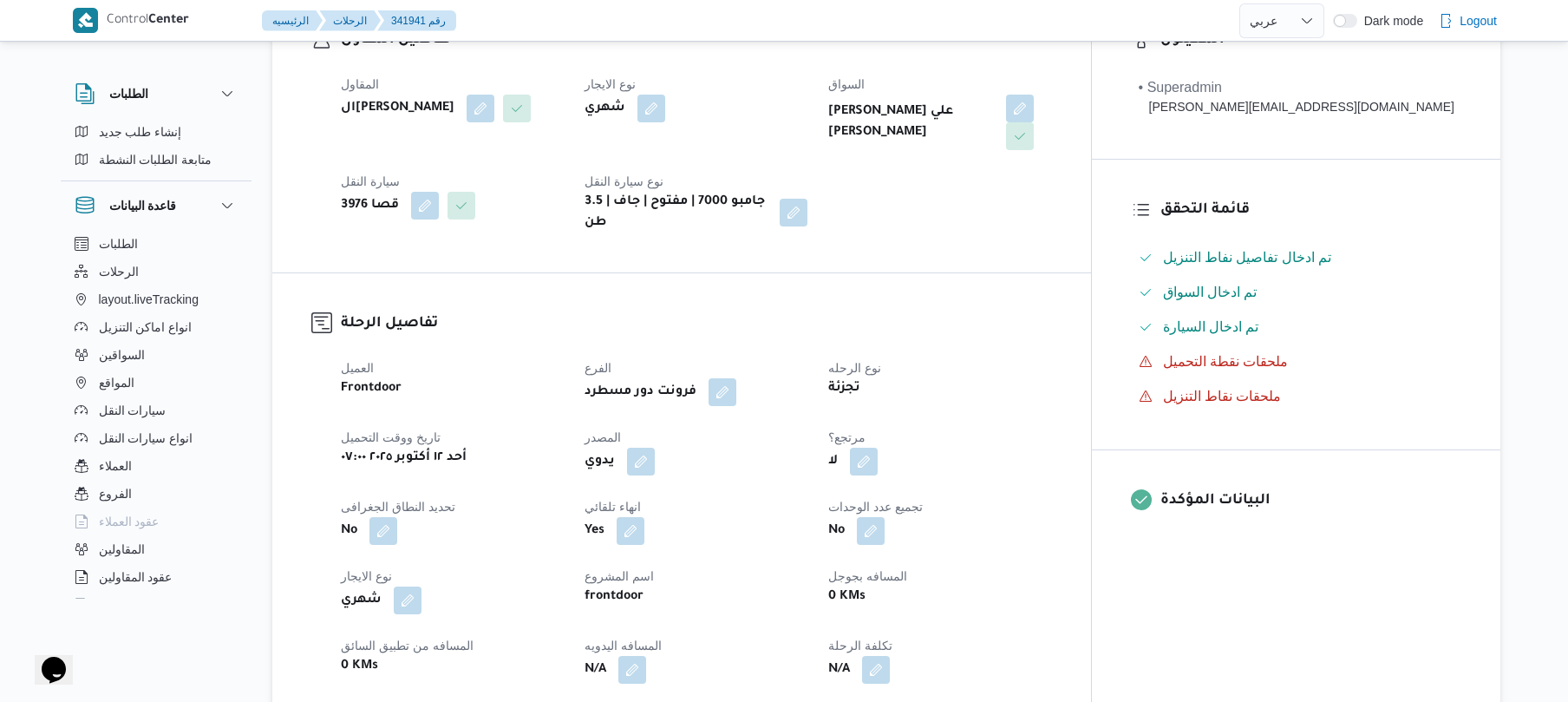
scroll to position [508, 0]
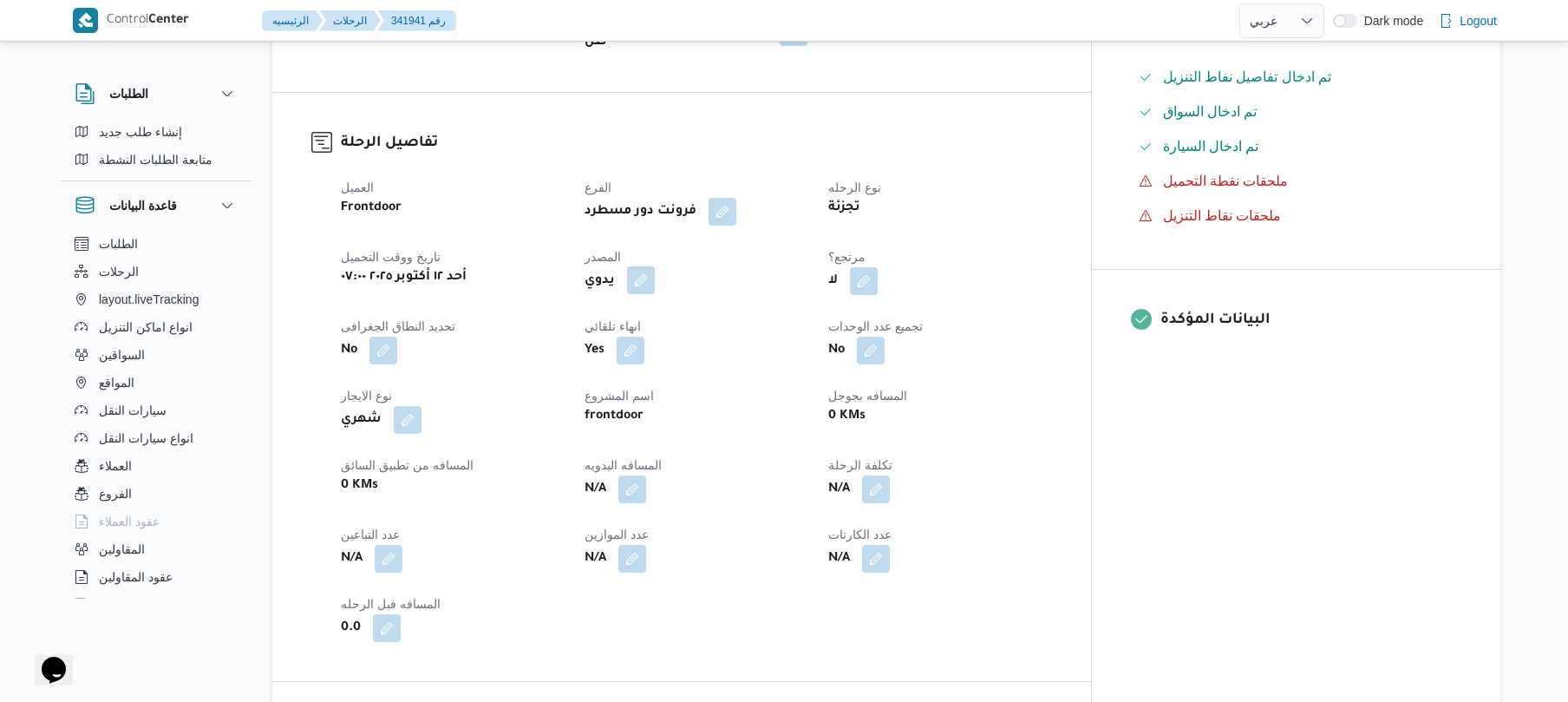
click at [655, 267] on button "button" at bounding box center [641, 280] width 27 height 27
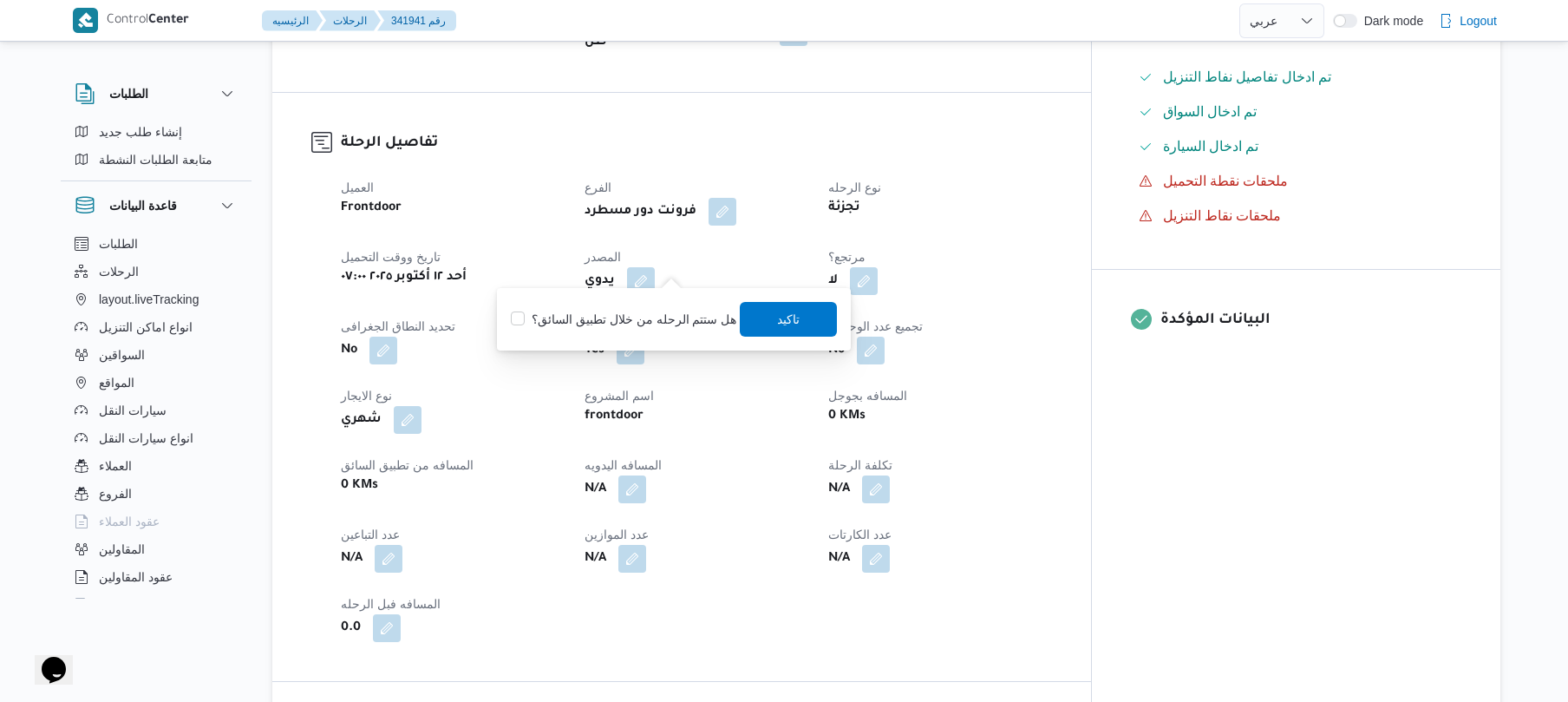
click at [654, 323] on label "هل ستتم الرحله من خلال تطبيق السائق؟" at bounding box center [623, 318] width 225 height 21
checkbox input "true"
click at [784, 312] on span "تاكيد" at bounding box center [789, 318] width 23 height 21
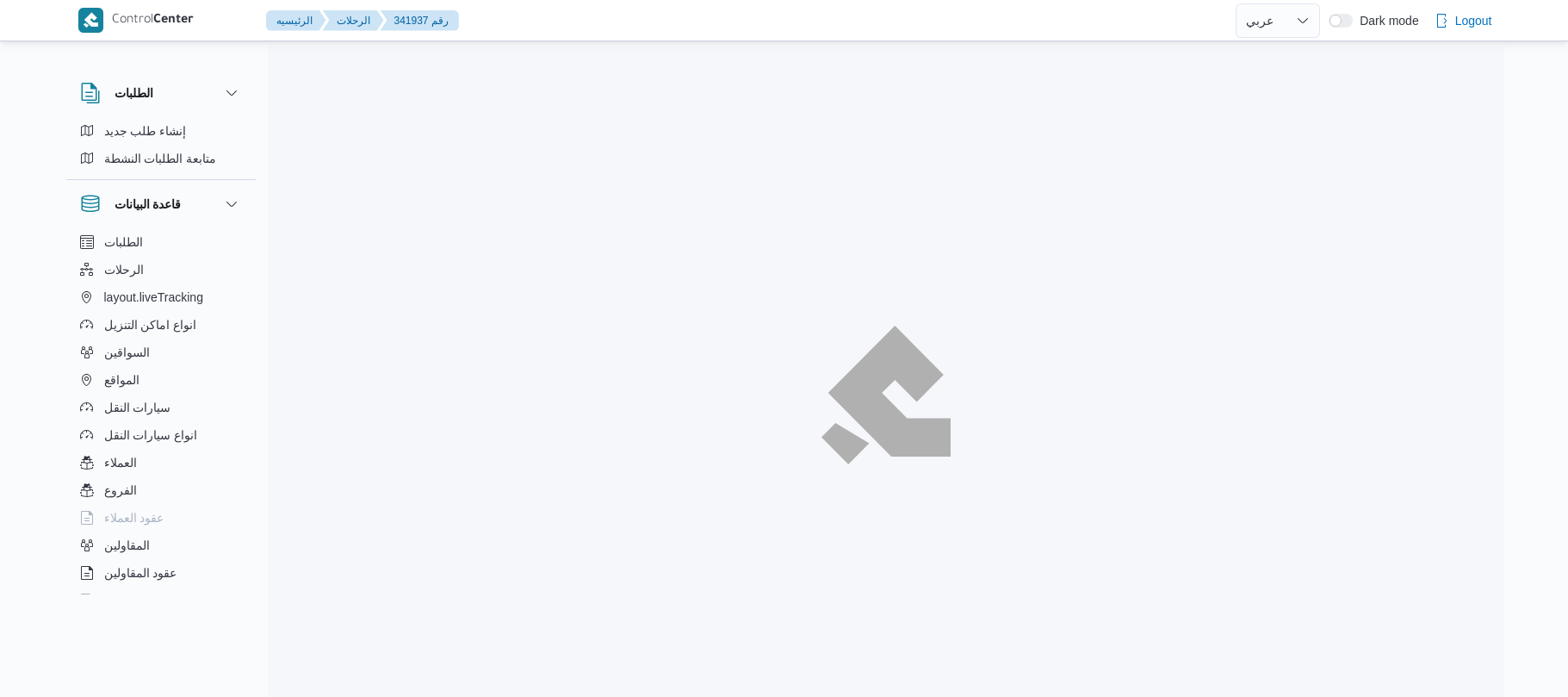
select select "ar"
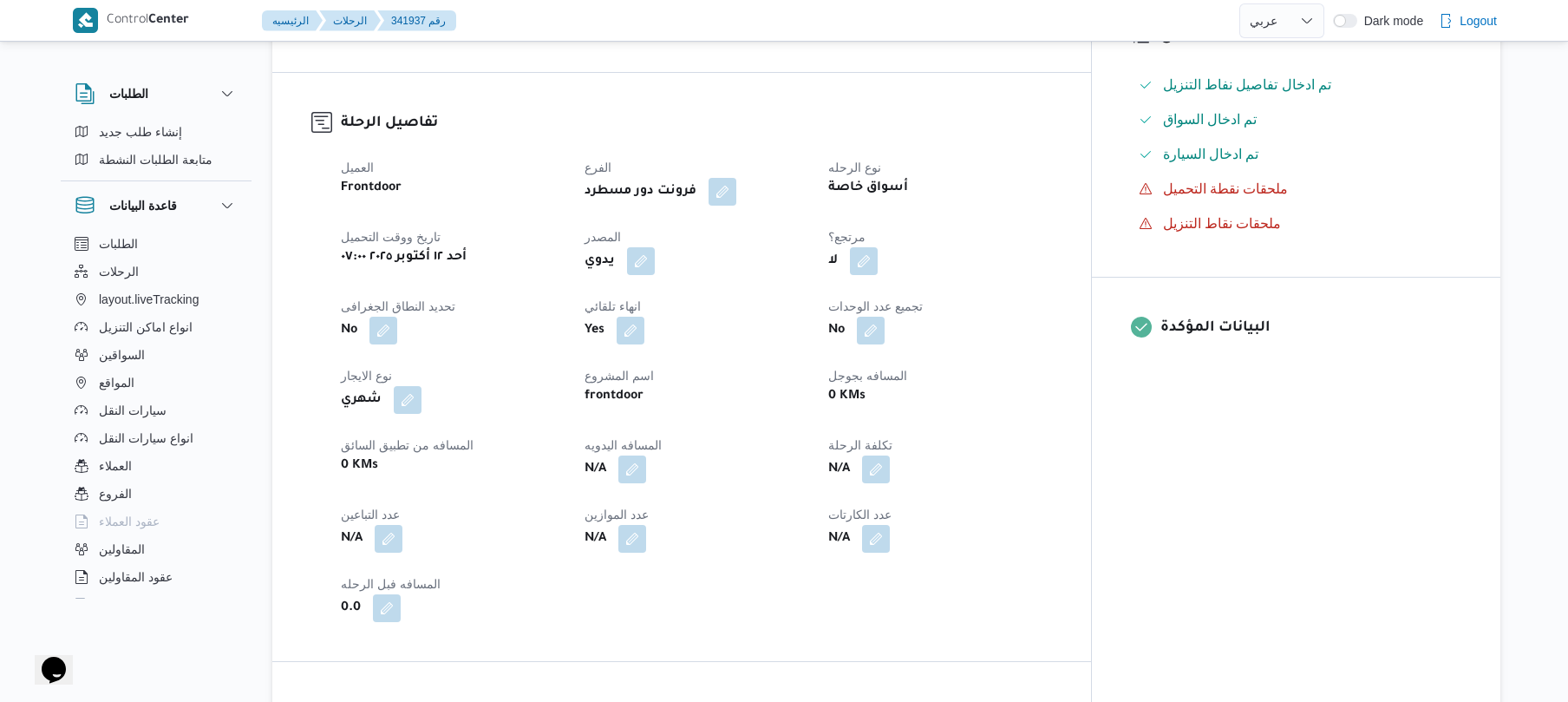
scroll to position [508, 0]
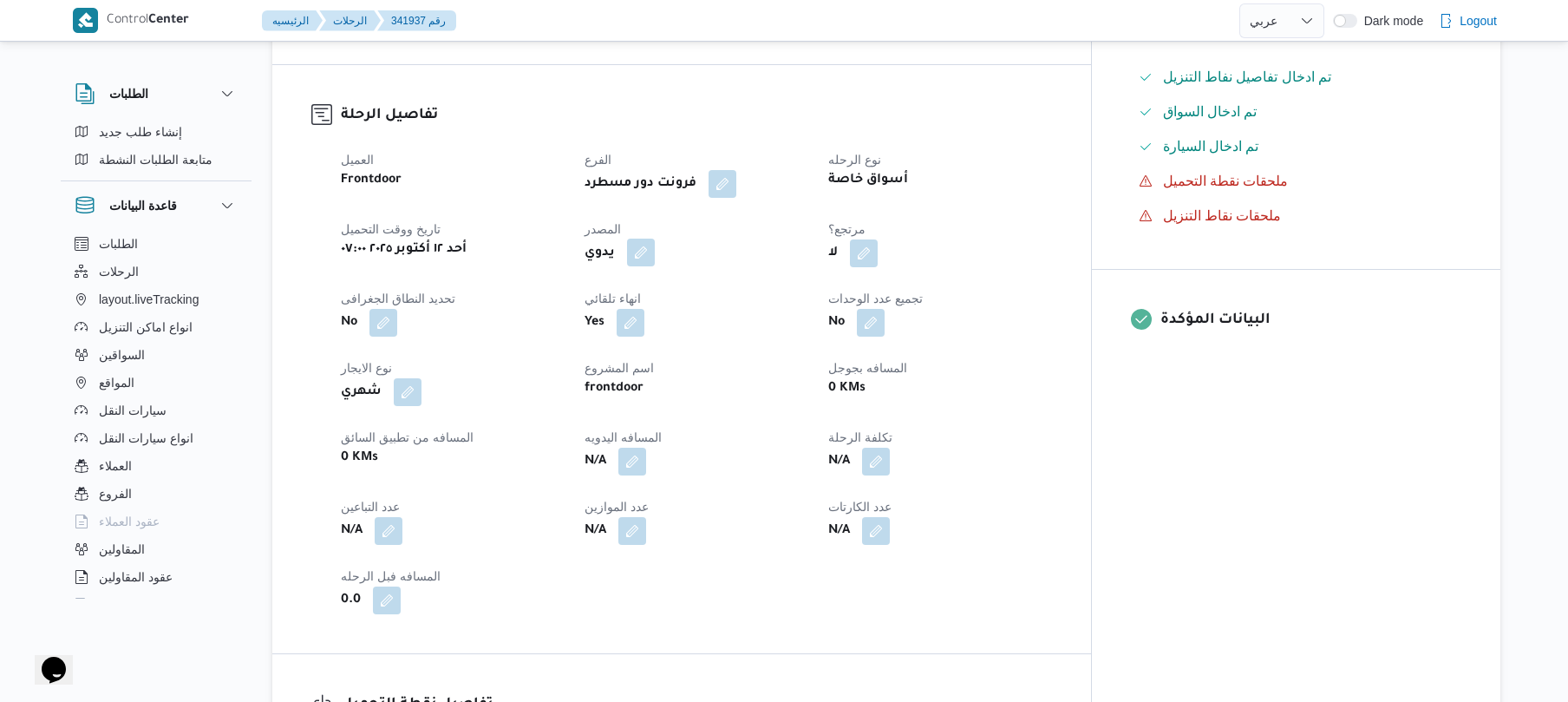
click at [655, 264] on button "button" at bounding box center [641, 253] width 27 height 27
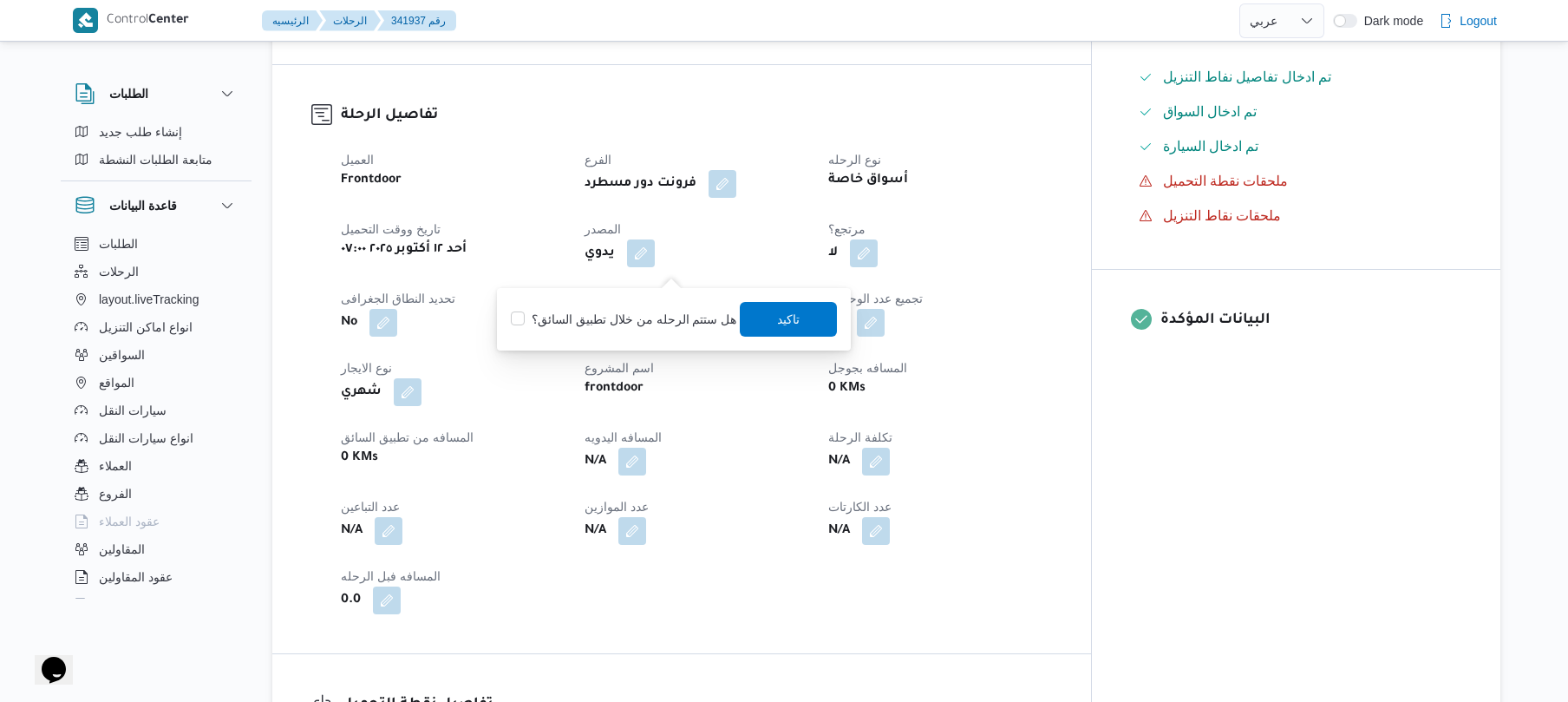
click at [625, 316] on label "هل ستتم الرحله من خلال تطبيق السائق؟" at bounding box center [623, 318] width 225 height 21
checkbox input "true"
click at [760, 315] on span "تاكيد" at bounding box center [789, 317] width 97 height 34
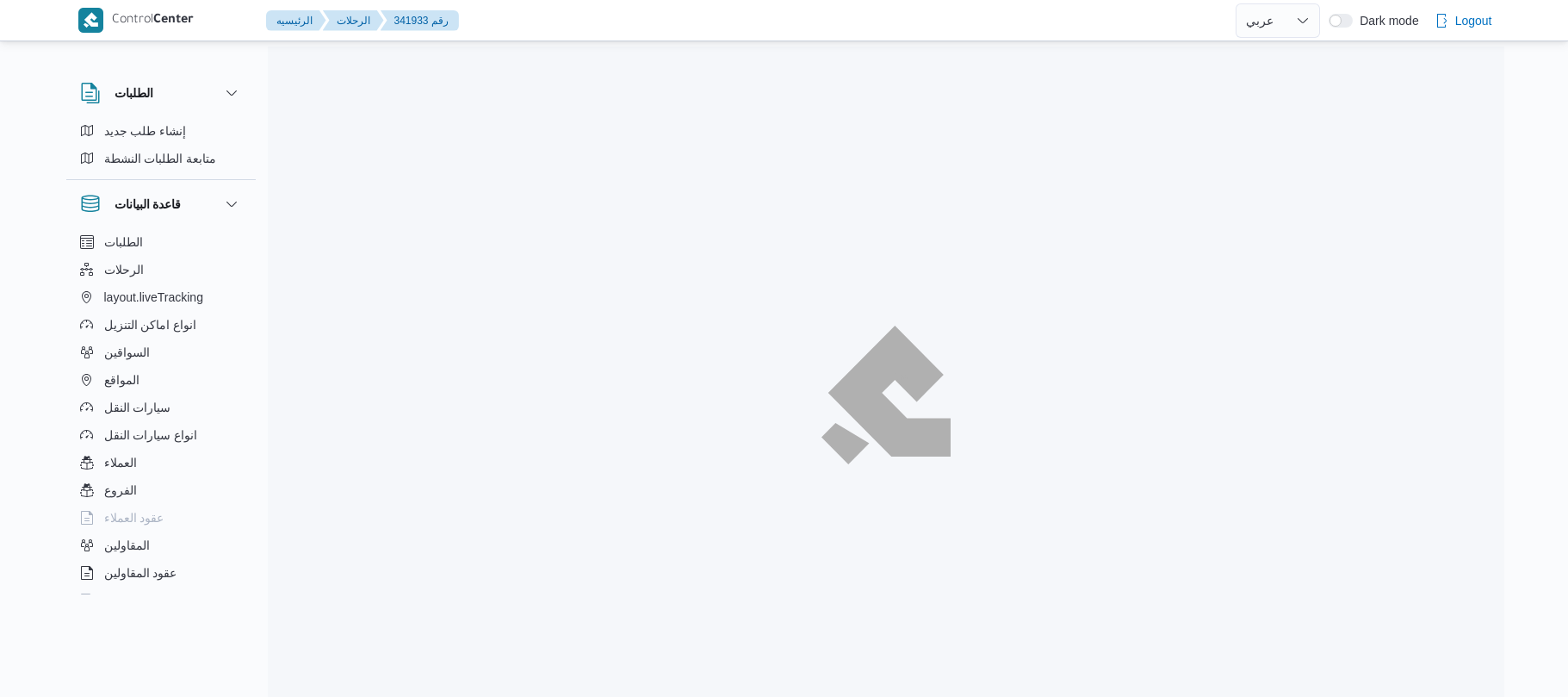
select select "ar"
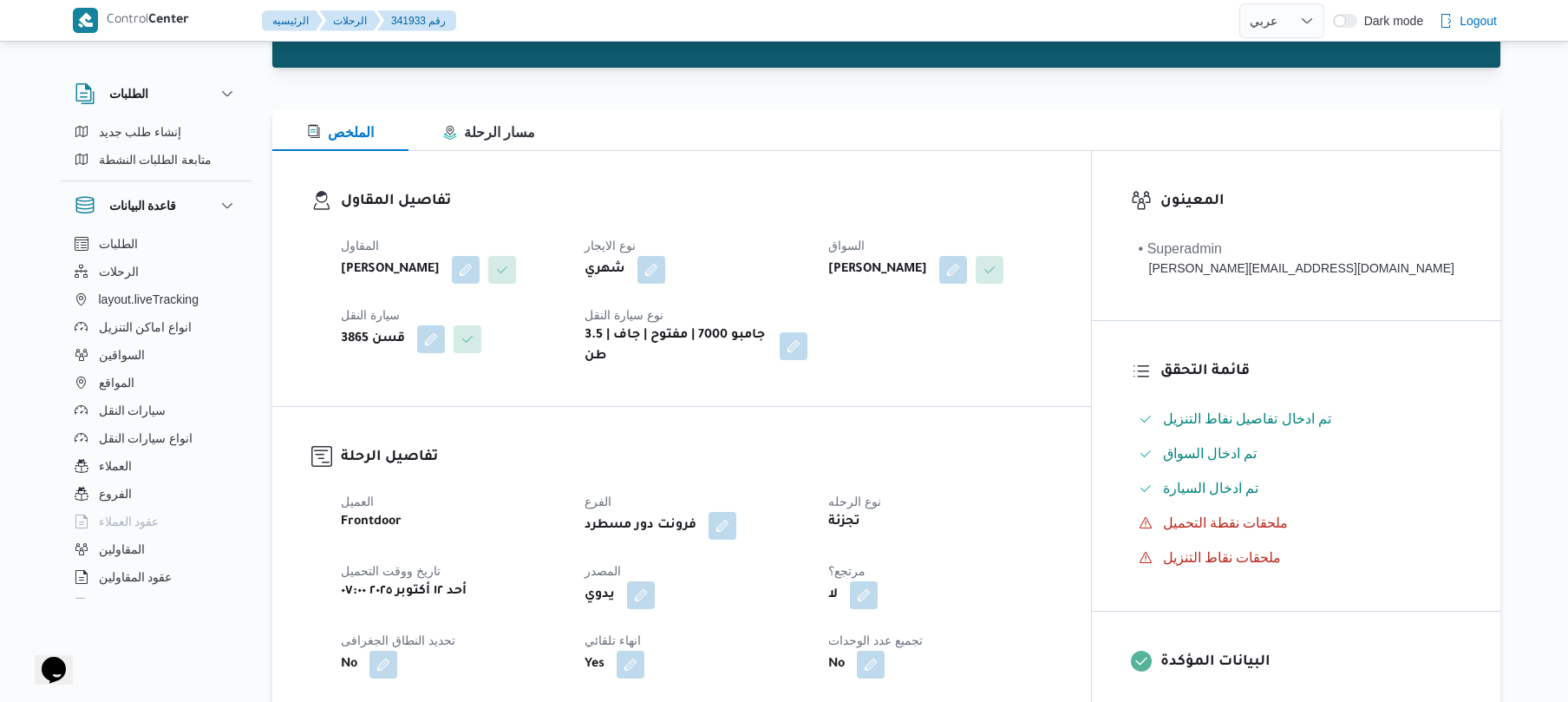
scroll to position [462, 0]
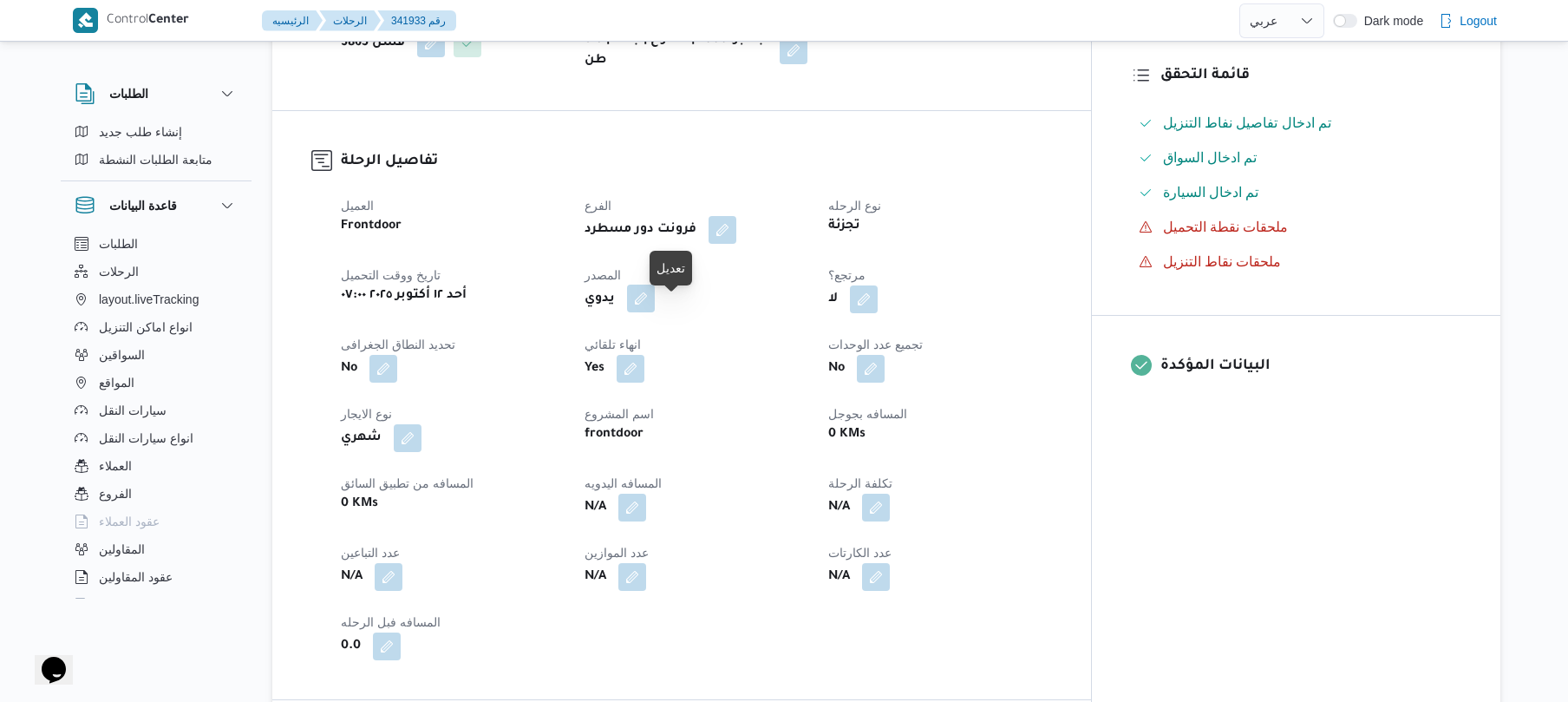
click at [655, 312] on button "button" at bounding box center [641, 299] width 27 height 27
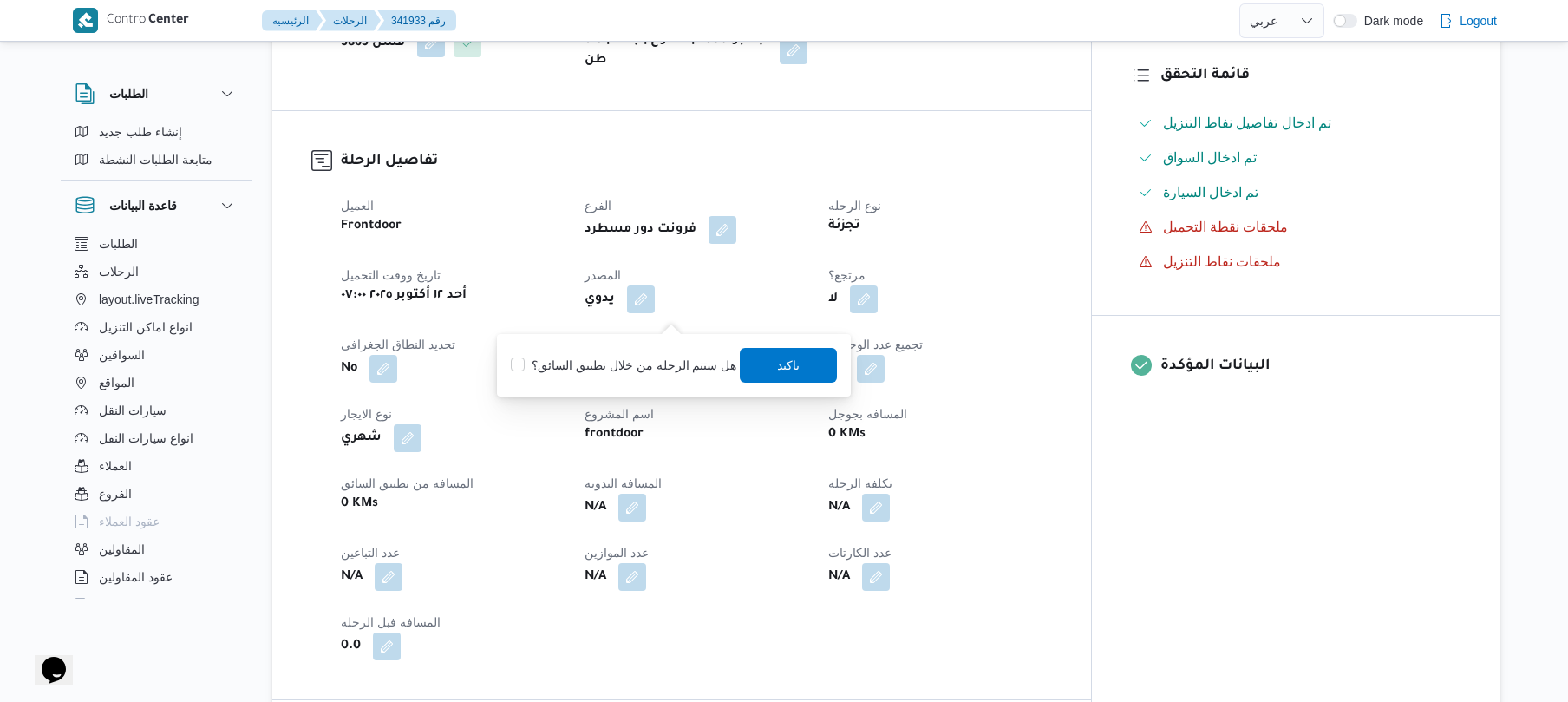
click at [612, 369] on label "هل ستتم الرحله من خلال تطبيق السائق؟" at bounding box center [623, 364] width 225 height 21
checkbox input "true"
click at [778, 366] on span "تاكيد" at bounding box center [789, 363] width 23 height 21
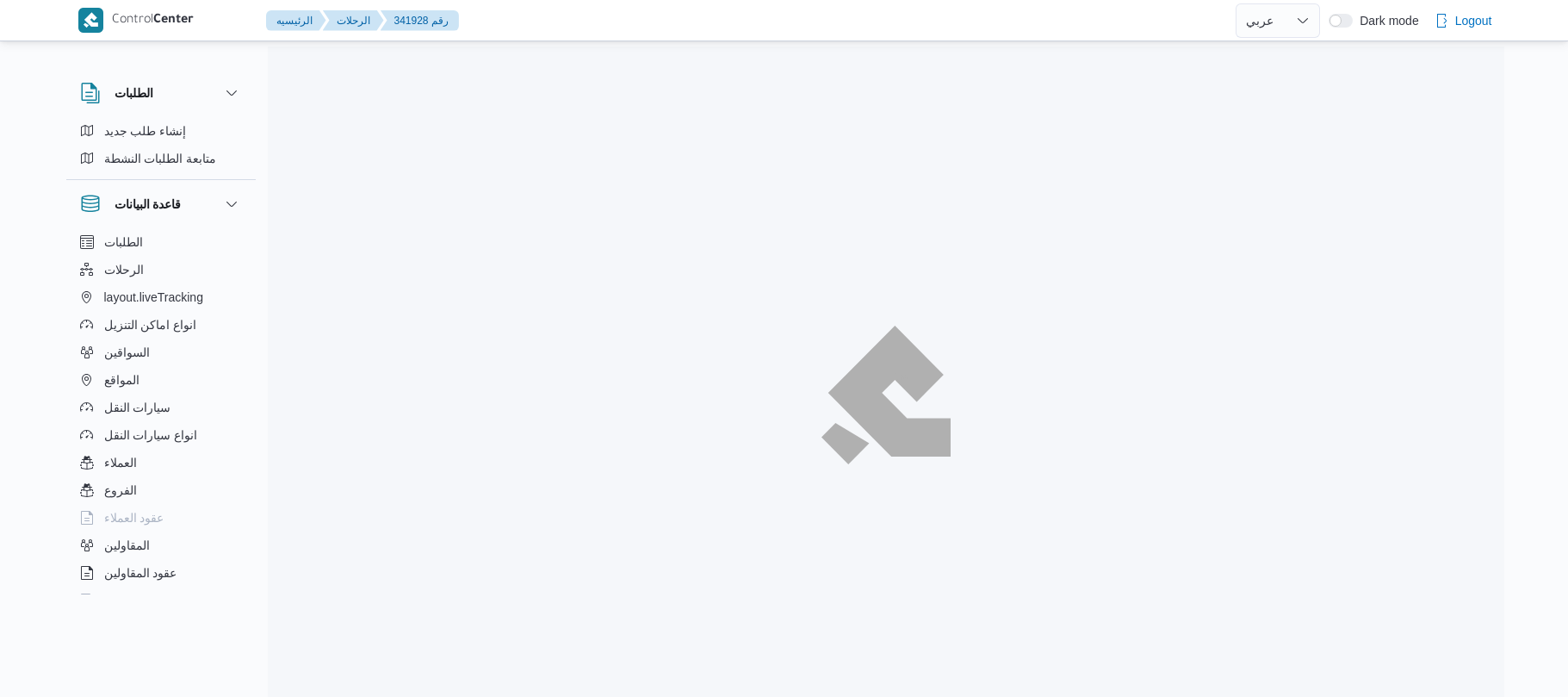
select select "ar"
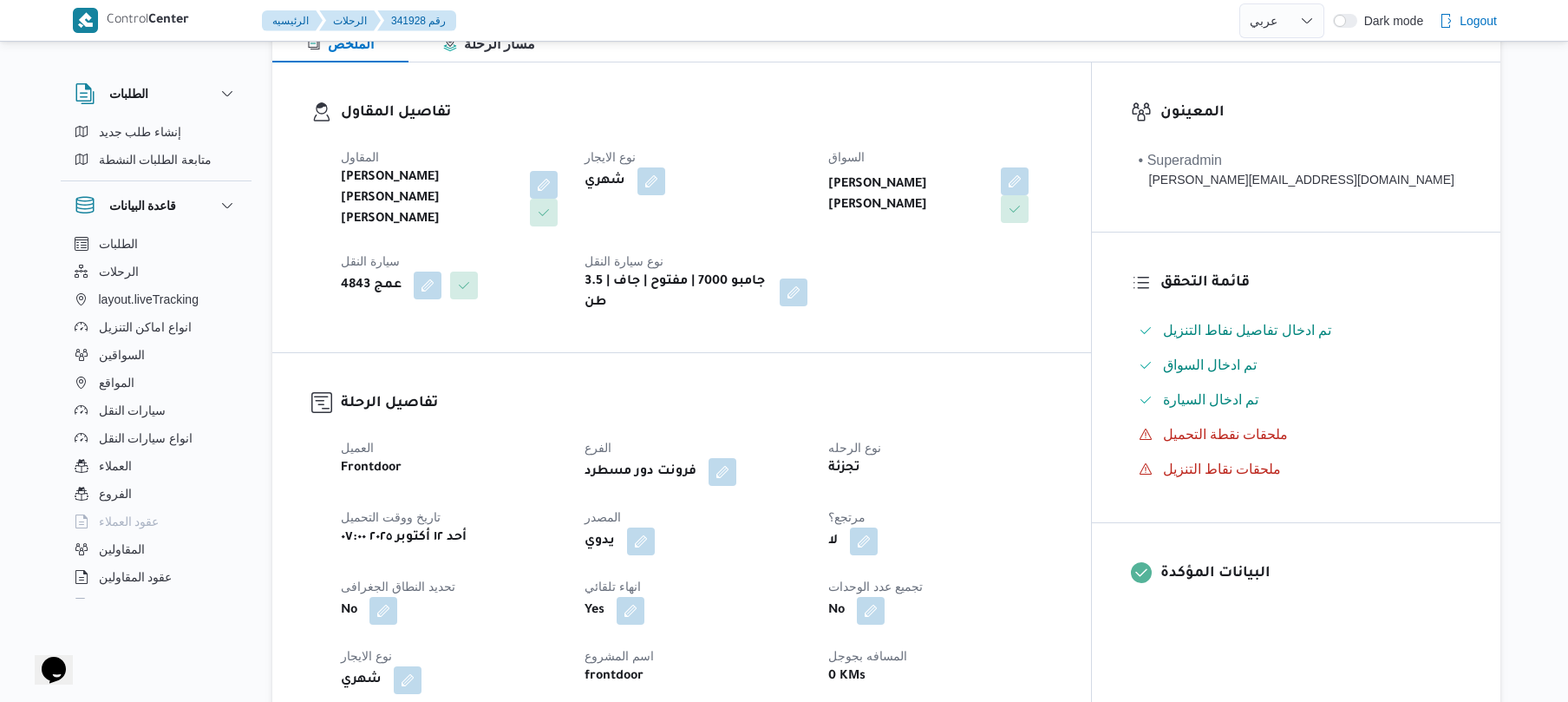
scroll to position [462, 0]
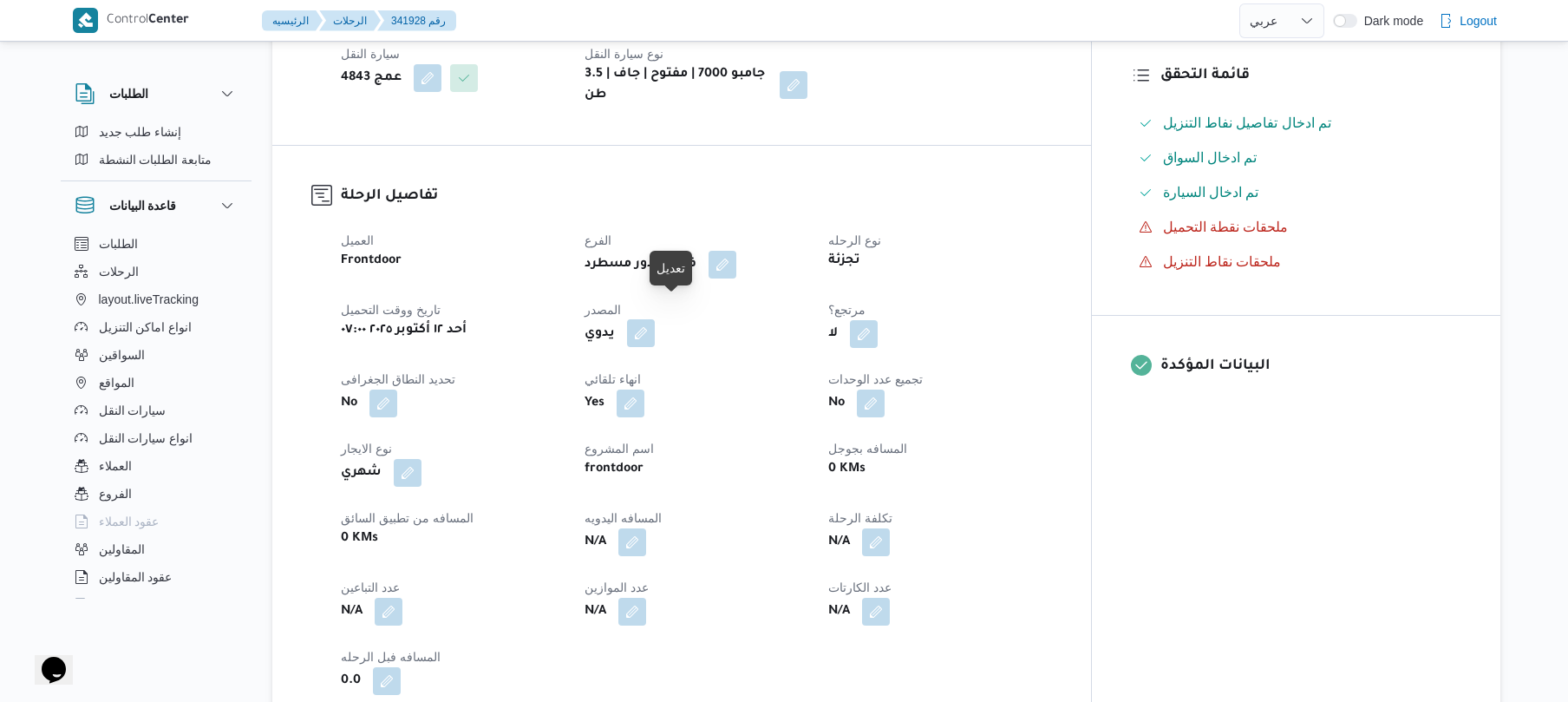
click at [655, 319] on button "button" at bounding box center [641, 333] width 27 height 27
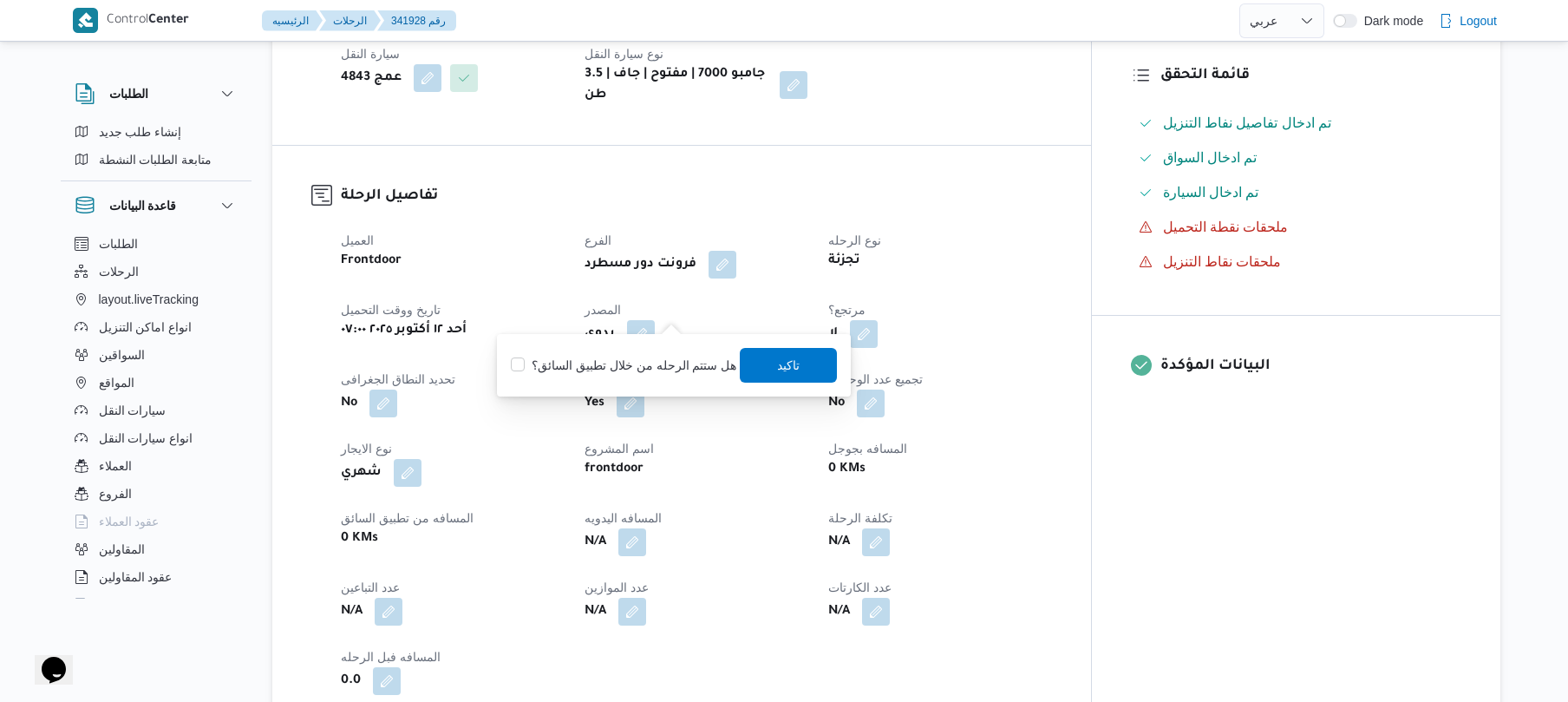
click at [633, 361] on label "هل ستتم الرحله من خلال تطبيق السائق؟" at bounding box center [623, 364] width 225 height 21
checkbox input "true"
click at [780, 358] on span "تاكيد" at bounding box center [789, 363] width 23 height 21
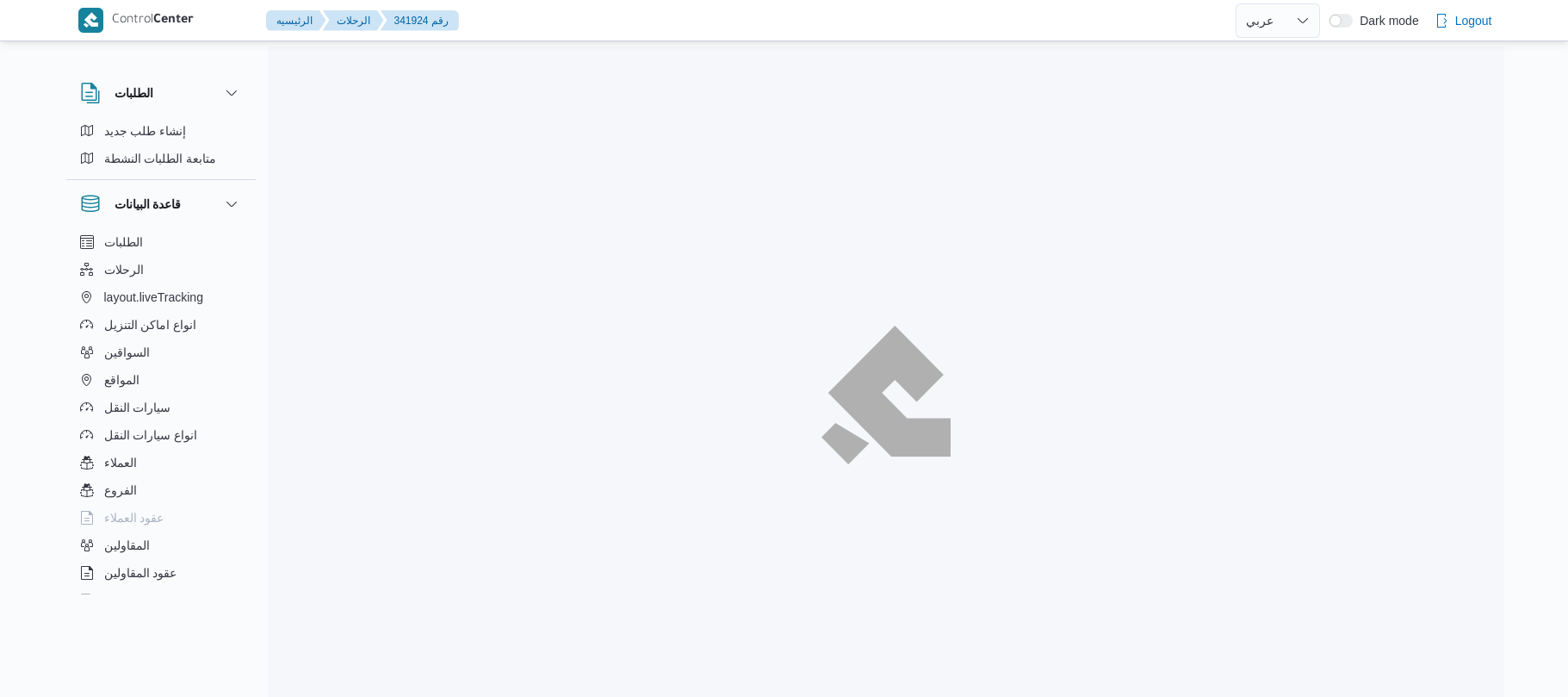
select select "ar"
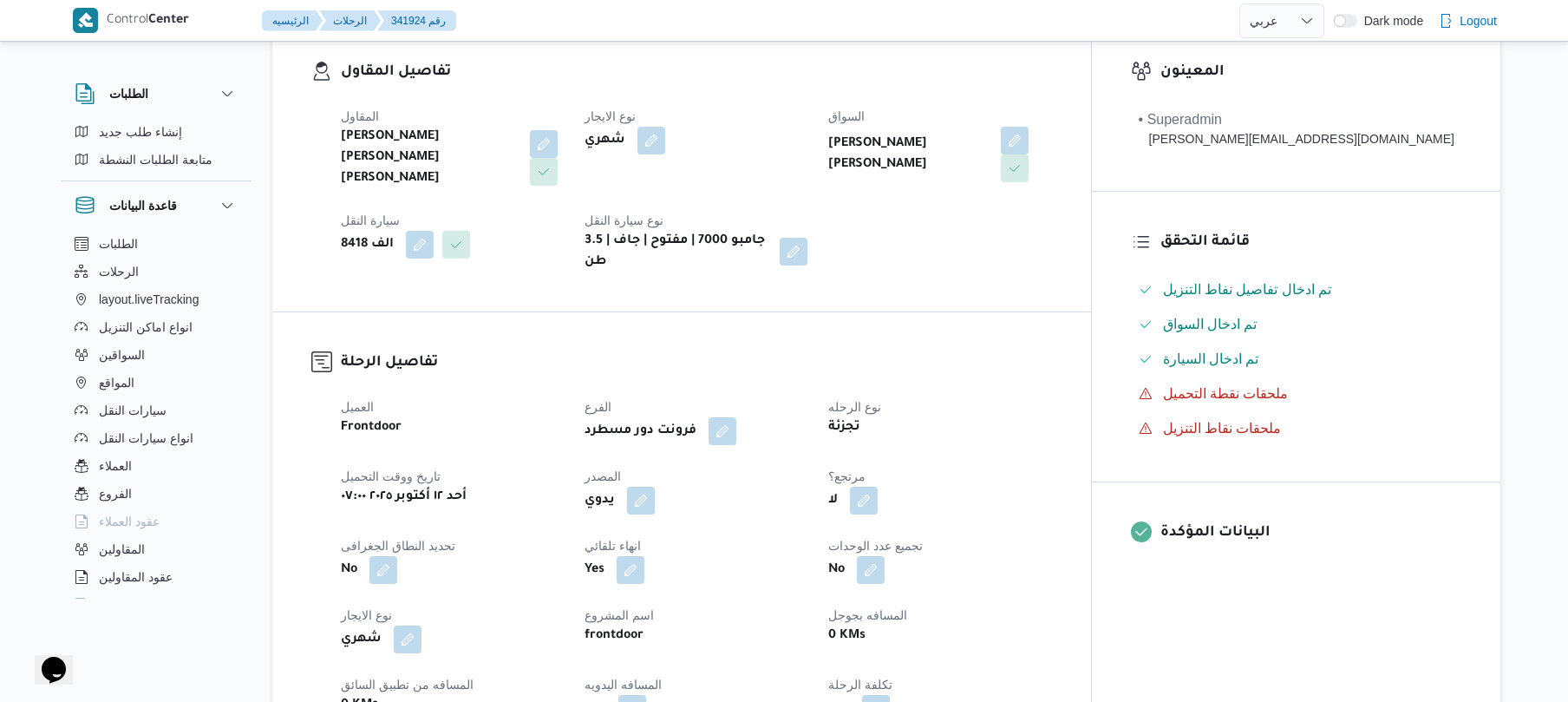
scroll to position [508, 0]
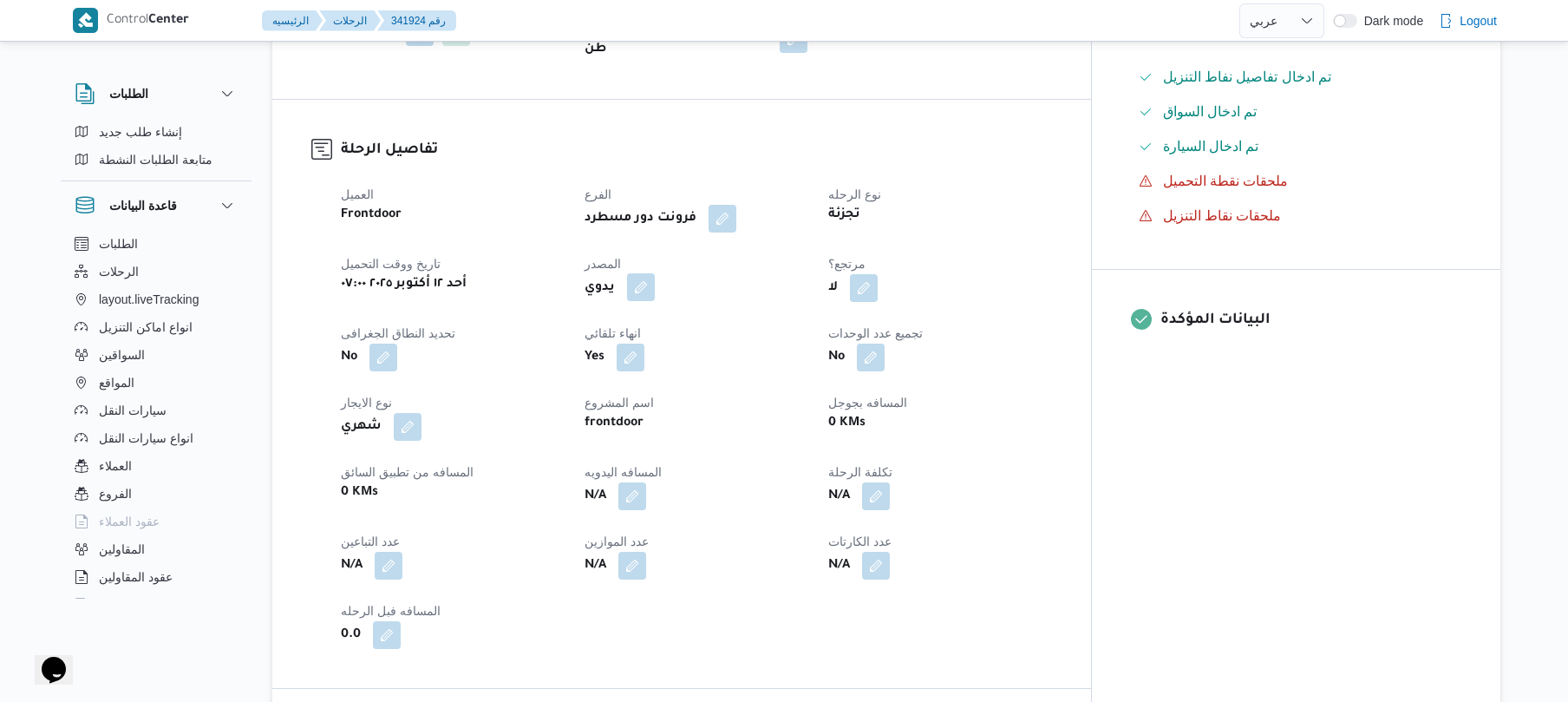
click at [655, 273] on button "button" at bounding box center [641, 287] width 27 height 27
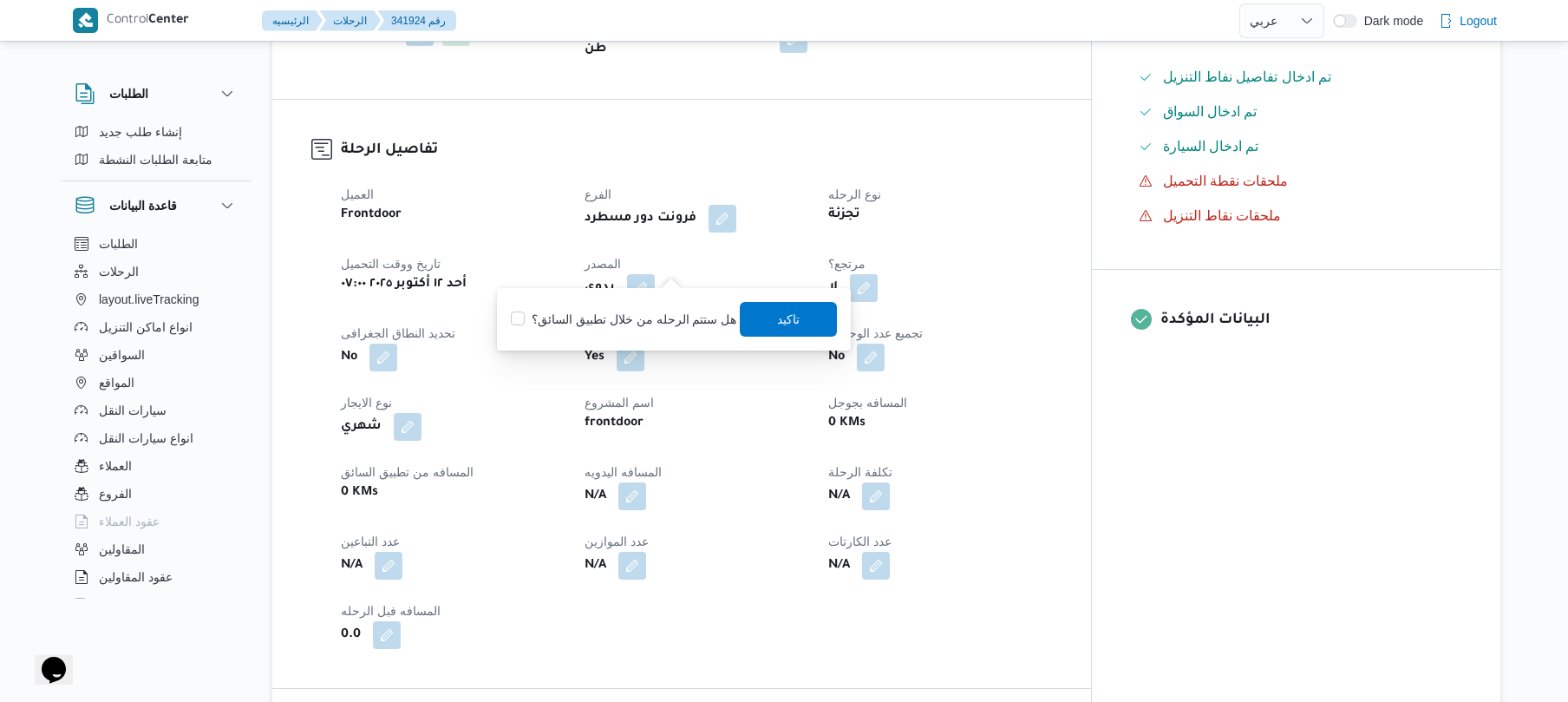
click at [626, 312] on label "هل ستتم الرحله من خلال تطبيق السائق؟" at bounding box center [623, 318] width 225 height 21
checkbox input "true"
click at [778, 323] on span "تاكيد" at bounding box center [789, 318] width 23 height 21
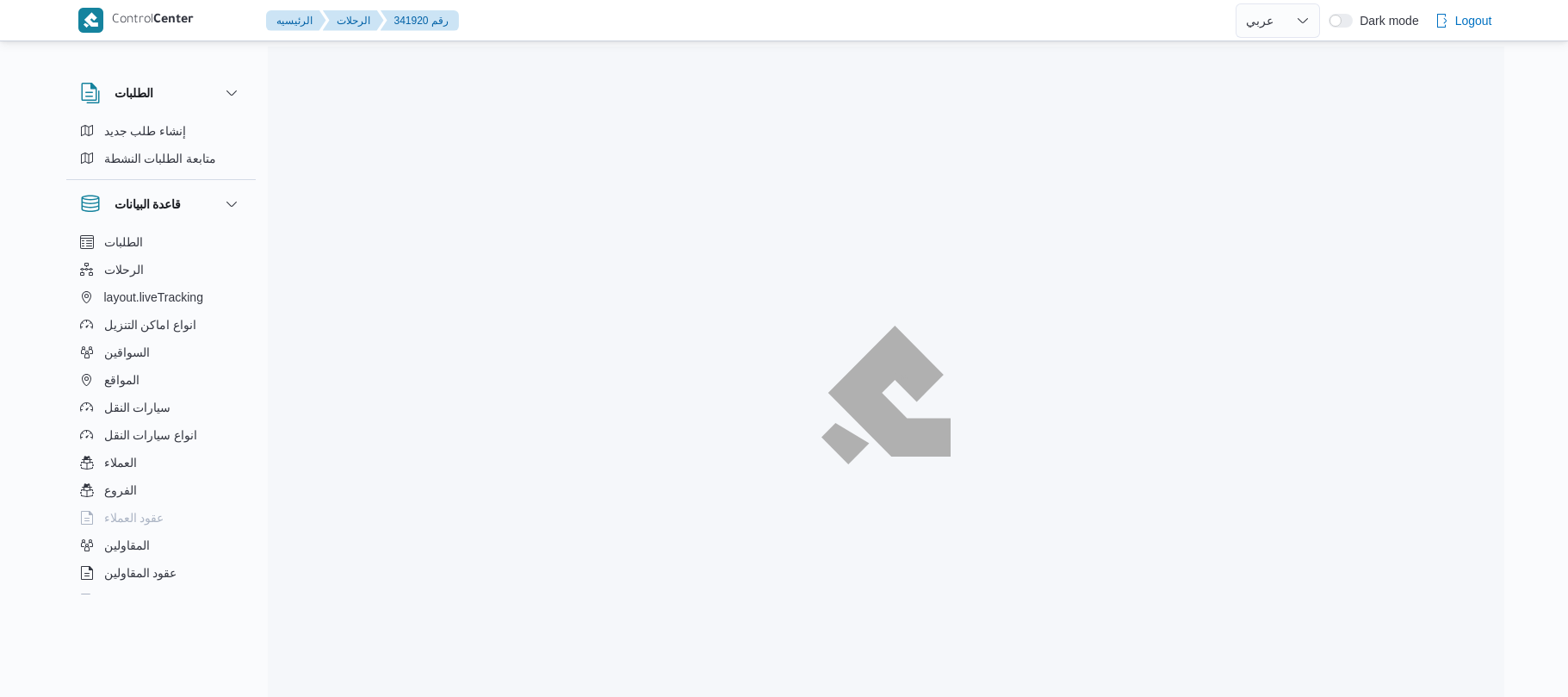
select select "ar"
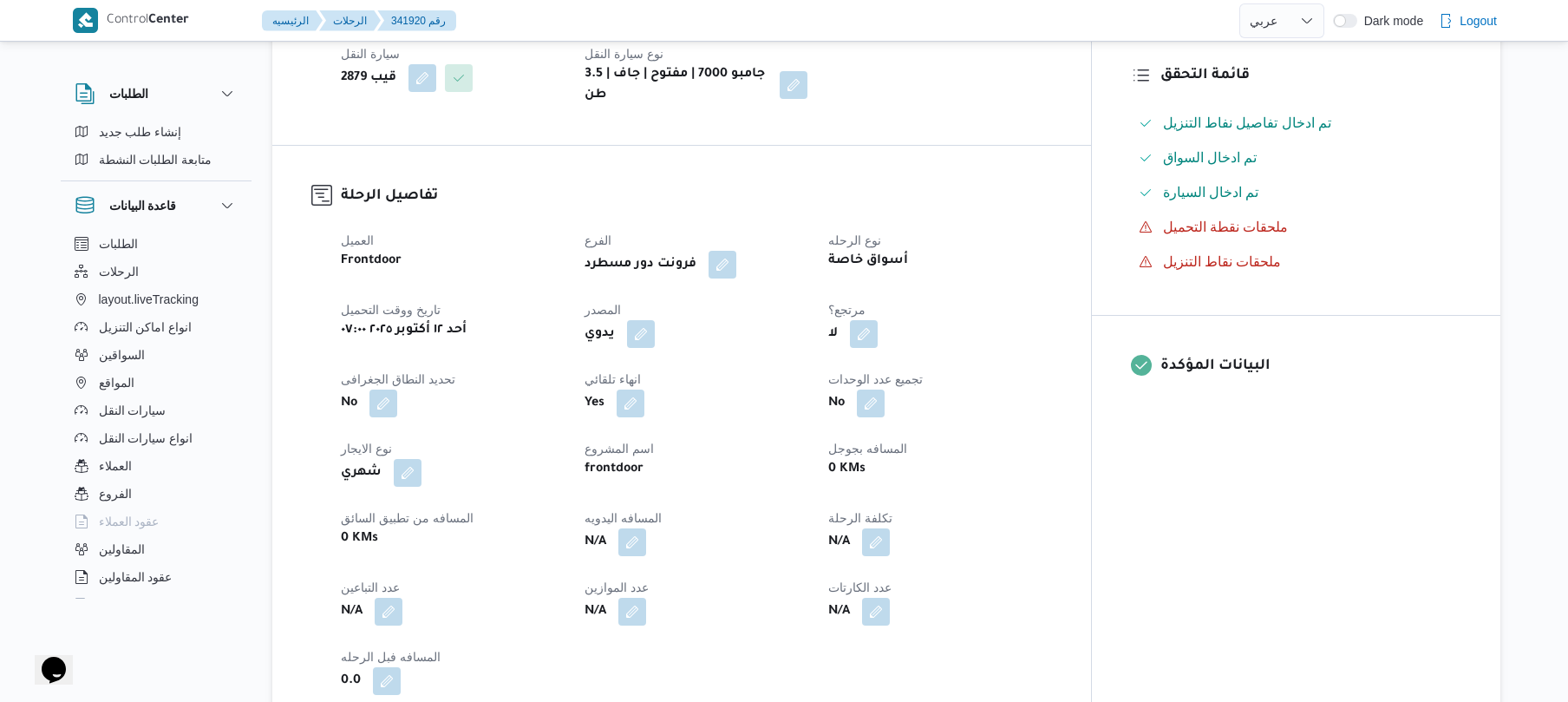
scroll to position [508, 0]
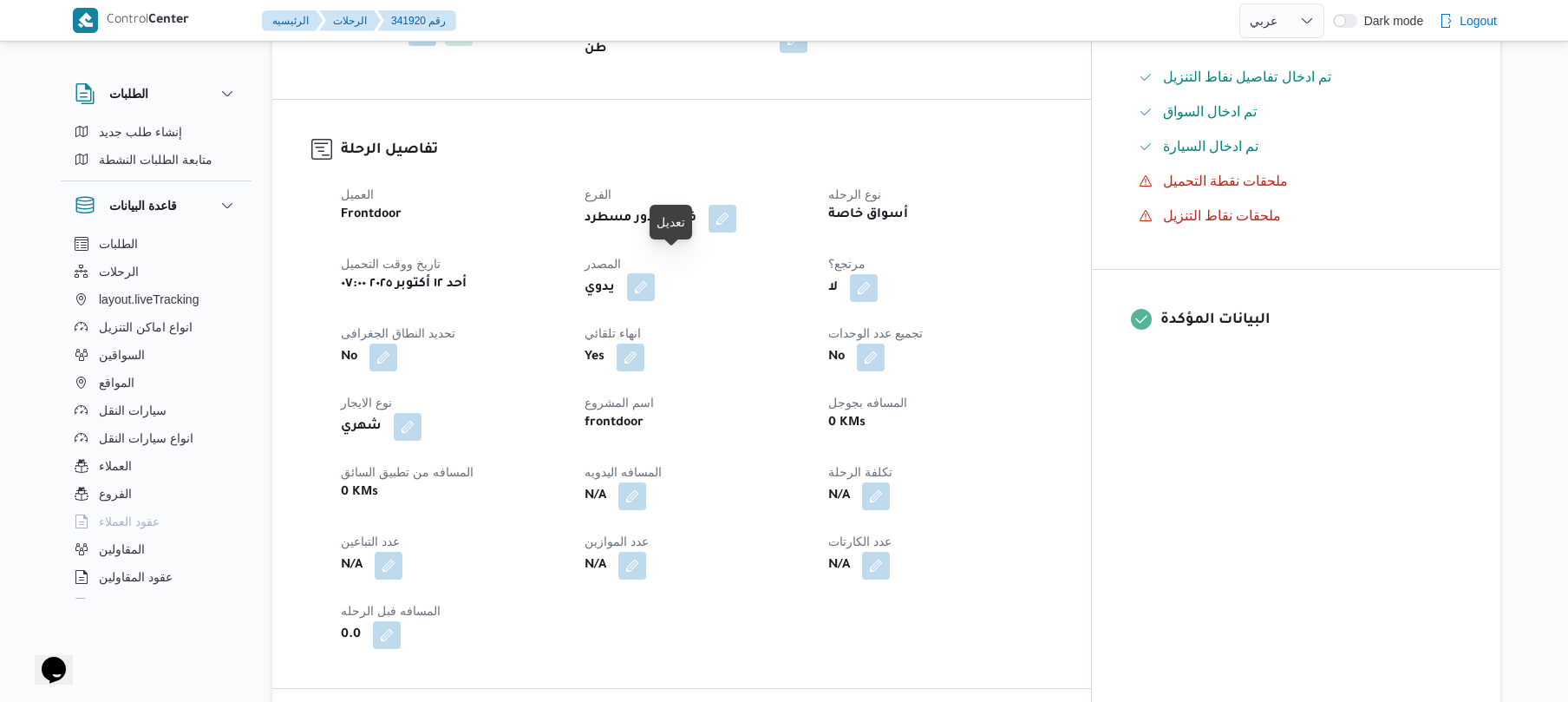
click at [655, 273] on button "button" at bounding box center [641, 287] width 27 height 27
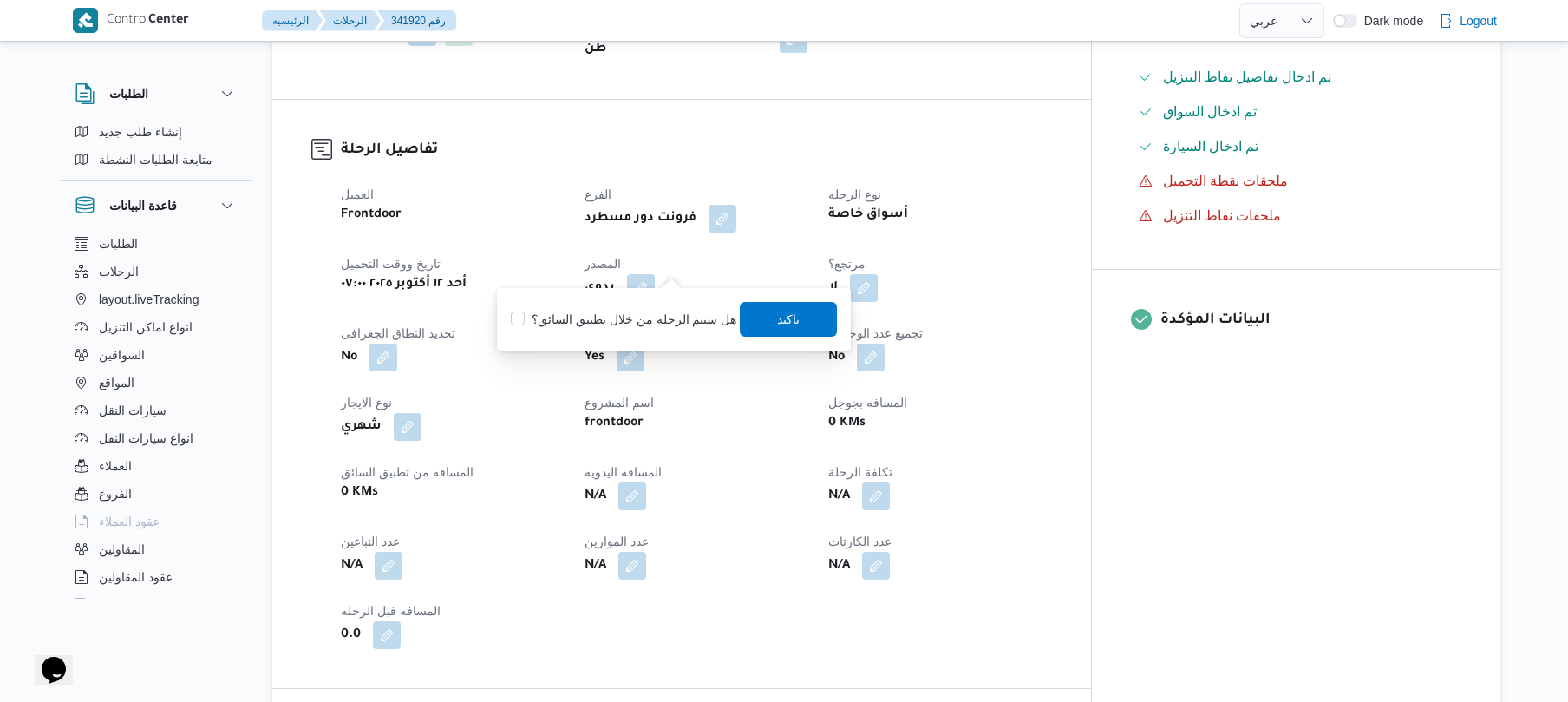
click at [650, 321] on label "هل ستتم الرحله من خلال تطبيق السائق؟" at bounding box center [623, 318] width 225 height 21
checkbox input "true"
click at [778, 317] on span "تاكيد" at bounding box center [789, 318] width 23 height 21
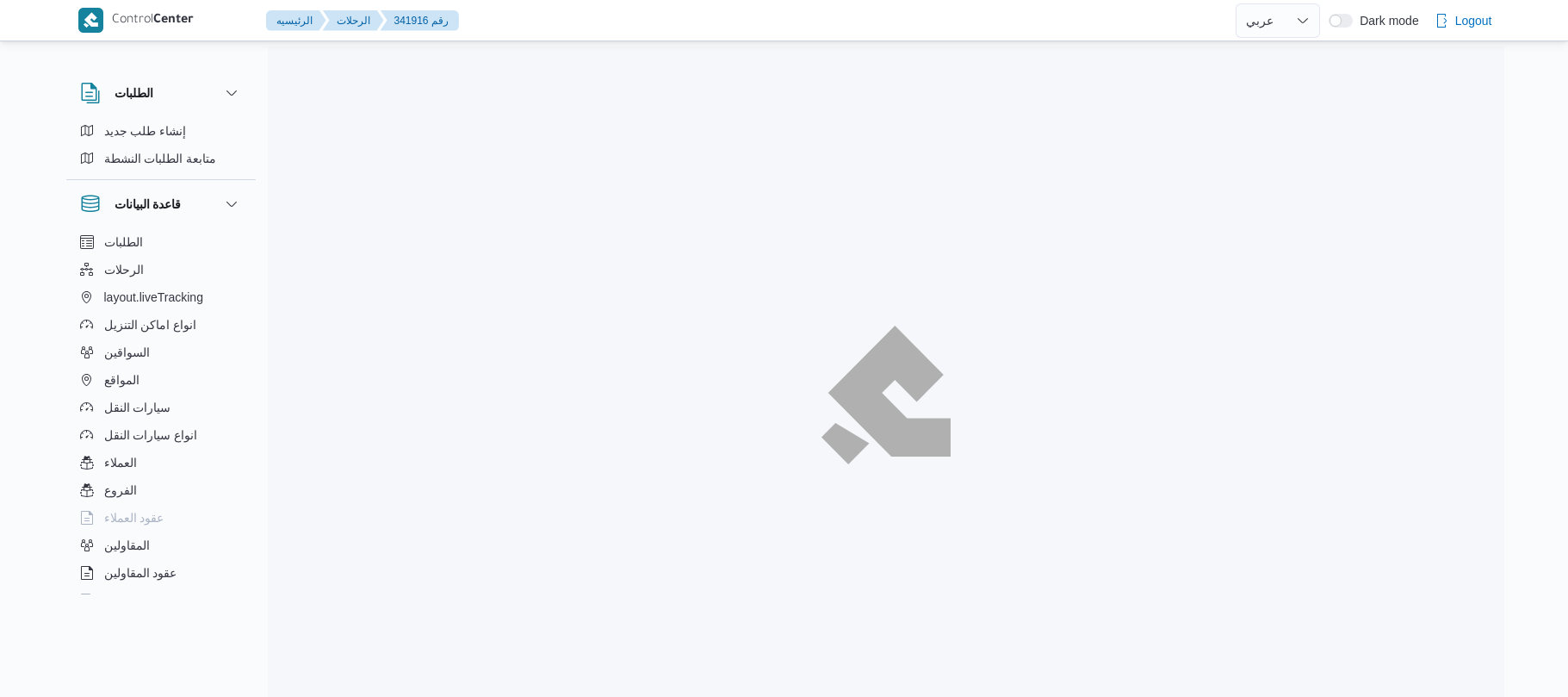
select select "ar"
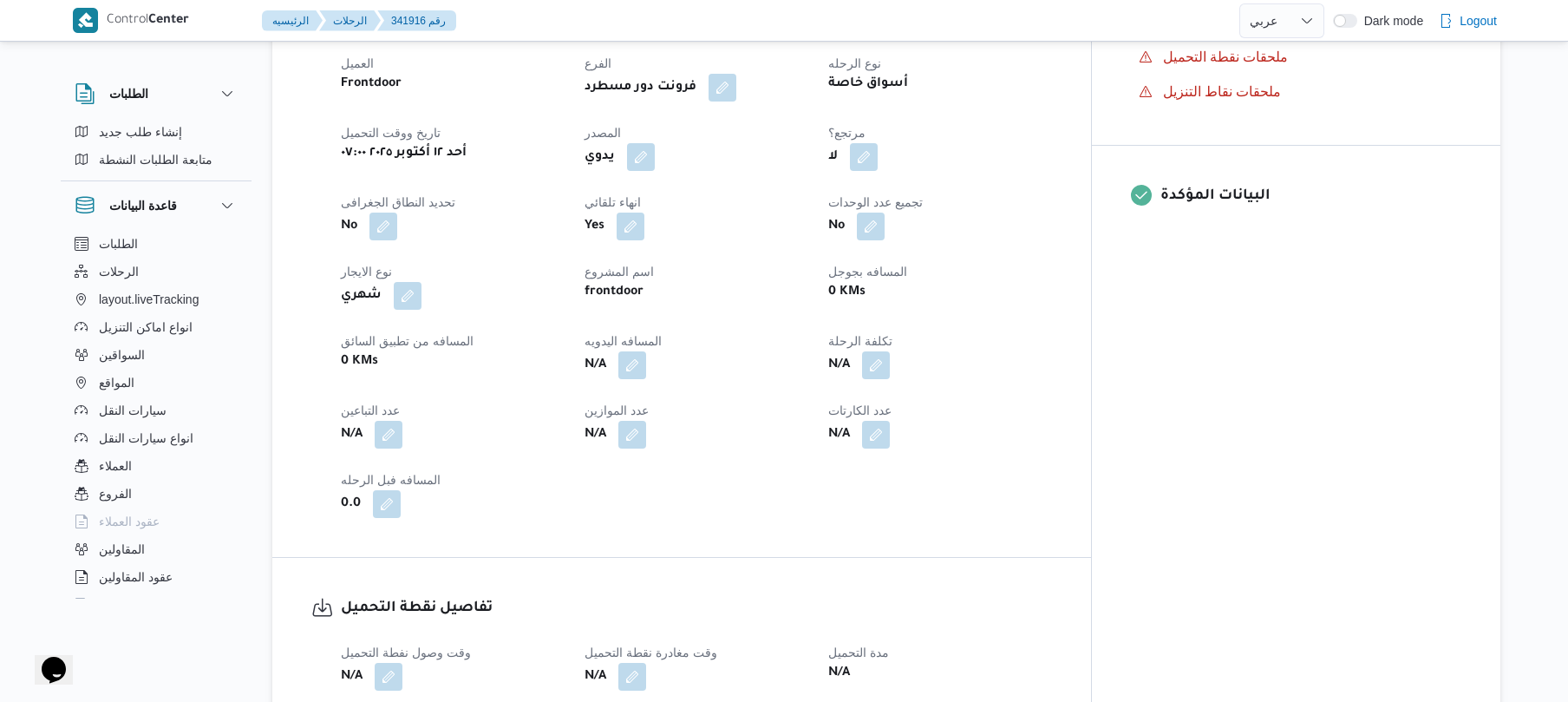
scroll to position [647, 0]
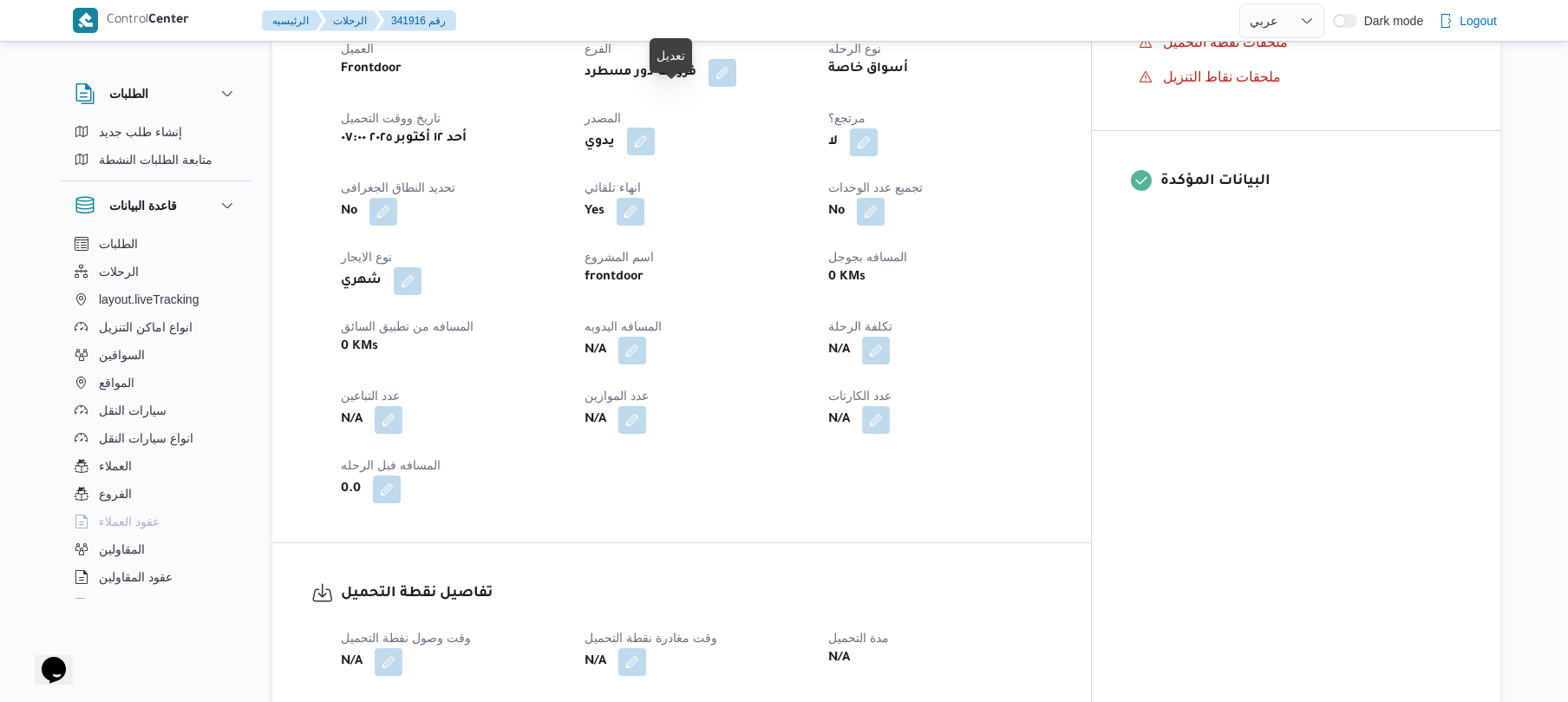
click at [655, 127] on button "button" at bounding box center [641, 141] width 27 height 27
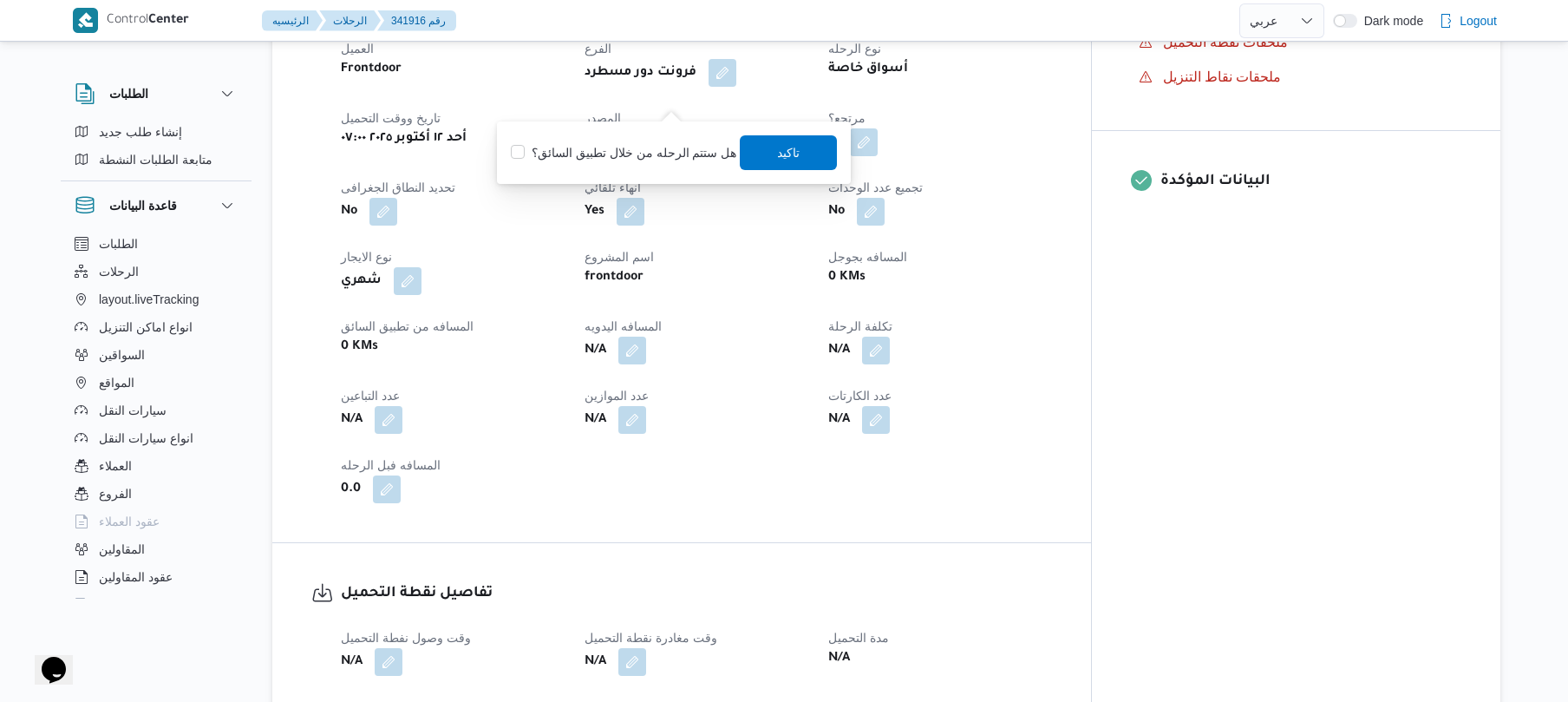
click at [607, 160] on label "هل ستتم الرحله من خلال تطبيق السائق؟" at bounding box center [623, 152] width 225 height 21
checkbox input "true"
click at [772, 162] on span "تاكيد" at bounding box center [789, 151] width 97 height 34
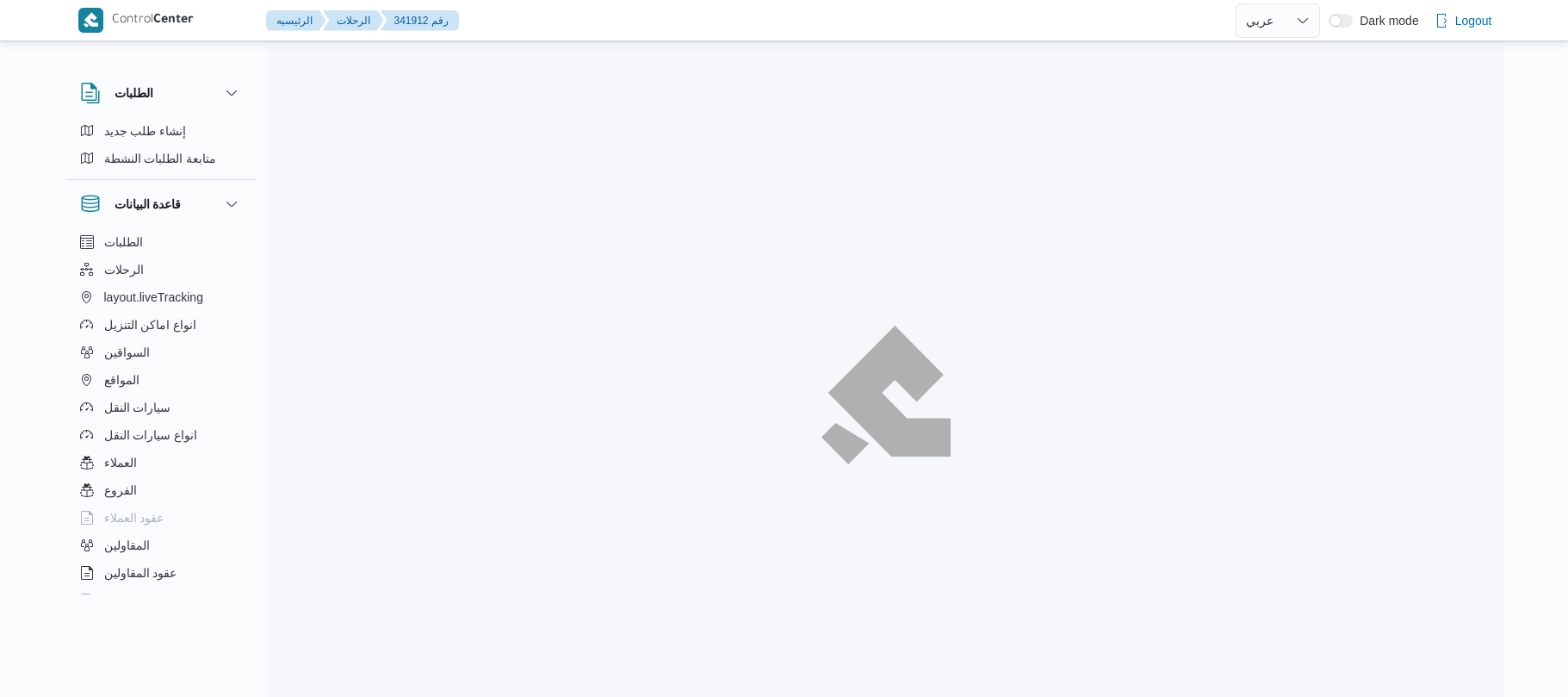
select select "ar"
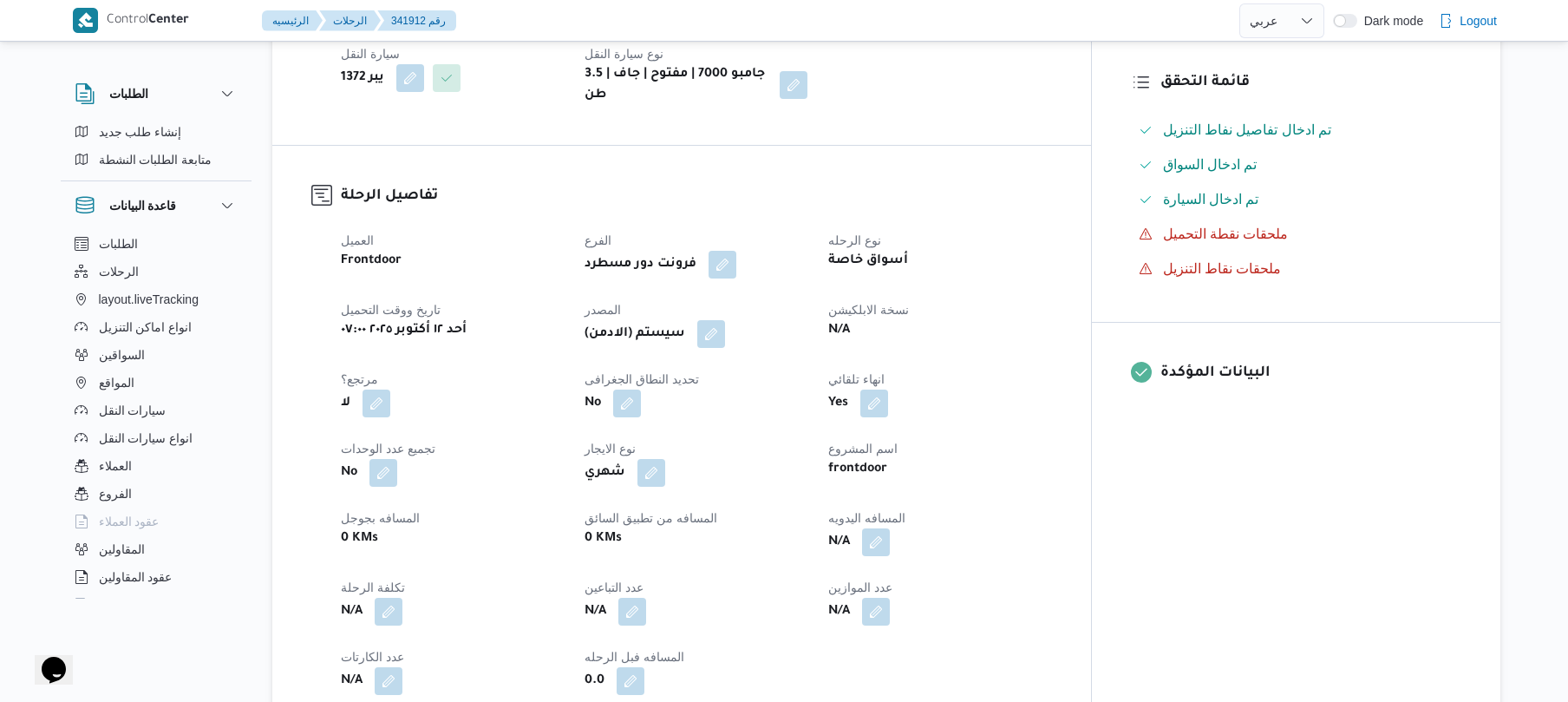
scroll to position [462, 0]
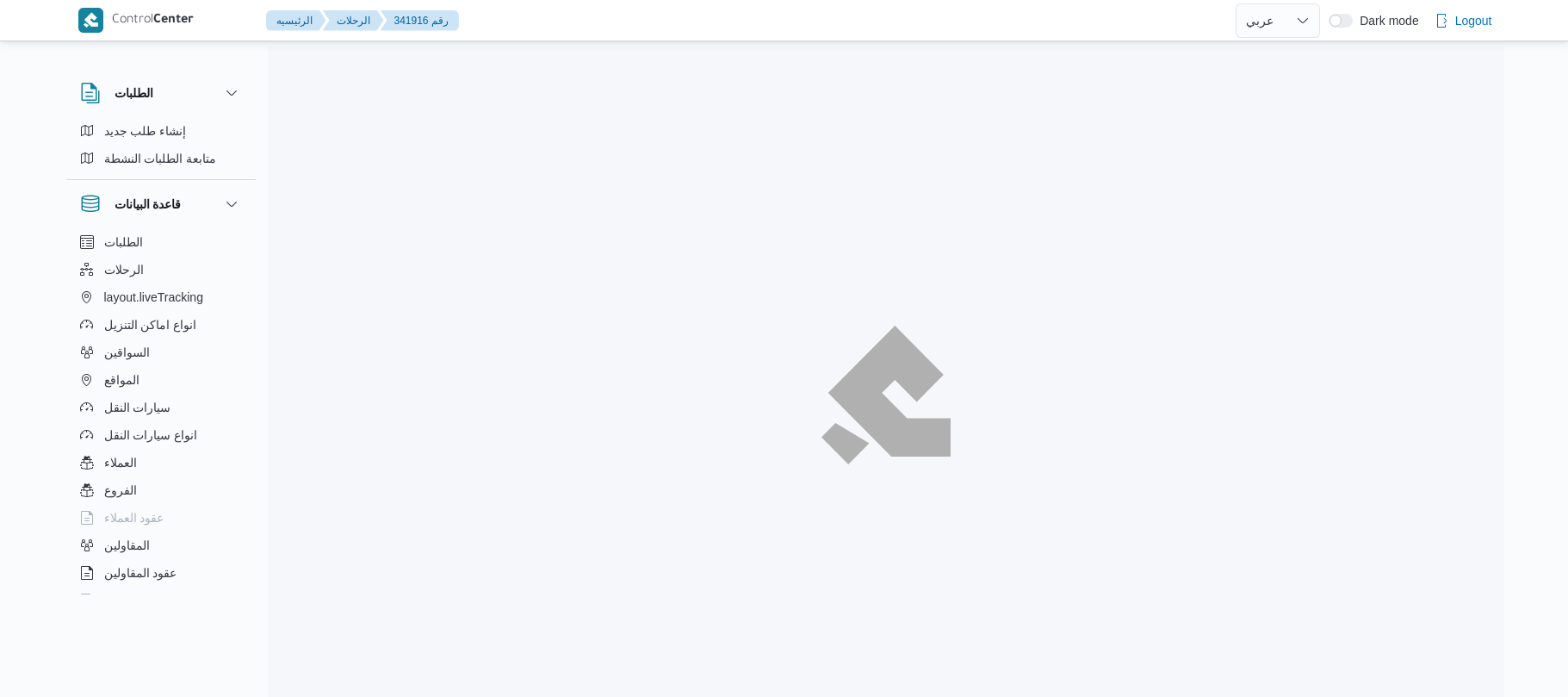
select select "ar"
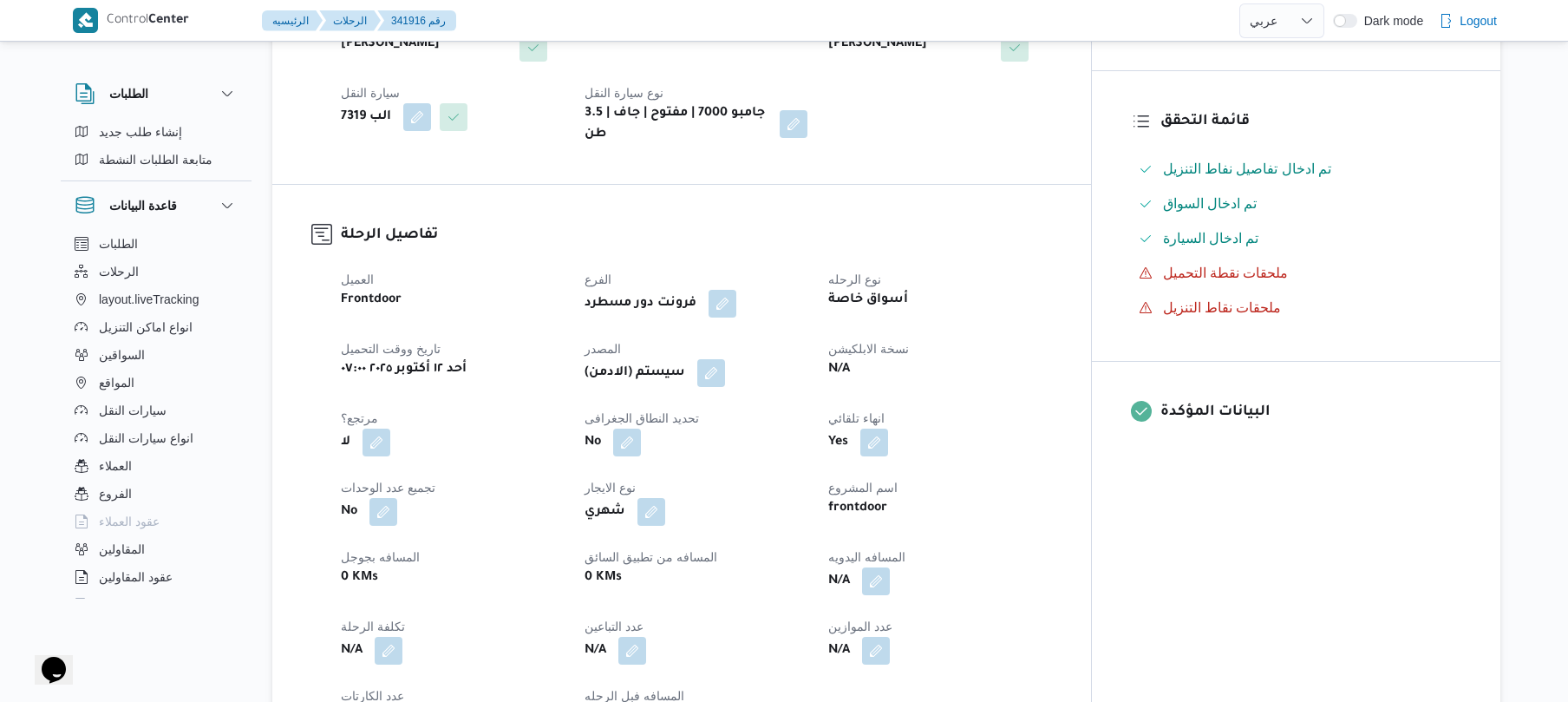
scroll to position [369, 0]
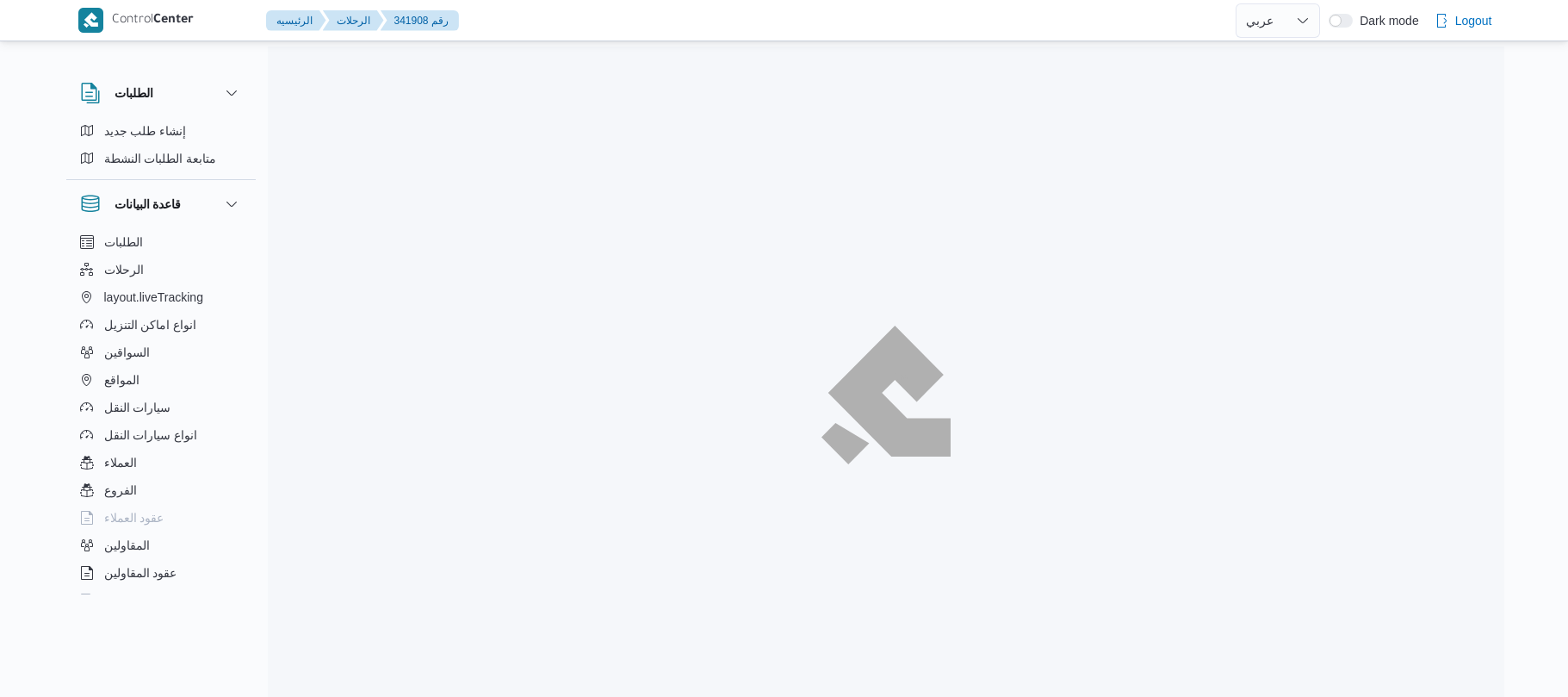
select select "ar"
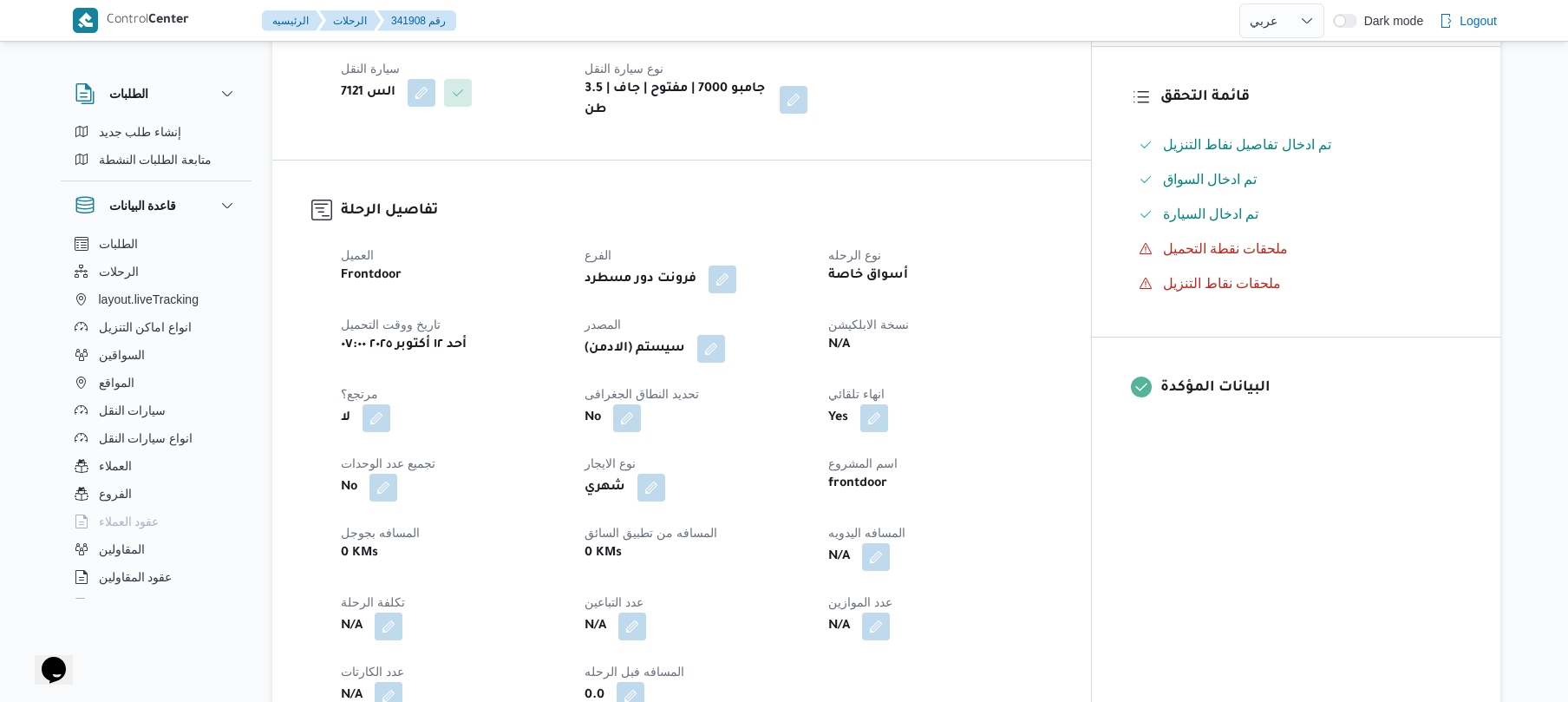
scroll to position [508, 0]
